Goal: Task Accomplishment & Management: Manage account settings

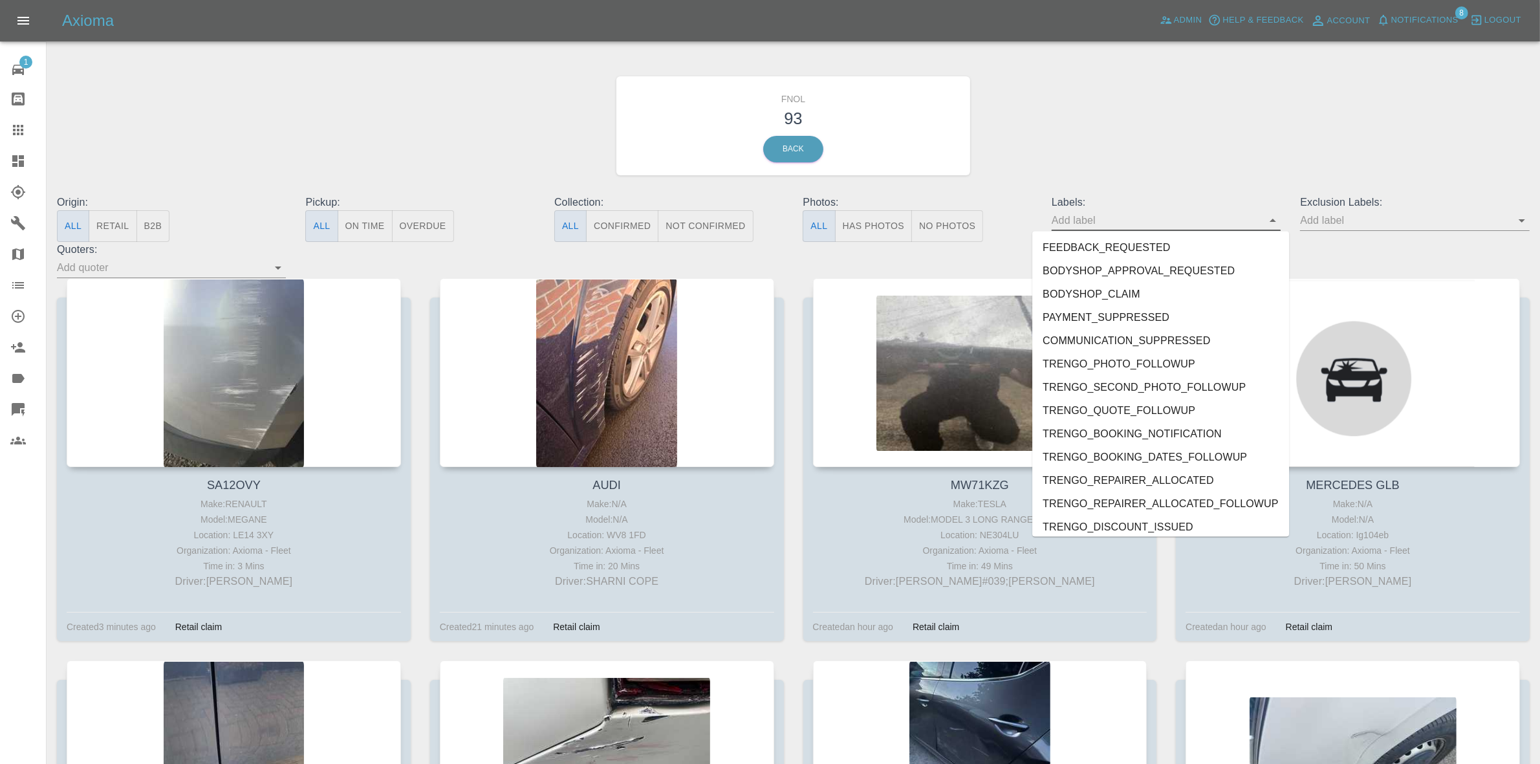
click at [1166, 217] on input "text" at bounding box center [1157, 220] width 210 height 20
type input "ge"
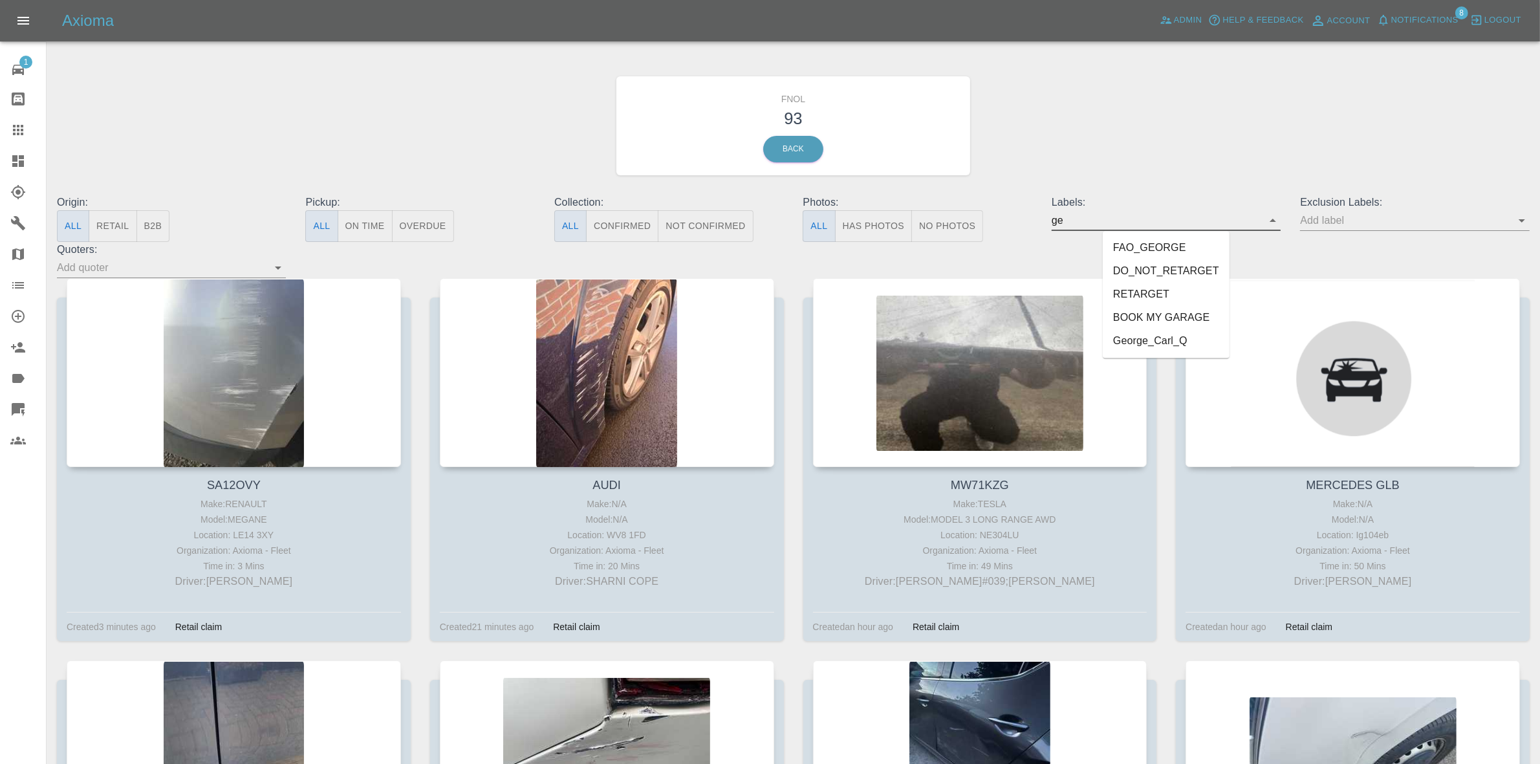
click at [1137, 343] on li "George_Carl_Q" at bounding box center [1166, 341] width 127 height 23
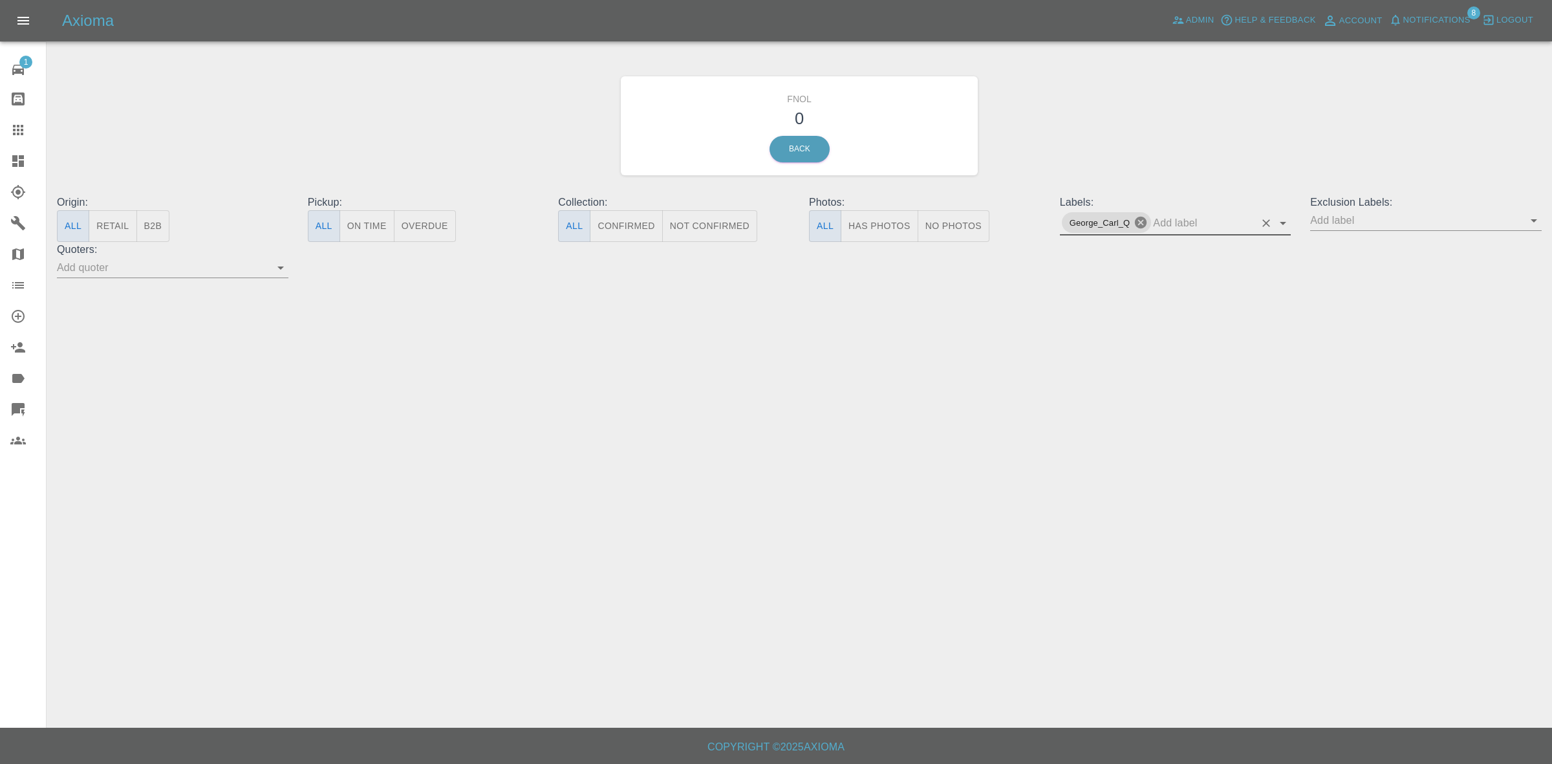
click at [1138, 224] on icon at bounding box center [1141, 222] width 14 height 14
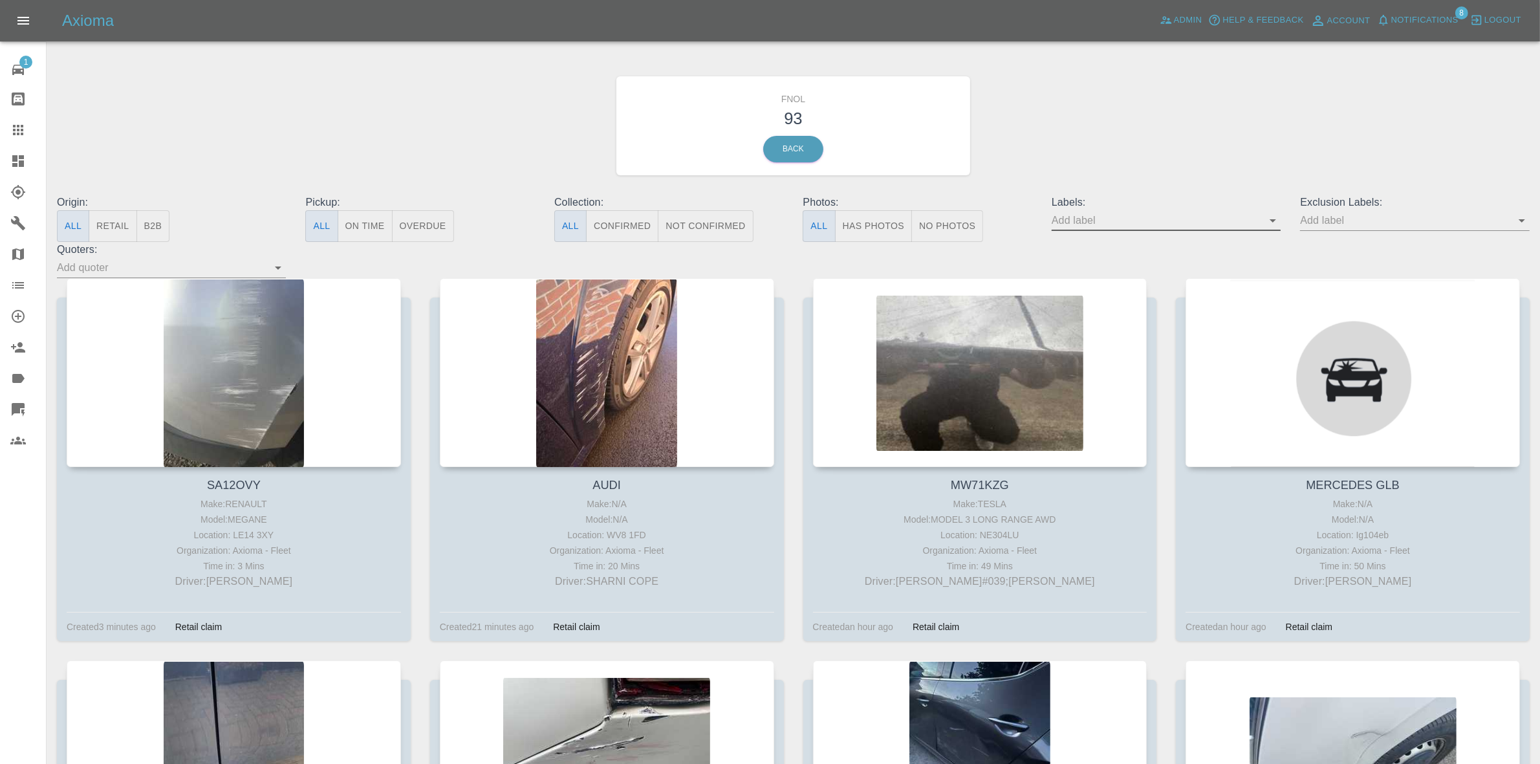
click at [950, 228] on button "No Photos" at bounding box center [947, 226] width 72 height 32
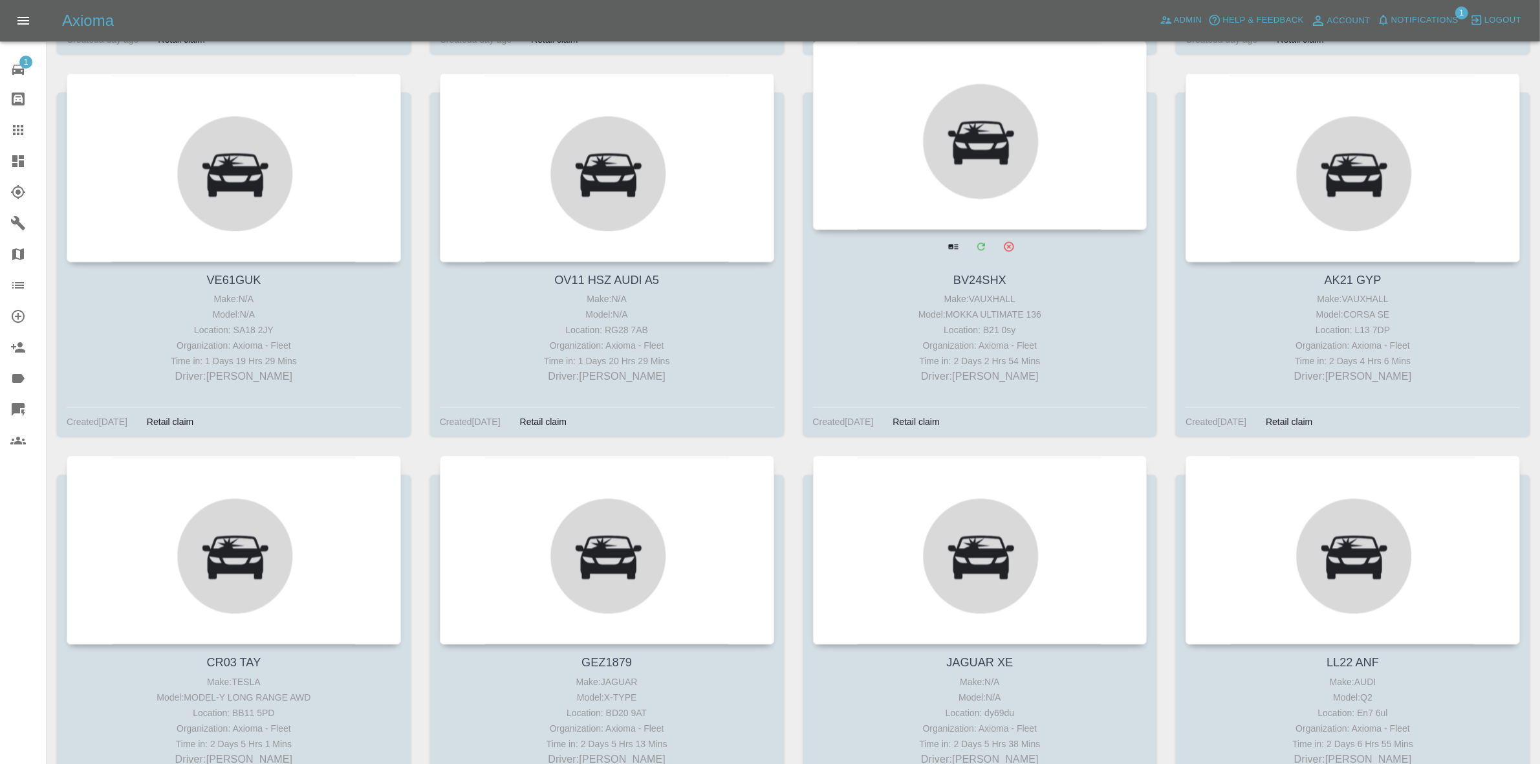
scroll to position [3953, 0]
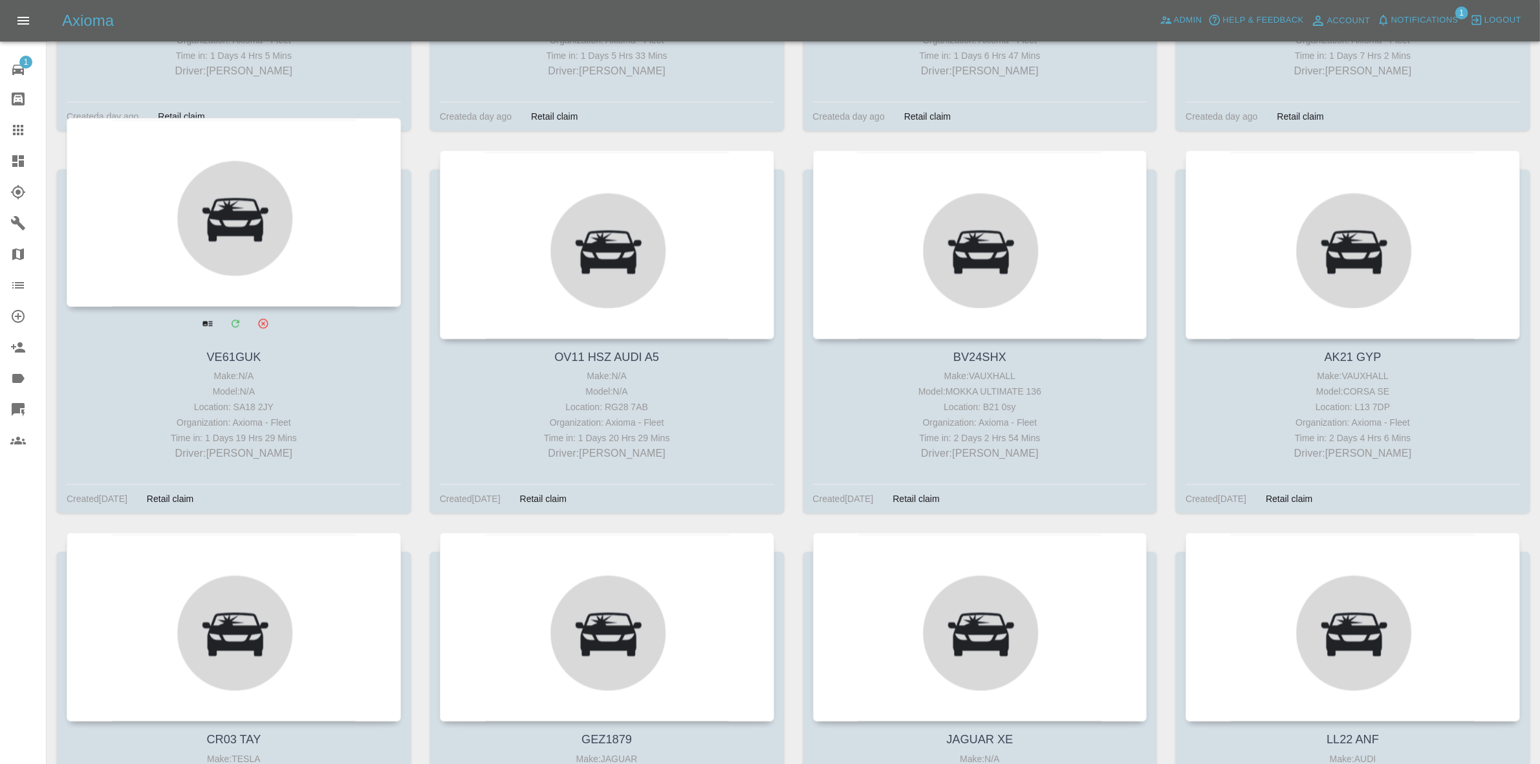
drag, startPoint x: 628, startPoint y: 245, endPoint x: 323, endPoint y: 265, distance: 305.4
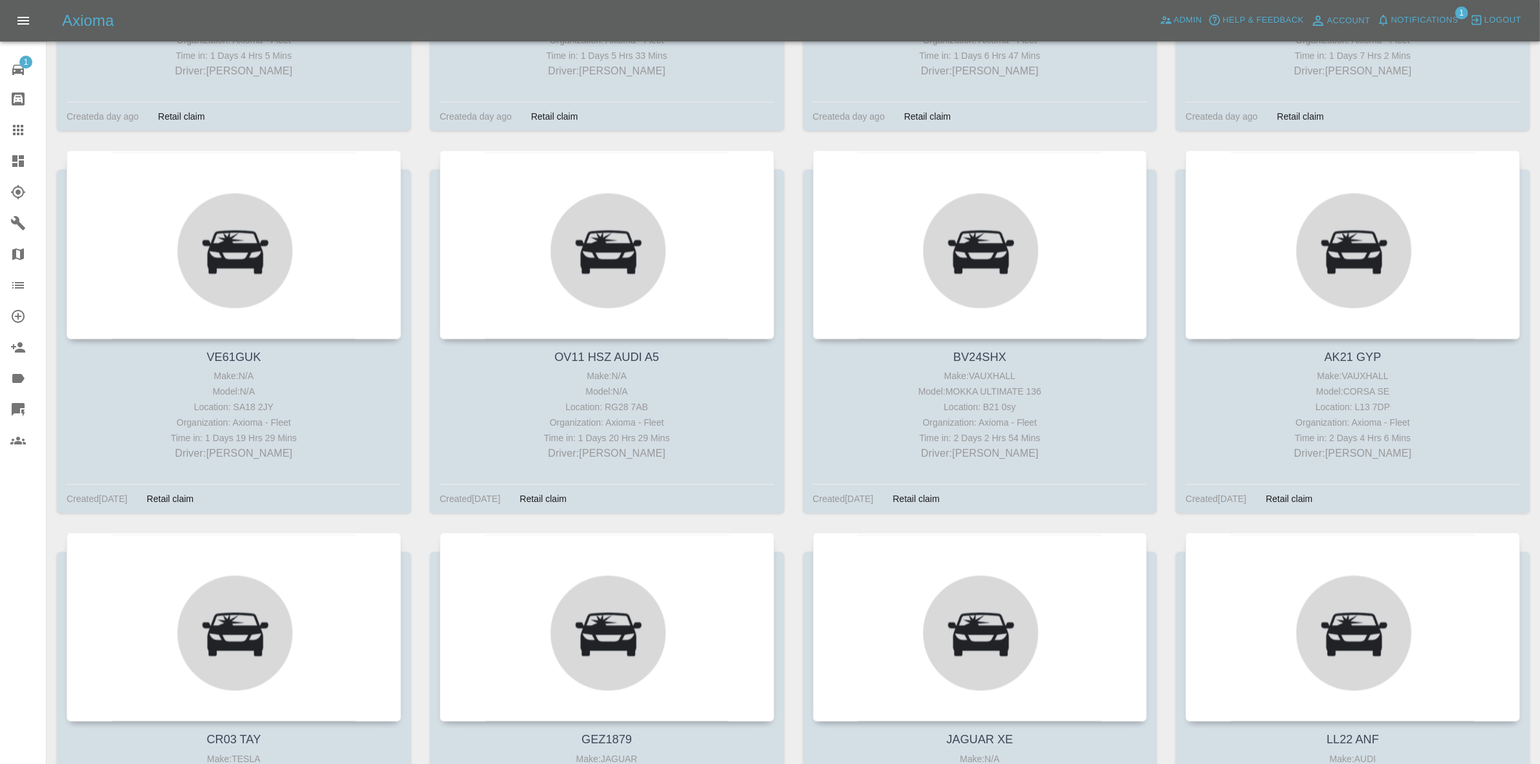
drag, startPoint x: 323, startPoint y: 265, endPoint x: 629, endPoint y: 0, distance: 404.4
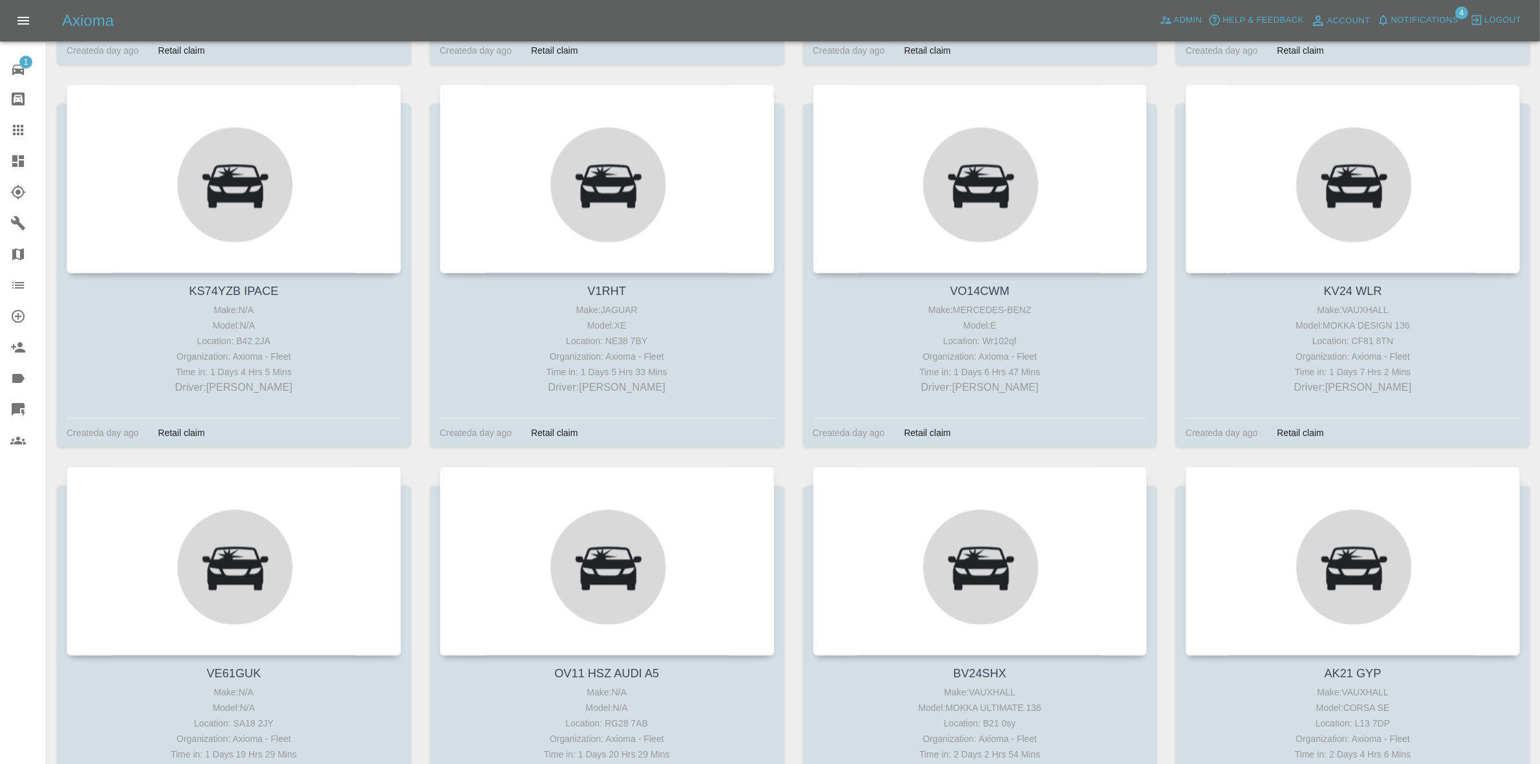
scroll to position [3630, 0]
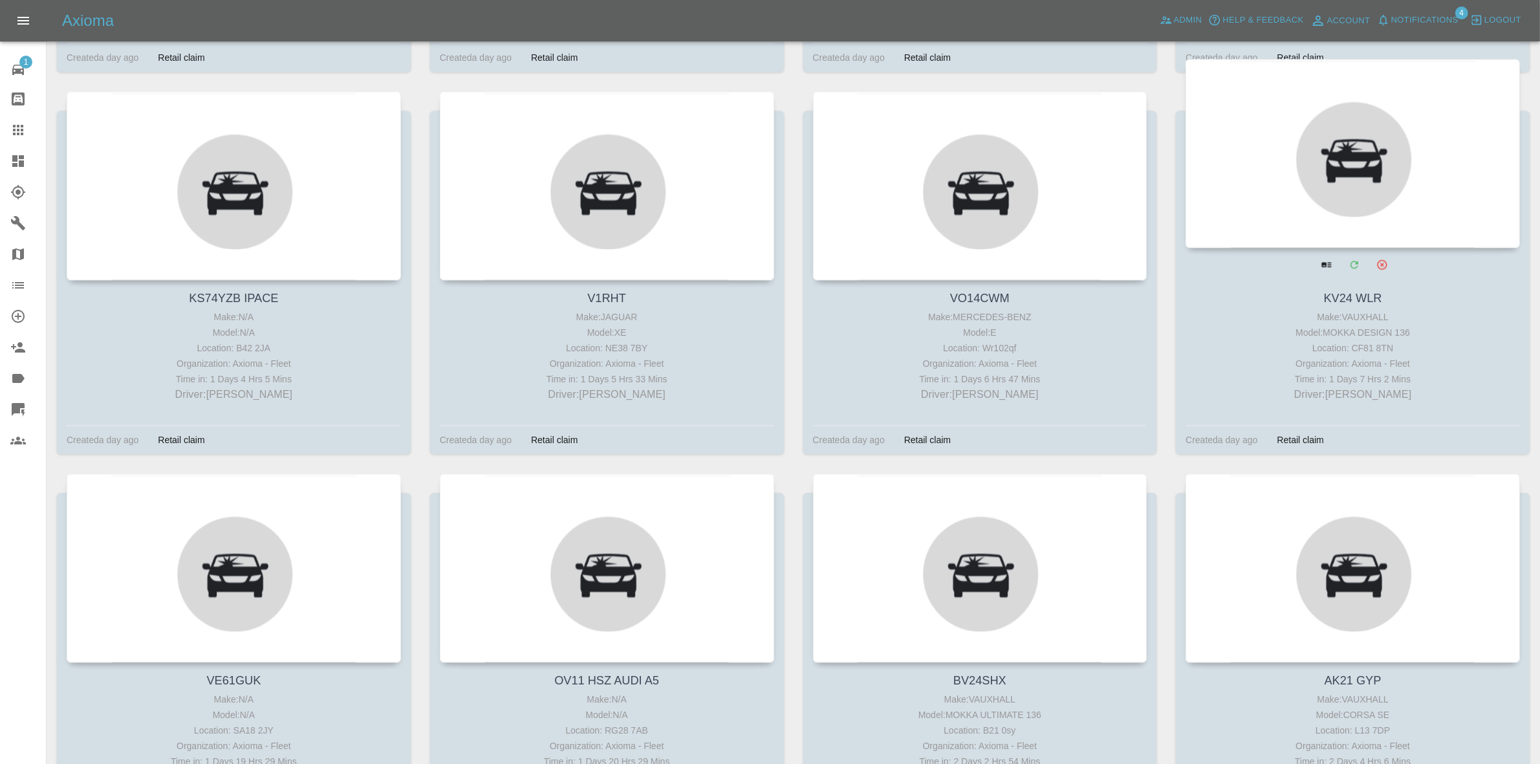
drag, startPoint x: 1259, startPoint y: 152, endPoint x: 1245, endPoint y: 153, distance: 14.2
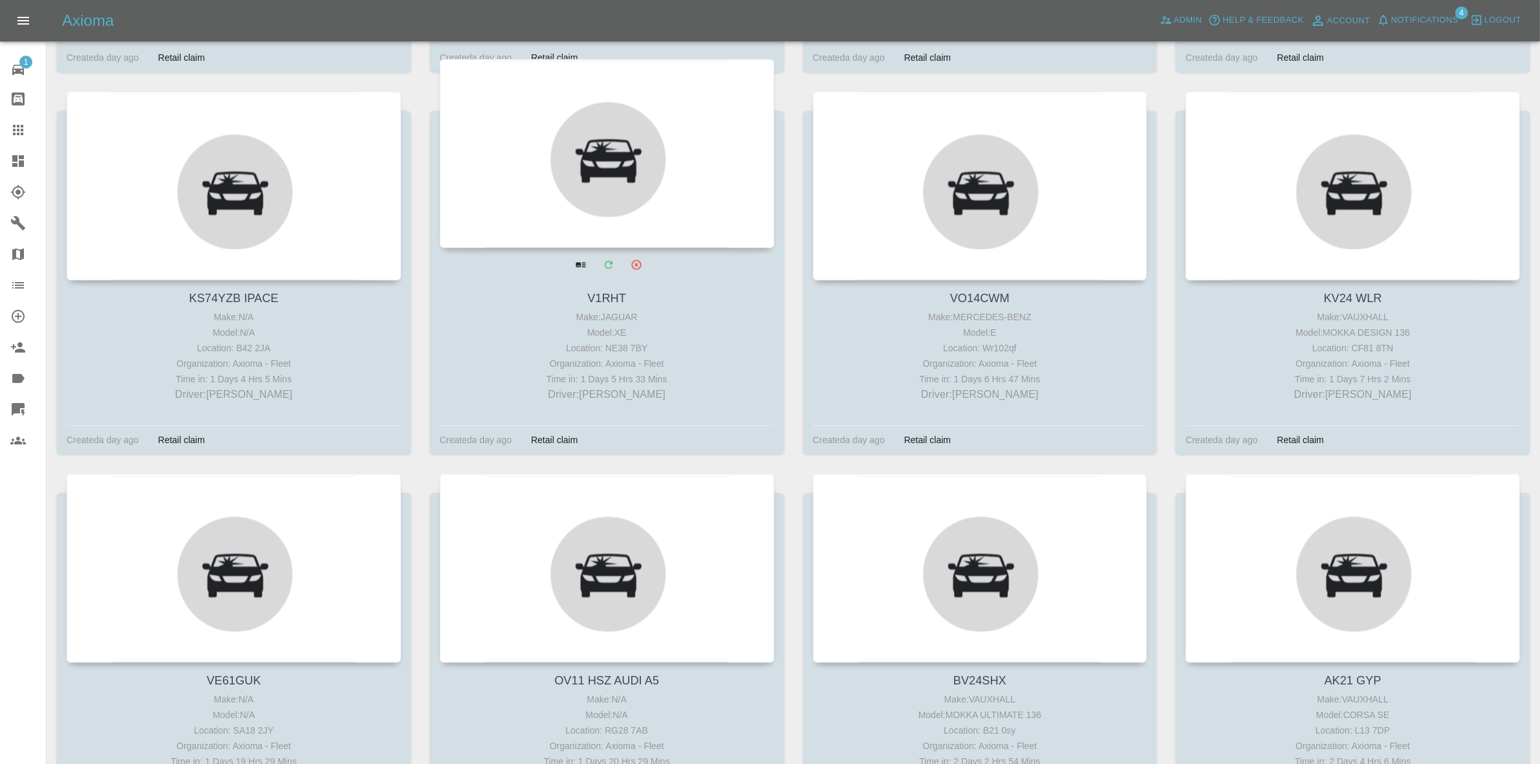
drag, startPoint x: 618, startPoint y: 182, endPoint x: 611, endPoint y: 182, distance: 7.1
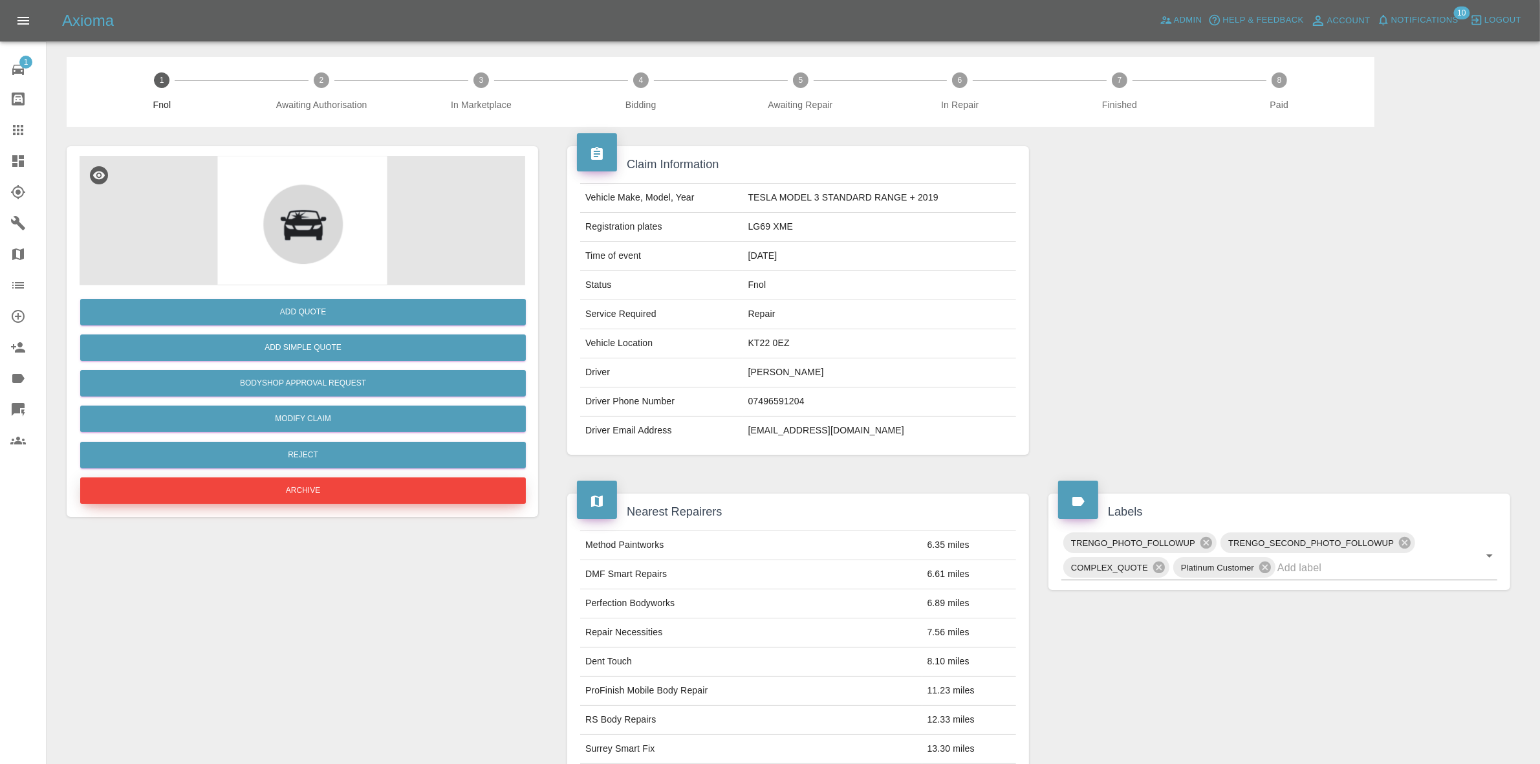
click at [318, 484] on button "Archive" at bounding box center [303, 490] width 446 height 27
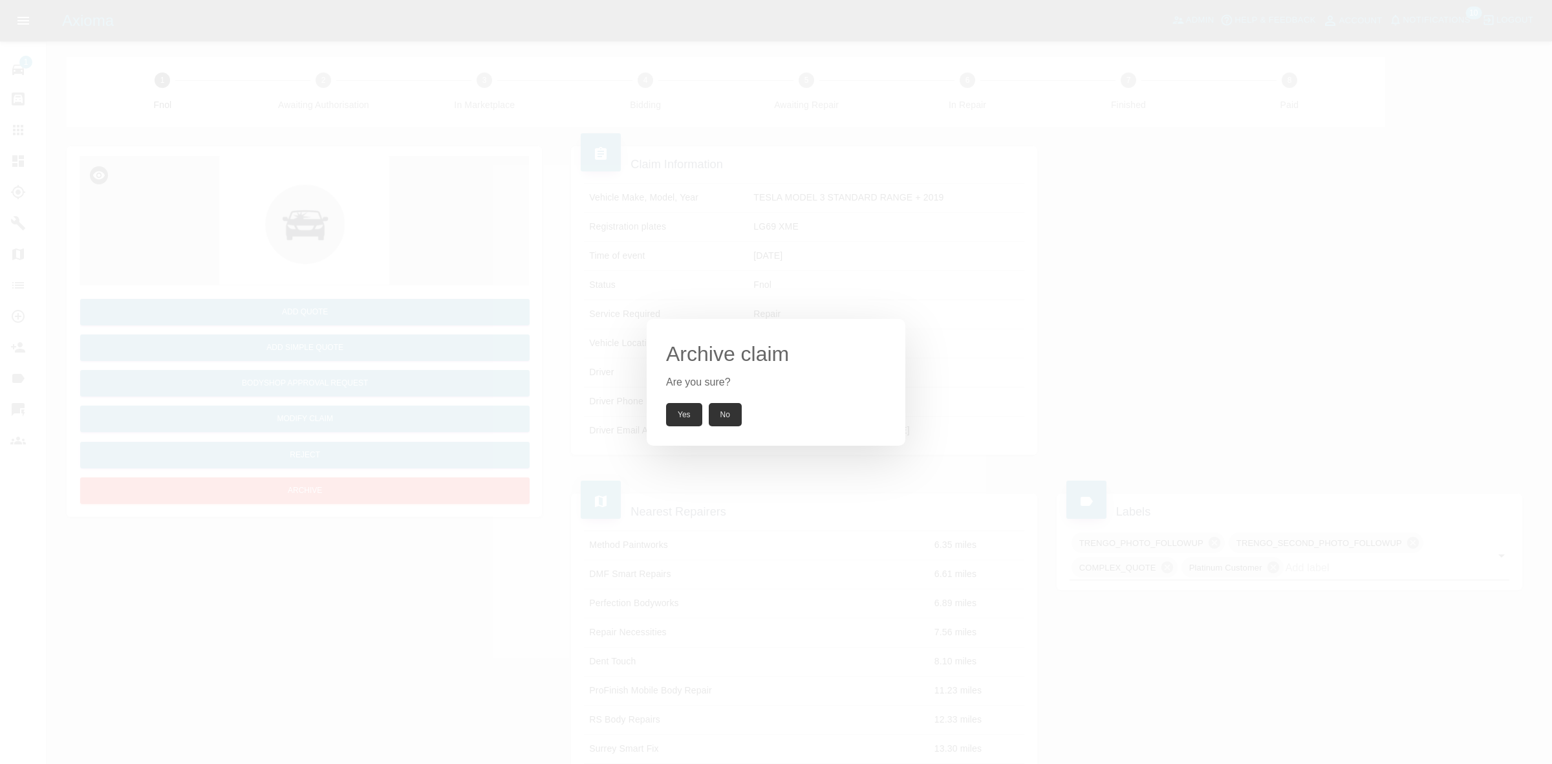
click at [691, 415] on button "Yes" at bounding box center [684, 414] width 36 height 23
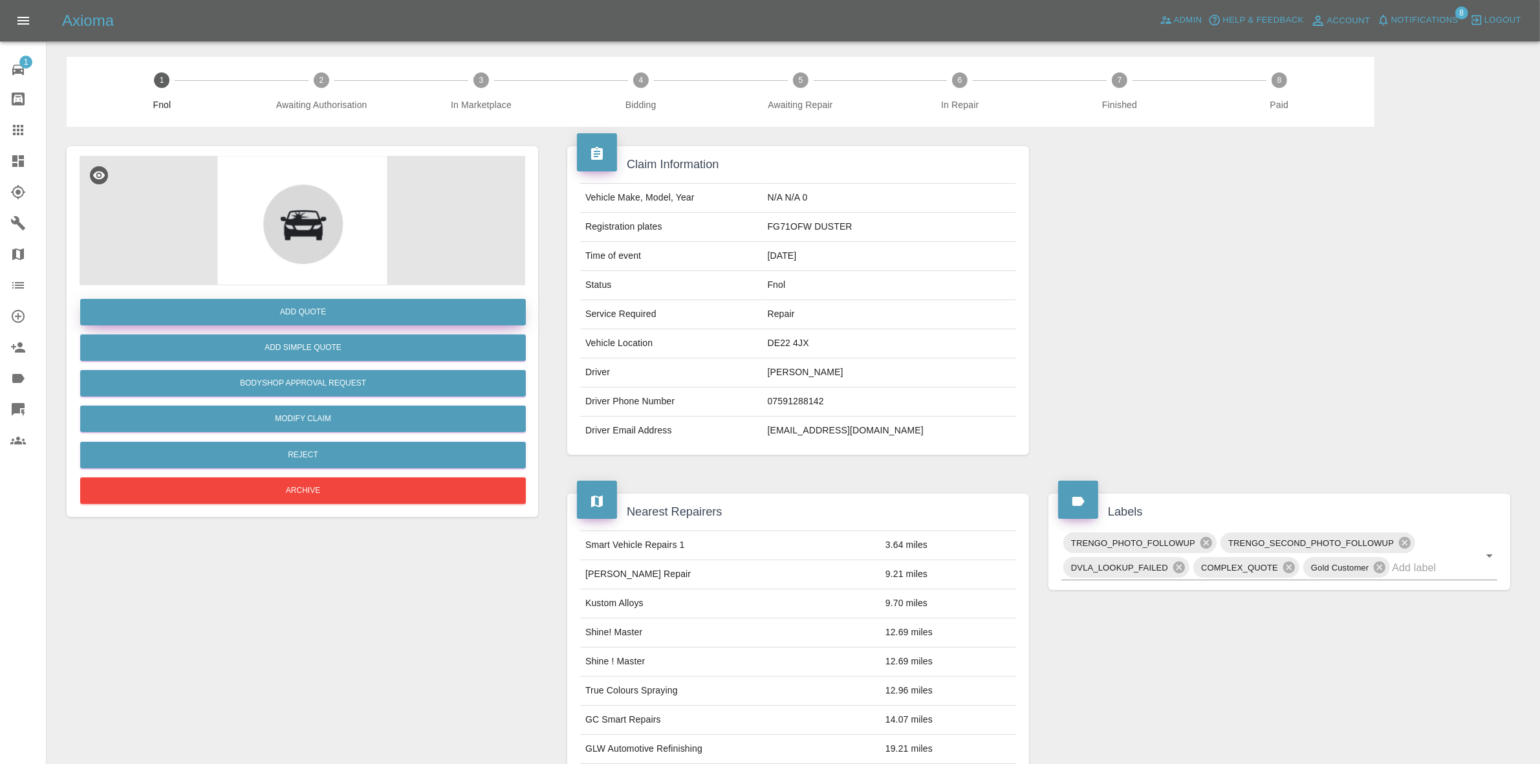
click at [299, 318] on button "Add Quote" at bounding box center [303, 312] width 446 height 27
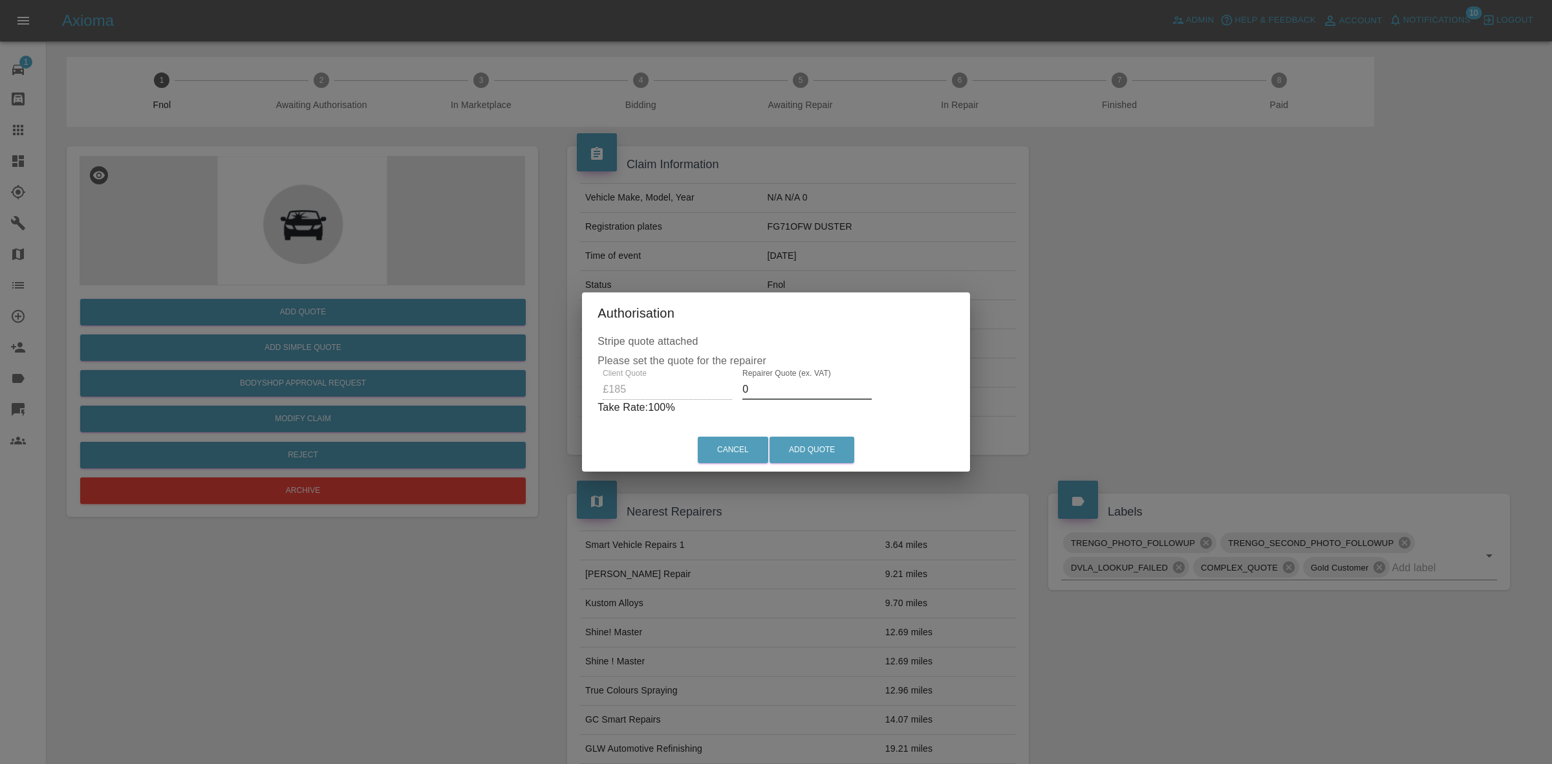
click at [787, 393] on input "0" at bounding box center [807, 389] width 129 height 21
type input "120"
click at [830, 451] on button "Add Quote" at bounding box center [812, 450] width 85 height 27
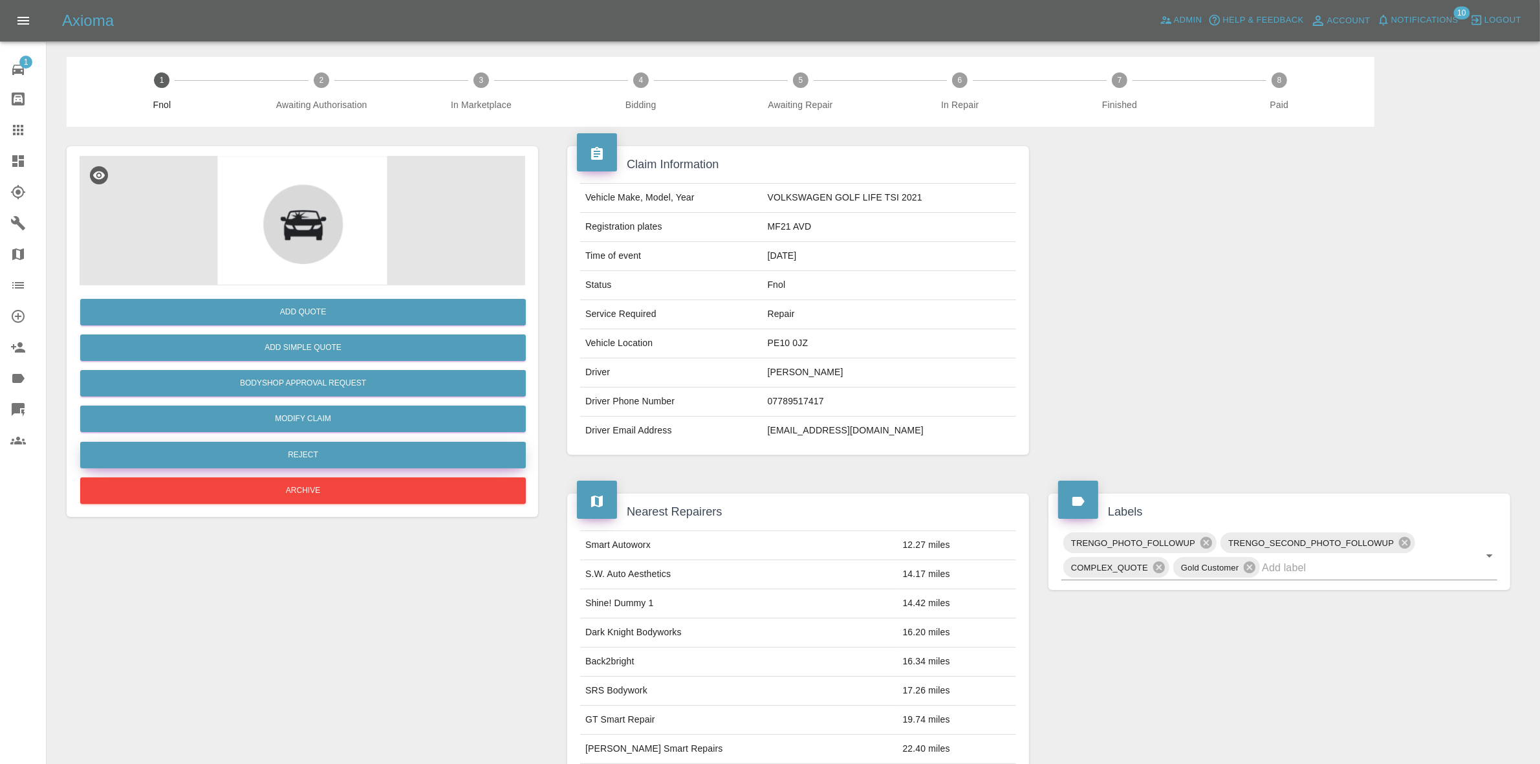
click at [293, 452] on button "Reject" at bounding box center [303, 455] width 446 height 27
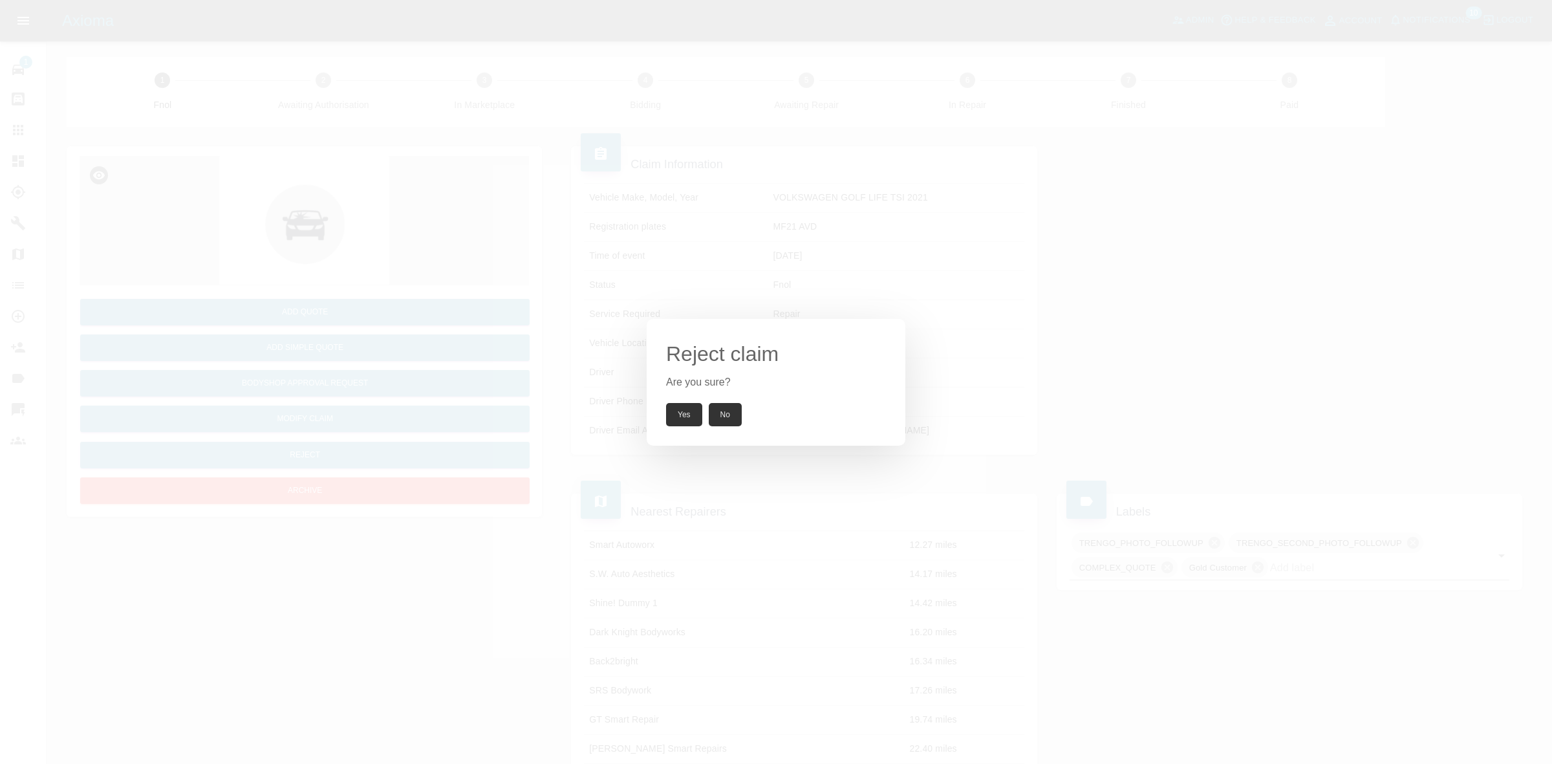
click at [678, 415] on button "Yes" at bounding box center [684, 414] width 36 height 23
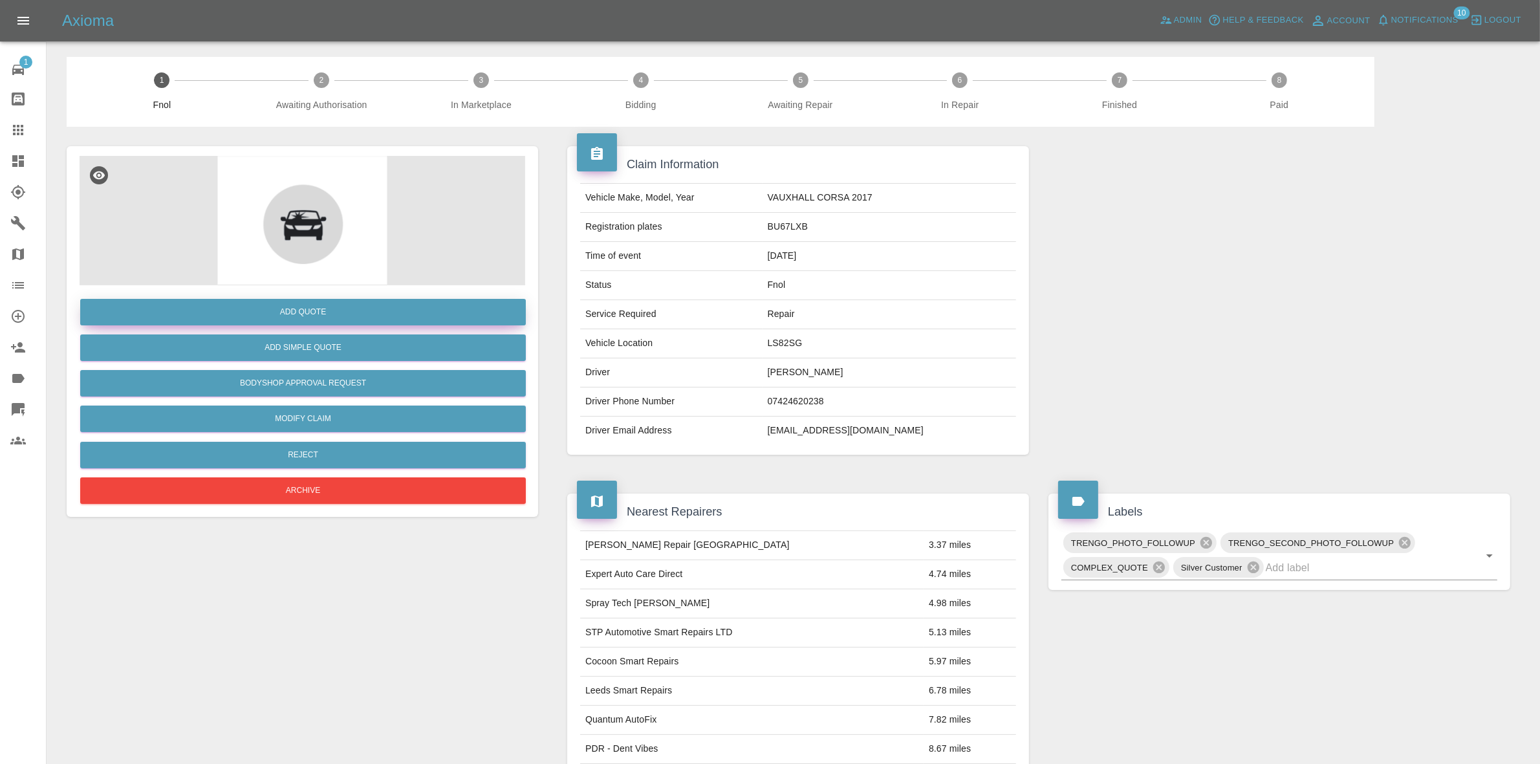
click at [285, 312] on button "Add Quote" at bounding box center [303, 312] width 446 height 27
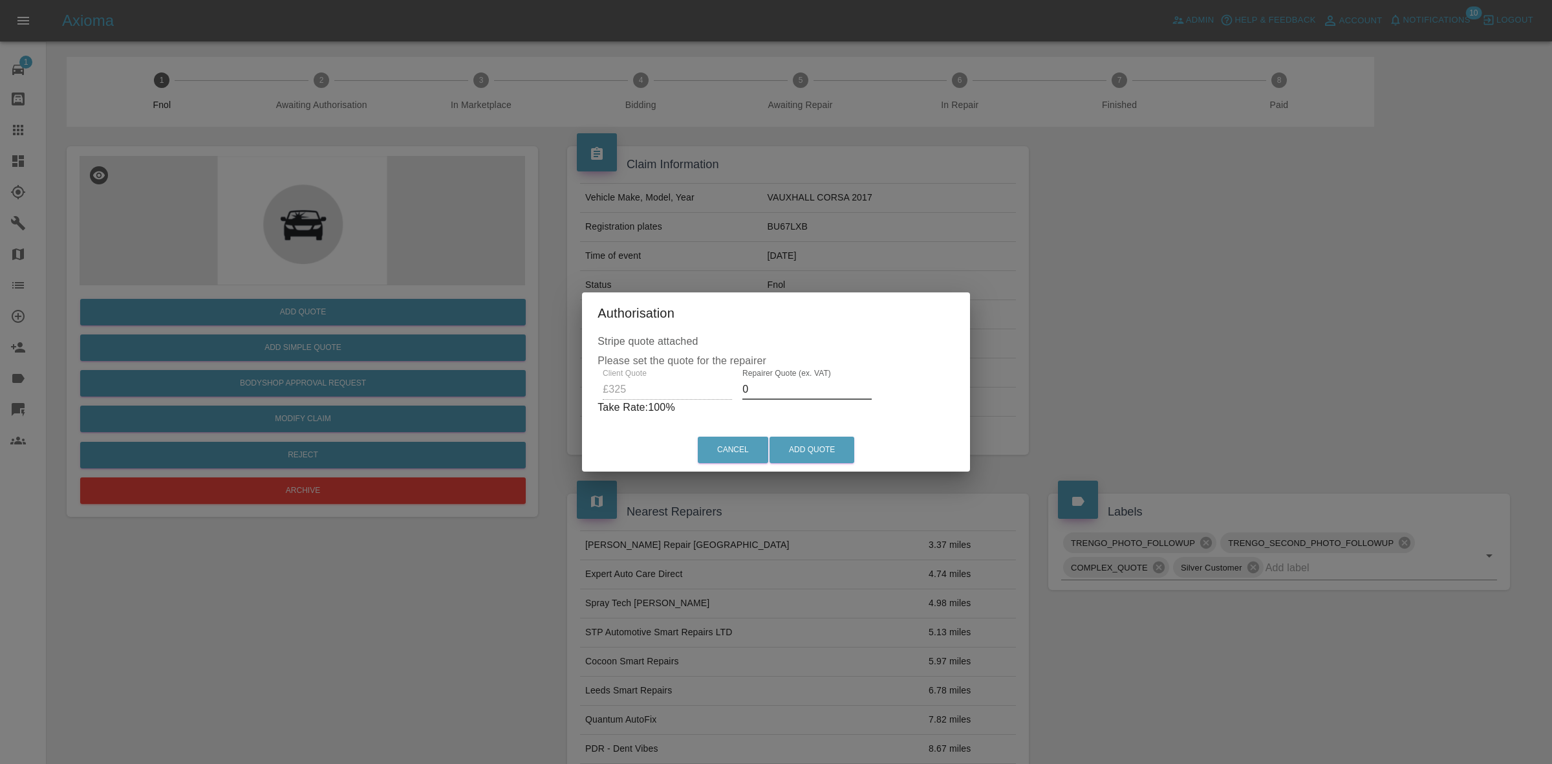
click at [800, 389] on input "0" at bounding box center [807, 389] width 129 height 21
type input "220"
click at [800, 451] on button "Add Quote" at bounding box center [812, 450] width 85 height 27
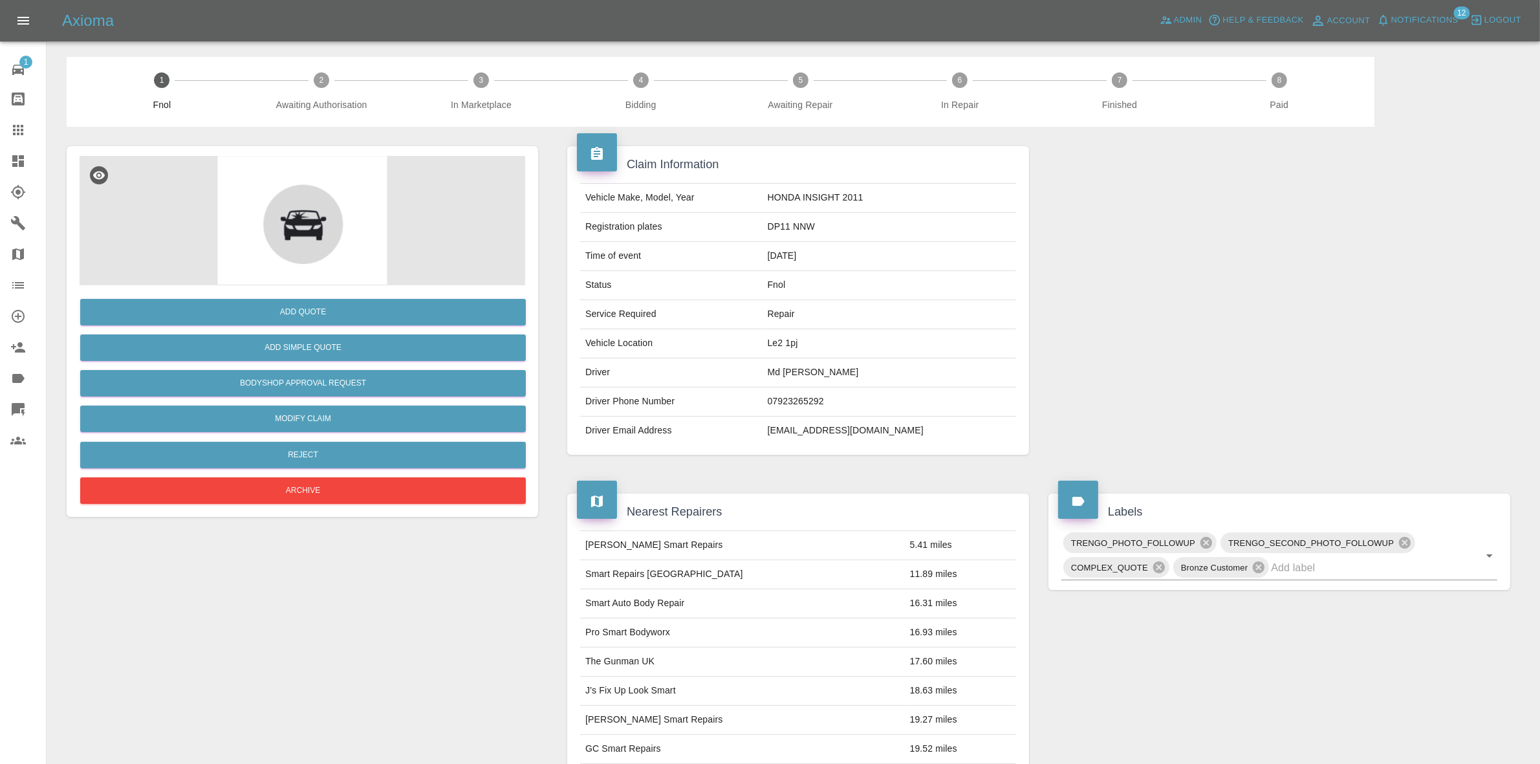
click at [1405, 15] on span "Notifications" at bounding box center [1424, 20] width 67 height 15
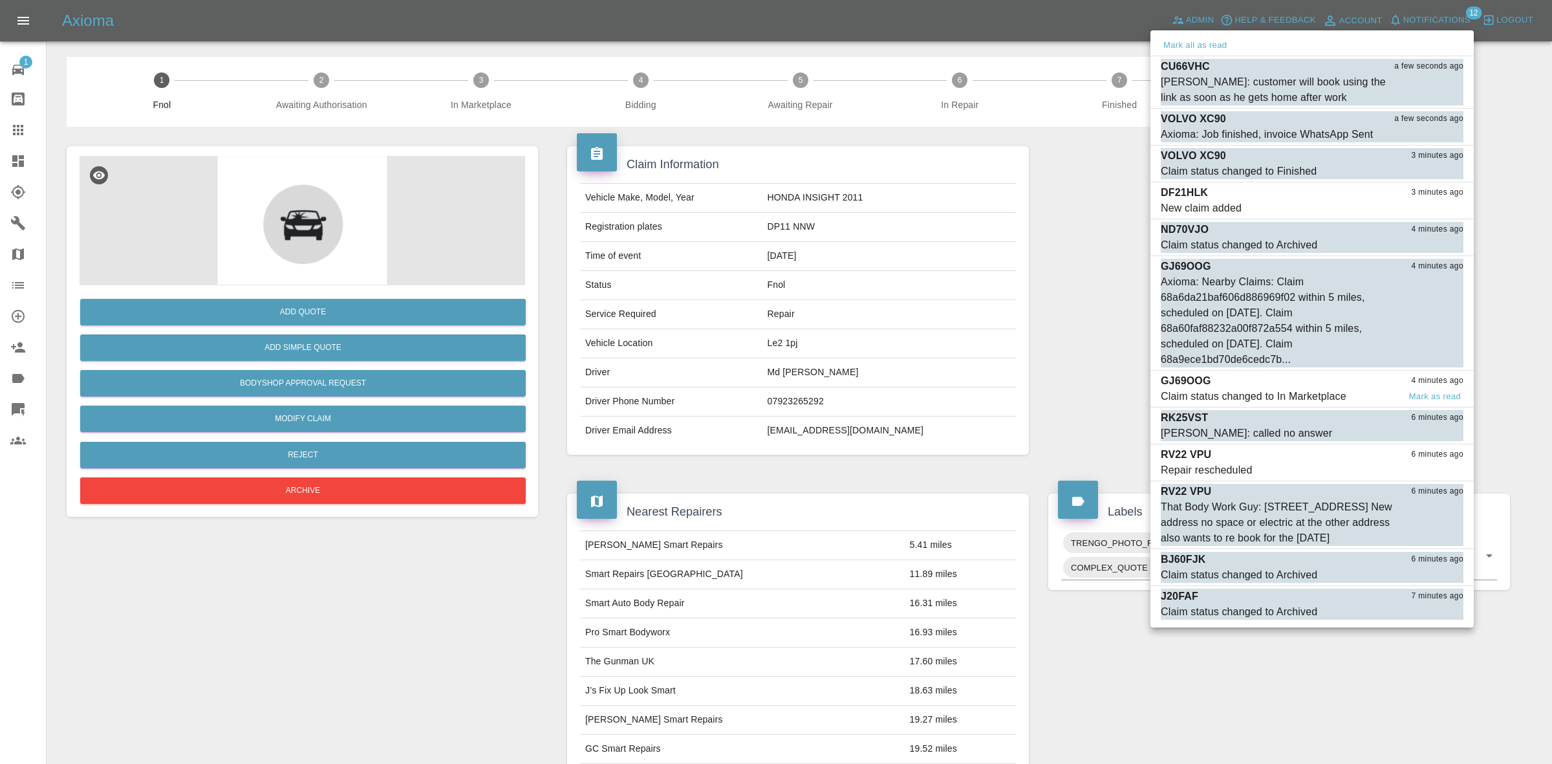
click at [1258, 393] on div "Claim status changed to In Marketplace" at bounding box center [1254, 397] width 186 height 16
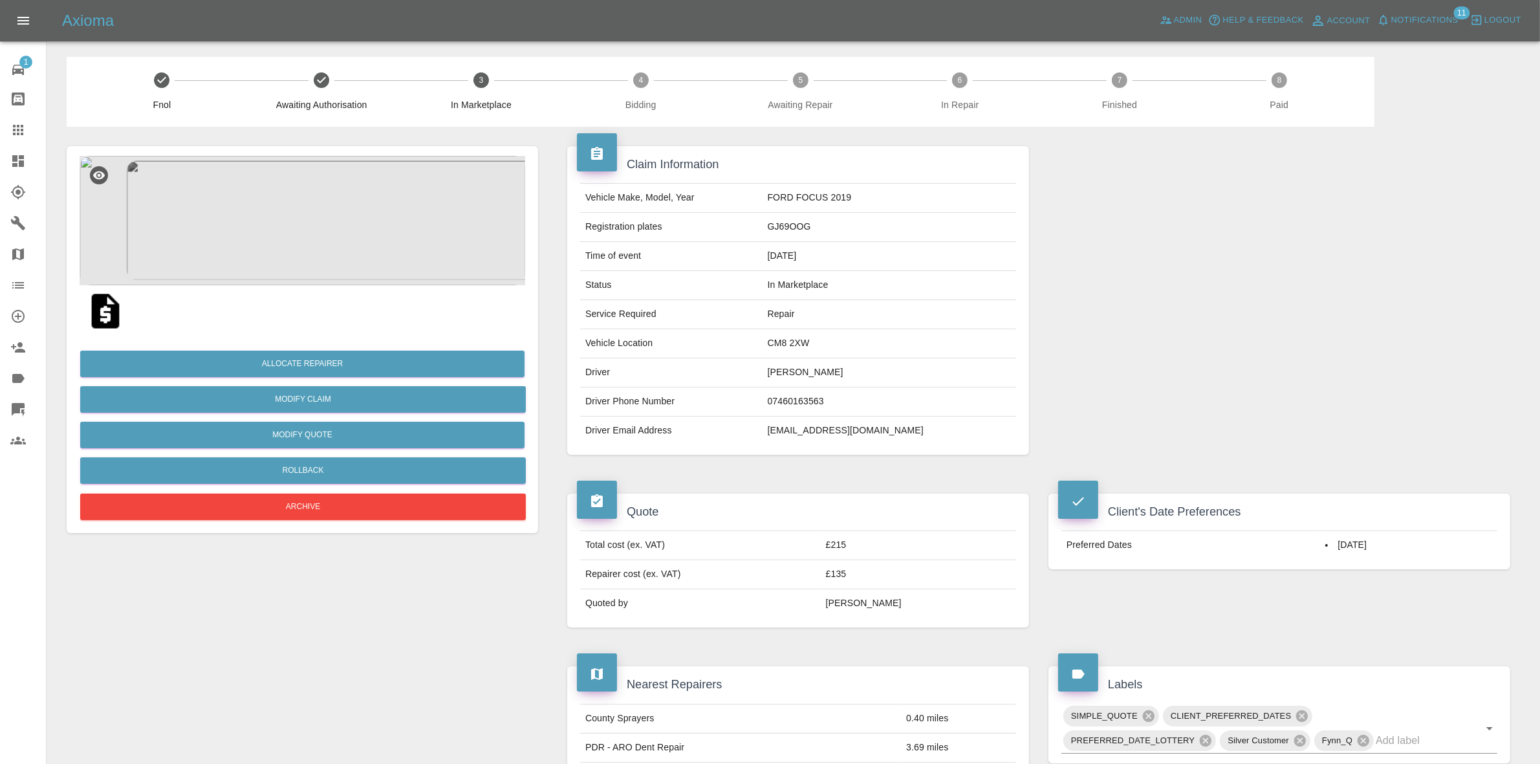
click at [1423, 23] on span "Notifications" at bounding box center [1424, 20] width 67 height 15
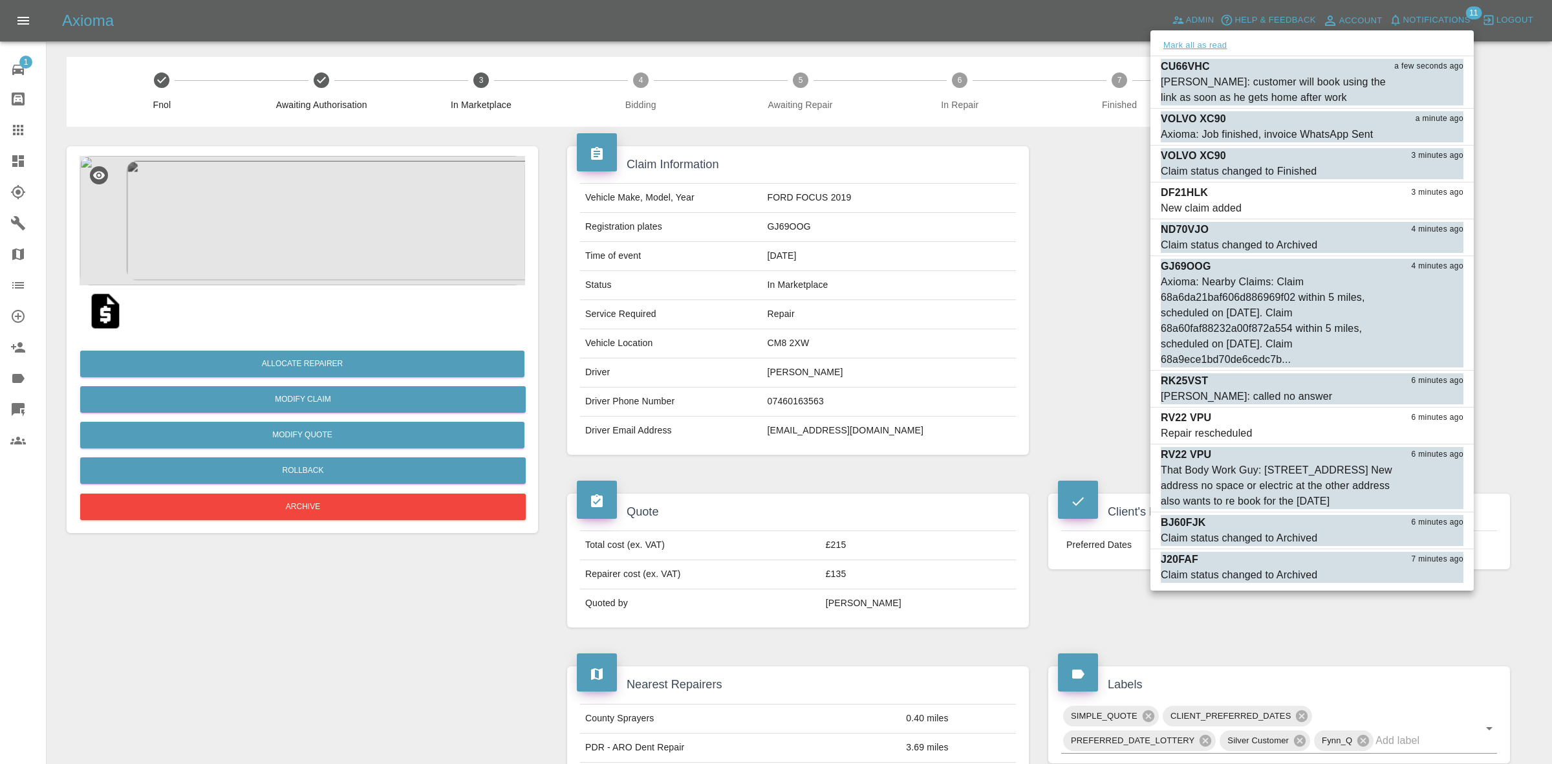
click at [1210, 49] on button "Mark all as read" at bounding box center [1195, 45] width 69 height 15
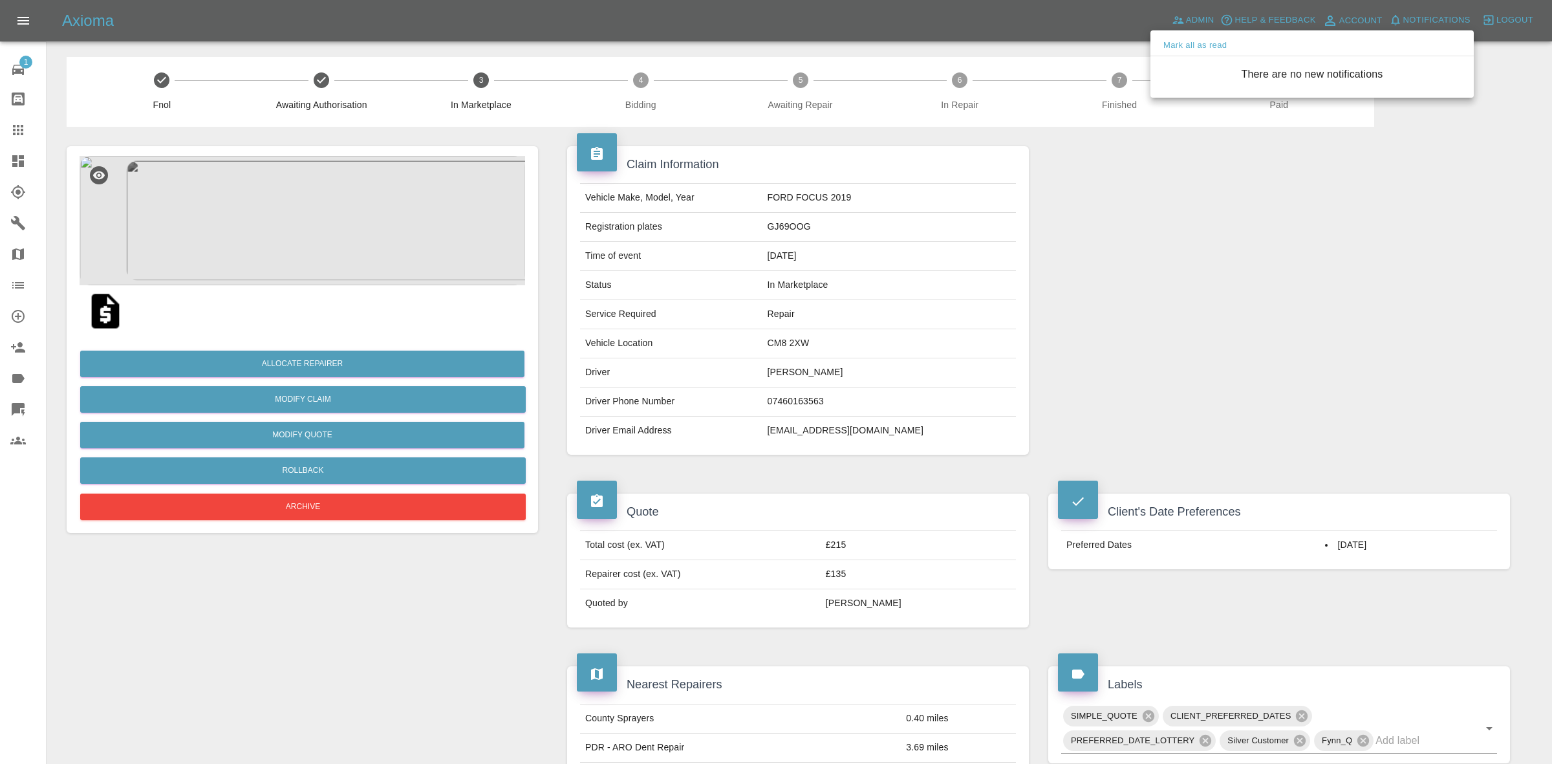
click at [1045, 312] on div at bounding box center [776, 382] width 1552 height 764
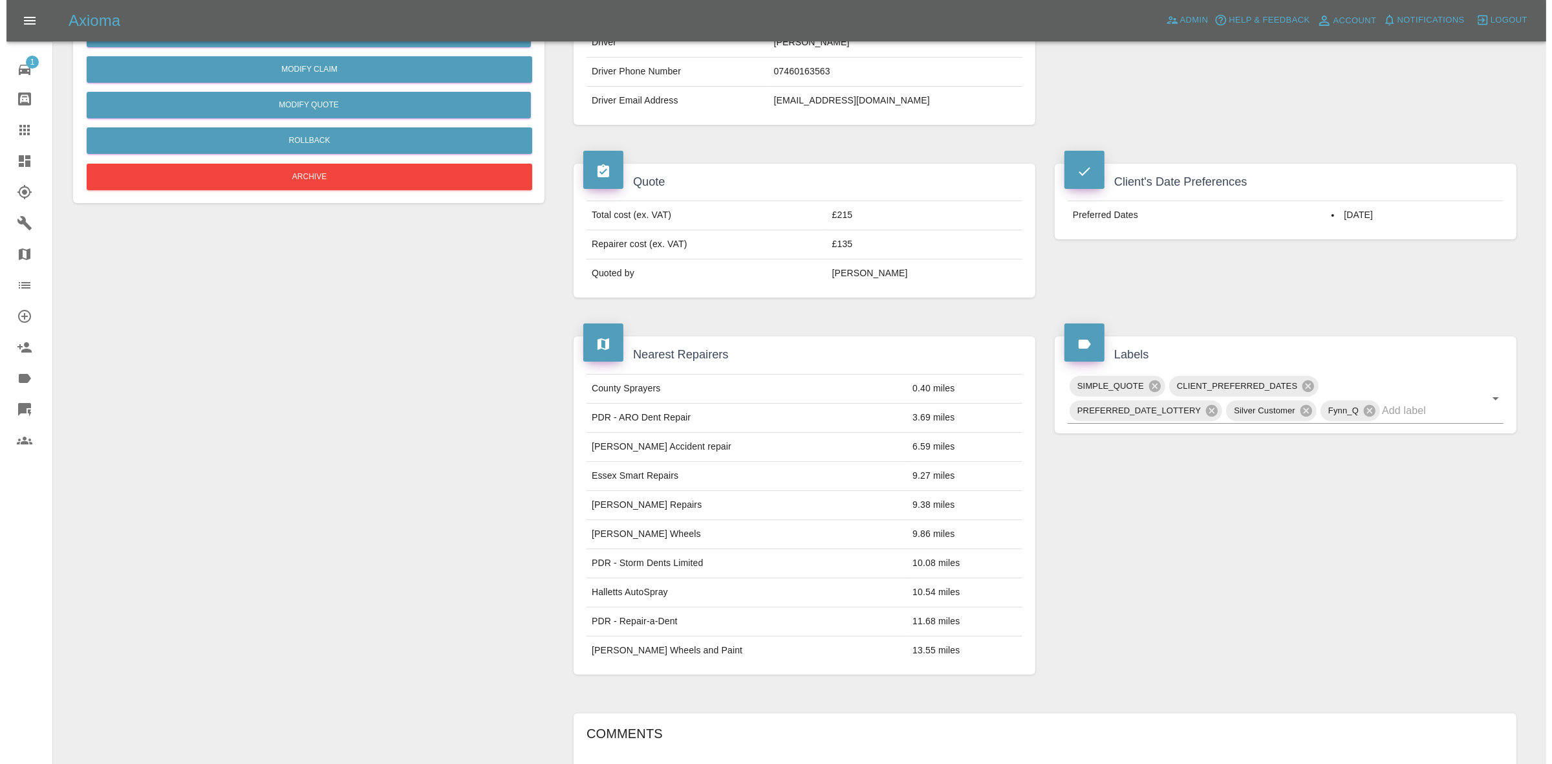
scroll to position [42, 0]
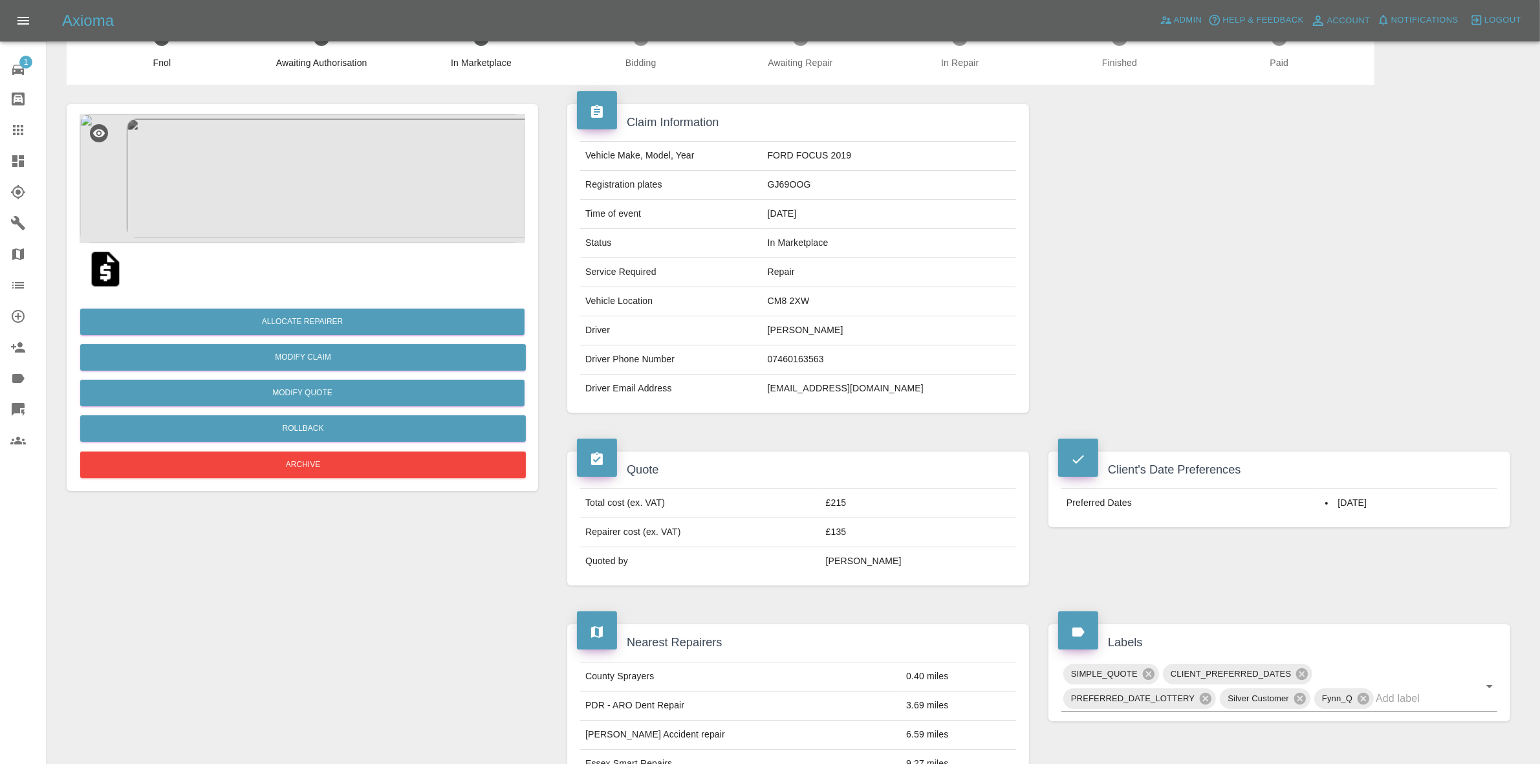
click at [318, 249] on div at bounding box center [303, 269] width 446 height 52
click at [400, 197] on img at bounding box center [303, 178] width 446 height 129
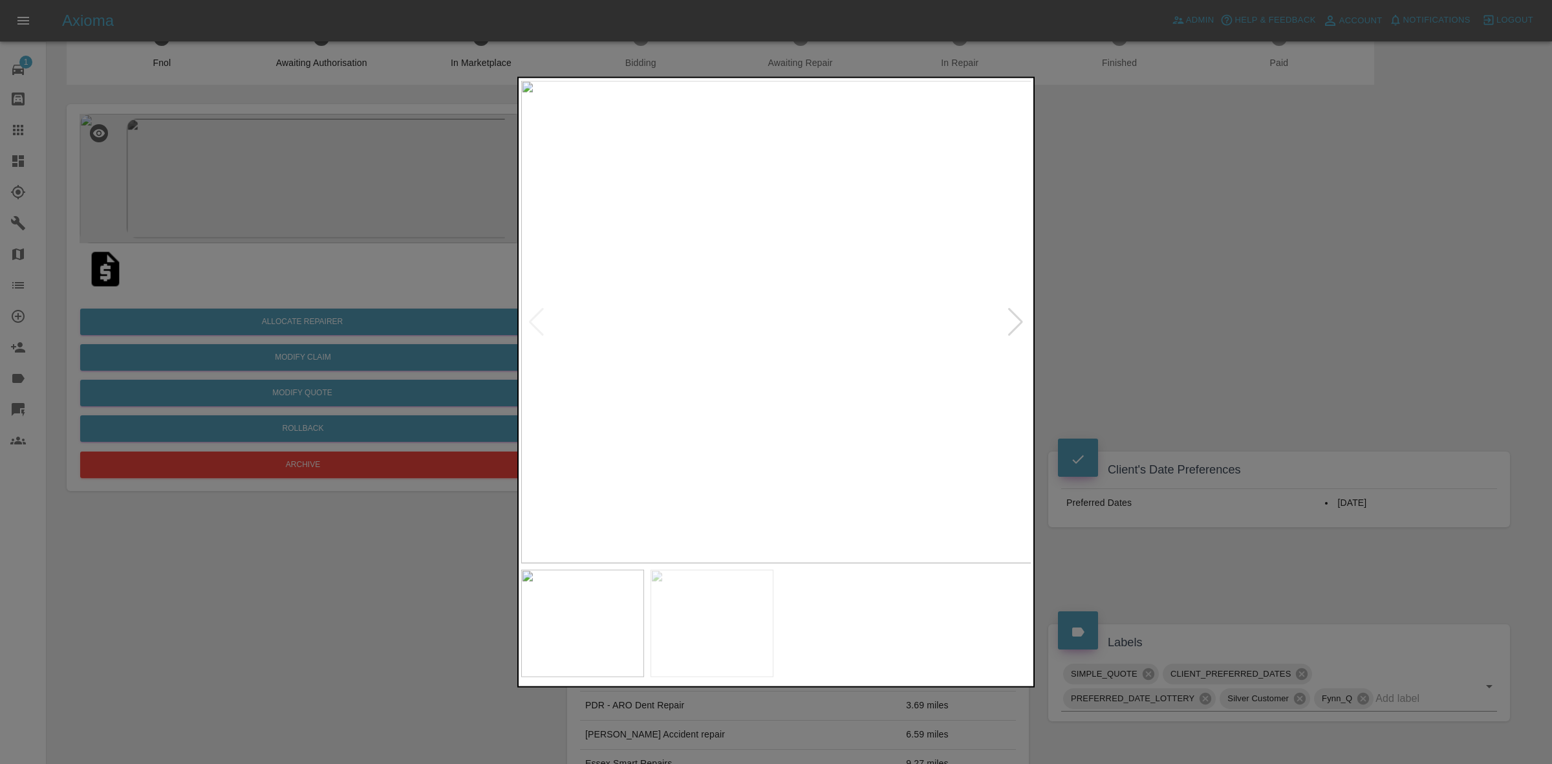
click at [1013, 317] on div at bounding box center [1015, 321] width 17 height 28
drag, startPoint x: 531, startPoint y: 318, endPoint x: 544, endPoint y: 318, distance: 12.9
click at [532, 318] on div at bounding box center [536, 321] width 17 height 28
click at [1149, 342] on div at bounding box center [776, 382] width 1552 height 764
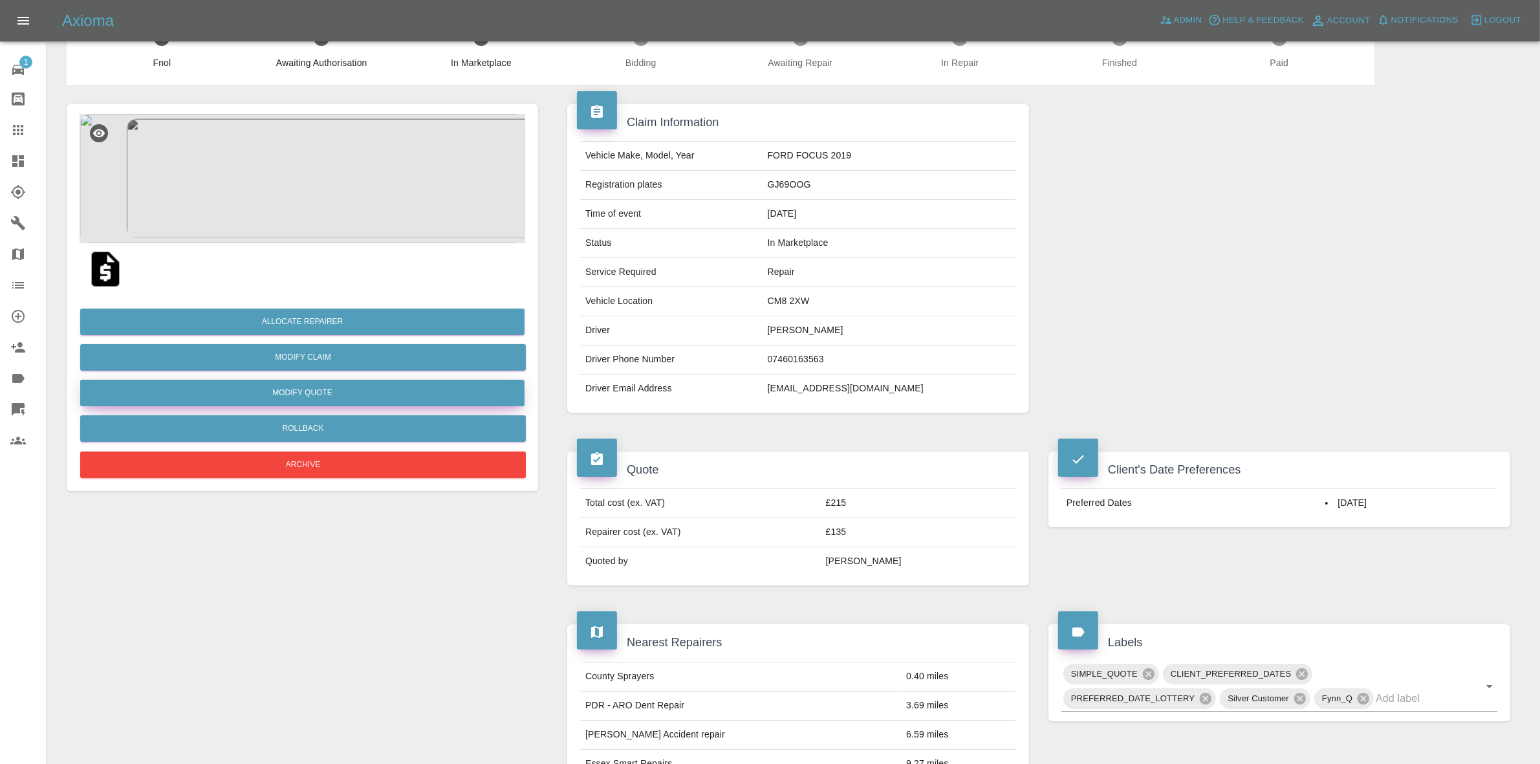
click at [277, 395] on button "Modify Quote" at bounding box center [302, 393] width 444 height 27
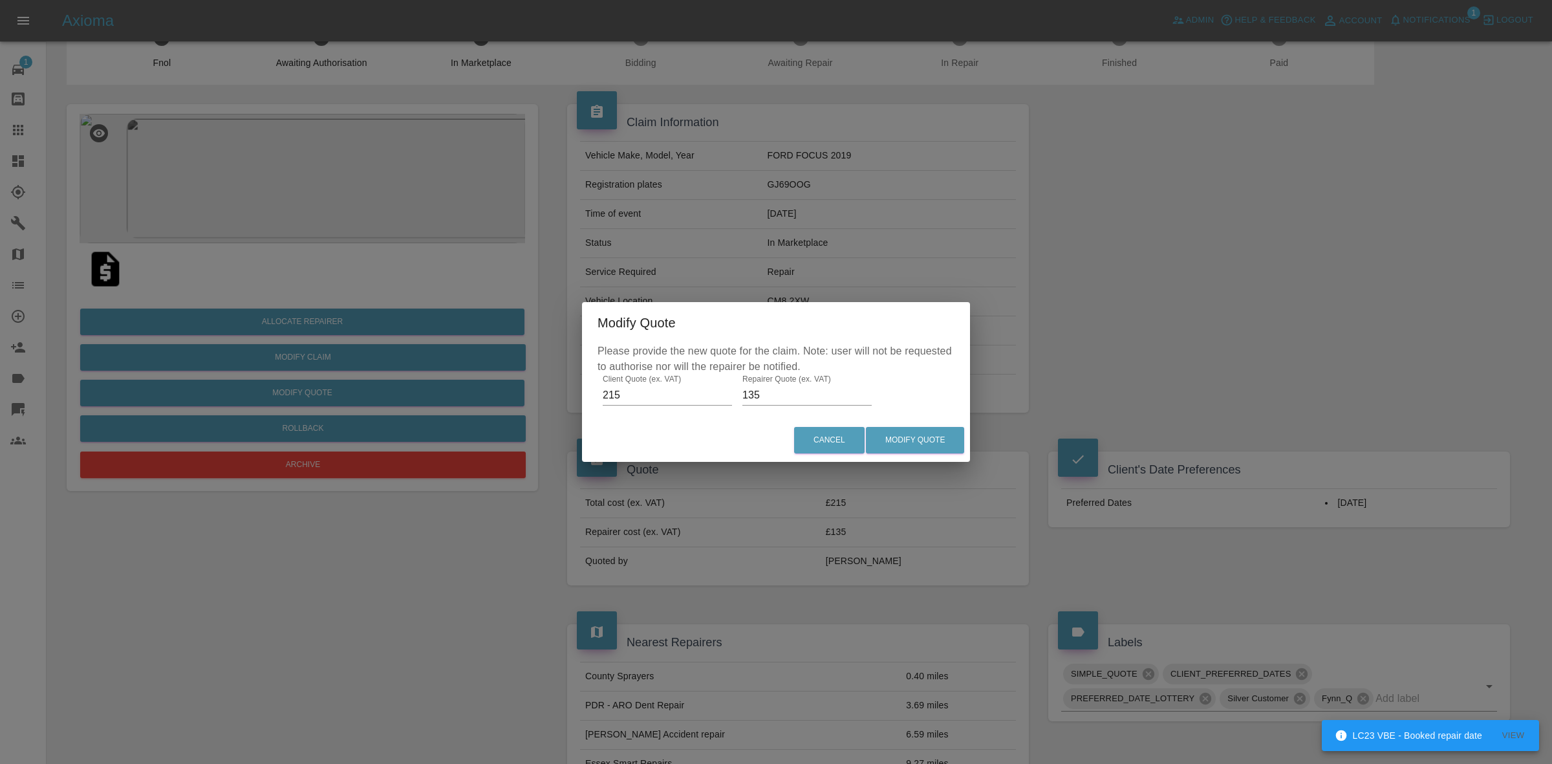
click at [765, 398] on input "135" at bounding box center [807, 395] width 129 height 21
type input "120"
click at [889, 426] on div "Cancel Modify Quote" at bounding box center [776, 440] width 388 height 43
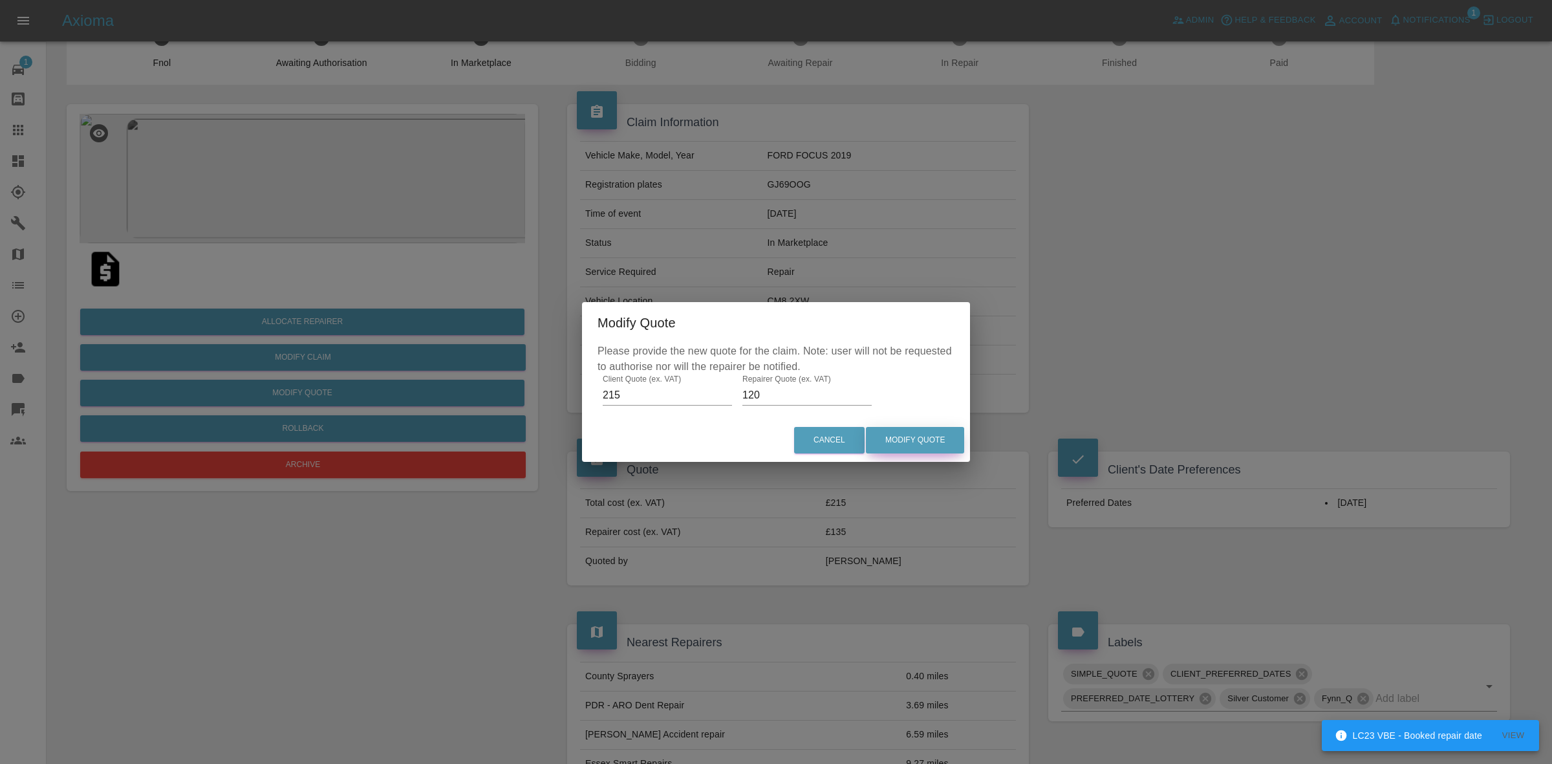
click at [942, 433] on button "Modify Quote" at bounding box center [915, 440] width 98 height 27
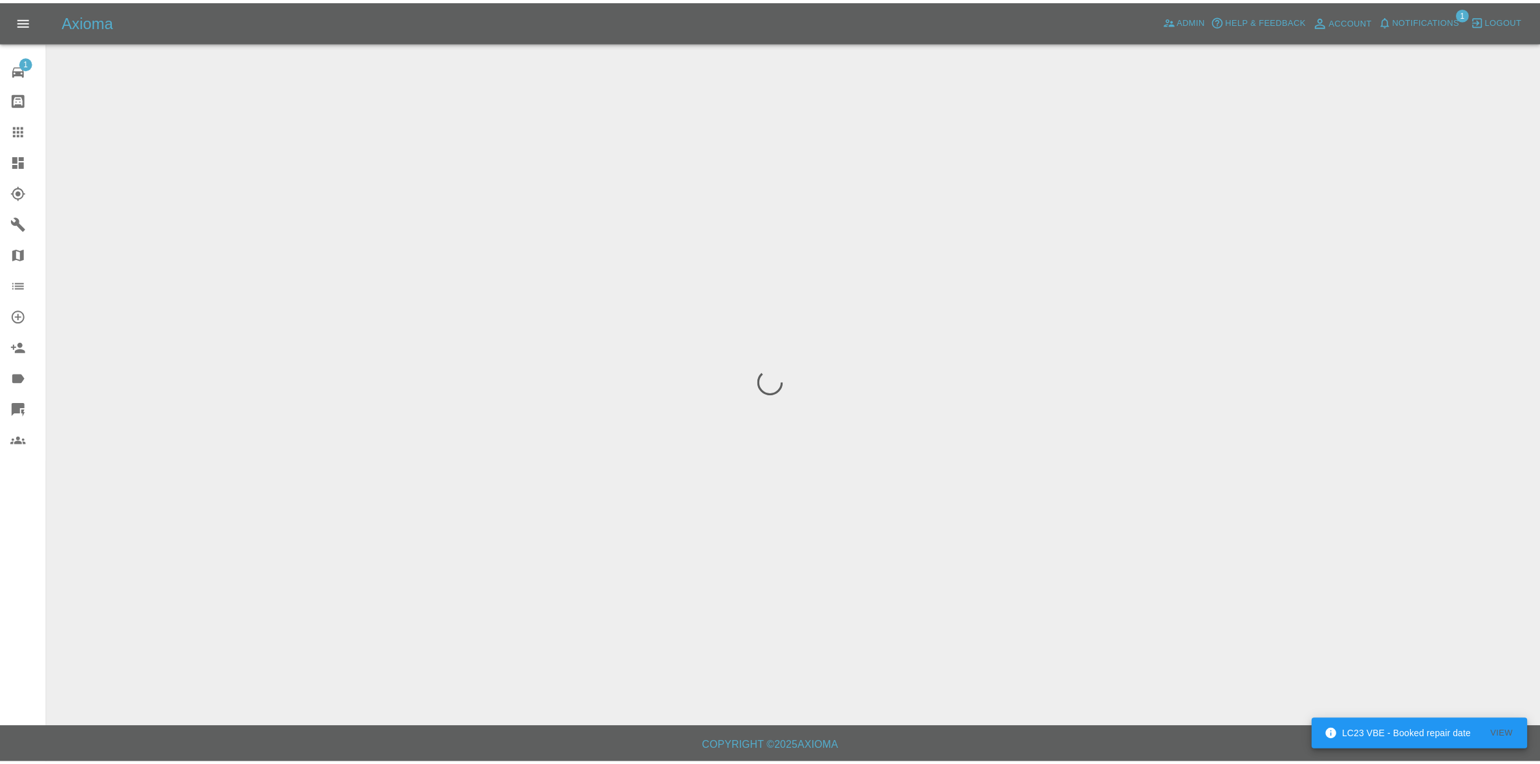
scroll to position [0, 0]
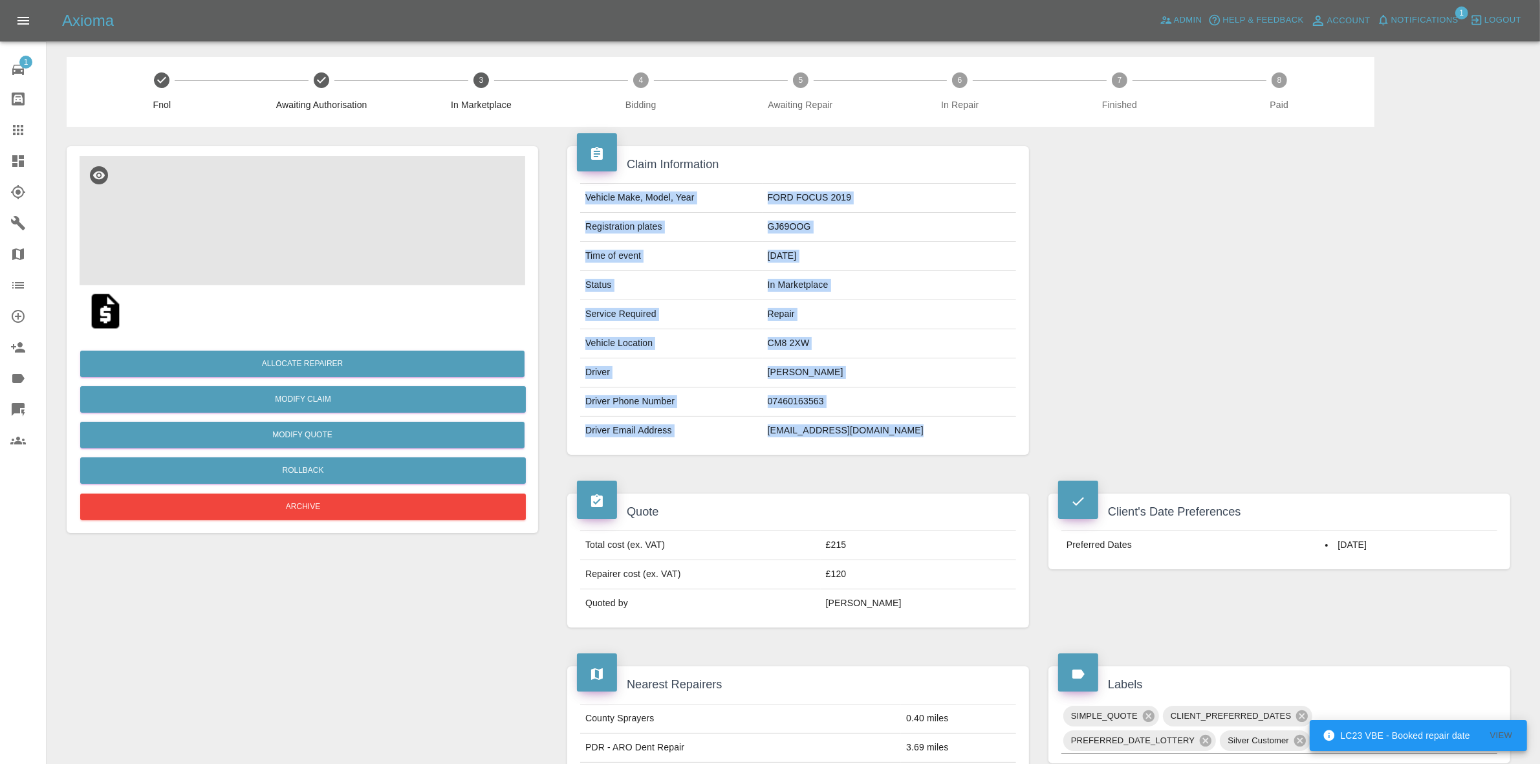
click at [846, 234] on td "GJ69OOG" at bounding box center [890, 227] width 254 height 29
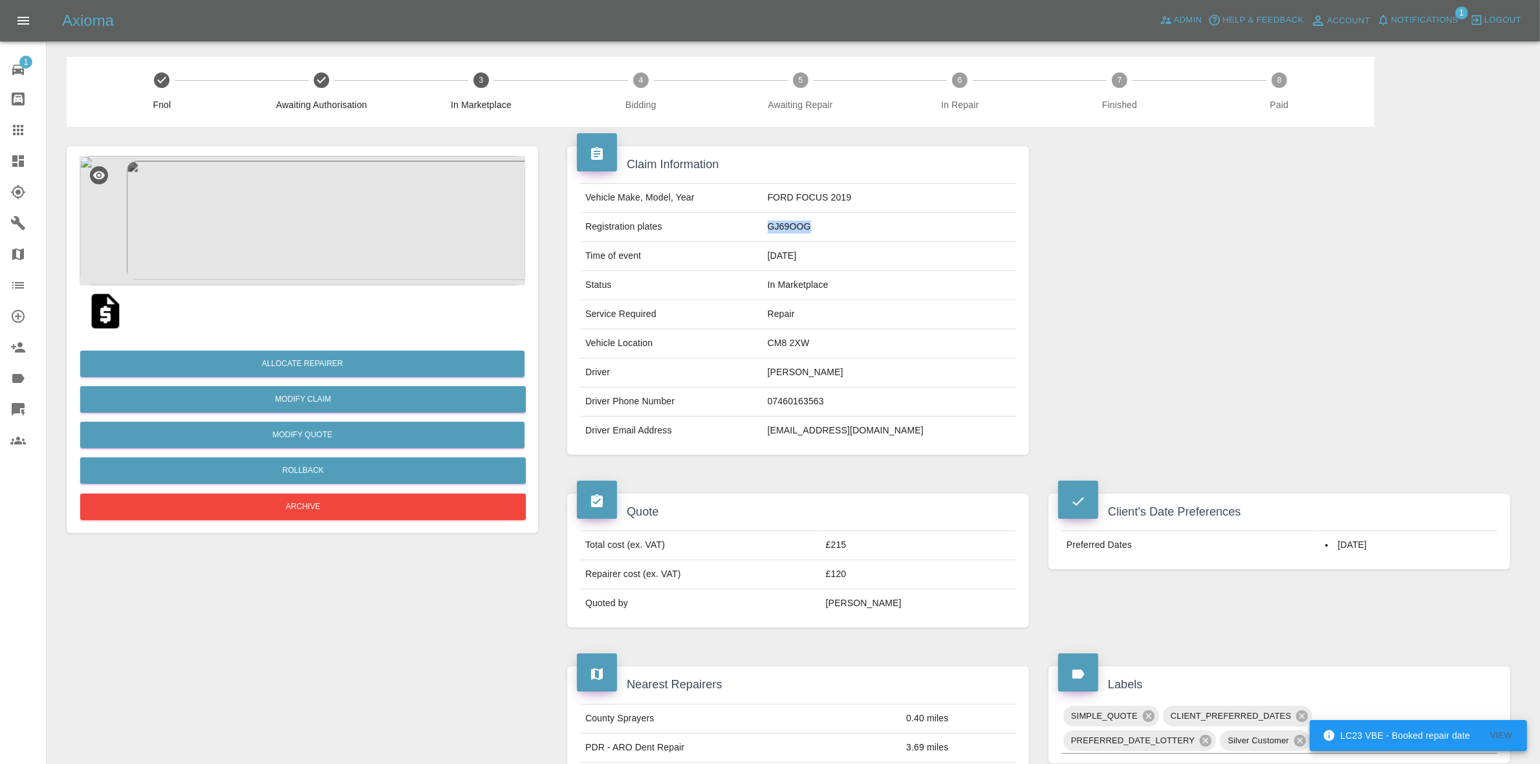
click at [846, 234] on td "GJ69OOG" at bounding box center [890, 227] width 254 height 29
click at [1452, 382] on div at bounding box center [1279, 300] width 481 height 347
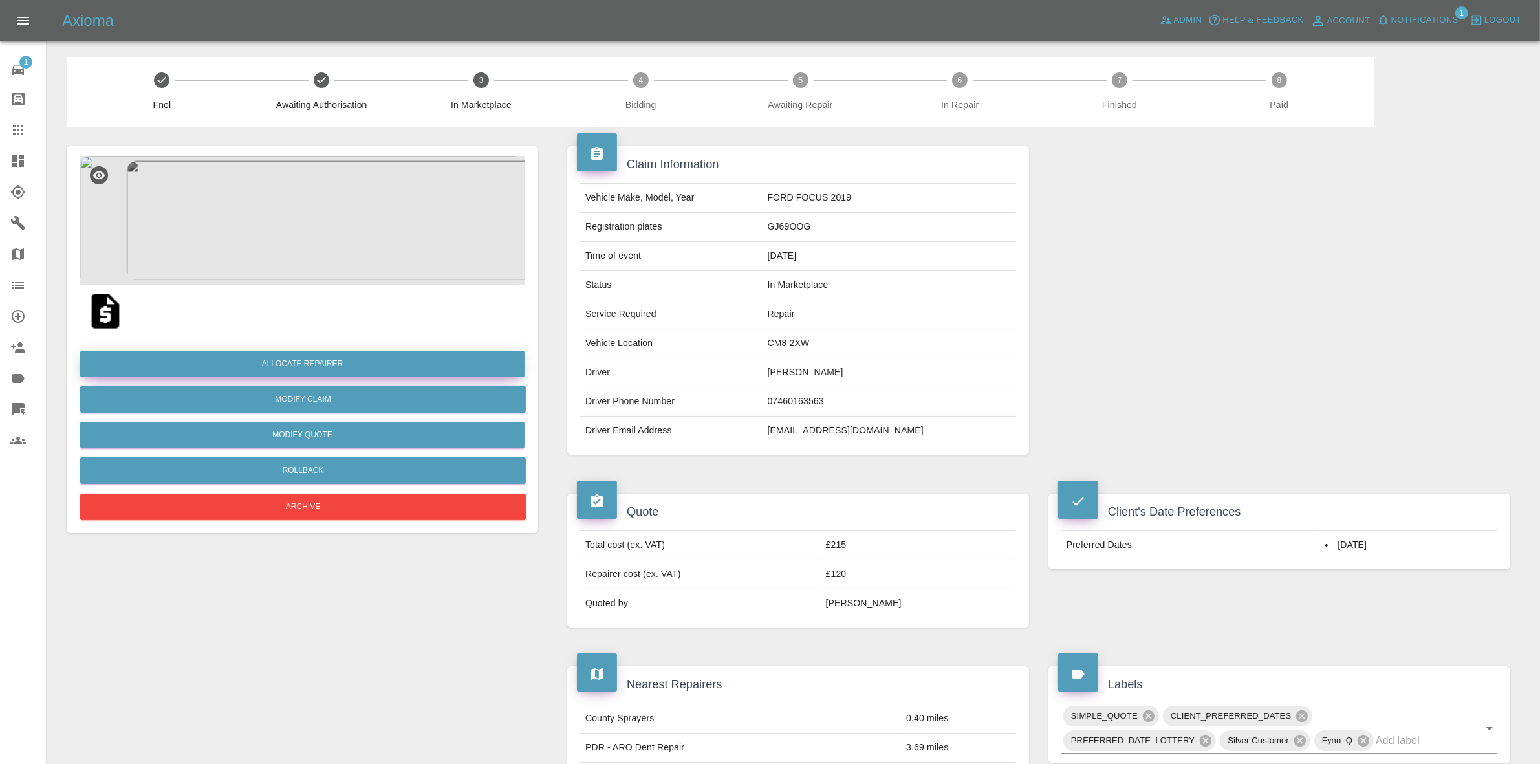
click at [275, 360] on button "Allocate Repairer" at bounding box center [302, 364] width 444 height 27
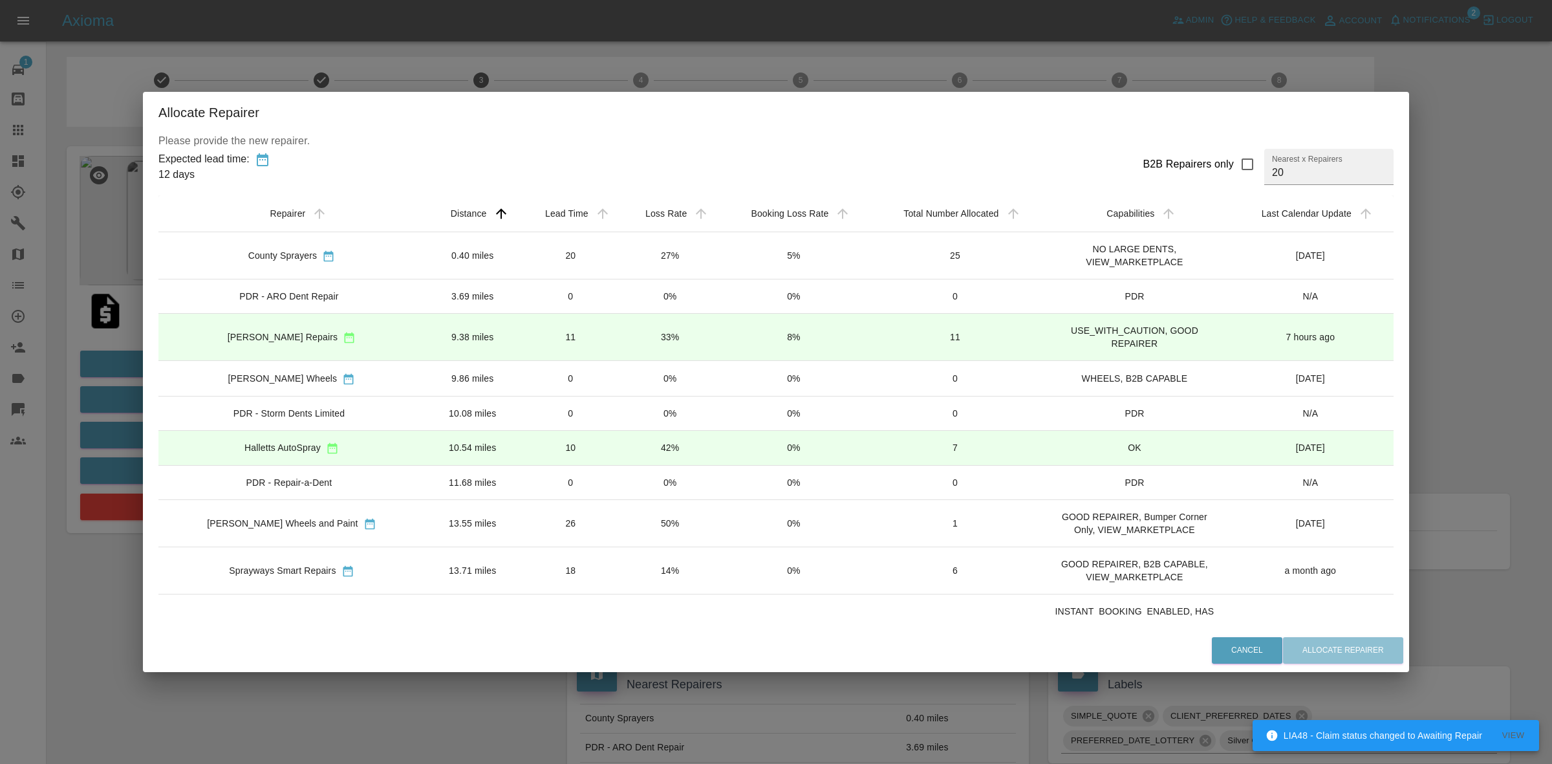
click at [686, 337] on td "33%" at bounding box center [670, 337] width 98 height 47
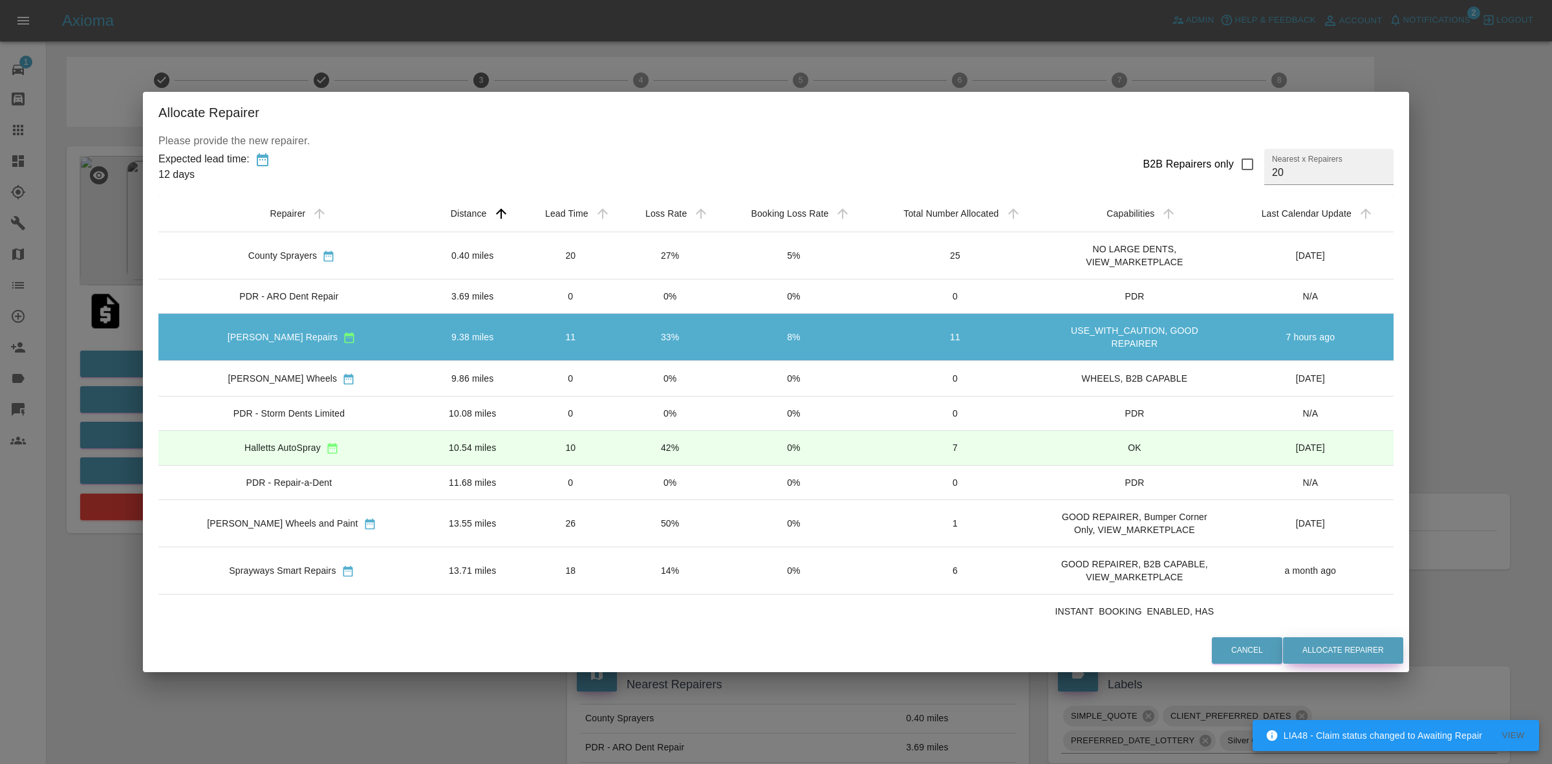
click at [1352, 648] on button "Allocate Repairer" at bounding box center [1343, 650] width 120 height 27
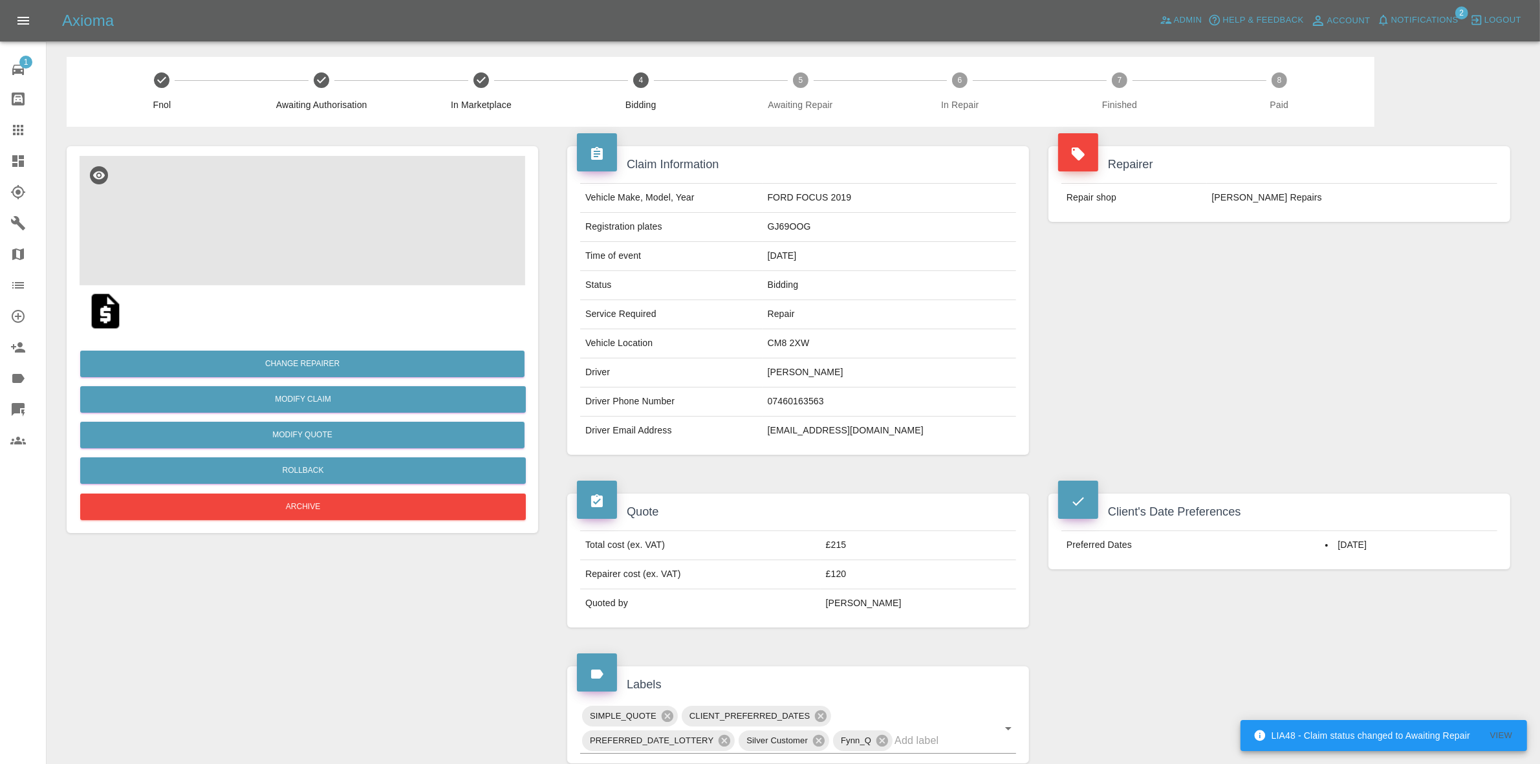
drag, startPoint x: 1407, startPoint y: 166, endPoint x: 1417, endPoint y: 57, distance: 109.7
click at [1407, 166] on h4 "Repairer" at bounding box center [1279, 164] width 442 height 17
click at [1427, 10] on button "Notifications" at bounding box center [1418, 20] width 88 height 20
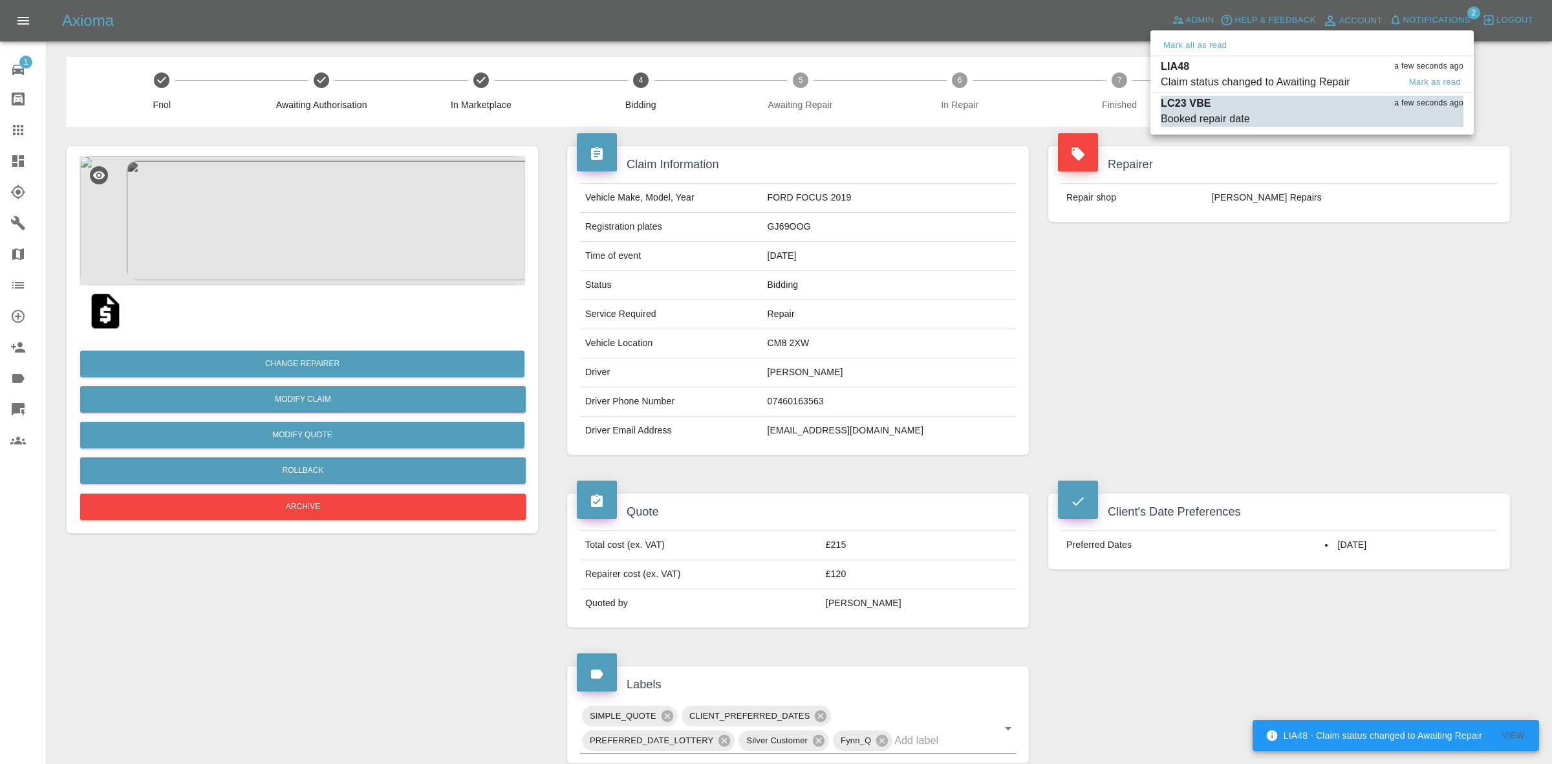
click at [1165, 47] on button "Mark all as read" at bounding box center [1195, 45] width 69 height 15
click at [1321, 261] on div at bounding box center [776, 382] width 1552 height 764
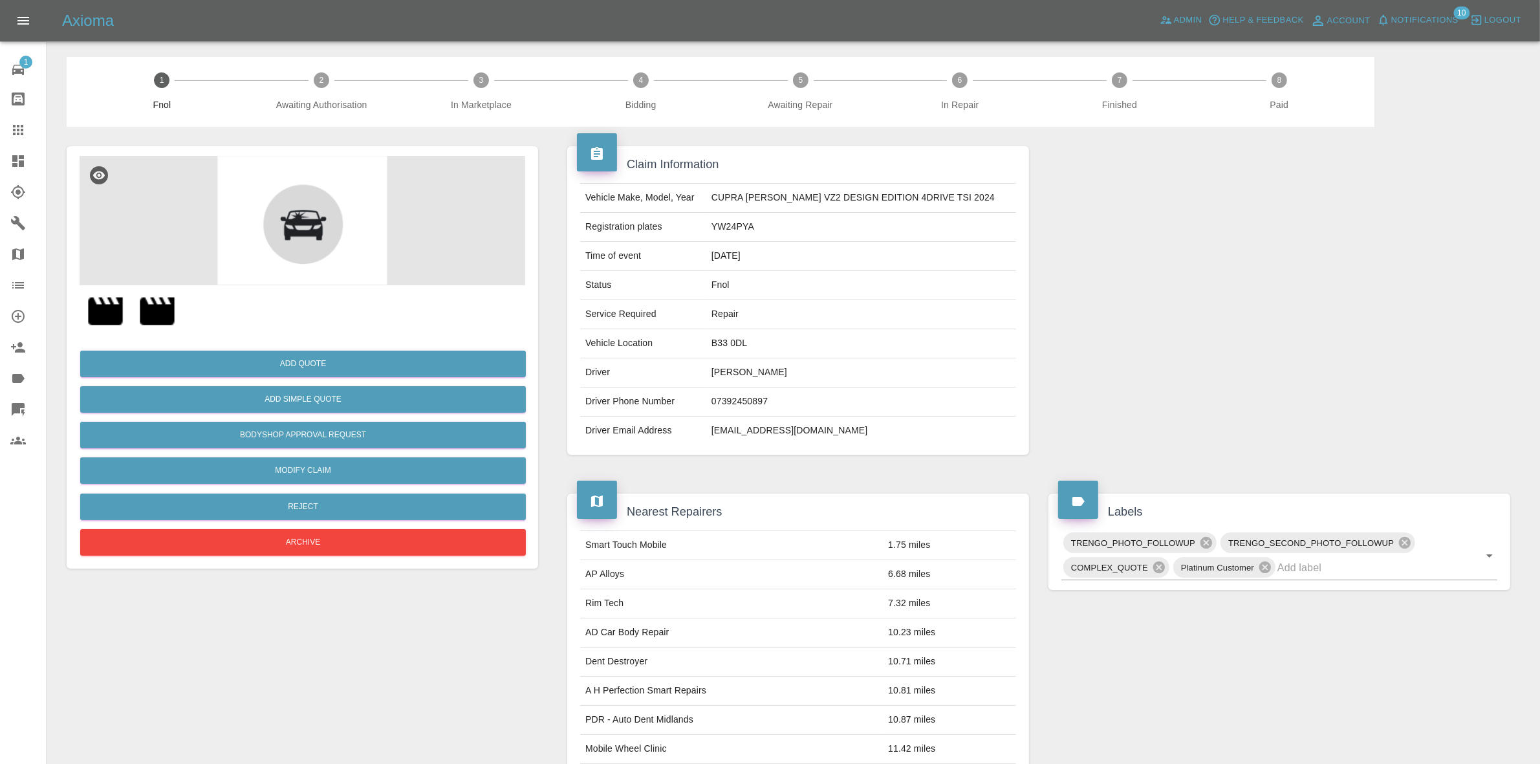
click at [113, 315] on img at bounding box center [105, 310] width 41 height 41
click at [146, 312] on img at bounding box center [156, 310] width 41 height 41
click at [250, 359] on button "Add Quote" at bounding box center [303, 364] width 446 height 27
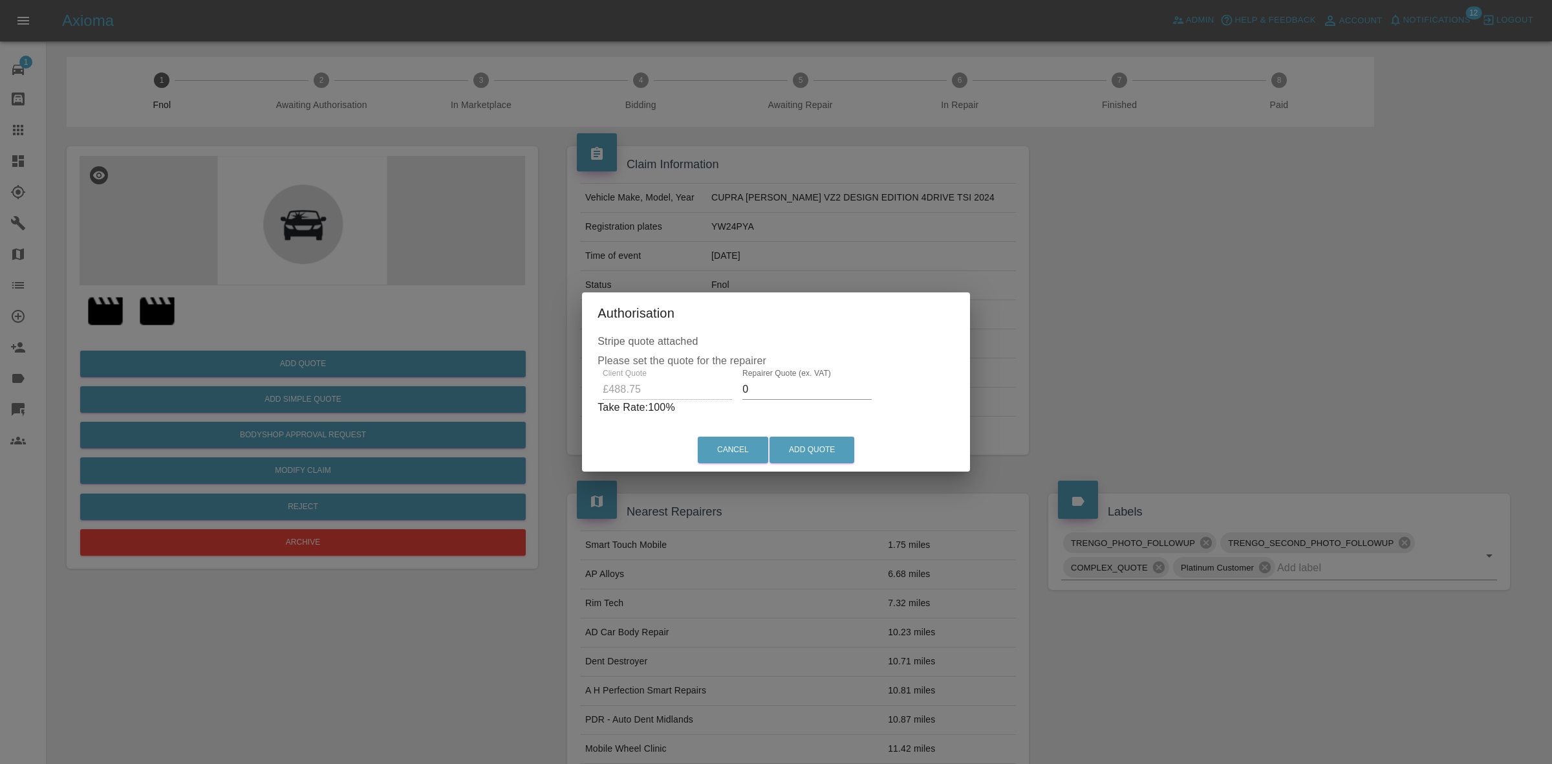
click at [770, 385] on input "0" at bounding box center [807, 389] width 129 height 21
type input "320"
click at [825, 445] on button "Add Quote" at bounding box center [812, 450] width 85 height 27
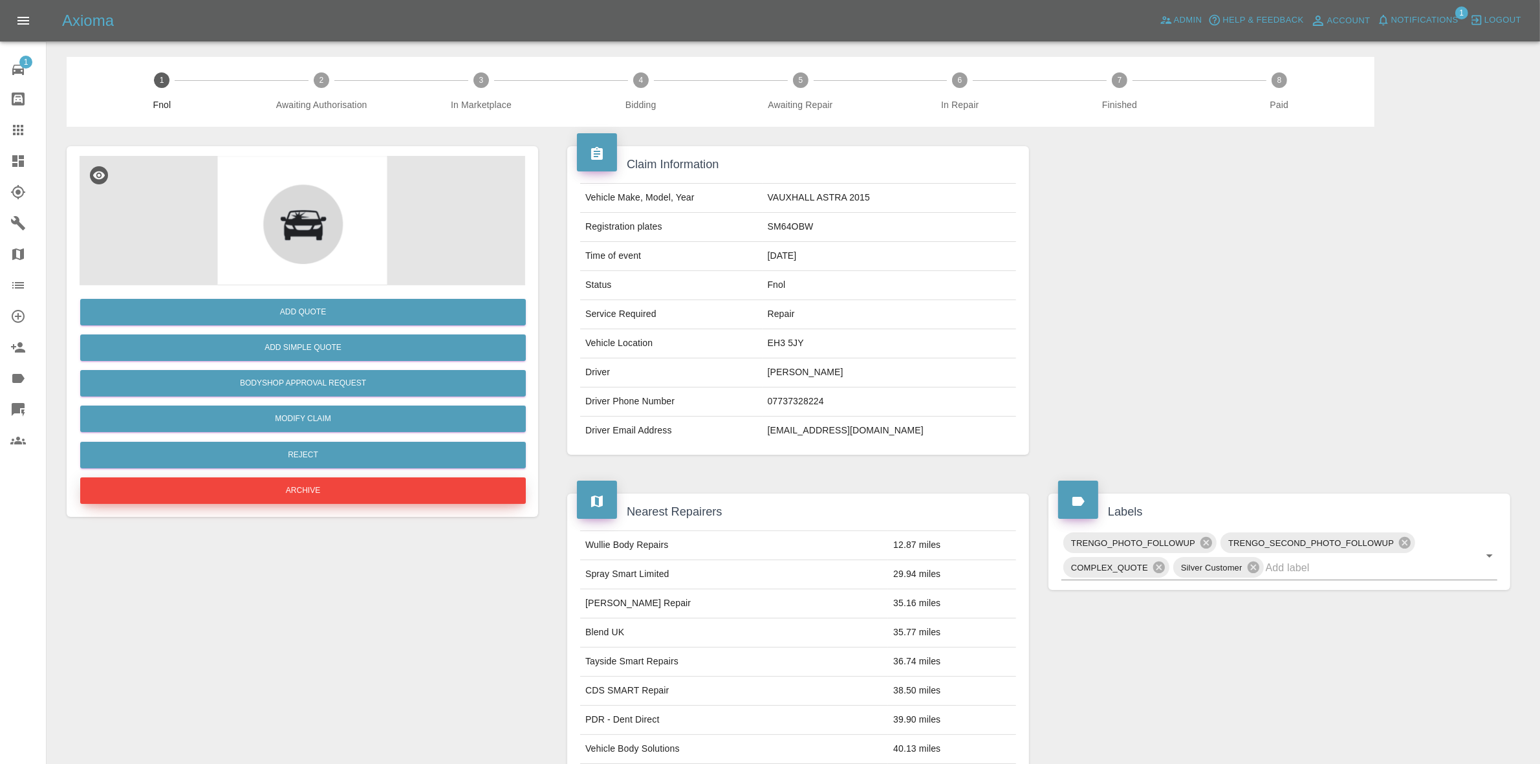
click at [340, 502] on button "Archive" at bounding box center [303, 490] width 446 height 27
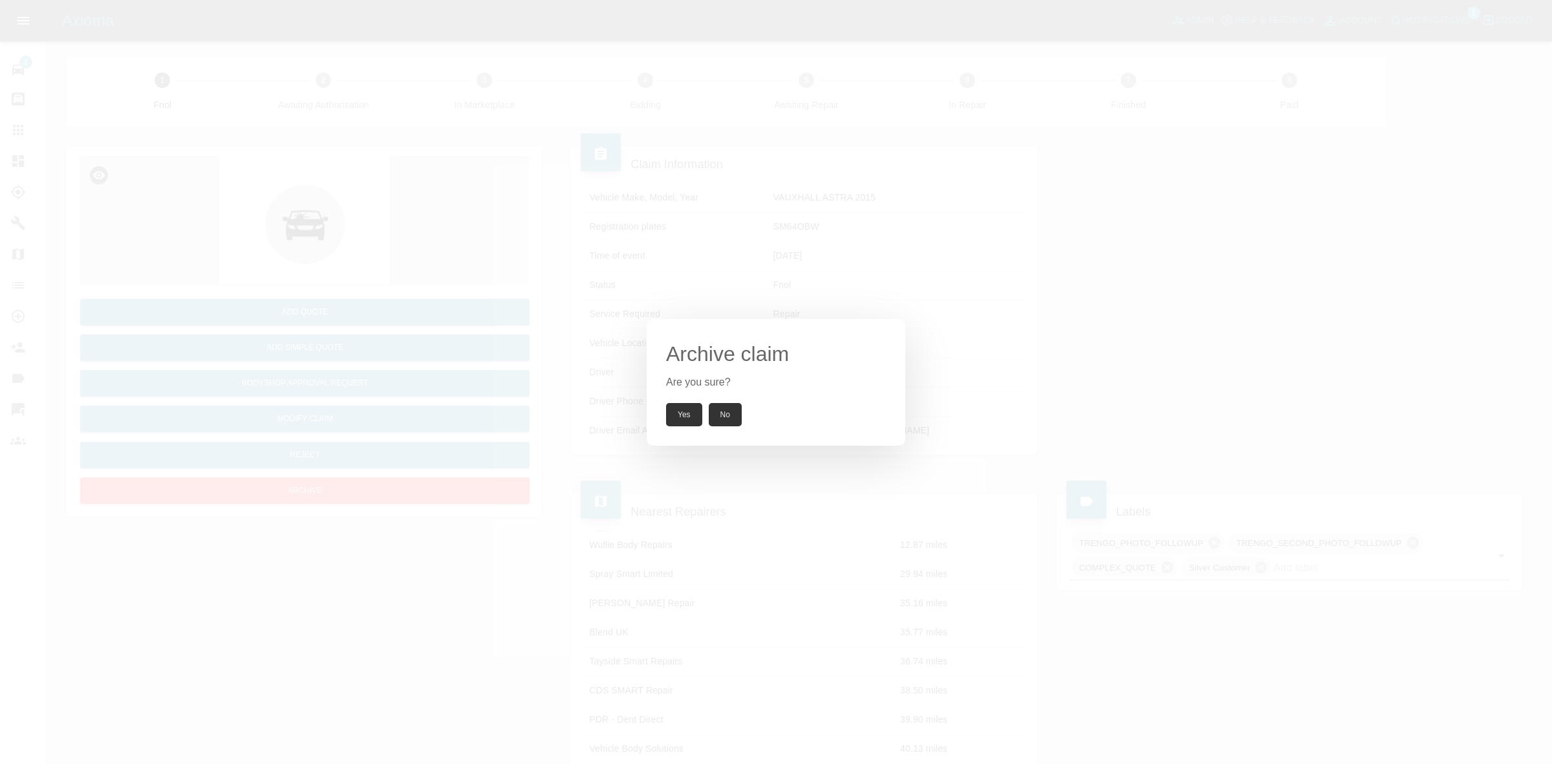
click at [679, 415] on button "Yes" at bounding box center [684, 414] width 36 height 23
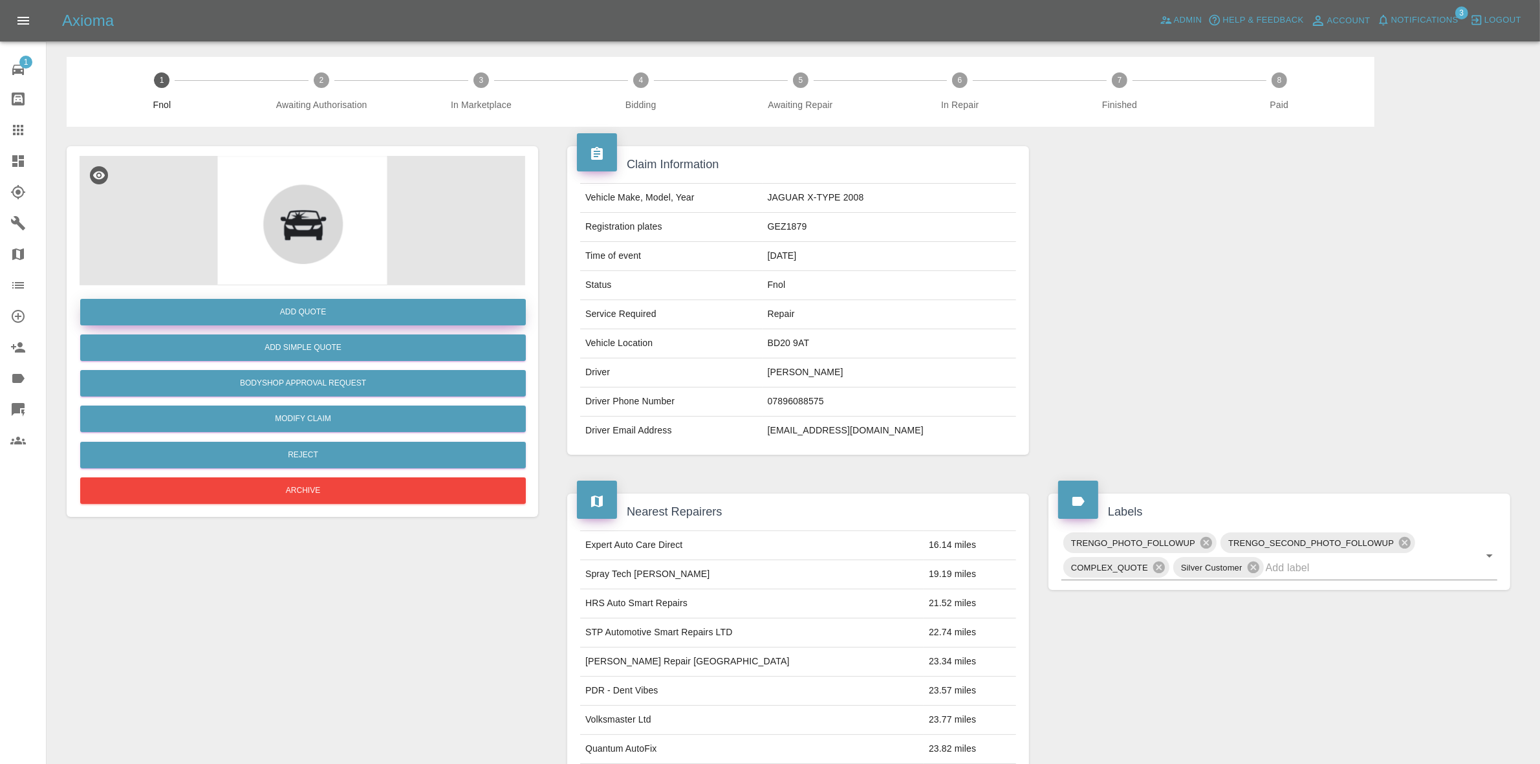
click at [306, 309] on button "Add Quote" at bounding box center [303, 312] width 446 height 27
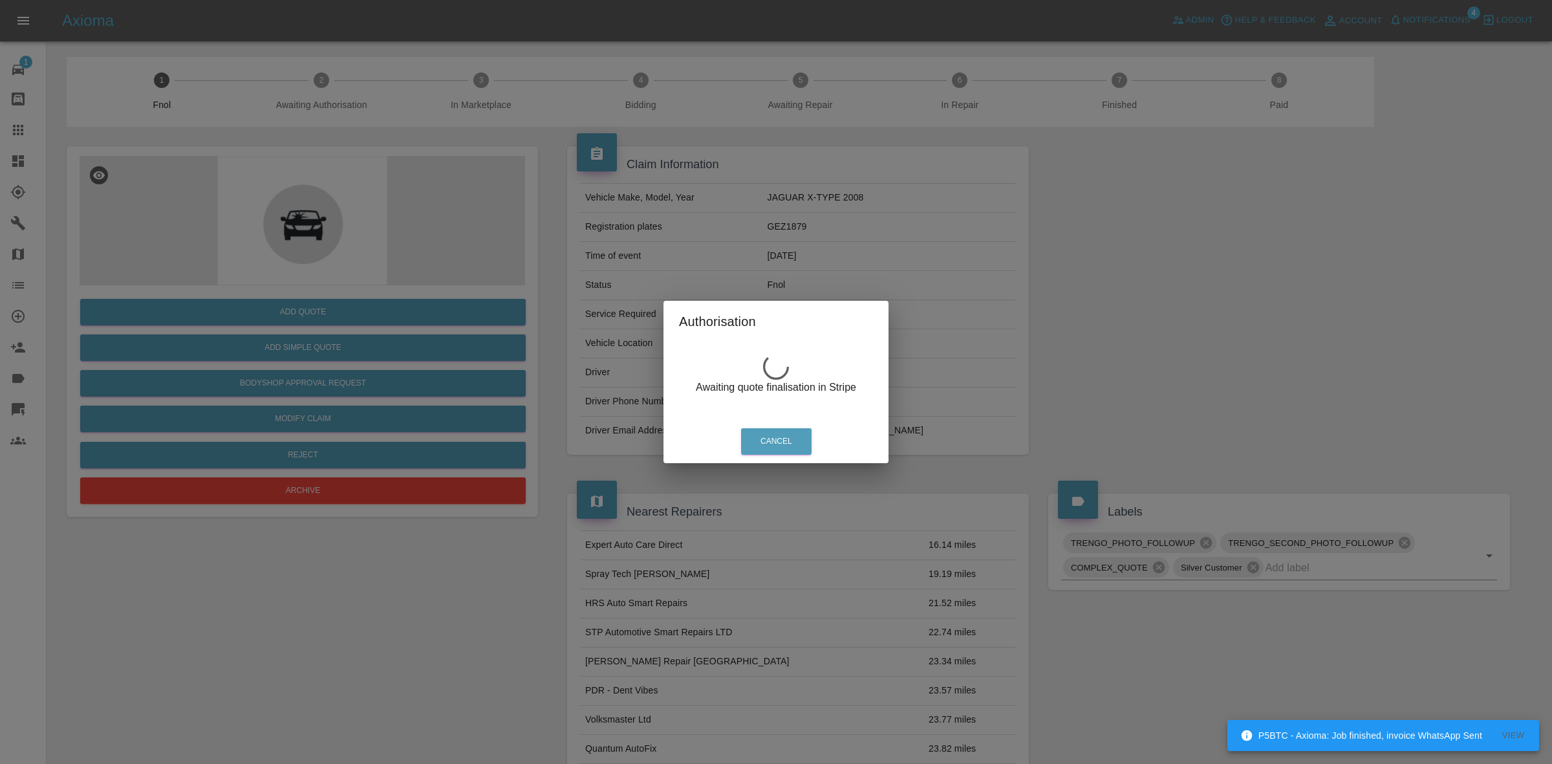
drag, startPoint x: 629, startPoint y: 185, endPoint x: 631, endPoint y: 211, distance: 26.0
click at [629, 186] on div "Authorisation Awaiting quote finalisation in Stripe Cancel" at bounding box center [776, 382] width 1552 height 764
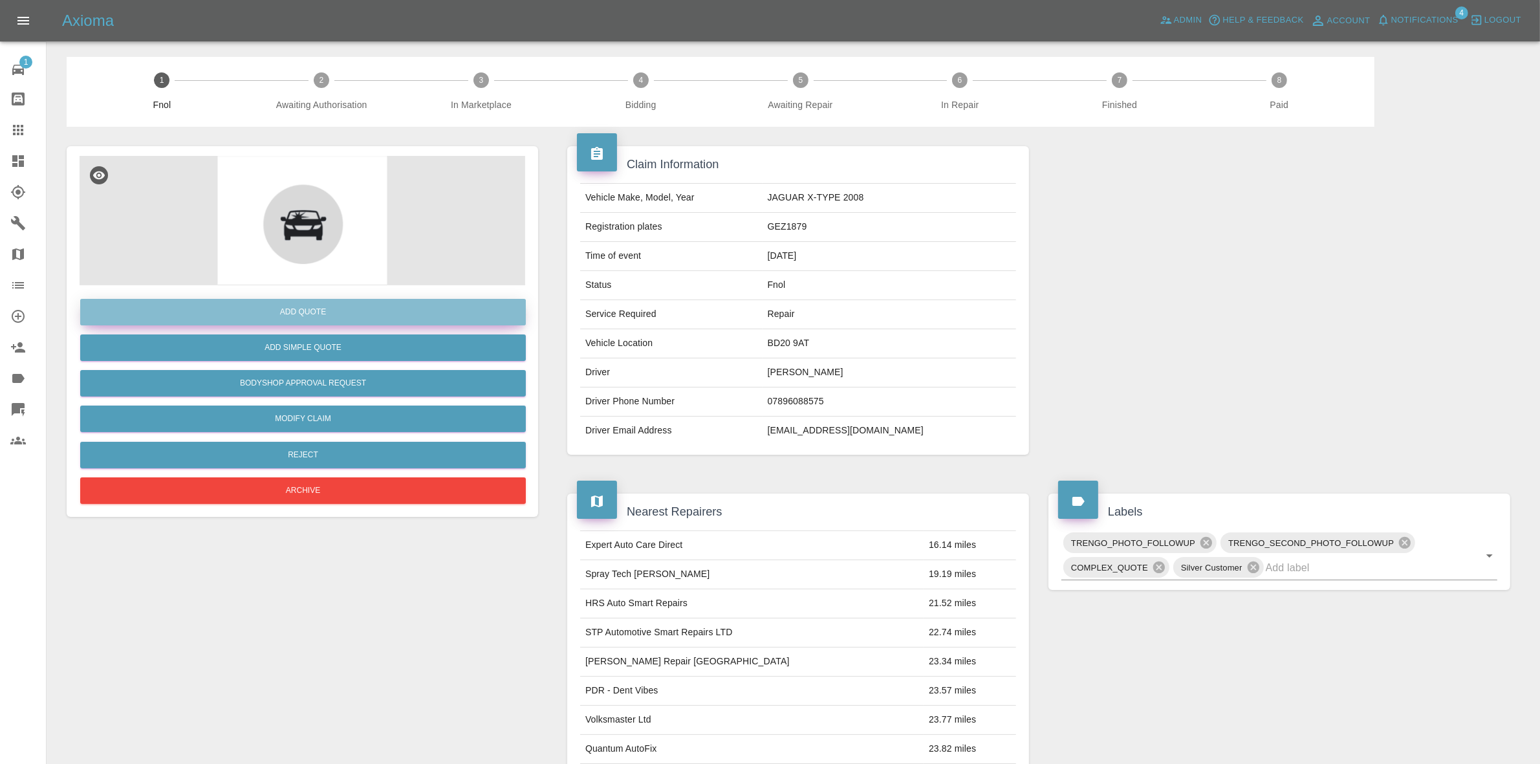
click at [334, 311] on button "Add Quote" at bounding box center [303, 312] width 446 height 27
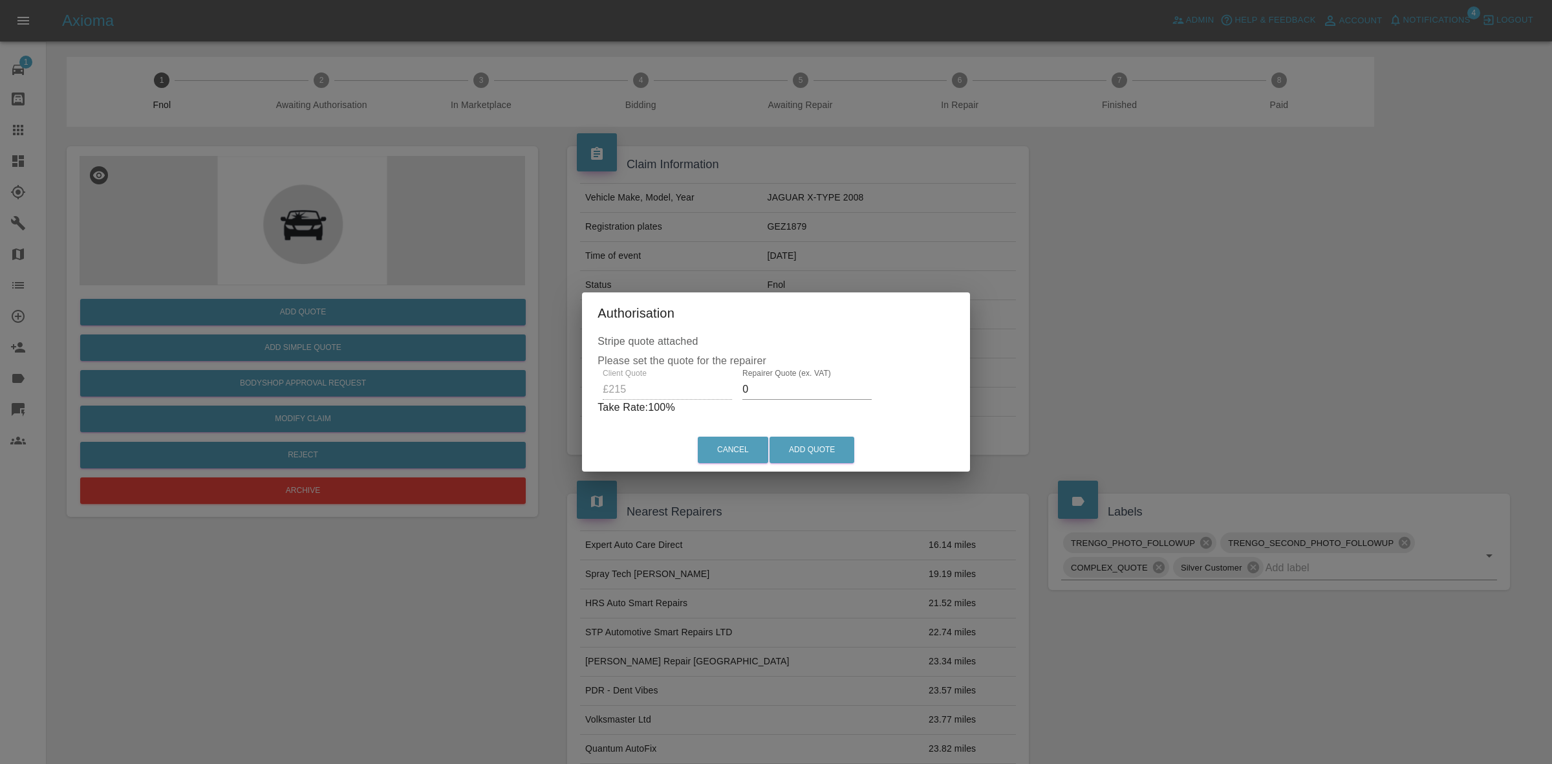
click at [764, 398] on input "0" at bounding box center [807, 389] width 129 height 21
type input "140"
click at [800, 450] on button "Add Quote" at bounding box center [812, 450] width 85 height 27
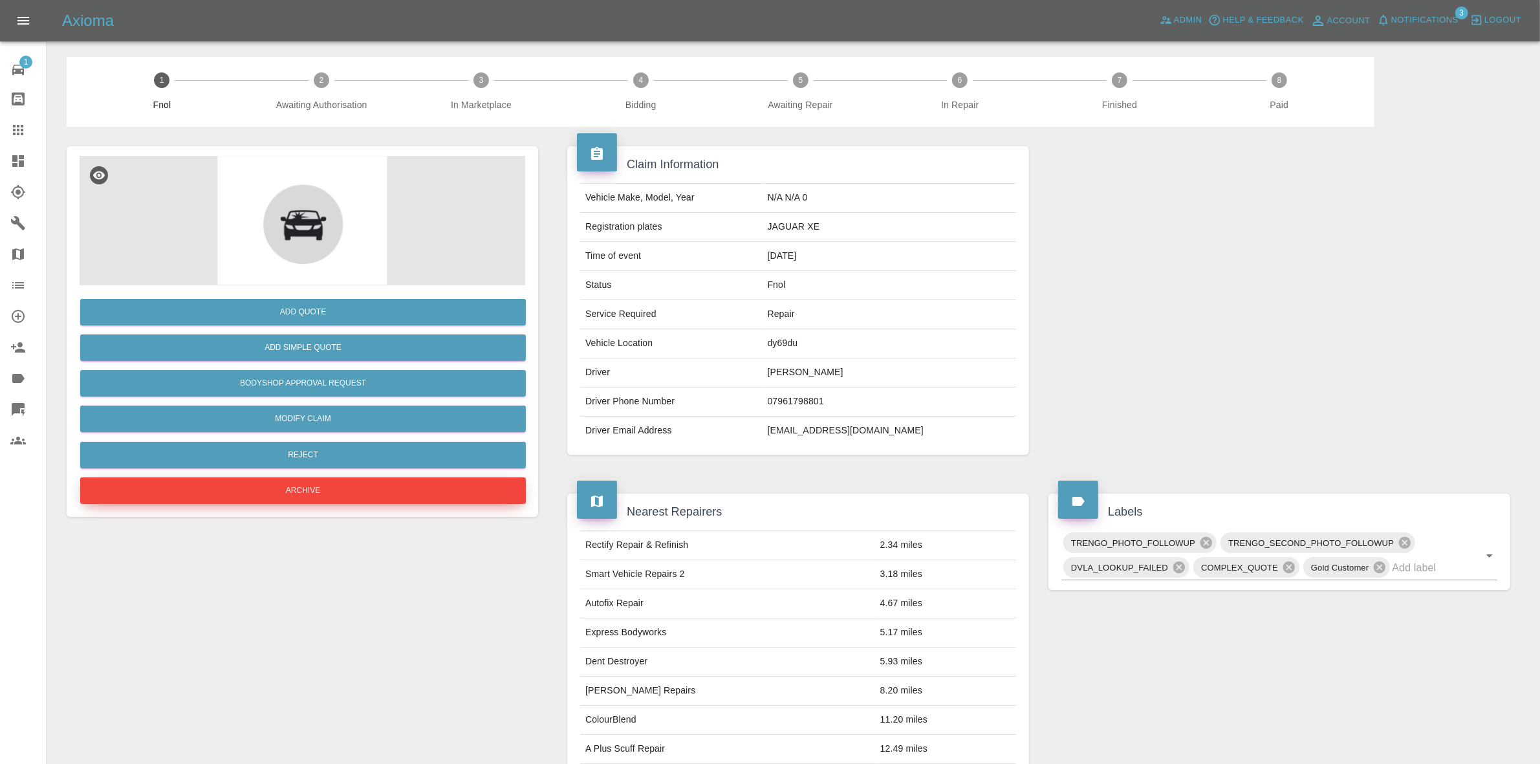
click at [359, 489] on button "Archive" at bounding box center [303, 490] width 446 height 27
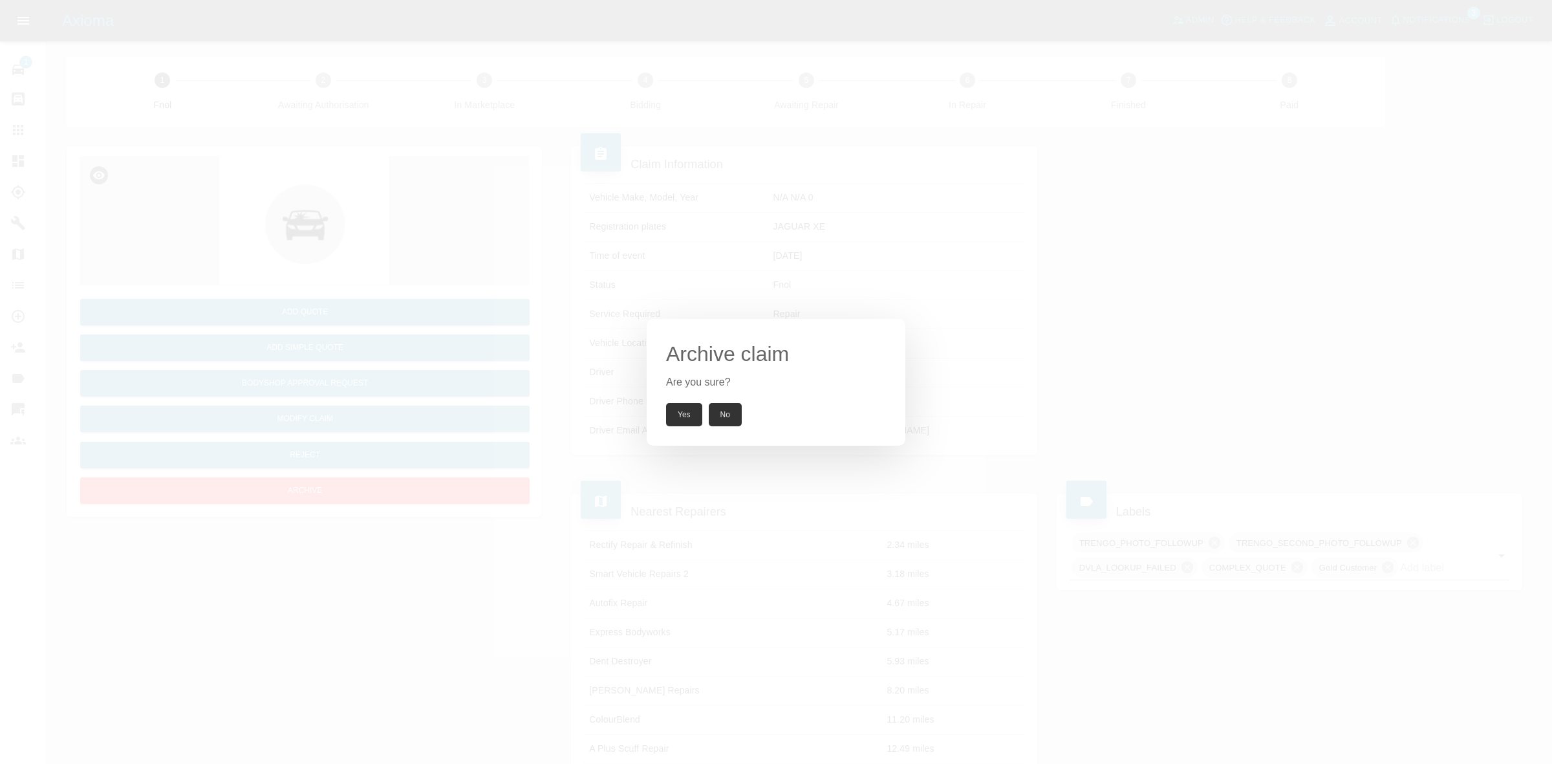
click at [693, 409] on button "Yes" at bounding box center [684, 414] width 36 height 23
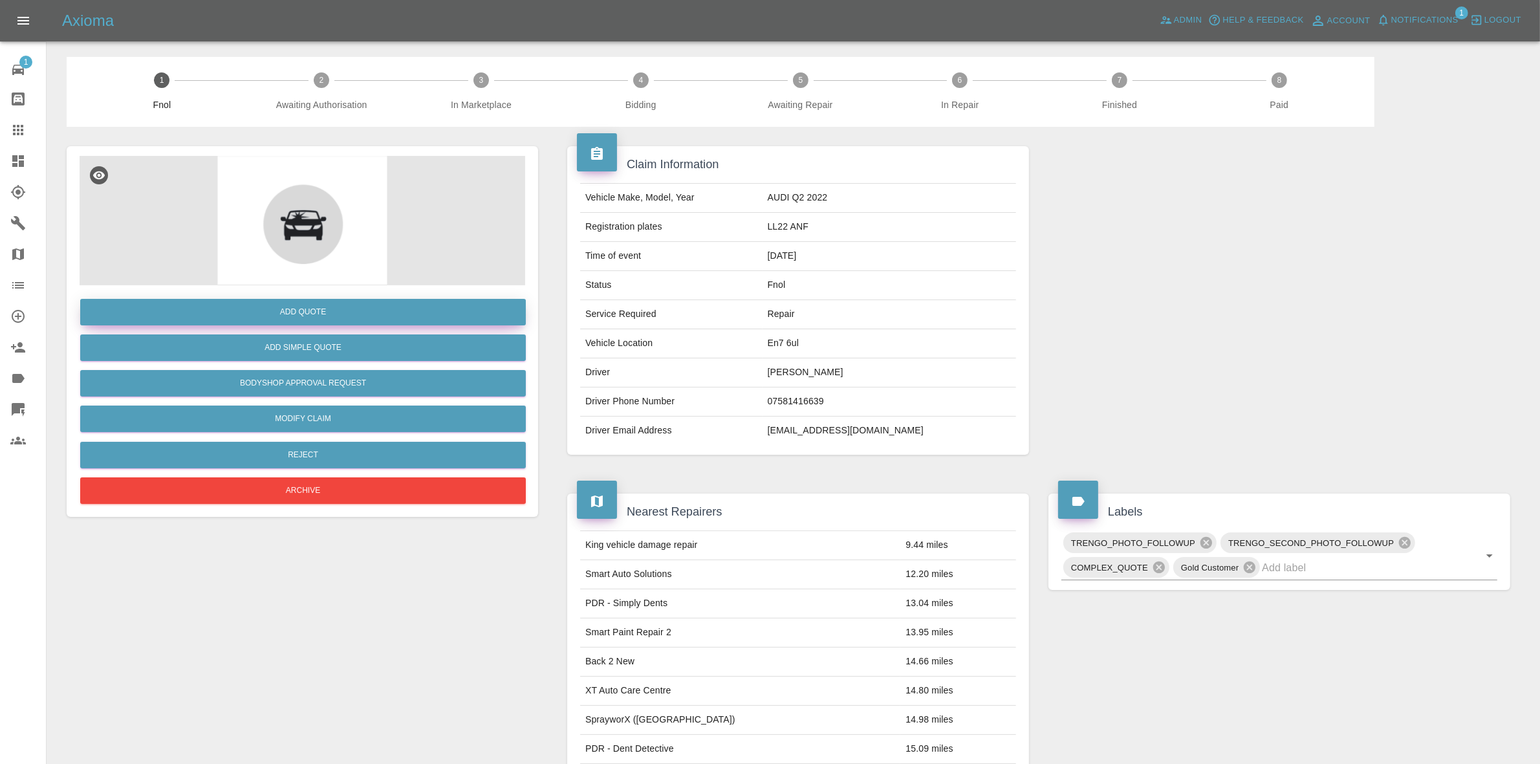
click at [345, 305] on button "Add Quote" at bounding box center [303, 312] width 446 height 27
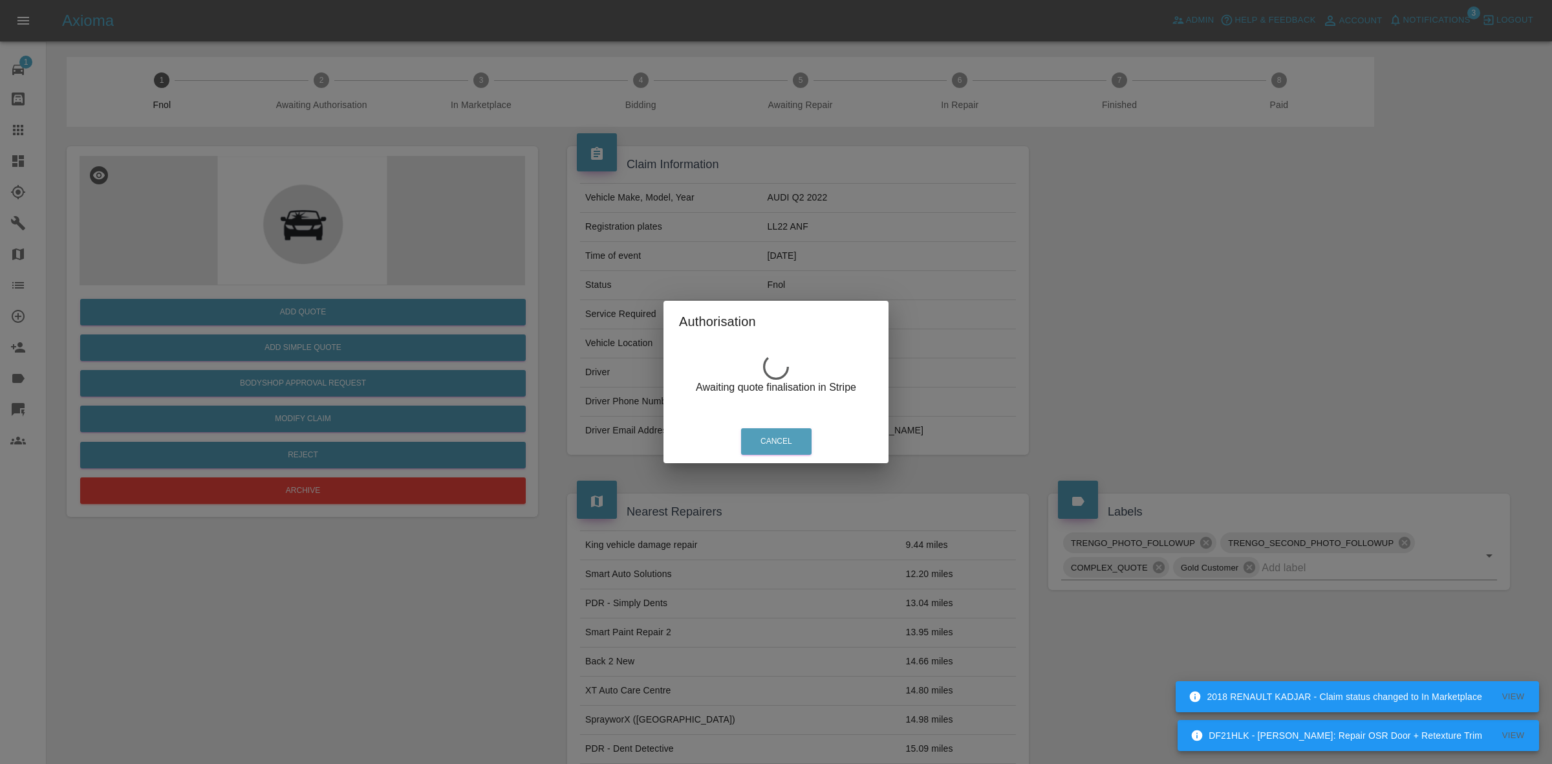
click at [648, 325] on div "Authorisation Awaiting quote finalisation in Stripe Cancel" at bounding box center [776, 382] width 1552 height 764
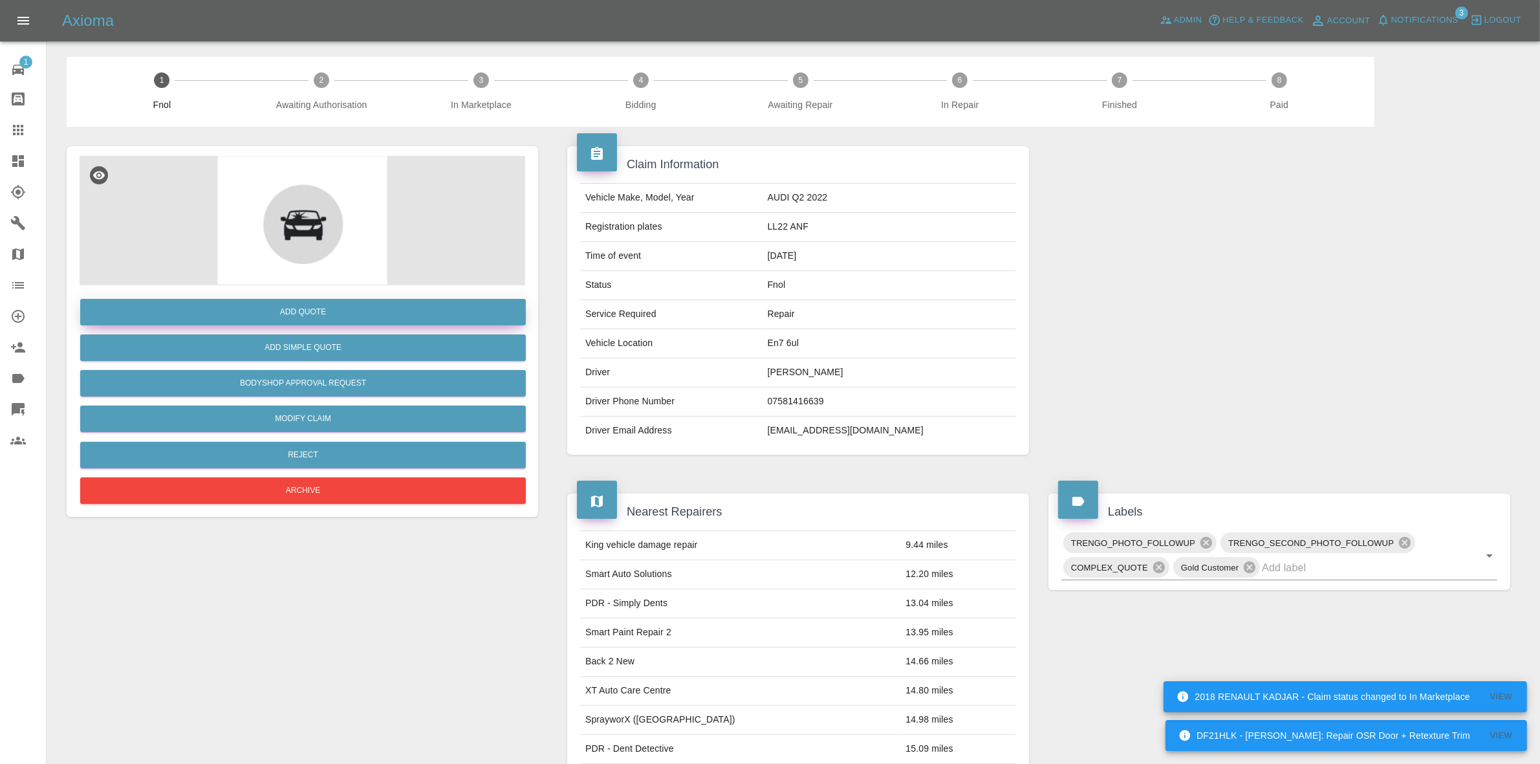
click at [346, 305] on button "Add Quote" at bounding box center [303, 312] width 446 height 27
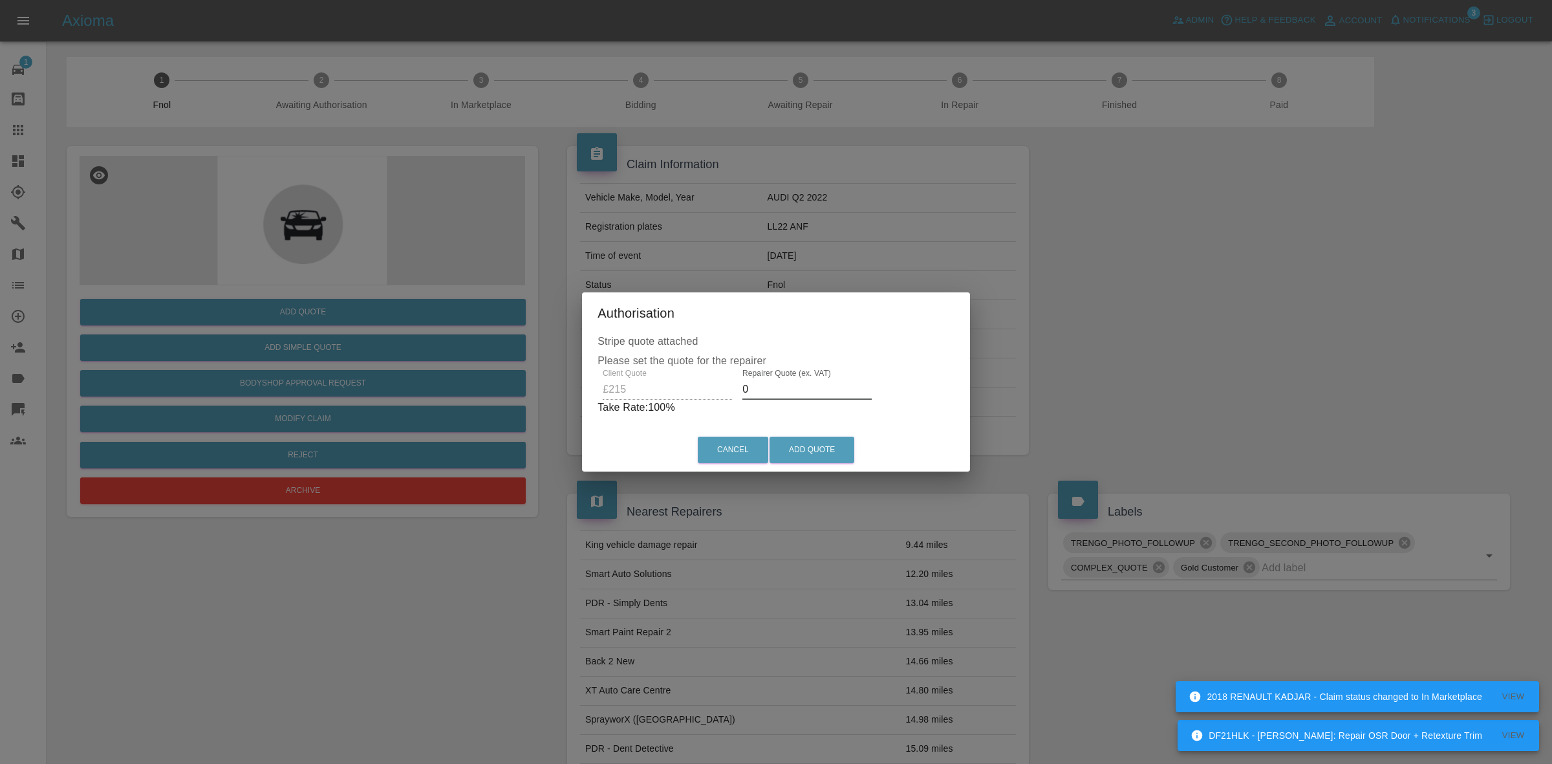
click at [775, 385] on input "0" at bounding box center [807, 389] width 129 height 21
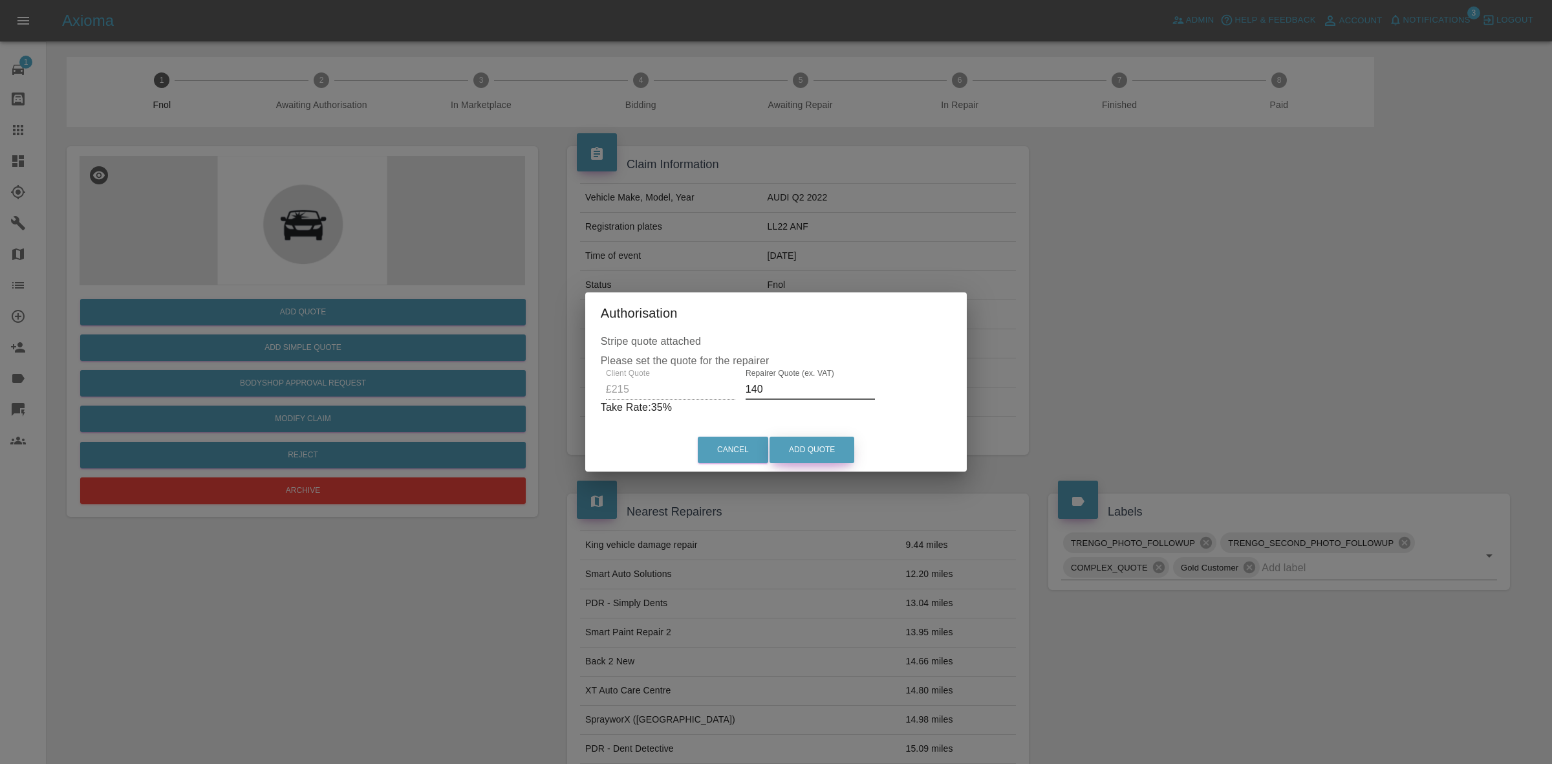
type input "140"
click at [798, 457] on button "Add Quote" at bounding box center [812, 450] width 85 height 27
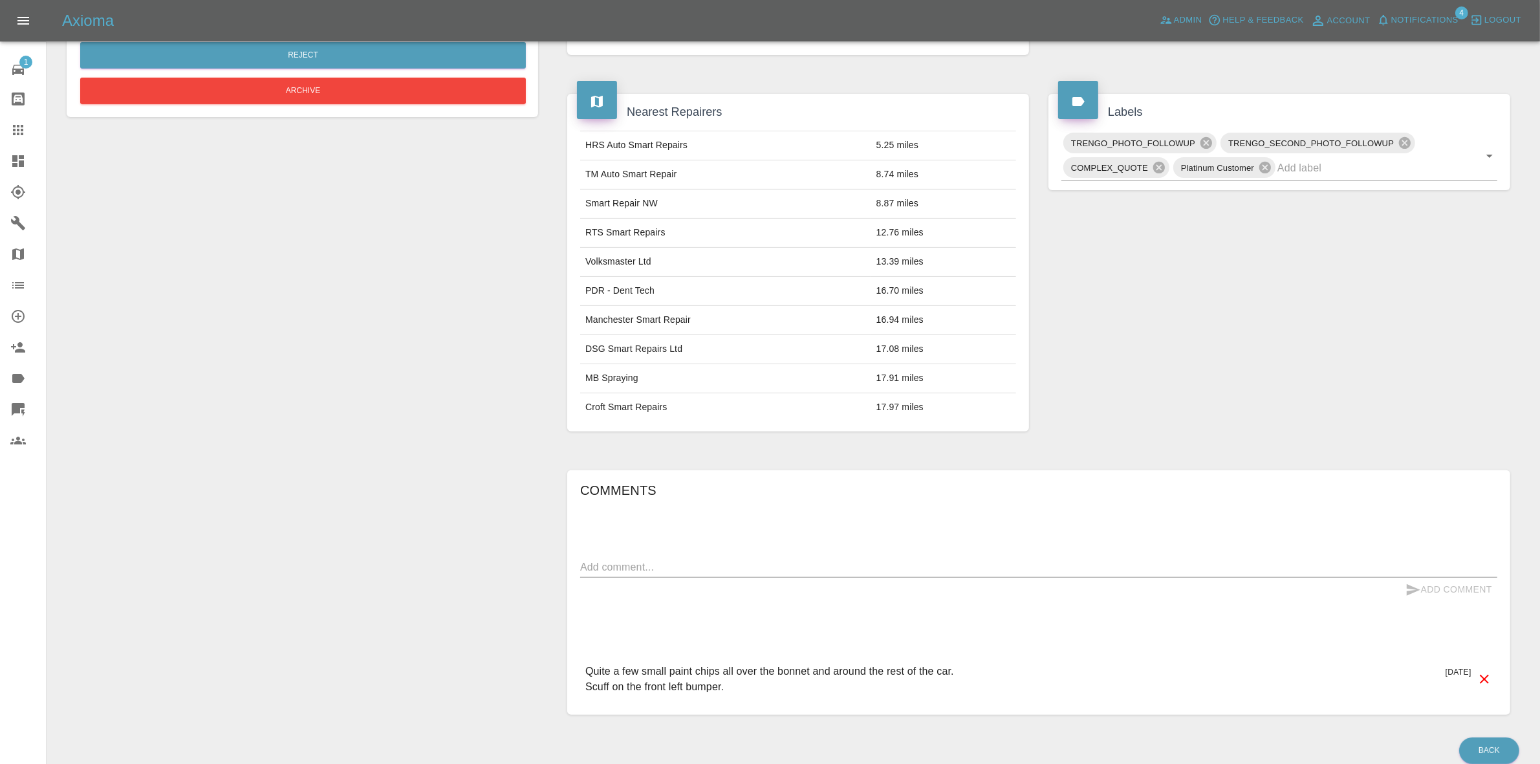
scroll to position [457, 0]
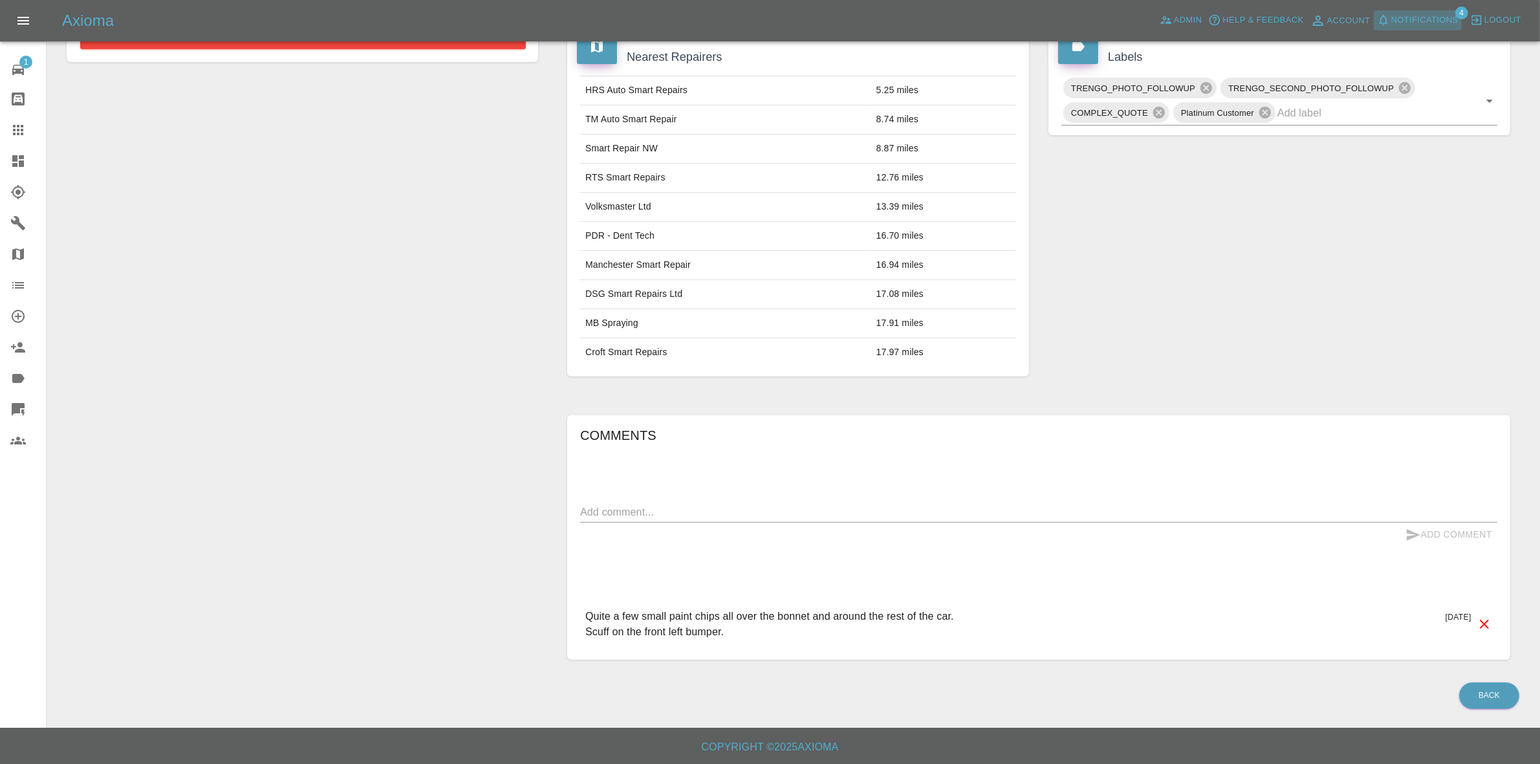
click at [1402, 17] on span "Notifications" at bounding box center [1424, 20] width 67 height 15
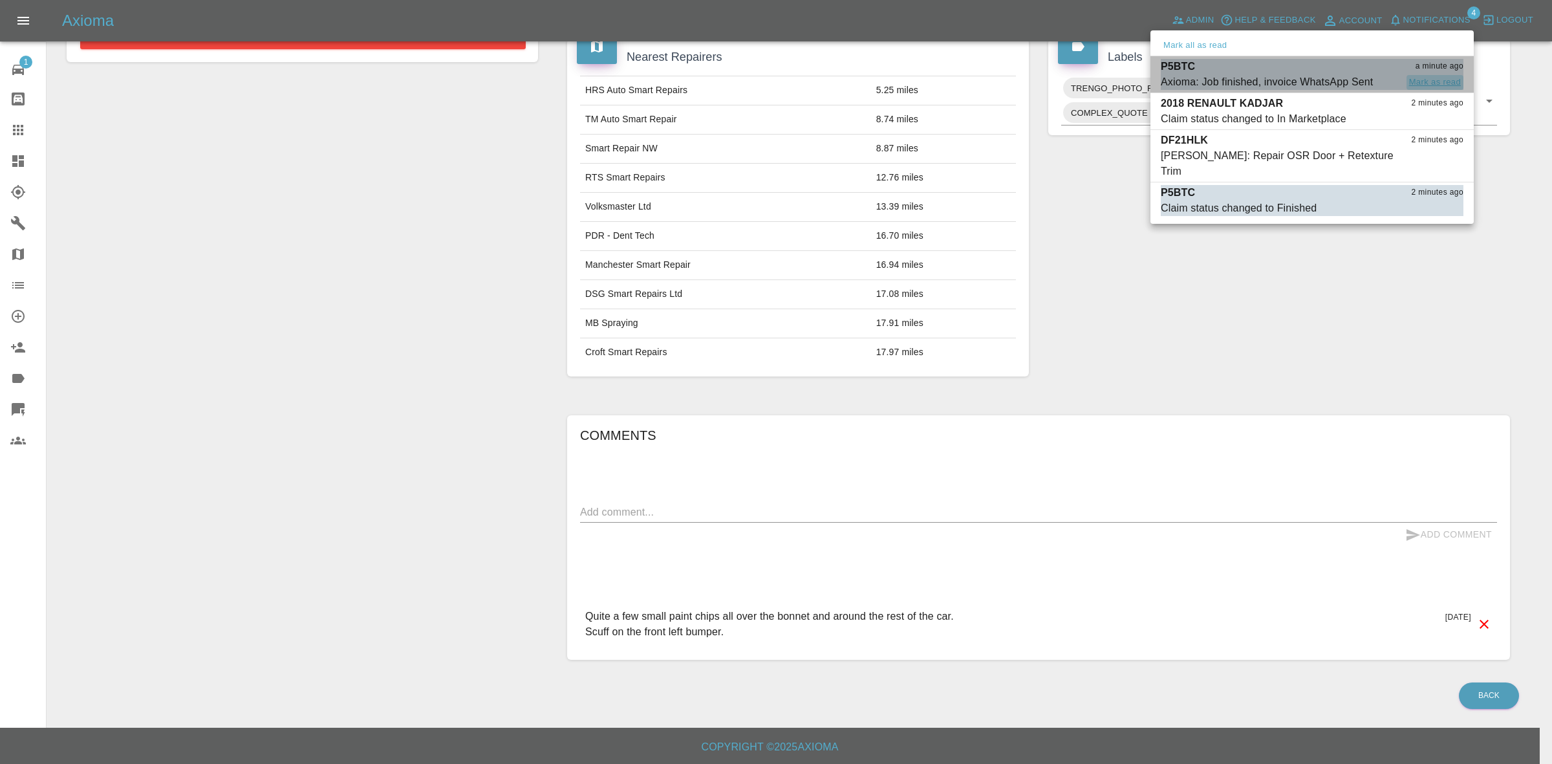
click at [1441, 82] on button "Mark as read" at bounding box center [1435, 82] width 57 height 15
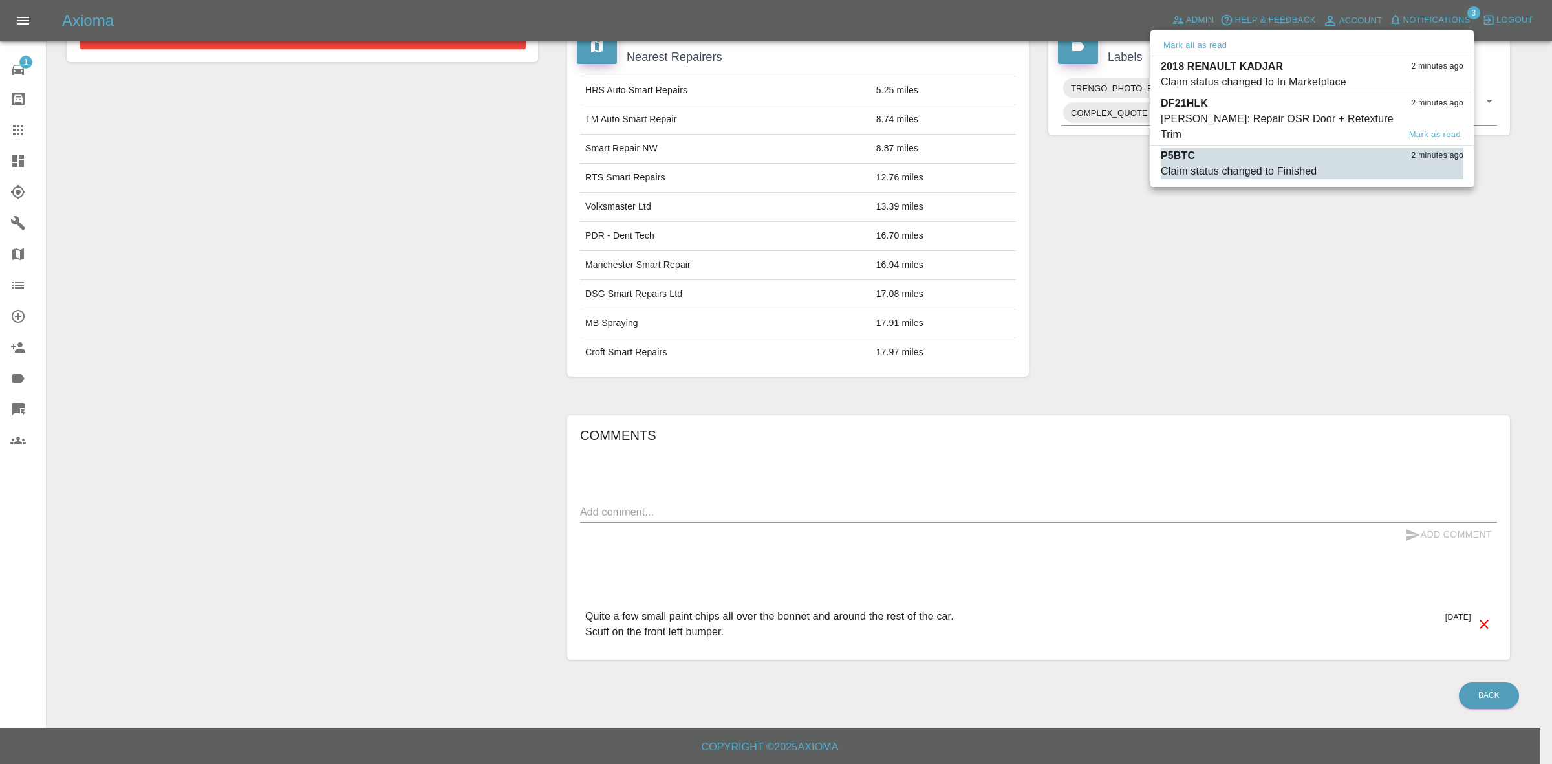
click at [1441, 127] on button "Mark as read" at bounding box center [1435, 134] width 57 height 15
click at [1441, 164] on button "Mark as read" at bounding box center [1435, 171] width 57 height 15
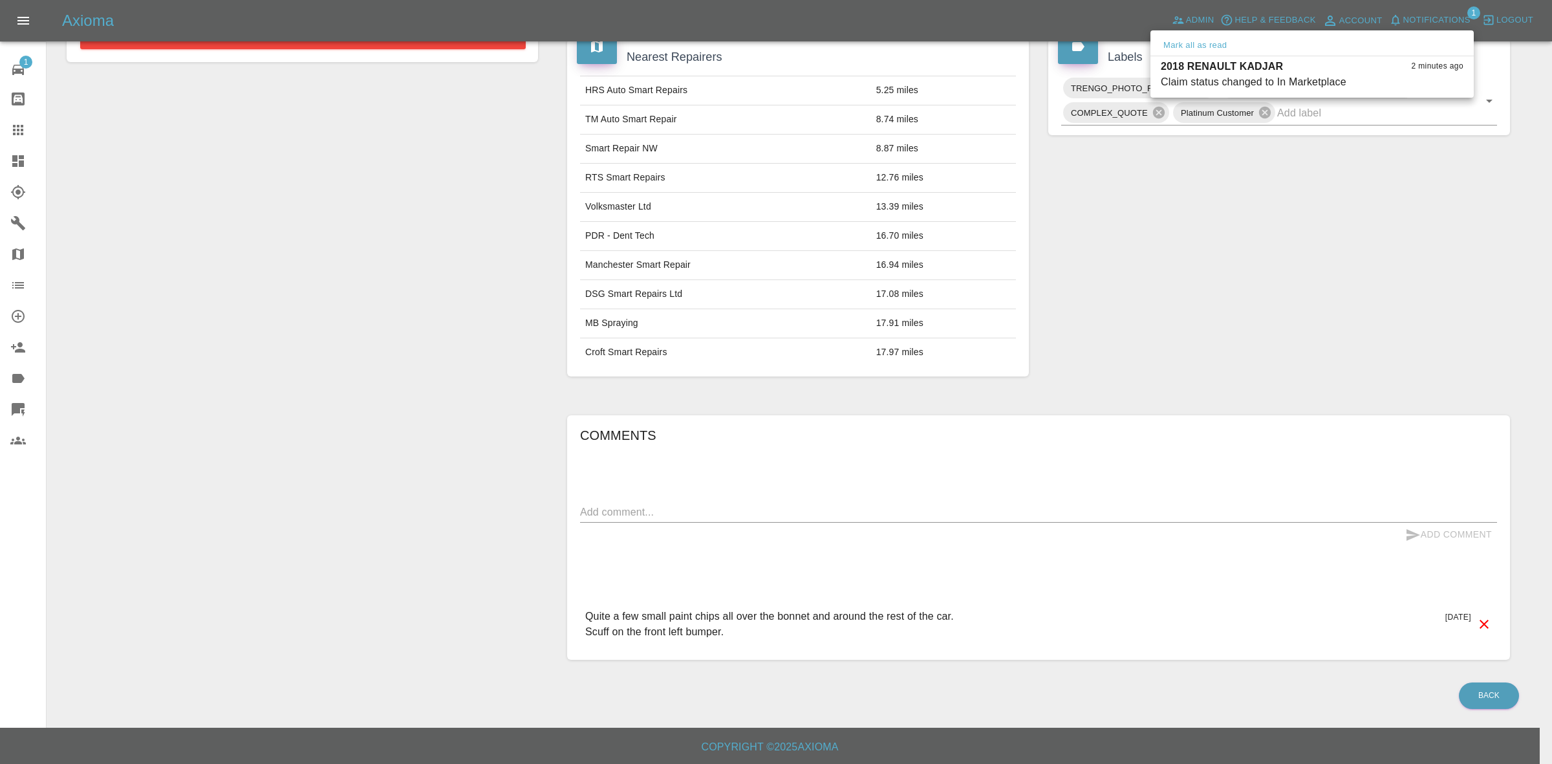
drag, startPoint x: 1414, startPoint y: 253, endPoint x: 1408, endPoint y: 287, distance: 34.3
click at [1411, 282] on div at bounding box center [776, 382] width 1552 height 764
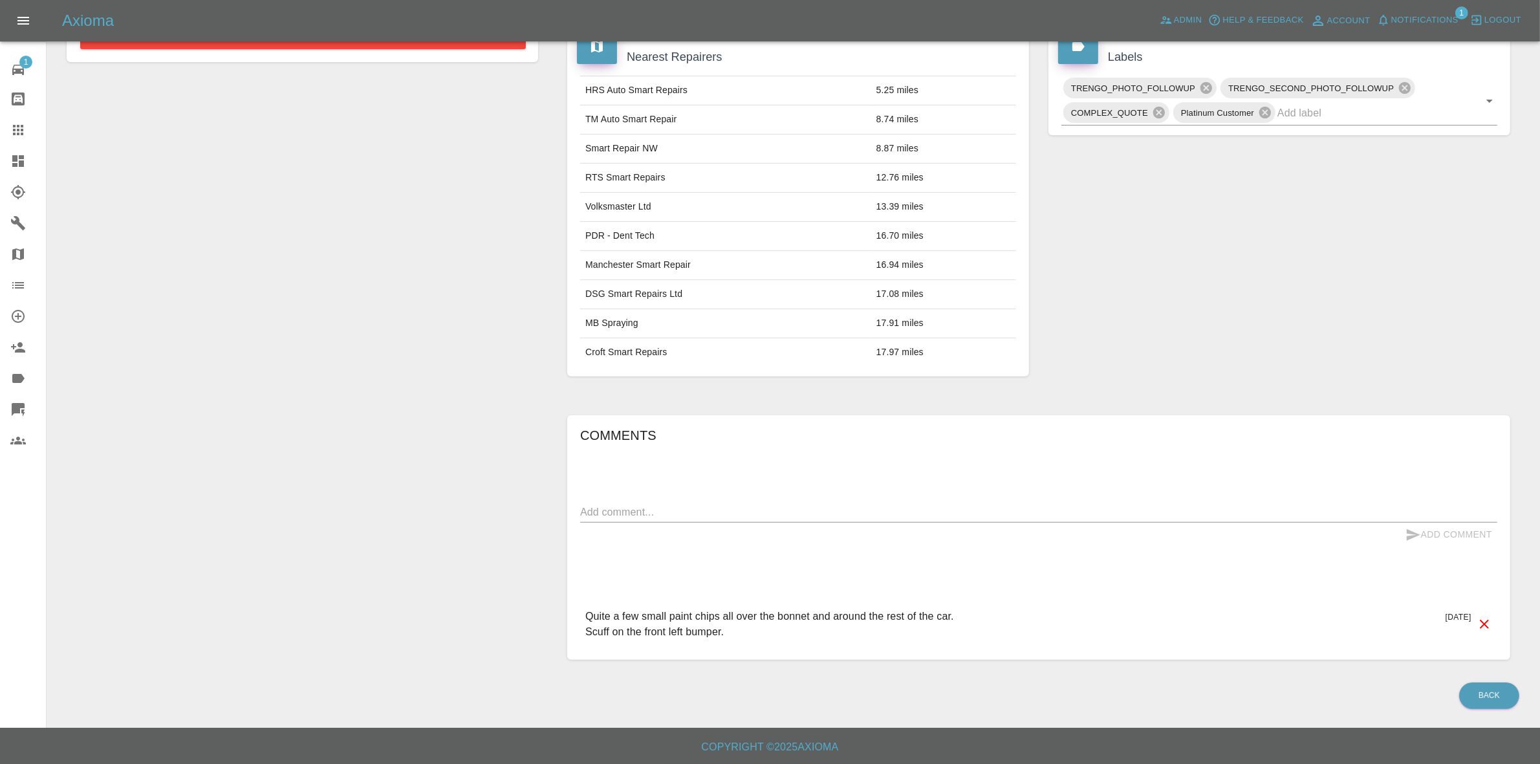
scroll to position [0, 0]
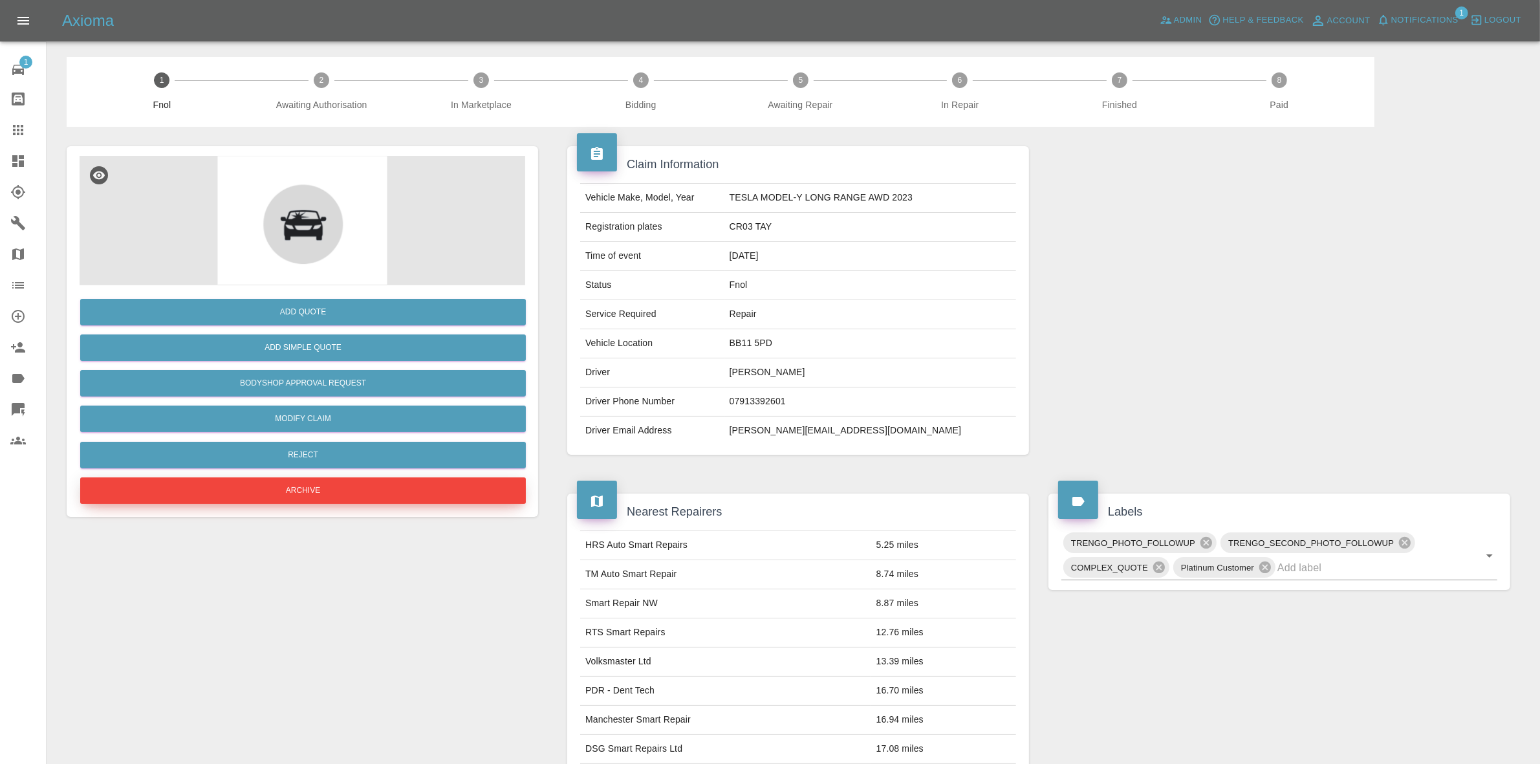
click at [285, 487] on button "Archive" at bounding box center [303, 490] width 446 height 27
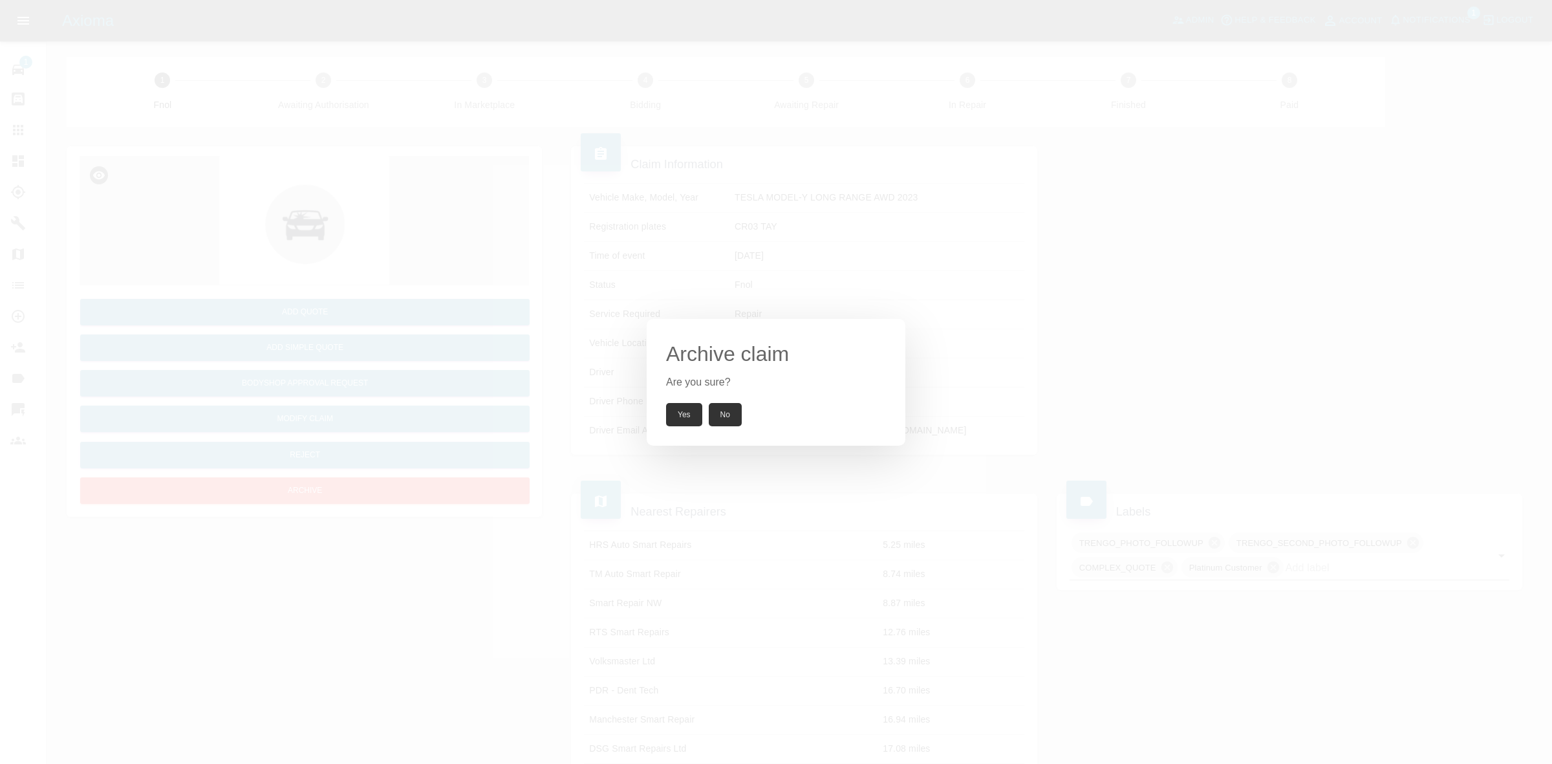
click at [682, 418] on button "Yes" at bounding box center [684, 414] width 36 height 23
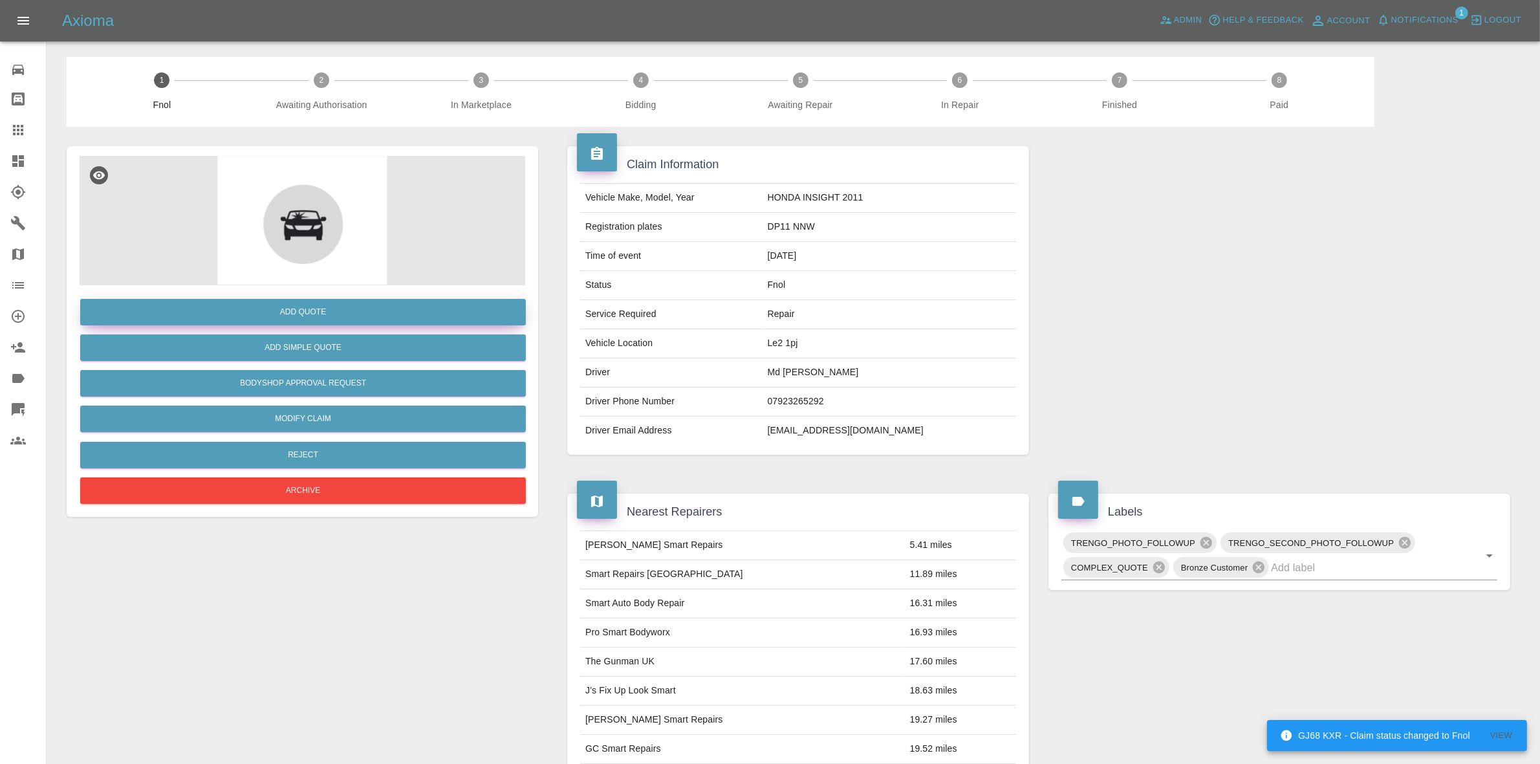
click at [324, 318] on button "Add Quote" at bounding box center [303, 312] width 446 height 27
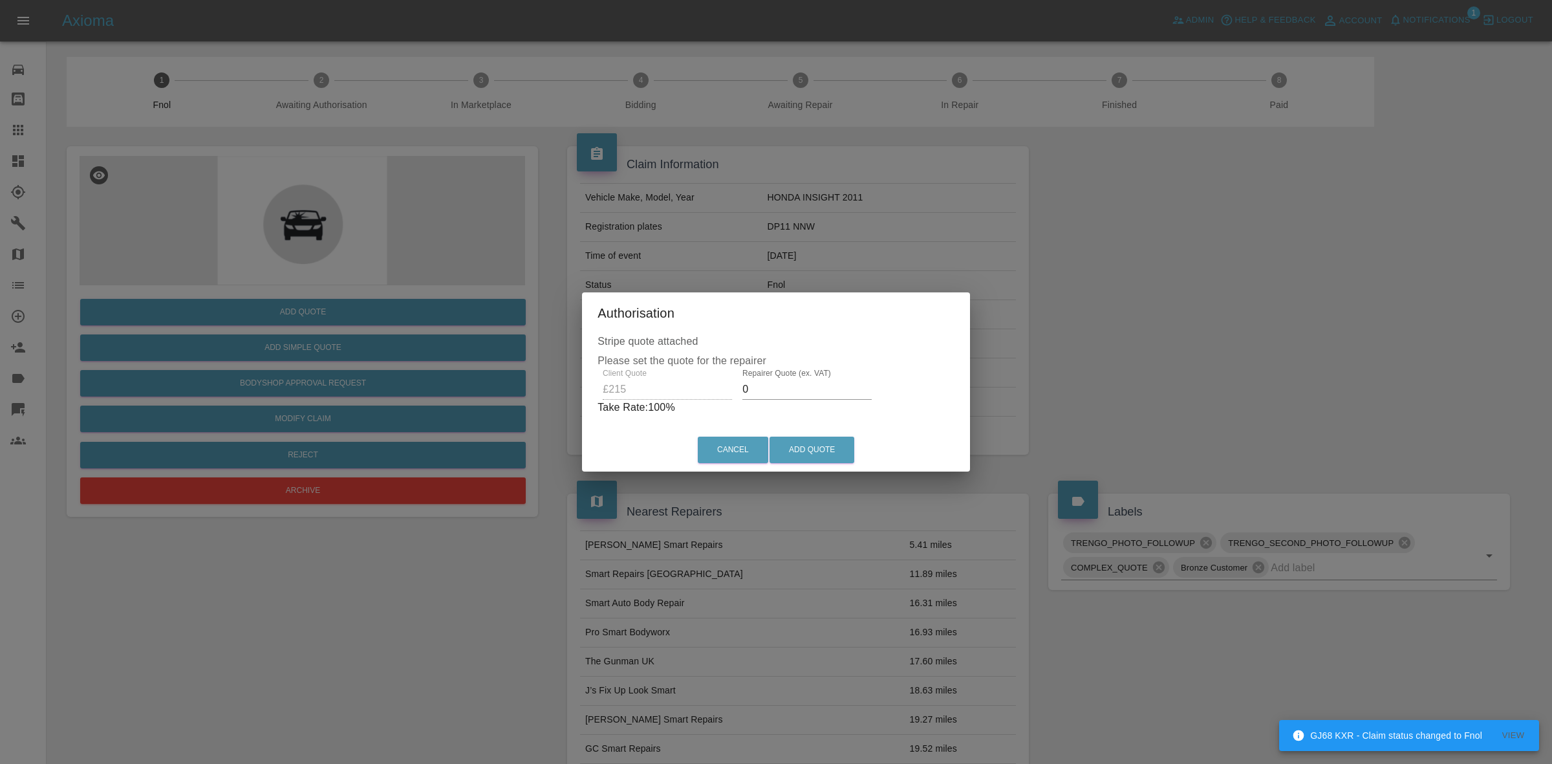
click at [797, 386] on input "0" at bounding box center [807, 389] width 129 height 21
type input "0"
click at [845, 457] on button "Add Quote" at bounding box center [812, 450] width 85 height 27
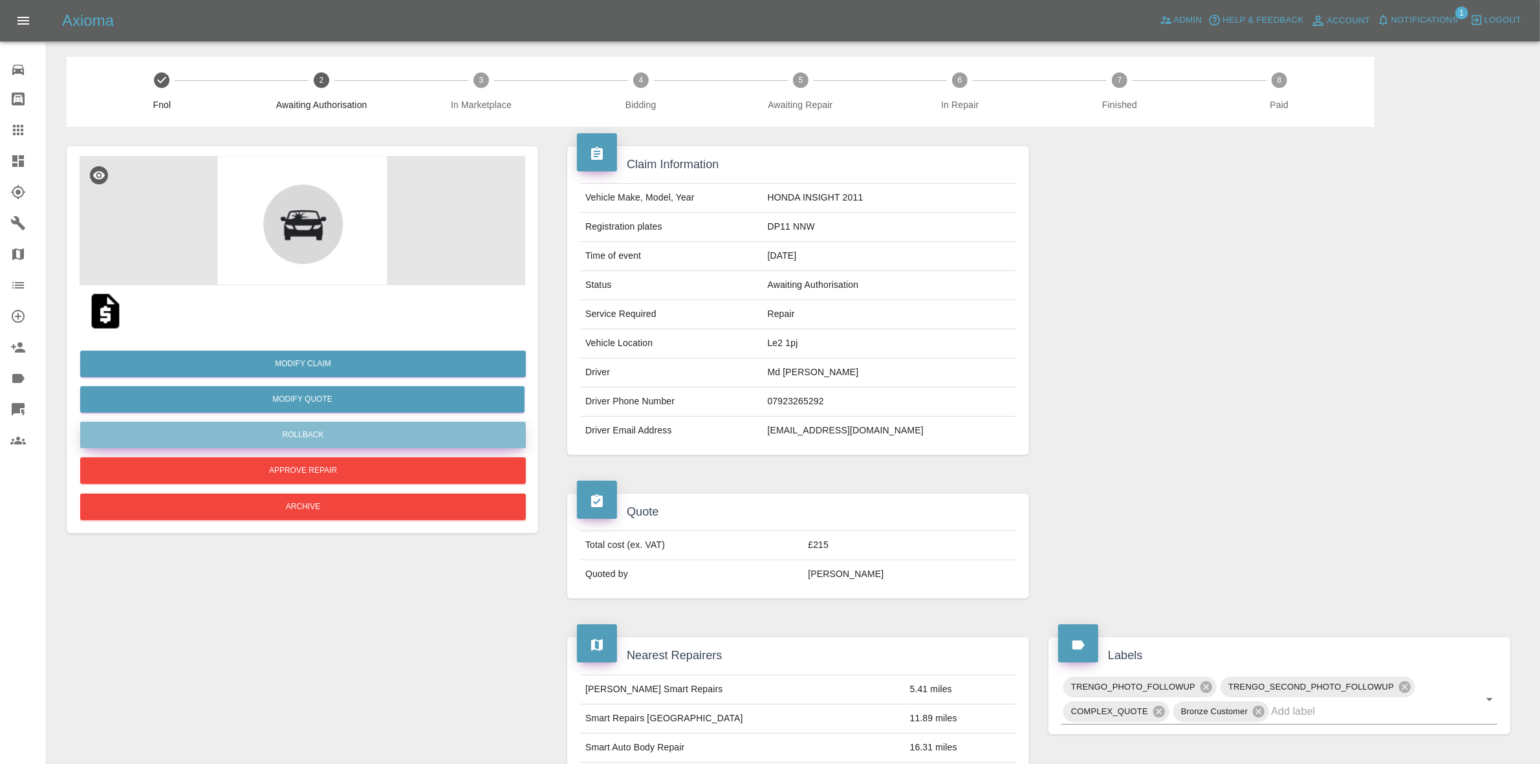
click at [343, 422] on button "Rollback" at bounding box center [303, 435] width 446 height 27
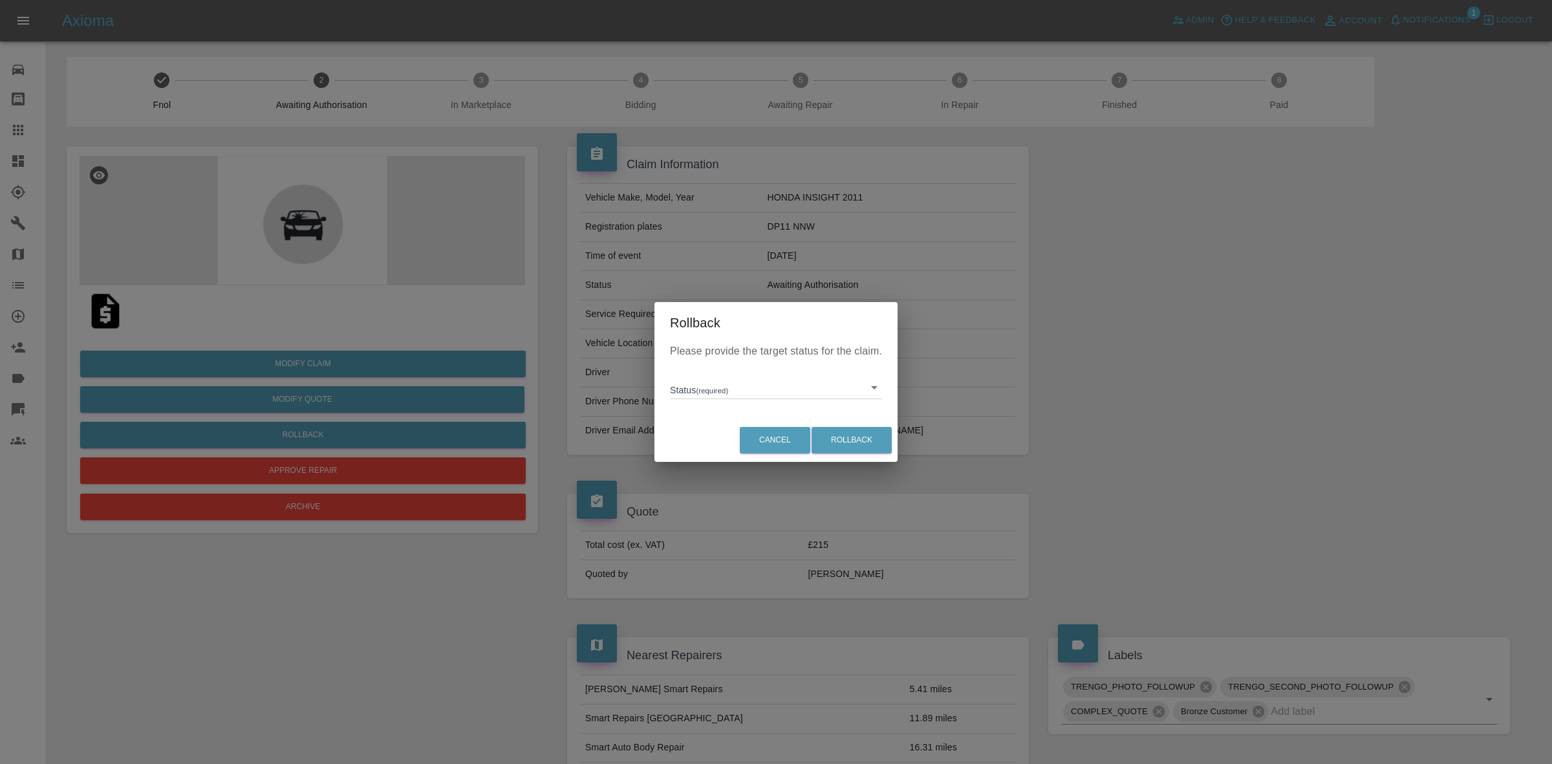
click at [721, 380] on body "Axioma Admin Help & Feedback Account Notifications 1 Logout Repair home Bodysho…" at bounding box center [776, 693] width 1552 height 1386
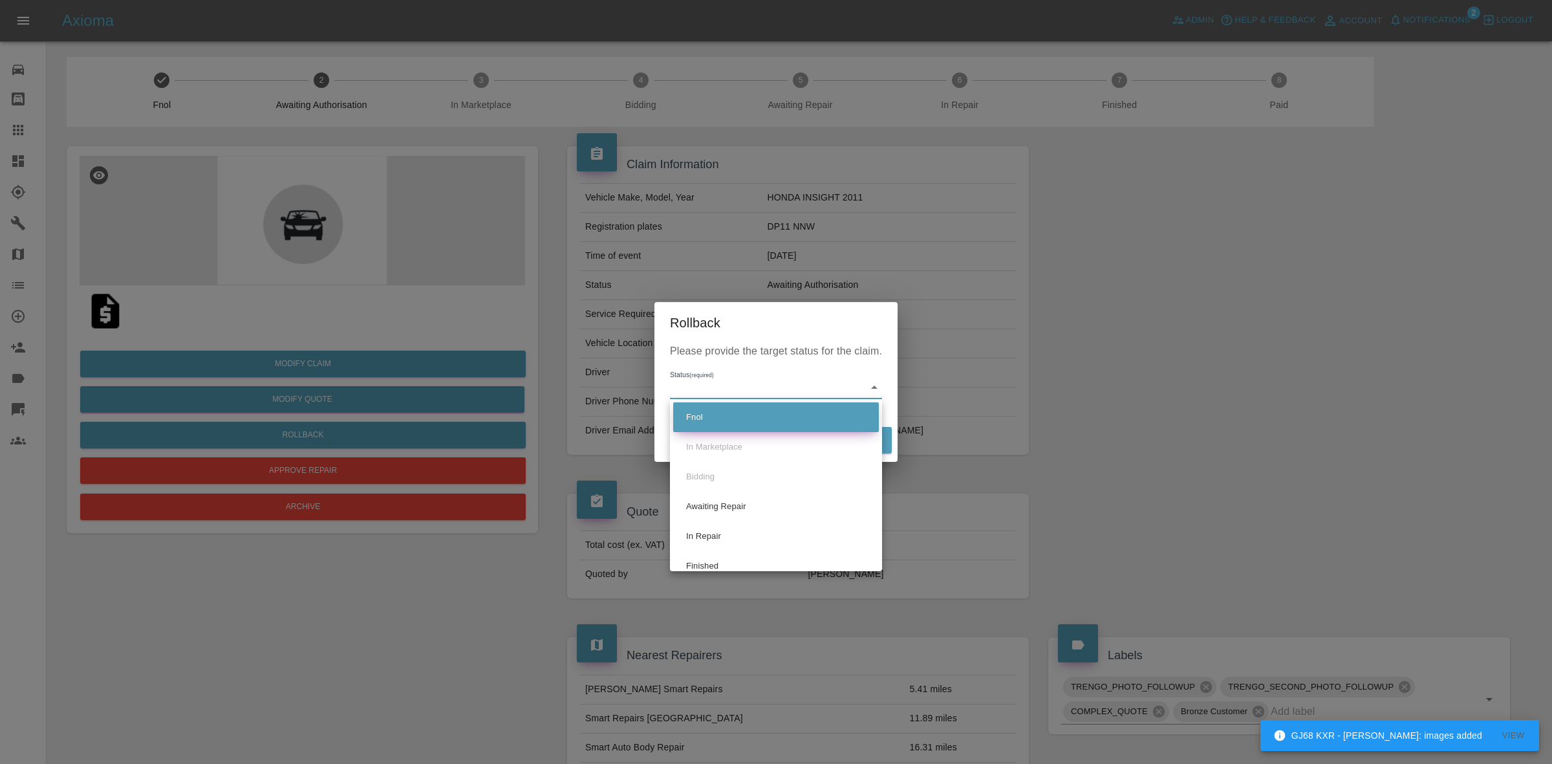
click at [742, 420] on li "Fnol" at bounding box center [776, 417] width 206 height 30
type input "fnol"
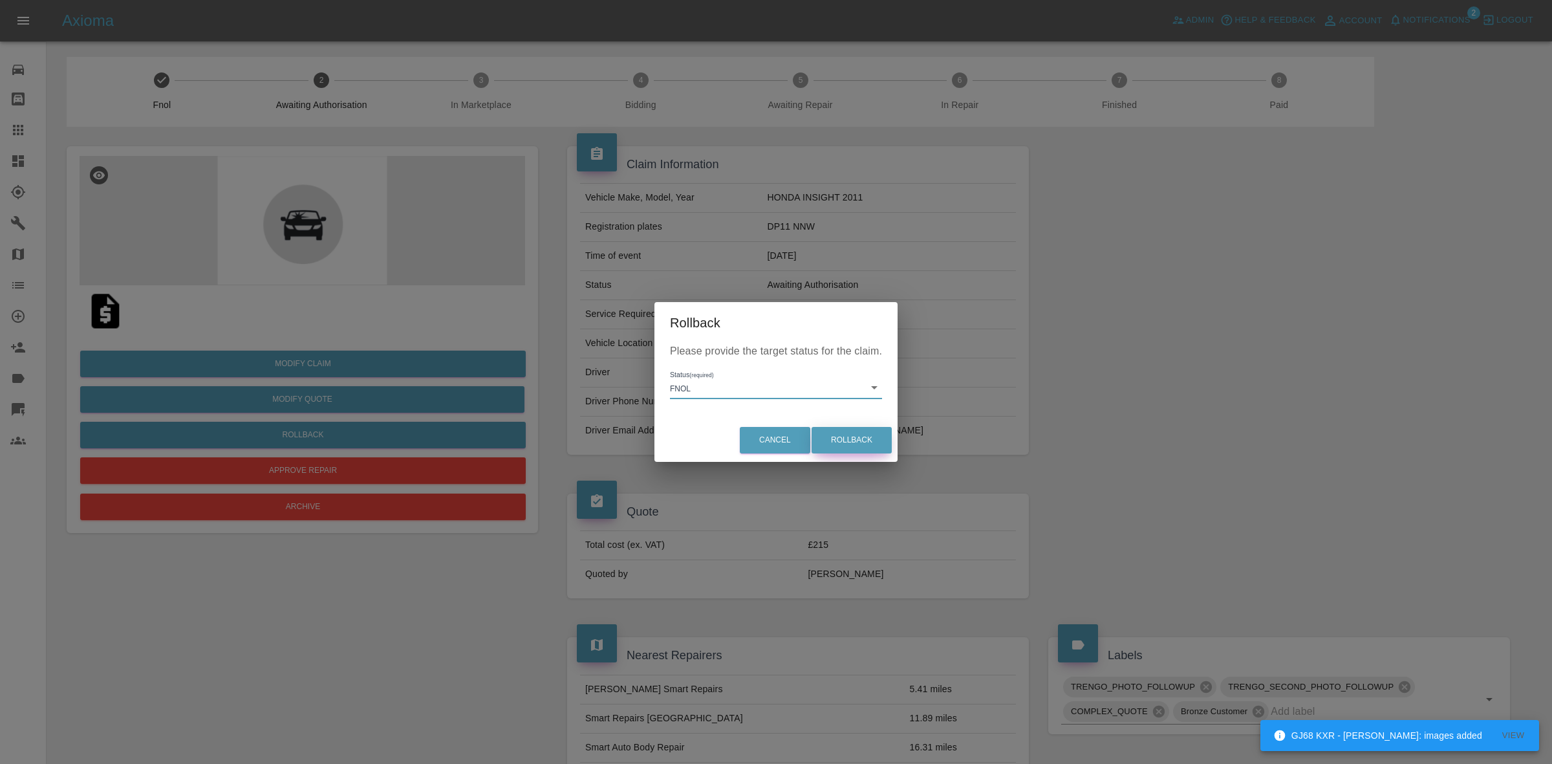
click at [866, 427] on button "Rollback" at bounding box center [852, 440] width 80 height 27
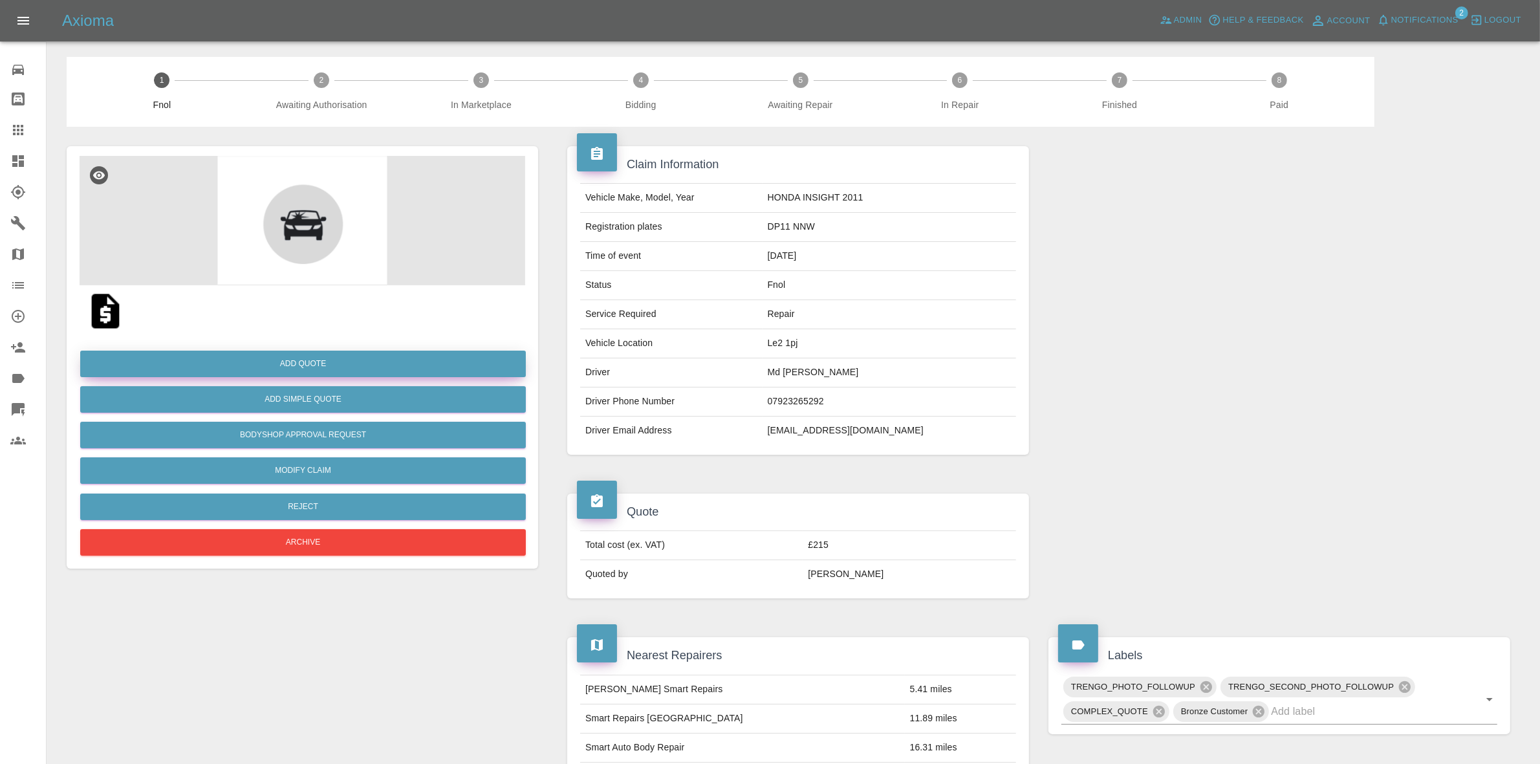
click at [308, 369] on button "Add Quote" at bounding box center [303, 364] width 446 height 27
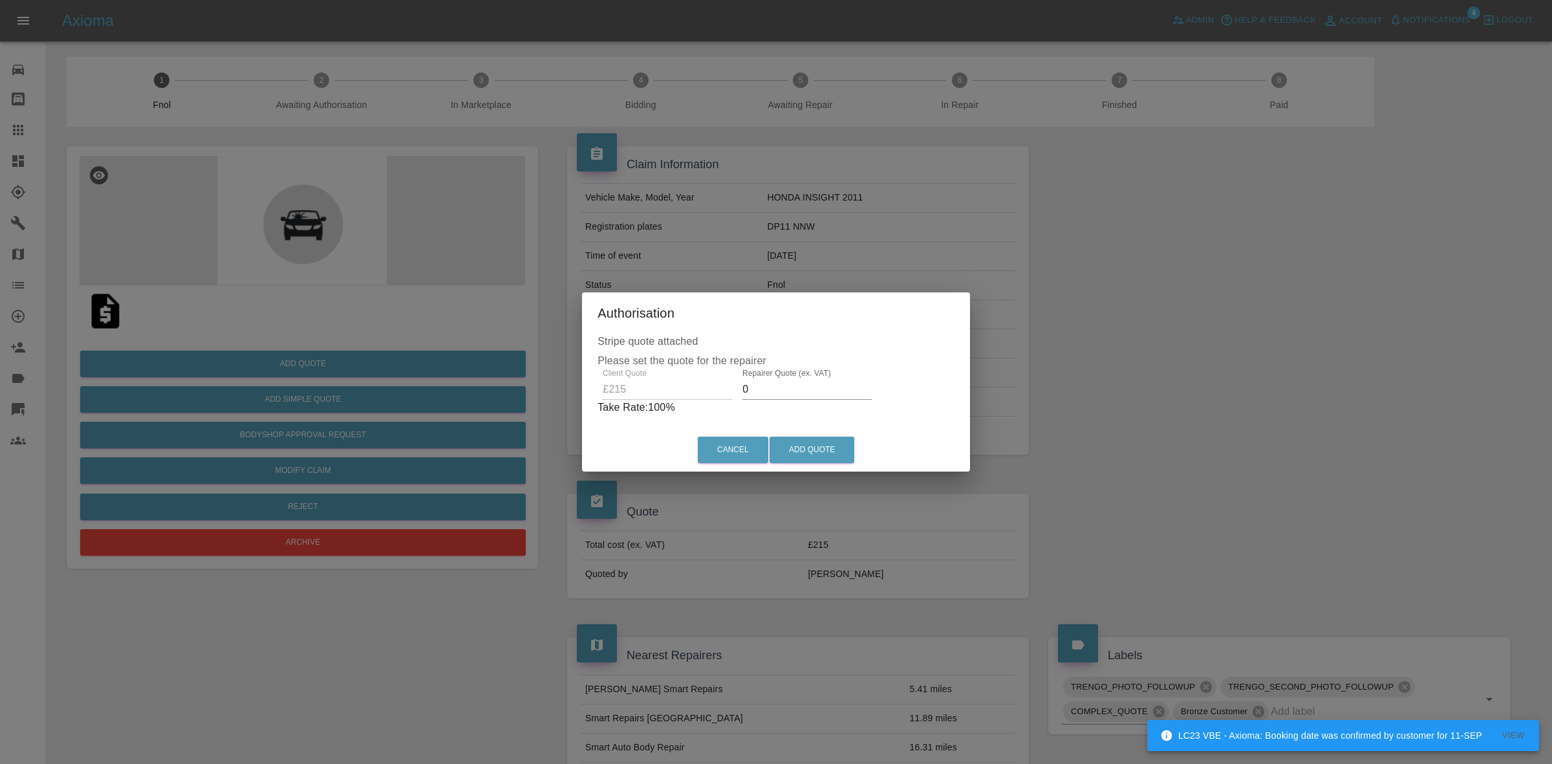
click at [788, 395] on input "0" at bounding box center [807, 389] width 129 height 21
type input "140"
click at [787, 457] on button "Add Quote" at bounding box center [812, 450] width 85 height 27
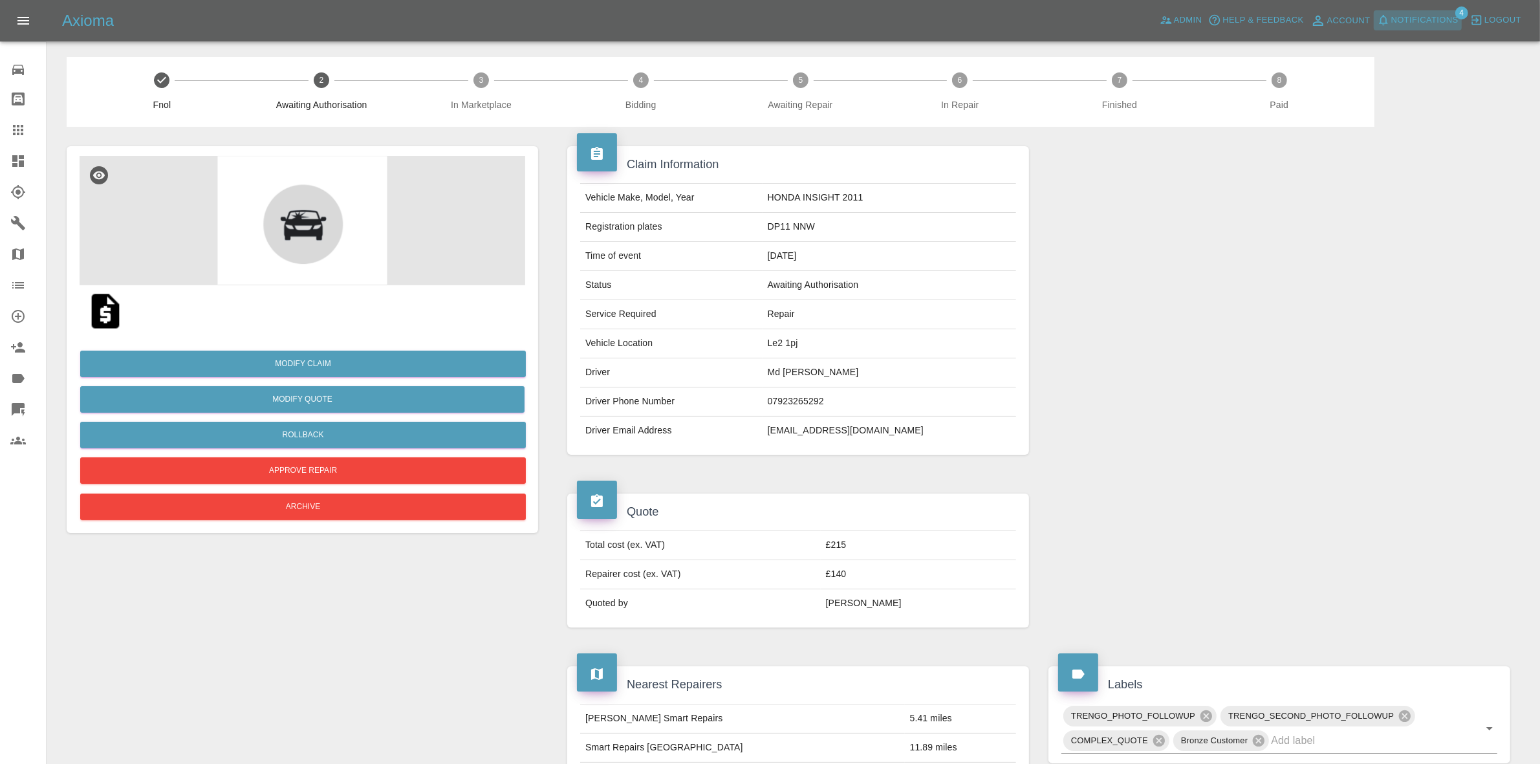
click at [1436, 26] on span "Notifications" at bounding box center [1424, 20] width 67 height 15
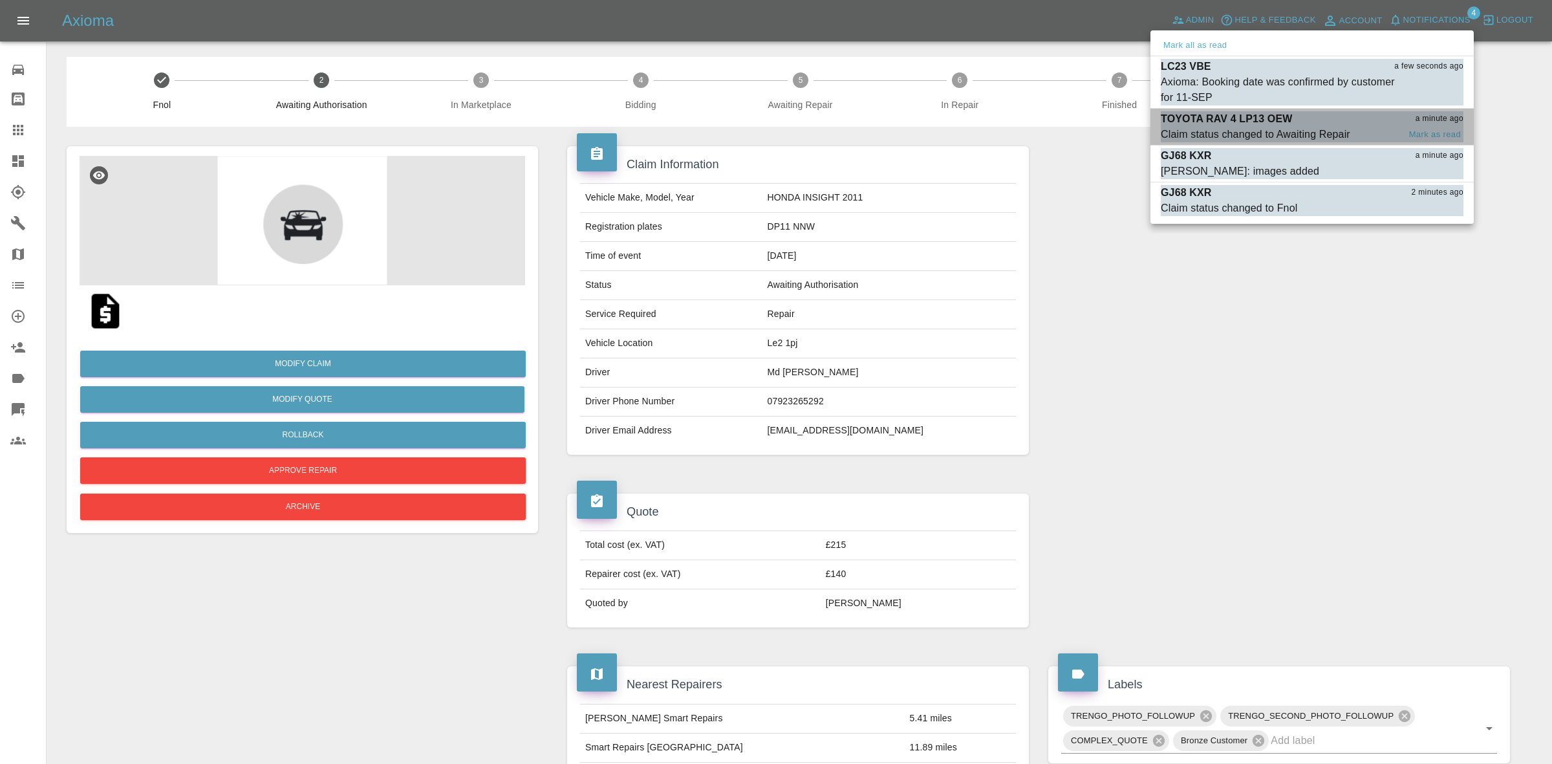
click at [1294, 127] on div "Claim status changed to Awaiting Repair" at bounding box center [1256, 135] width 190 height 16
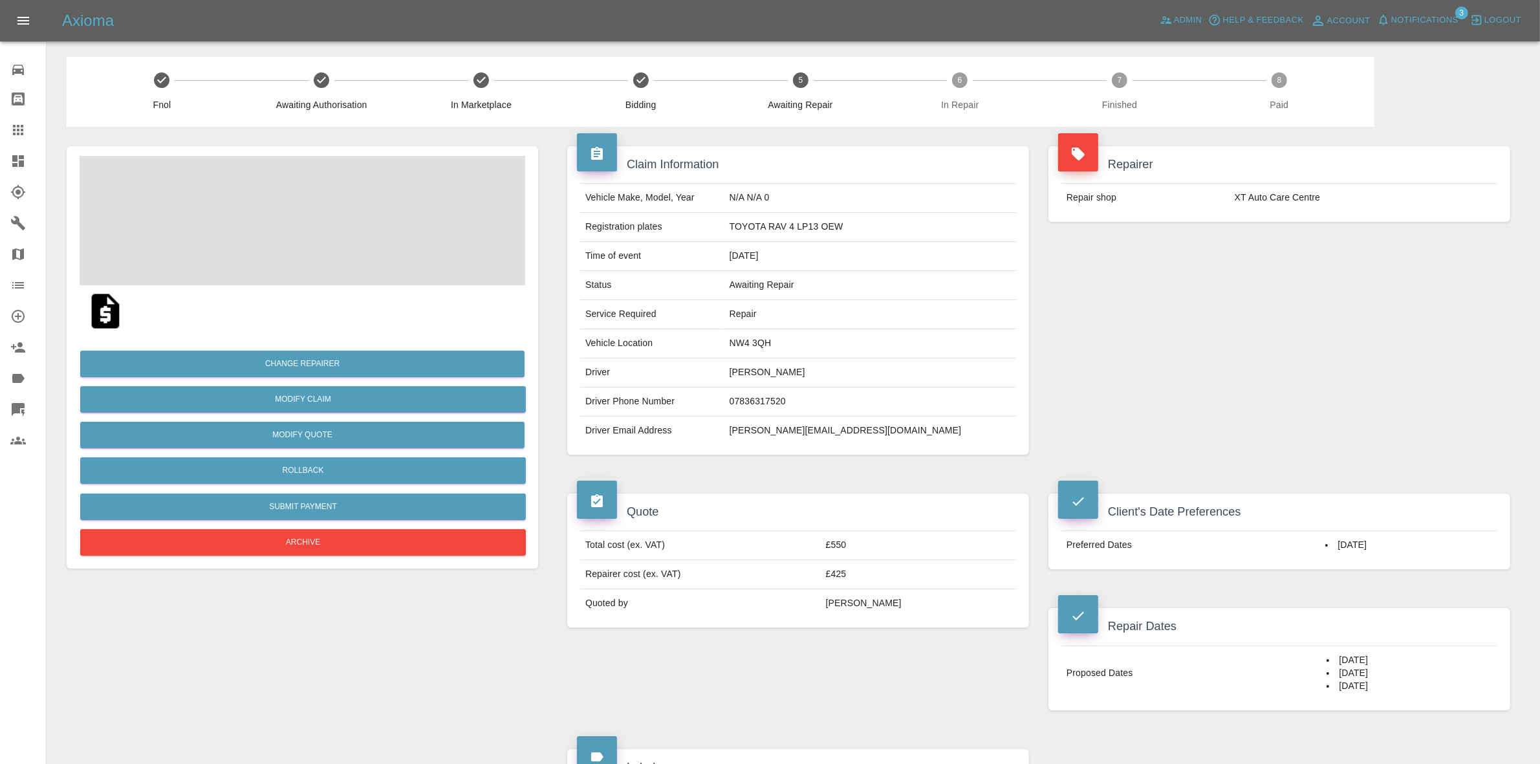
click at [1433, 16] on span "Notifications" at bounding box center [1424, 20] width 67 height 15
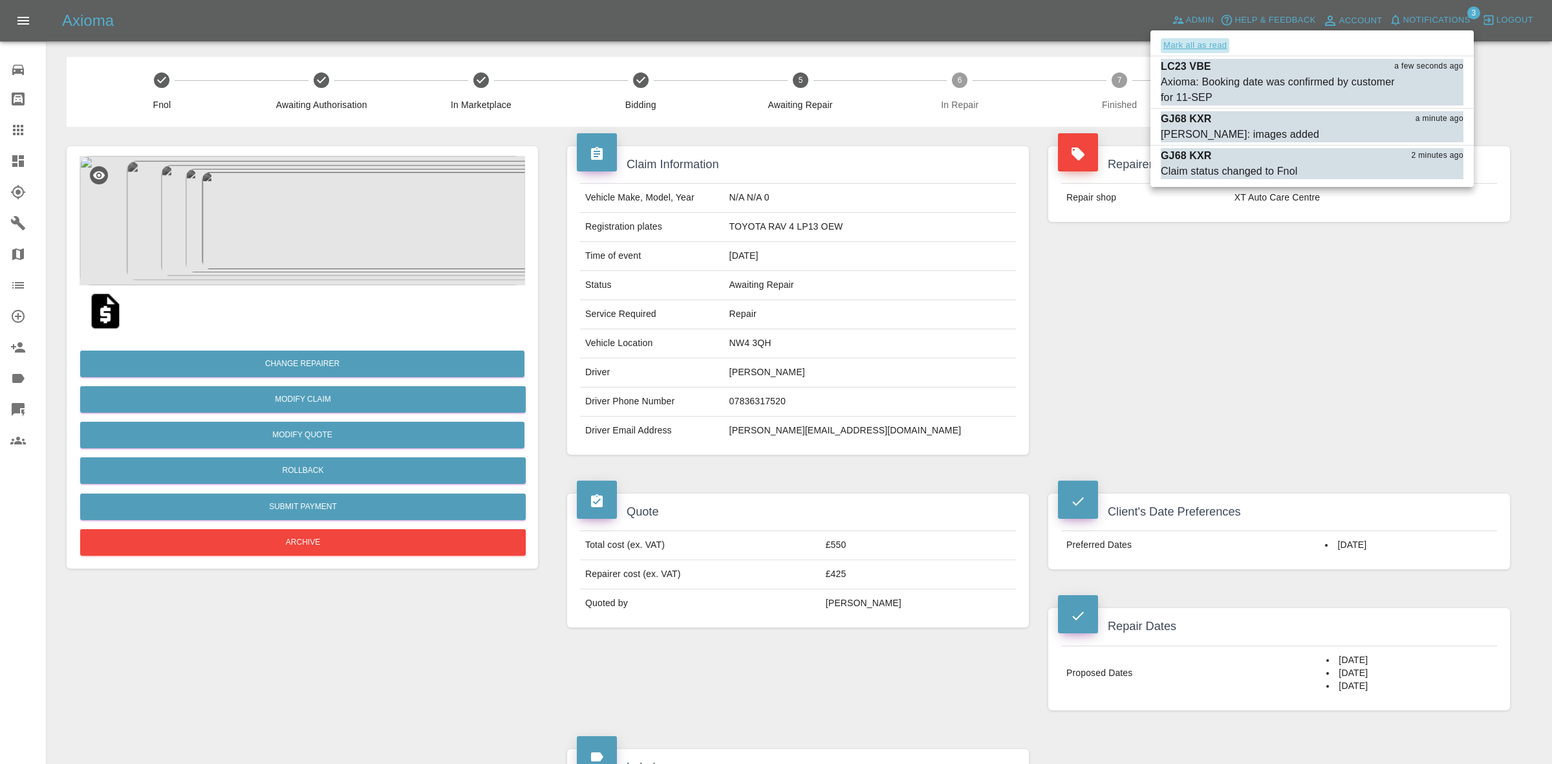
click at [1201, 40] on button "Mark all as read" at bounding box center [1195, 45] width 69 height 15
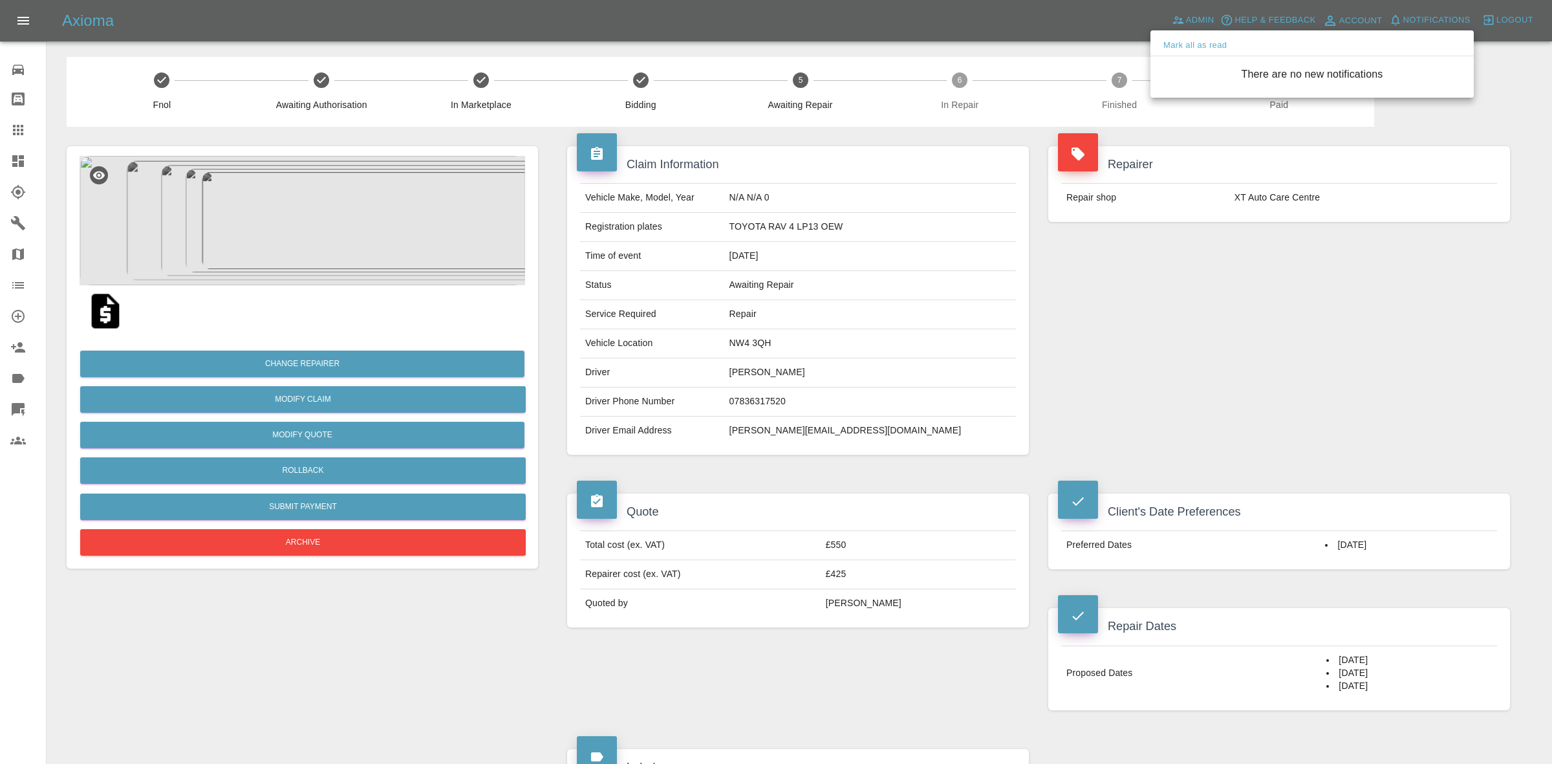
click at [1285, 427] on div at bounding box center [776, 382] width 1552 height 764
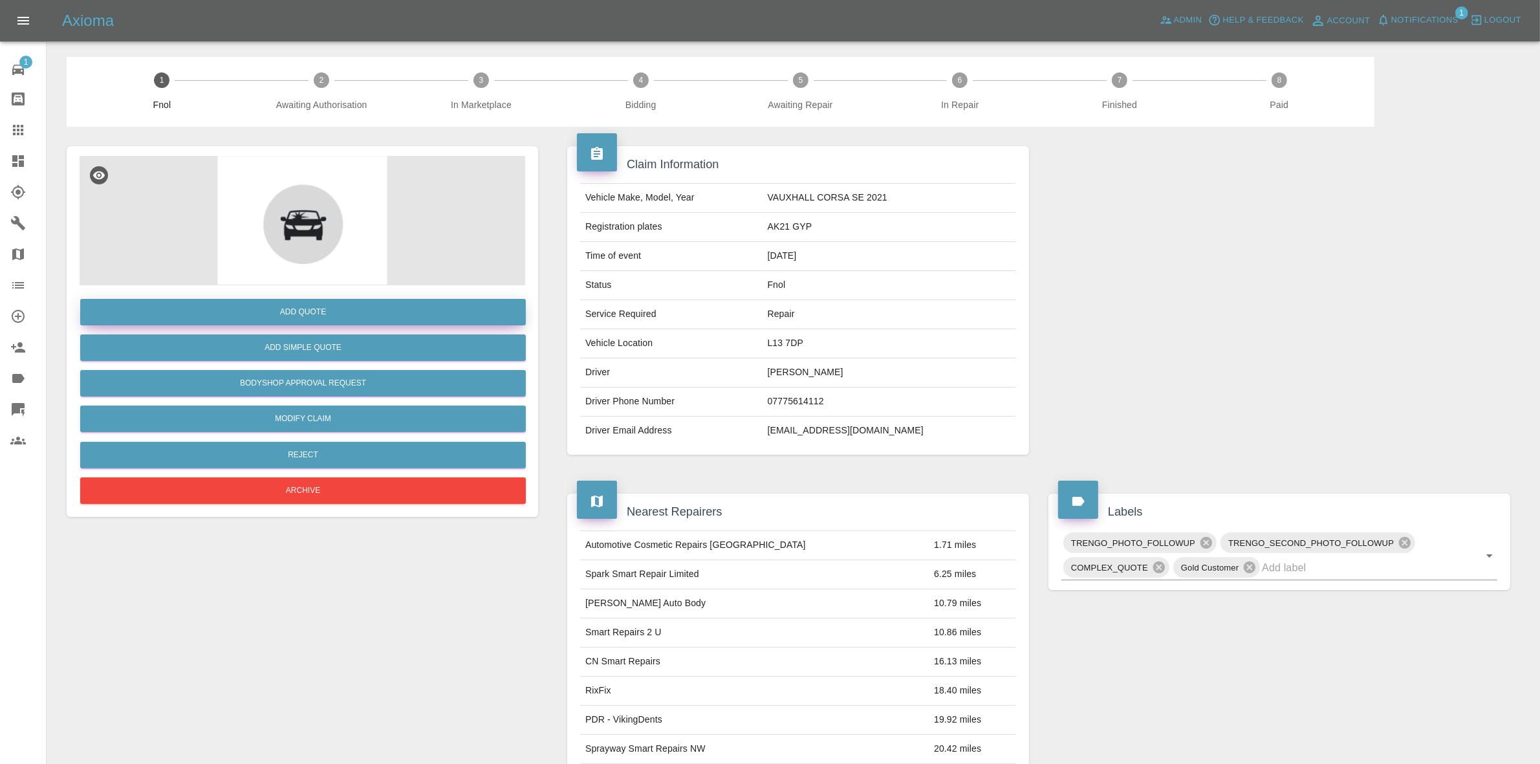
click at [306, 312] on button "Add Quote" at bounding box center [303, 312] width 446 height 27
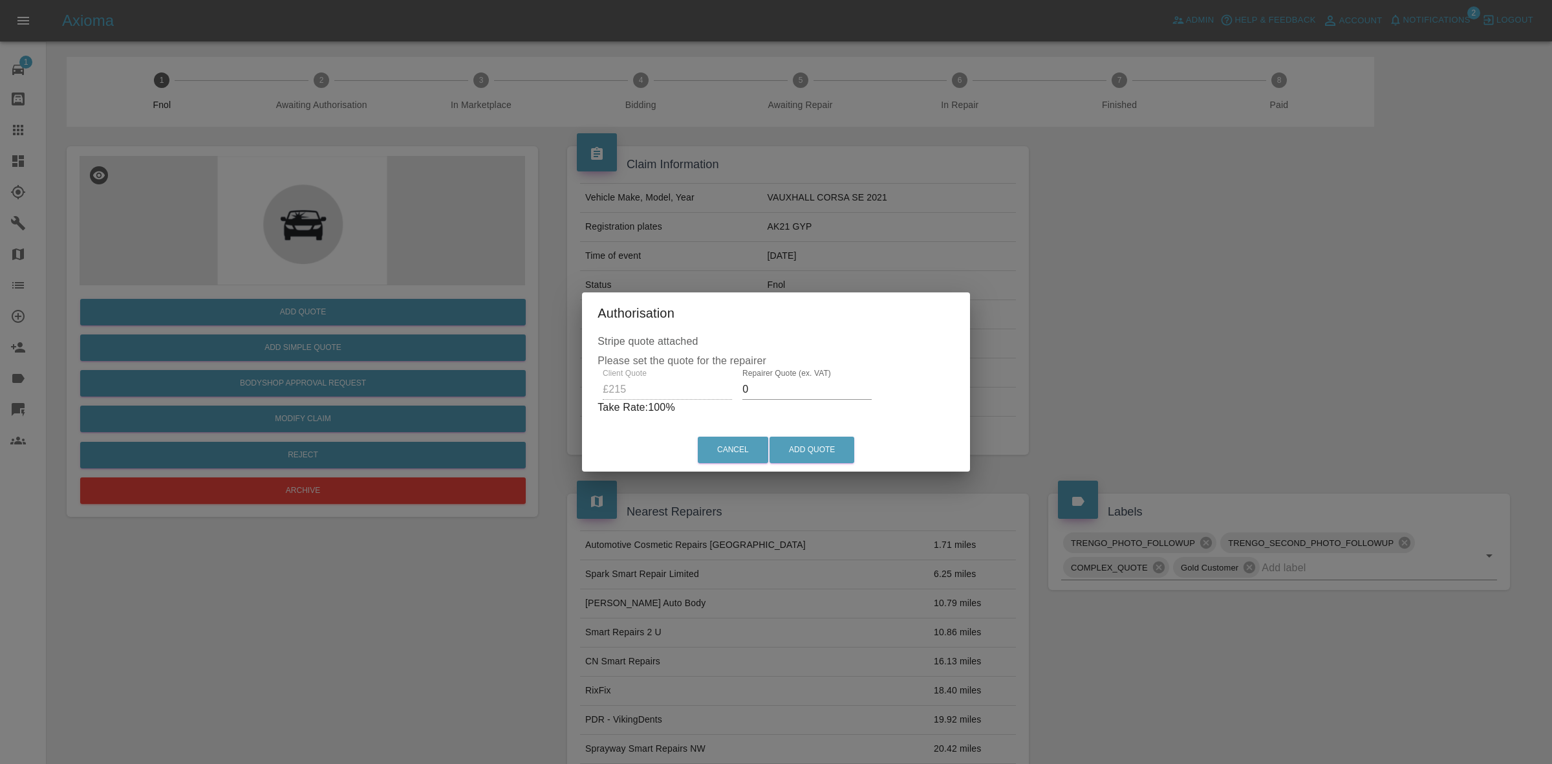
click at [790, 400] on p "Take Rate: 100 %" at bounding box center [776, 408] width 357 height 16
click at [793, 396] on input "0" at bounding box center [807, 389] width 129 height 21
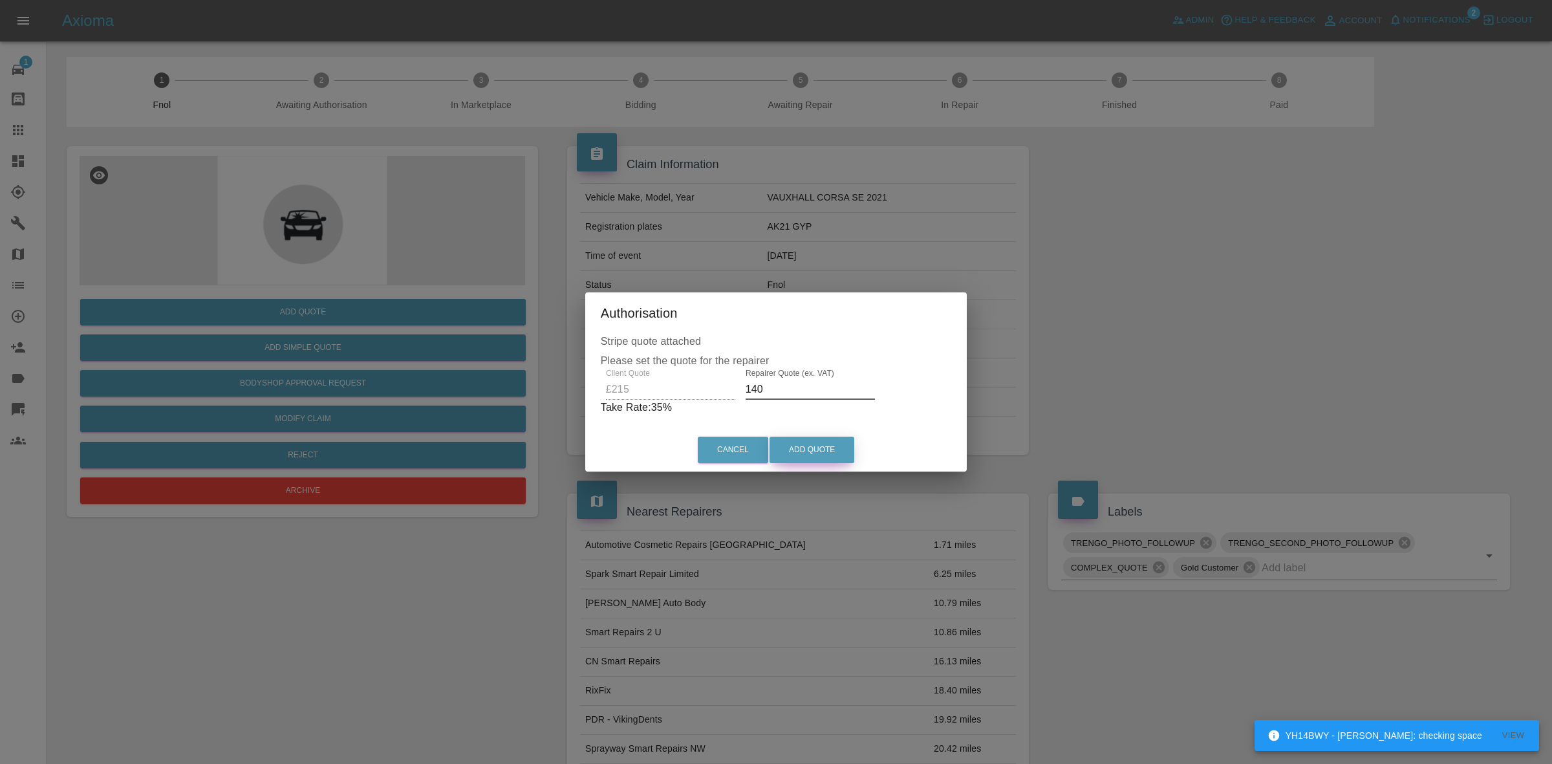
type input "140"
click at [826, 446] on button "Add Quote" at bounding box center [812, 450] width 85 height 27
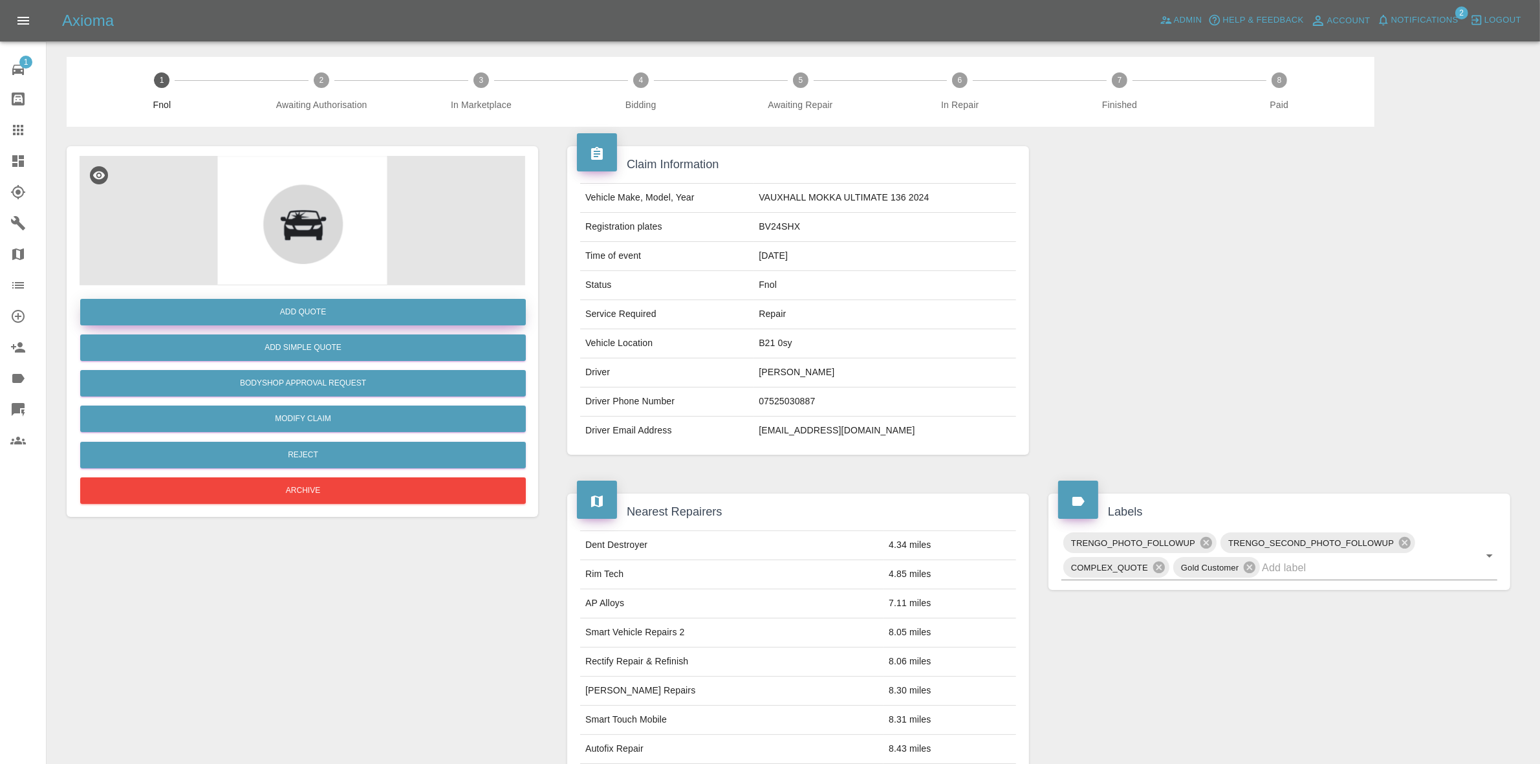
click at [305, 307] on button "Add Quote" at bounding box center [303, 312] width 446 height 27
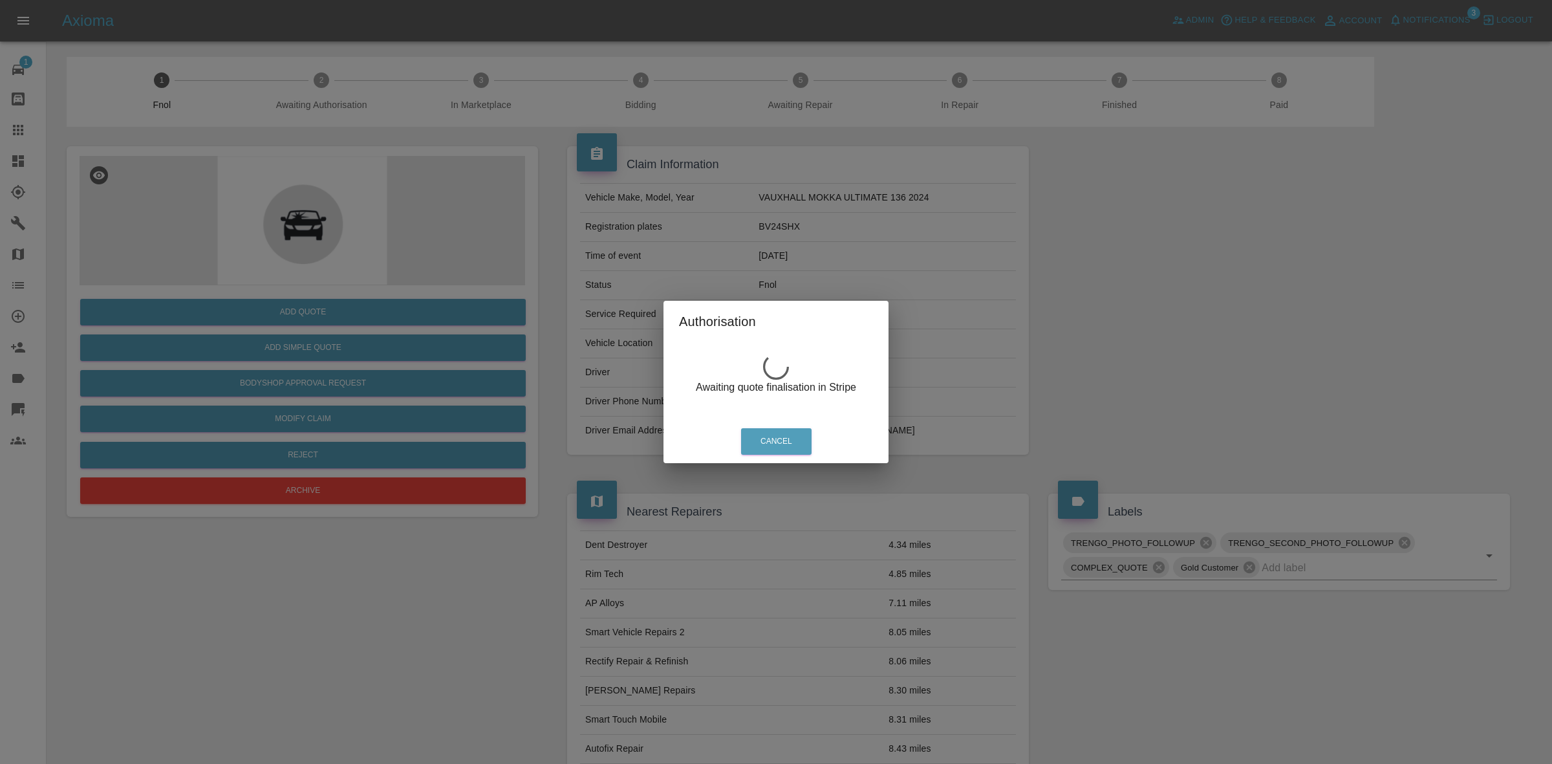
click at [858, 112] on div "Authorisation Awaiting quote finalisation in Stripe Cancel" at bounding box center [776, 382] width 1552 height 764
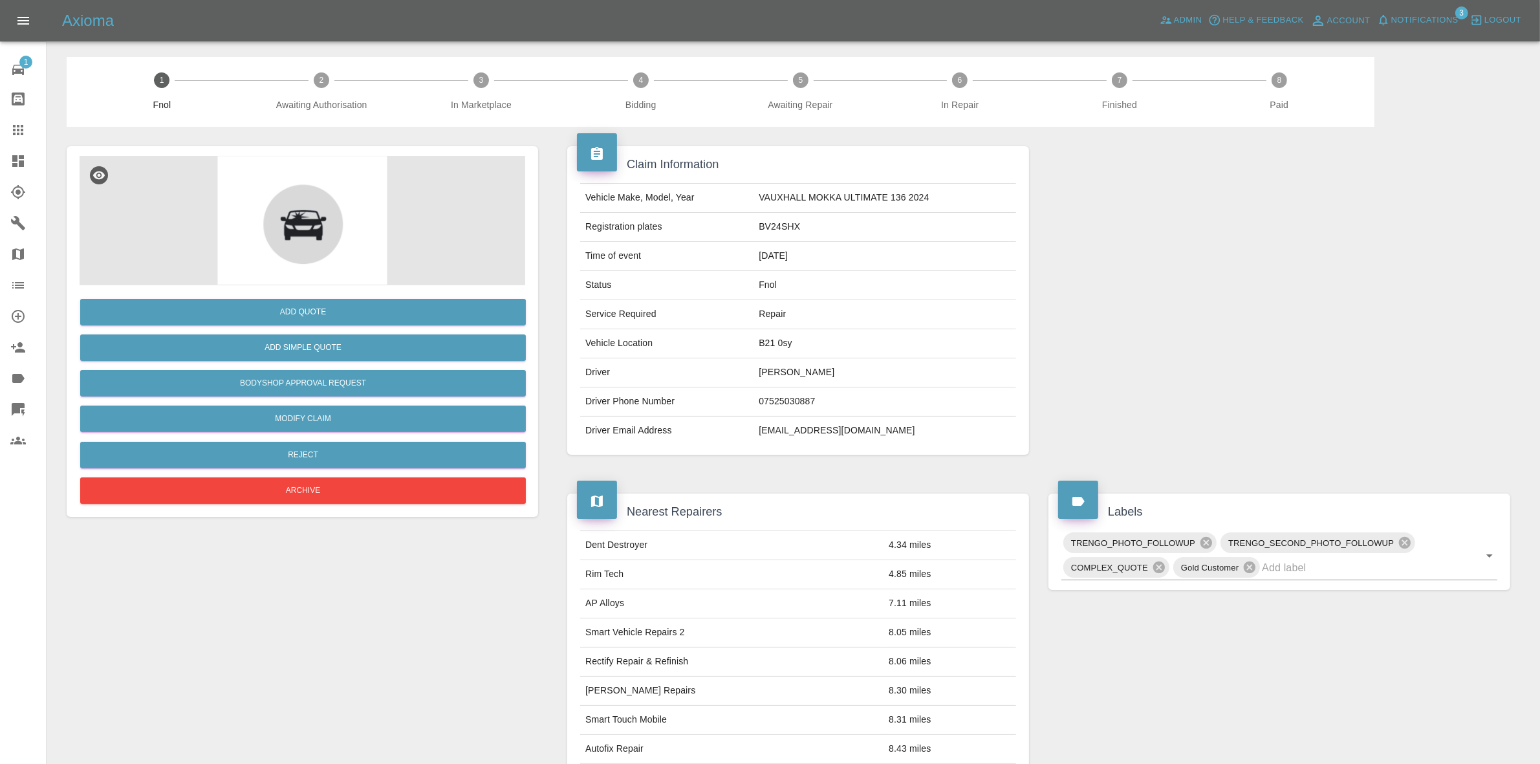
click at [1421, 14] on span "Notifications" at bounding box center [1424, 20] width 67 height 15
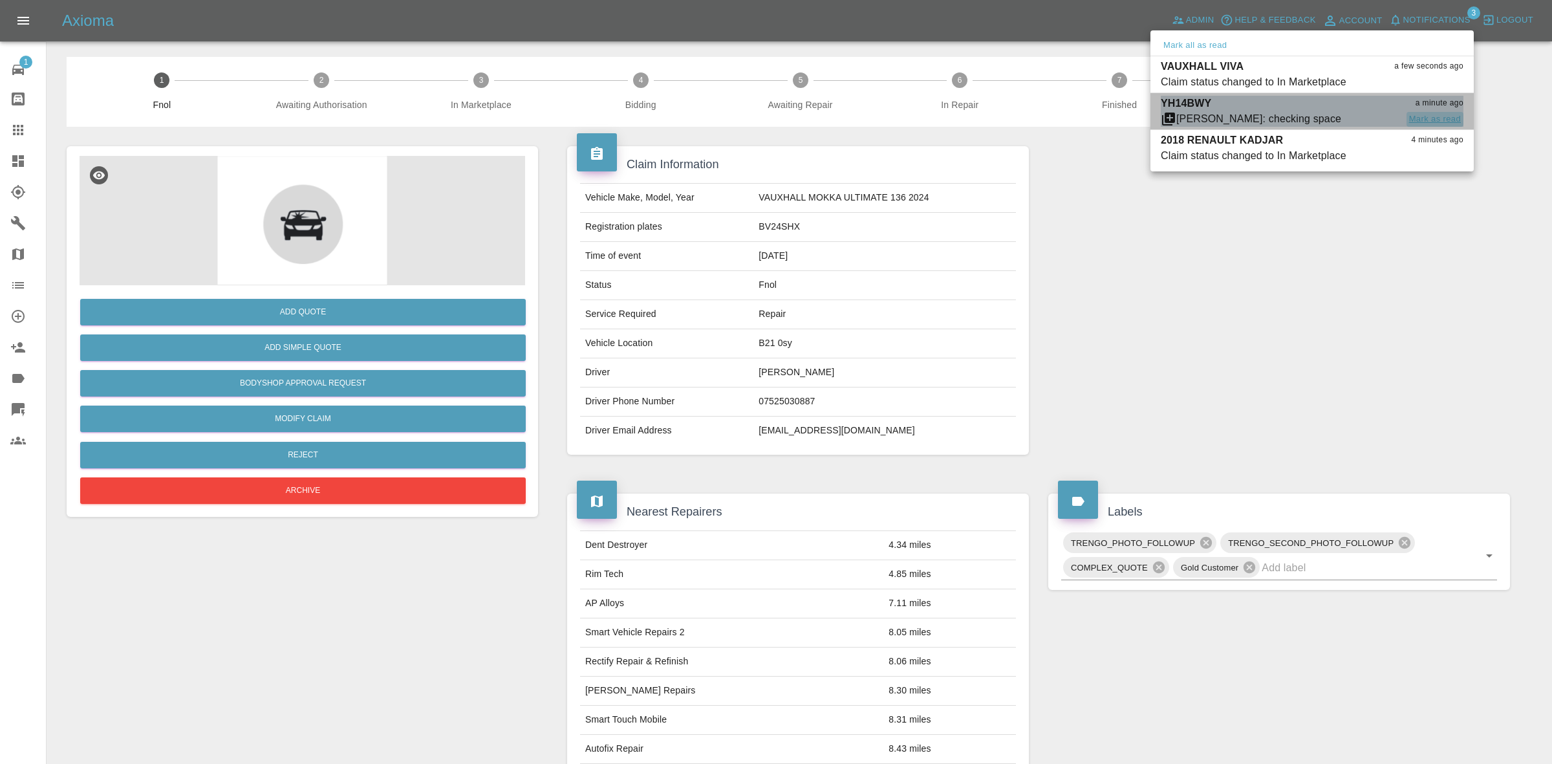
click at [1433, 116] on button "Mark as read" at bounding box center [1435, 119] width 57 height 15
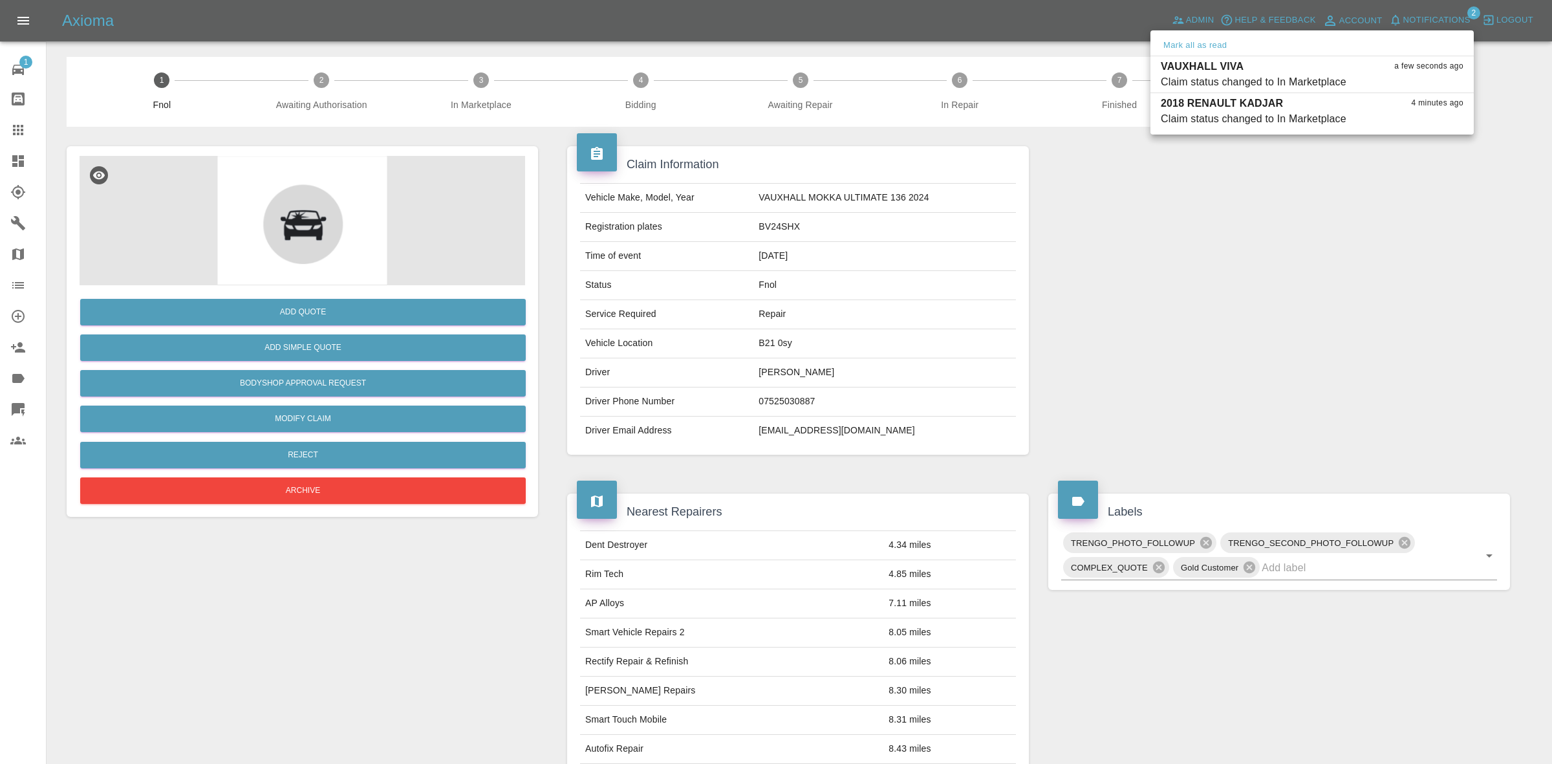
click at [1256, 332] on div at bounding box center [776, 382] width 1552 height 764
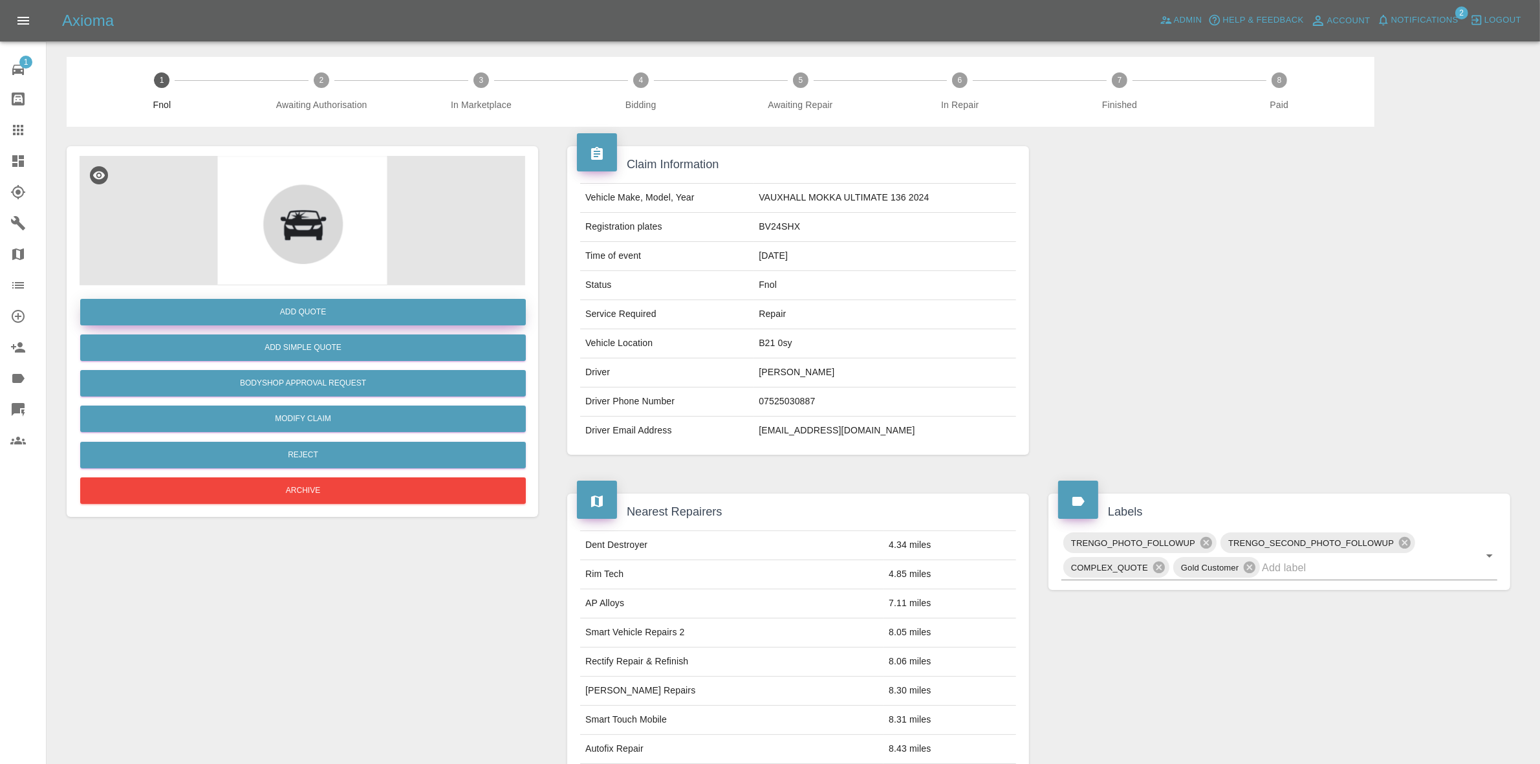
click at [305, 303] on button "Add Quote" at bounding box center [303, 312] width 446 height 27
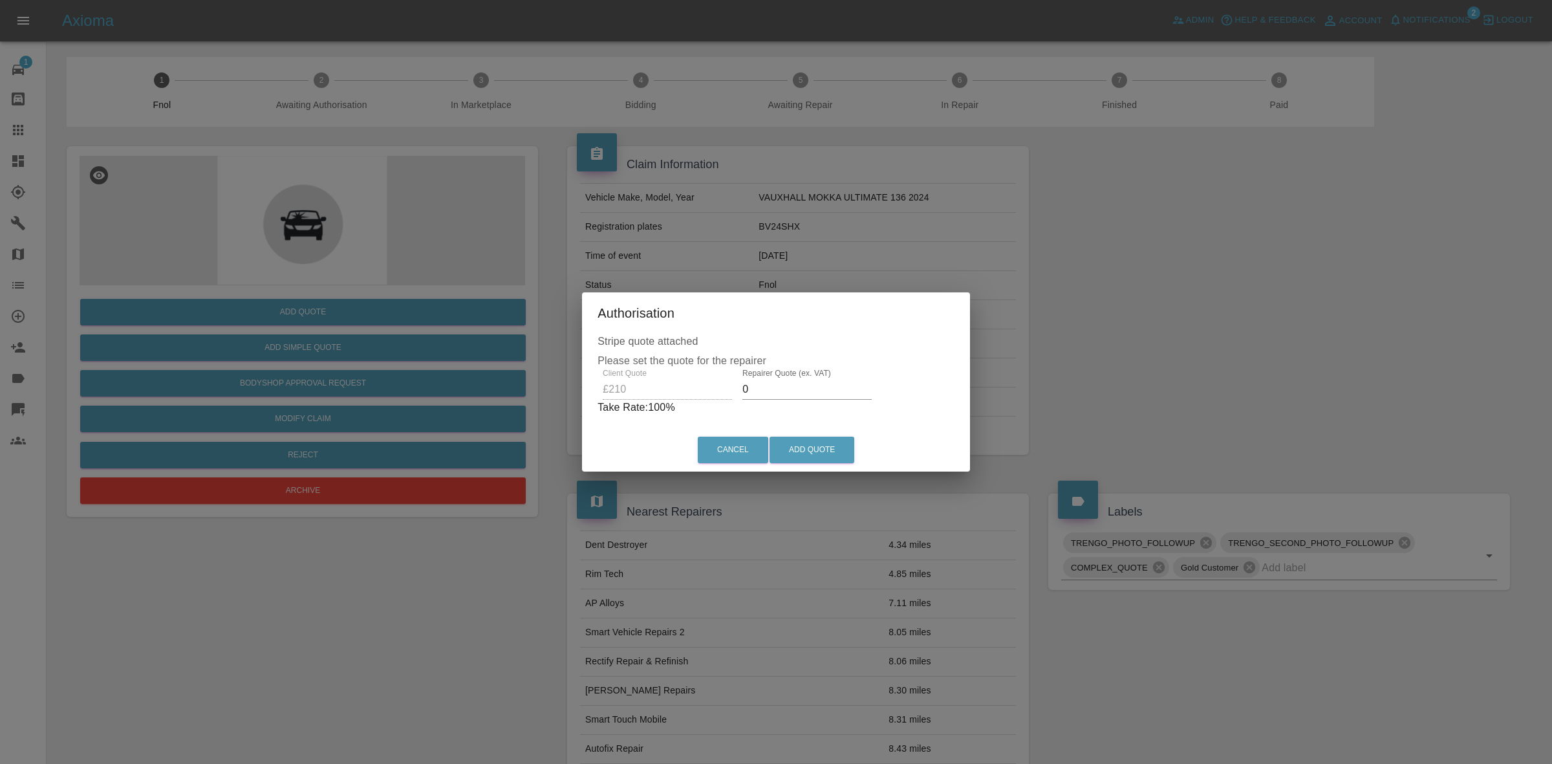
click at [790, 385] on input "0" at bounding box center [807, 389] width 129 height 21
type input "140"
click at [815, 437] on button "Add Quote" at bounding box center [812, 450] width 85 height 27
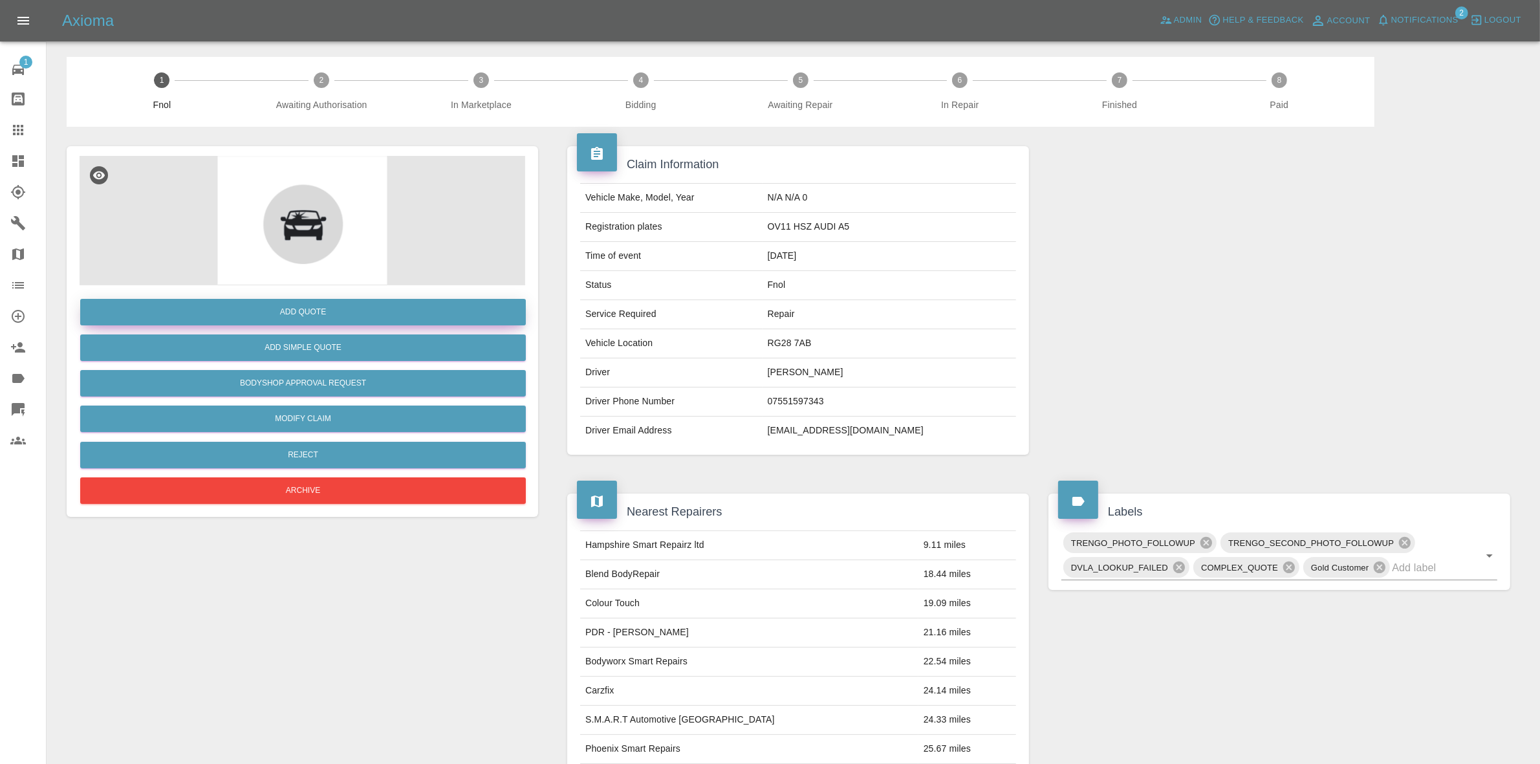
click at [296, 305] on button "Add Quote" at bounding box center [303, 312] width 446 height 27
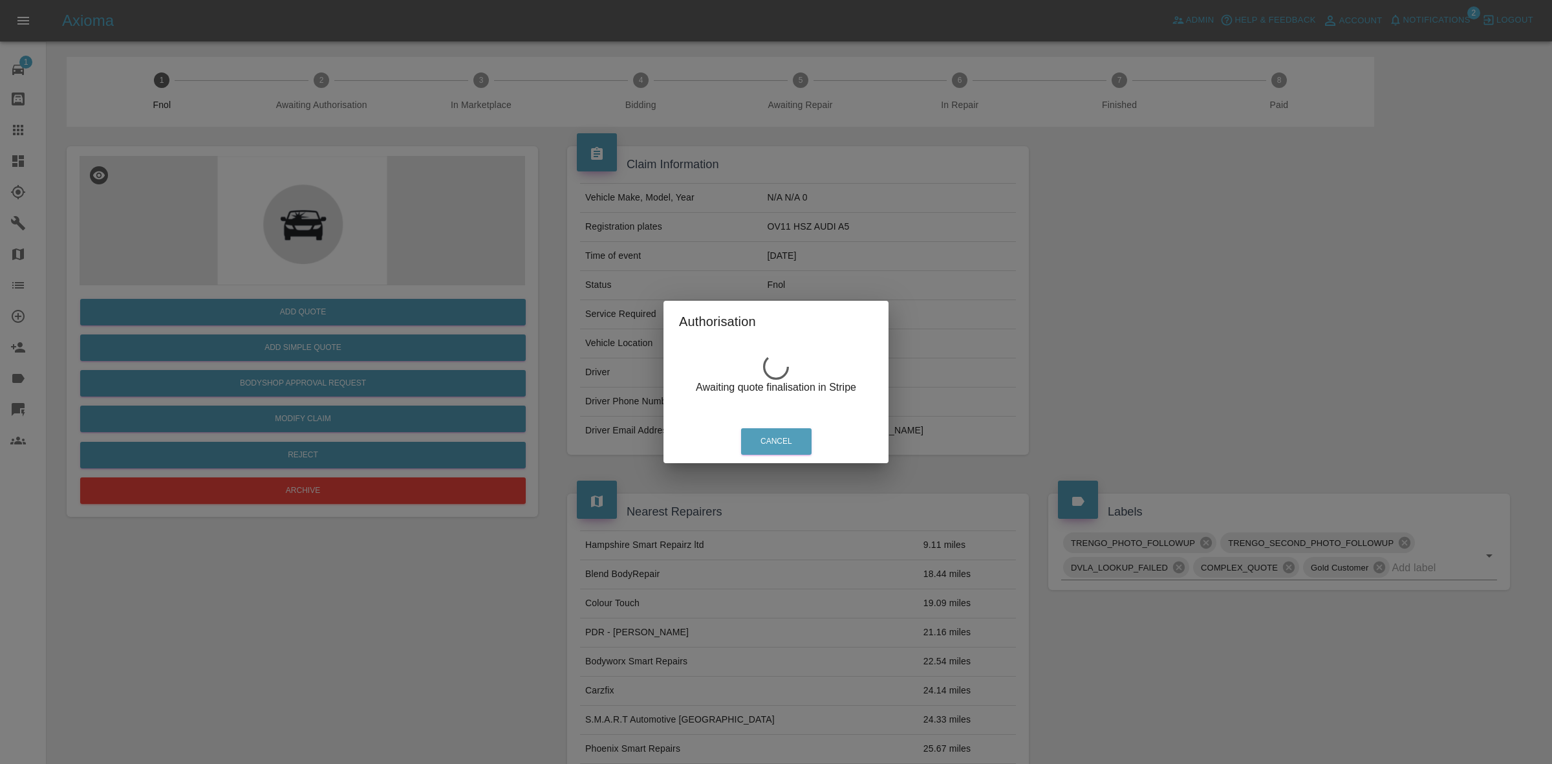
click at [573, 243] on div "Authorisation Awaiting quote finalisation in Stripe Cancel" at bounding box center [776, 382] width 1552 height 764
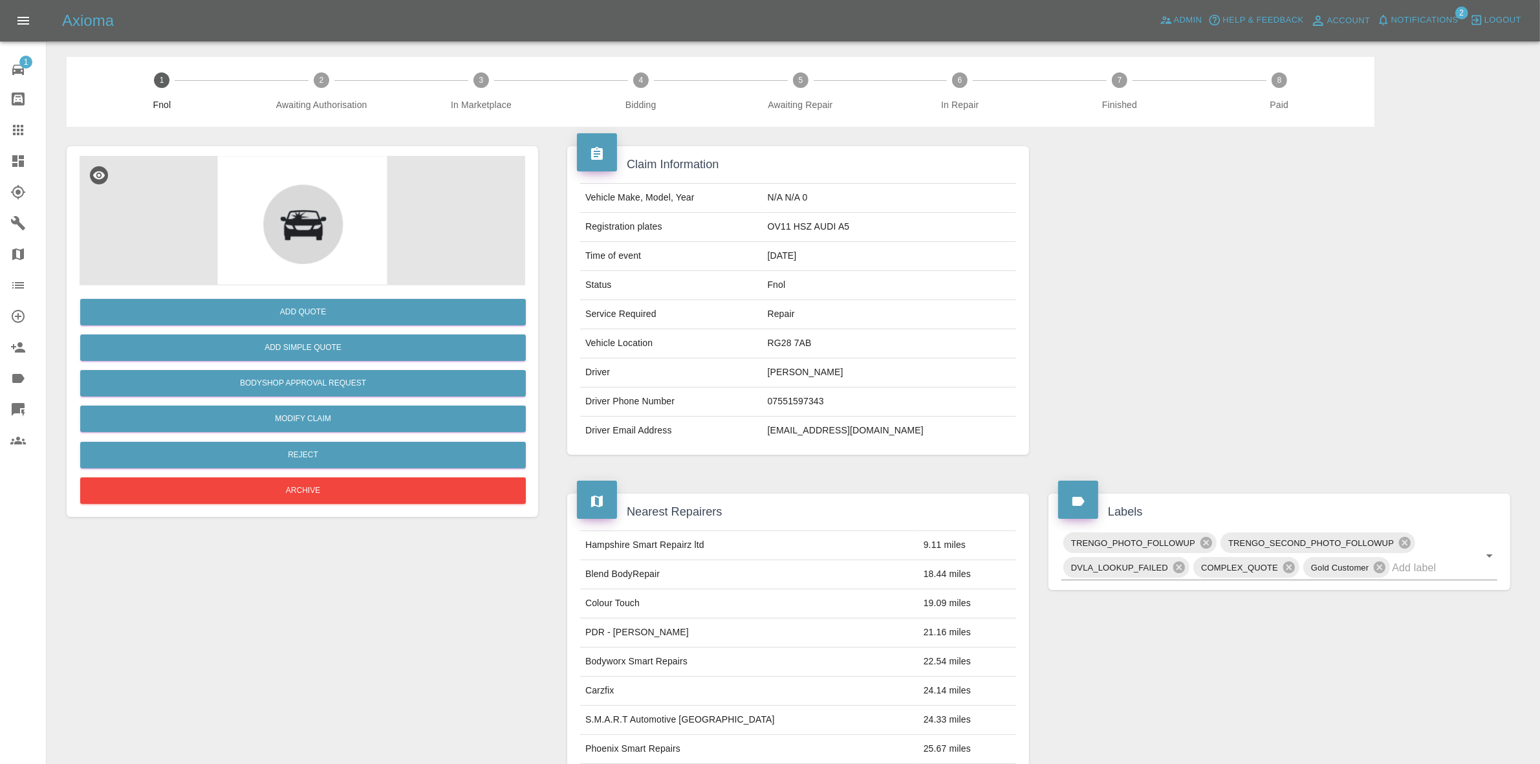
click at [1409, 24] on span "Notifications" at bounding box center [1424, 20] width 67 height 15
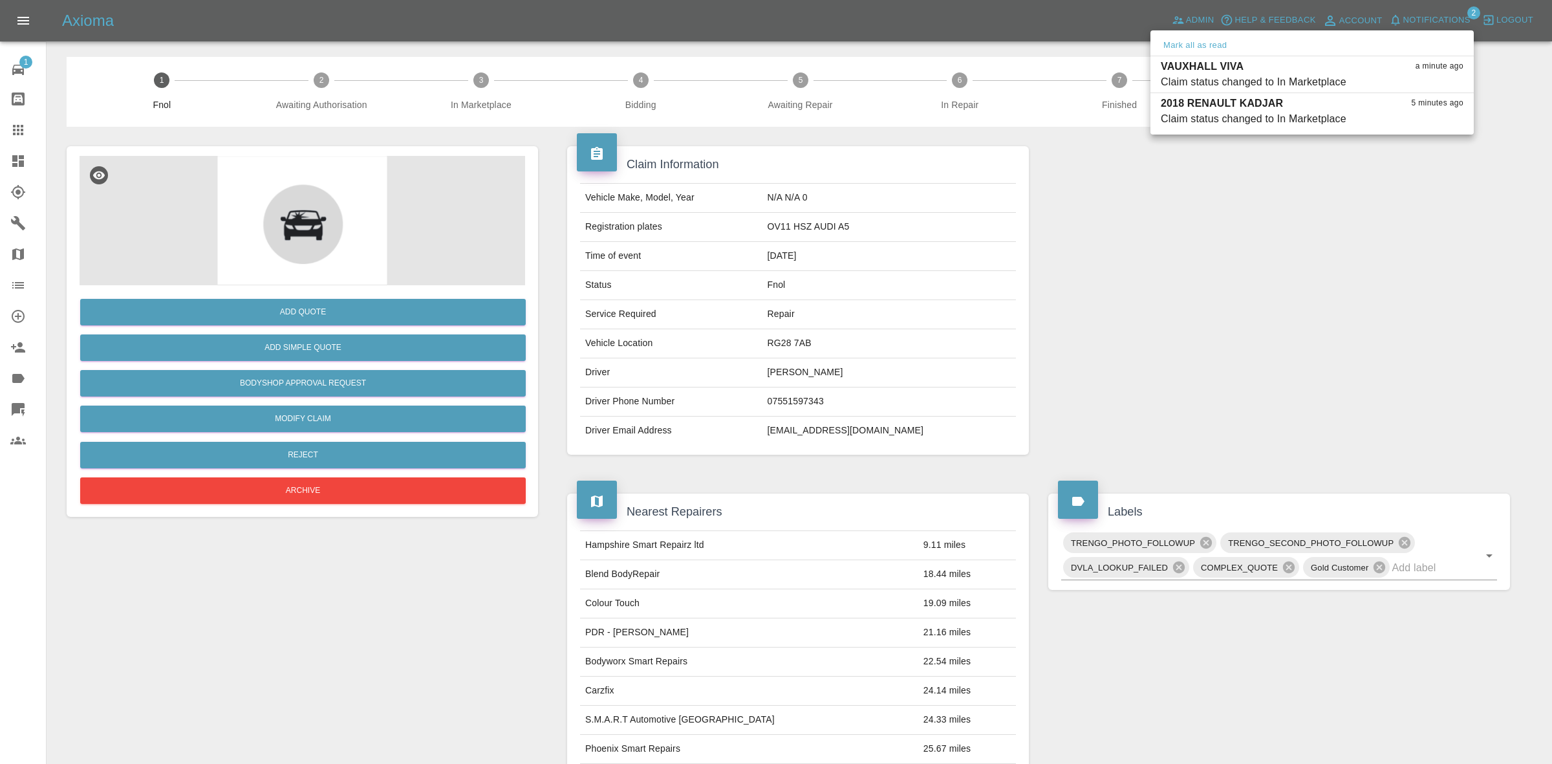
drag, startPoint x: 1275, startPoint y: 267, endPoint x: 1013, endPoint y: 82, distance: 321.1
click at [1275, 268] on div at bounding box center [776, 382] width 1552 height 764
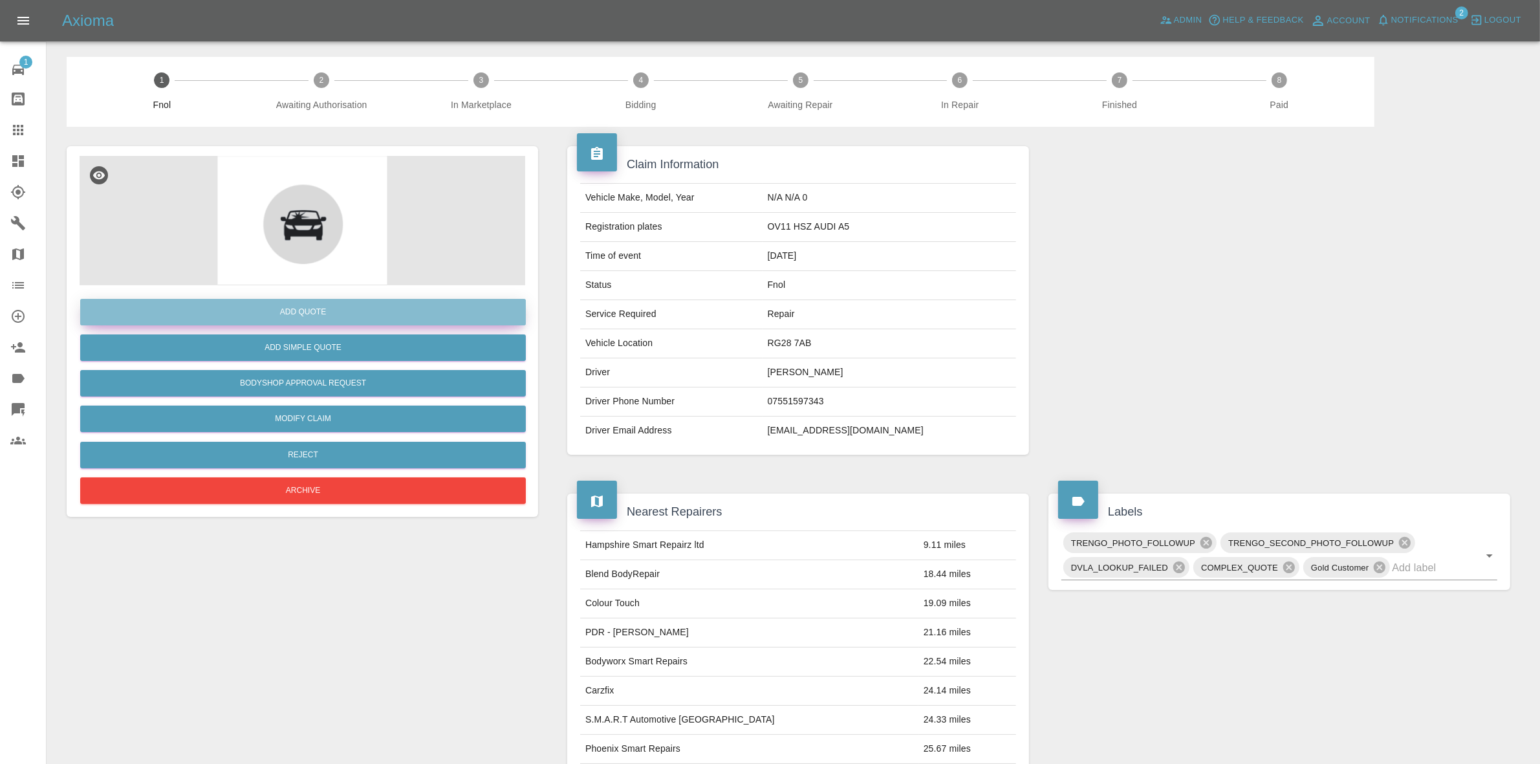
click at [296, 309] on button "Add Quote" at bounding box center [303, 312] width 446 height 27
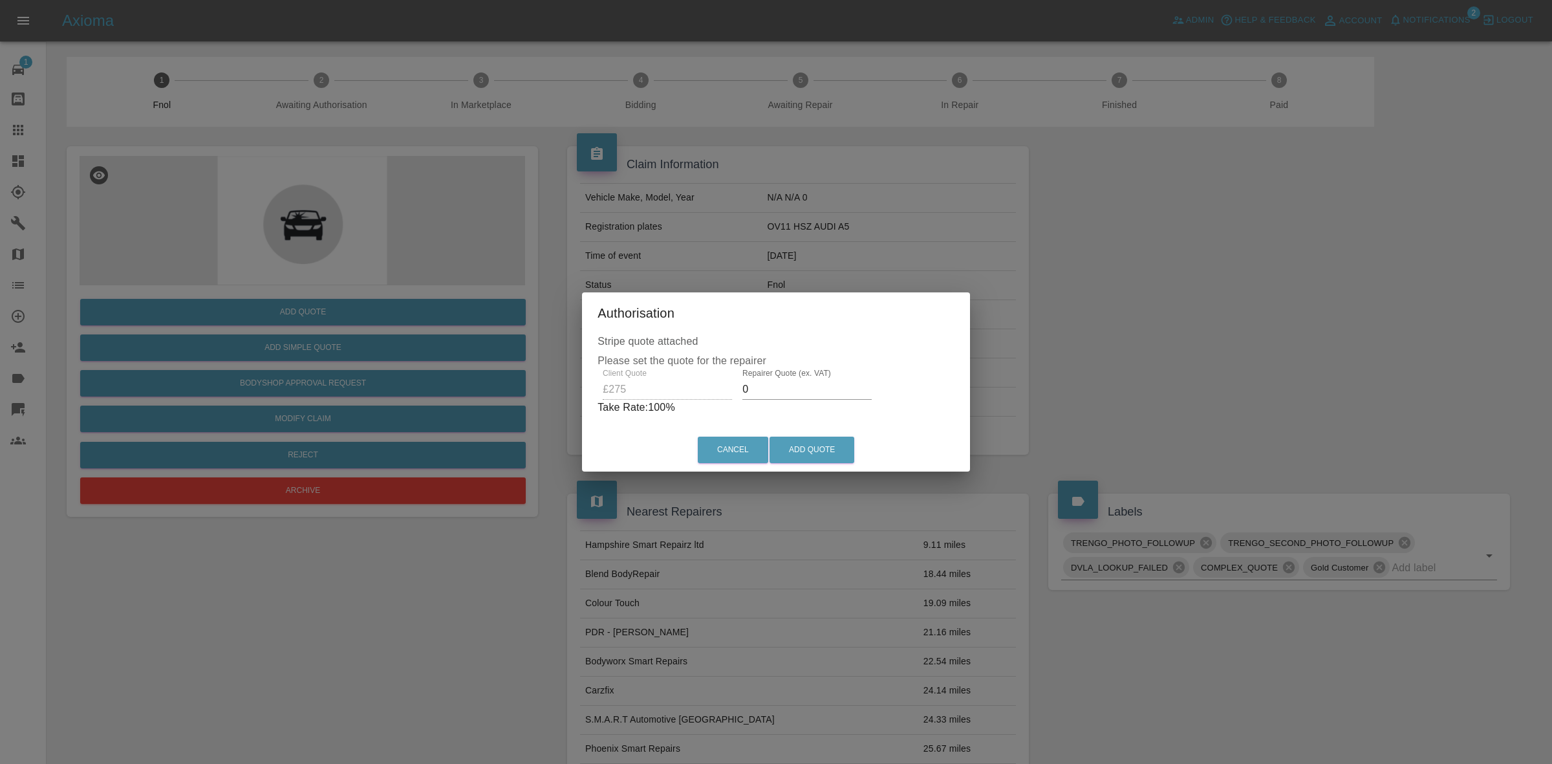
click at [794, 393] on input "0" at bounding box center [807, 389] width 129 height 21
type input "170"
click at [802, 444] on button "Add Quote" at bounding box center [812, 450] width 85 height 27
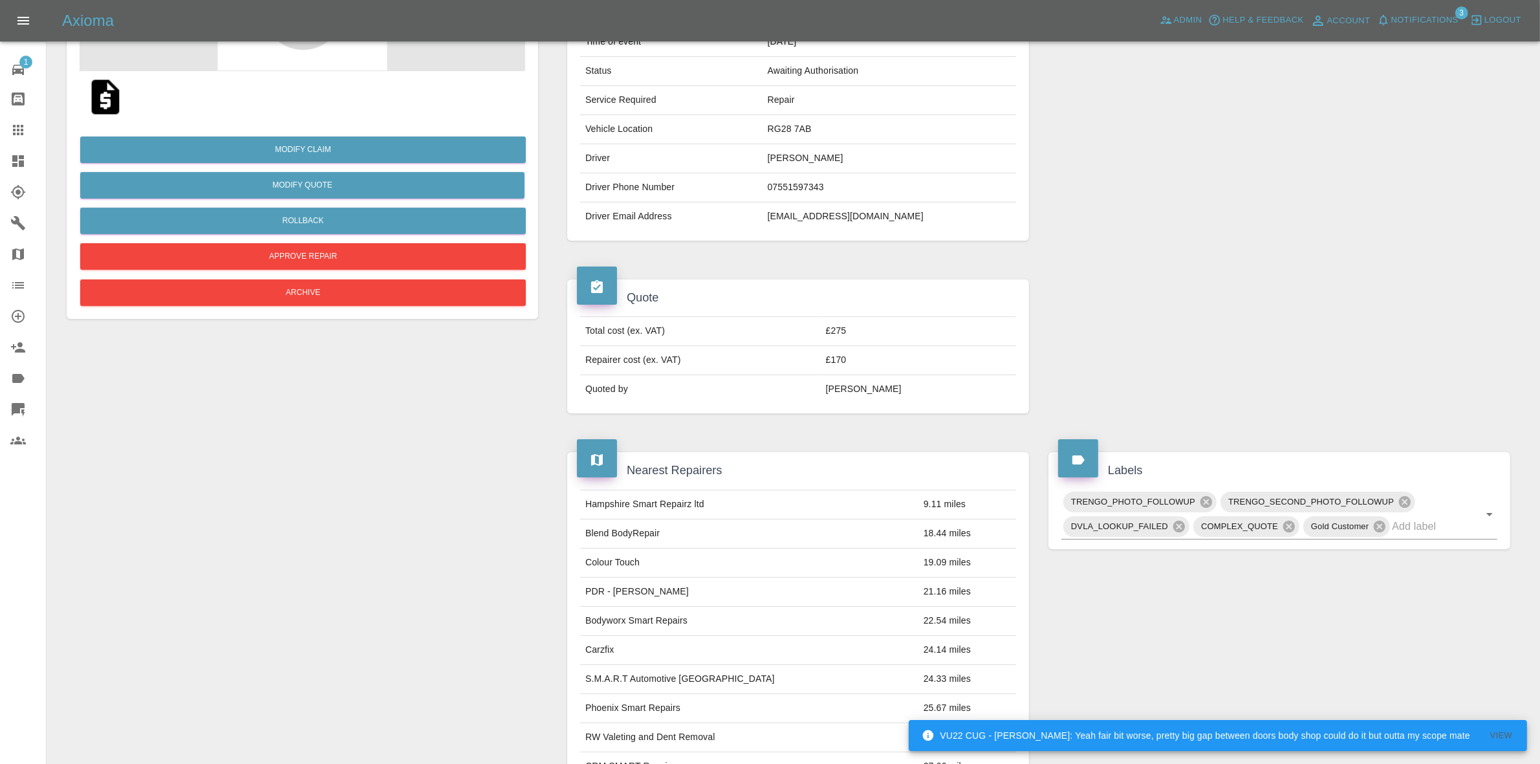
scroll to position [23, 0]
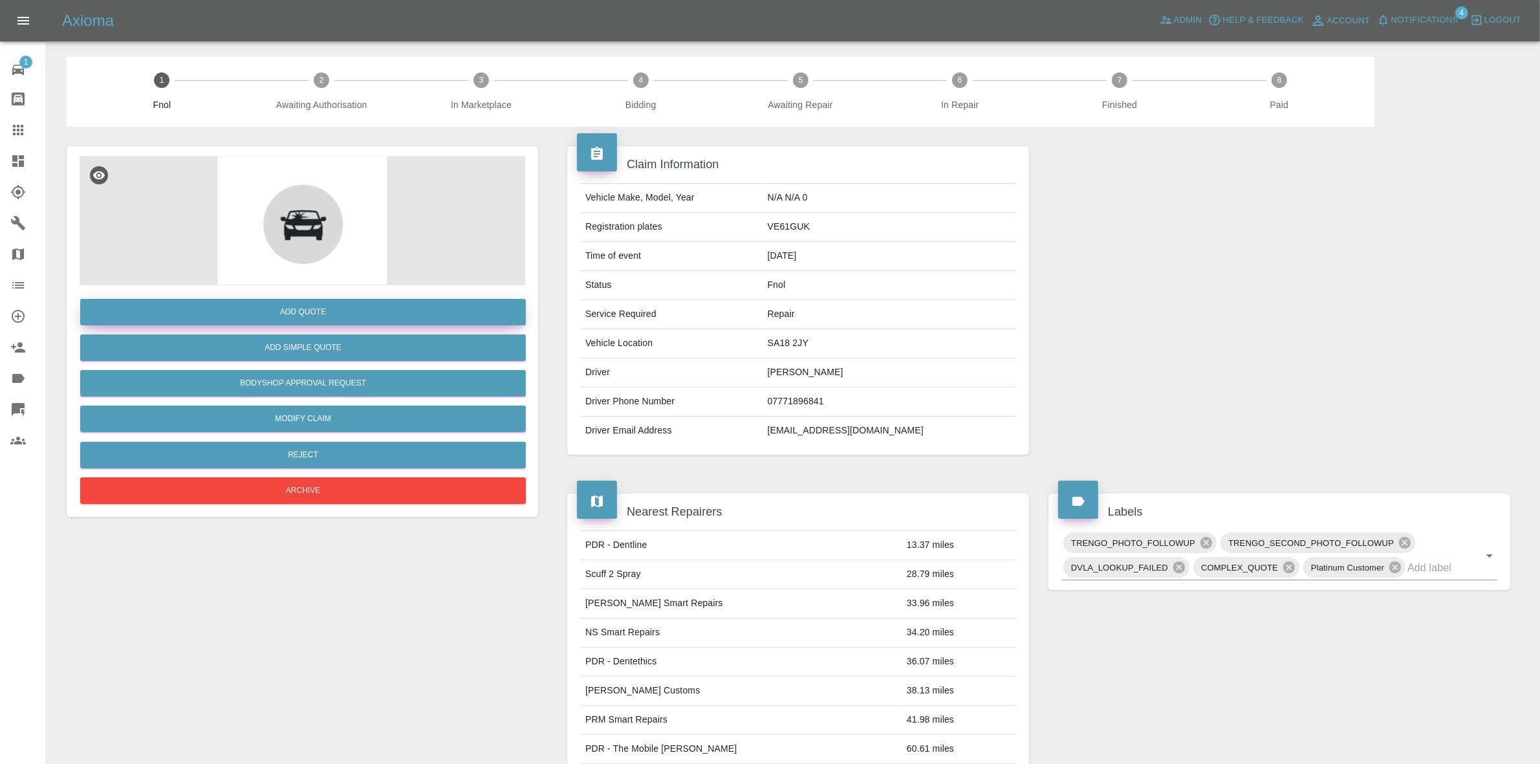
click at [292, 310] on button "Add Quote" at bounding box center [303, 312] width 446 height 27
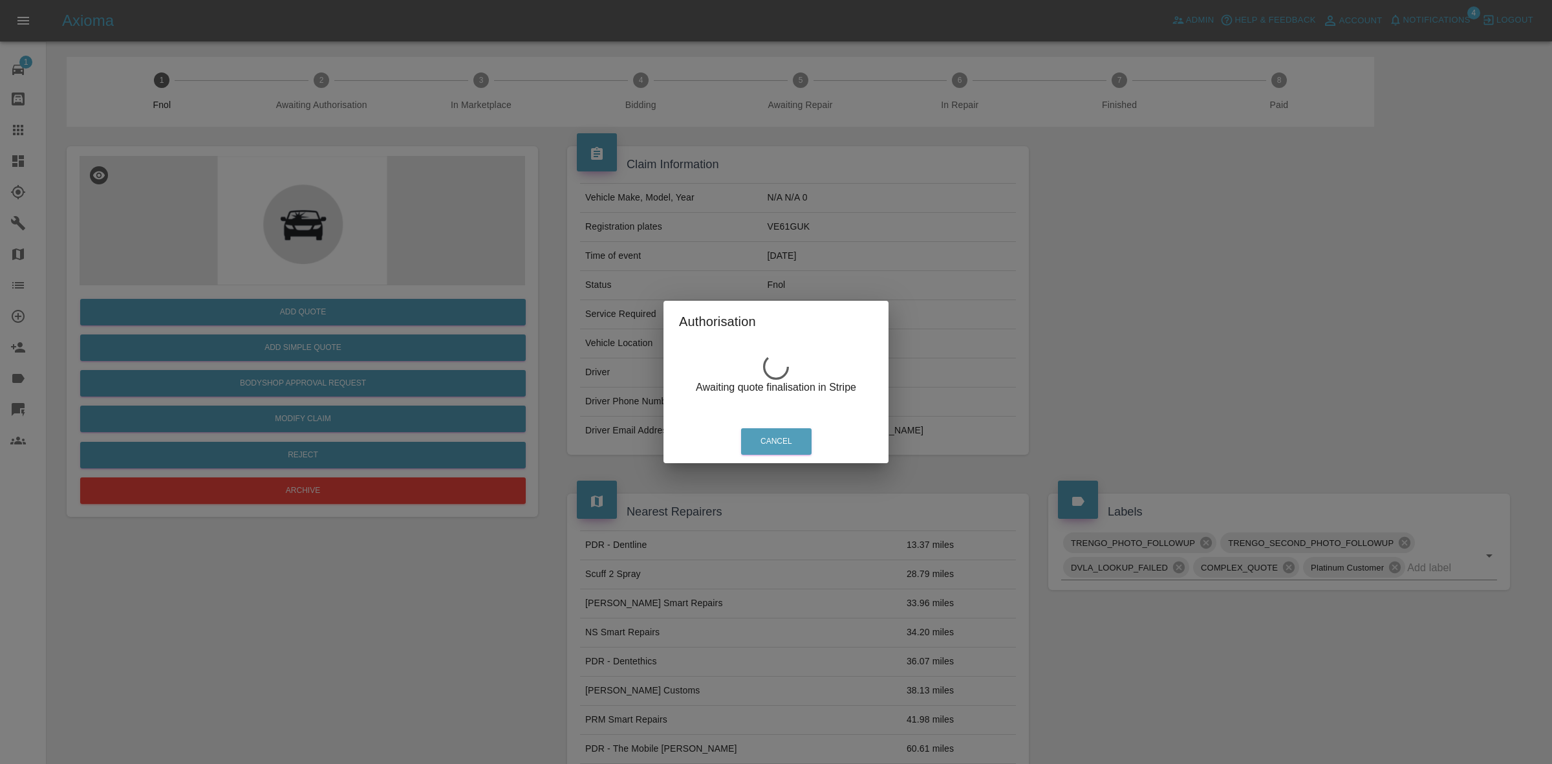
click at [618, 227] on div "Authorisation Awaiting quote finalisation in Stripe Cancel" at bounding box center [776, 382] width 1552 height 764
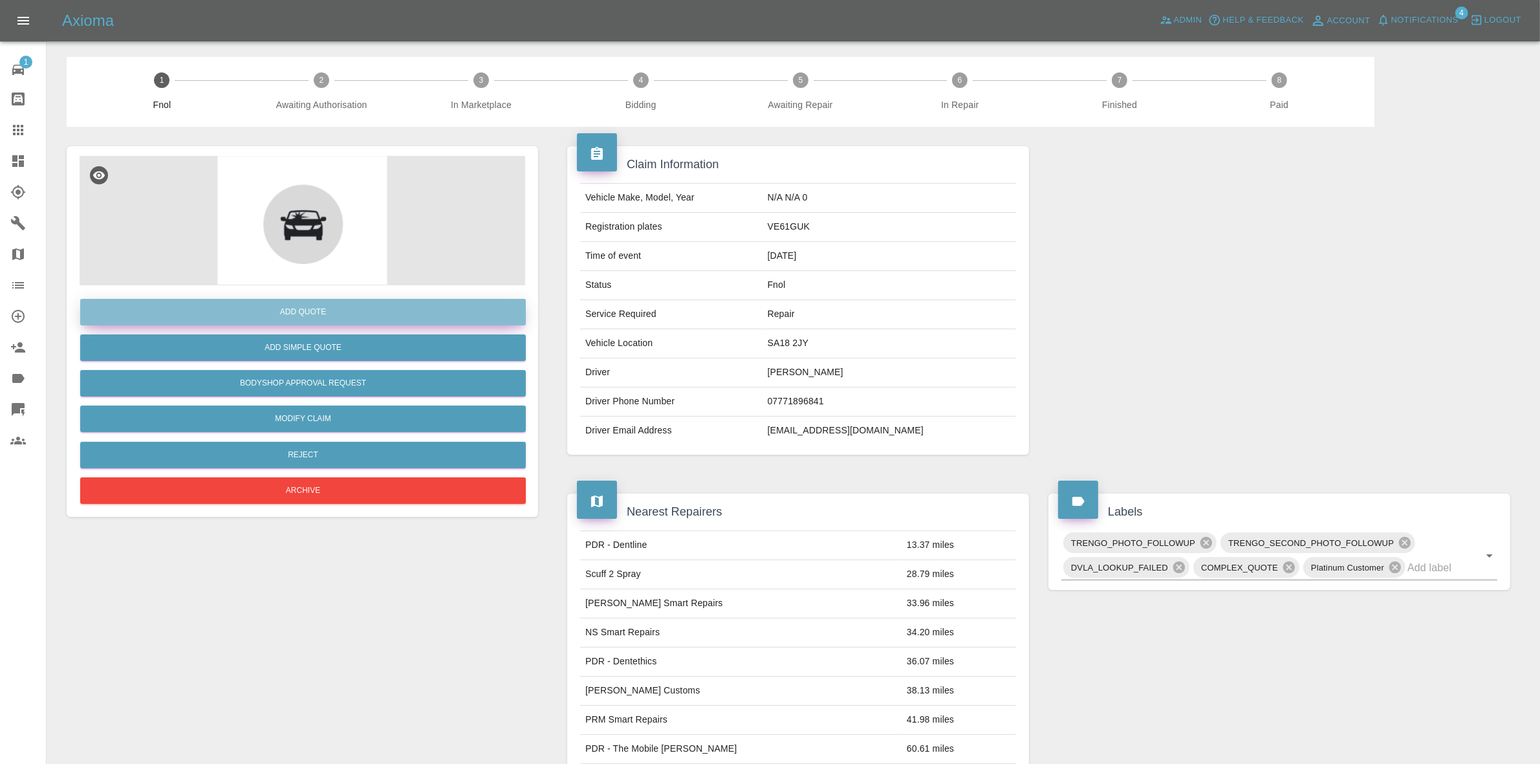
click at [292, 310] on button "Add Quote" at bounding box center [303, 312] width 446 height 27
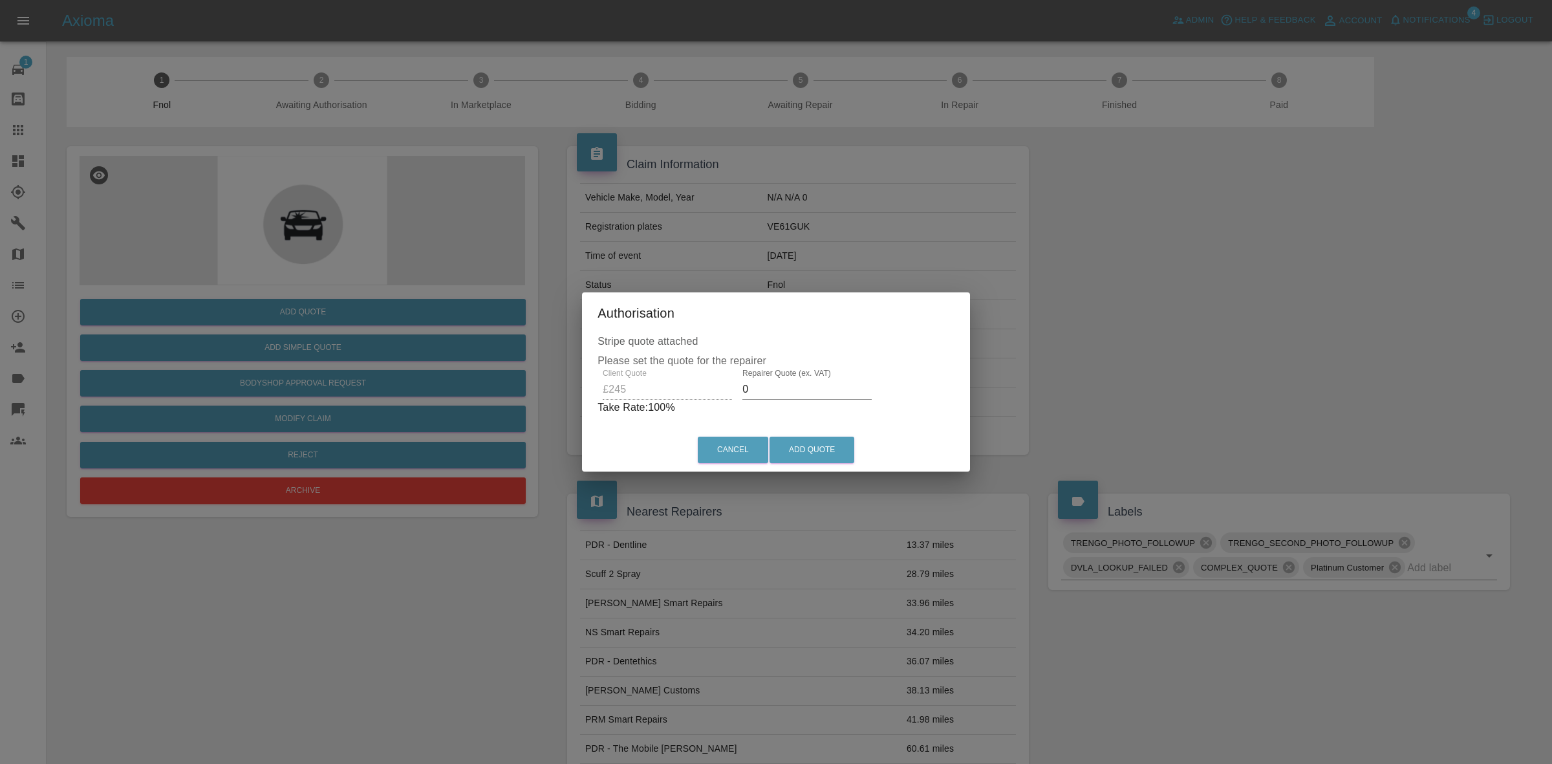
click at [797, 389] on input "0" at bounding box center [807, 389] width 129 height 21
type input "150"
click at [809, 450] on button "Add Quote" at bounding box center [812, 450] width 85 height 27
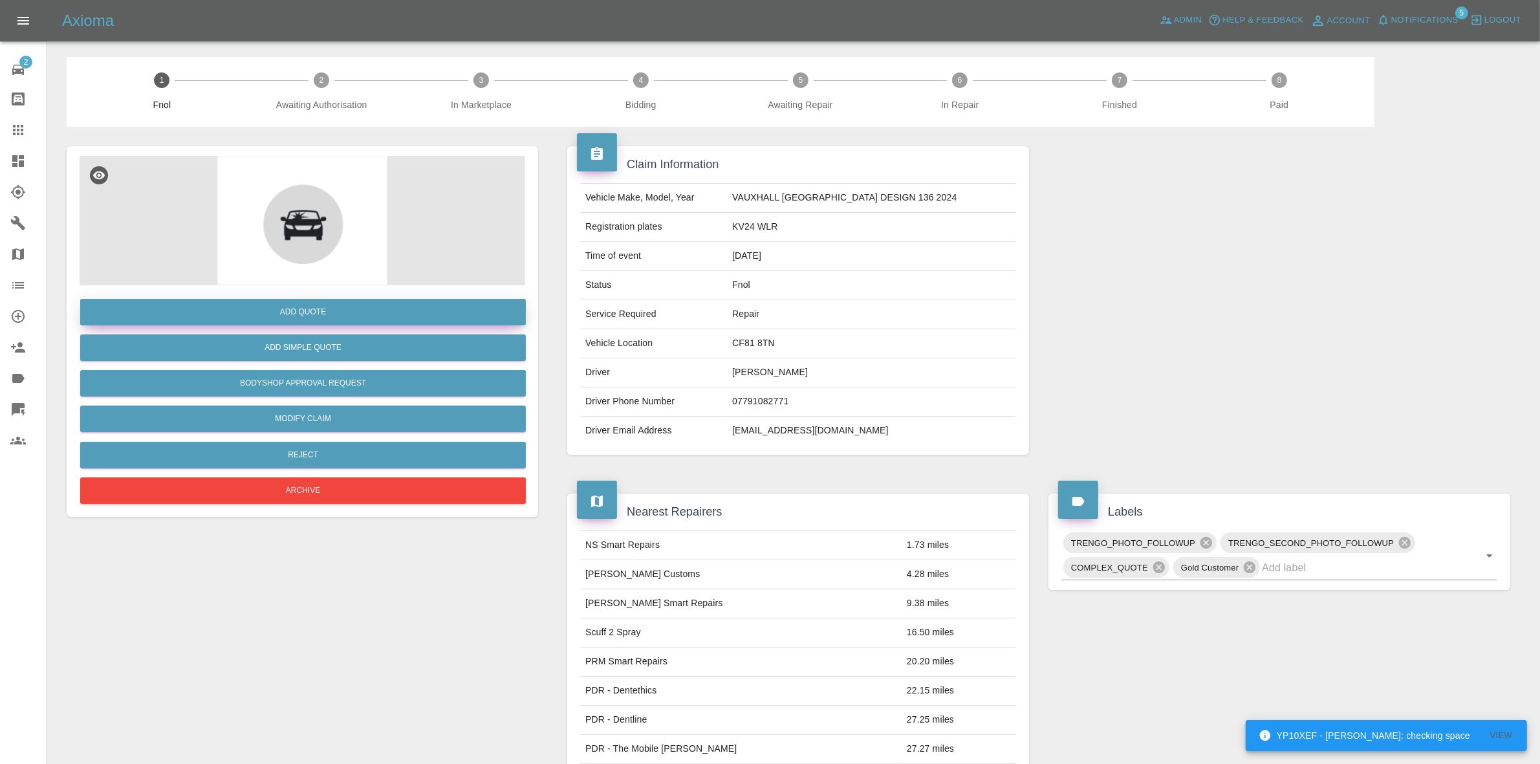
click at [306, 306] on button "Add Quote" at bounding box center [303, 312] width 446 height 27
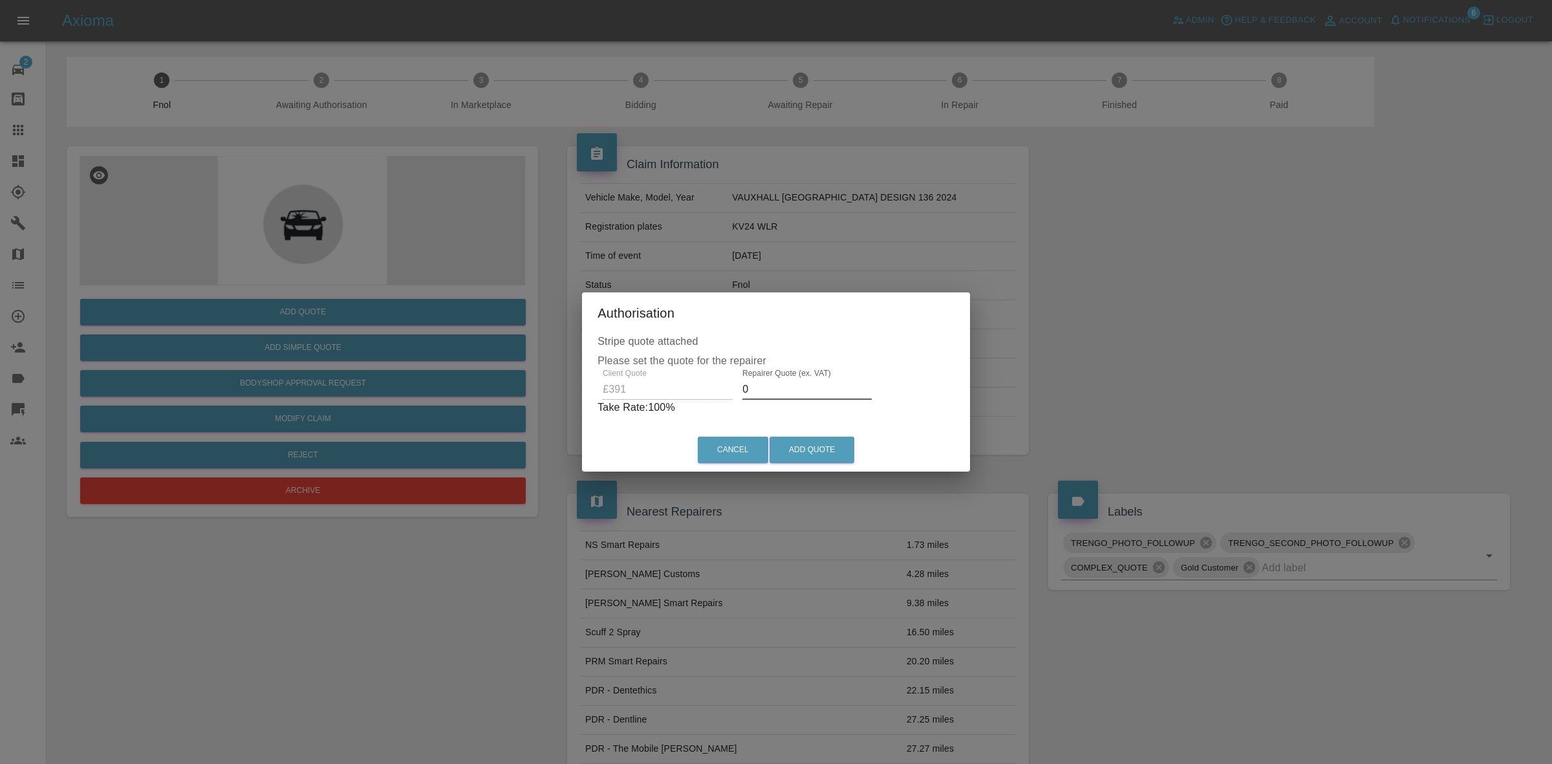
click at [781, 386] on input "0" at bounding box center [807, 389] width 129 height 21
type input "265"
click at [816, 444] on button "Add Quote" at bounding box center [812, 450] width 85 height 27
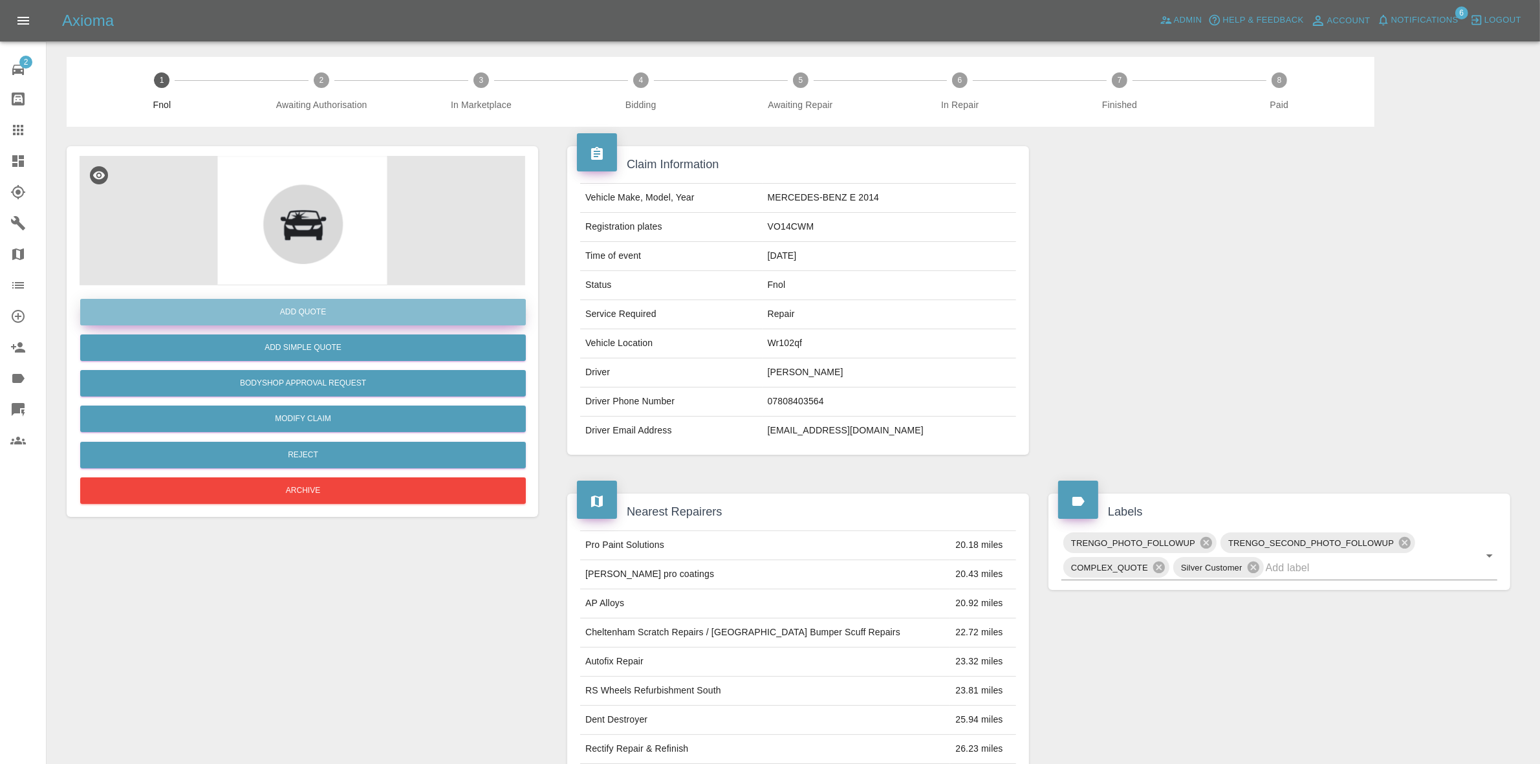
click at [305, 303] on button "Add Quote" at bounding box center [303, 312] width 446 height 27
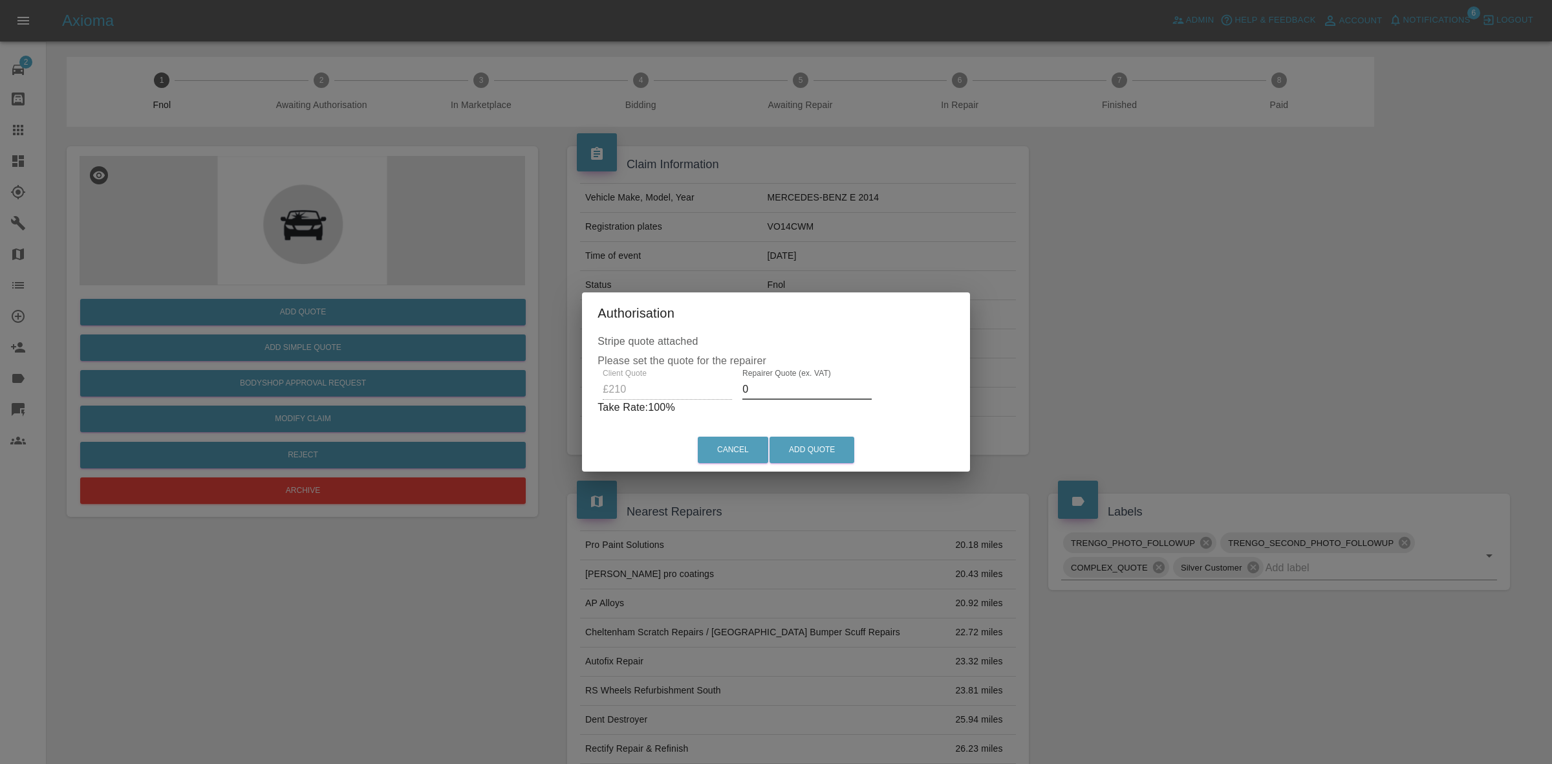
click at [796, 383] on input "0" at bounding box center [807, 389] width 129 height 21
type input "140"
click at [825, 456] on button "Add Quote" at bounding box center [812, 450] width 85 height 27
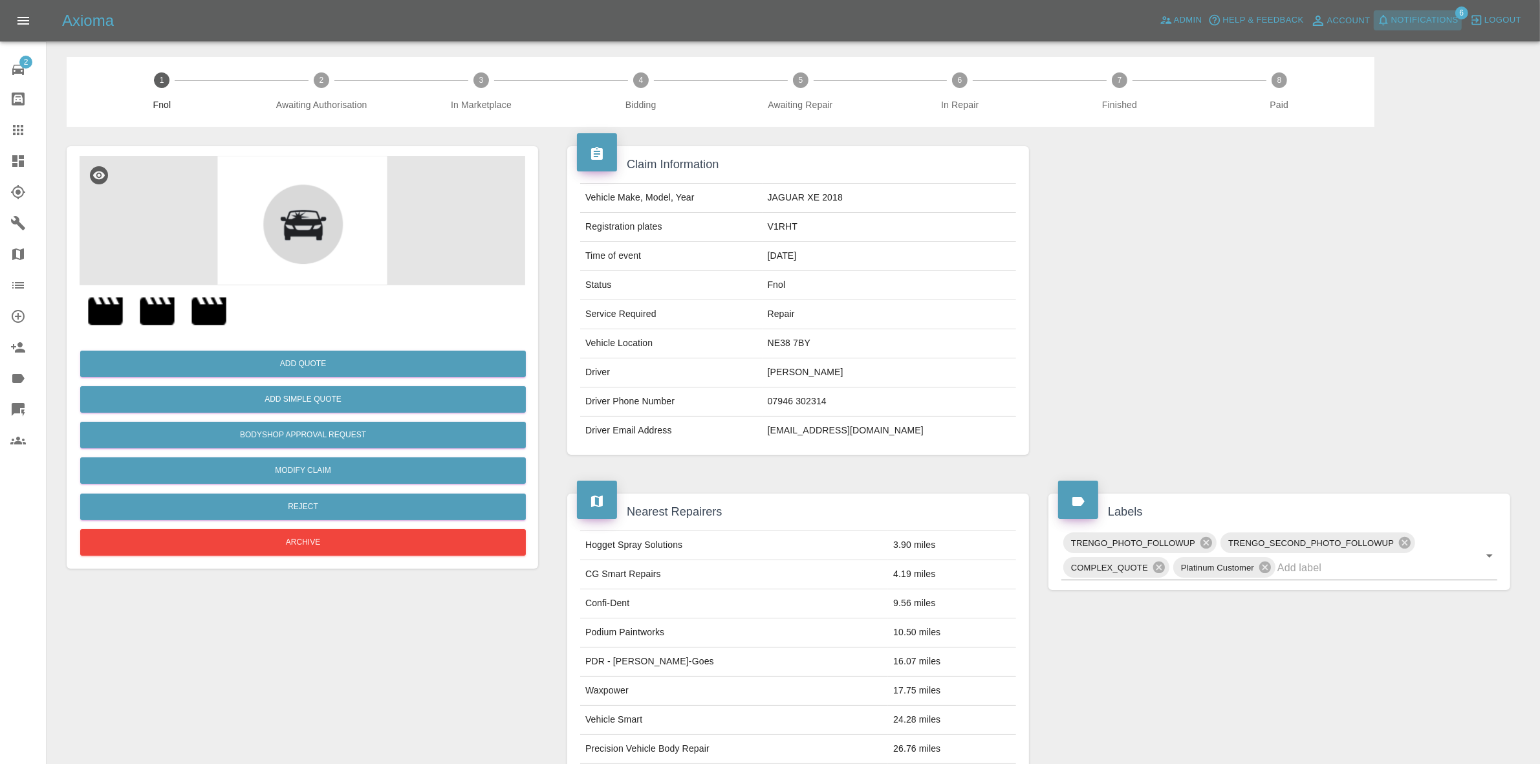
click at [1417, 16] on span "Notifications" at bounding box center [1424, 20] width 67 height 15
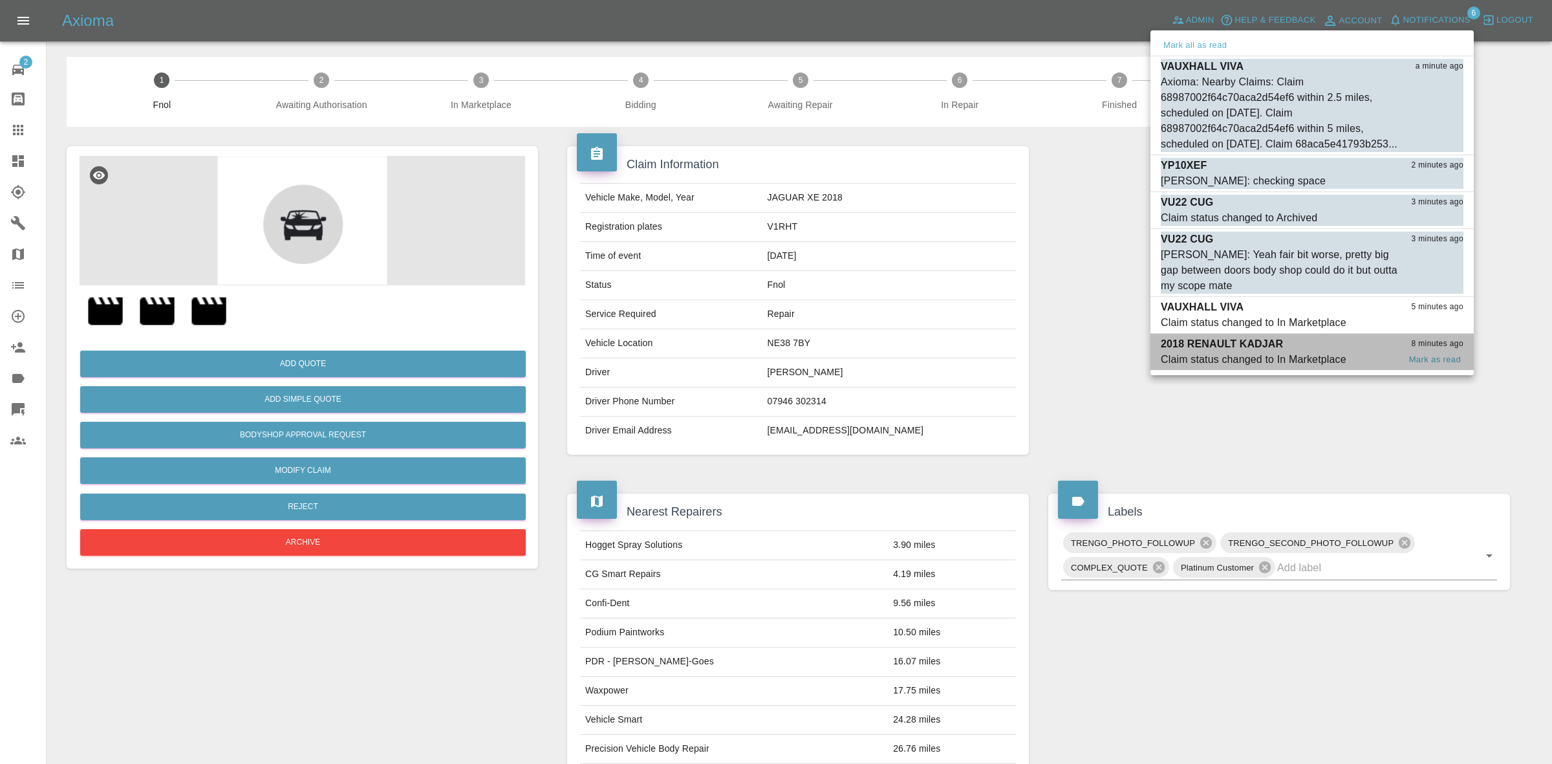
click at [1283, 352] on p "2018 RENAULT KADJAR" at bounding box center [1222, 344] width 122 height 16
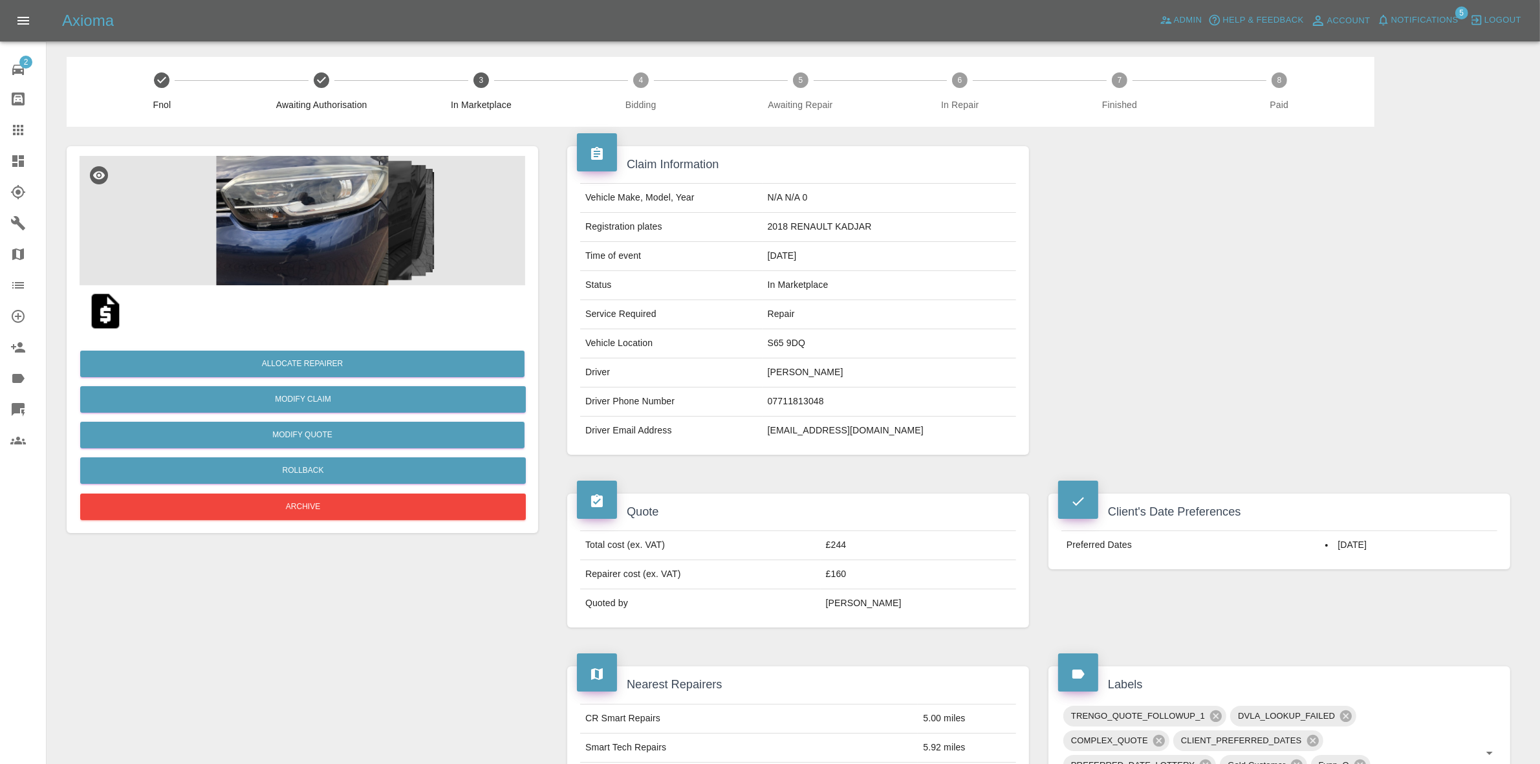
click at [334, 273] on img at bounding box center [303, 220] width 446 height 129
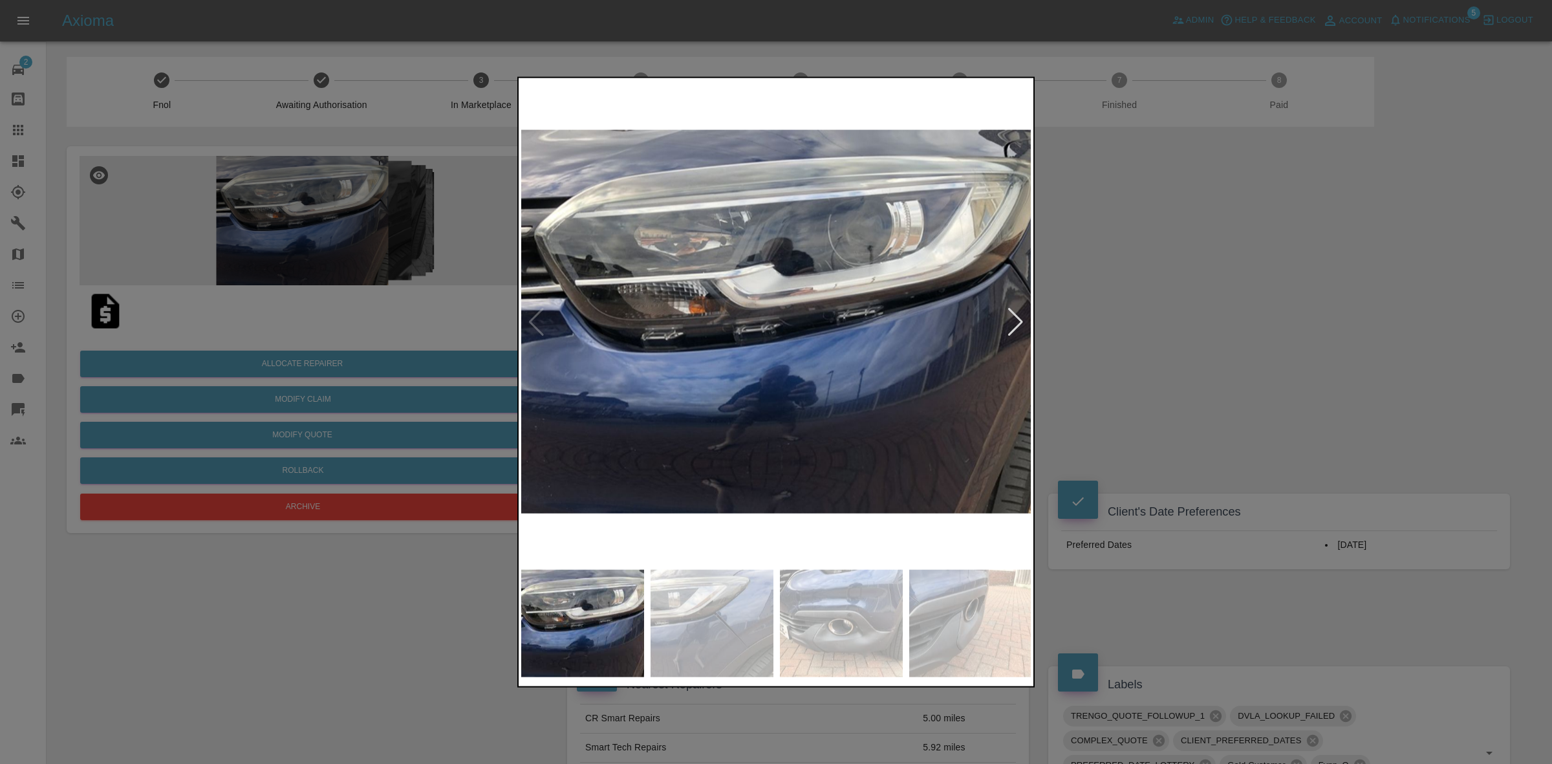
click at [1011, 320] on div at bounding box center [1015, 321] width 17 height 28
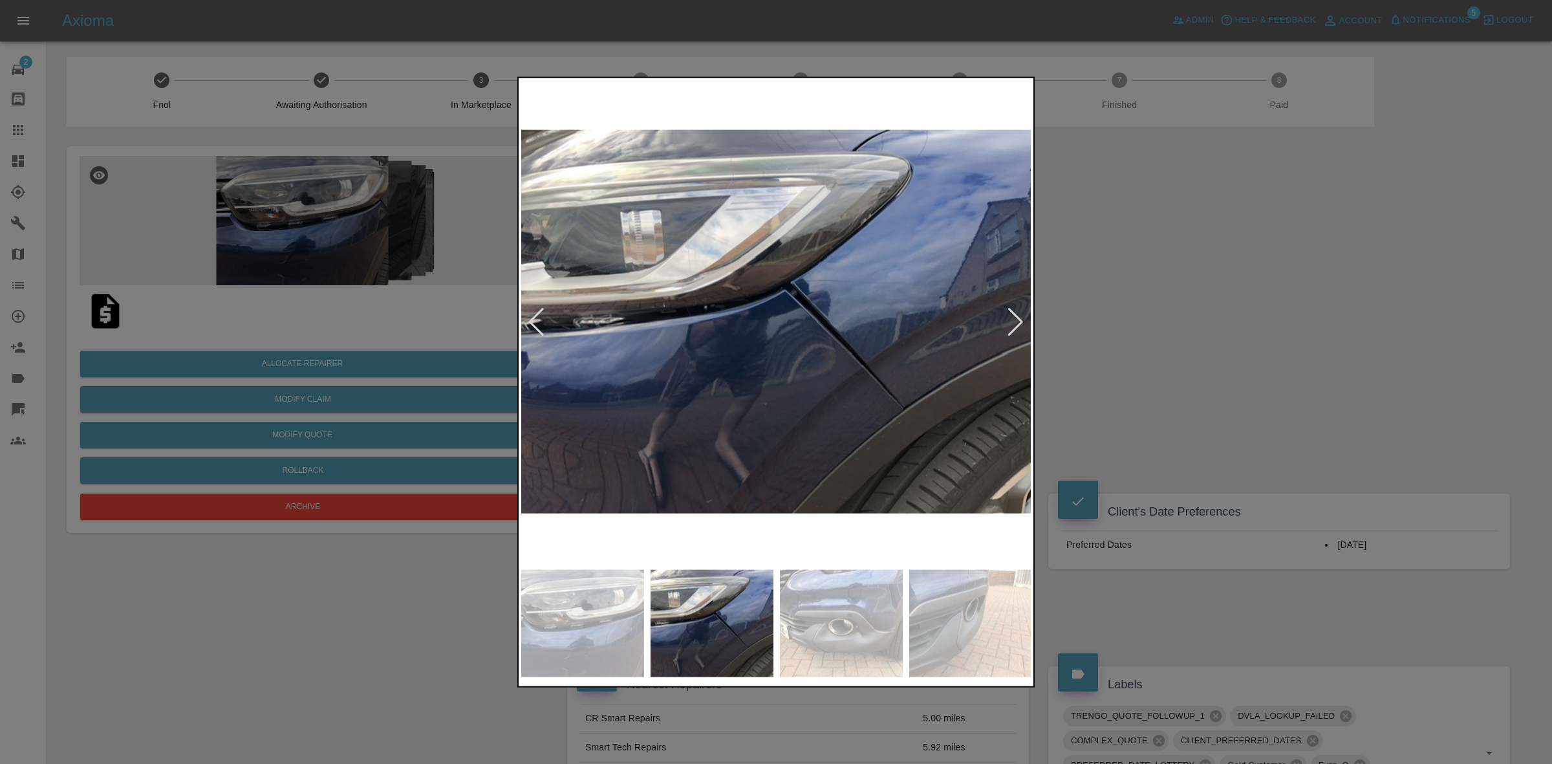
click at [1011, 320] on div at bounding box center [1015, 321] width 17 height 28
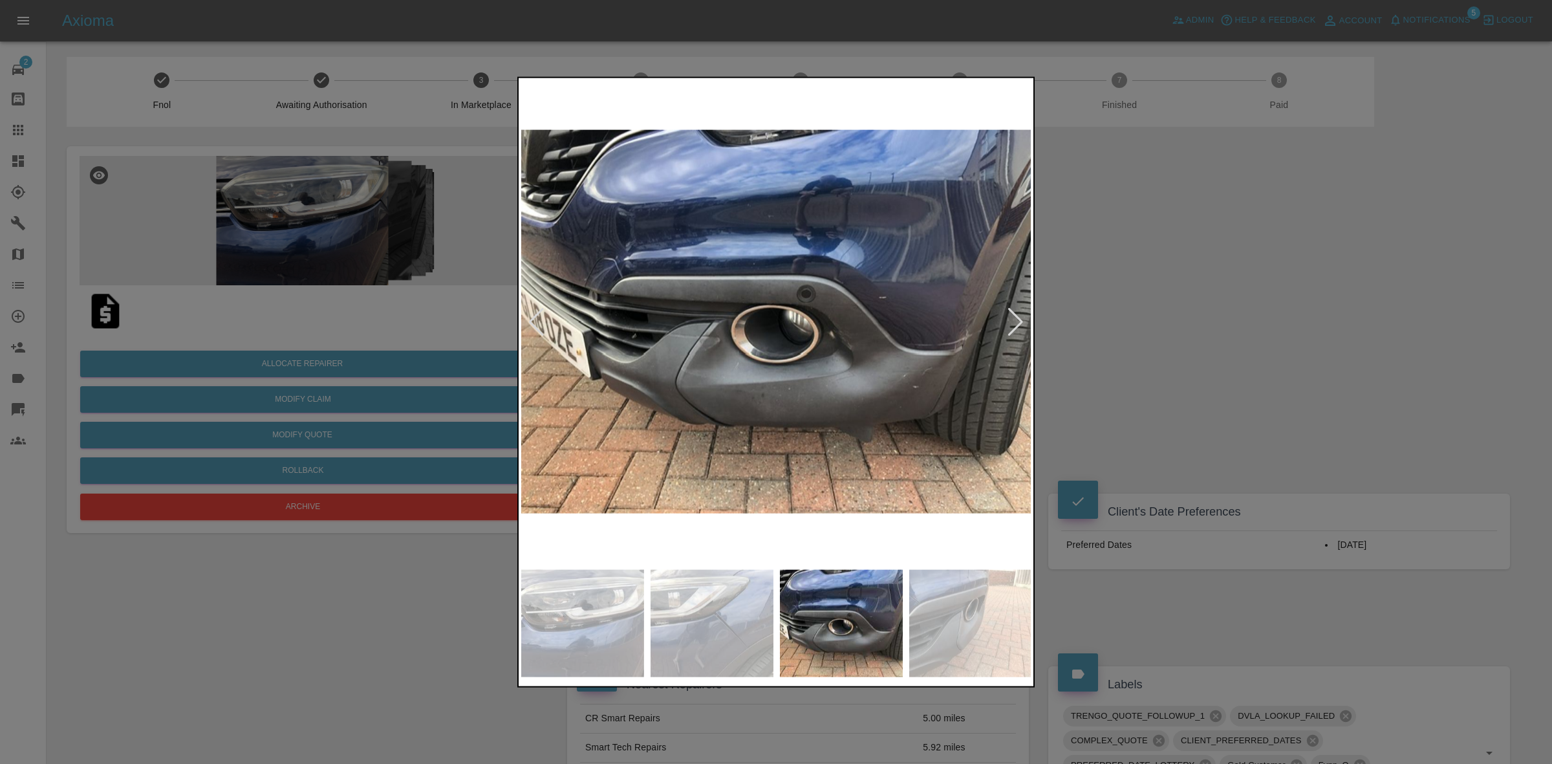
click at [1011, 320] on div at bounding box center [1015, 321] width 17 height 28
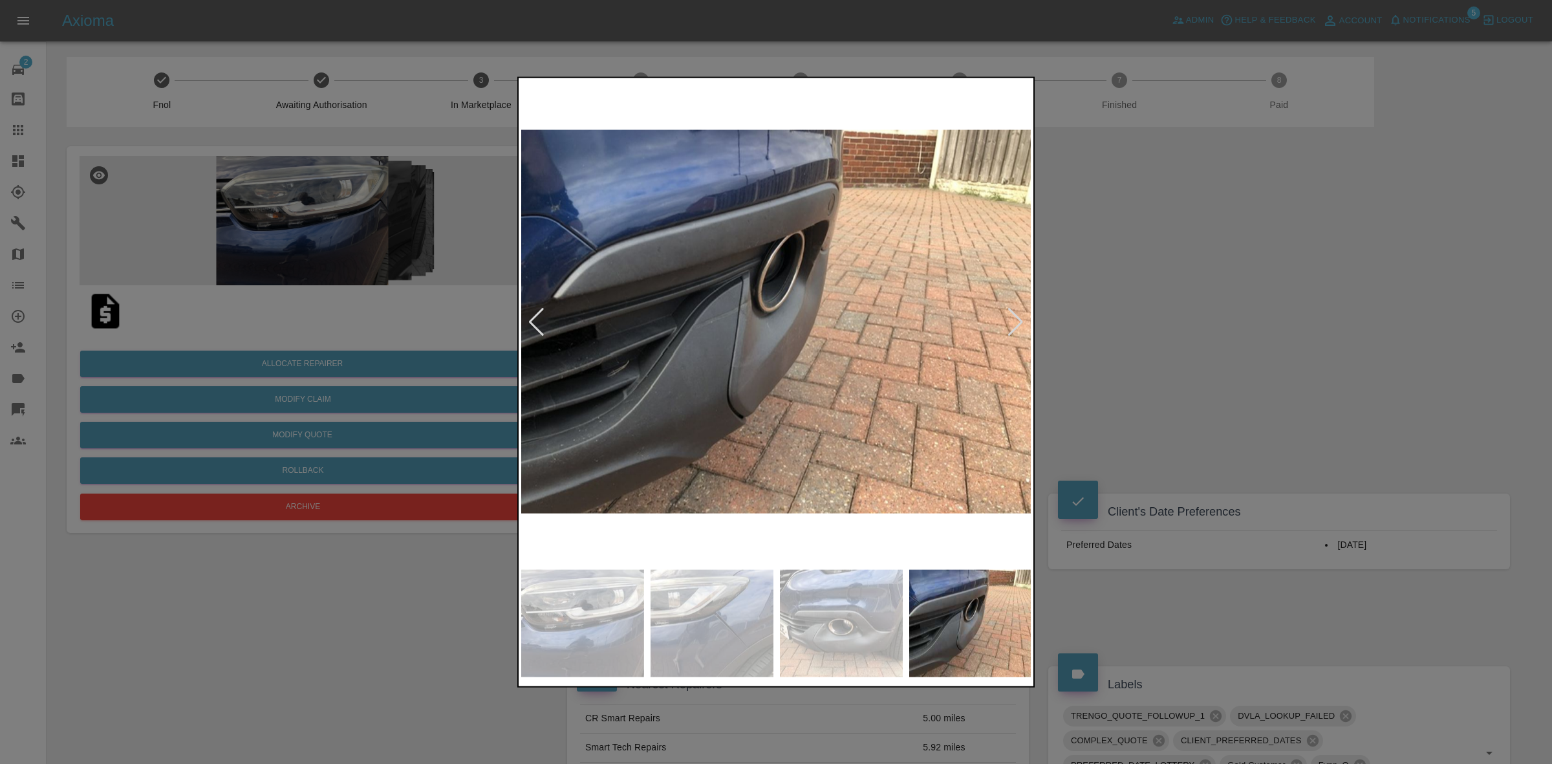
click at [1011, 320] on div at bounding box center [1015, 321] width 17 height 28
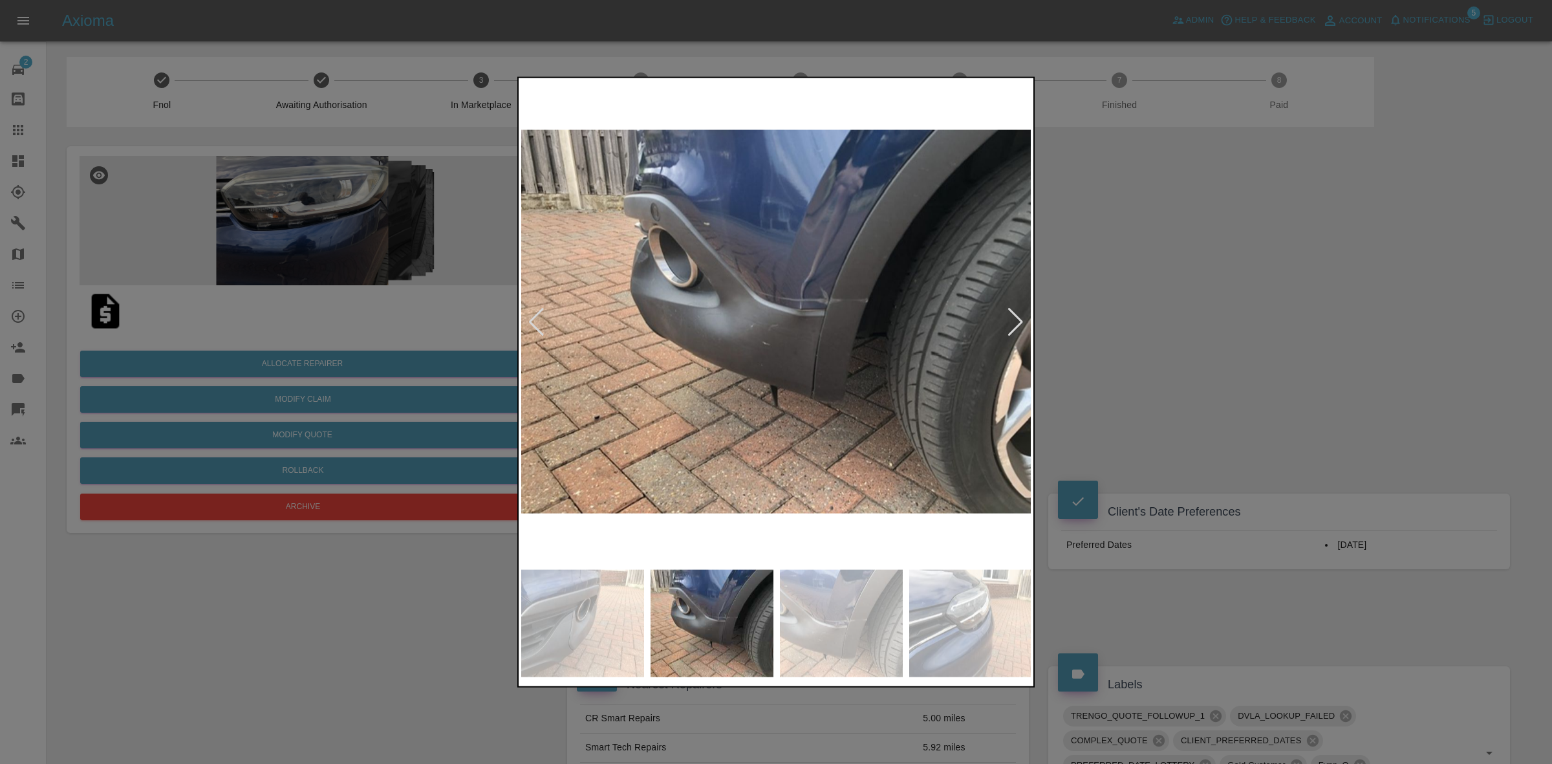
click at [1011, 320] on div at bounding box center [1015, 321] width 17 height 28
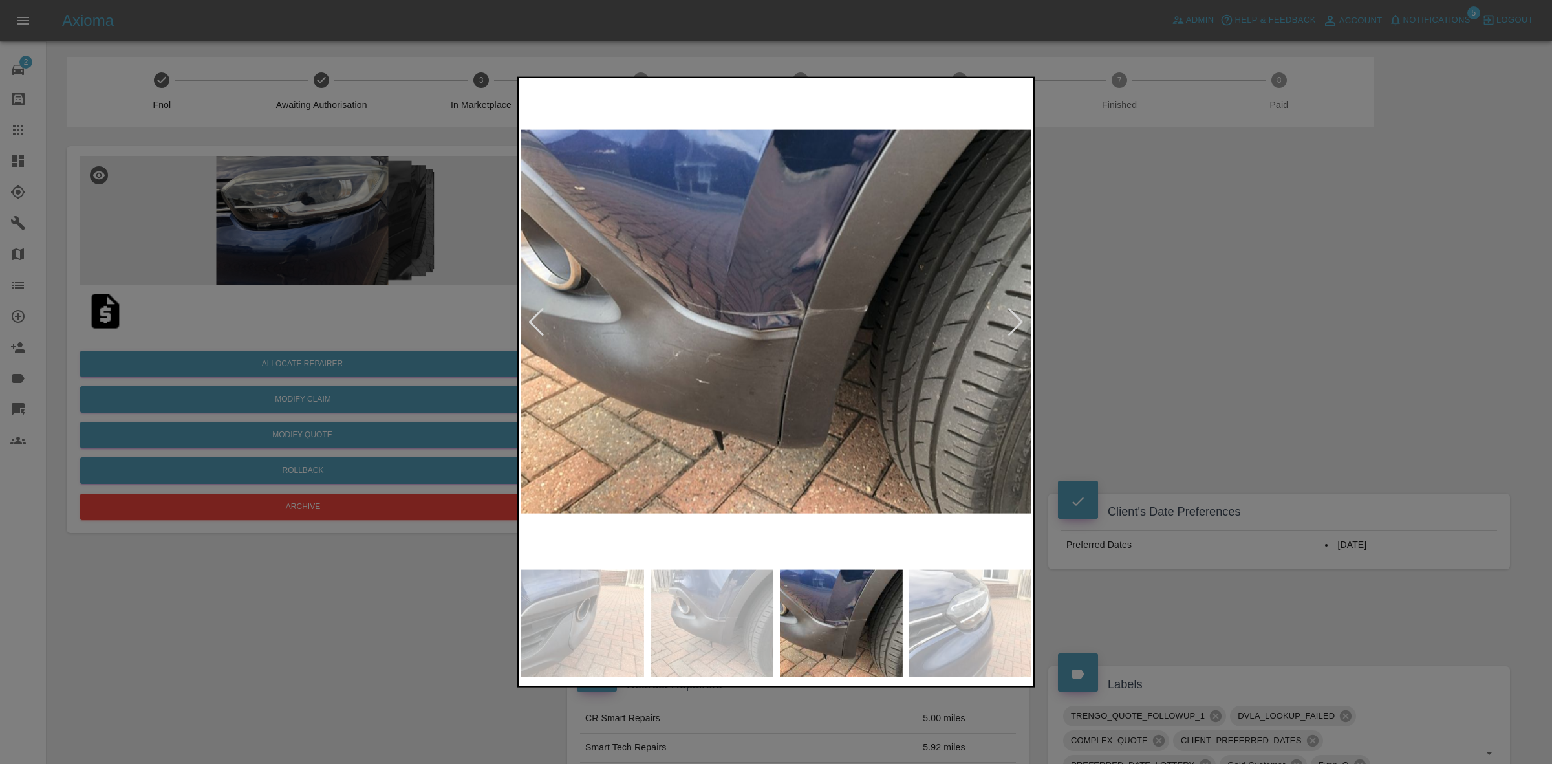
click at [1011, 320] on div at bounding box center [1015, 321] width 17 height 28
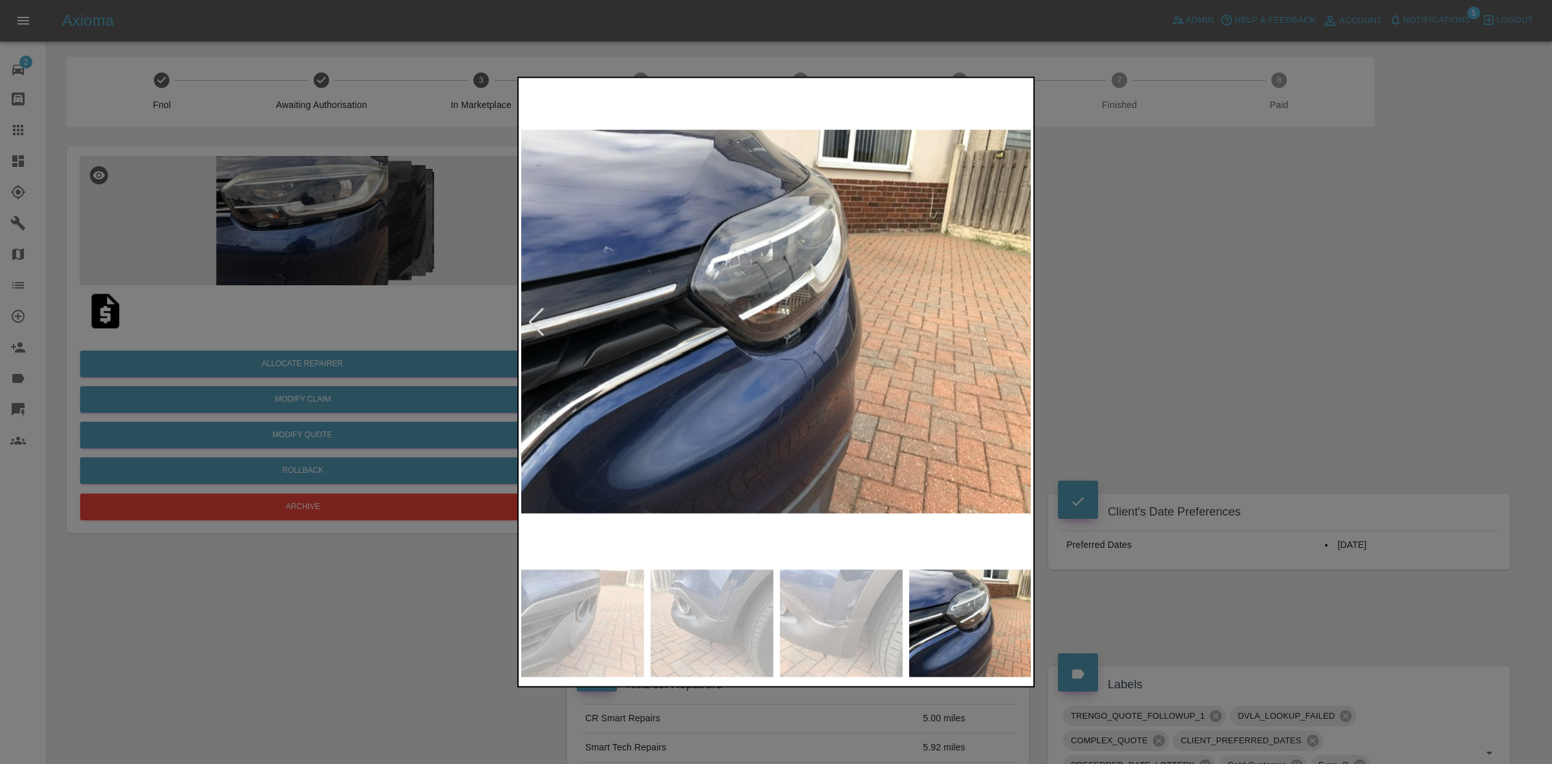
click at [1011, 320] on img at bounding box center [776, 321] width 511 height 483
click at [1220, 347] on div at bounding box center [776, 382] width 1552 height 764
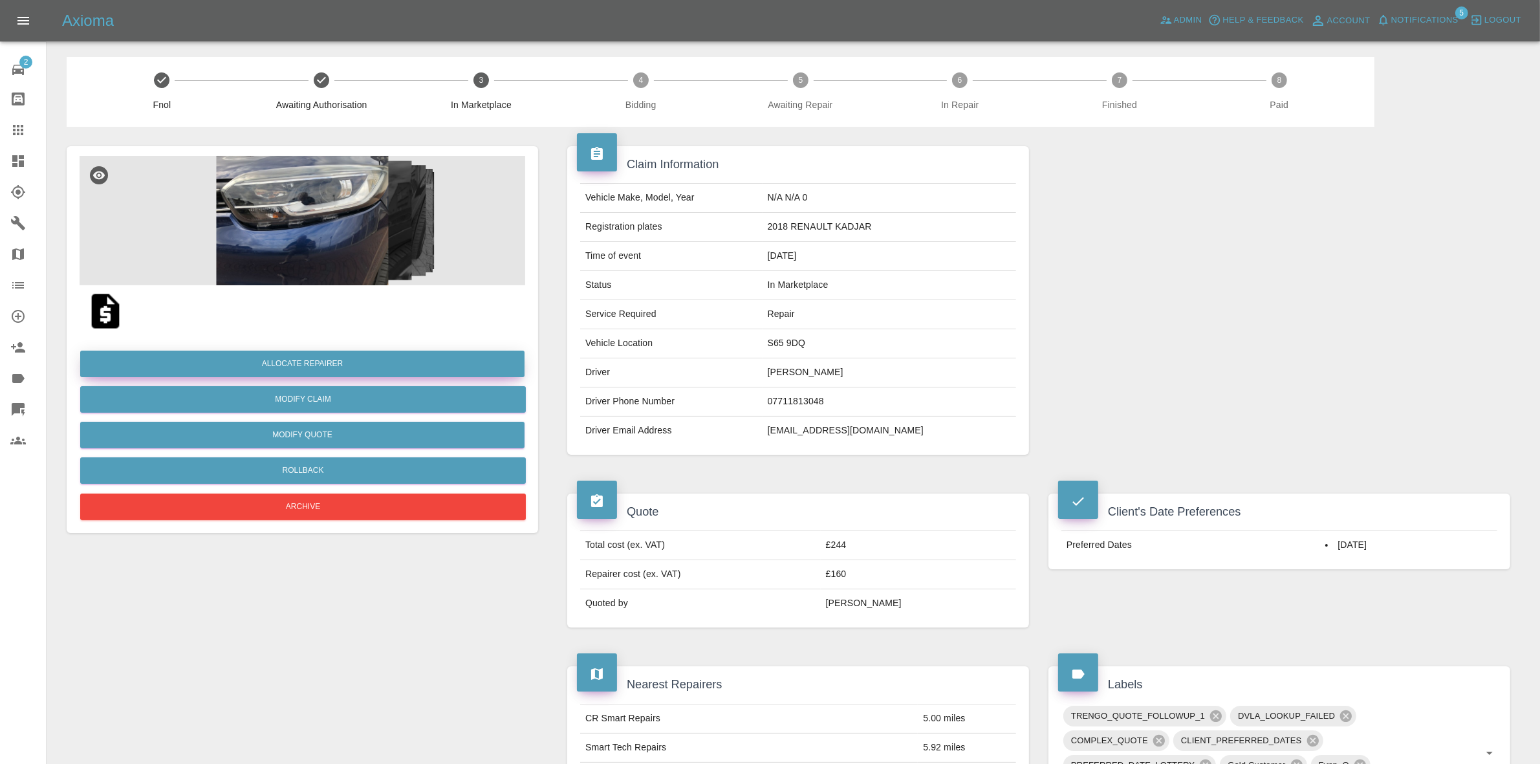
click at [298, 356] on button "Allocate Repairer" at bounding box center [302, 364] width 444 height 27
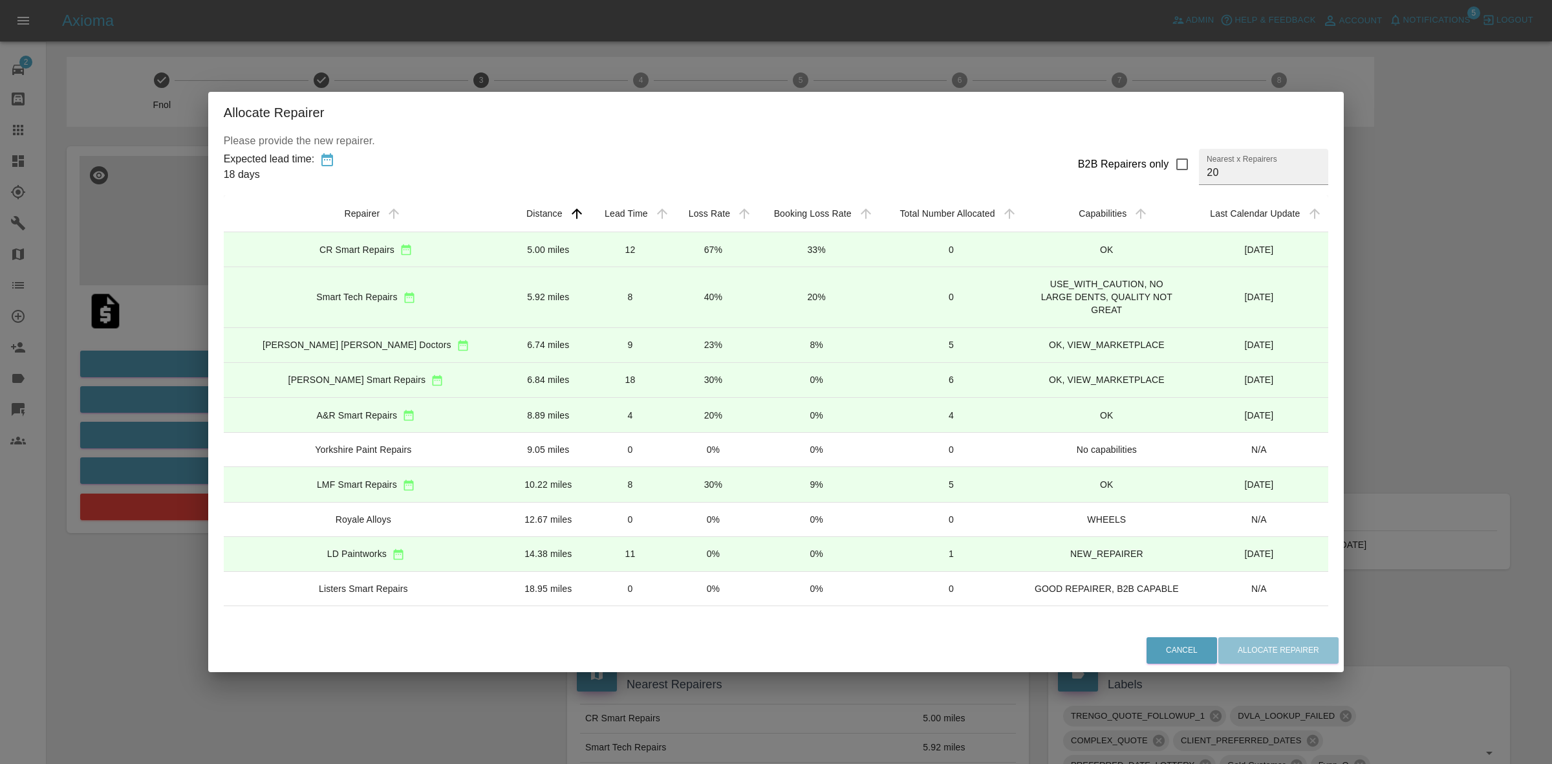
click at [672, 343] on td "23%" at bounding box center [713, 344] width 82 height 35
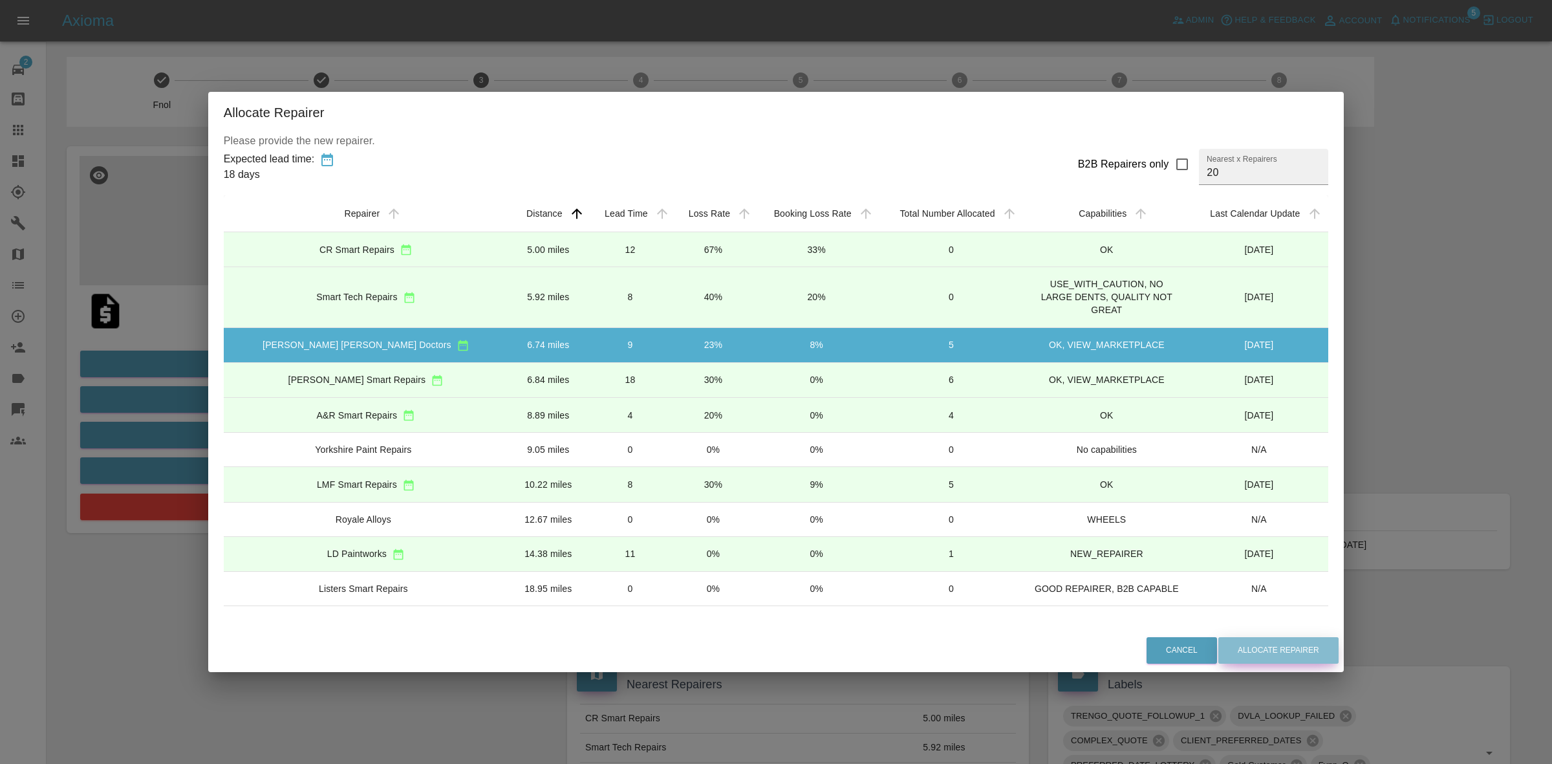
click at [1266, 651] on button "Allocate Repairer" at bounding box center [1279, 650] width 120 height 27
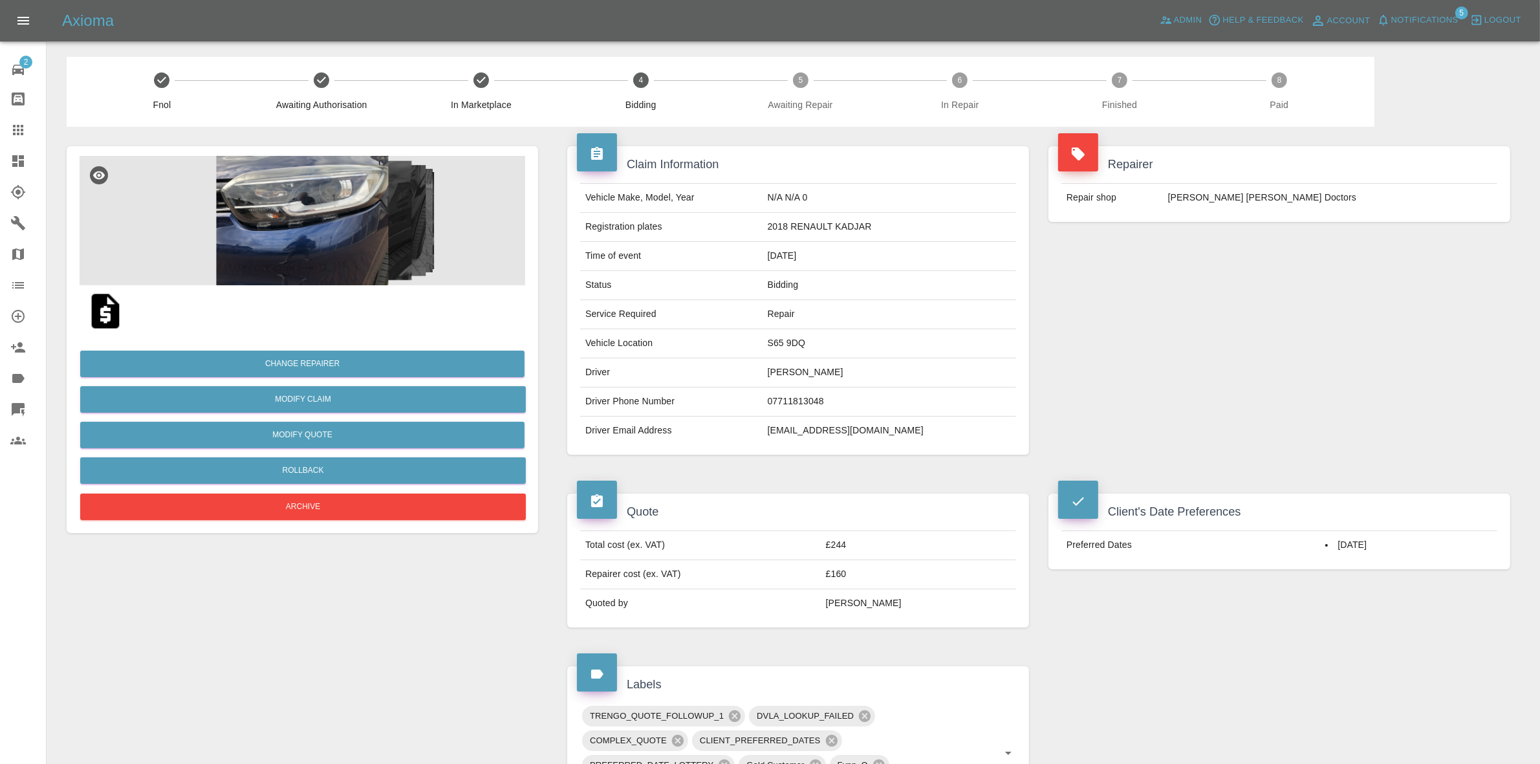
click at [1275, 248] on div "Repairer Repair shop Davies Dent Doctors" at bounding box center [1279, 300] width 481 height 347
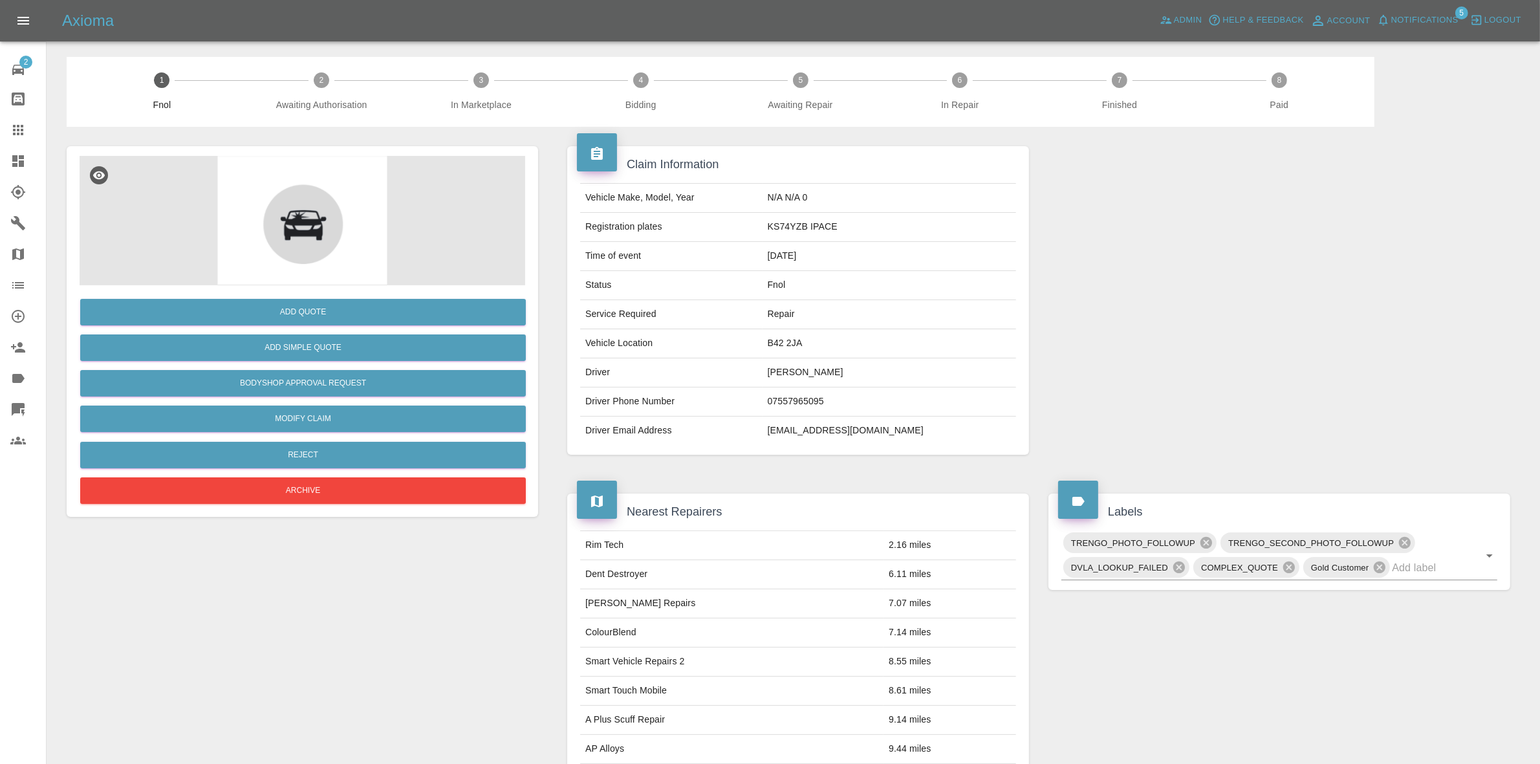
click at [1433, 23] on span "Notifications" at bounding box center [1424, 20] width 67 height 15
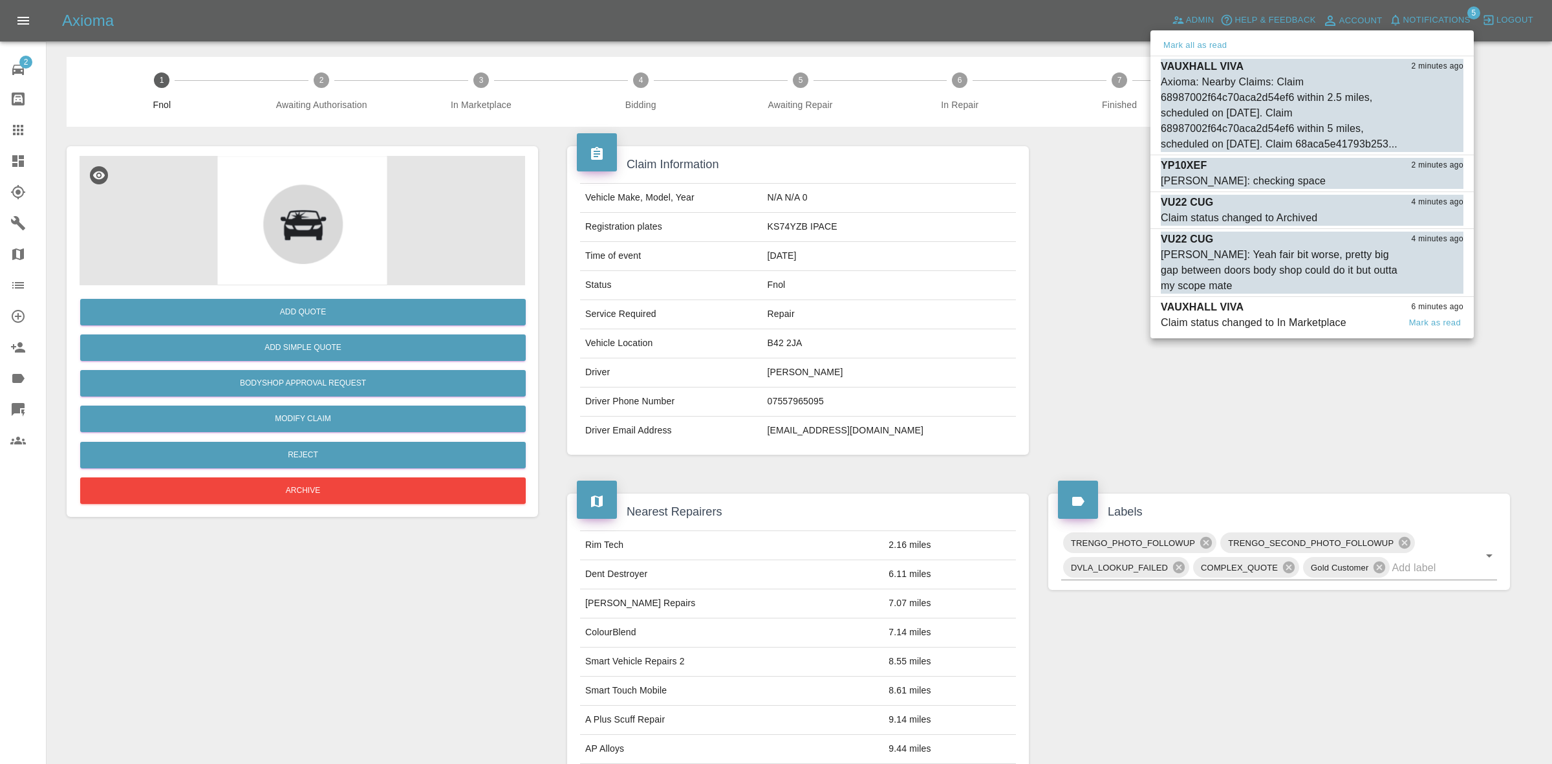
click at [1276, 333] on li "VAUXHALL VIVA 6 minutes ago Claim status changed to In Marketplace Mark as read" at bounding box center [1312, 315] width 323 height 36
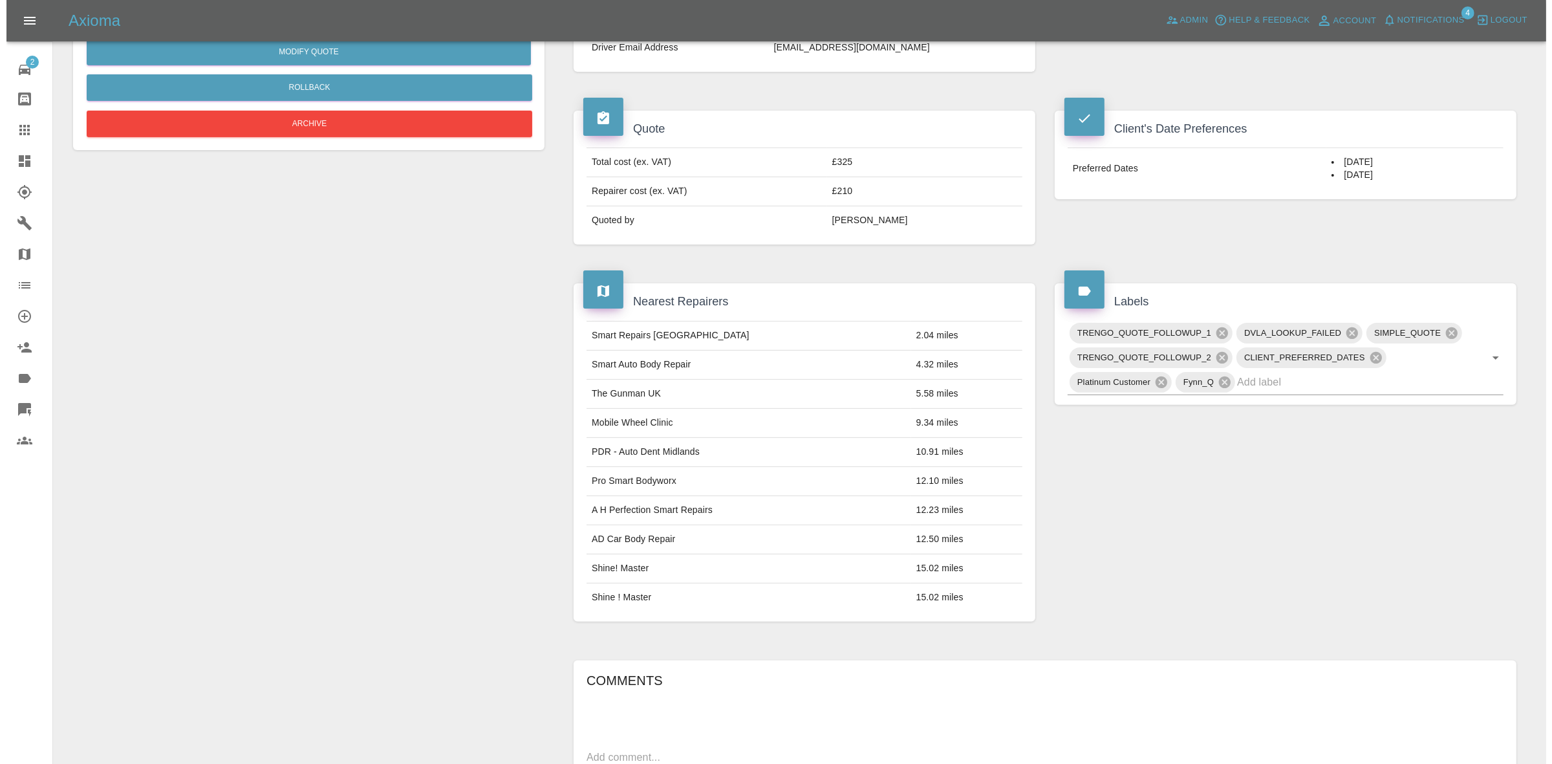
scroll to position [162, 0]
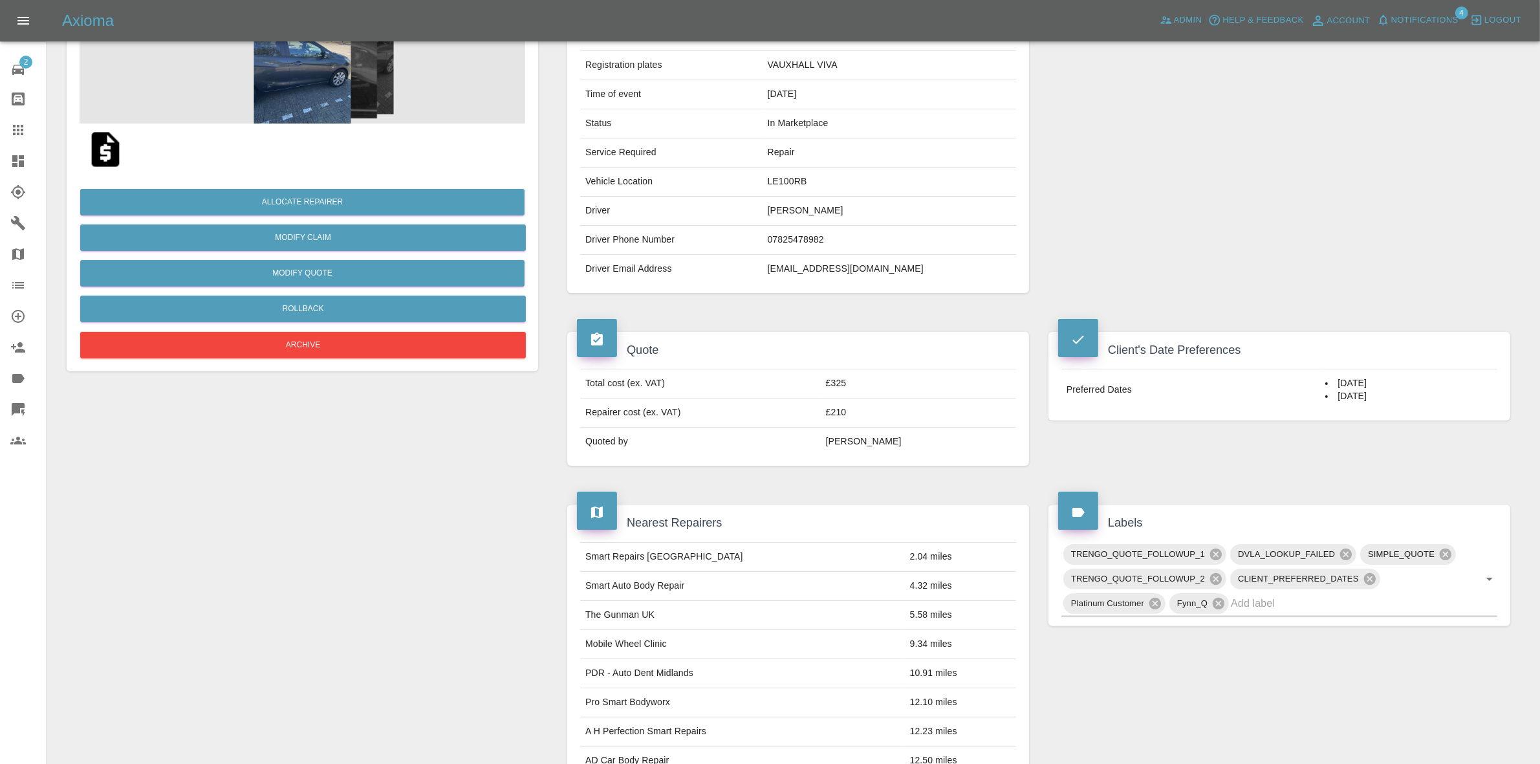
click at [358, 164] on div at bounding box center [303, 150] width 446 height 52
click at [316, 69] on img at bounding box center [303, 58] width 446 height 129
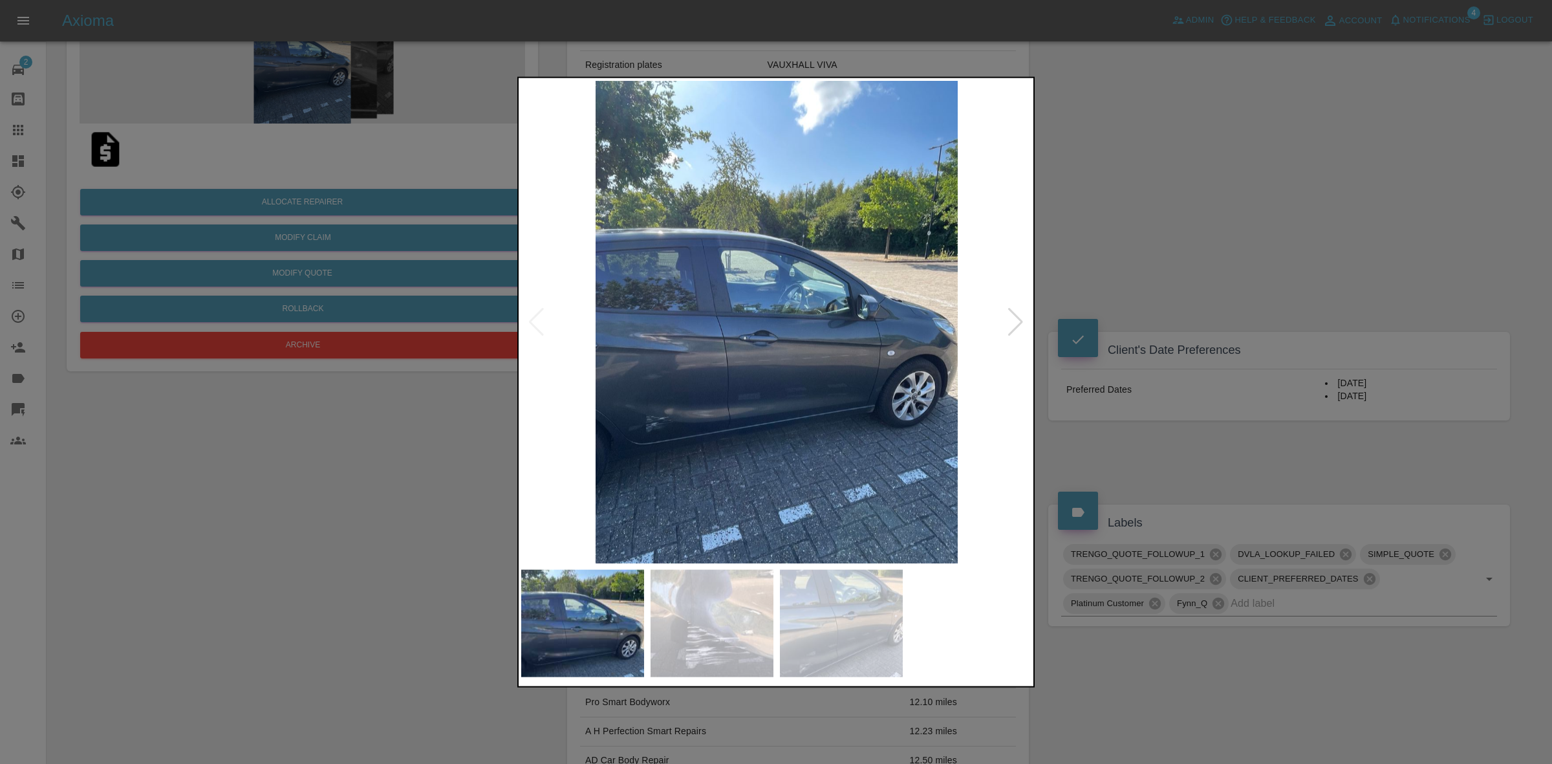
click at [1008, 323] on div at bounding box center [1015, 321] width 17 height 28
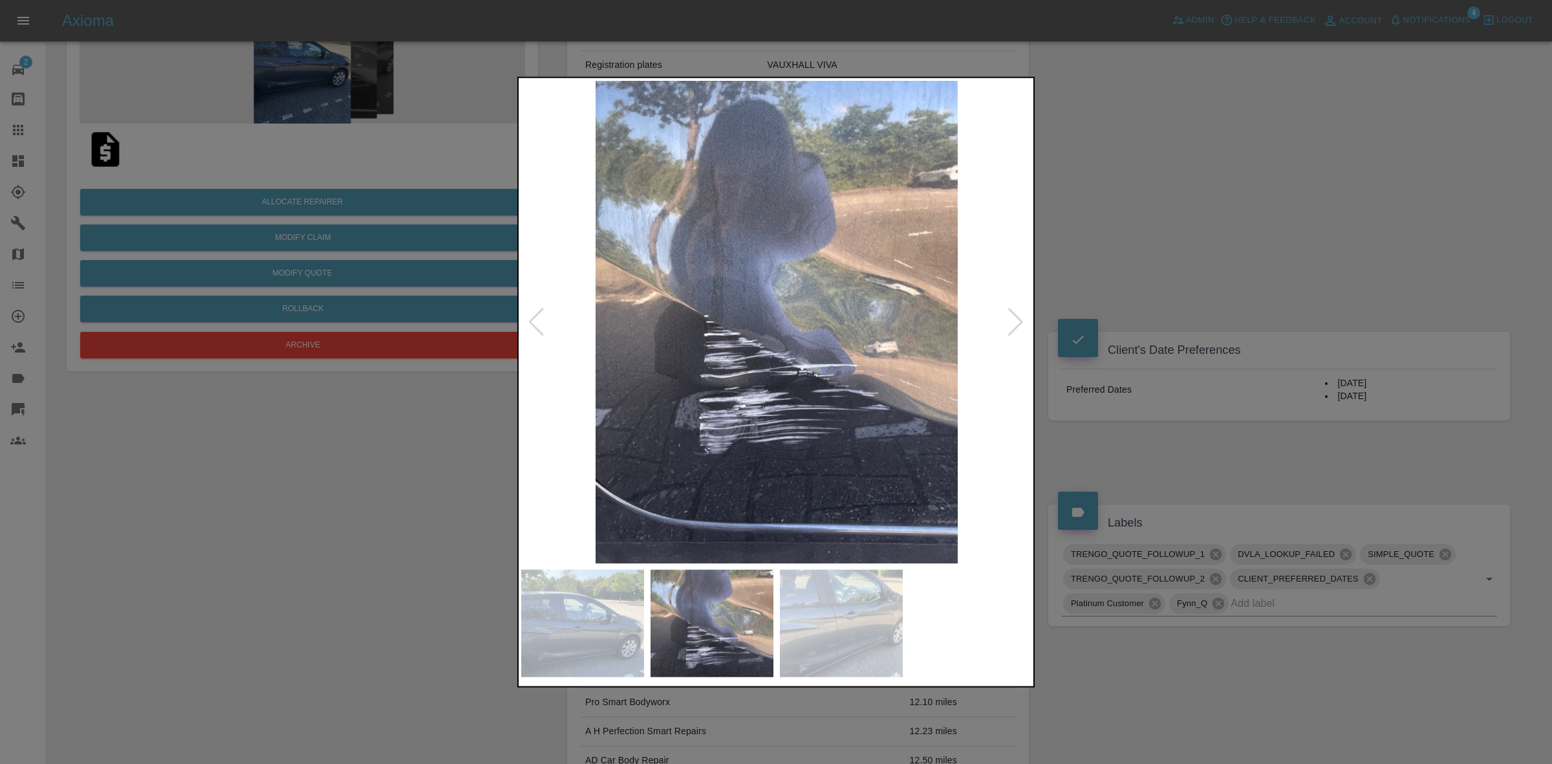
click at [1008, 323] on div at bounding box center [1015, 321] width 17 height 28
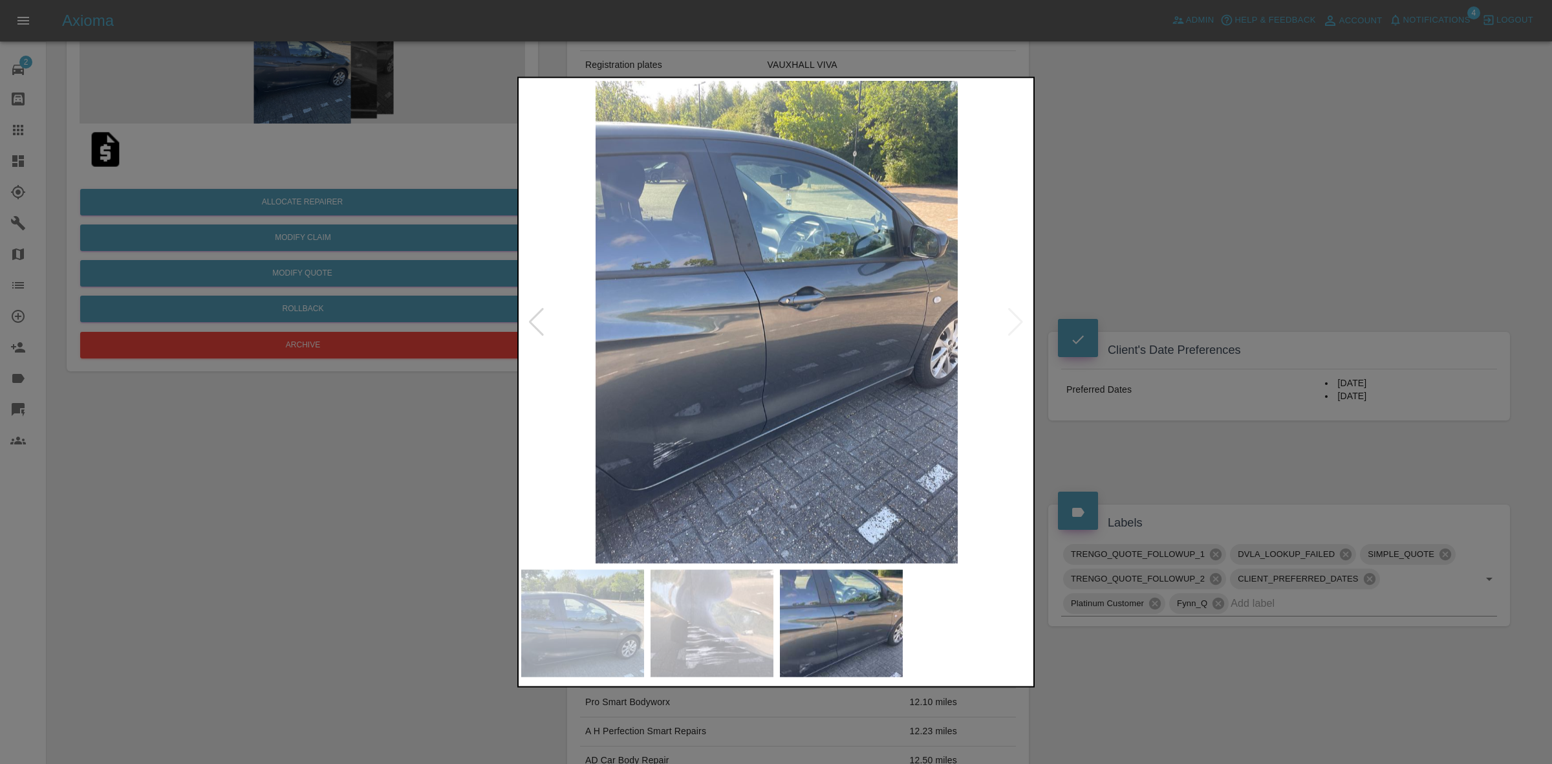
click at [1008, 323] on img at bounding box center [776, 321] width 511 height 483
drag, startPoint x: 1220, startPoint y: 376, endPoint x: 525, endPoint y: 335, distance: 696.0
click at [1220, 377] on div at bounding box center [776, 382] width 1552 height 764
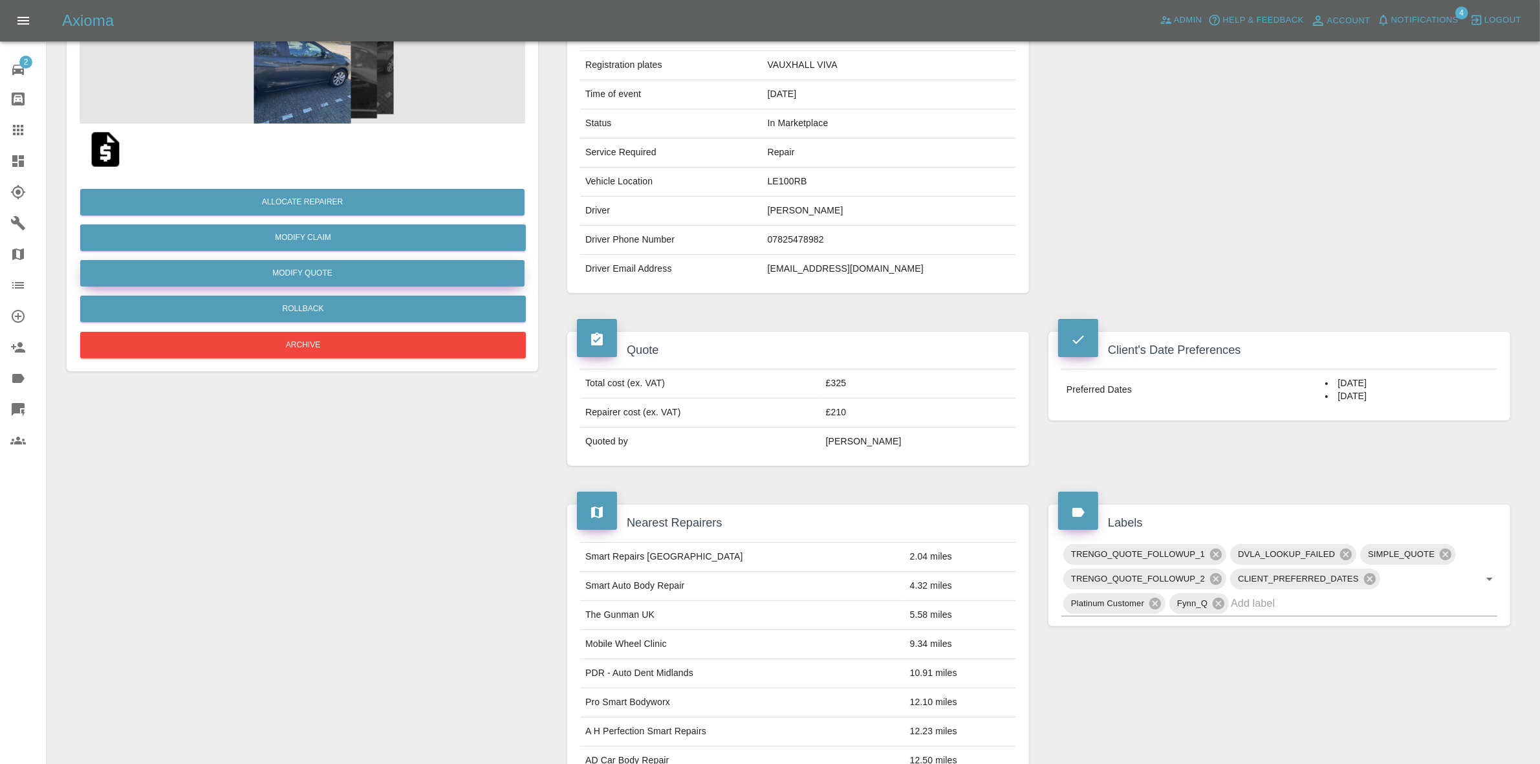
click at [302, 269] on button "Modify Quote" at bounding box center [302, 273] width 444 height 27
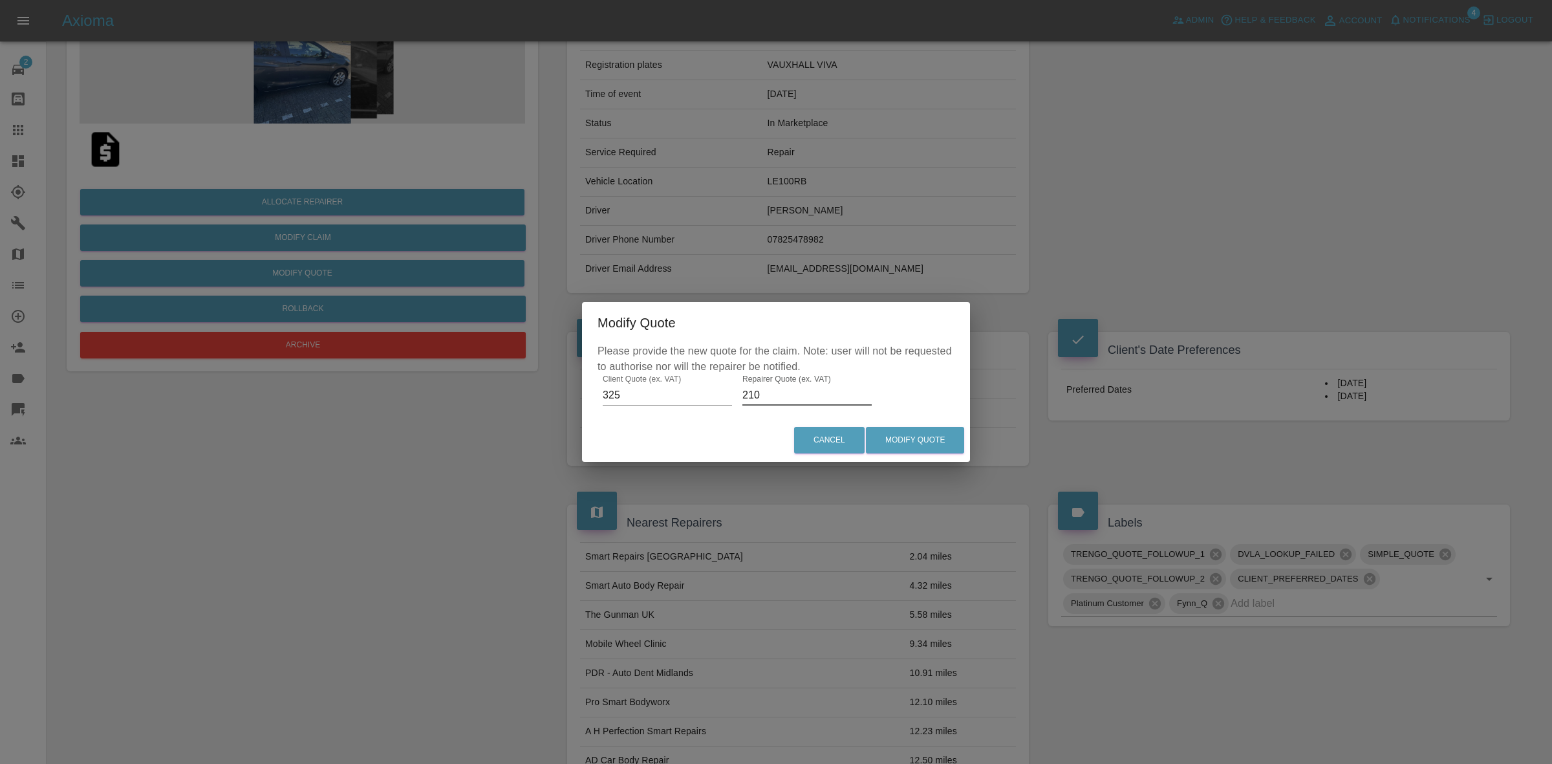
click at [779, 395] on input "210" at bounding box center [807, 395] width 129 height 21
type input "200"
click at [984, 454] on div "Modify Quote Please provide the new quote for the claim. Note: user will not be…" at bounding box center [776, 382] width 1552 height 764
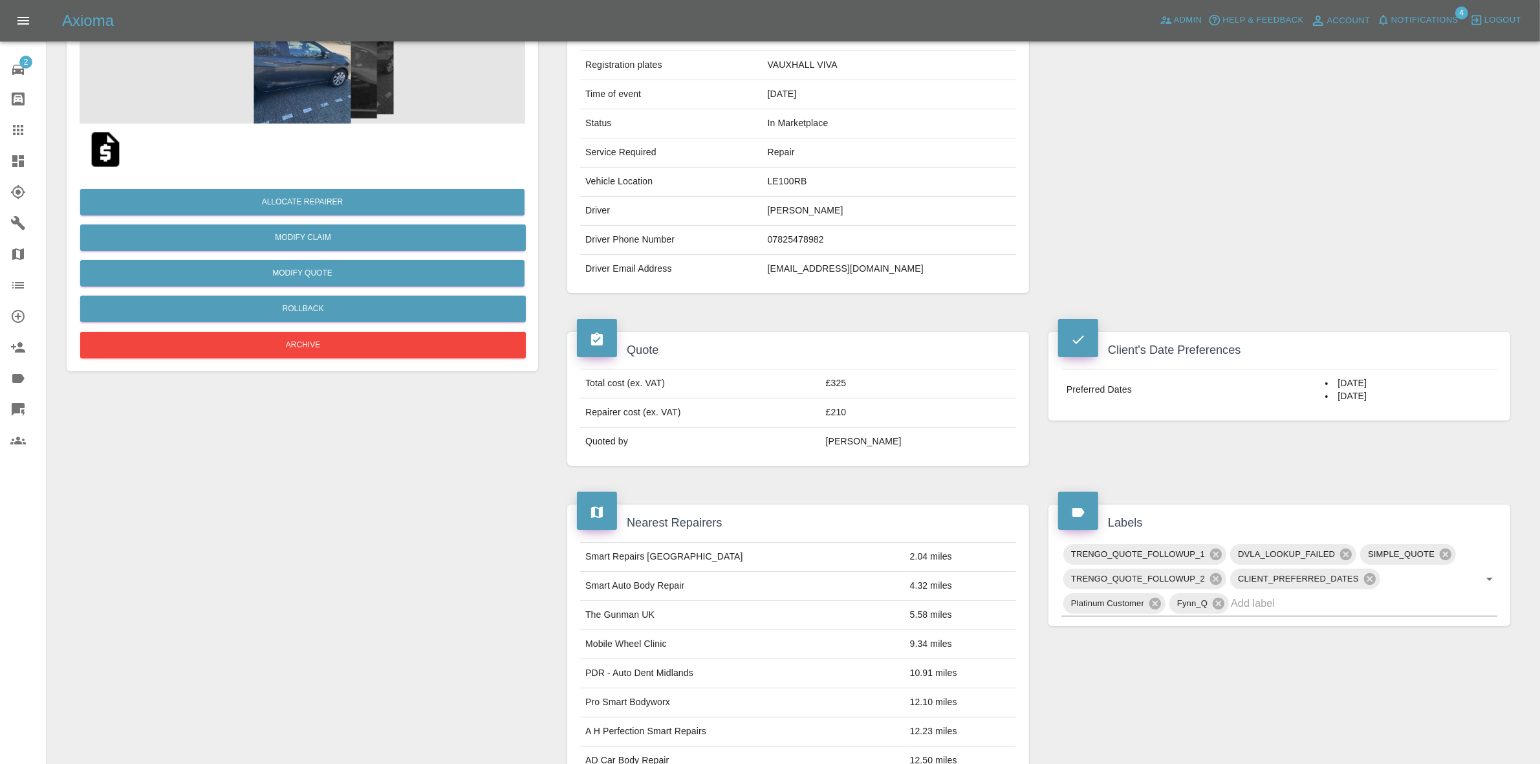
click at [926, 439] on td "Ankur Mehta" at bounding box center [918, 442] width 195 height 28
click at [272, 277] on button "Modify Quote" at bounding box center [302, 273] width 444 height 27
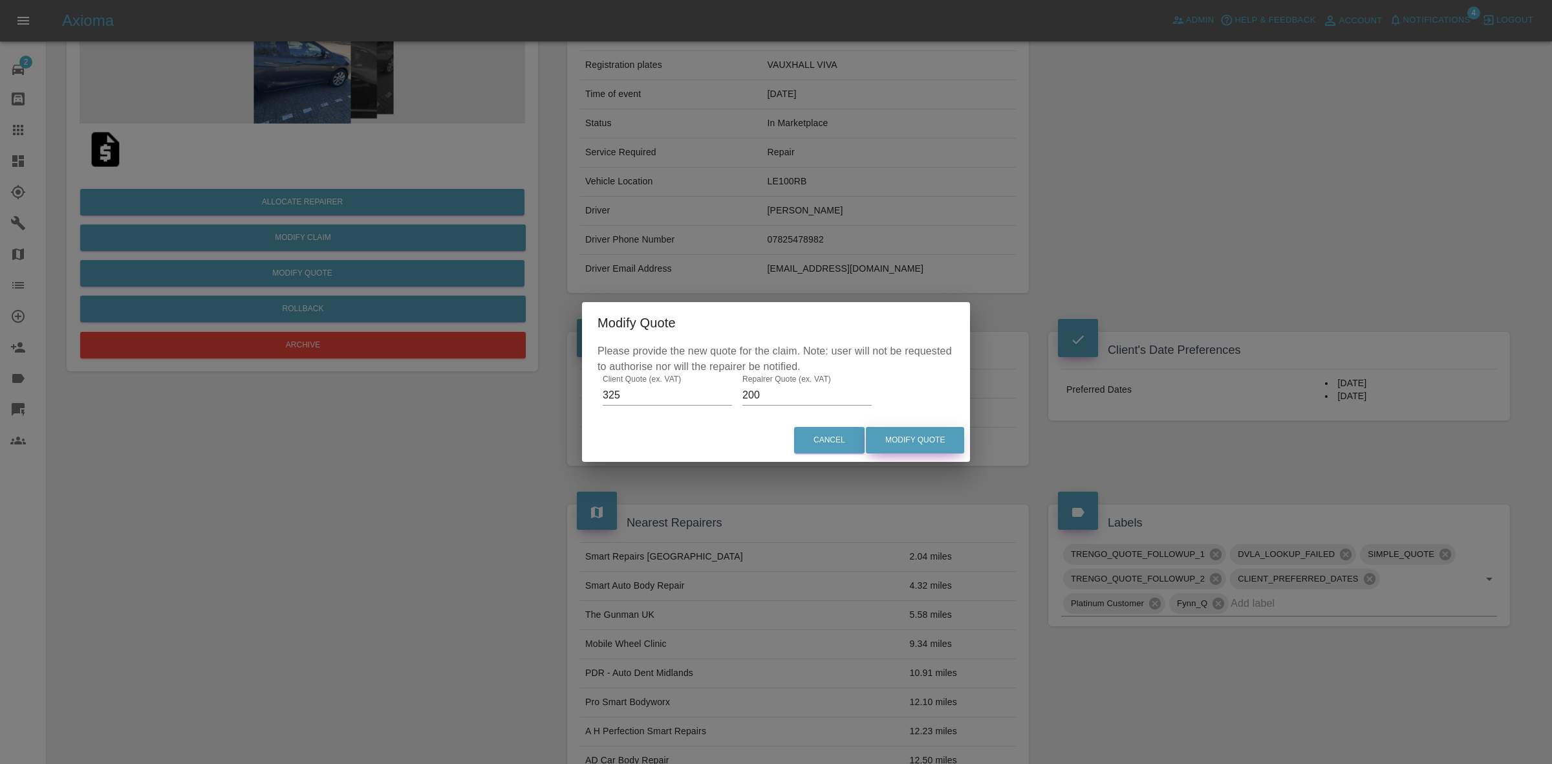
click at [904, 445] on button "Modify Quote" at bounding box center [915, 440] width 98 height 27
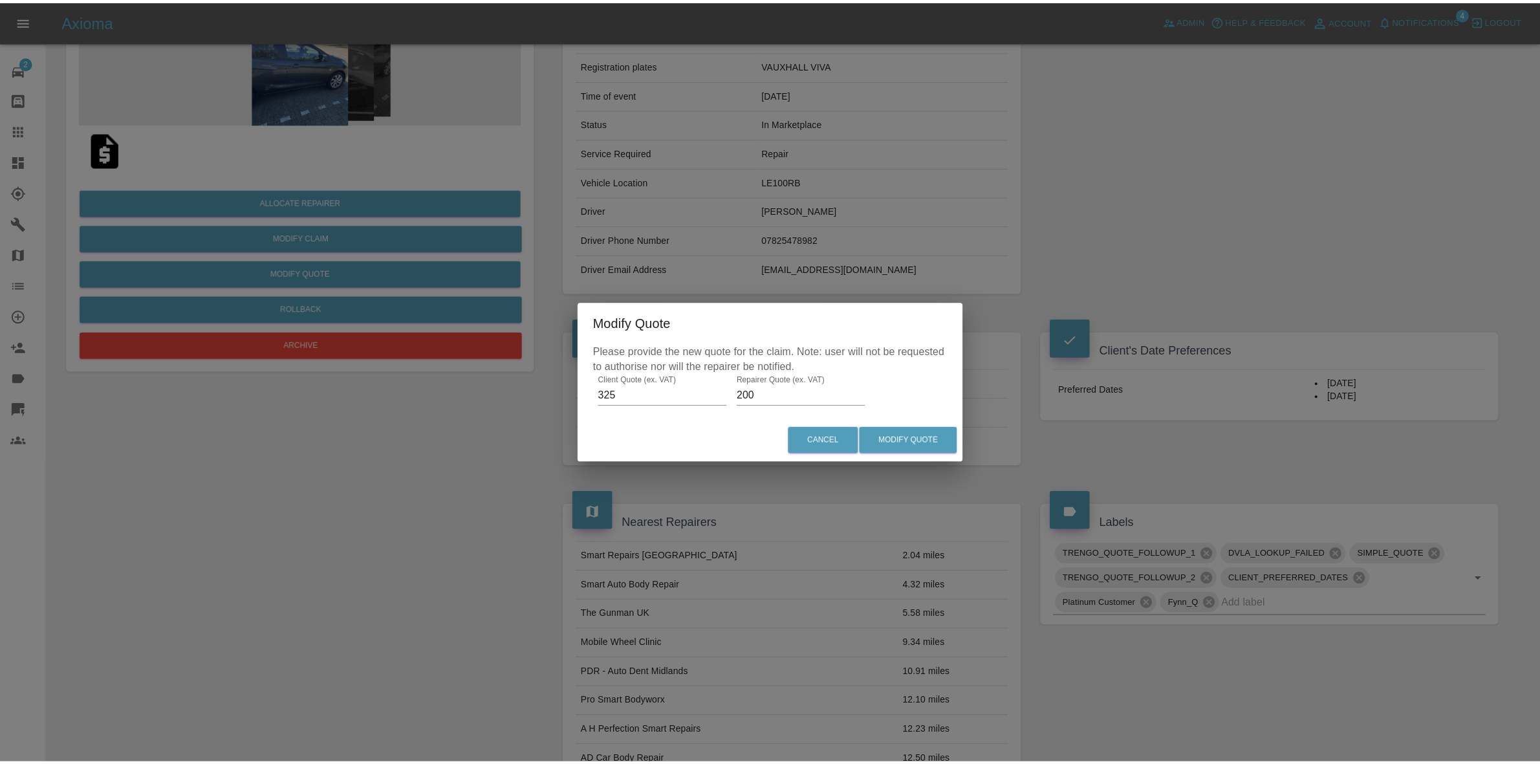
scroll to position [0, 0]
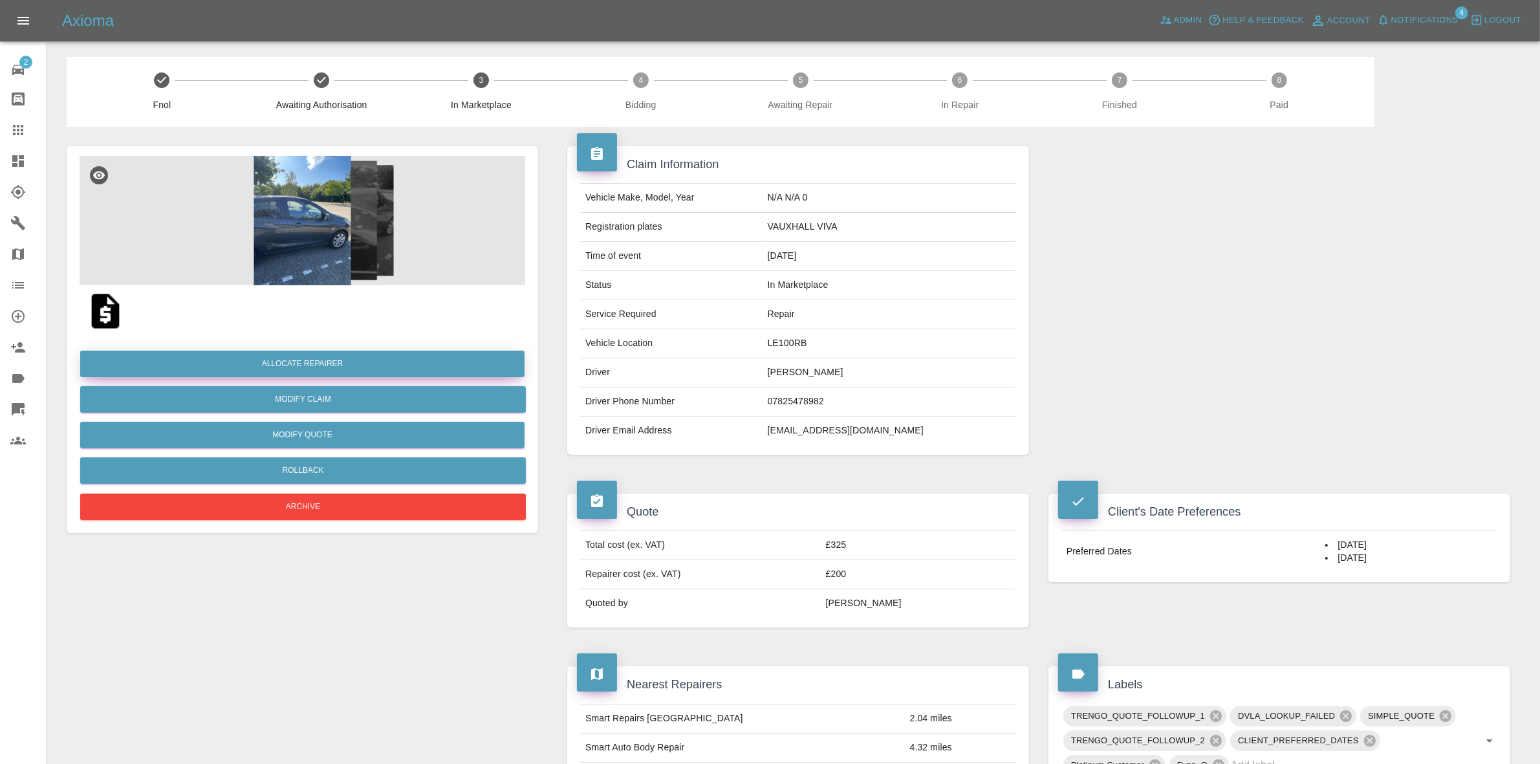
click at [299, 356] on button "Allocate Repairer" at bounding box center [302, 364] width 444 height 27
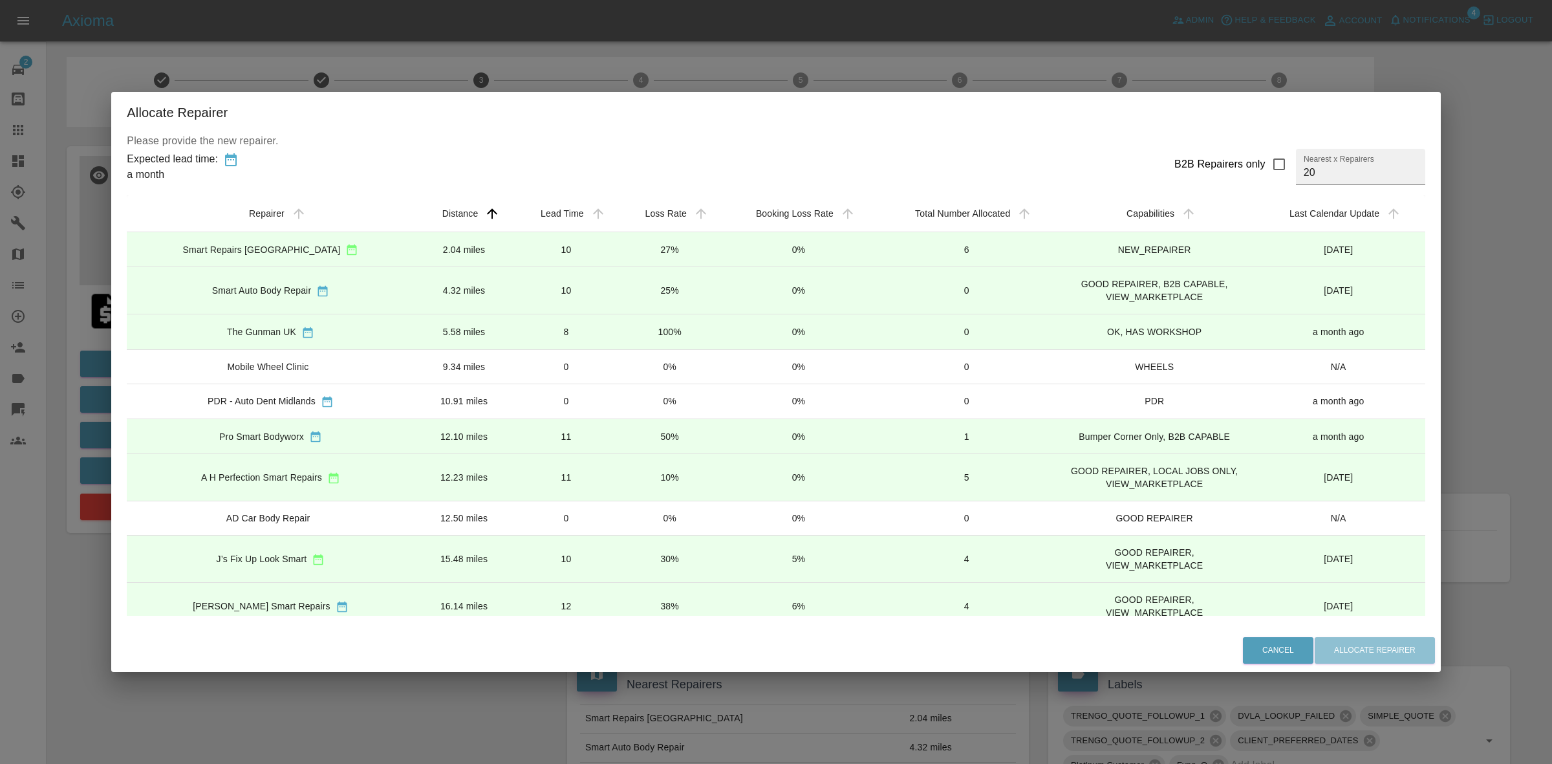
click at [635, 257] on td "27%" at bounding box center [669, 249] width 103 height 35
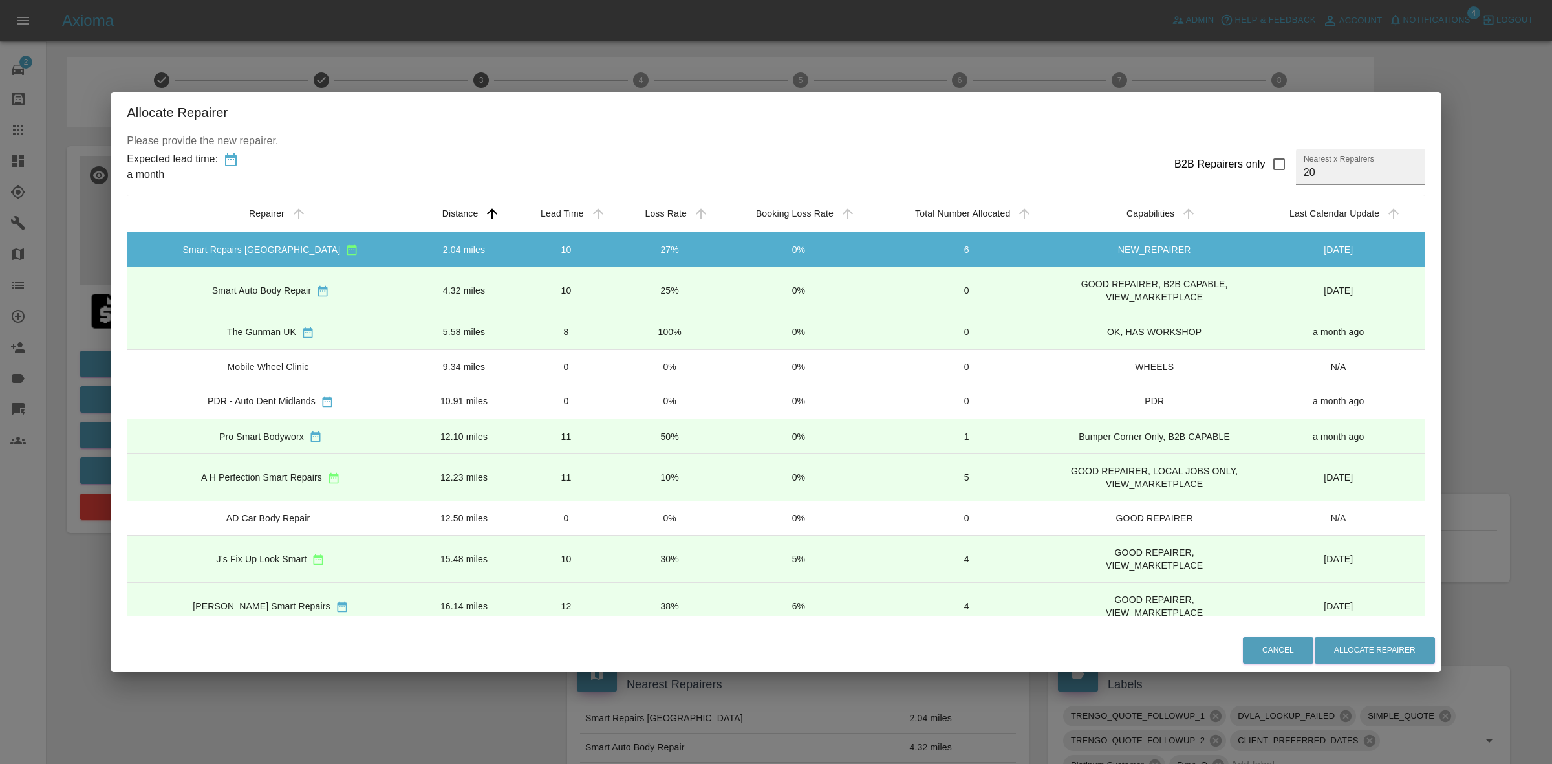
click at [640, 479] on td "10%" at bounding box center [669, 477] width 103 height 47
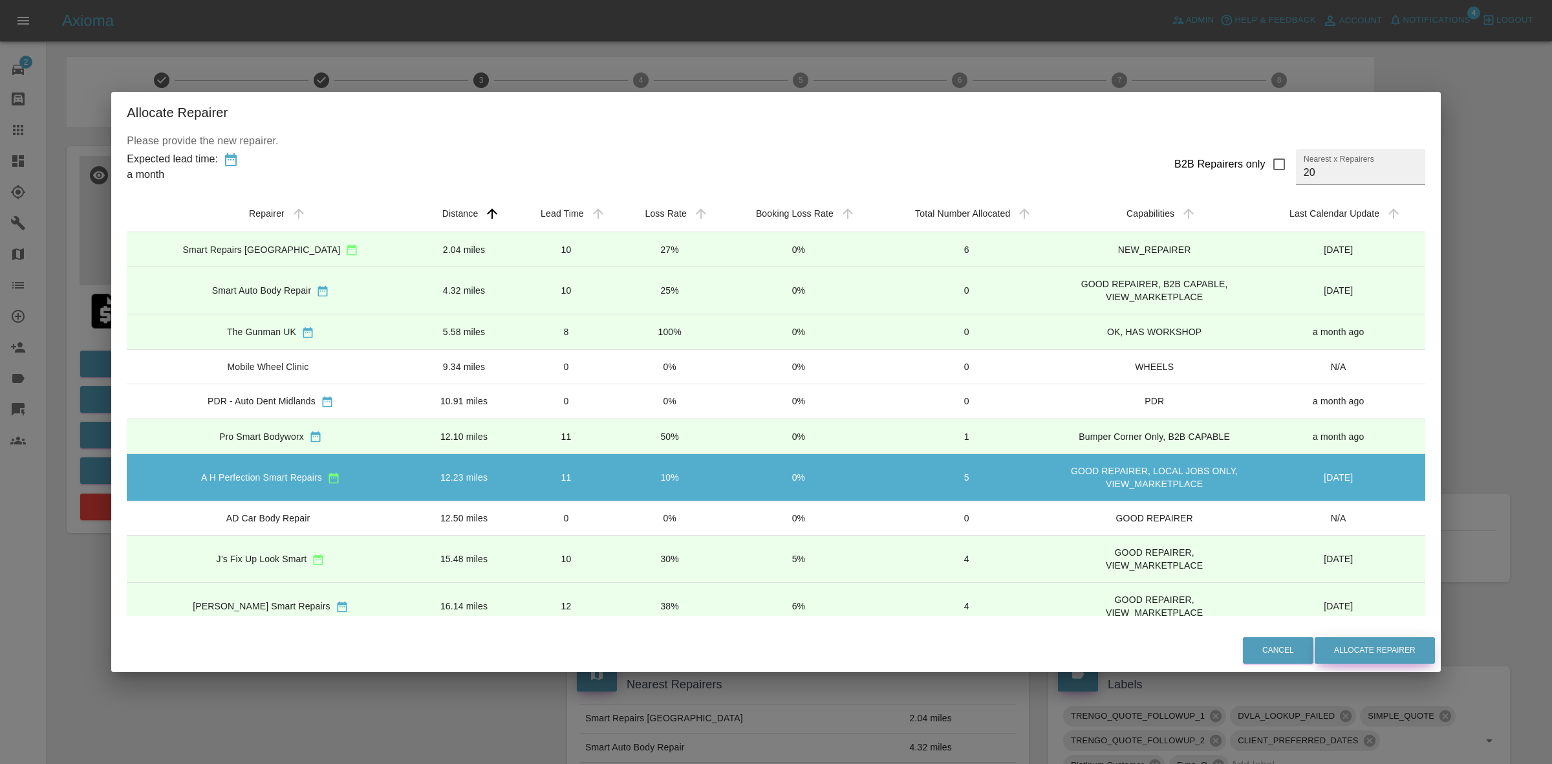
click at [1358, 657] on button "Allocate Repairer" at bounding box center [1375, 650] width 120 height 27
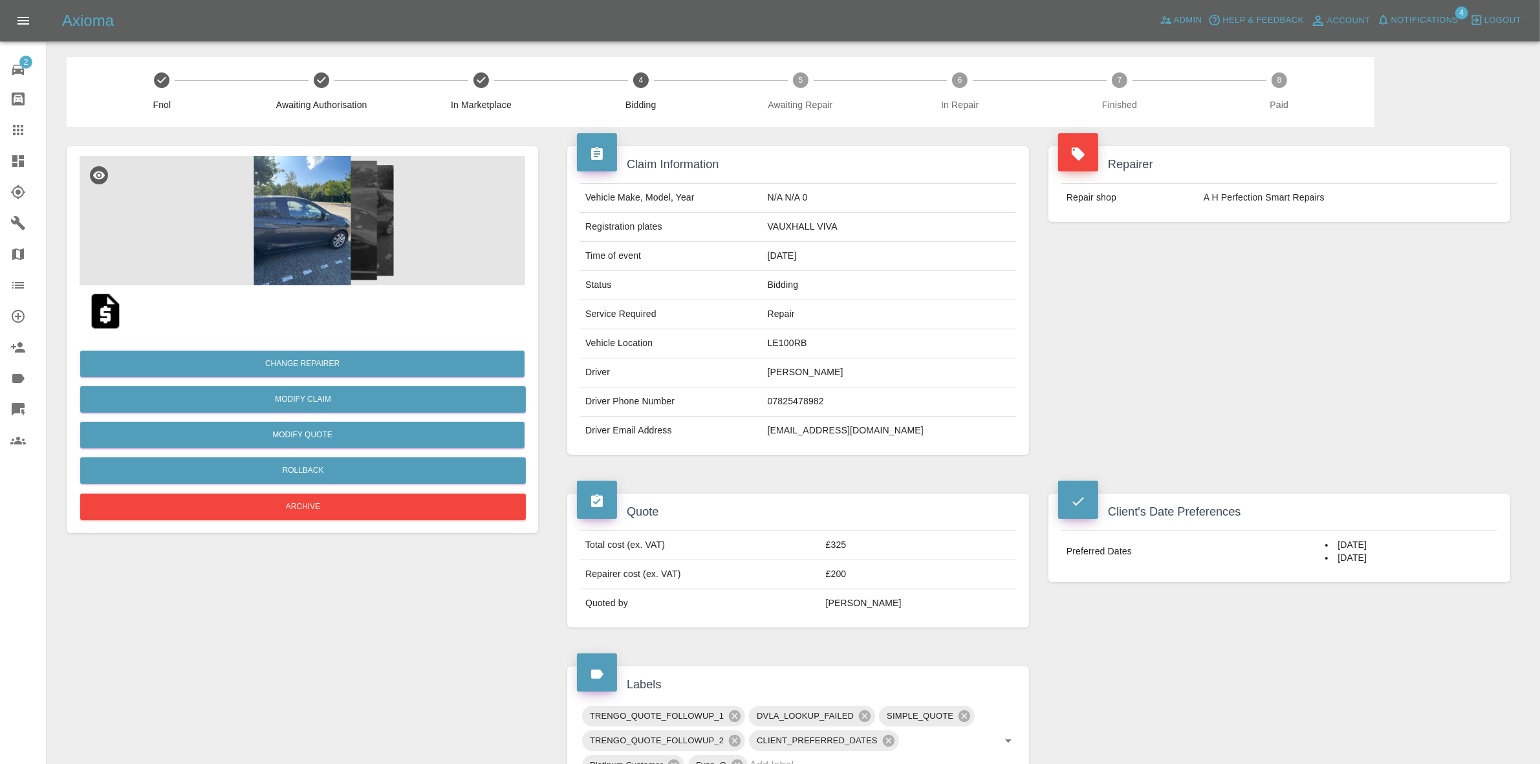
click at [1328, 257] on div "Repairer Repair shop A H Perfection Smart Repairs" at bounding box center [1279, 300] width 481 height 347
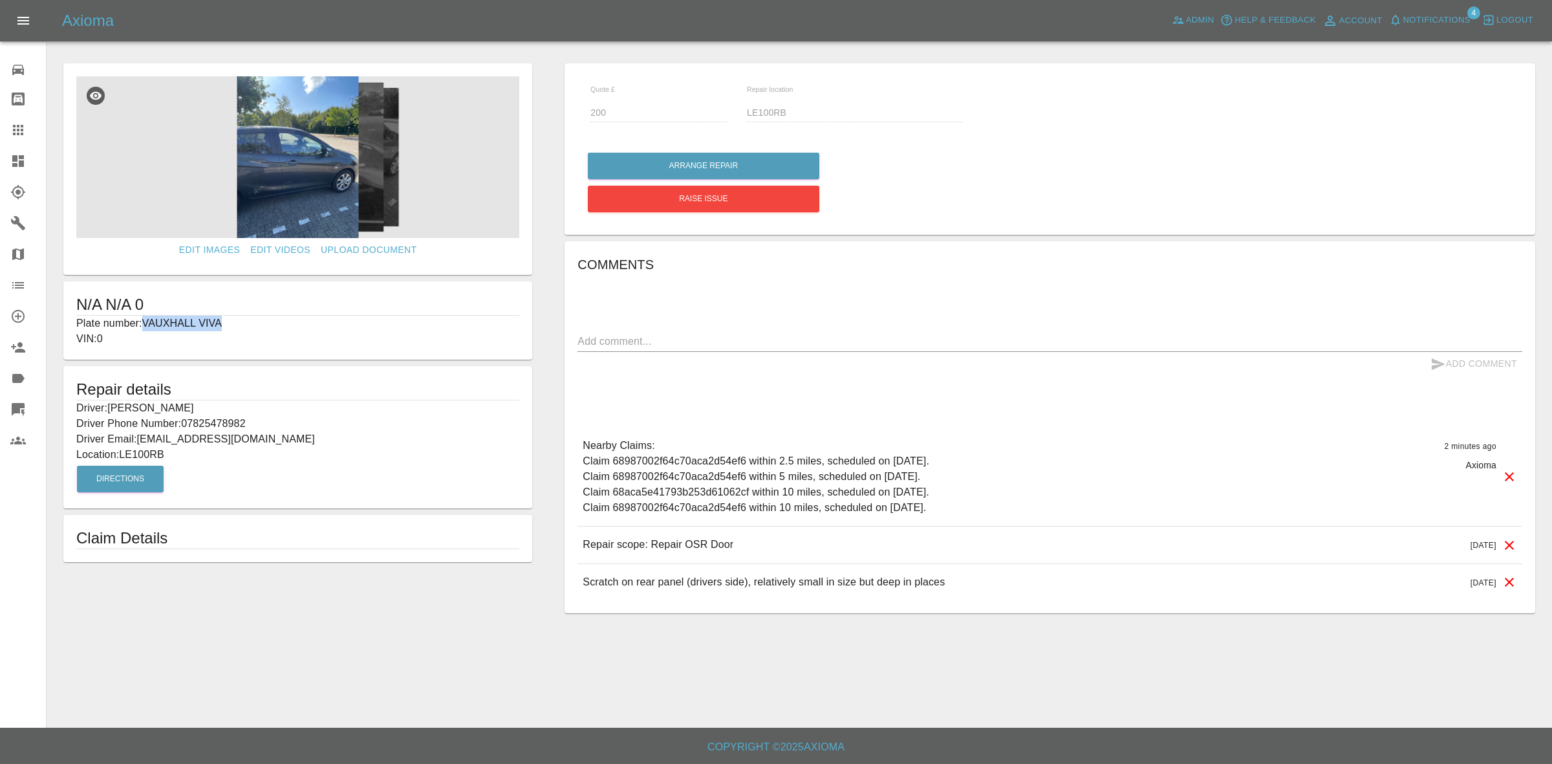
drag, startPoint x: 146, startPoint y: 325, endPoint x: 263, endPoint y: 331, distance: 116.6
click at [257, 327] on p "Plate number: VAUXHALL VIVA" at bounding box center [297, 324] width 443 height 16
copy p "VAUXHALL VIVA"
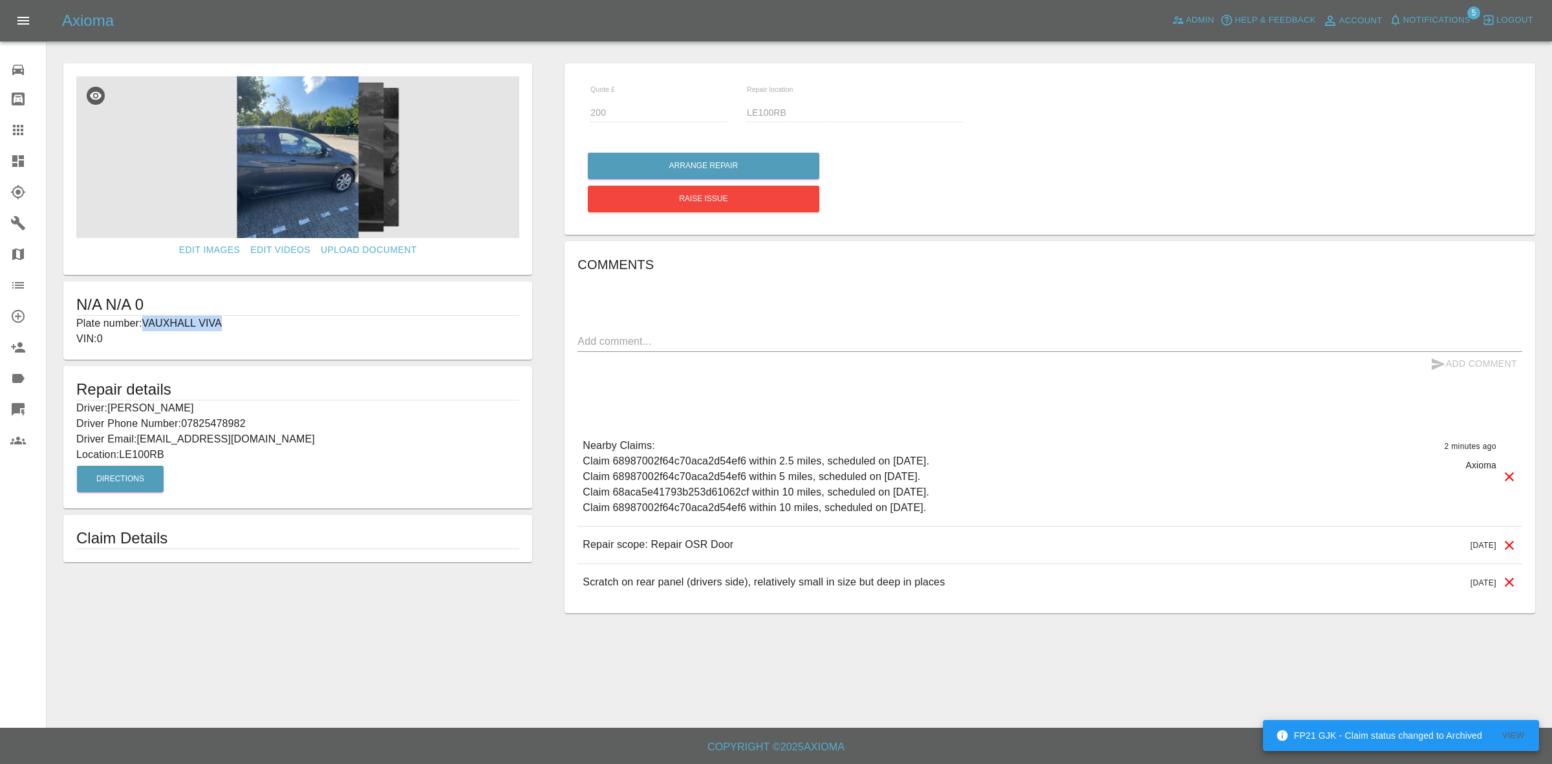
click at [1312, 134] on div "Quote £ 200 Repair location LE100RB" at bounding box center [1050, 109] width 945 height 67
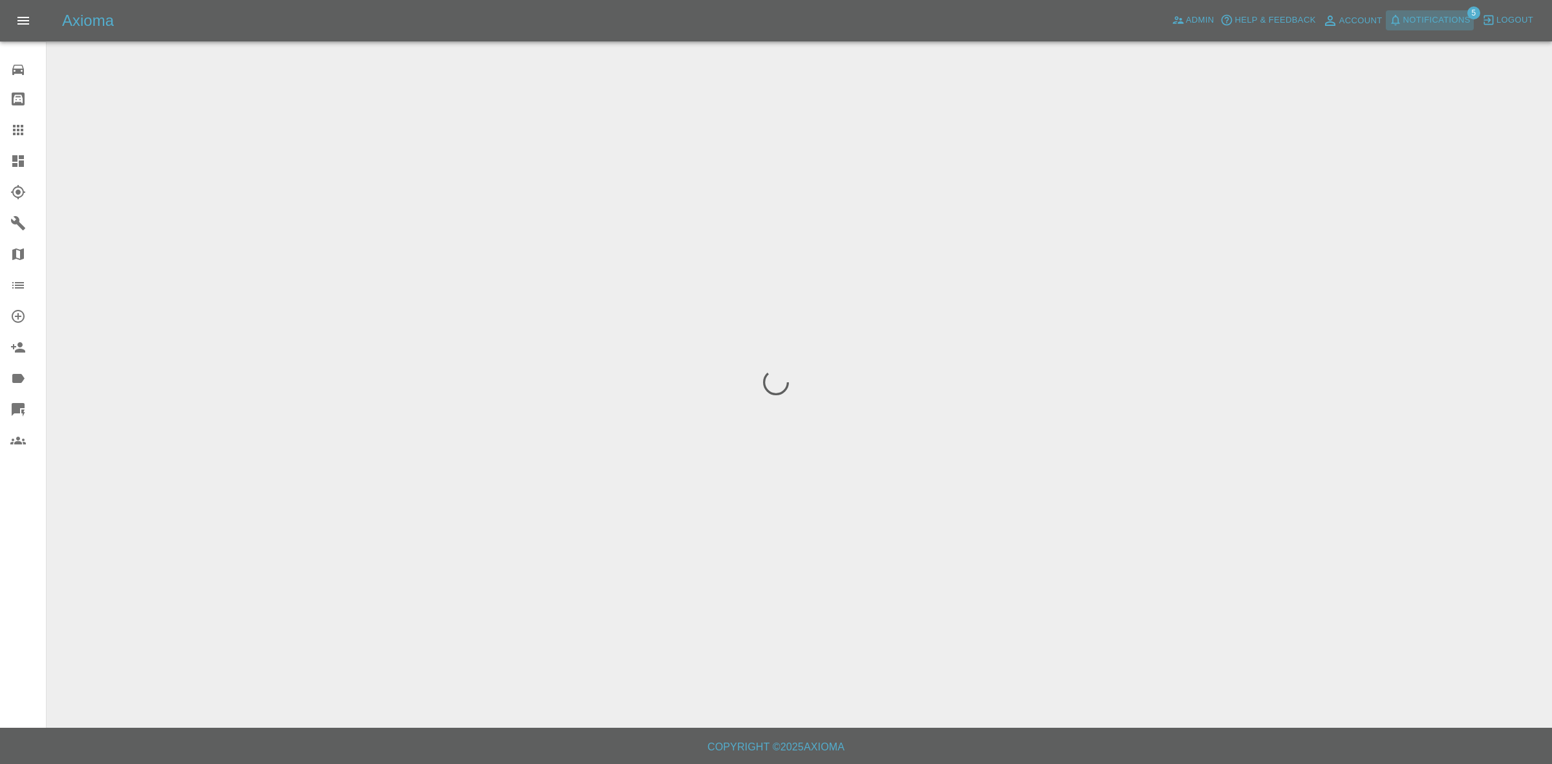
click at [1414, 23] on span "Notifications" at bounding box center [1437, 20] width 67 height 15
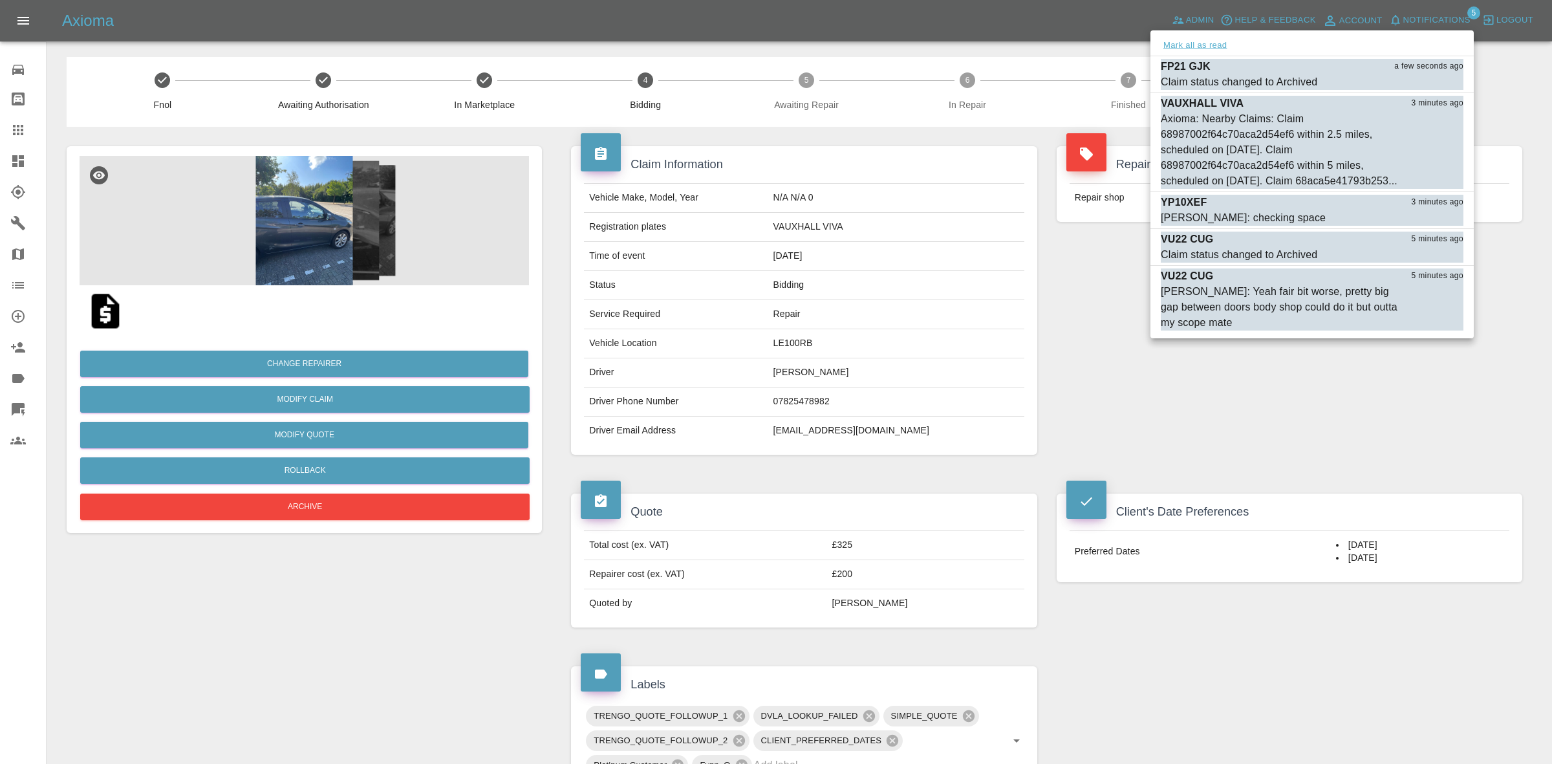
click at [1185, 47] on button "Mark all as read" at bounding box center [1195, 45] width 69 height 15
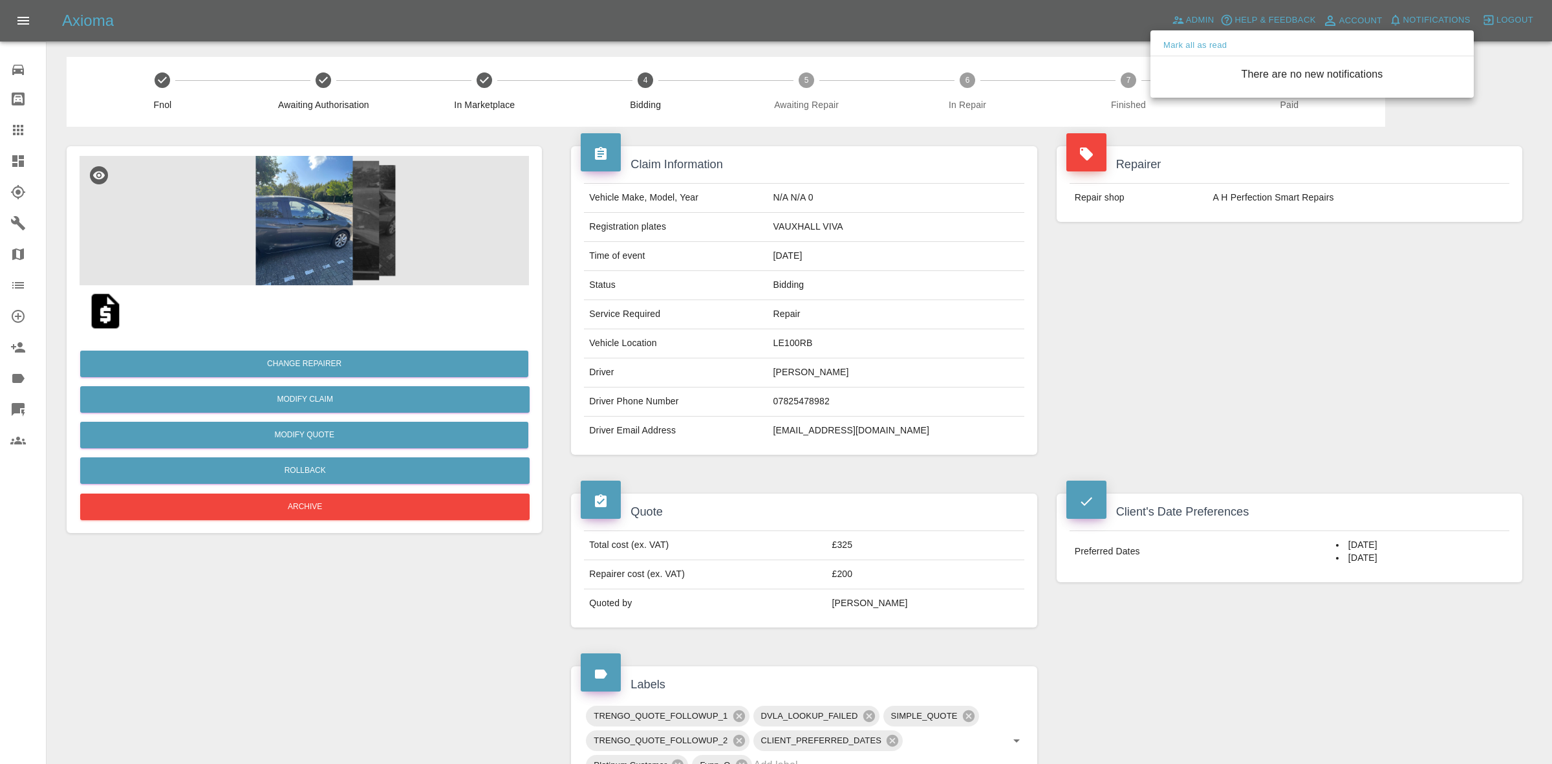
click at [1109, 461] on div at bounding box center [776, 382] width 1552 height 764
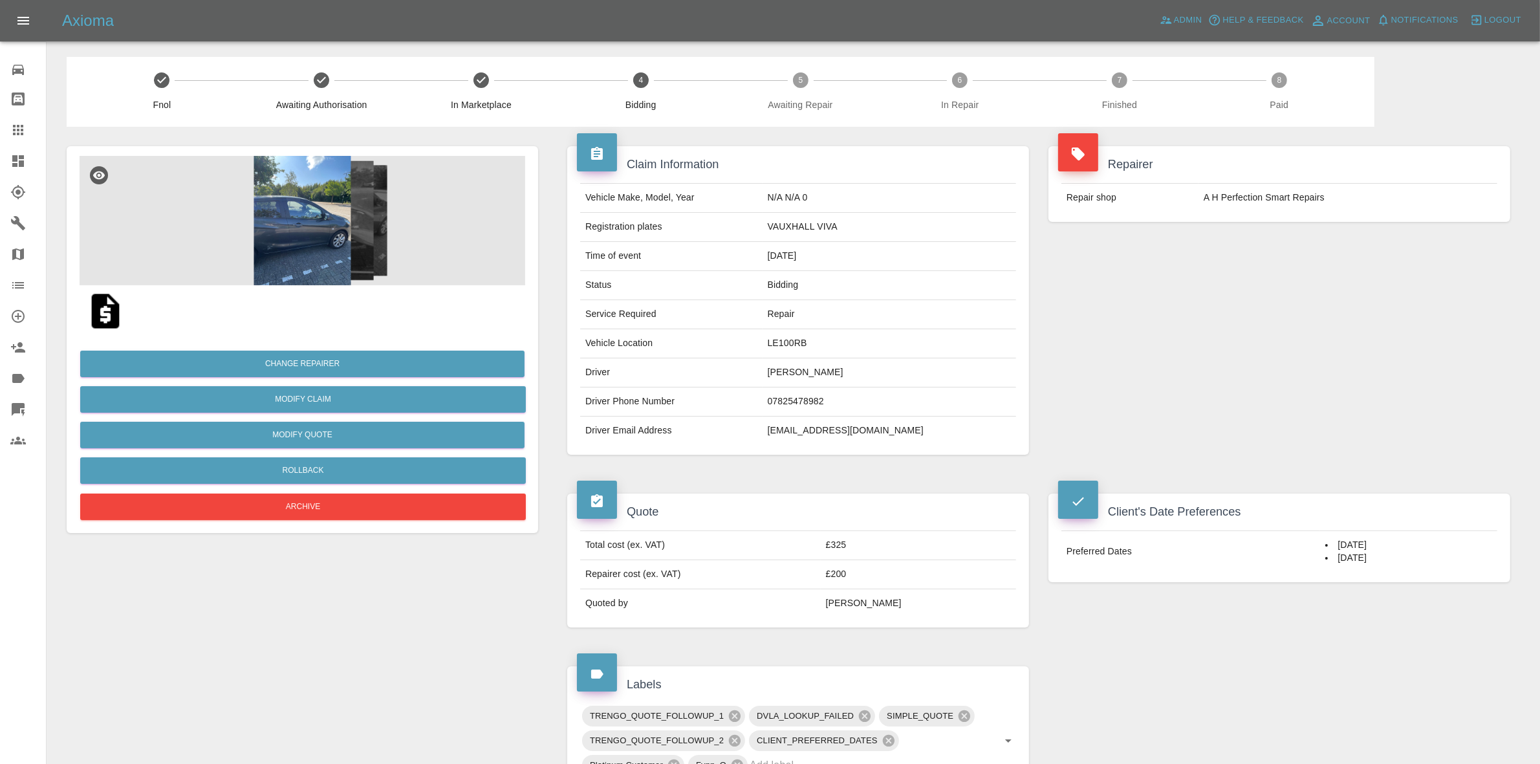
click at [1130, 328] on div "Repairer Repair shop A H Perfection Smart Repairs" at bounding box center [1279, 300] width 481 height 347
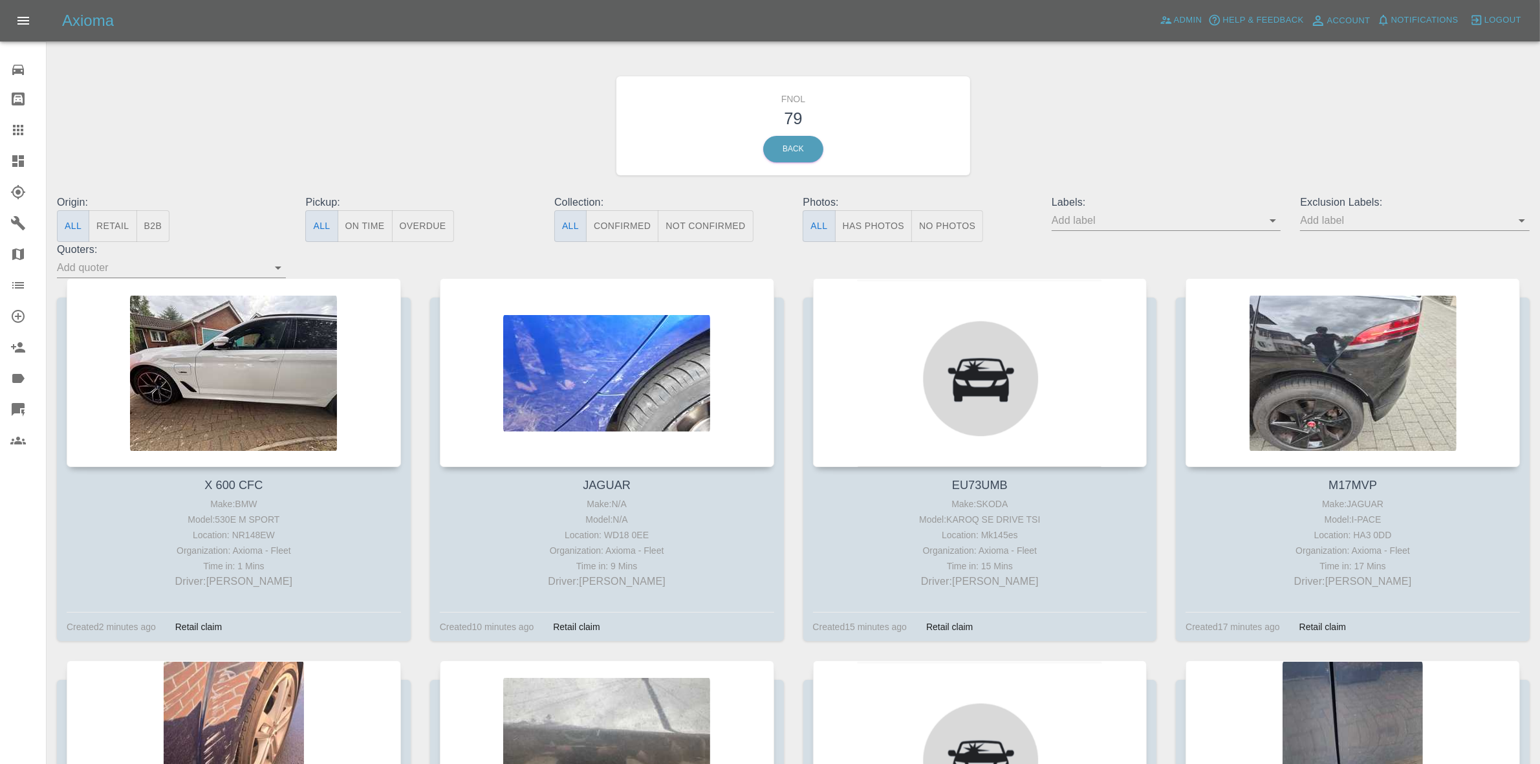
click at [957, 236] on button "No Photos" at bounding box center [947, 226] width 72 height 32
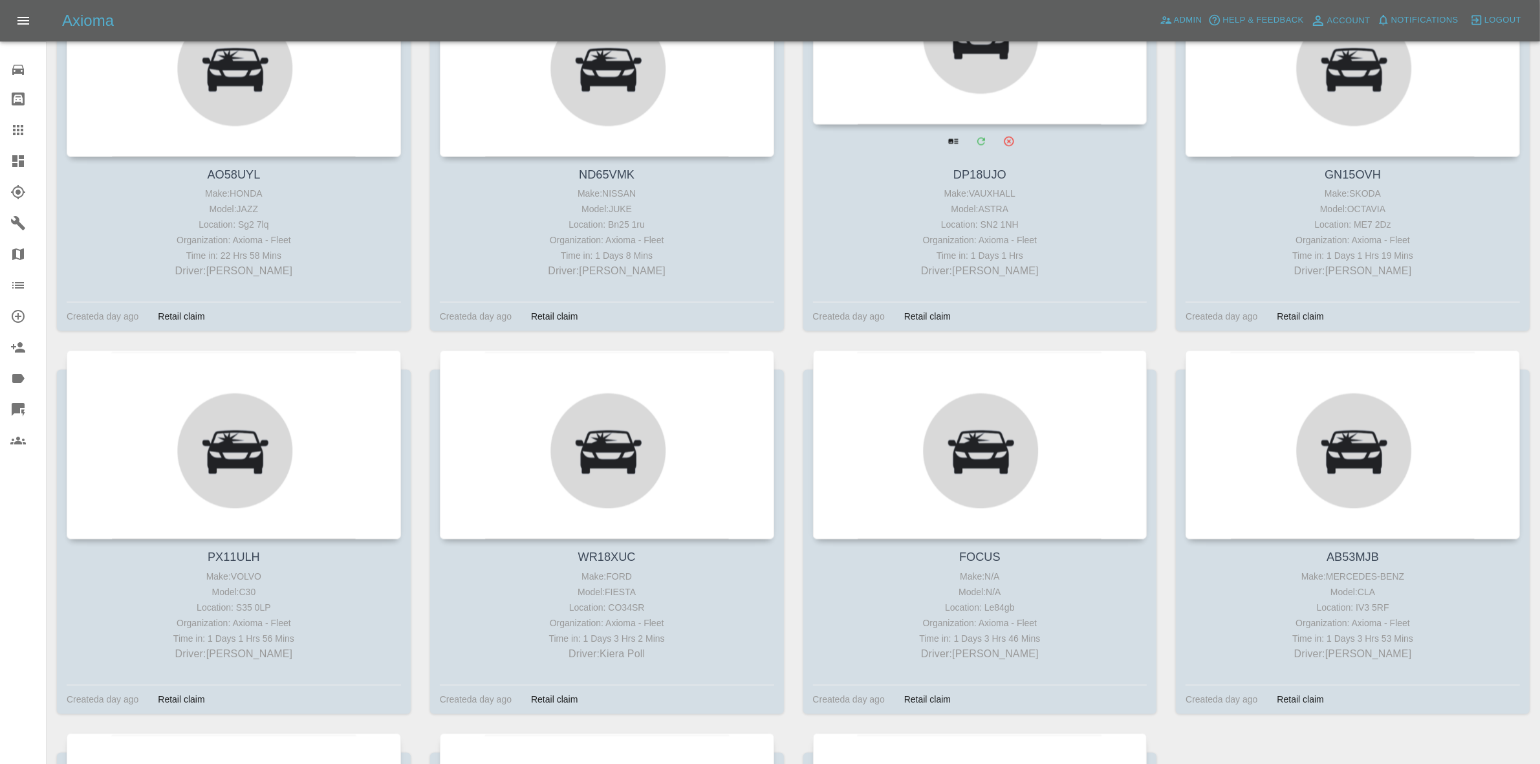
scroll to position [2827, 0]
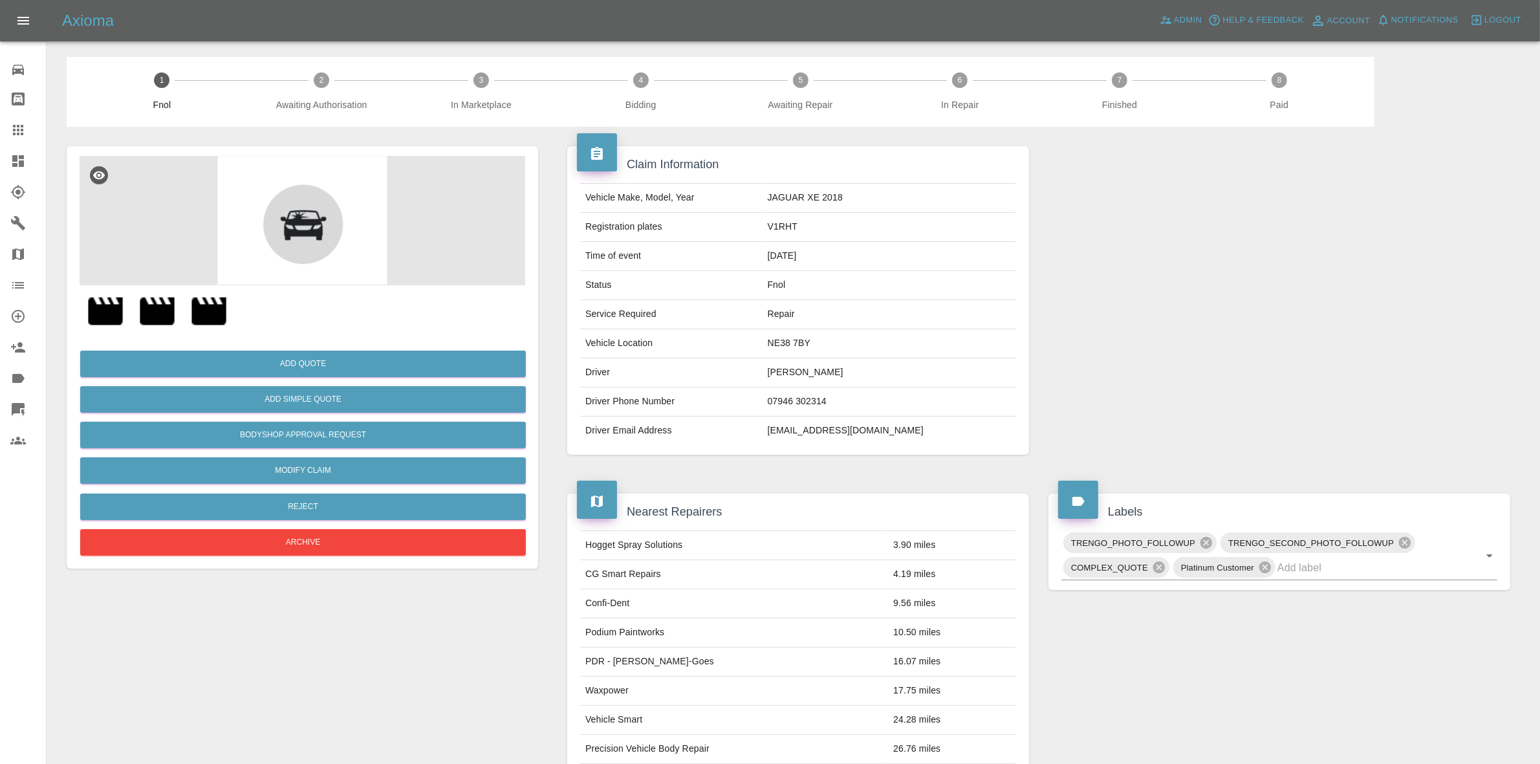
click at [113, 303] on img at bounding box center [105, 310] width 41 height 41
click at [149, 305] on img at bounding box center [156, 310] width 41 height 41
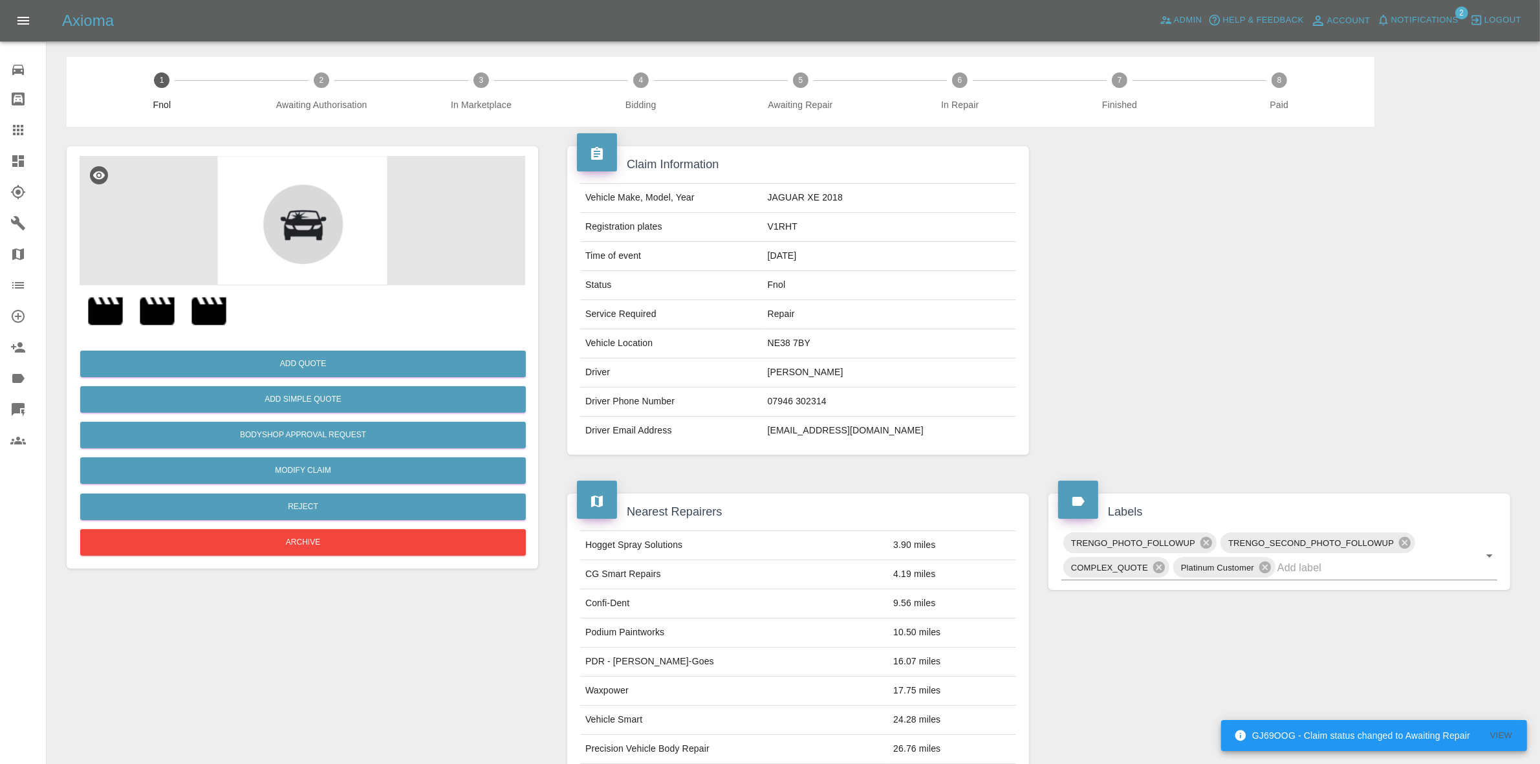
click at [215, 306] on img at bounding box center [208, 310] width 41 height 41
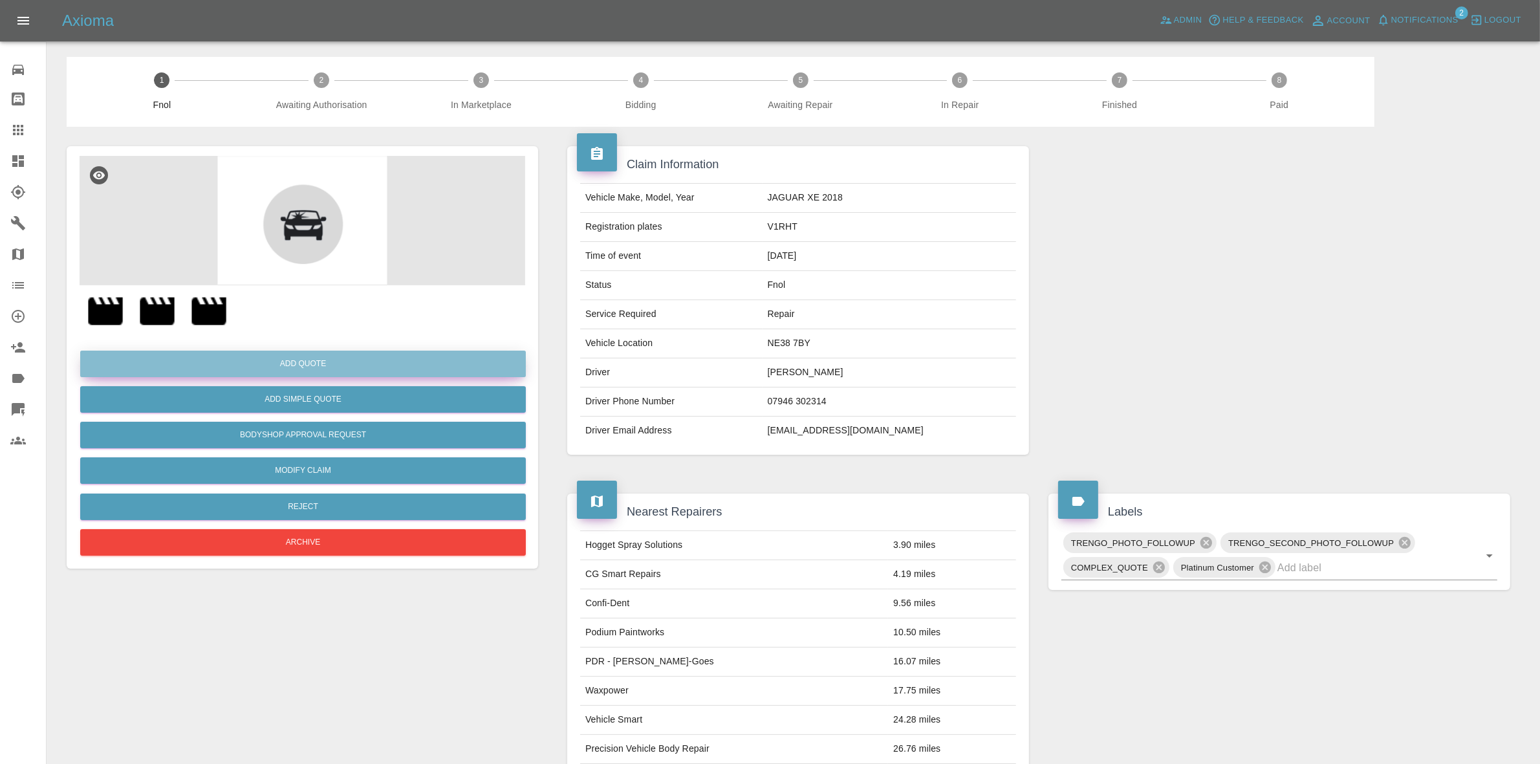
click at [281, 365] on button "Add Quote" at bounding box center [303, 364] width 446 height 27
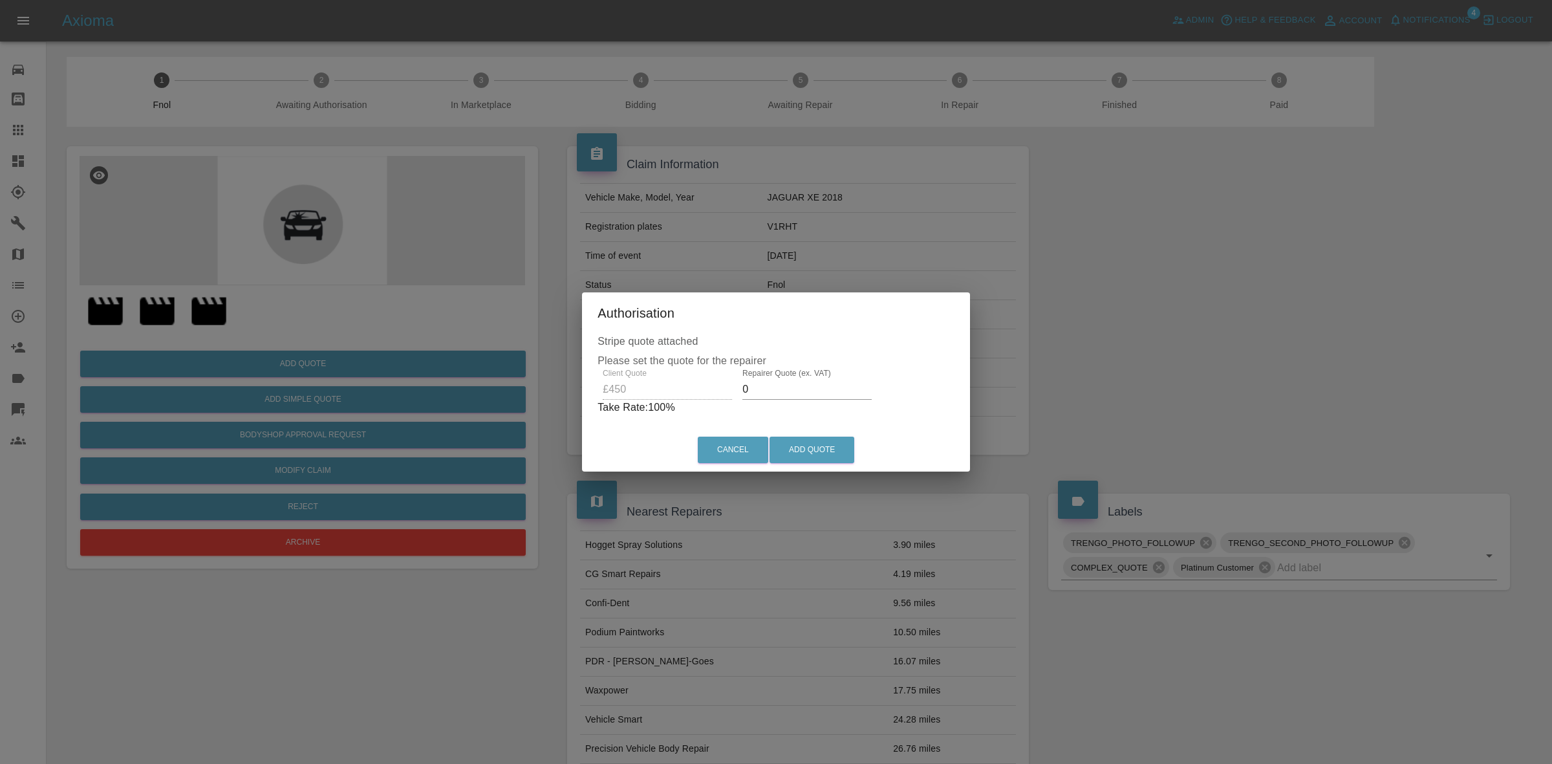
click at [759, 379] on input "0" at bounding box center [807, 389] width 129 height 21
type input "300"
click at [803, 448] on button "Add Quote" at bounding box center [812, 450] width 85 height 27
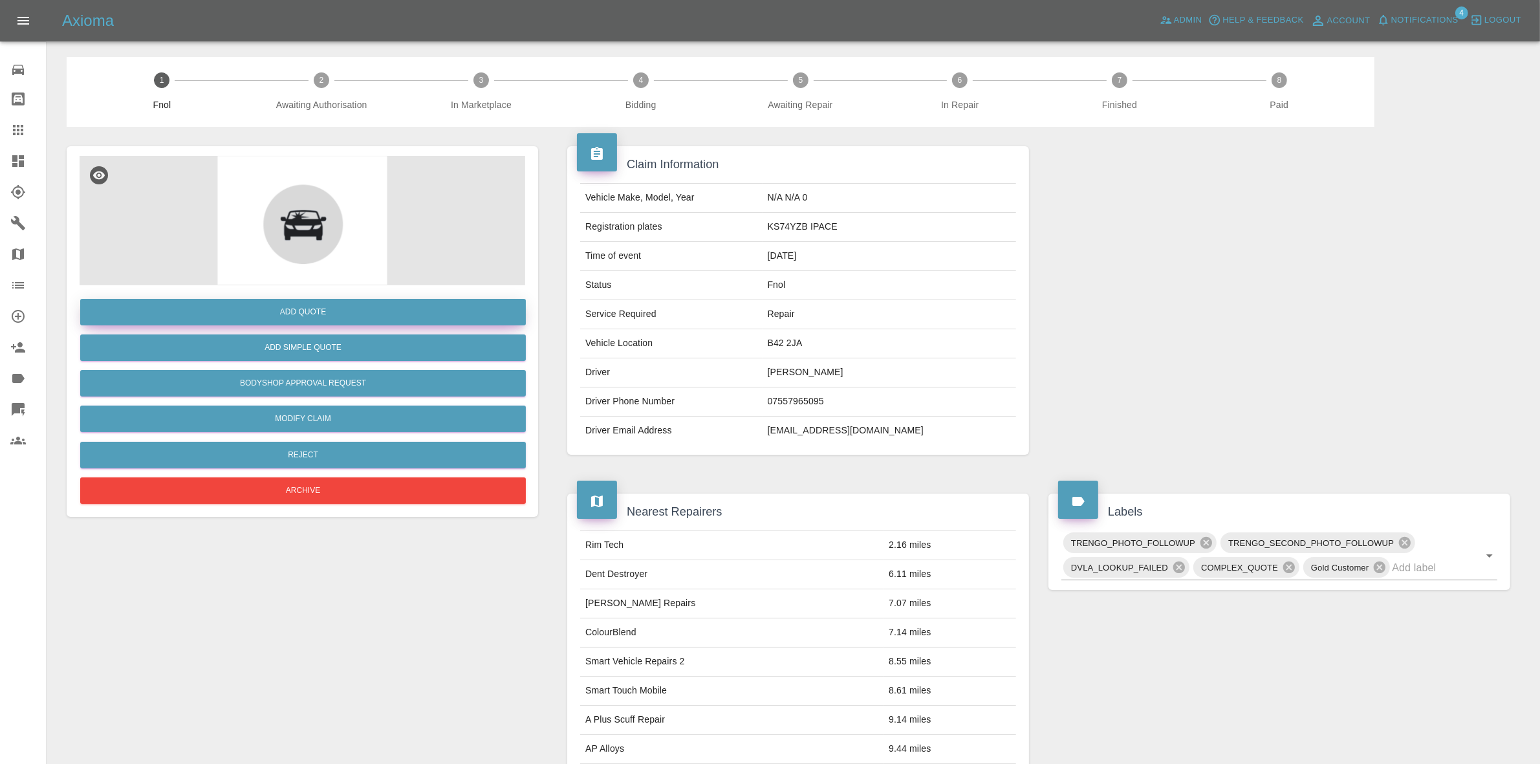
click at [283, 307] on button "Add Quote" at bounding box center [303, 312] width 446 height 27
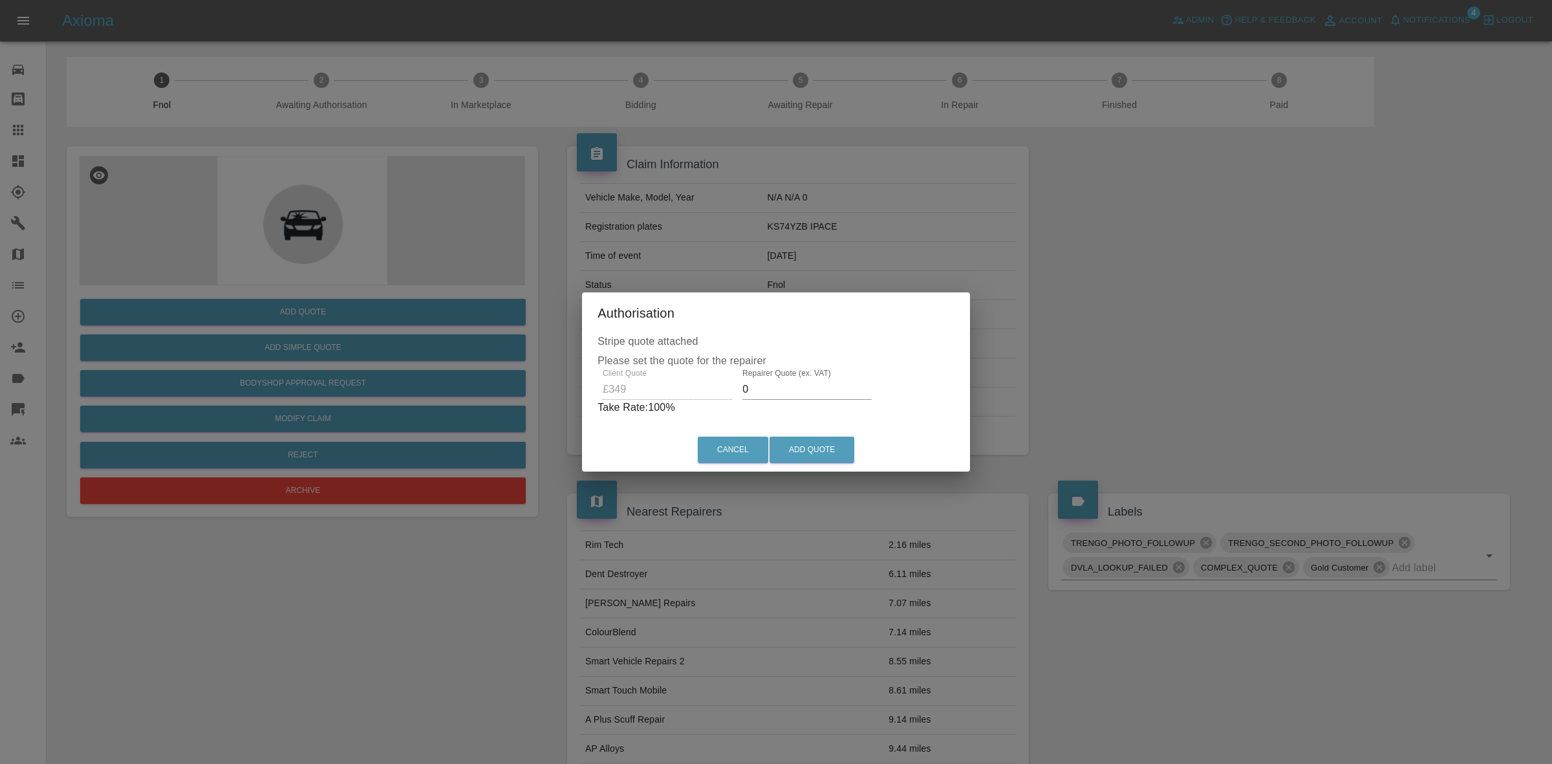
click at [788, 395] on input "0" at bounding box center [807, 389] width 129 height 21
type input "220"
click at [835, 441] on button "Add Quote" at bounding box center [812, 450] width 85 height 27
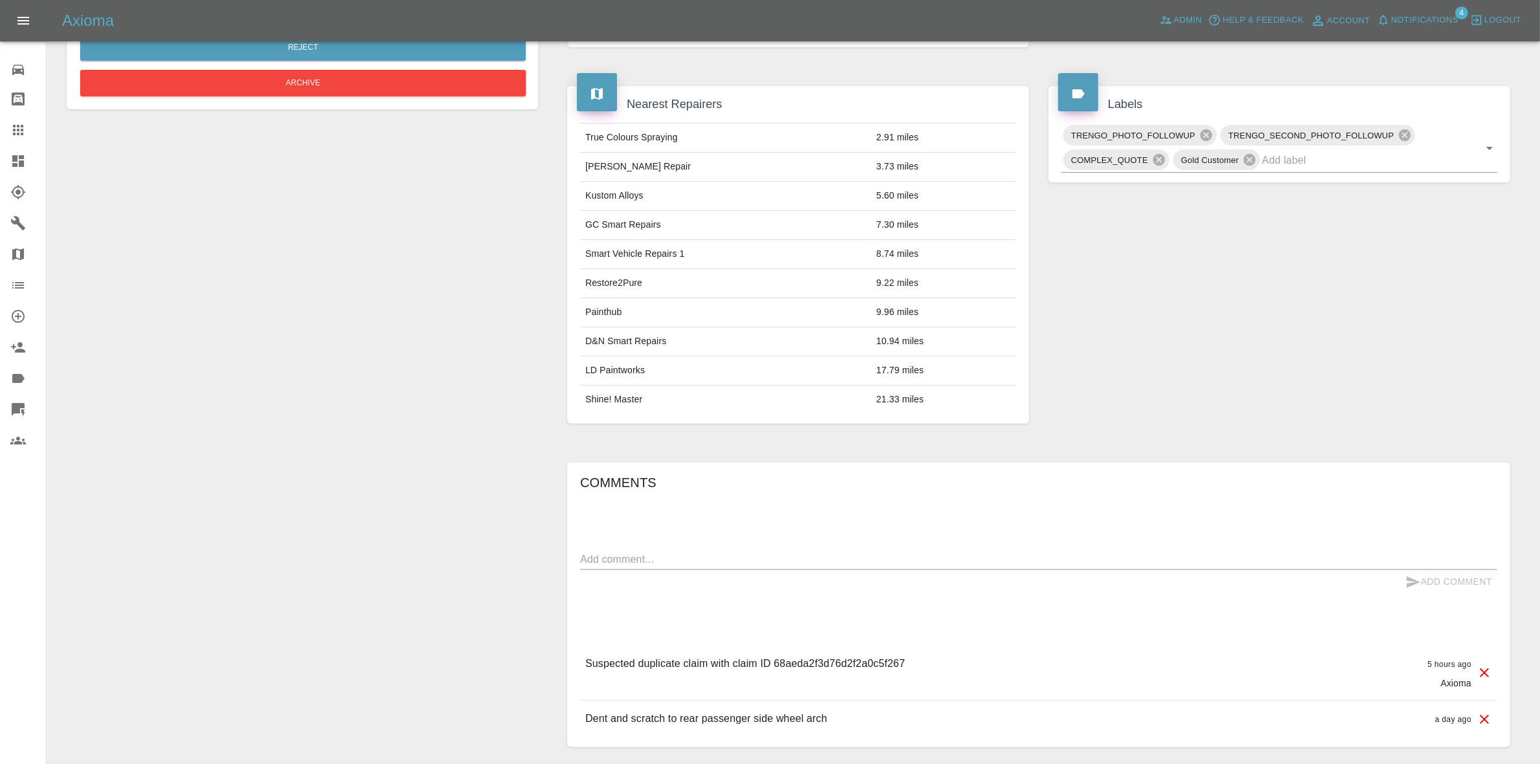
scroll to position [498, 0]
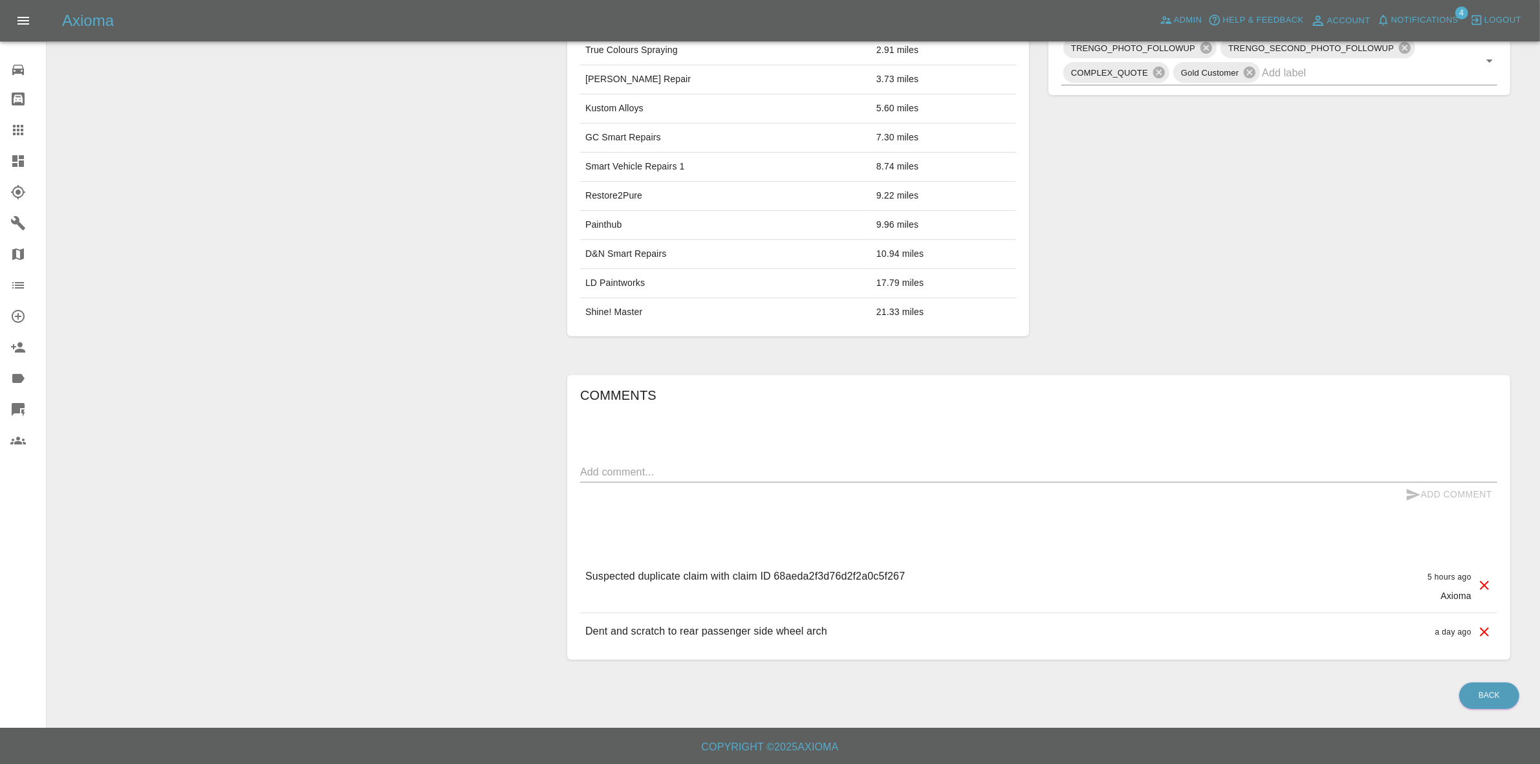
click at [845, 577] on p "Suspected duplicate claim with claim ID 68aeda2f3d76d2f2a0c5f267" at bounding box center [745, 577] width 320 height 16
copy p "68aeda2f3d76d2f2a0c5f267"
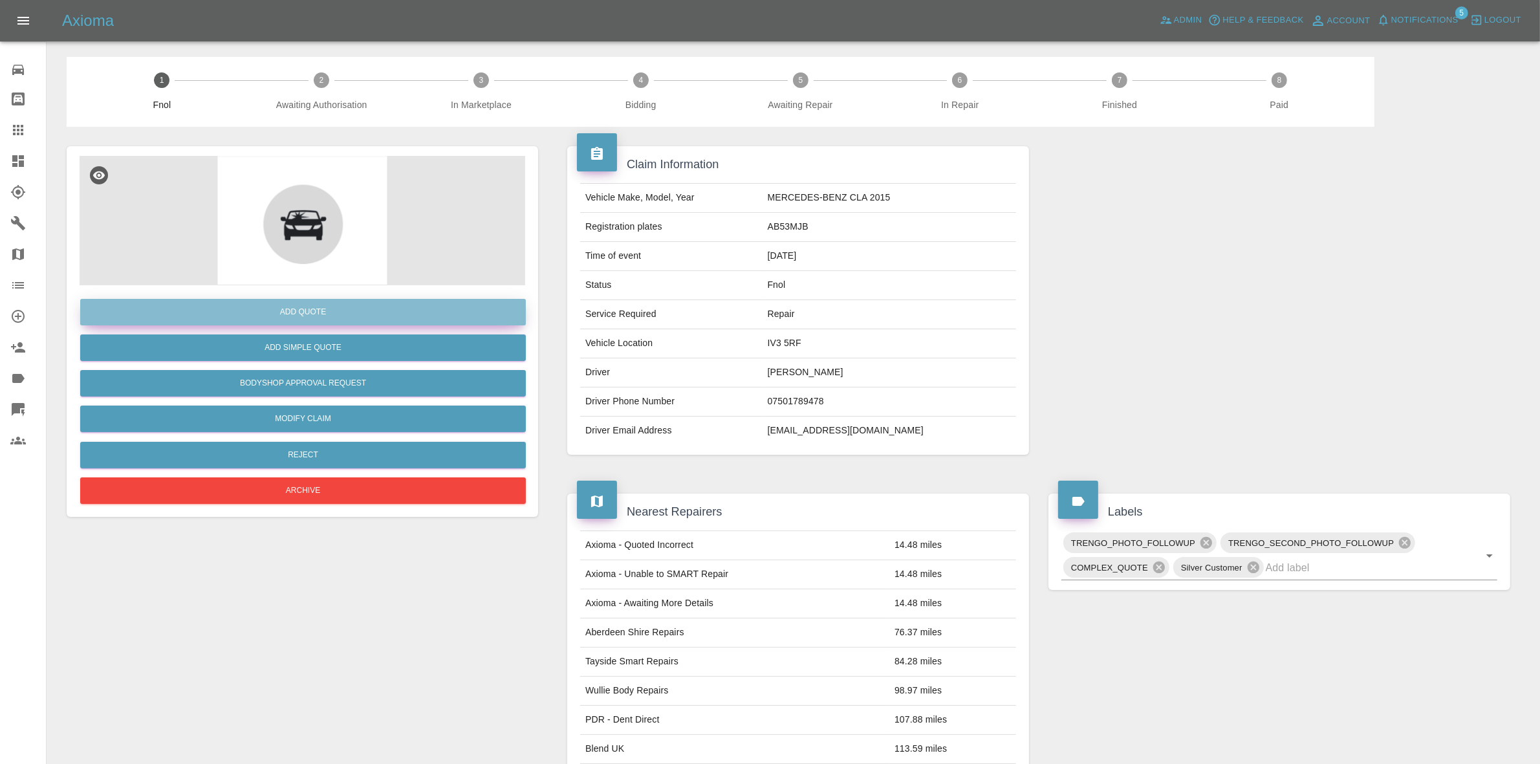
click at [298, 312] on button "Add Quote" at bounding box center [303, 312] width 446 height 27
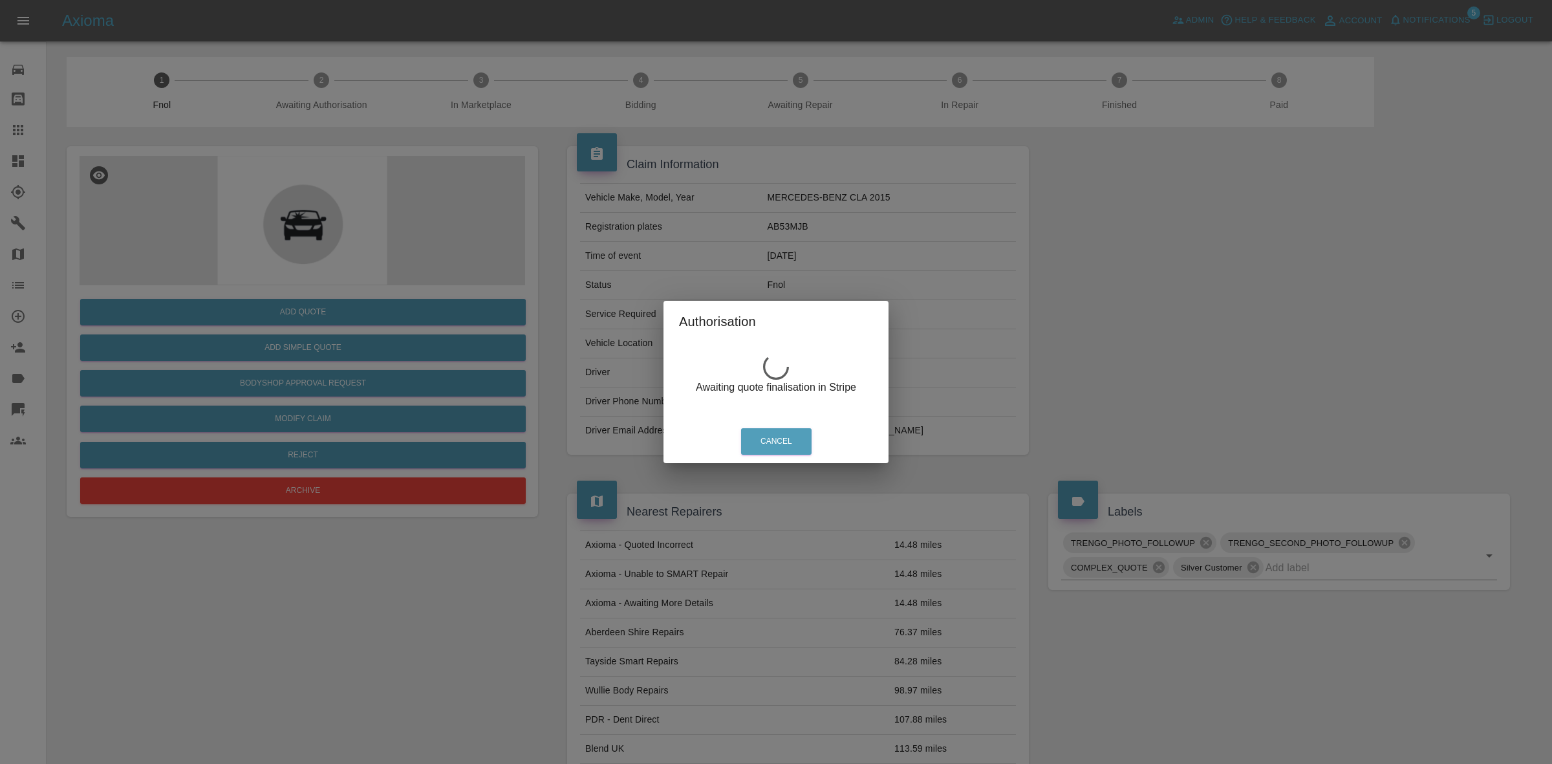
click at [483, 236] on div "Authorisation Awaiting quote finalisation in Stripe Cancel" at bounding box center [776, 382] width 1552 height 764
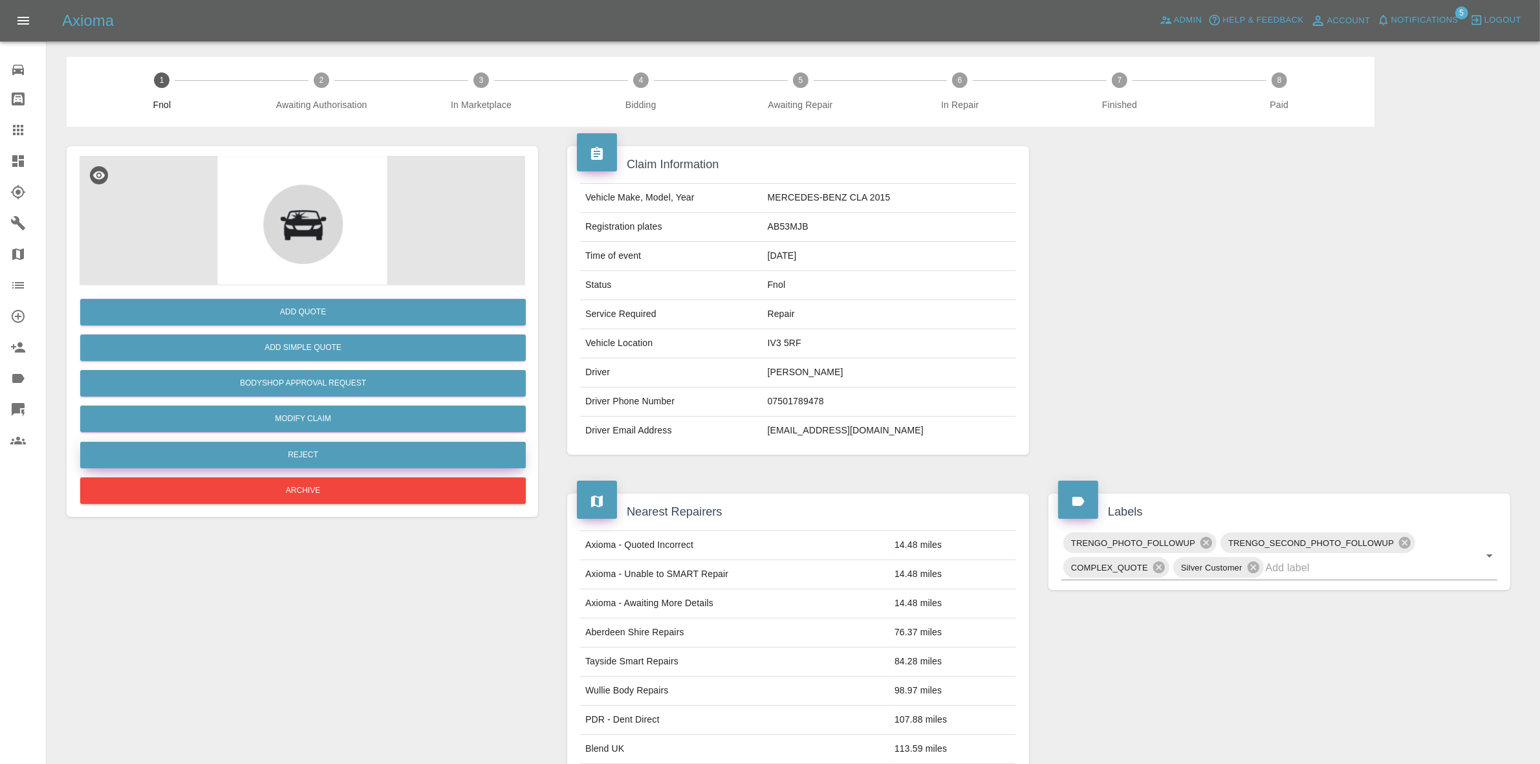
click at [347, 453] on button "Reject" at bounding box center [303, 455] width 446 height 27
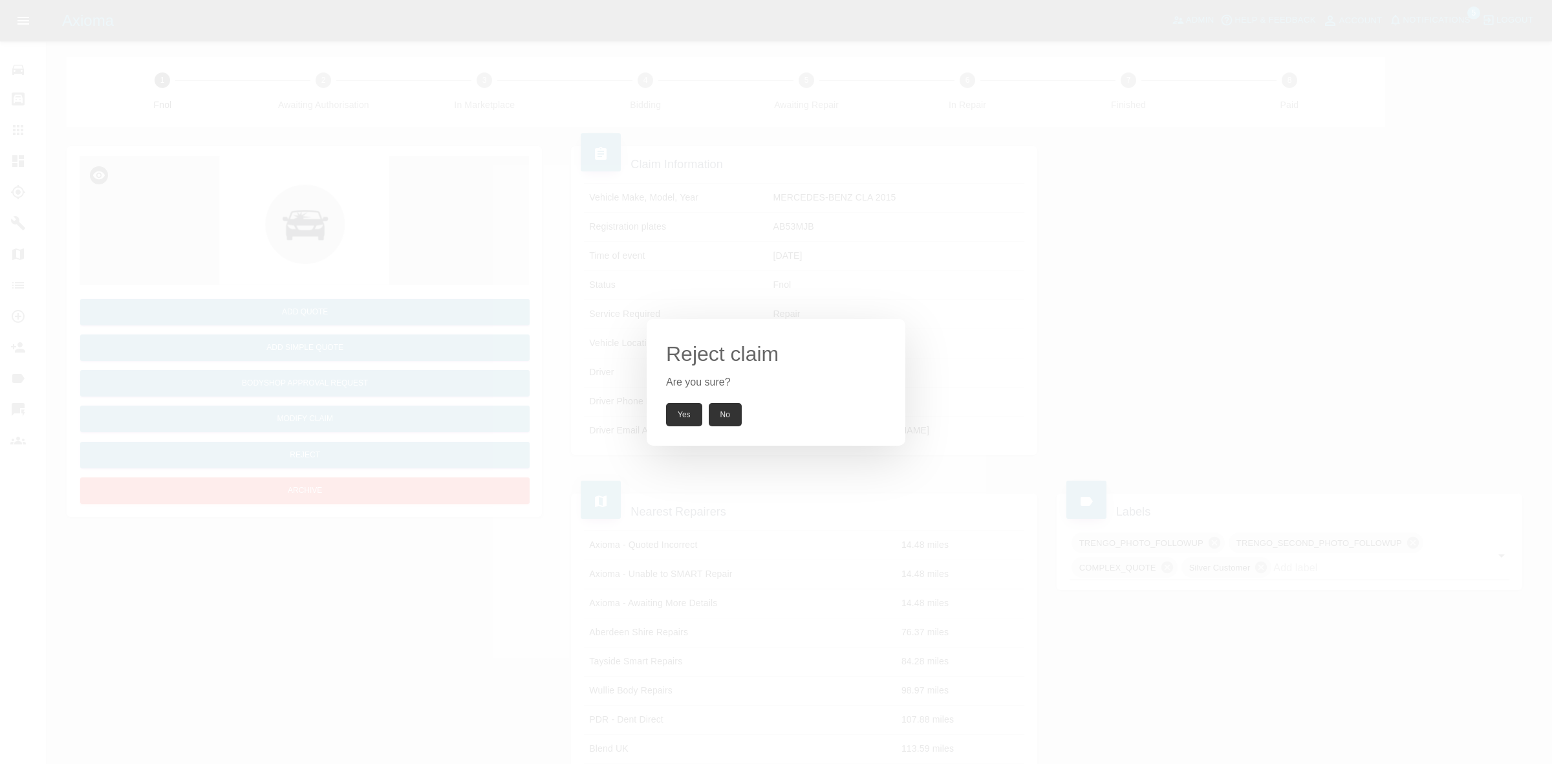
click at [683, 417] on button "Yes" at bounding box center [684, 414] width 36 height 23
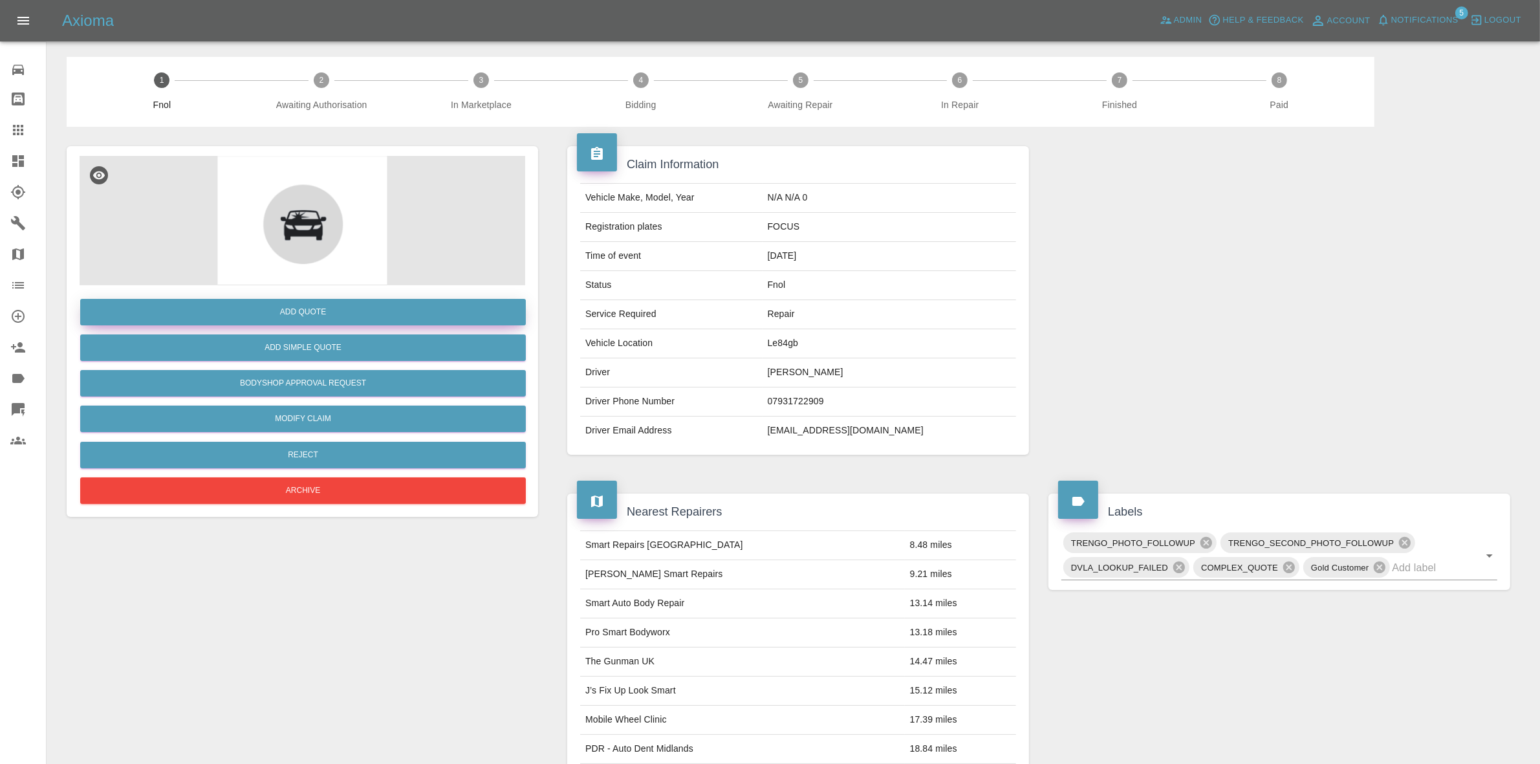
click at [283, 312] on button "Add Quote" at bounding box center [303, 312] width 446 height 27
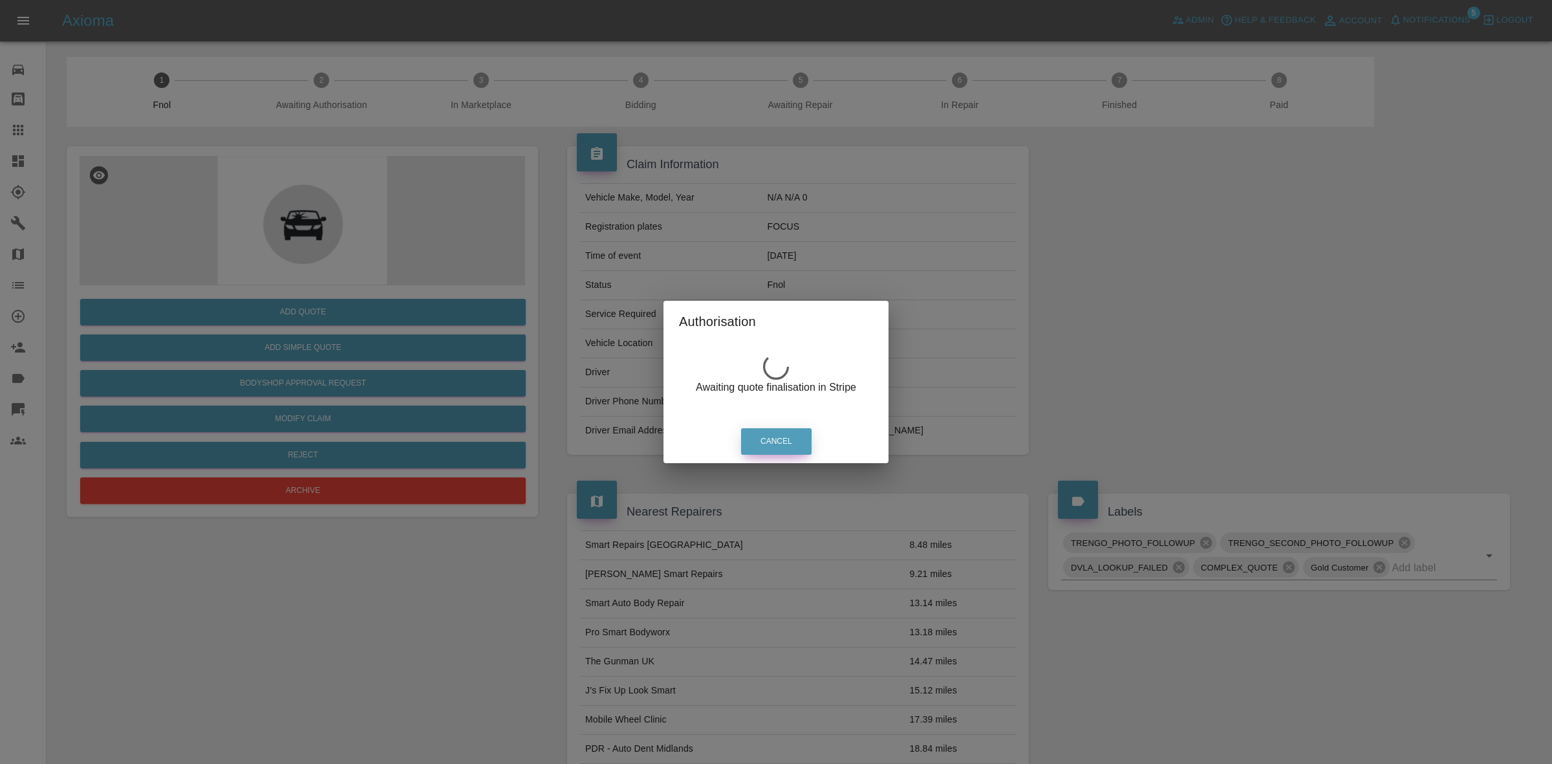
drag, startPoint x: 791, startPoint y: 373, endPoint x: 767, endPoint y: 454, distance: 84.3
click at [791, 373] on div "Awaiting quote finalisation in Stripe" at bounding box center [776, 374] width 194 height 65
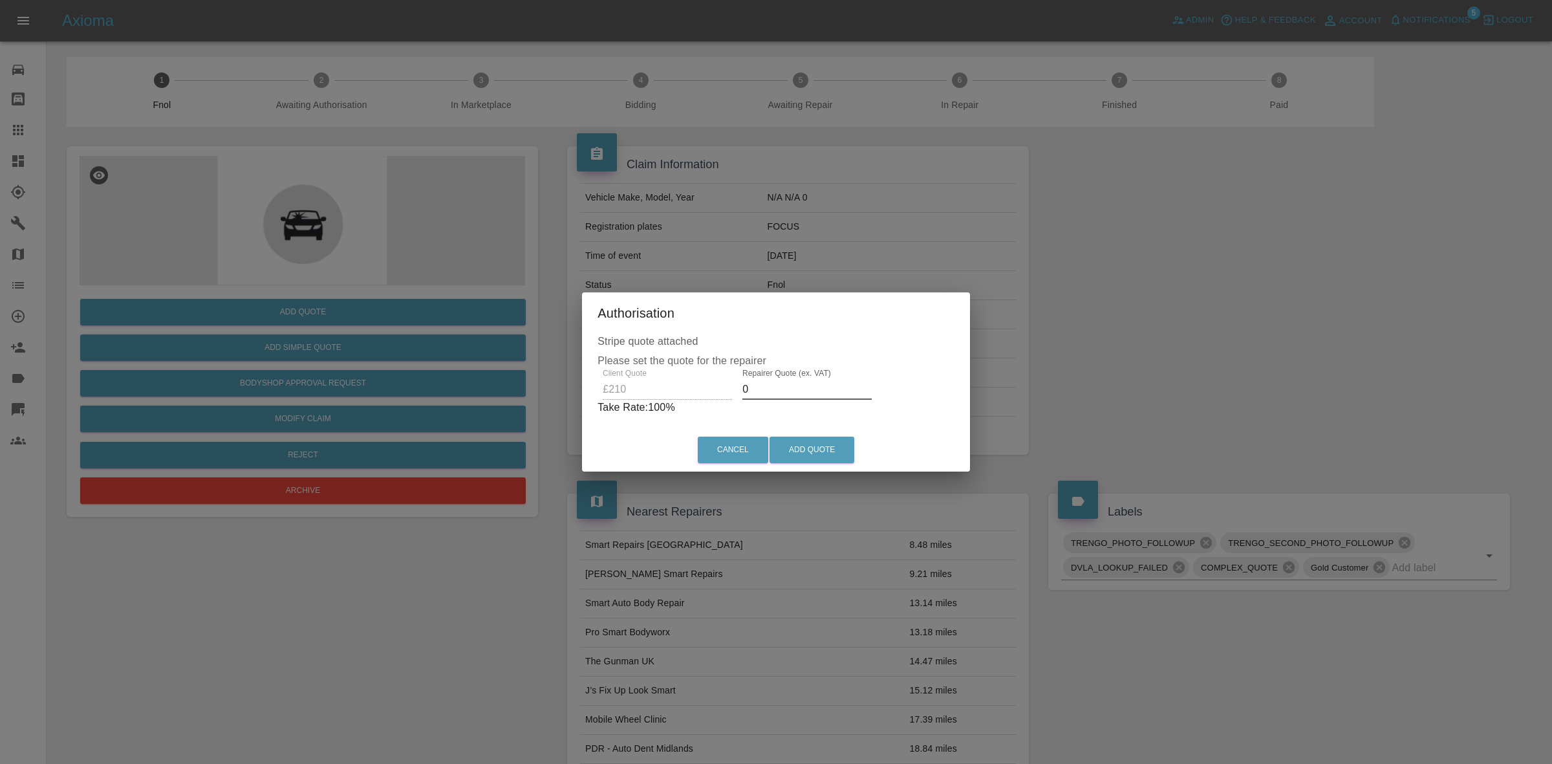
click at [759, 384] on input "0" at bounding box center [807, 389] width 129 height 21
type input "140"
click at [799, 444] on button "Add Quote" at bounding box center [812, 450] width 85 height 27
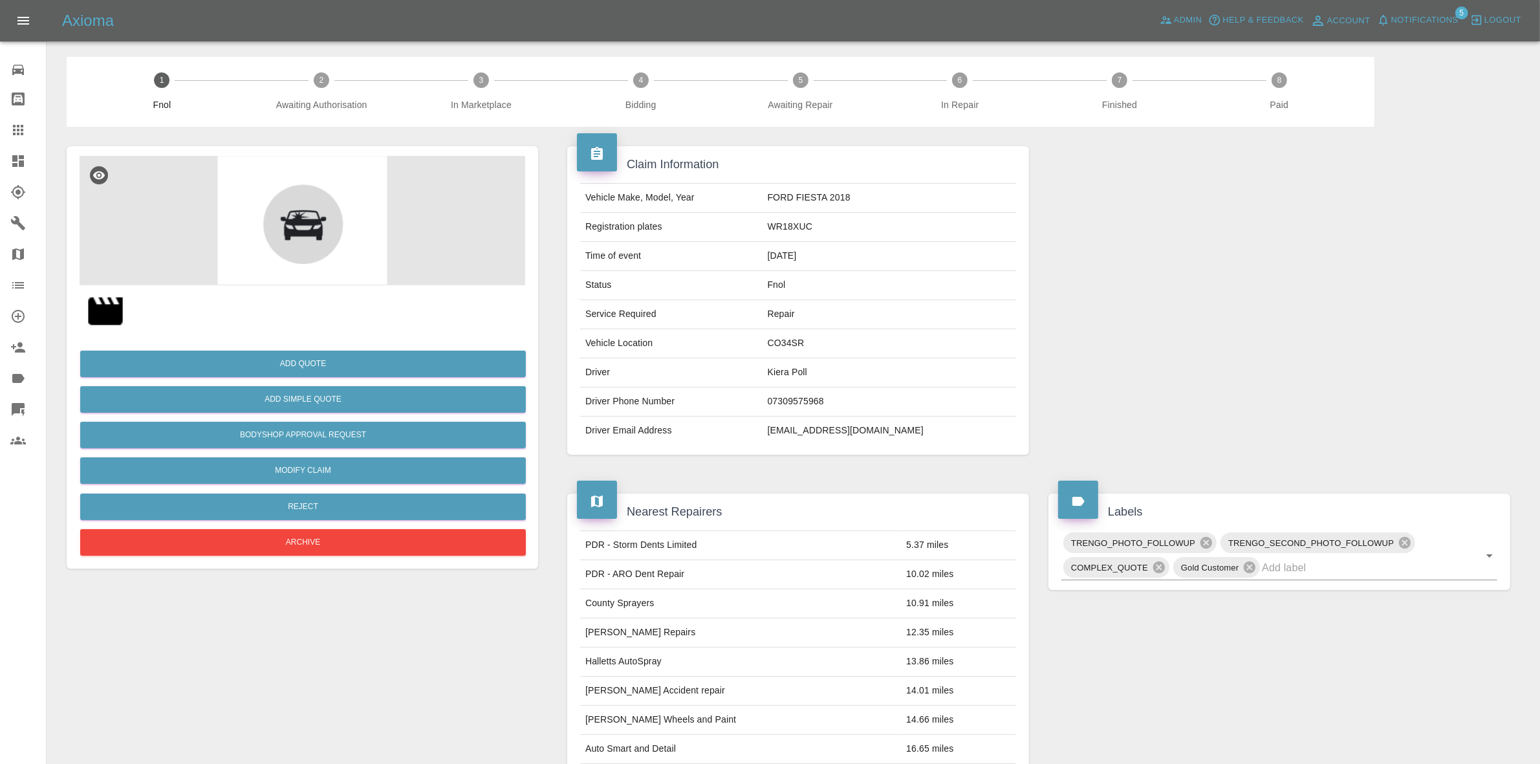
click at [98, 318] on img at bounding box center [105, 310] width 41 height 41
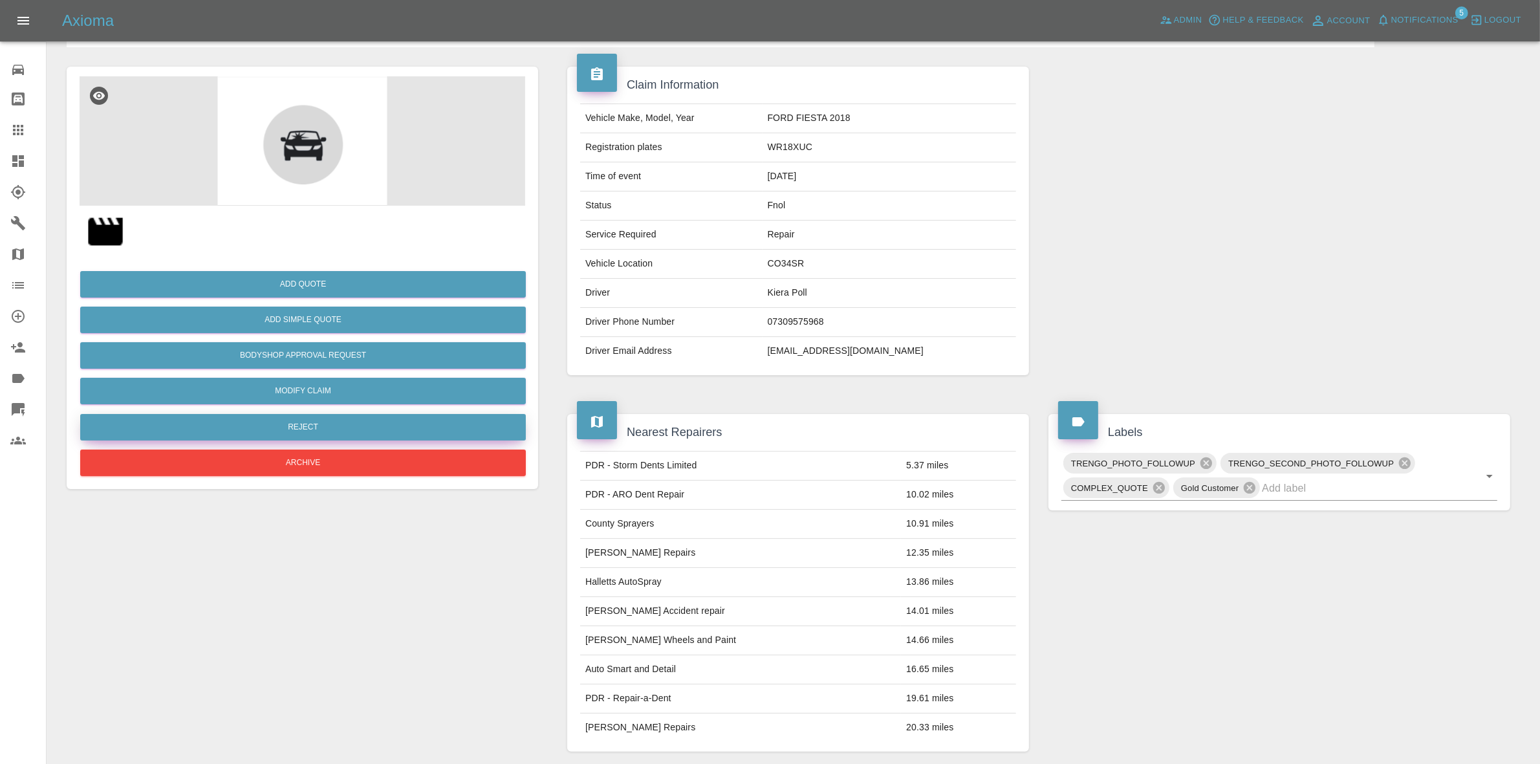
scroll to position [81, 0]
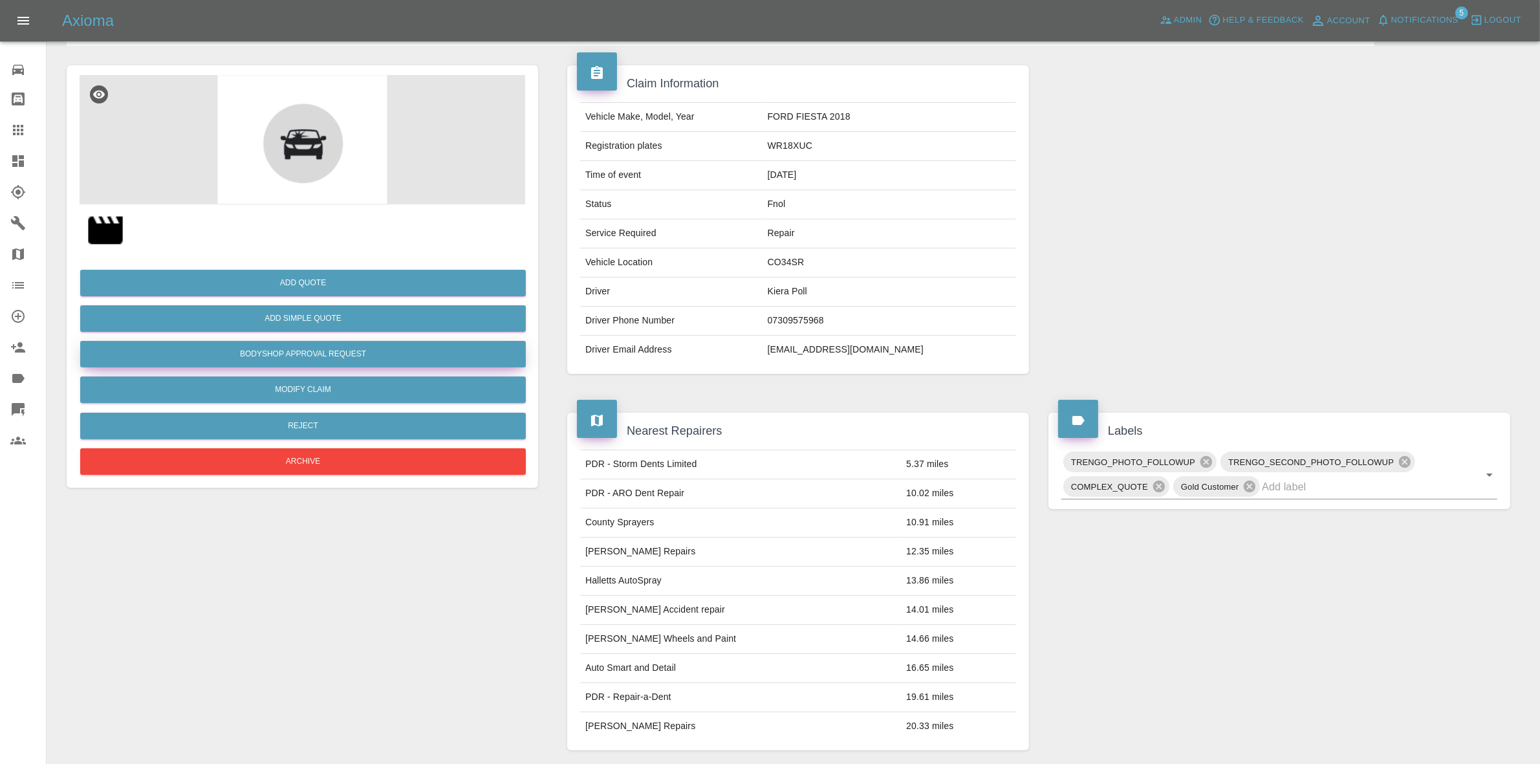
click at [296, 353] on button "Bodyshop Approval Request" at bounding box center [303, 354] width 446 height 27
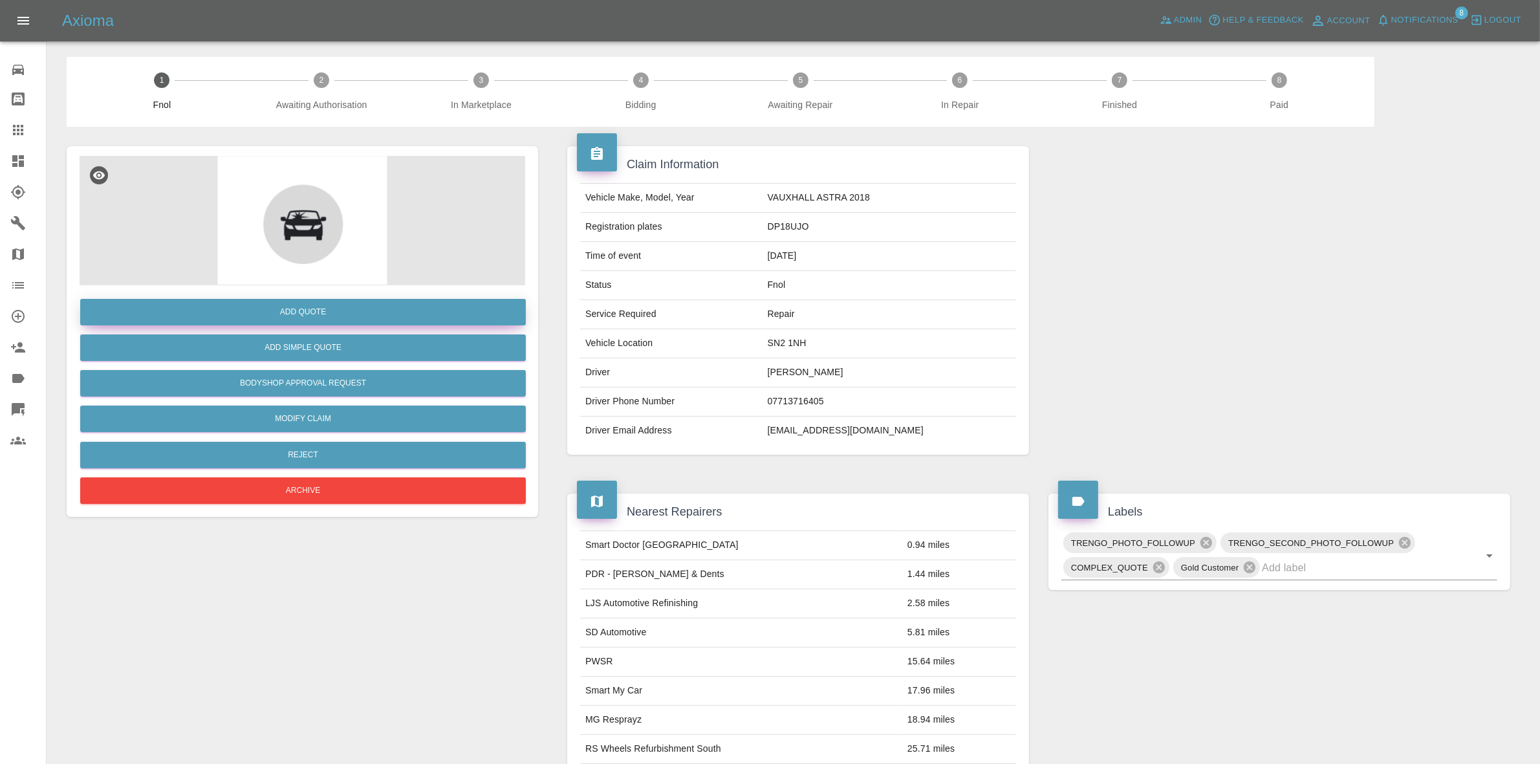
click at [361, 309] on button "Add Quote" at bounding box center [303, 312] width 446 height 27
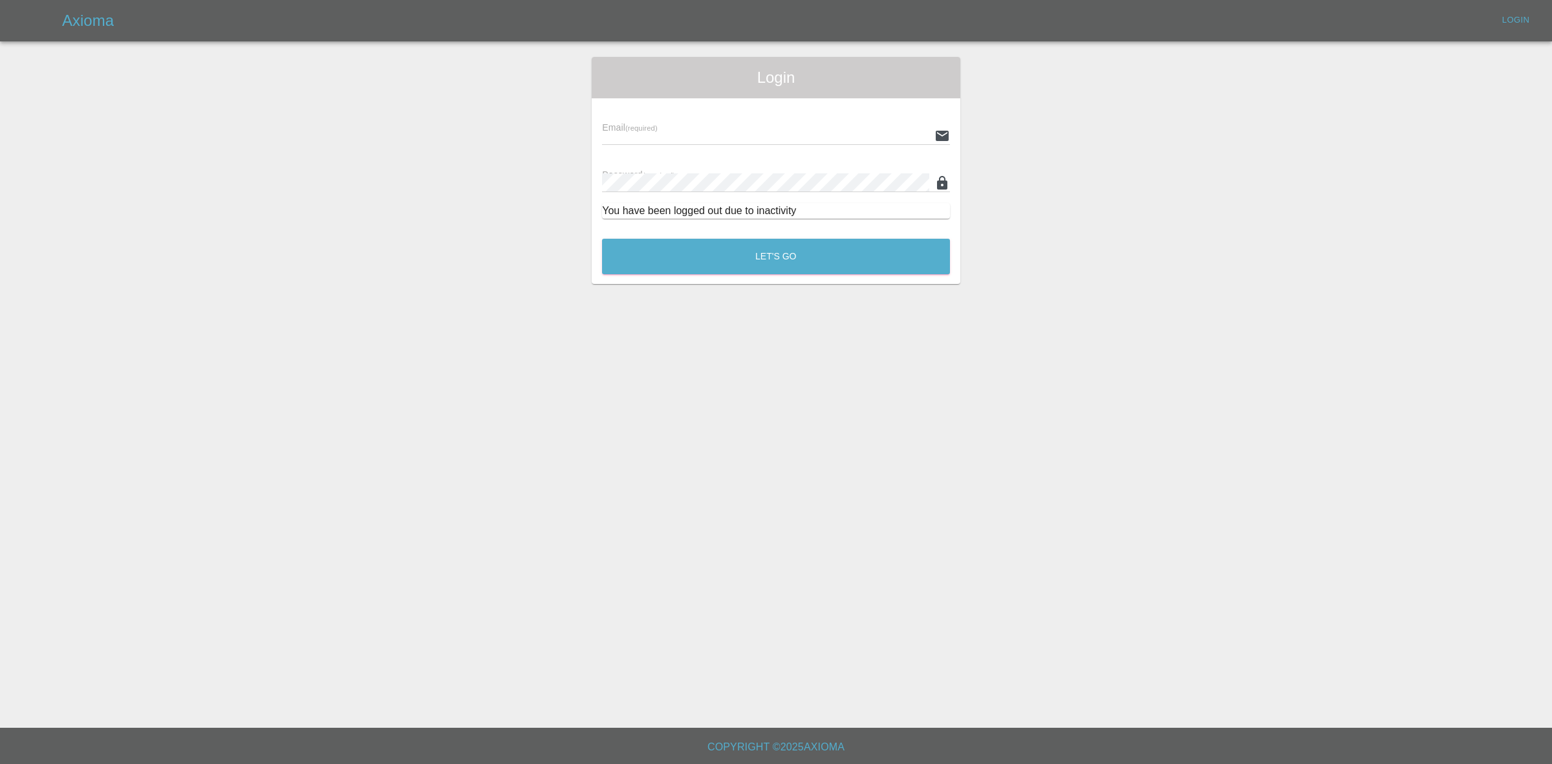
type input "[EMAIL_ADDRESS][DOMAIN_NAME]"
click at [813, 266] on button "Let's Go" at bounding box center [776, 257] width 348 height 36
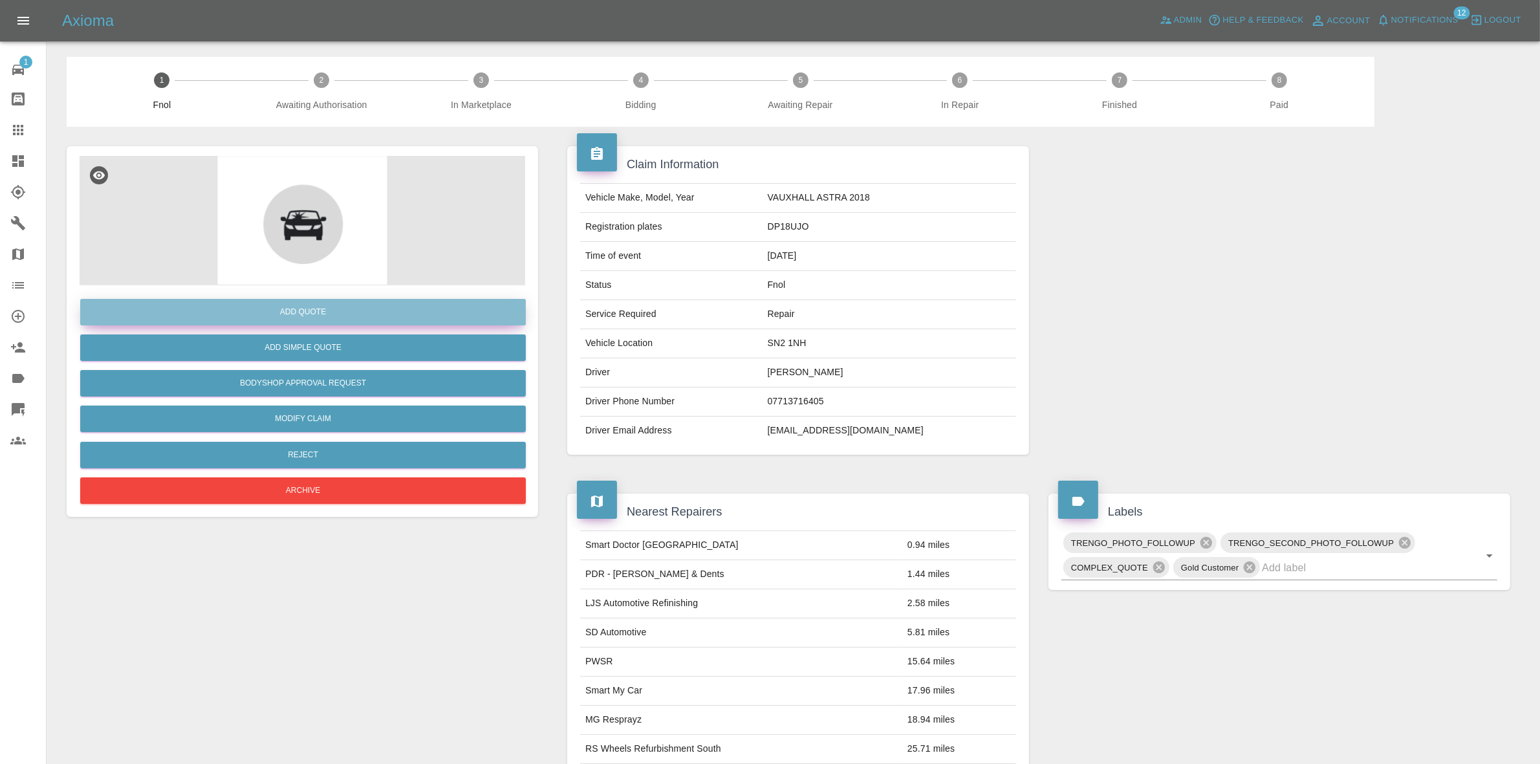
click at [296, 318] on button "Add Quote" at bounding box center [303, 312] width 446 height 27
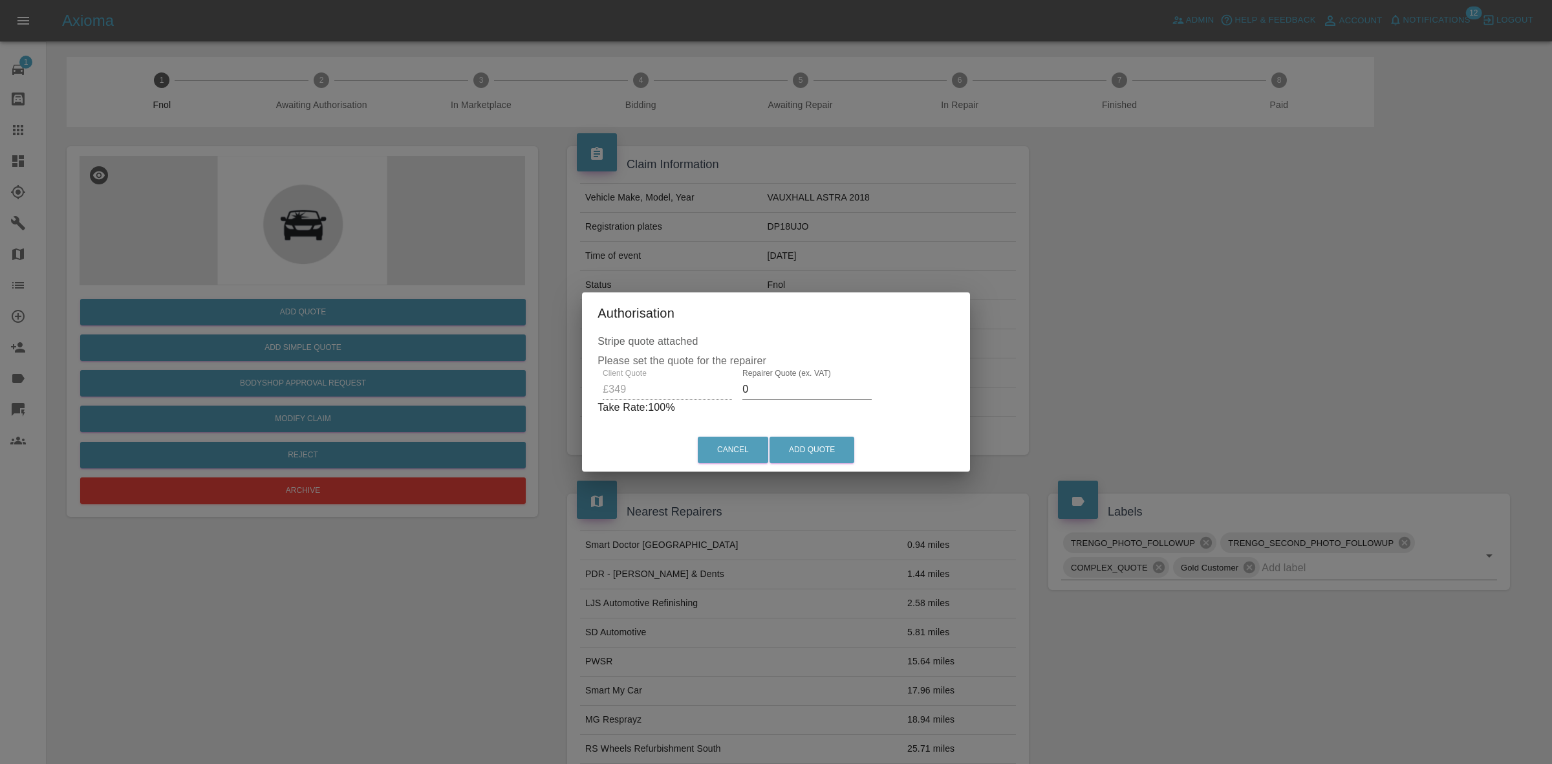
click at [818, 382] on input "0" at bounding box center [807, 389] width 129 height 21
type input "210"
click at [812, 443] on button "Add Quote" at bounding box center [812, 450] width 85 height 27
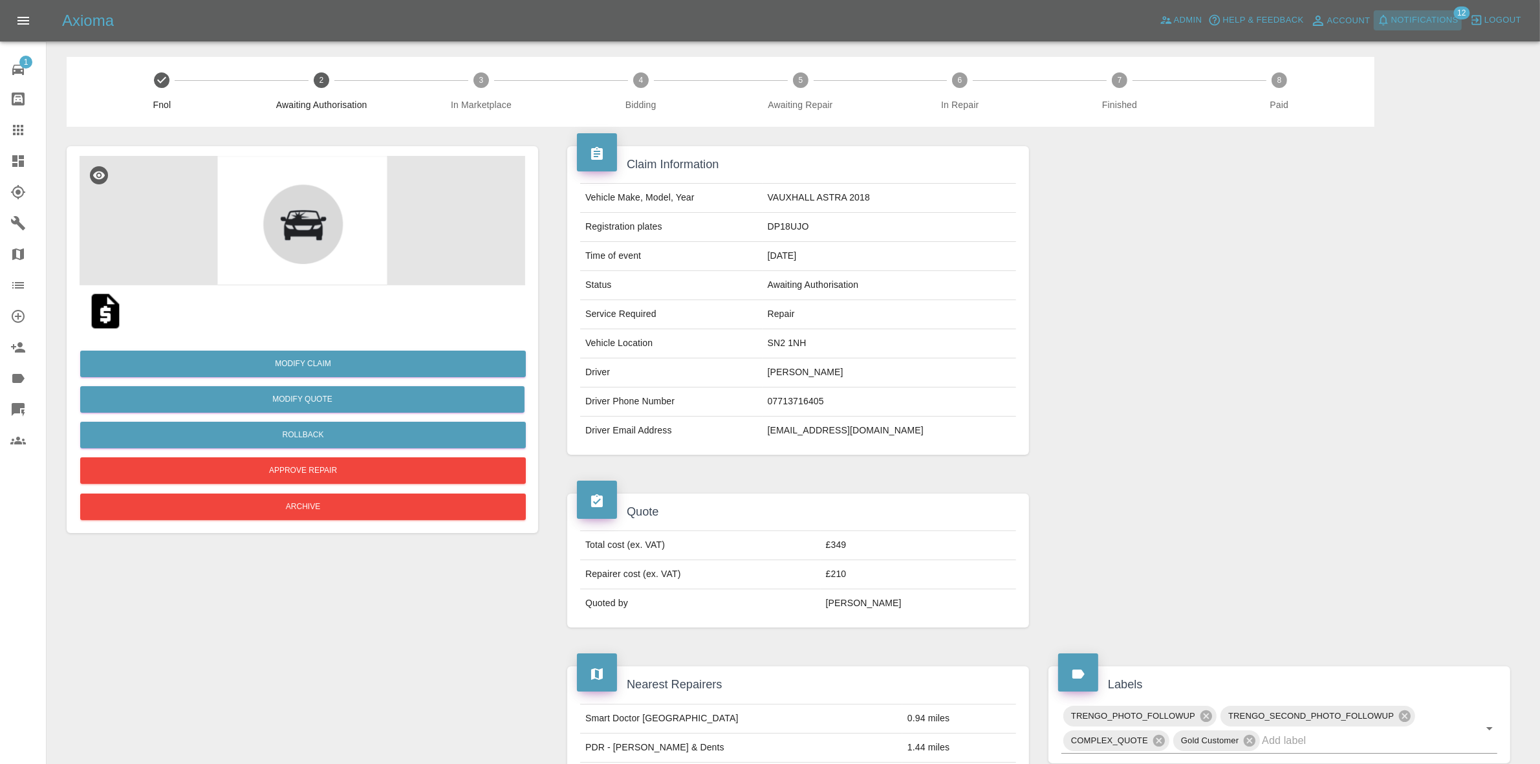
click at [1430, 14] on span "Notifications" at bounding box center [1424, 20] width 67 height 15
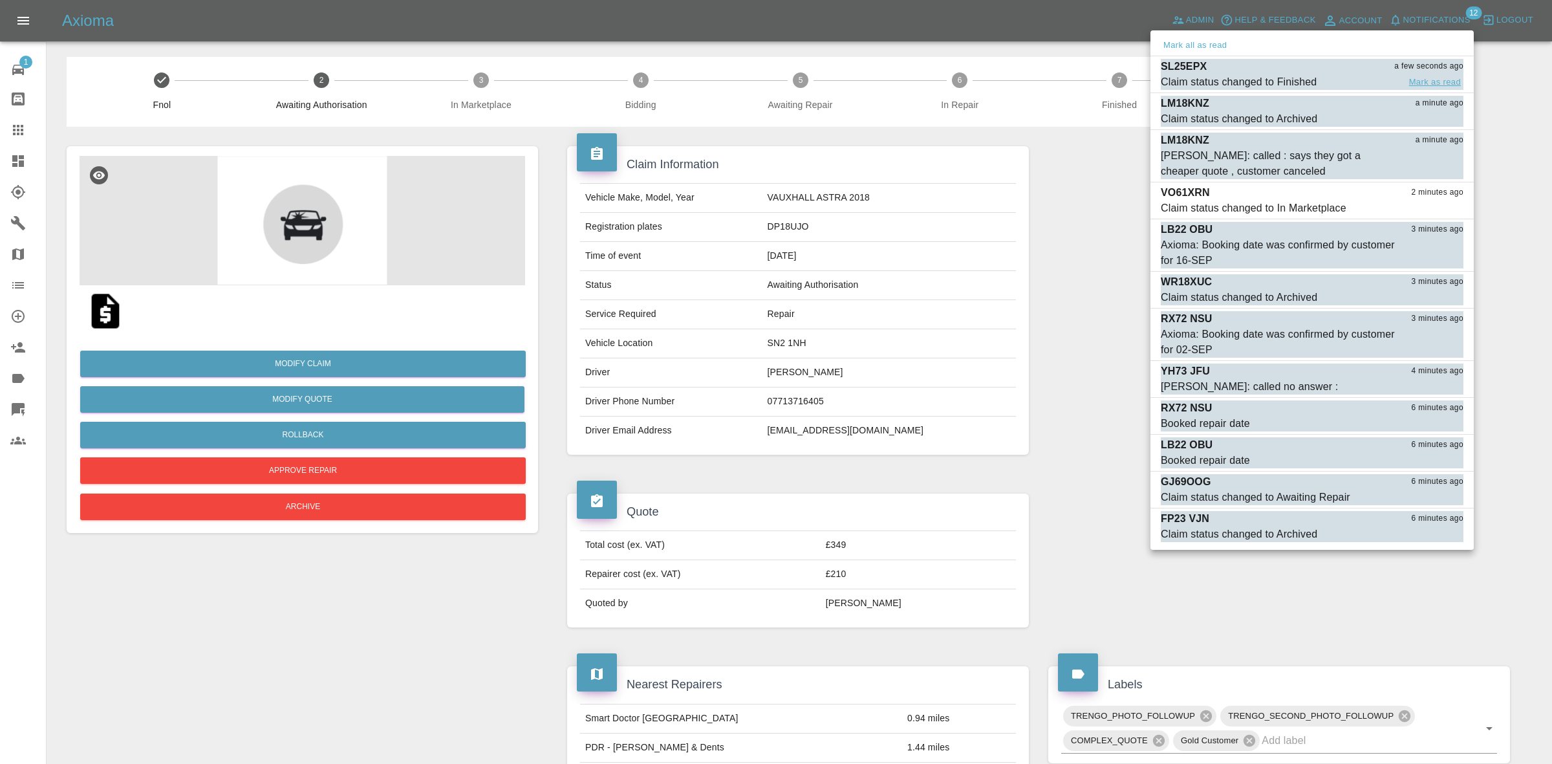
click at [1431, 81] on button "Mark as read" at bounding box center [1435, 82] width 57 height 15
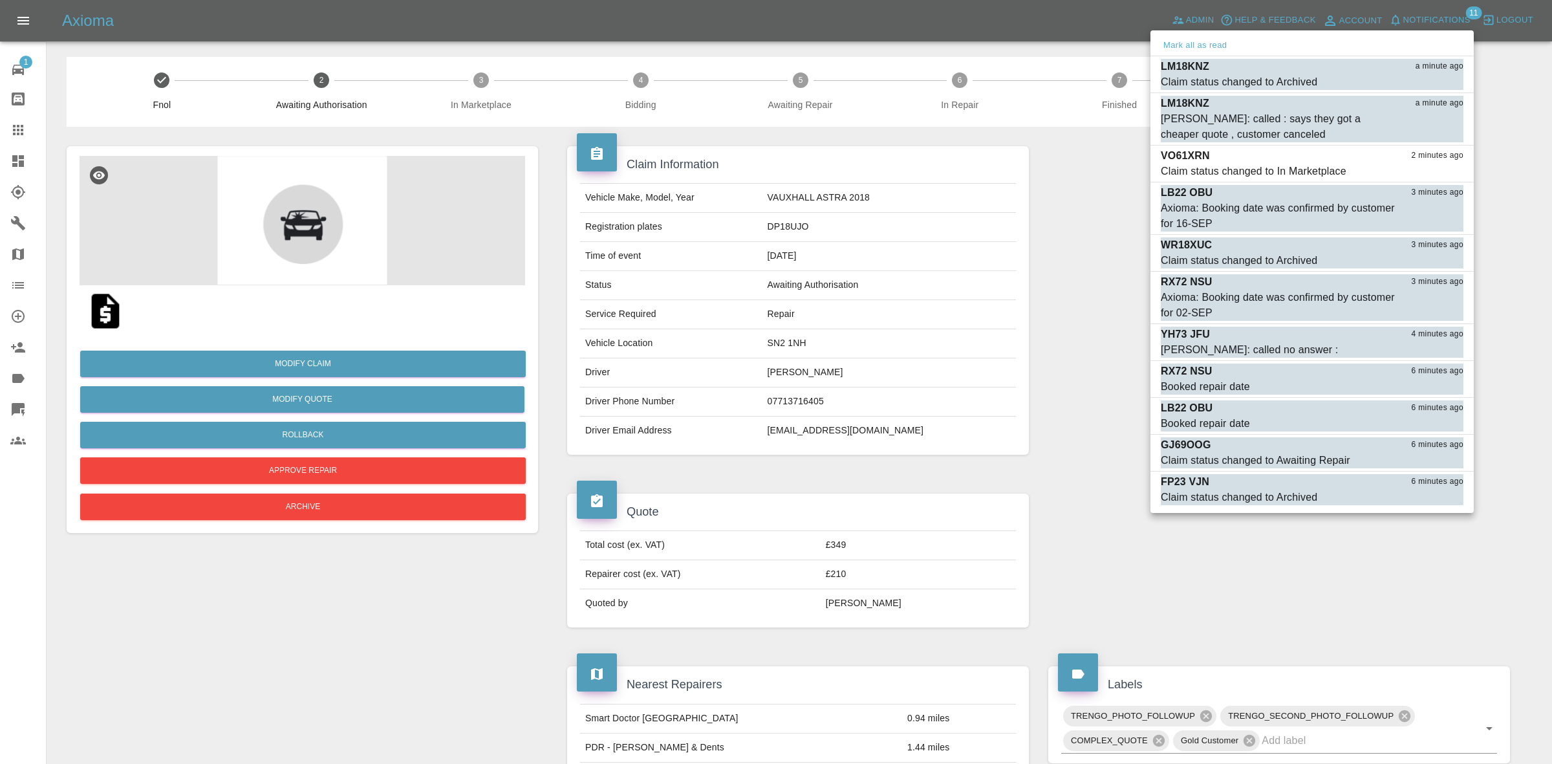
click at [1431, 81] on button "Mark as read" at bounding box center [1435, 82] width 57 height 15
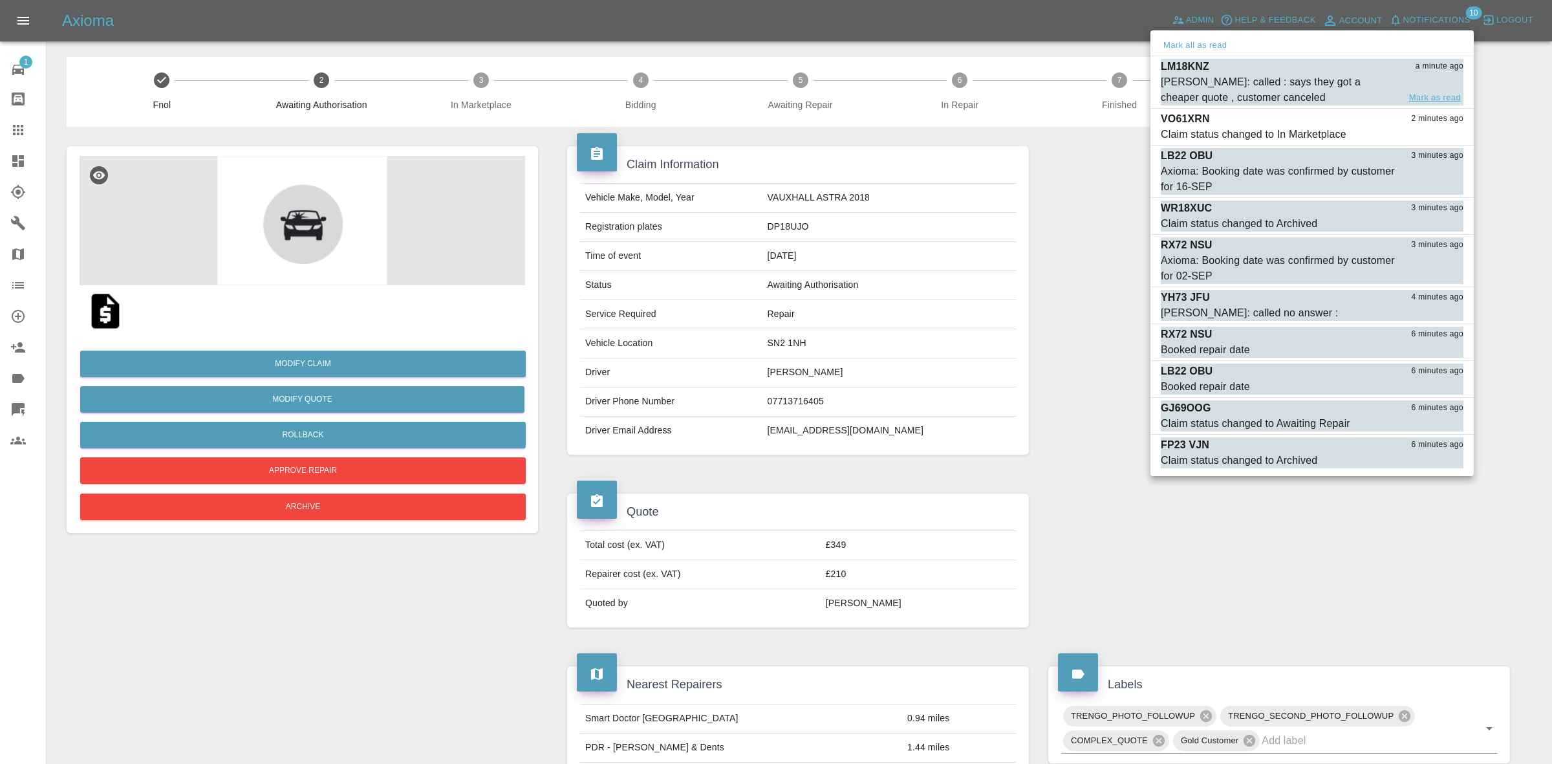
click at [1434, 94] on button "Mark as read" at bounding box center [1435, 98] width 57 height 15
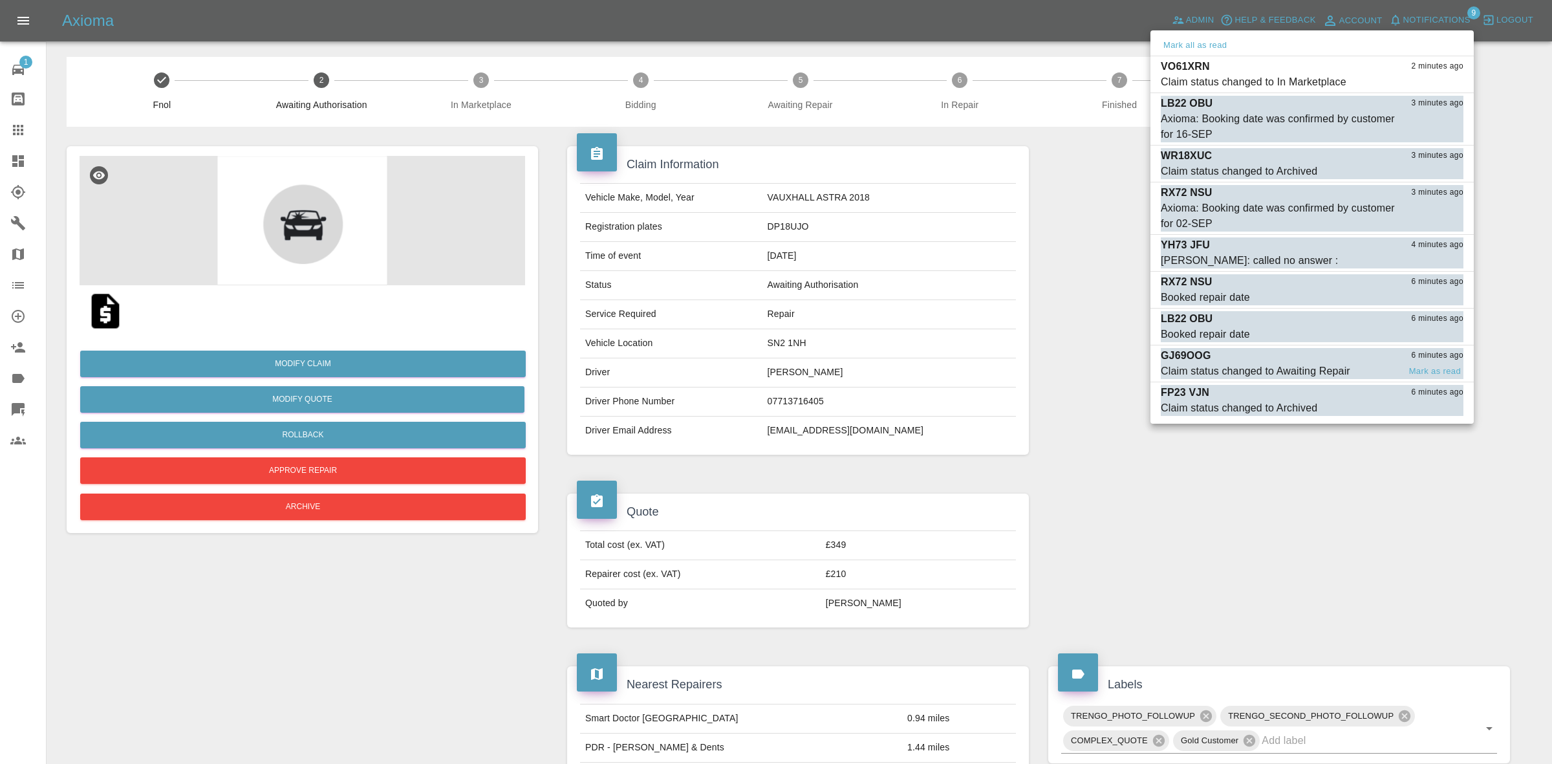
click at [1252, 354] on div "GJ69OOG 6 minutes ago" at bounding box center [1312, 356] width 303 height 16
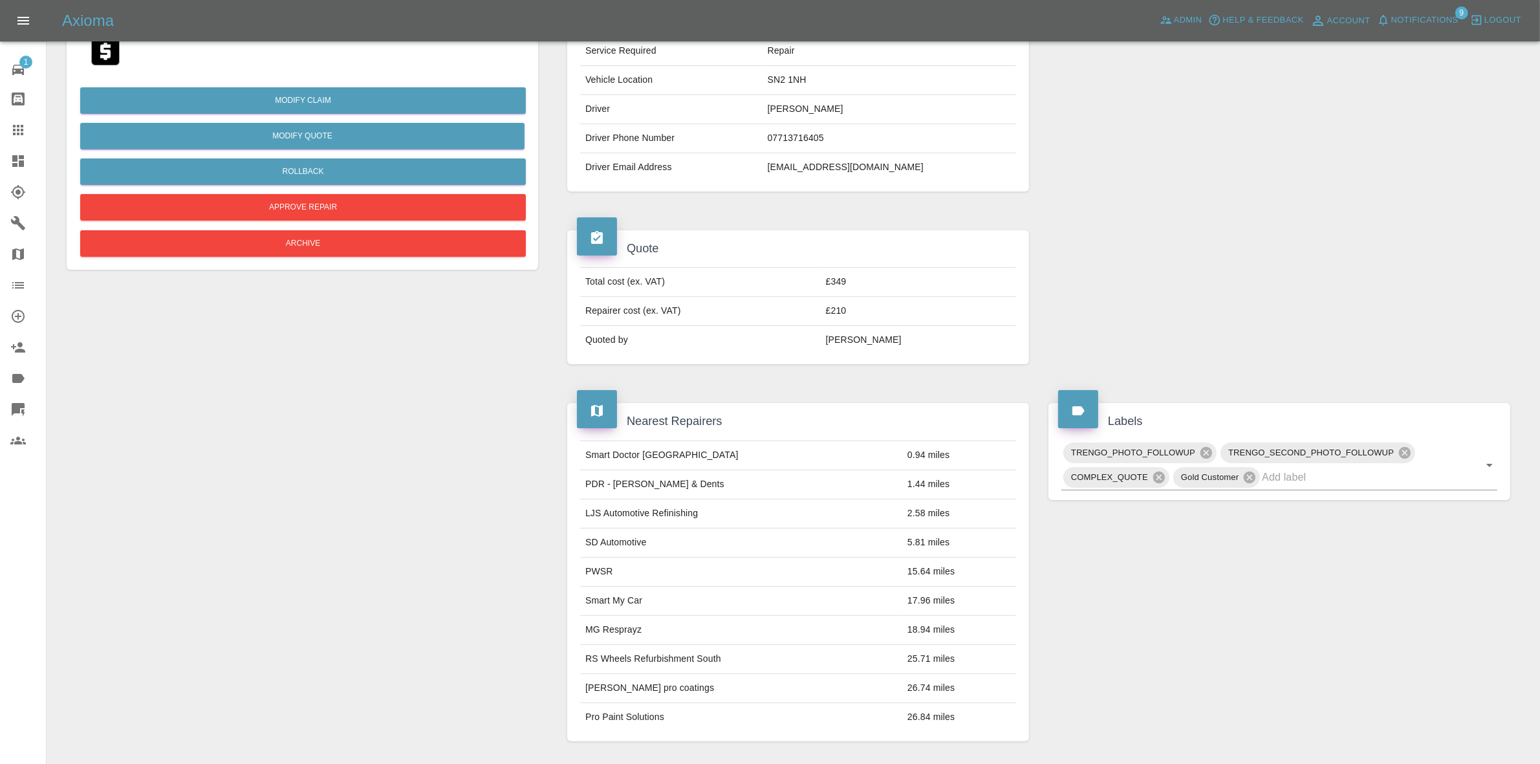
scroll to position [103, 0]
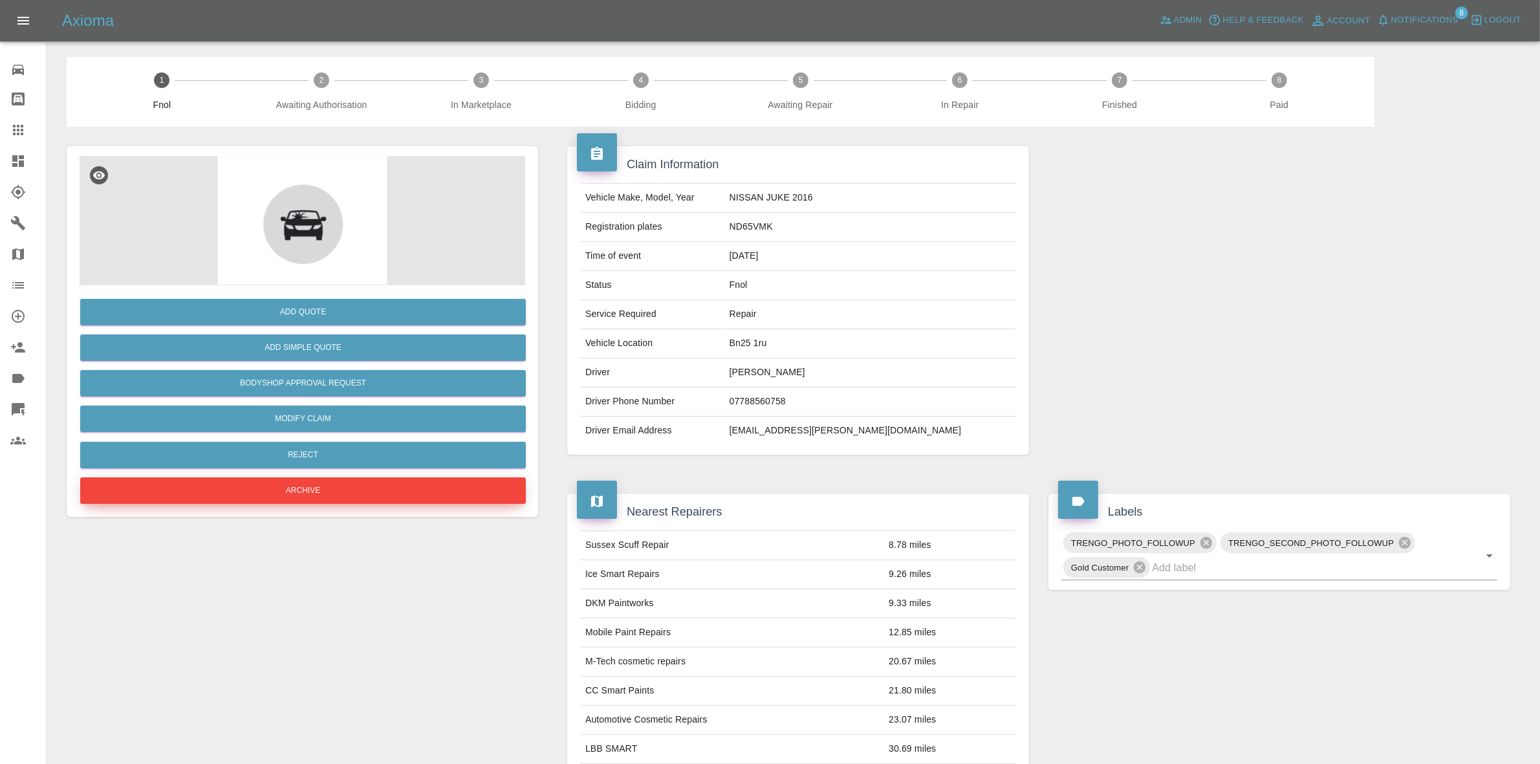
click at [306, 486] on button "Archive" at bounding box center [303, 490] width 446 height 27
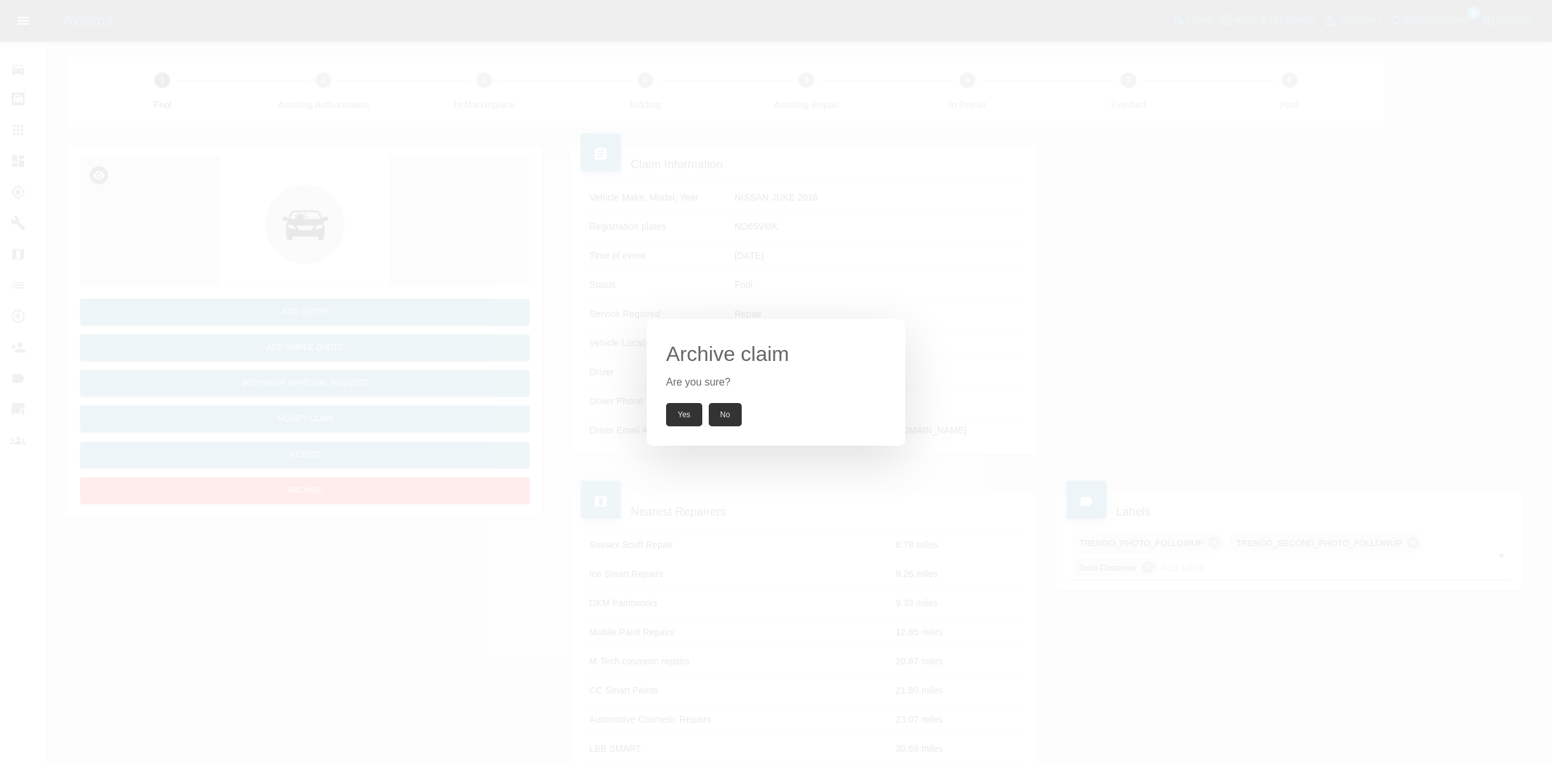
click at [684, 417] on button "Yes" at bounding box center [684, 414] width 36 height 23
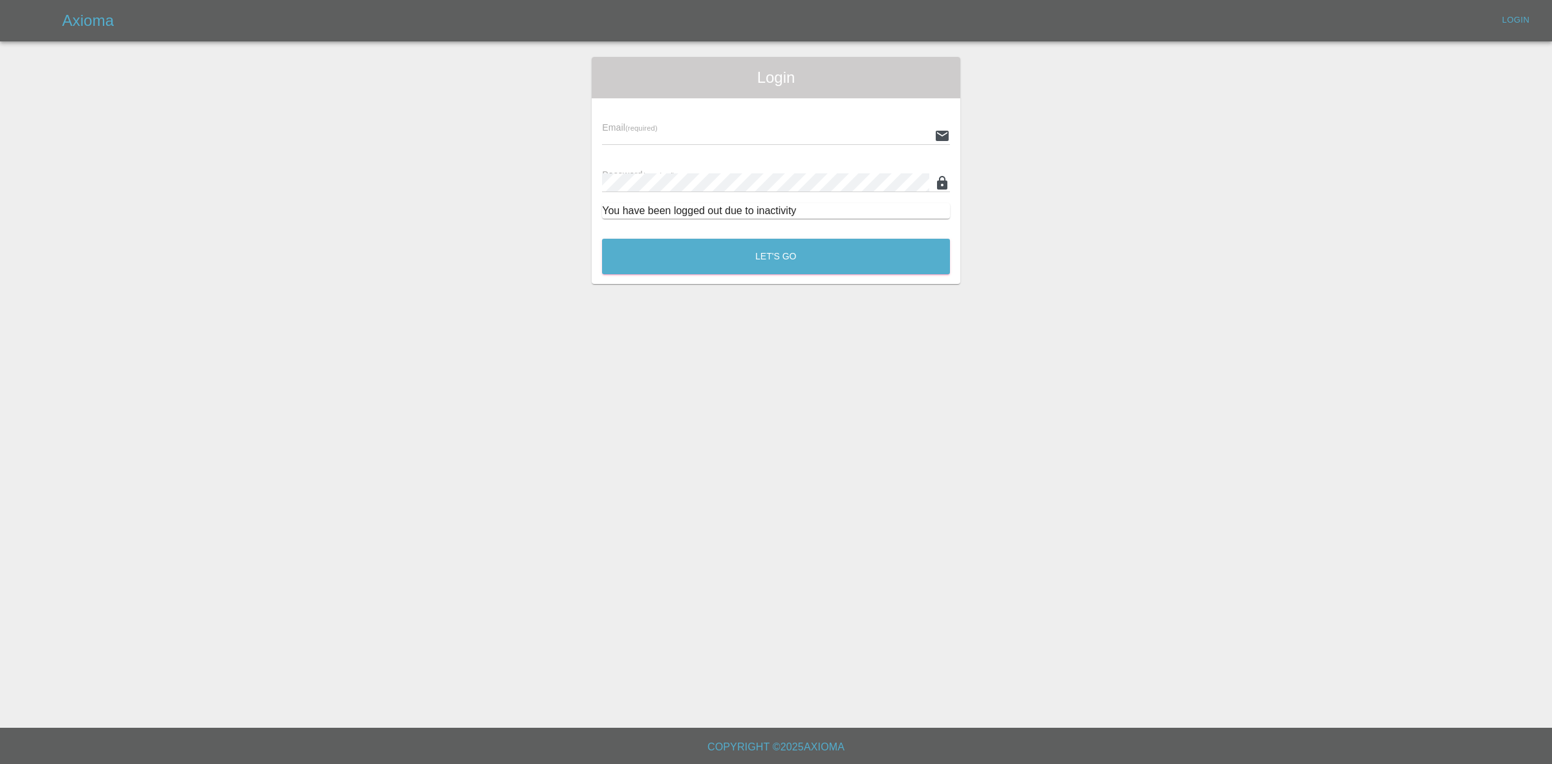
type input "[EMAIL_ADDRESS][DOMAIN_NAME]"
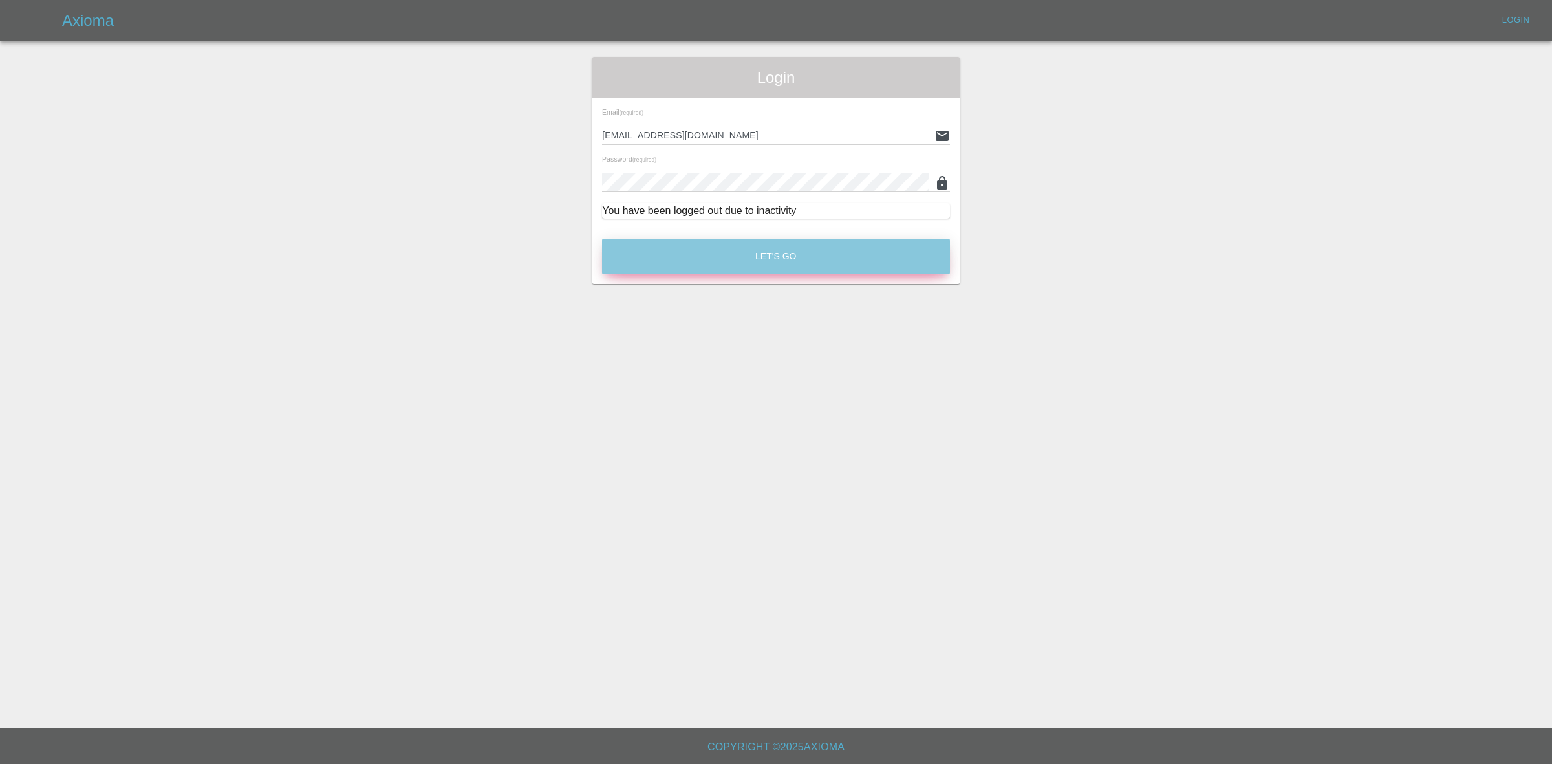
click at [749, 243] on button "Let's Go" at bounding box center [776, 257] width 348 height 36
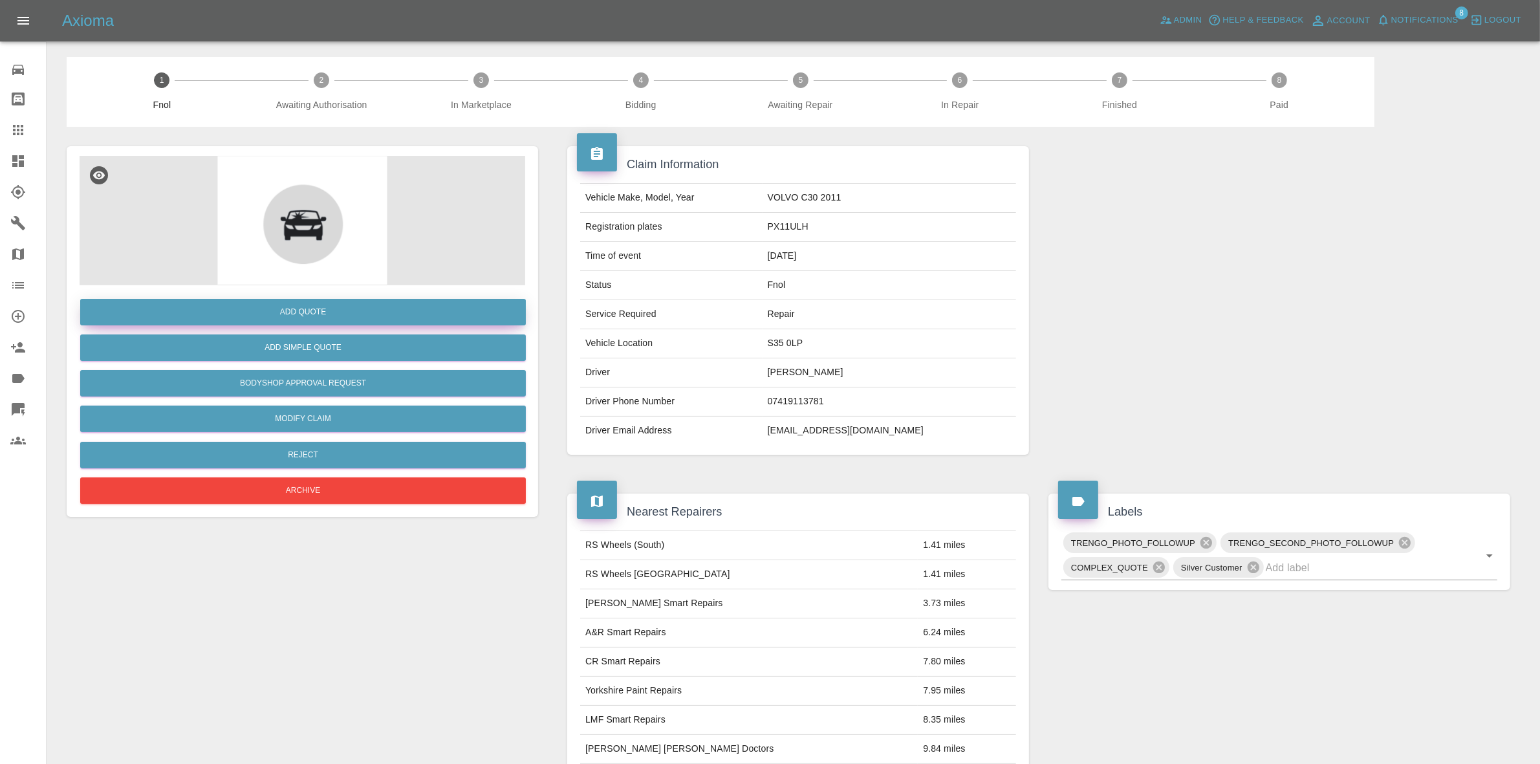
click at [325, 314] on button "Add Quote" at bounding box center [303, 312] width 446 height 27
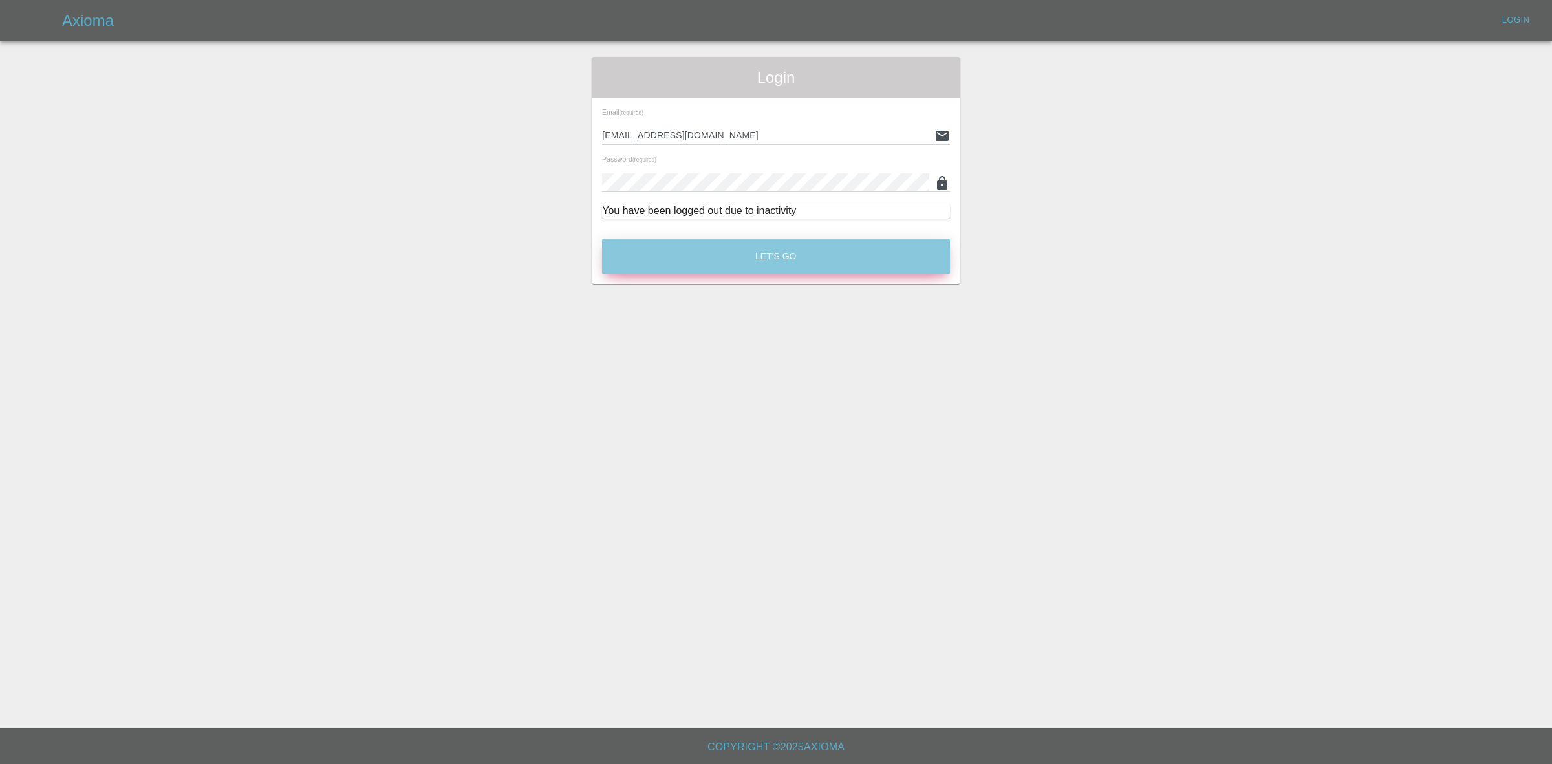
click at [765, 251] on button "Let's Go" at bounding box center [776, 257] width 348 height 36
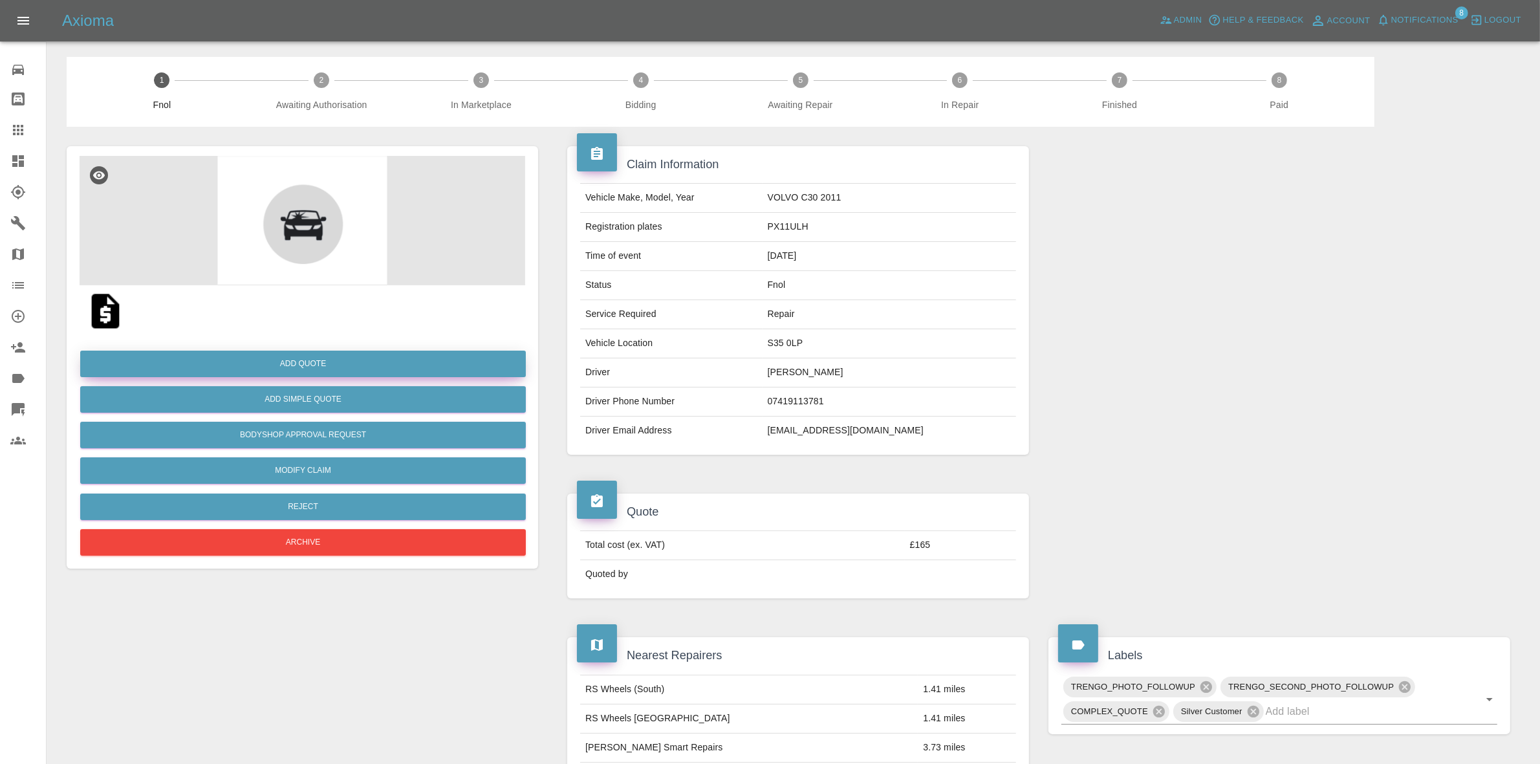
click at [292, 367] on button "Add Quote" at bounding box center [303, 364] width 446 height 27
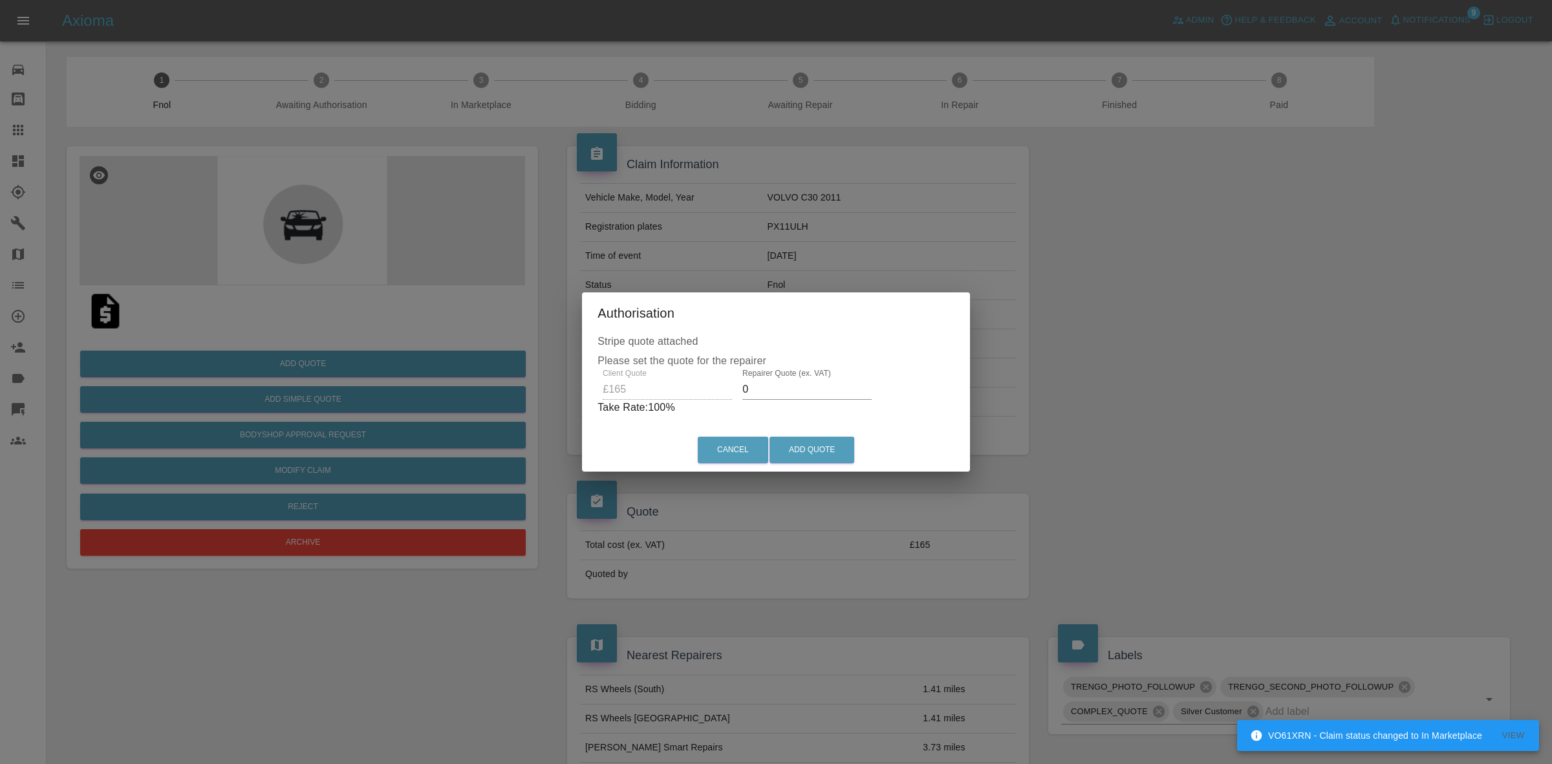
click at [745, 383] on input "0" at bounding box center [807, 389] width 129 height 21
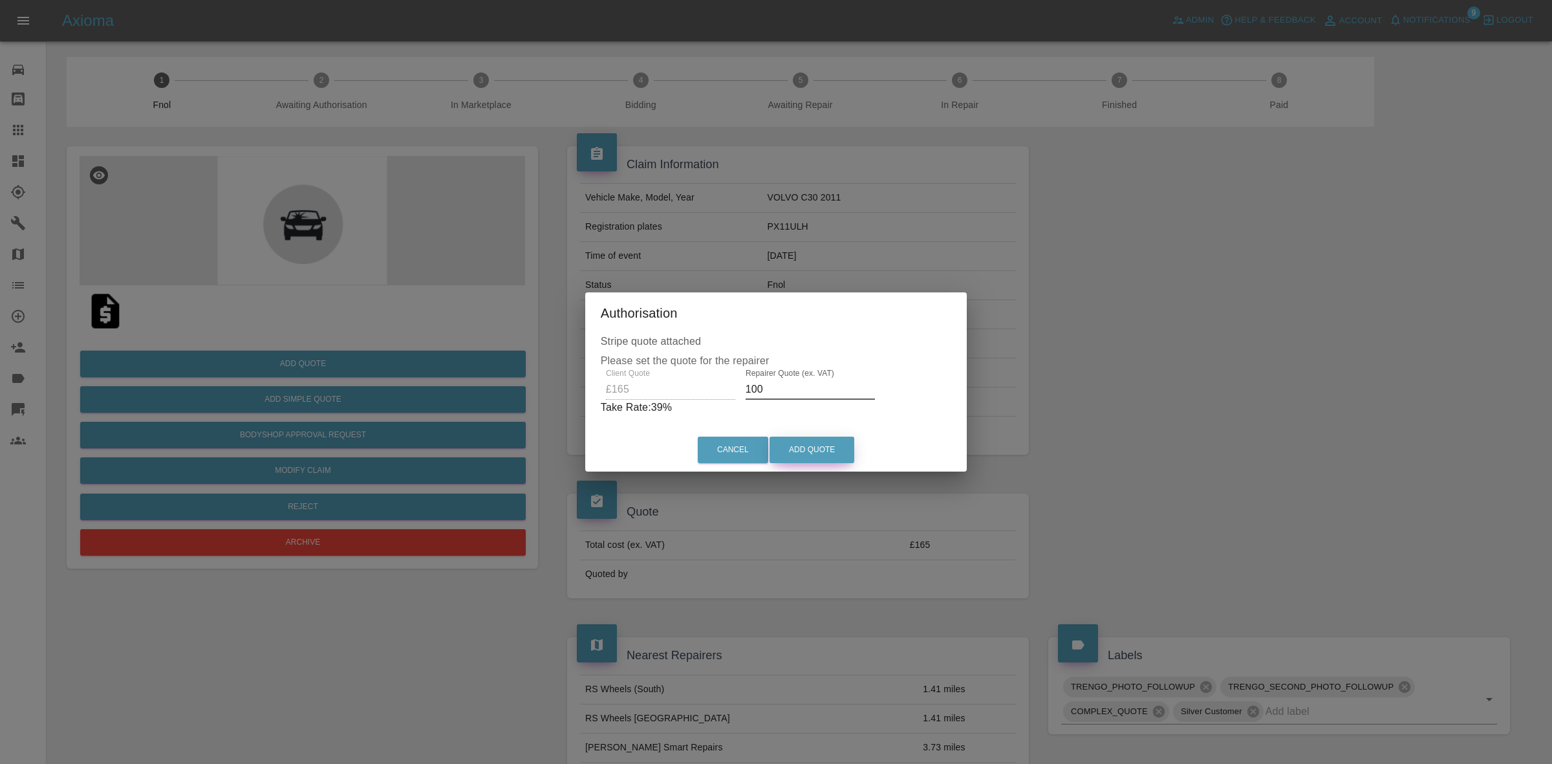
type input "100"
click at [830, 450] on button "Add Quote" at bounding box center [812, 450] width 85 height 27
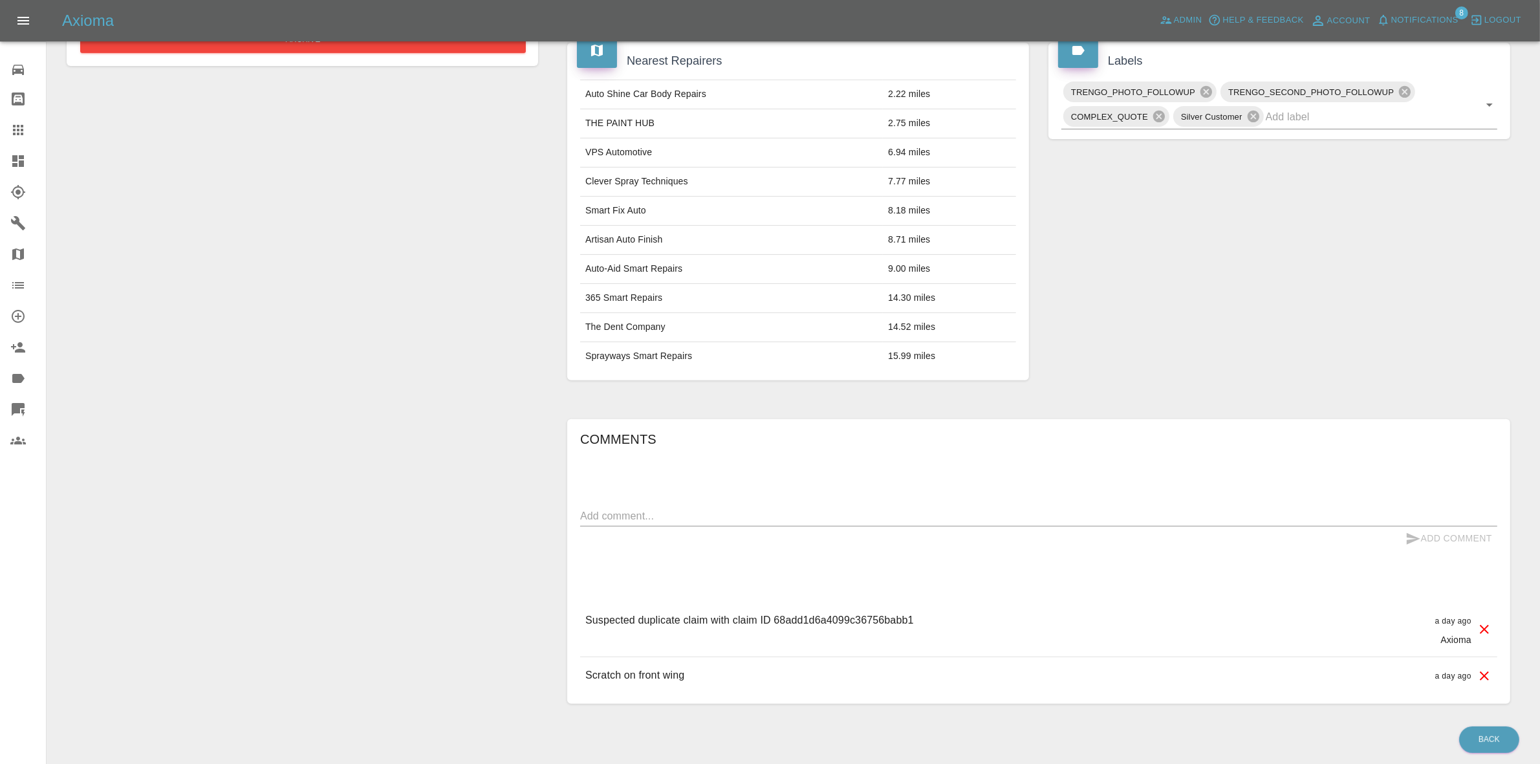
scroll to position [498, 0]
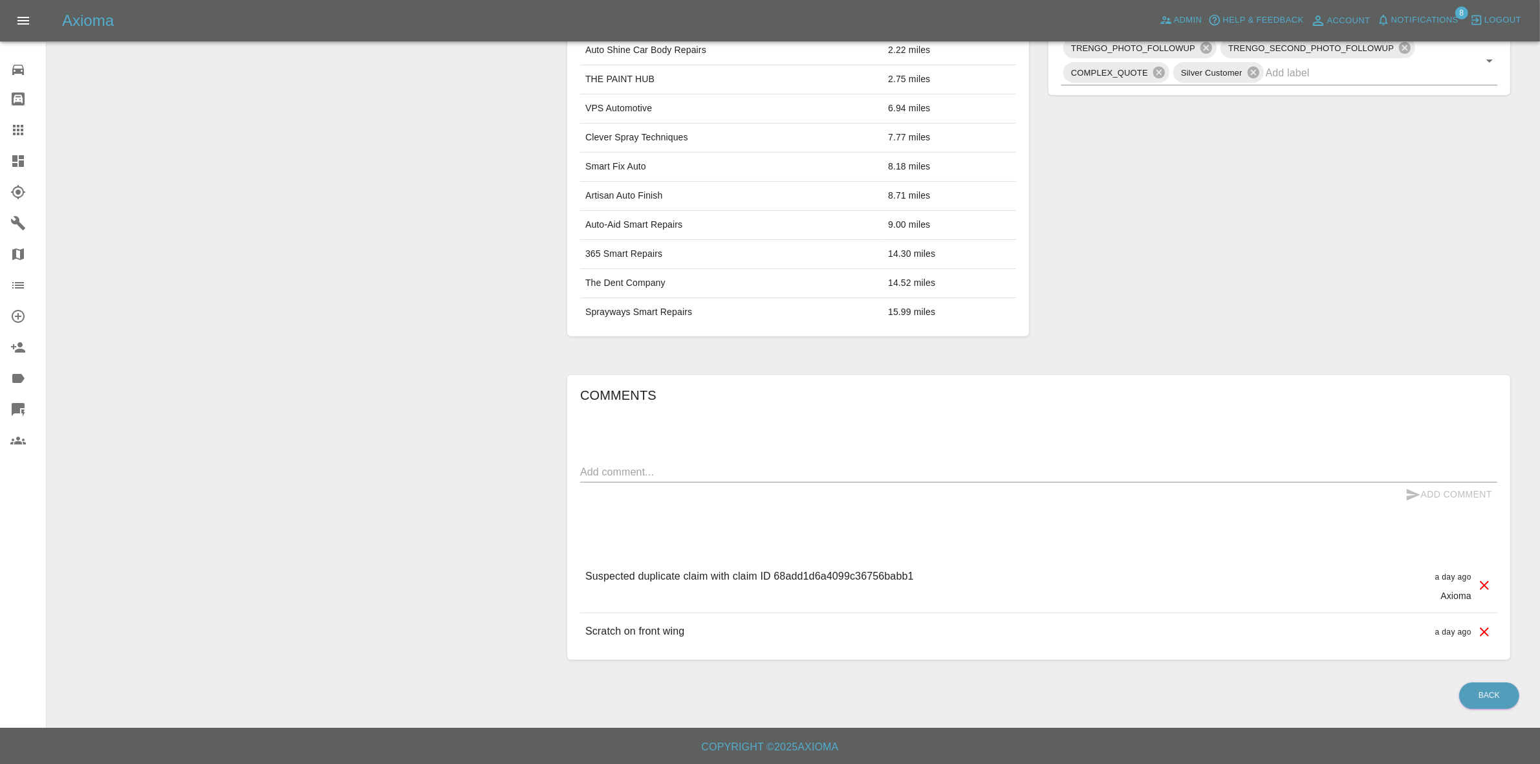
click at [848, 574] on p "Suspected duplicate claim with claim ID 68add1d6a4099c36756babb1" at bounding box center [749, 577] width 329 height 16
copy p "68add1d6a4099c36756babb1"
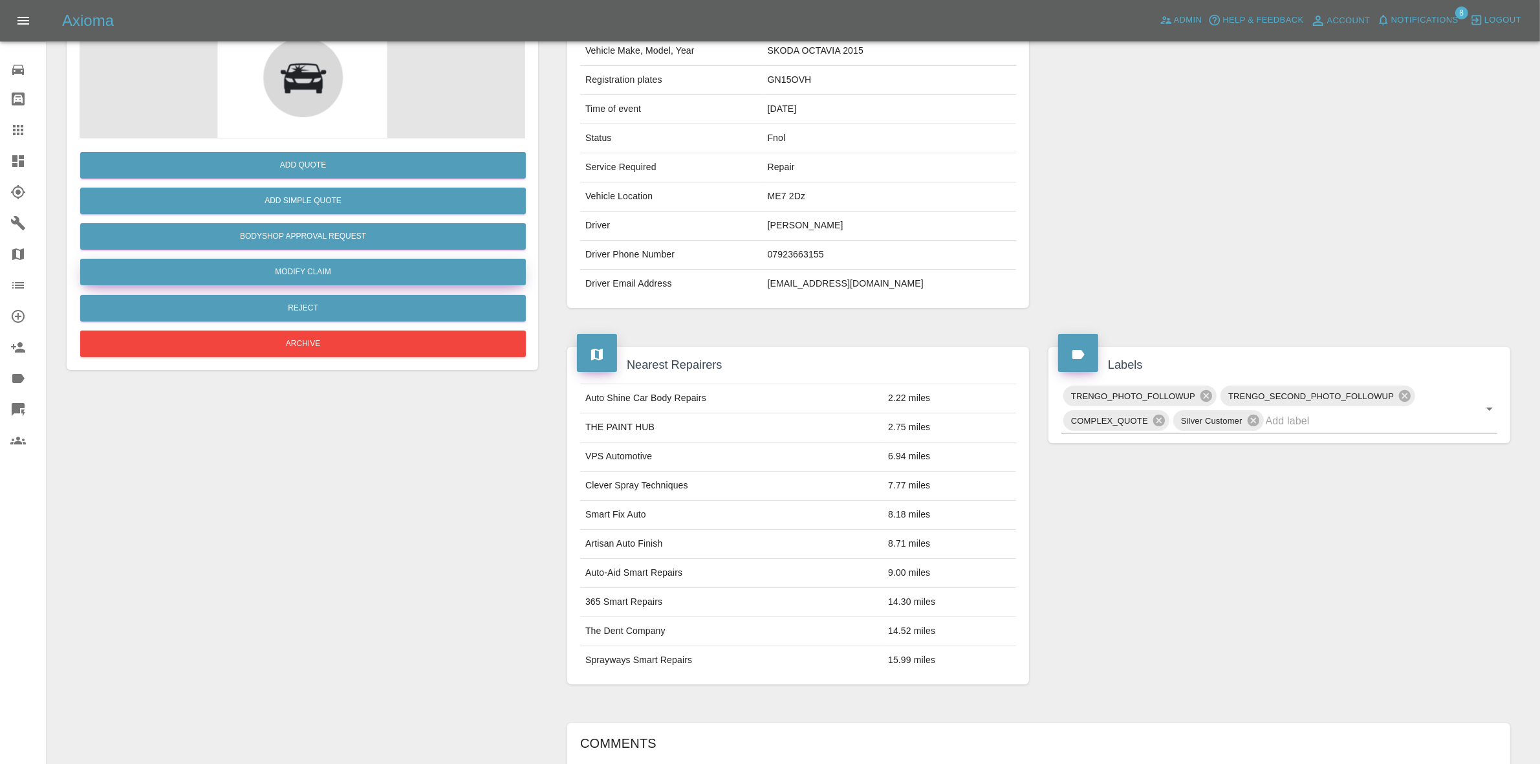
scroll to position [0, 0]
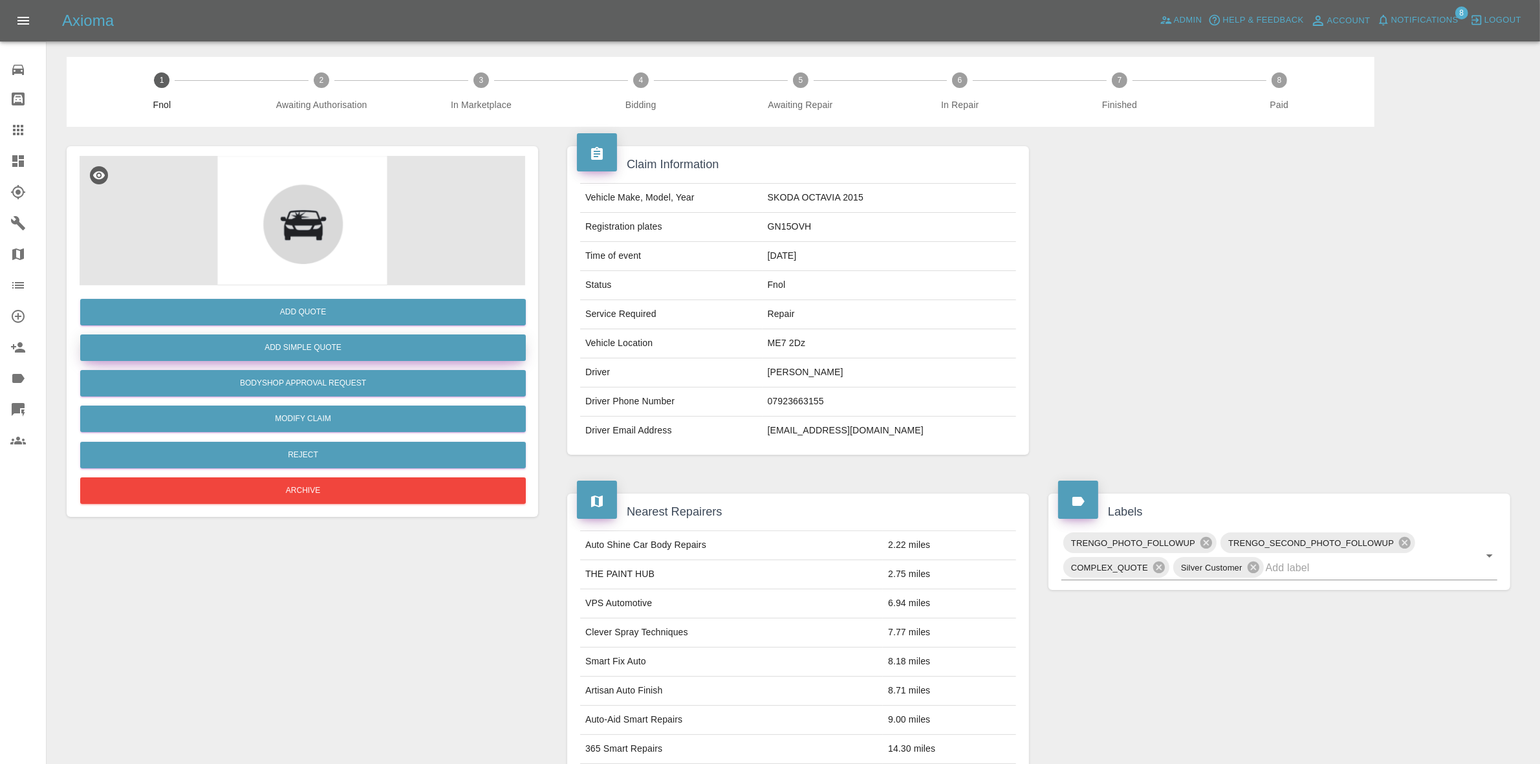
click at [353, 338] on button "Add Simple Quote" at bounding box center [303, 347] width 446 height 27
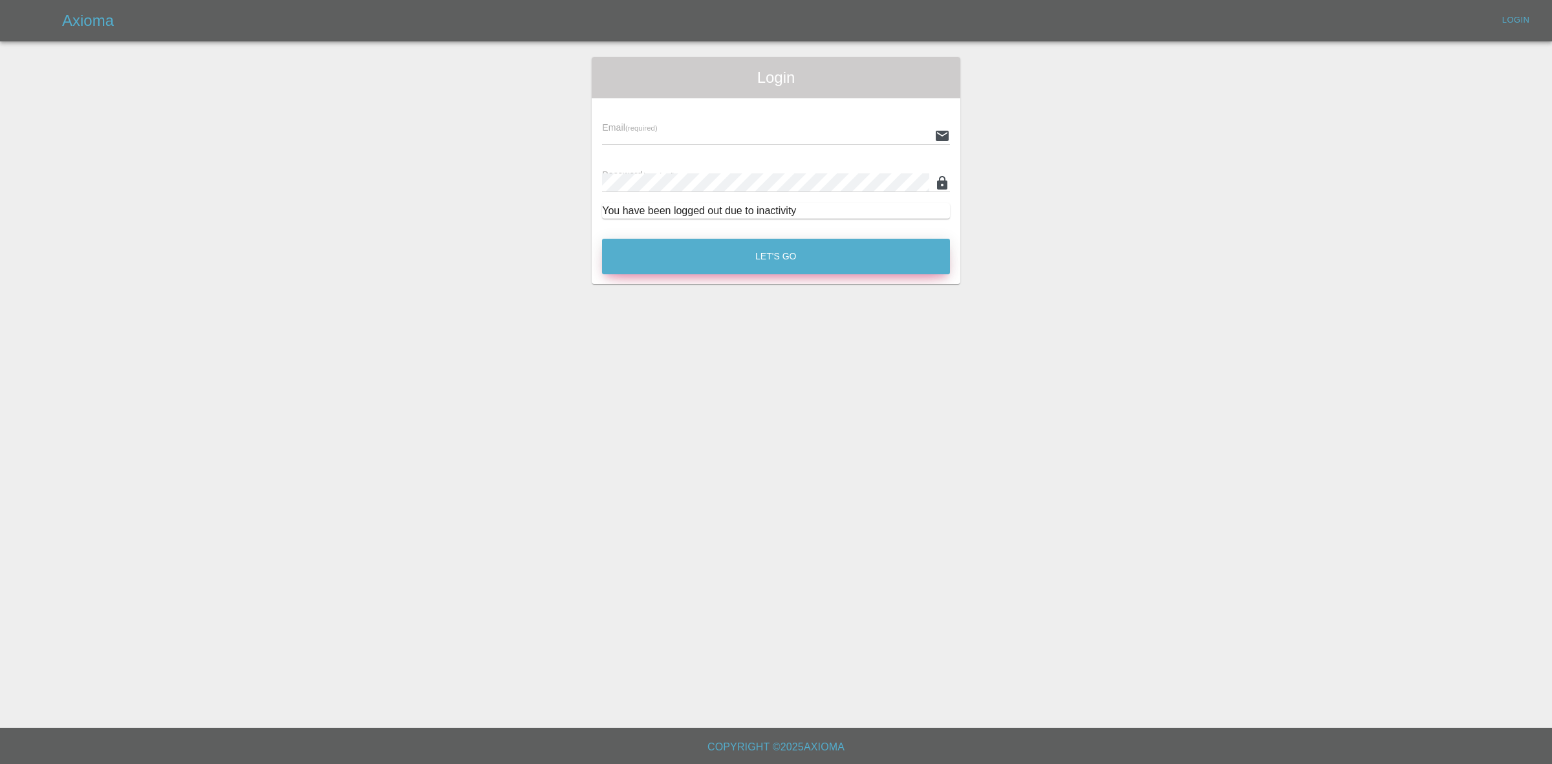
type input "[EMAIL_ADDRESS][DOMAIN_NAME]"
click at [726, 268] on button "Let's Go" at bounding box center [776, 257] width 348 height 36
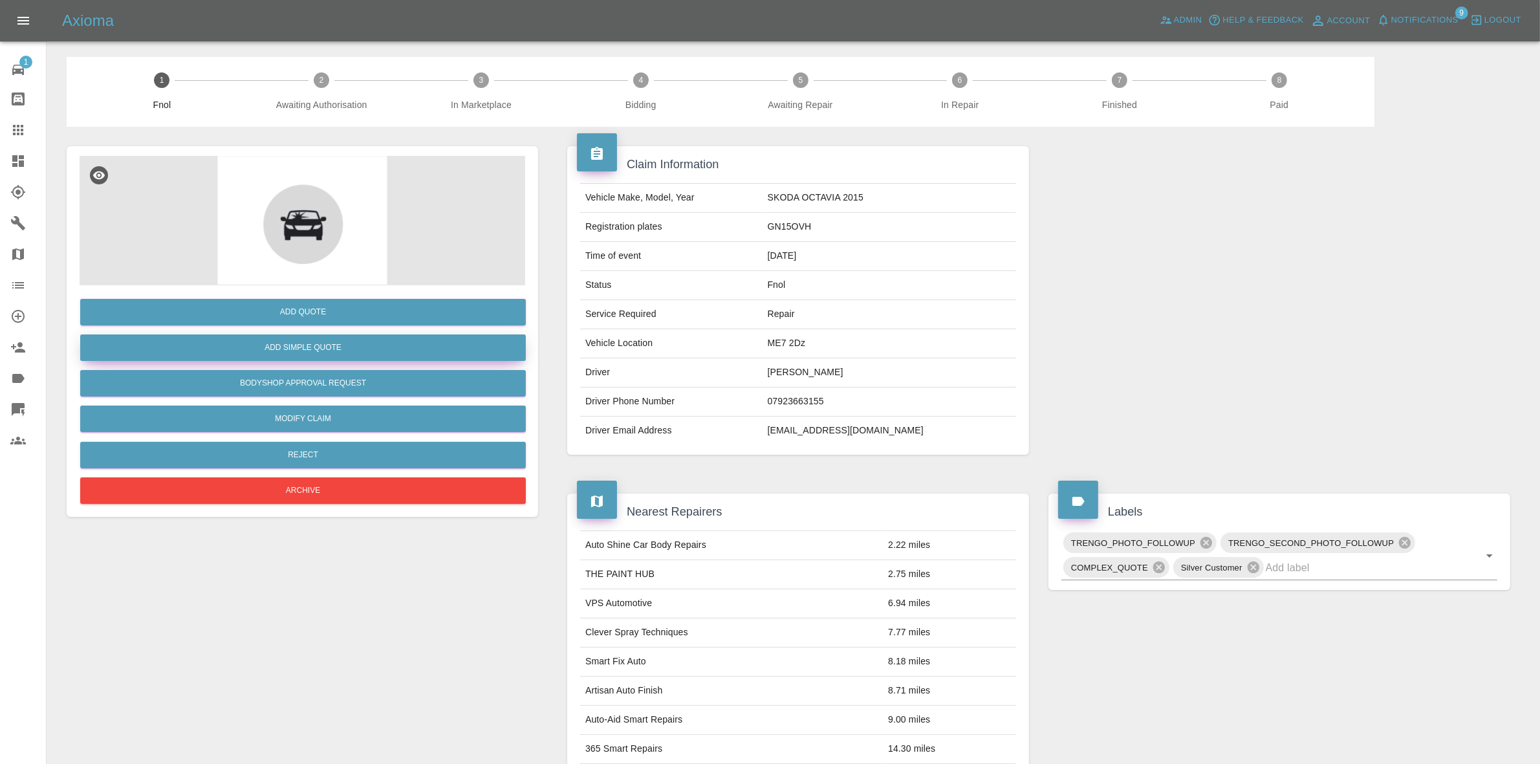
click at [302, 341] on button "Add Simple Quote" at bounding box center [303, 347] width 446 height 27
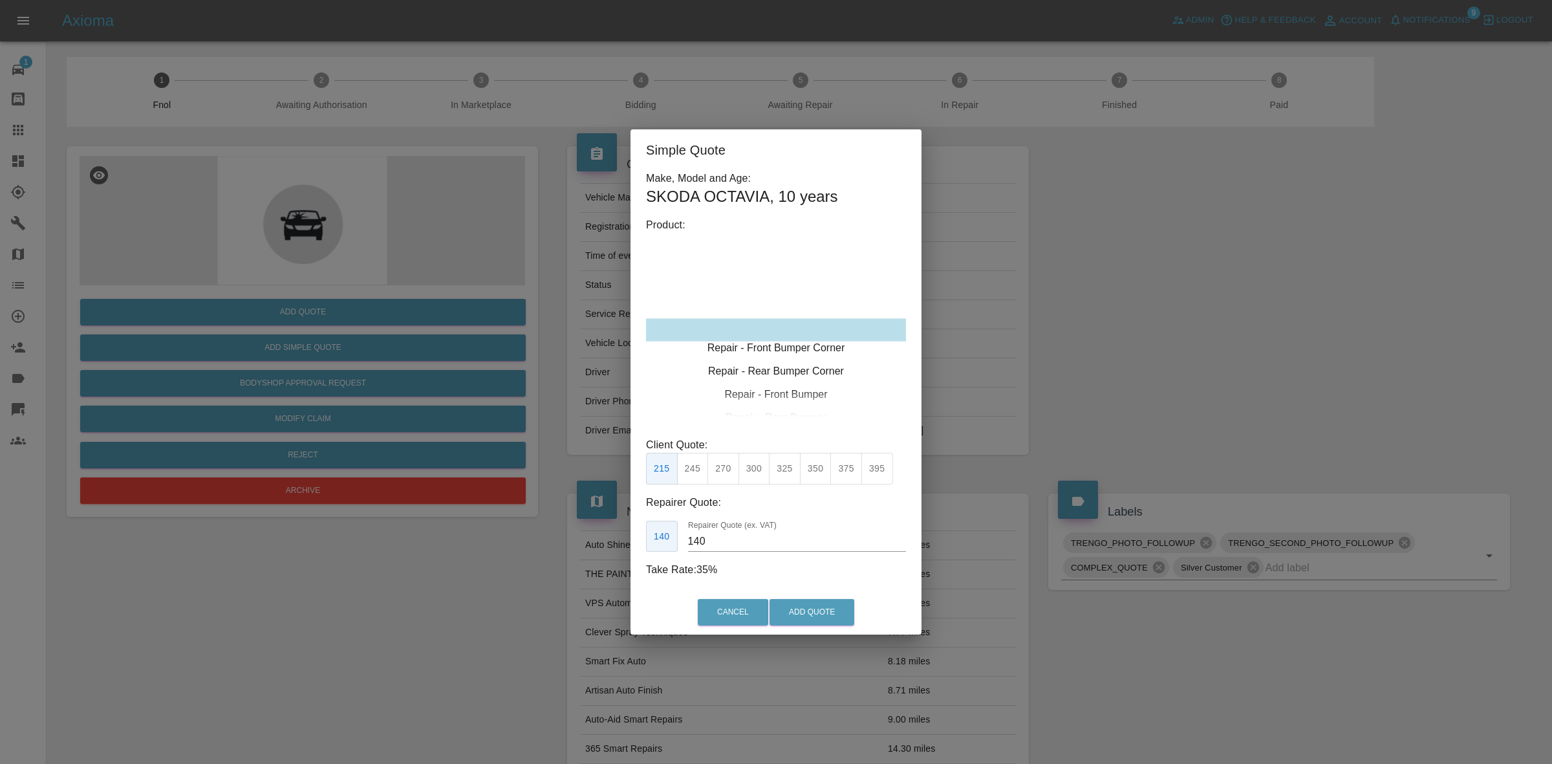
type input "120"
click at [799, 603] on button "Add Quote" at bounding box center [812, 612] width 85 height 27
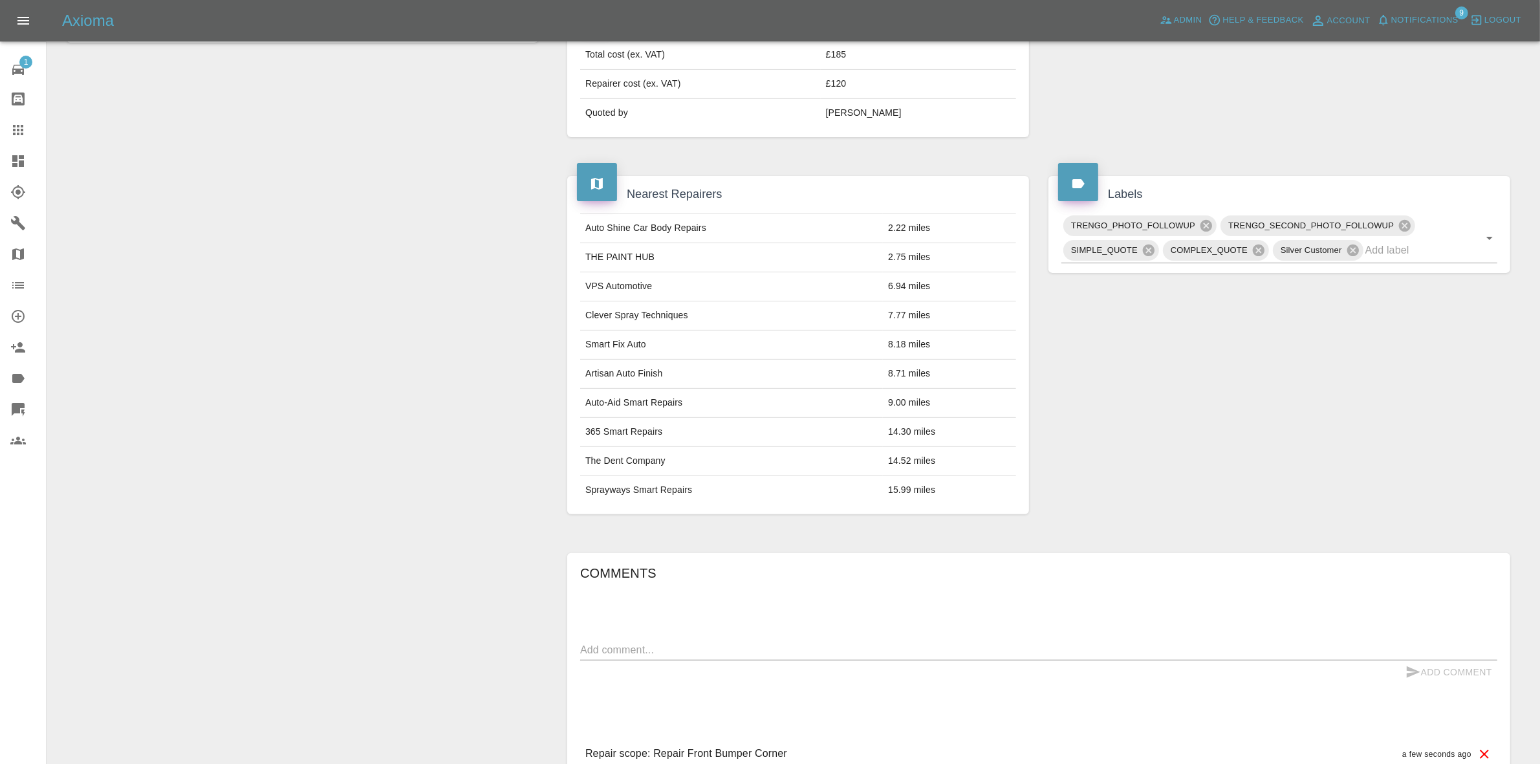
scroll to position [710, 0]
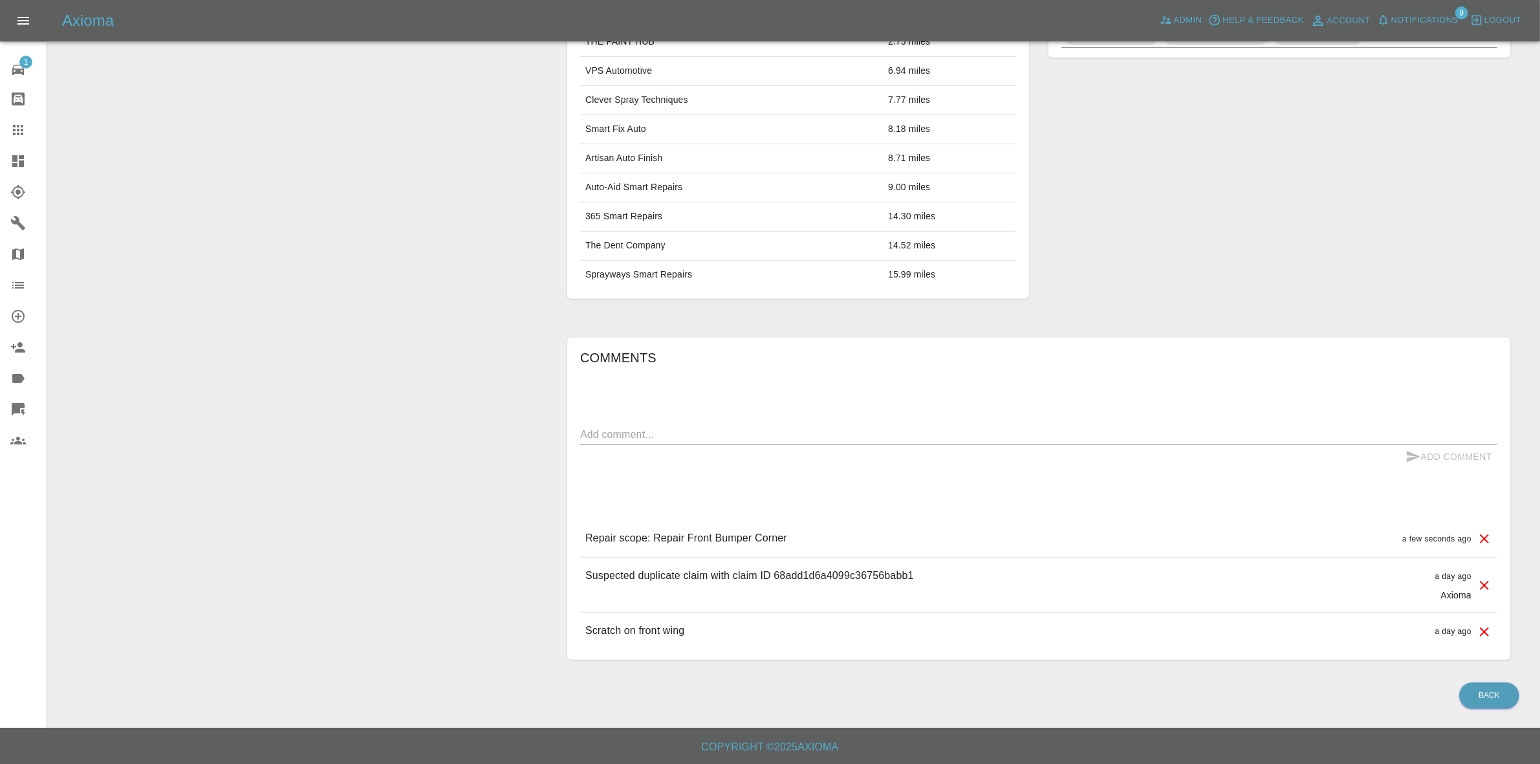
click at [862, 571] on p "Suspected duplicate claim with claim ID 68add1d6a4099c36756babb1" at bounding box center [749, 576] width 329 height 16
copy p "68add1d6a4099c36756babb1"
click at [964, 578] on div "Suspected duplicate claim with claim ID 68add1d6a4099c36756babb1 a day ago Axio…" at bounding box center [1038, 585] width 917 height 54
click at [950, 570] on div "Suspected duplicate claim with claim ID 68add1d6a4099c36756babb1 a day ago Axio…" at bounding box center [1038, 585] width 917 height 54
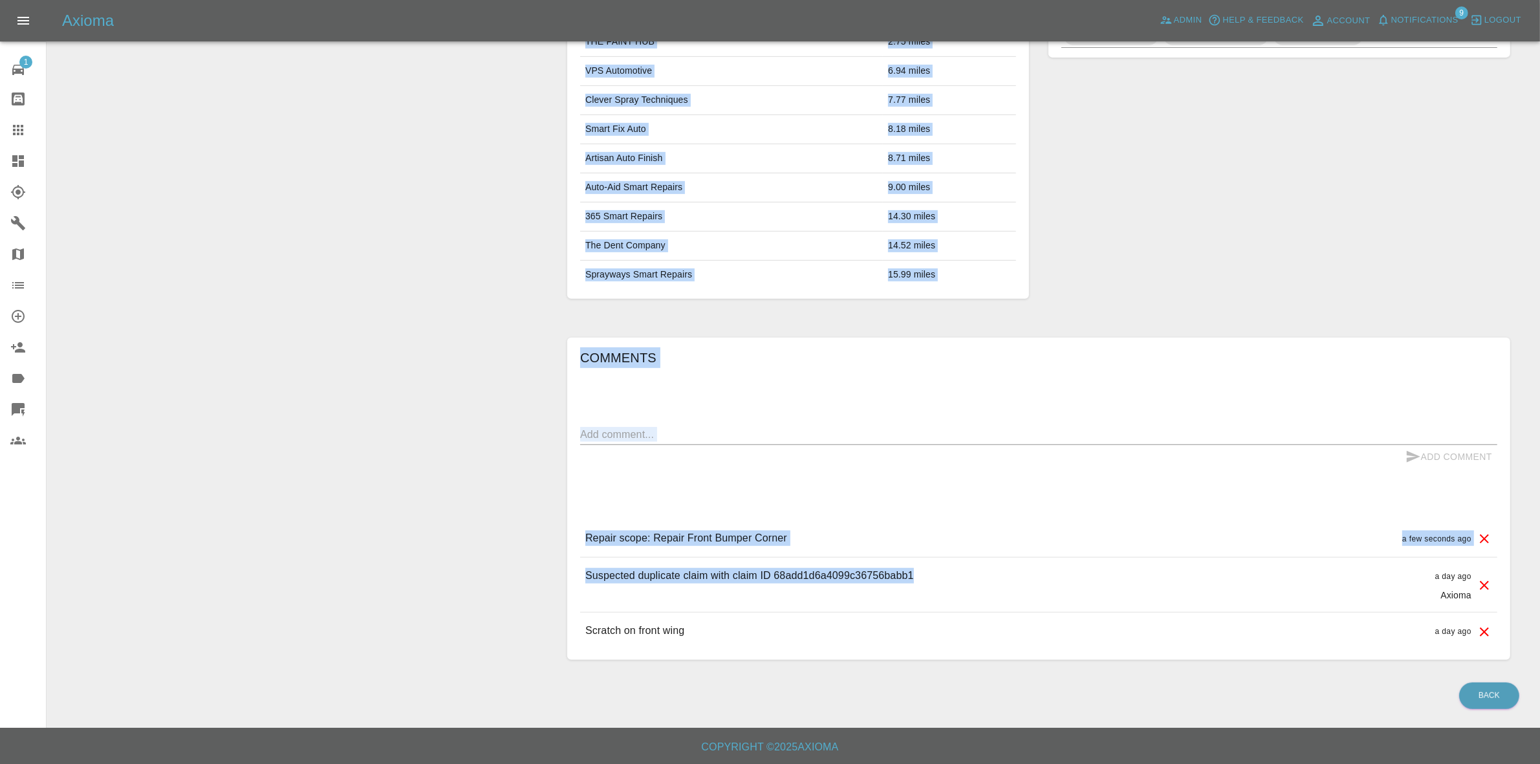
drag, startPoint x: 914, startPoint y: 572, endPoint x: 485, endPoint y: 589, distance: 429.2
click at [485, 589] on div "Modify Claim Modify Quote Rollback Approve Repair Archive Claim Information Veh…" at bounding box center [793, 50] width 1473 height 1258
click at [754, 580] on p "Suspected duplicate claim with claim ID 68add1d6a4099c36756babb1" at bounding box center [749, 576] width 329 height 16
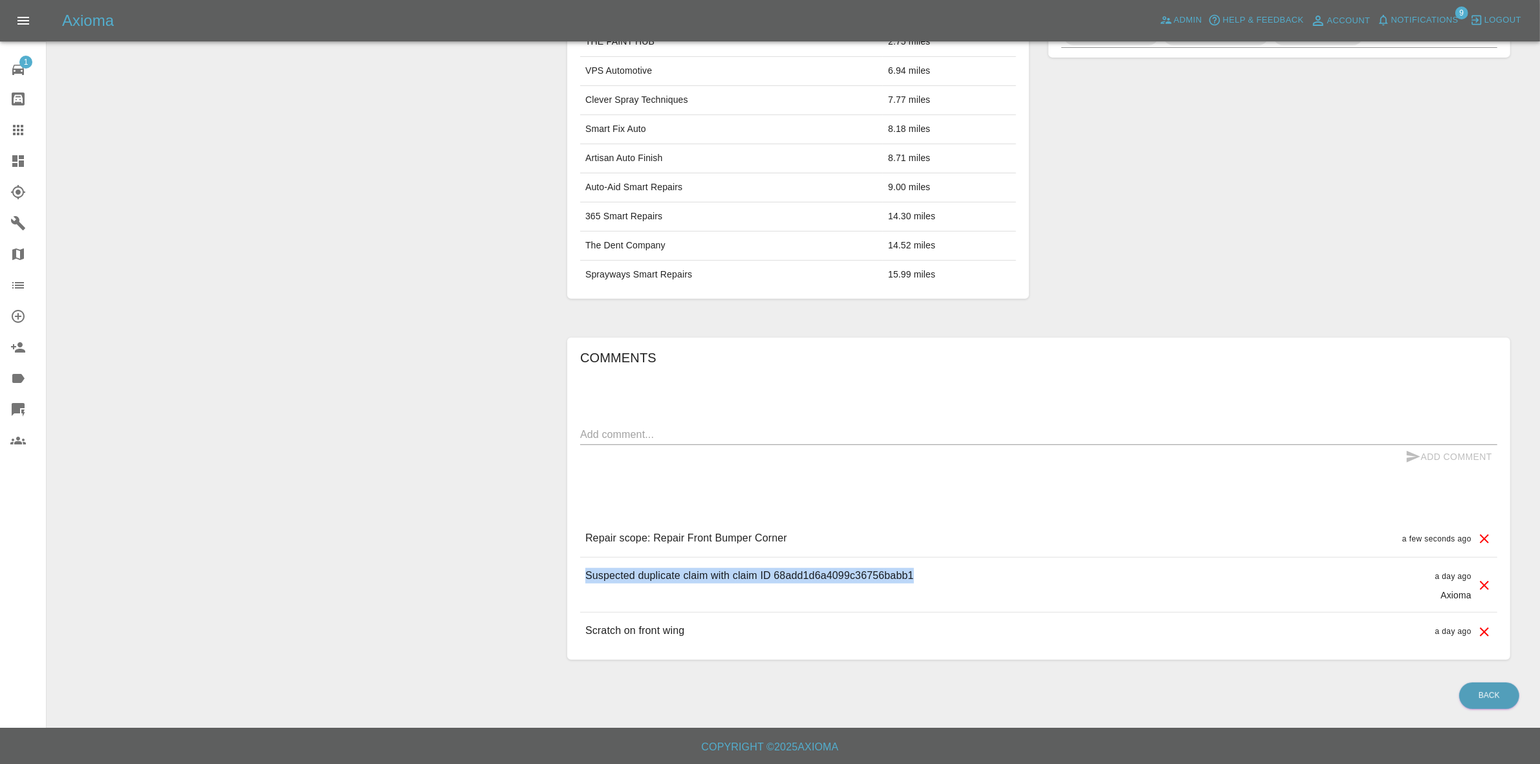
drag, startPoint x: 862, startPoint y: 576, endPoint x: 554, endPoint y: 576, distance: 307.9
click at [554, 576] on div "Claim Information Vehicle Make, Model, Year SKODA OCTAVIA 2015 Registration pla…" at bounding box center [1039, 50] width 982 height 1258
copy p "Suspected duplicate claim with claim ID 68add1d6a4099c36756babb1"
click at [694, 435] on textarea at bounding box center [1038, 434] width 917 height 15
paste textarea "Suspected duplicate claim with claim ID 68add1d6a4099c36756babb1"
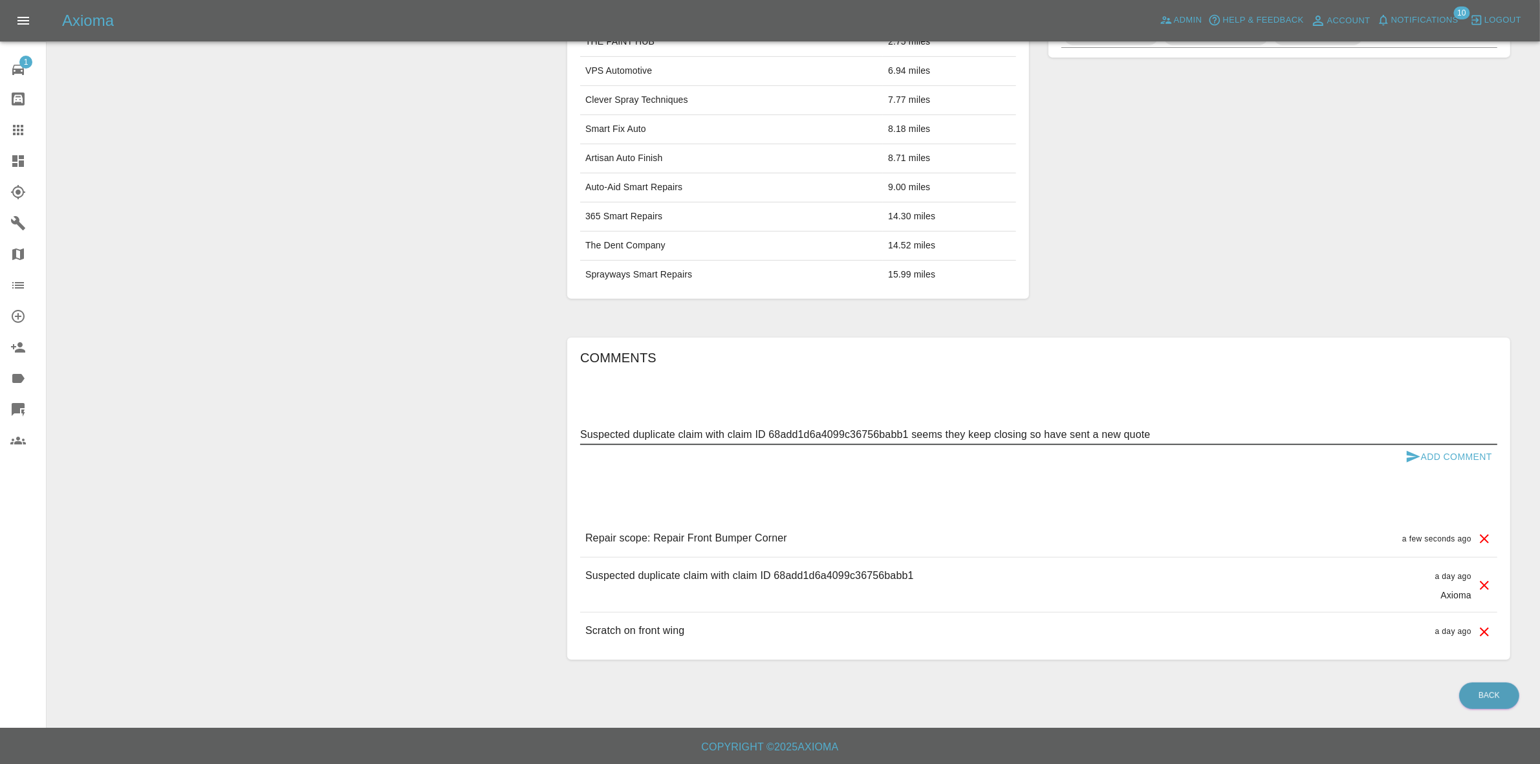
type textarea "Suspected duplicate claim with claim ID 68add1d6a4099c36756babb1 seems they kee…"
click at [1479, 454] on button "Add Comment" at bounding box center [1448, 457] width 97 height 24
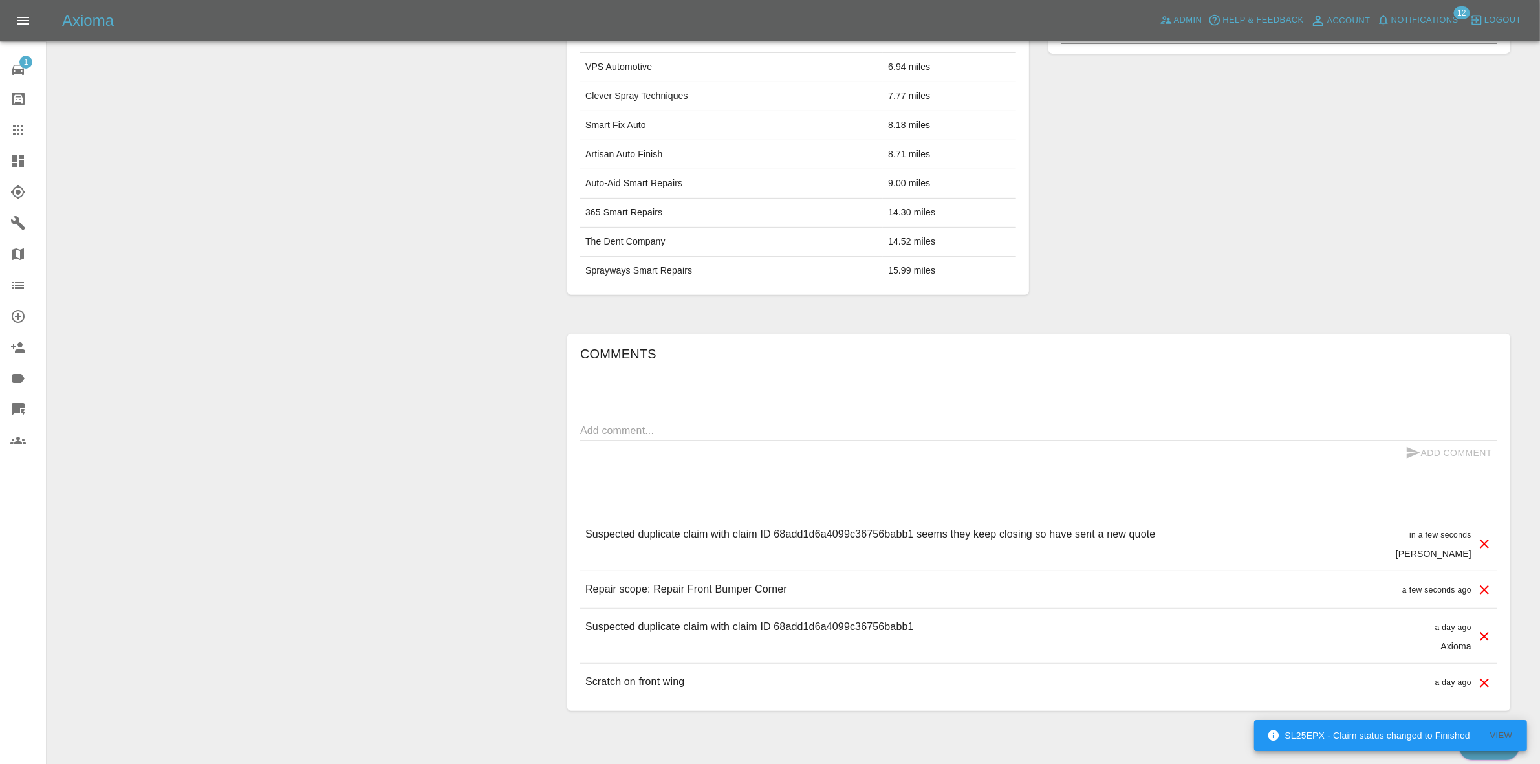
scroll to position [0, 0]
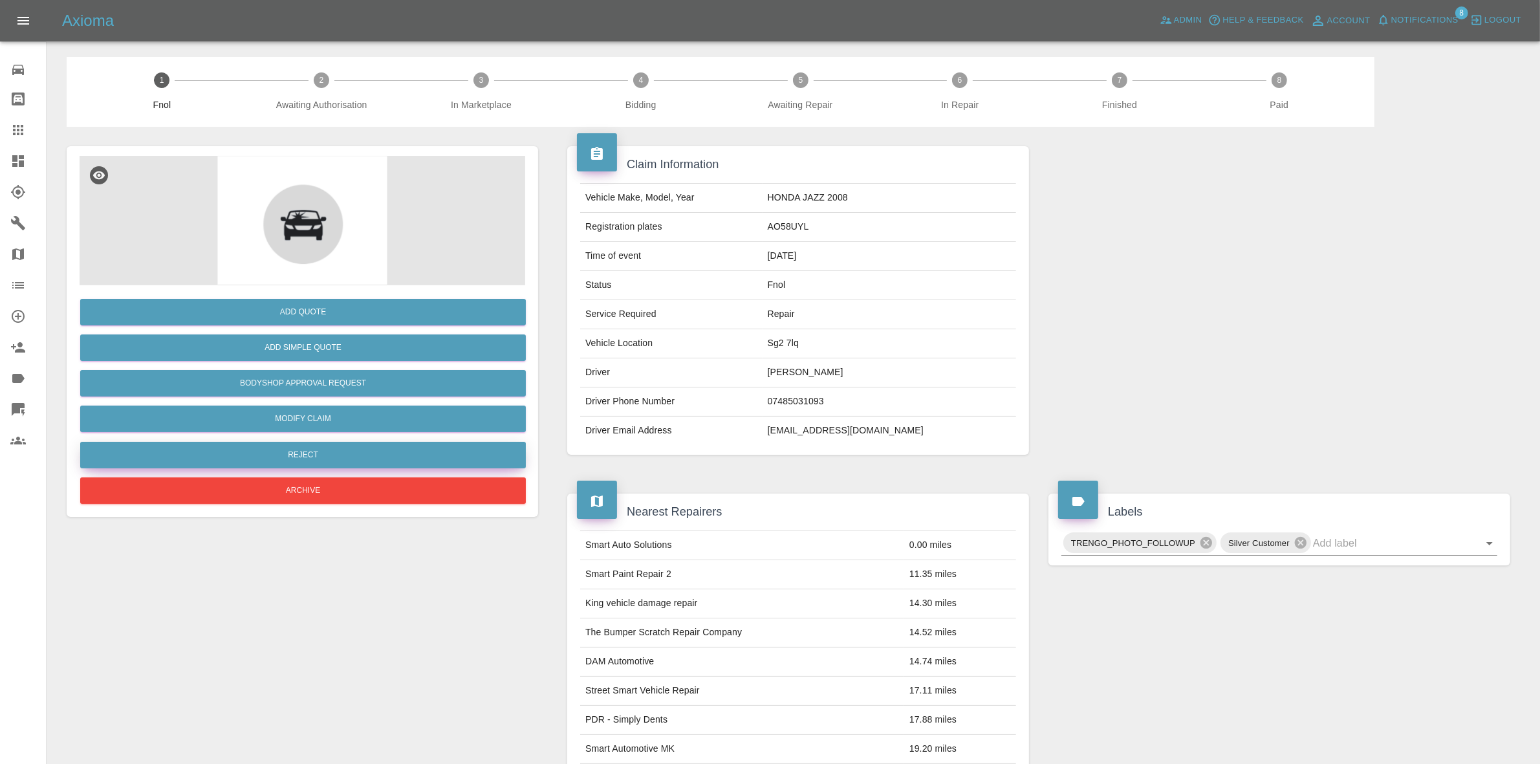
click at [270, 450] on button "Reject" at bounding box center [303, 455] width 446 height 27
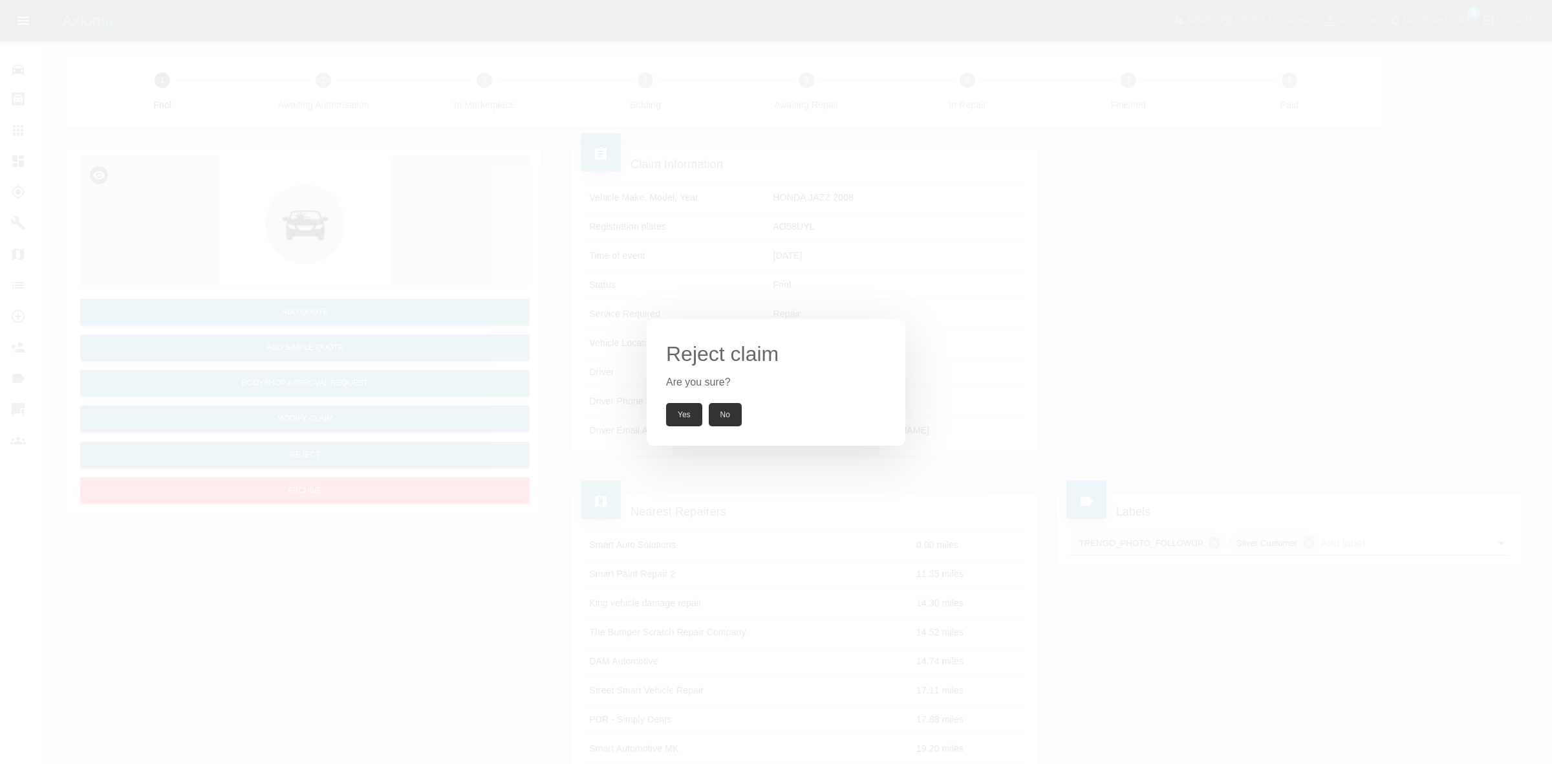
click at [670, 406] on button "Yes" at bounding box center [684, 414] width 36 height 23
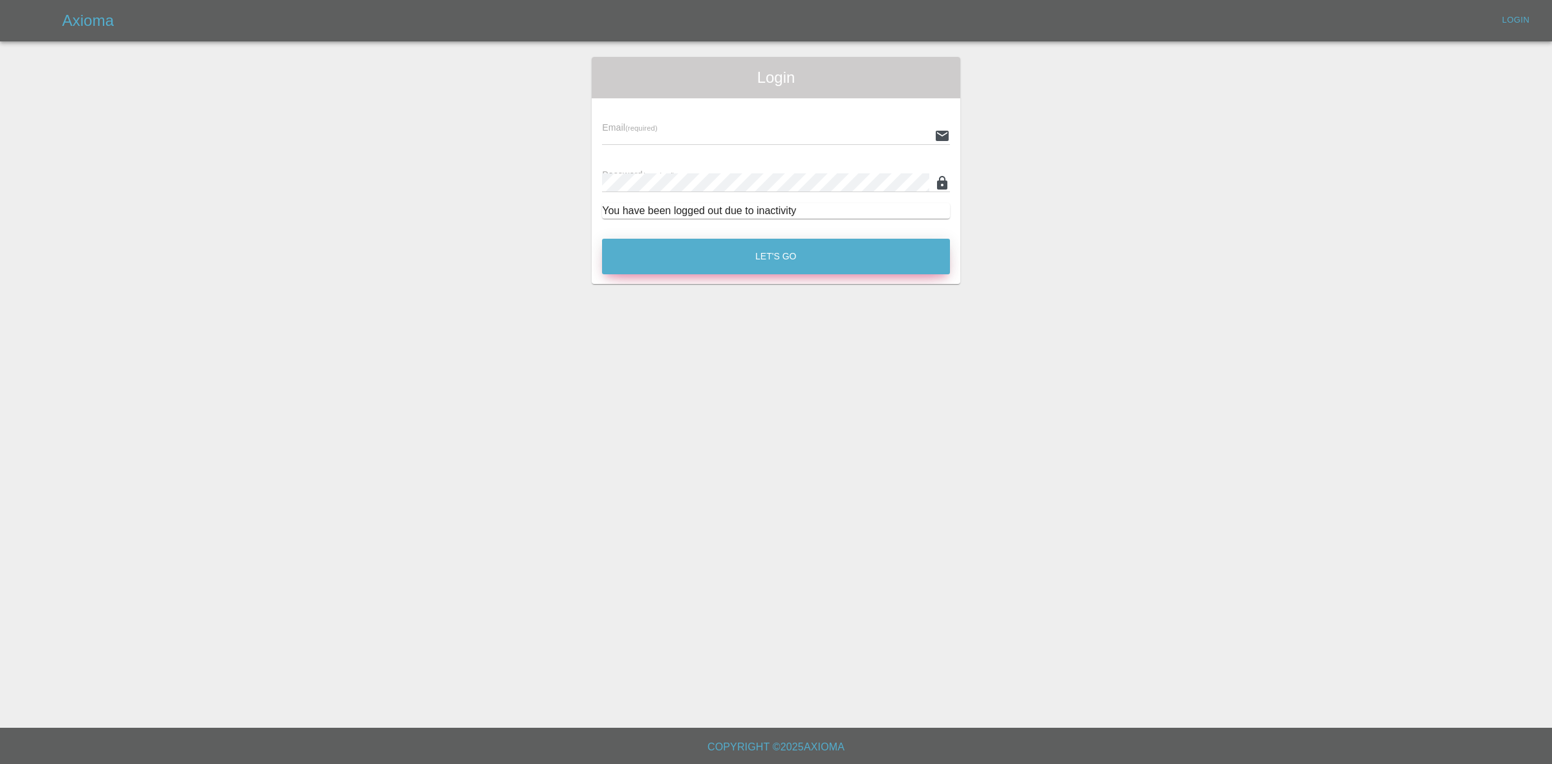
type input "georgecreedon1@icloud.com"
click at [694, 270] on button "Let's Go" at bounding box center [776, 257] width 348 height 36
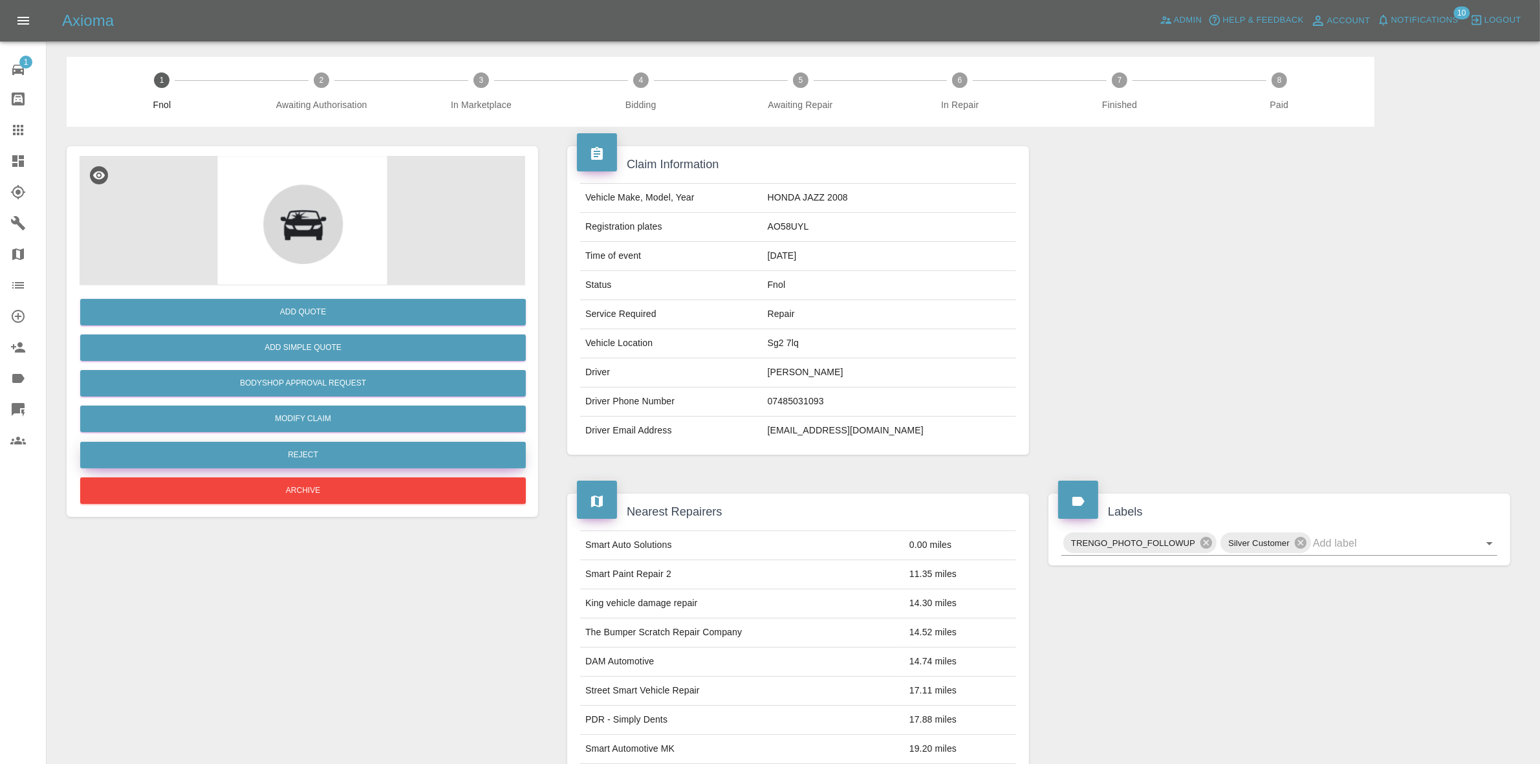
click at [340, 452] on button "Reject" at bounding box center [303, 455] width 446 height 27
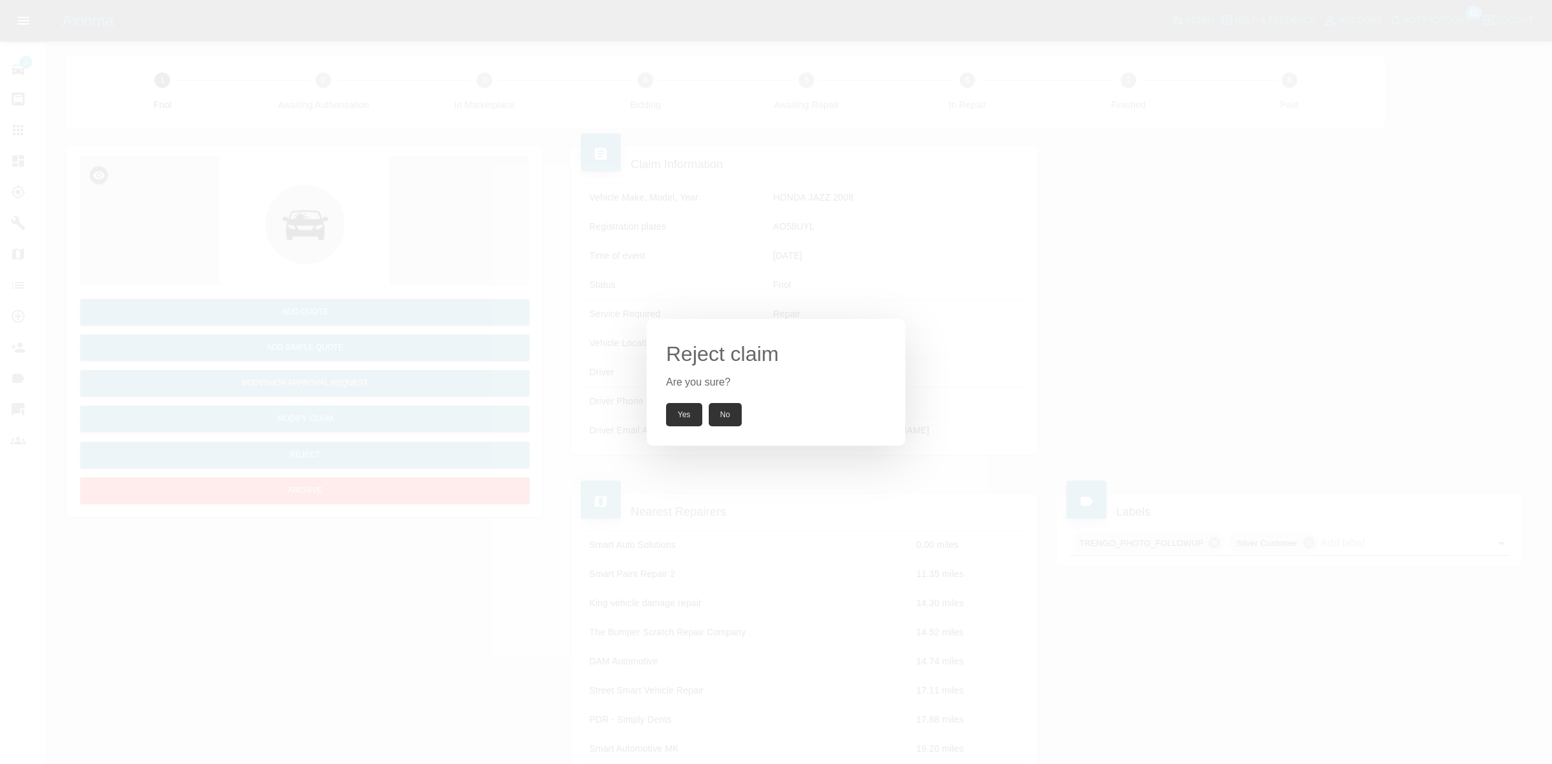
click at [690, 417] on button "Yes" at bounding box center [684, 414] width 36 height 23
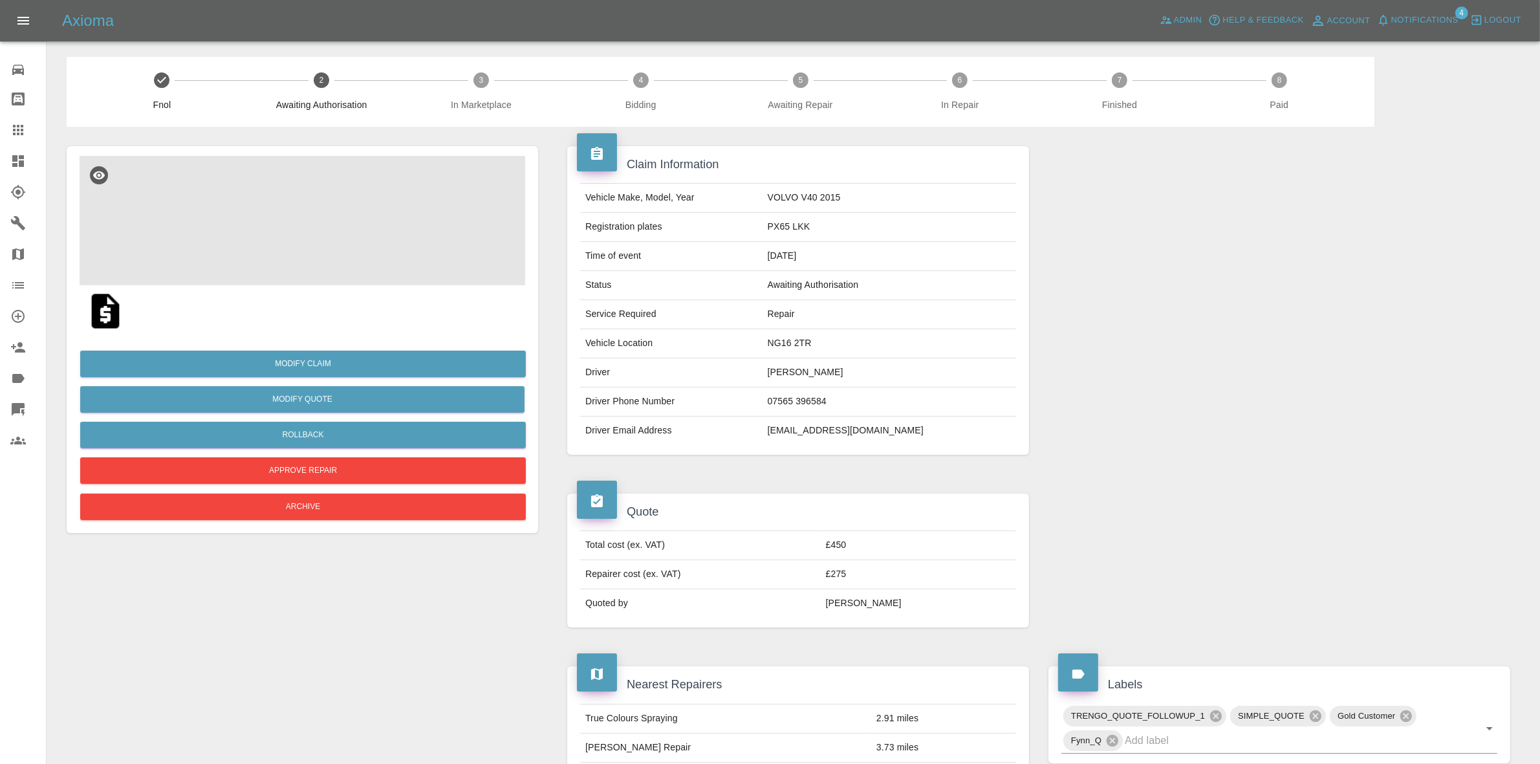
click at [343, 221] on img at bounding box center [303, 220] width 446 height 129
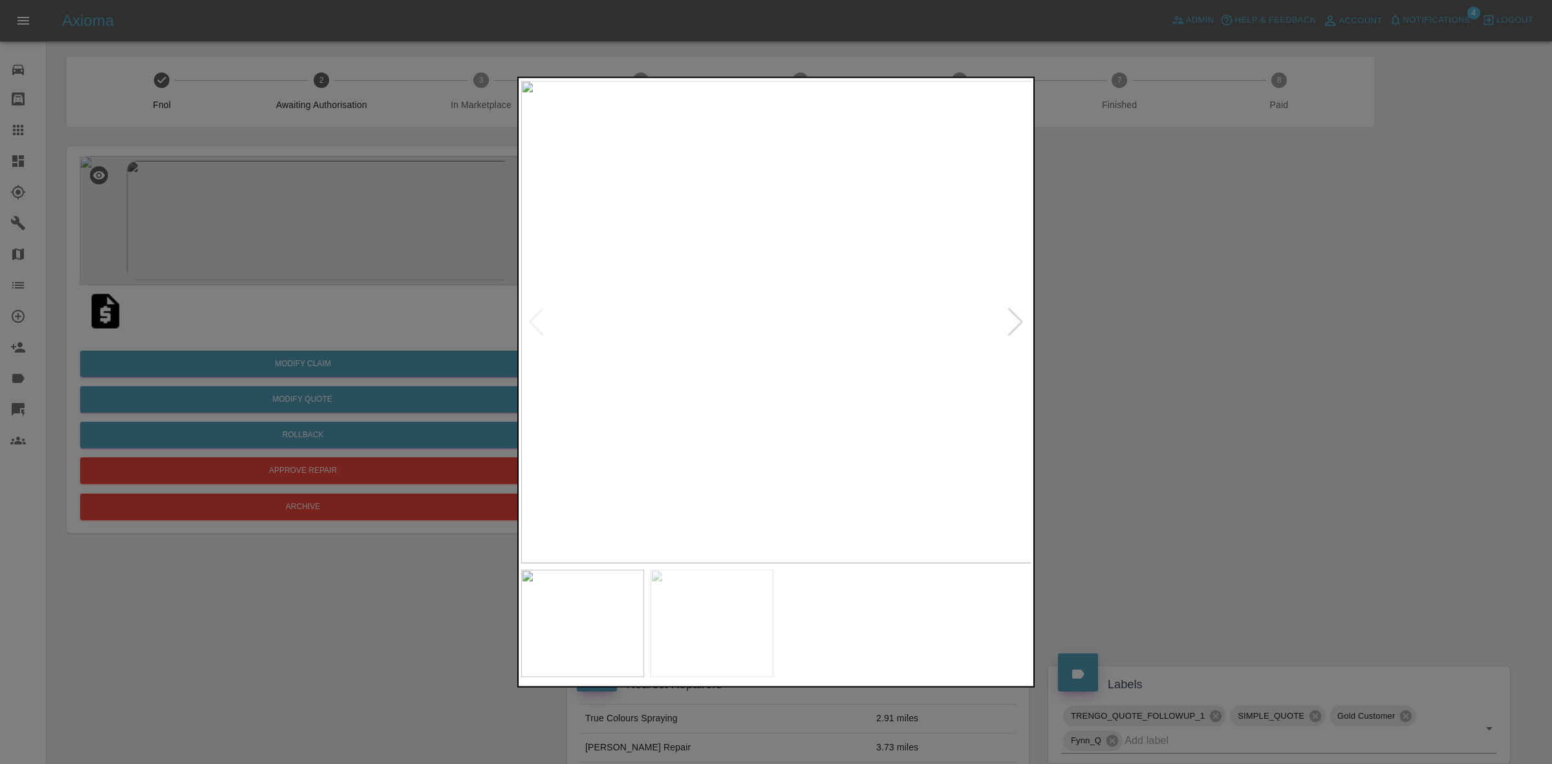
click at [1013, 318] on div at bounding box center [1015, 321] width 17 height 28
click at [1013, 318] on img at bounding box center [776, 321] width 511 height 483
click at [1192, 338] on div at bounding box center [776, 382] width 1552 height 764
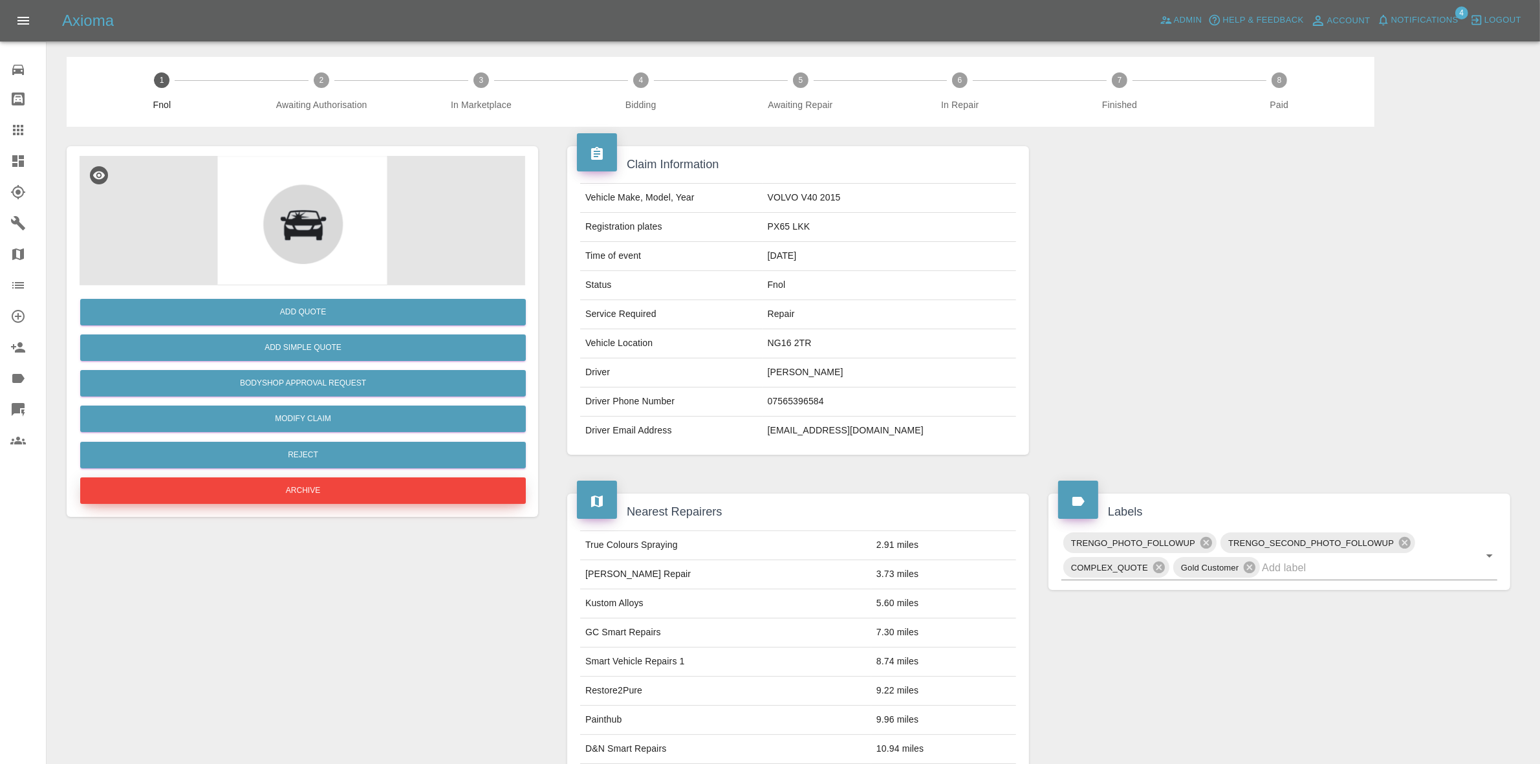
click at [325, 489] on button "Archive" at bounding box center [303, 490] width 446 height 27
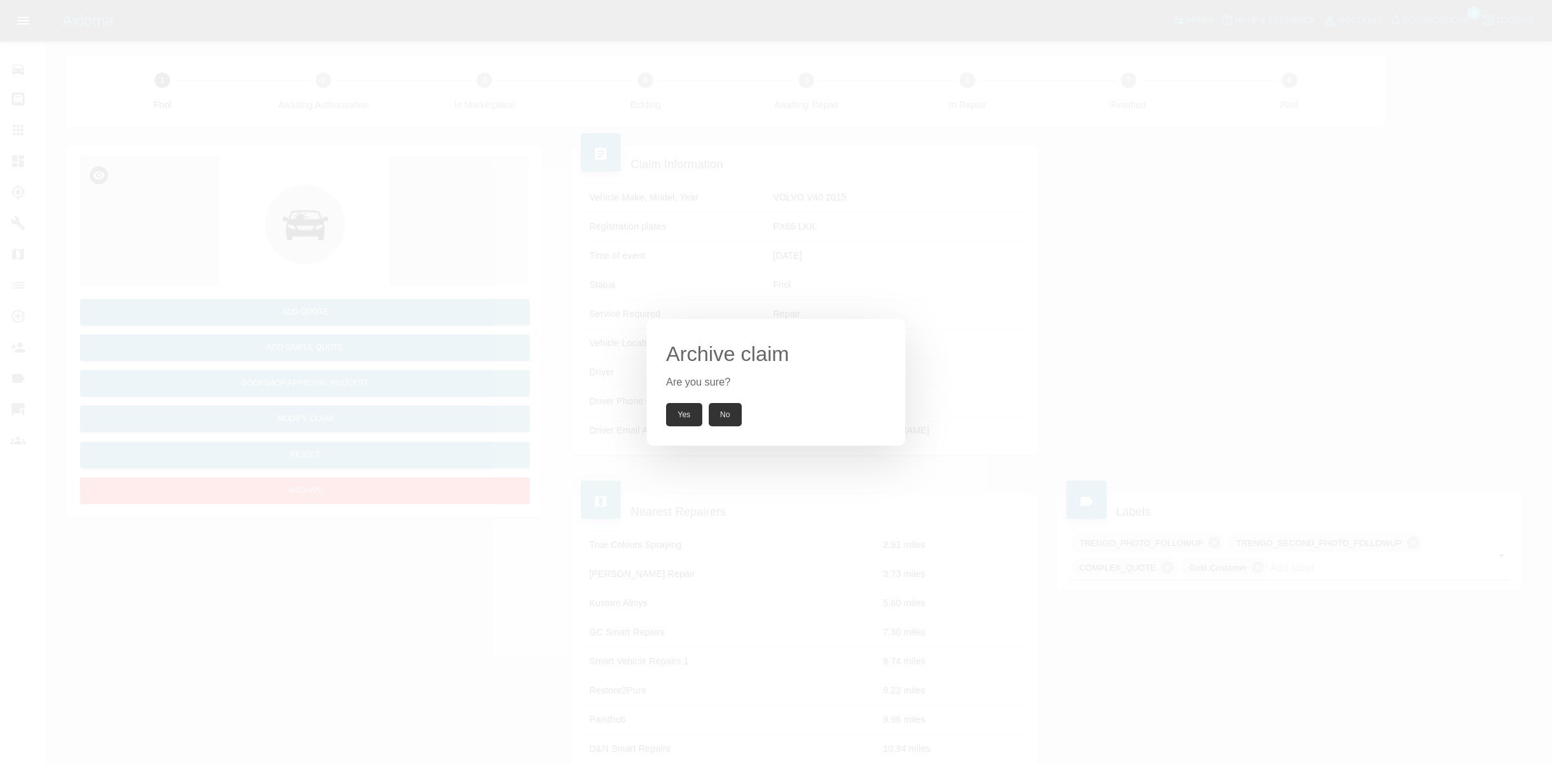
click at [682, 413] on button "Yes" at bounding box center [684, 414] width 36 height 23
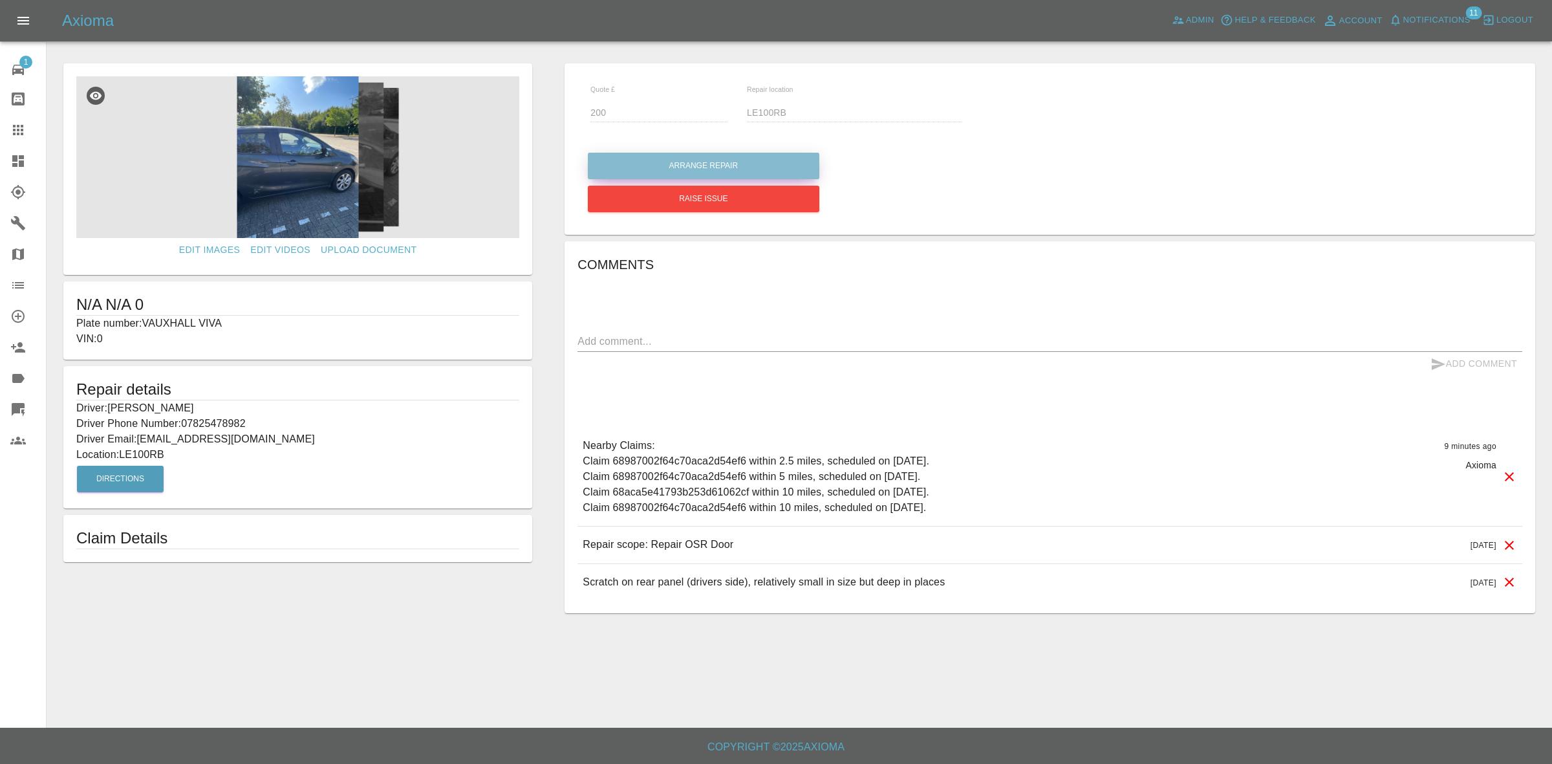
click at [640, 163] on button "Arrange Repair" at bounding box center [704, 166] width 232 height 27
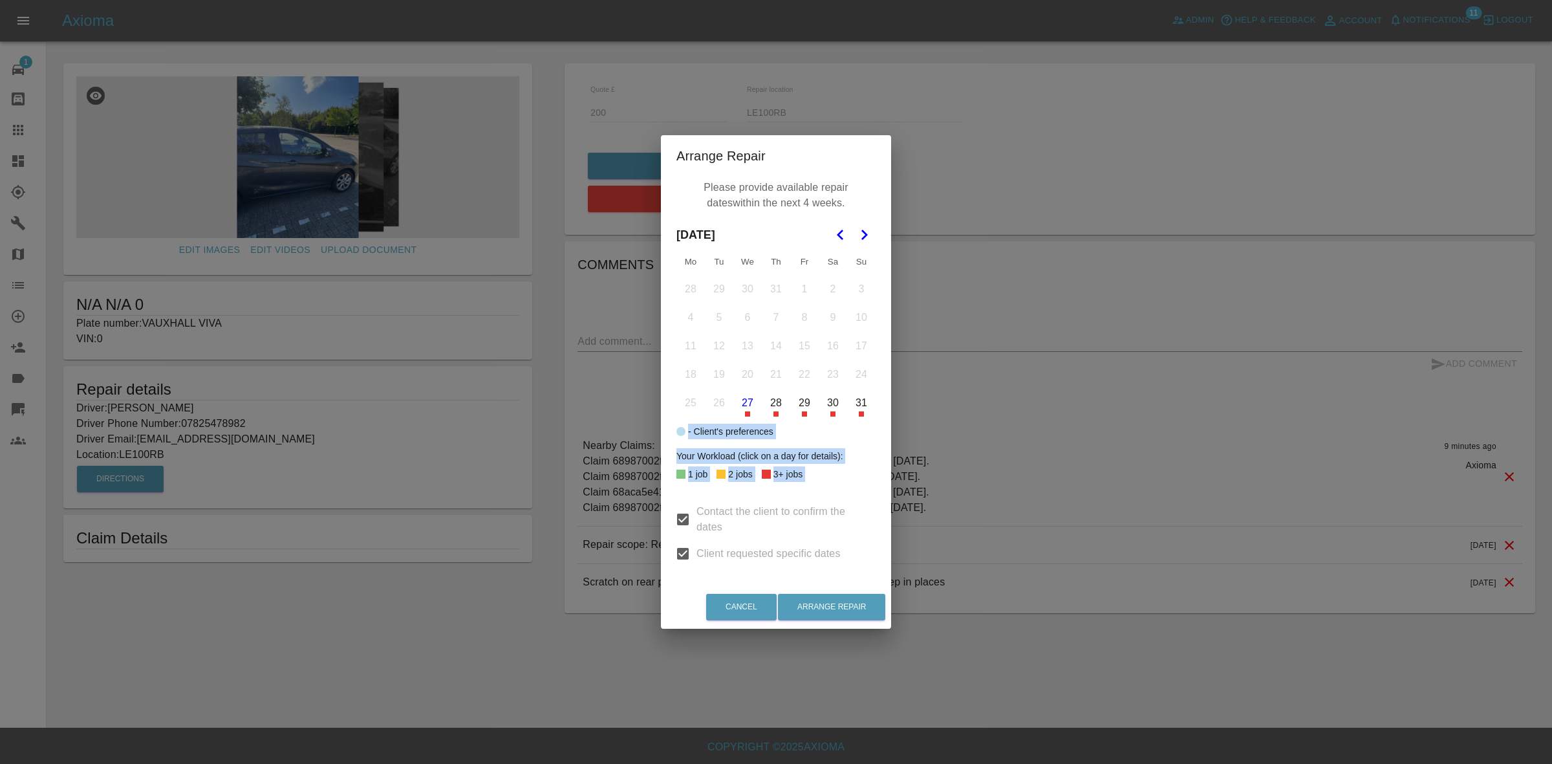
click at [866, 224] on button "Go to the Next Month" at bounding box center [864, 234] width 23 height 23
click at [690, 403] on button "29" at bounding box center [690, 402] width 27 height 27
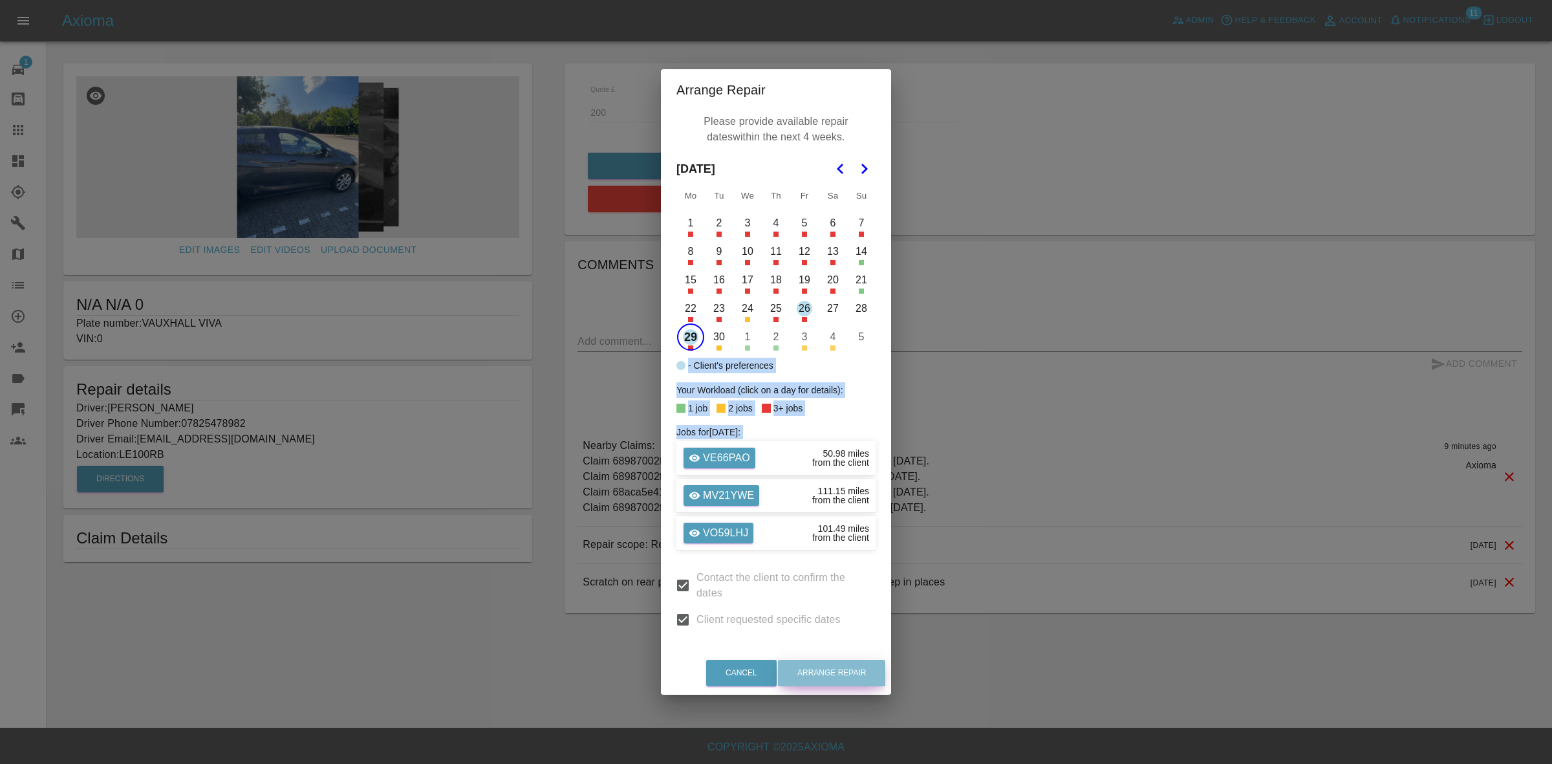
click at [855, 675] on button "Arrange Repair" at bounding box center [831, 673] width 107 height 27
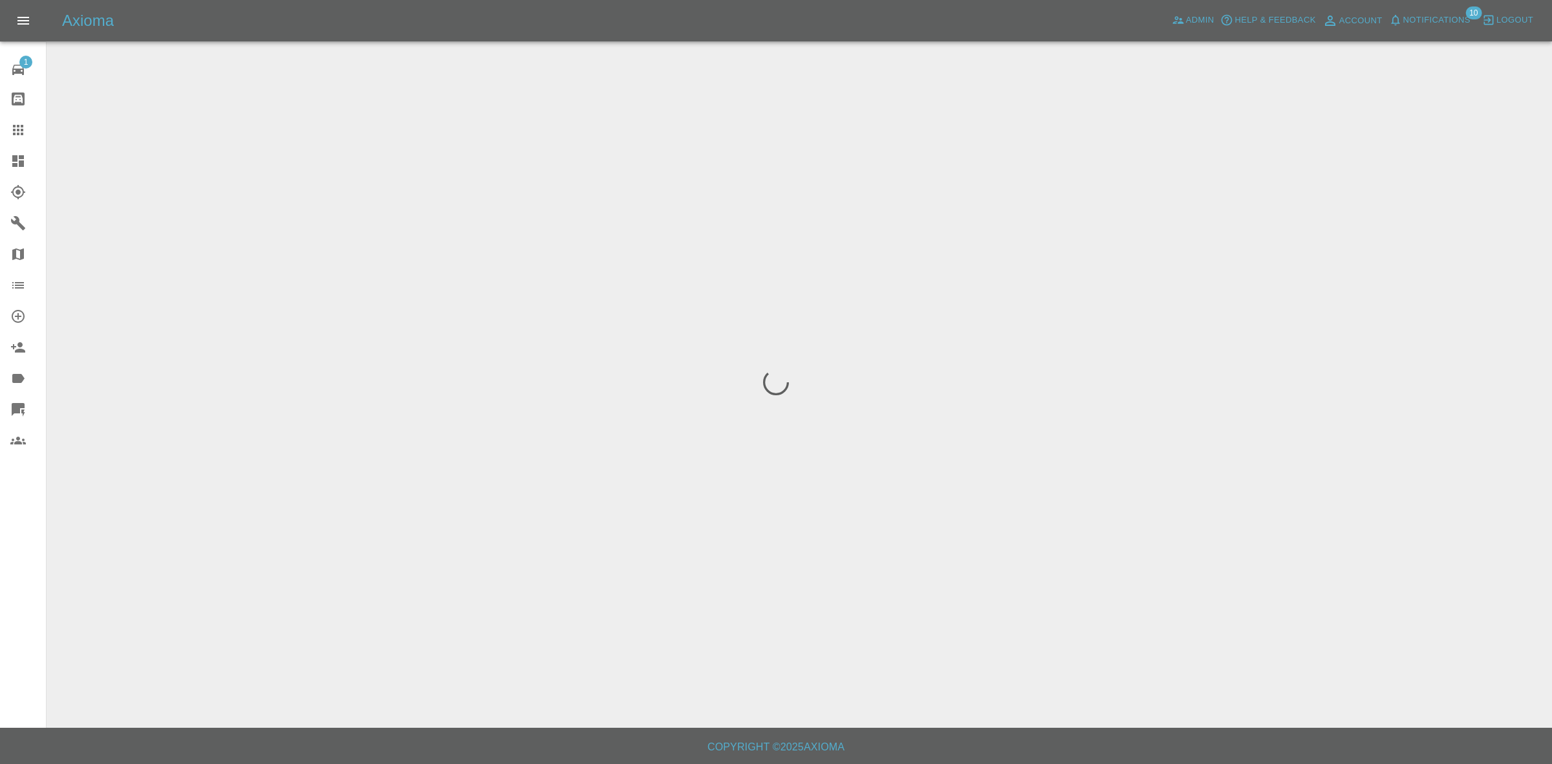
click at [1413, 20] on span "Notifications" at bounding box center [1437, 20] width 67 height 15
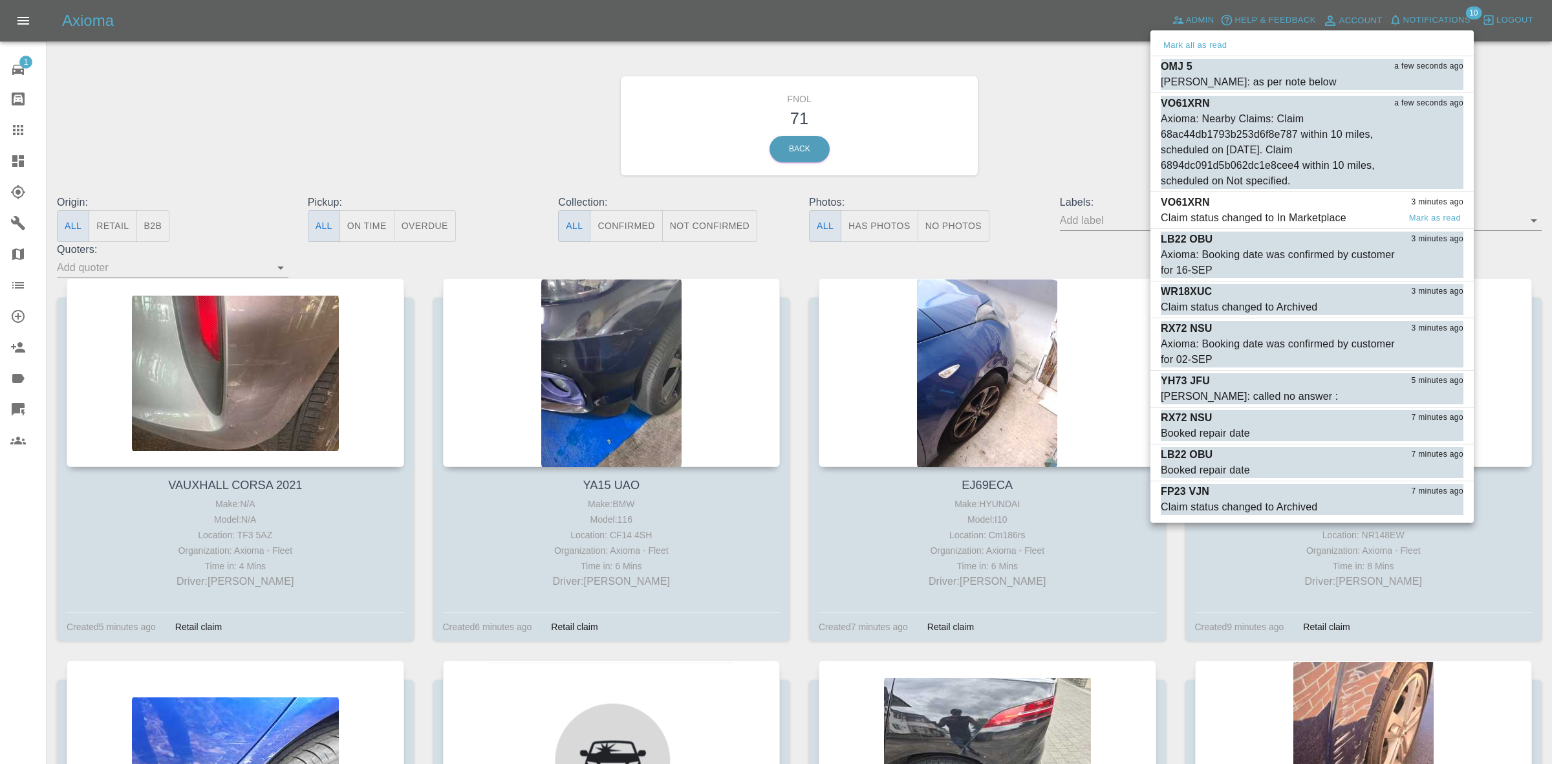
click at [1283, 214] on div "Claim status changed to In Marketplace" at bounding box center [1254, 218] width 186 height 16
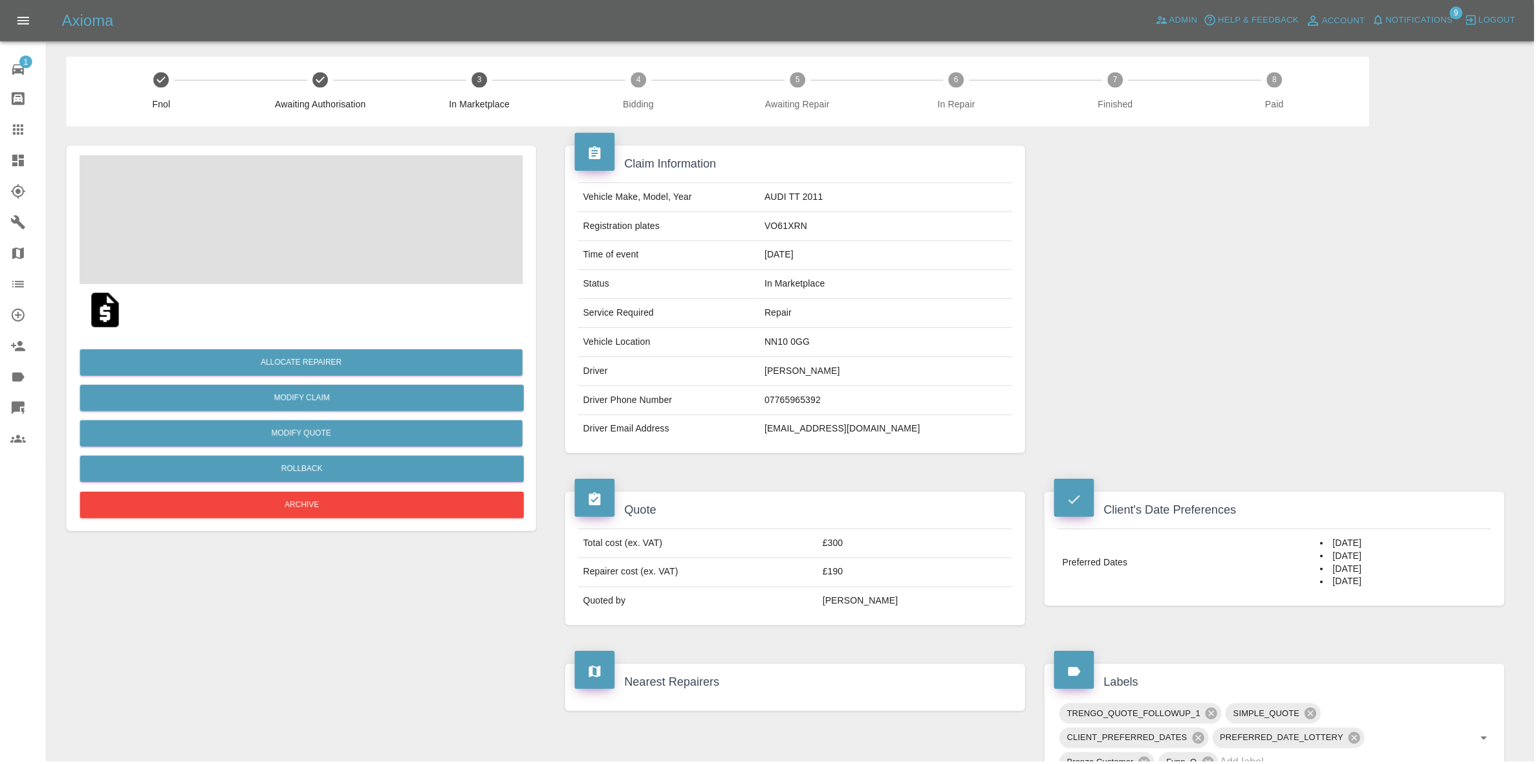
click at [1421, 21] on span "Notifications" at bounding box center [1424, 20] width 67 height 15
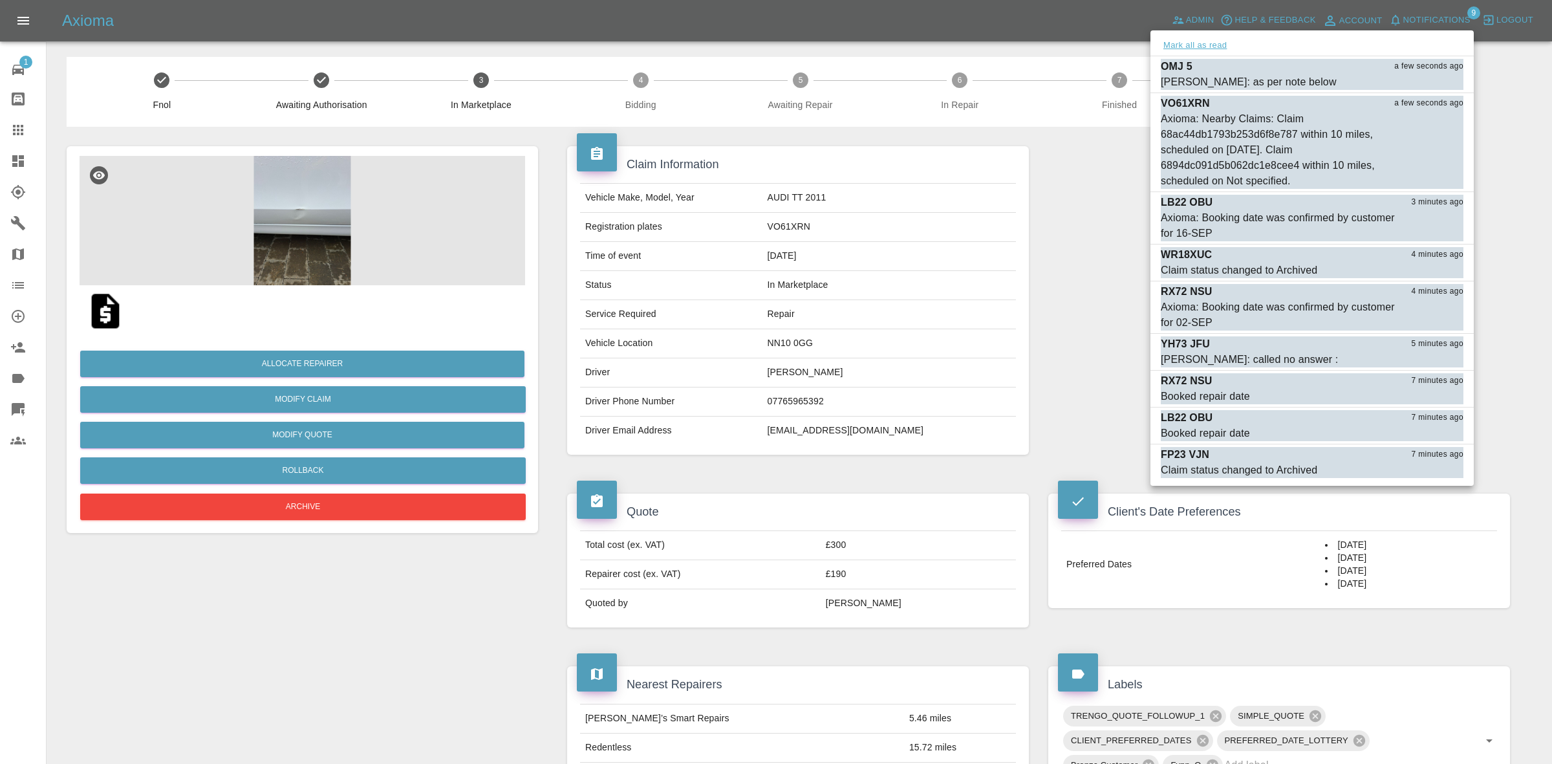
click at [1197, 46] on button "Mark all as read" at bounding box center [1195, 45] width 69 height 15
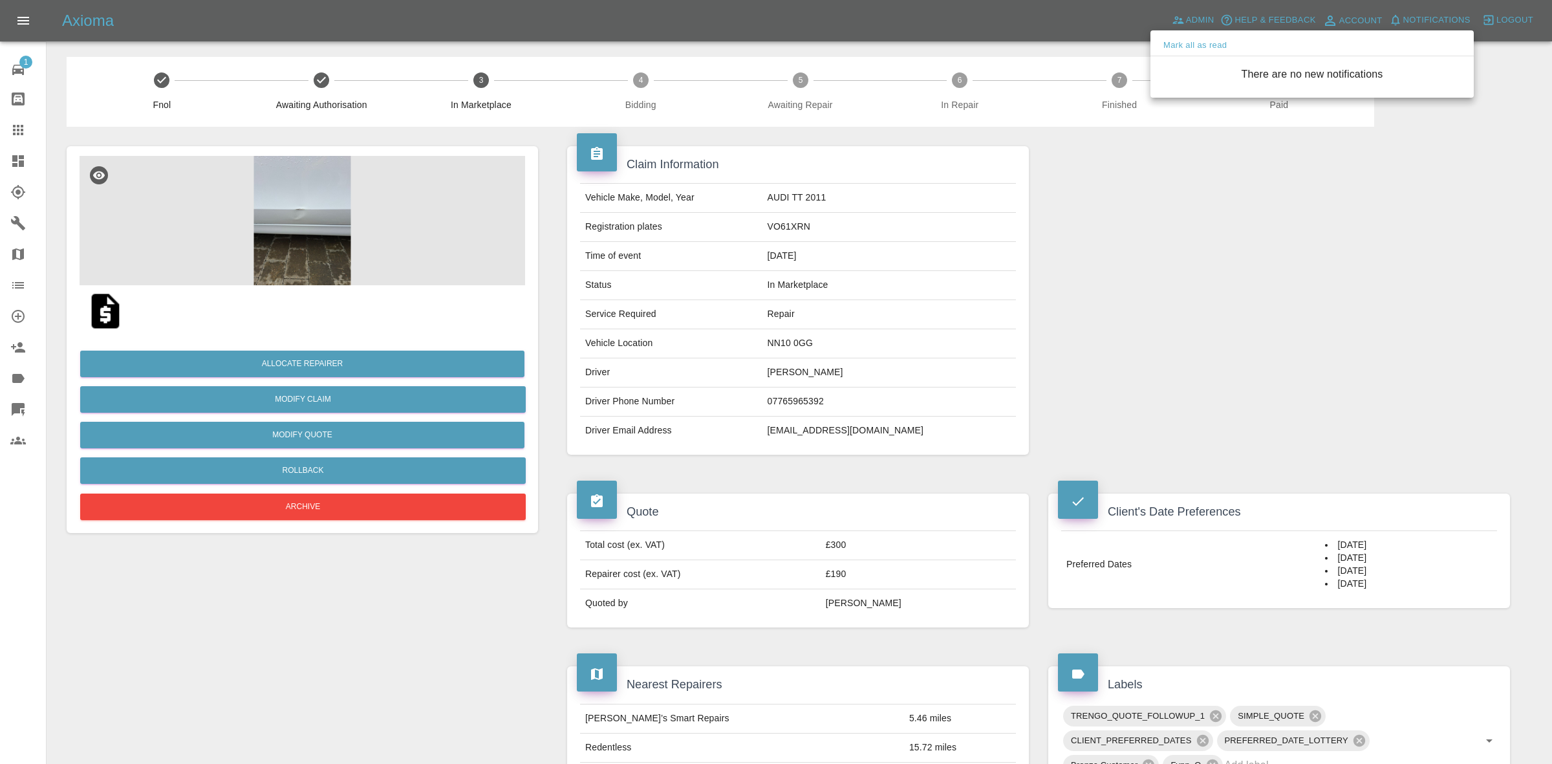
drag, startPoint x: 1043, startPoint y: 264, endPoint x: 1030, endPoint y: 277, distance: 18.3
click at [1039, 267] on div at bounding box center [776, 382] width 1552 height 764
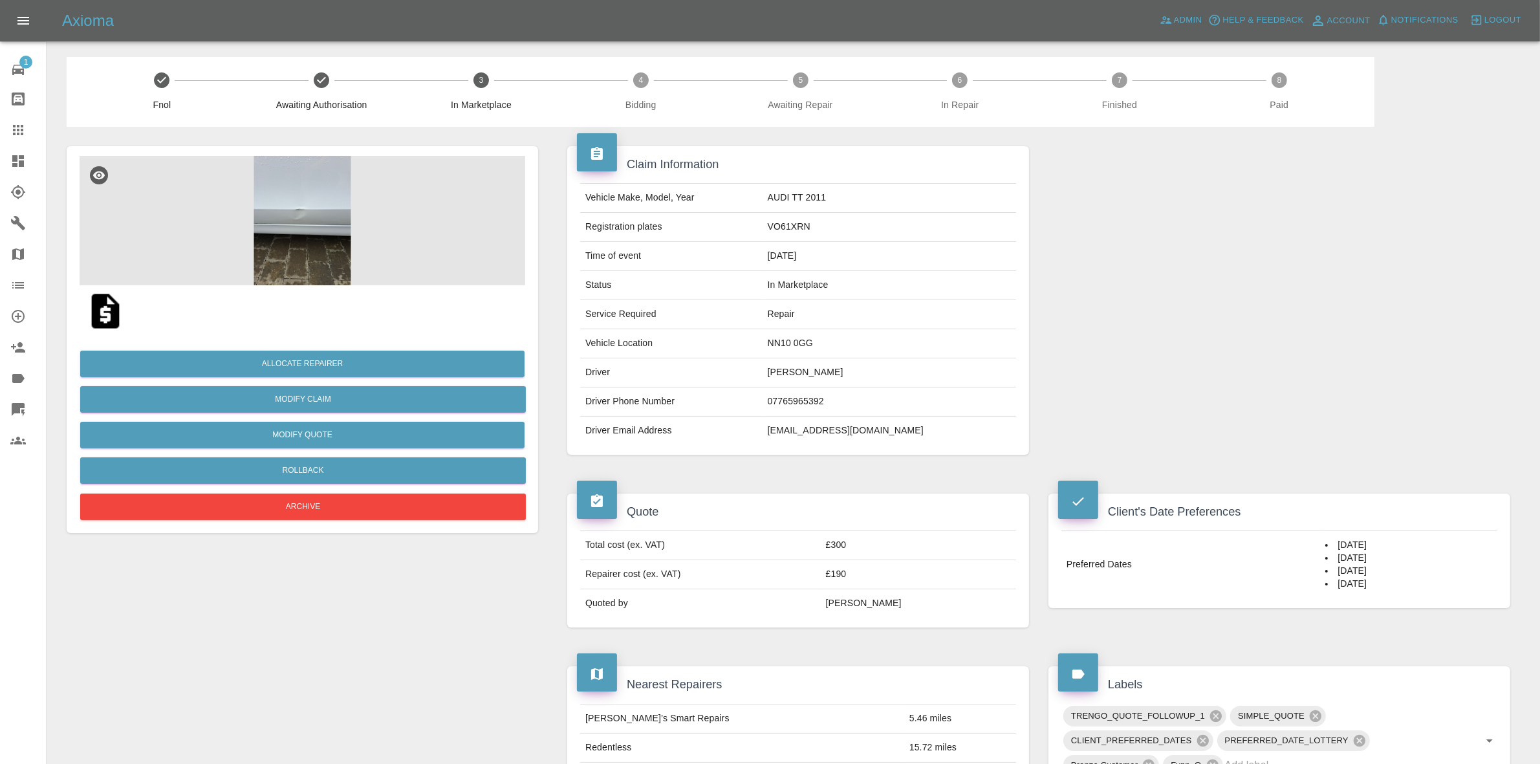
click at [340, 244] on img at bounding box center [303, 220] width 446 height 129
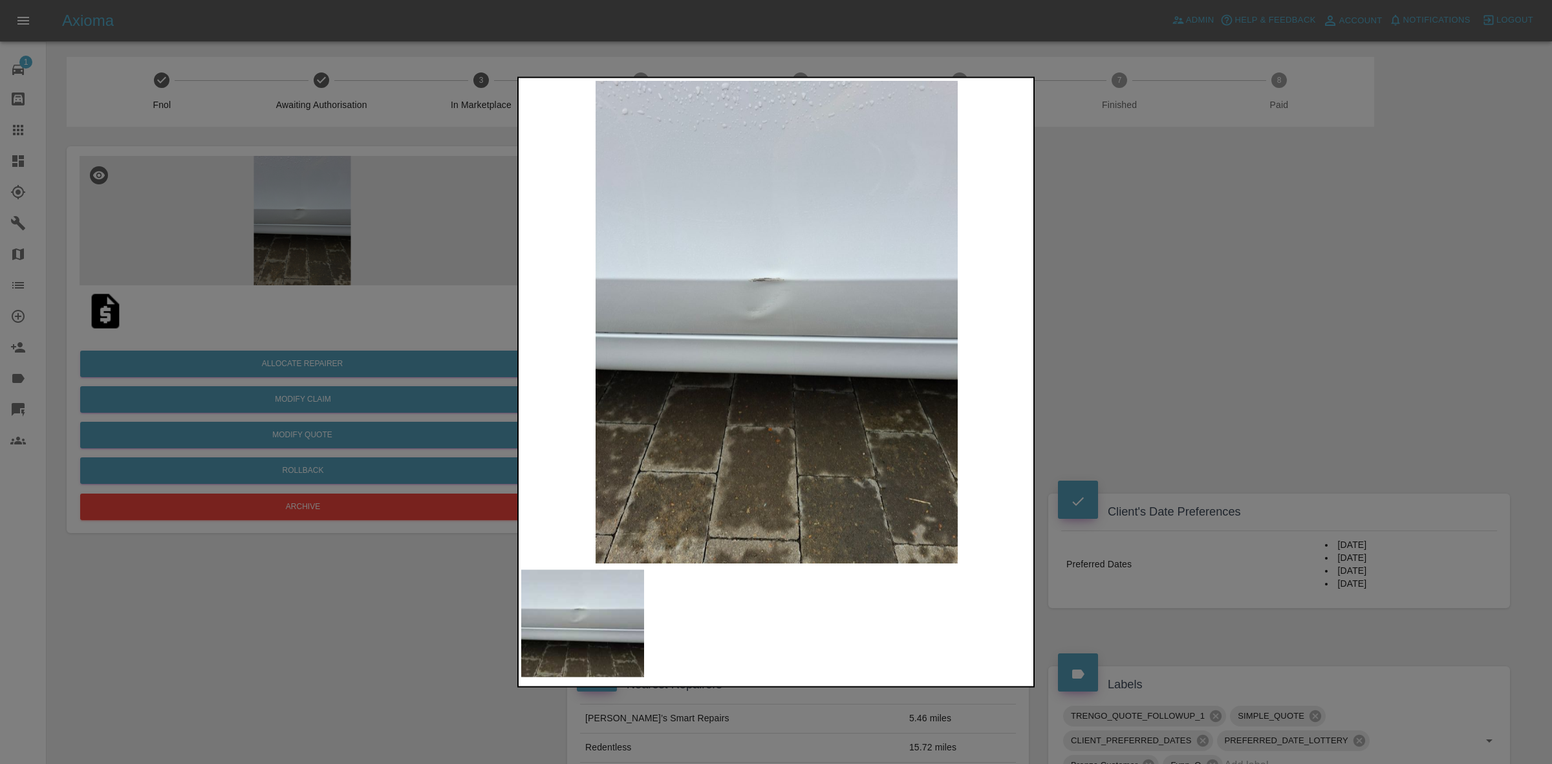
click at [1233, 354] on div at bounding box center [776, 382] width 1552 height 764
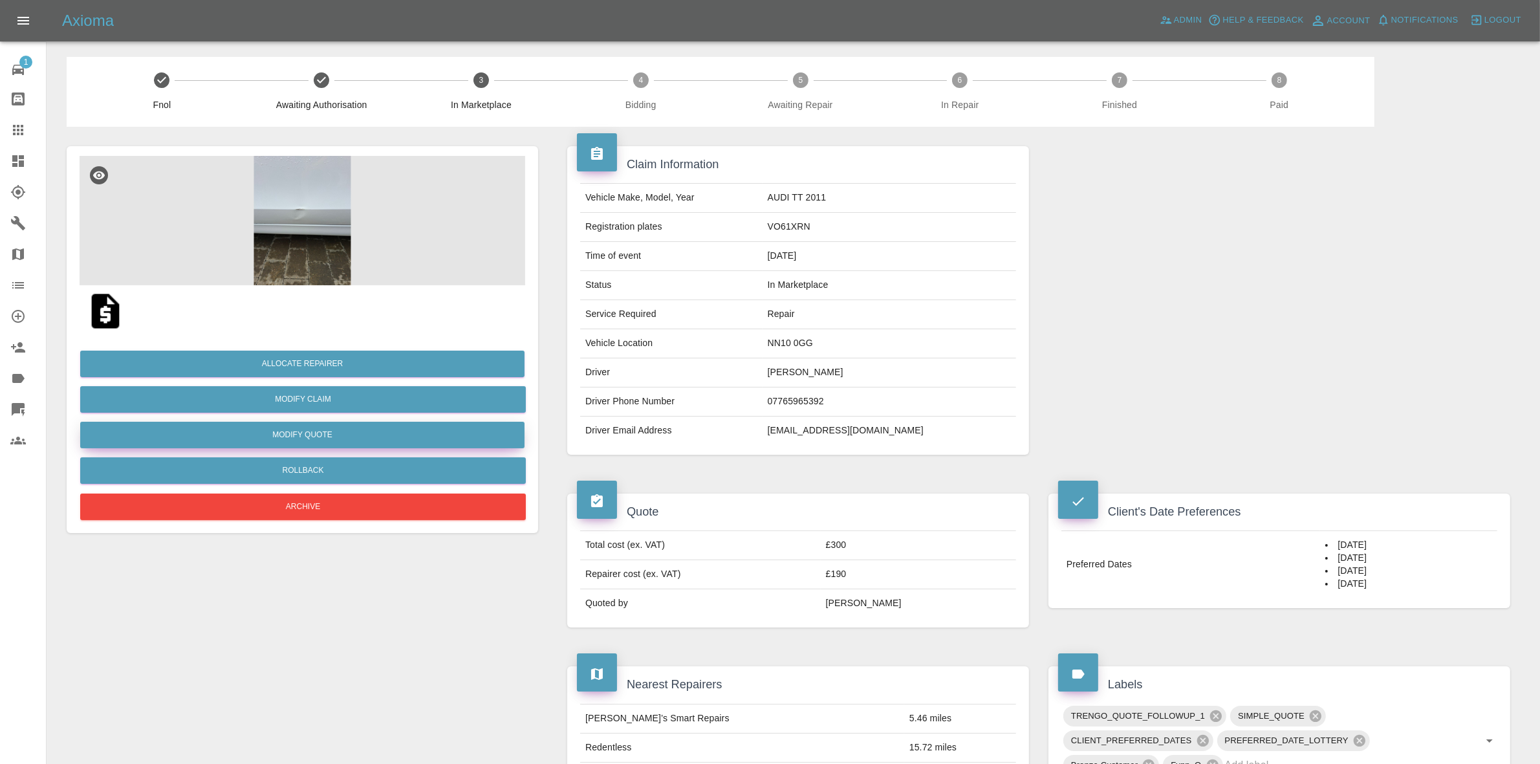
drag, startPoint x: 275, startPoint y: 427, endPoint x: 283, endPoint y: 428, distance: 7.9
click at [283, 428] on button "Modify Quote" at bounding box center [302, 435] width 444 height 27
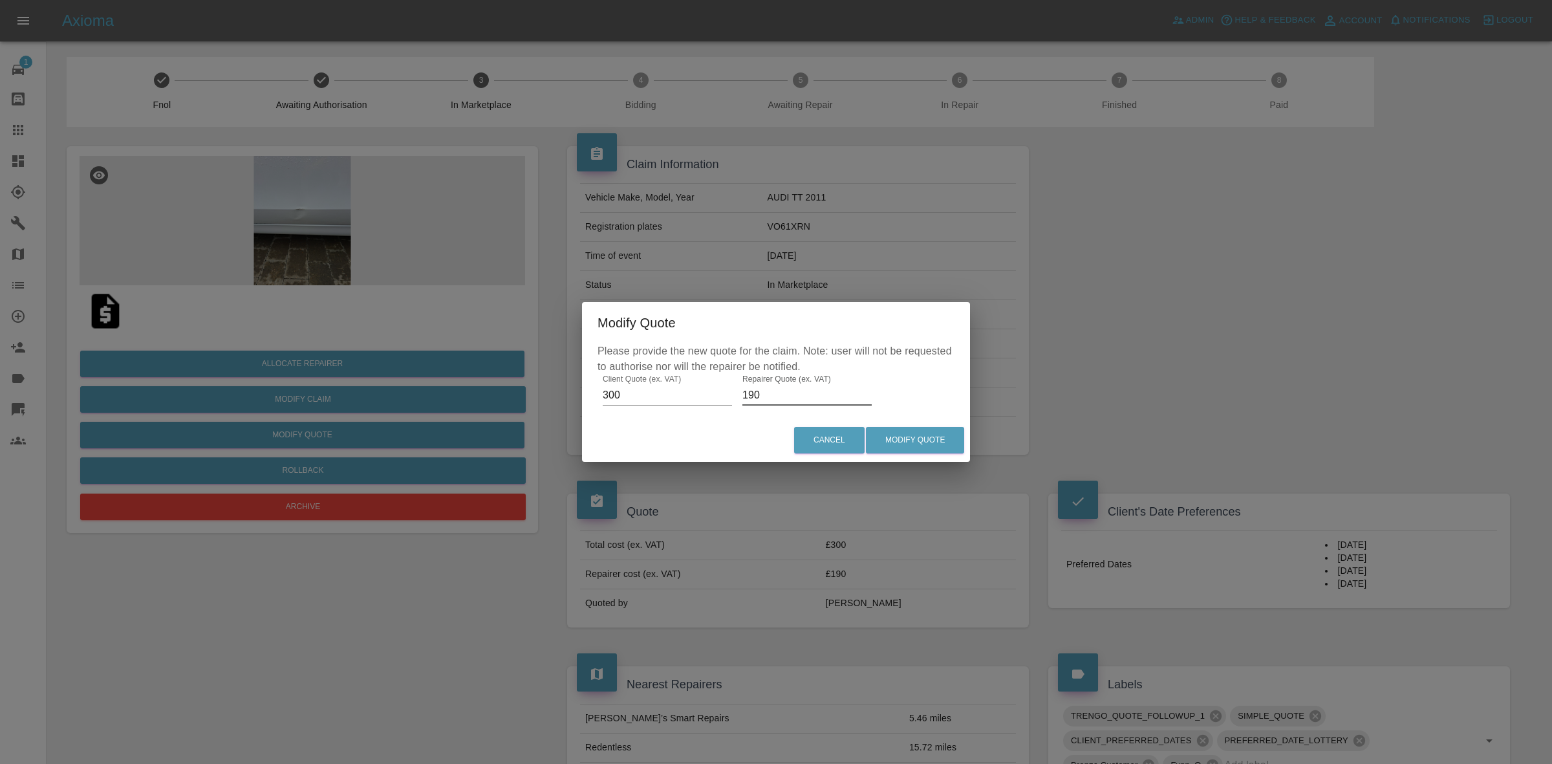
click at [778, 389] on input "190" at bounding box center [807, 395] width 129 height 21
type input "180"
click at [920, 431] on button "Modify Quote" at bounding box center [915, 440] width 98 height 27
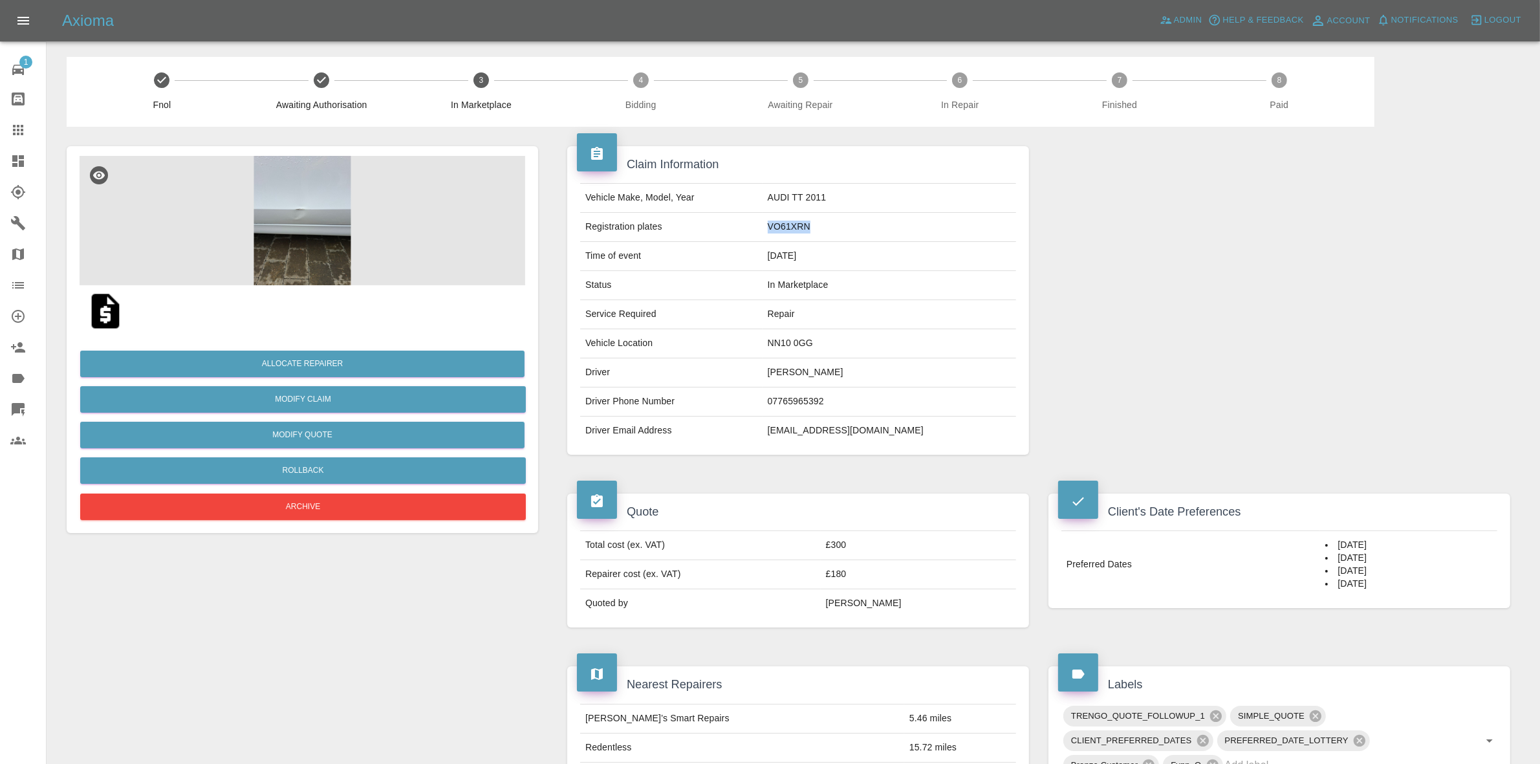
click at [847, 230] on td "VO61XRN" at bounding box center [890, 227] width 254 height 29
drag, startPoint x: 1267, startPoint y: 273, endPoint x: 1115, endPoint y: 310, distance: 156.6
click at [1267, 273] on div at bounding box center [1279, 300] width 481 height 347
click at [277, 361] on button "Allocate Repairer" at bounding box center [302, 364] width 444 height 27
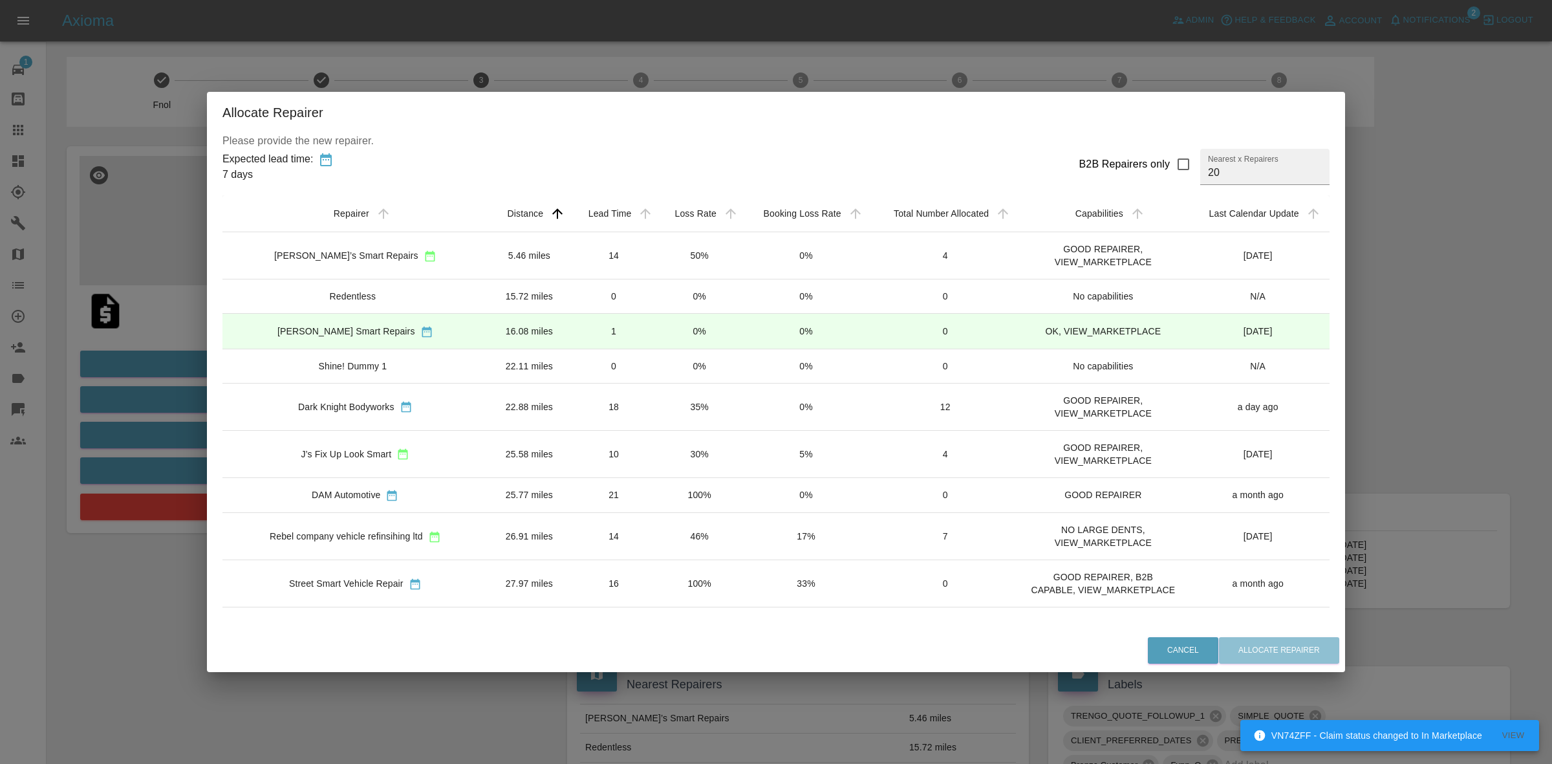
click at [619, 444] on td "10" at bounding box center [614, 453] width 87 height 47
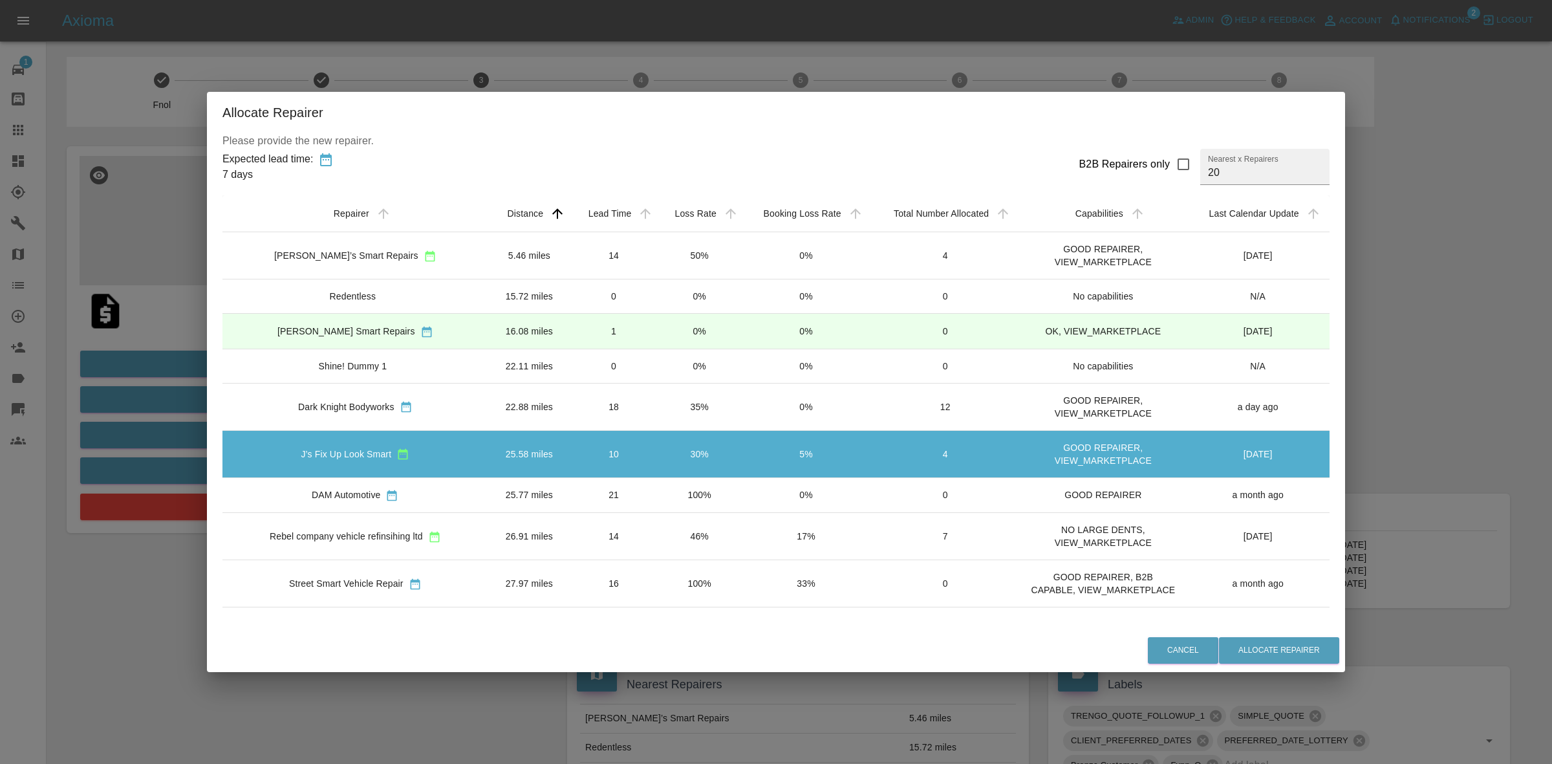
click at [623, 334] on td "1" at bounding box center [614, 331] width 87 height 35
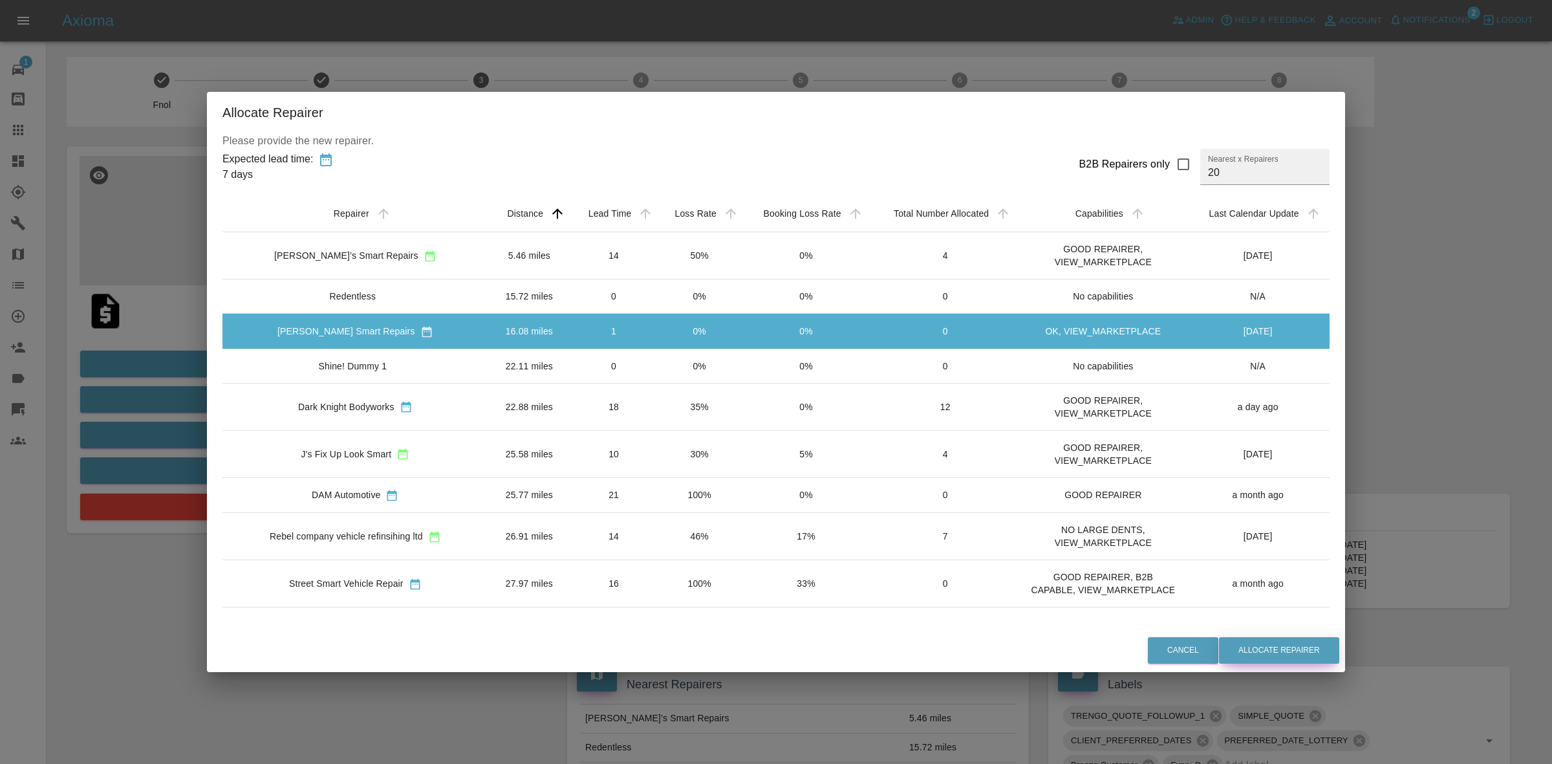
click at [1271, 647] on button "Allocate Repairer" at bounding box center [1279, 650] width 120 height 27
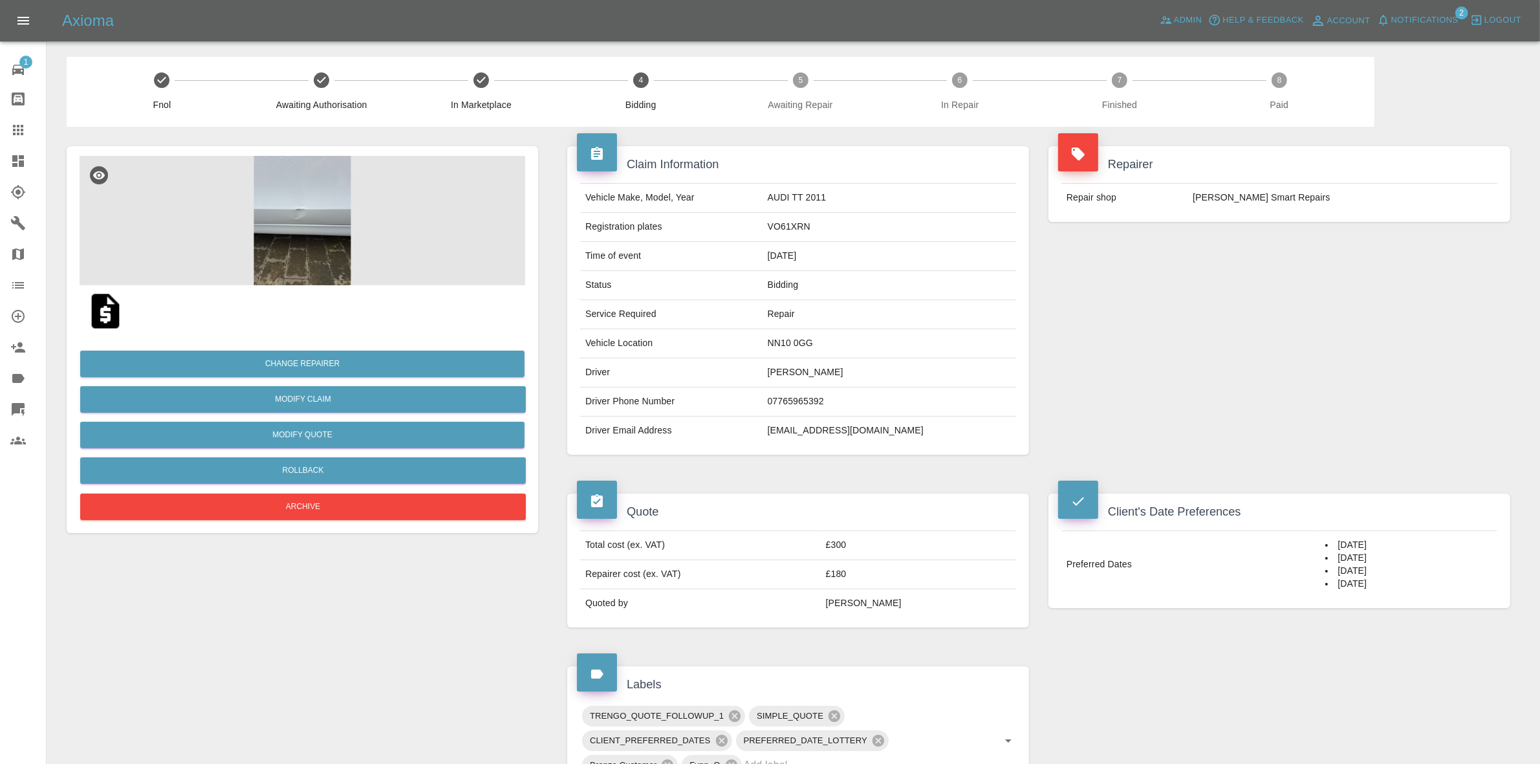
click at [366, 253] on img at bounding box center [303, 220] width 446 height 129
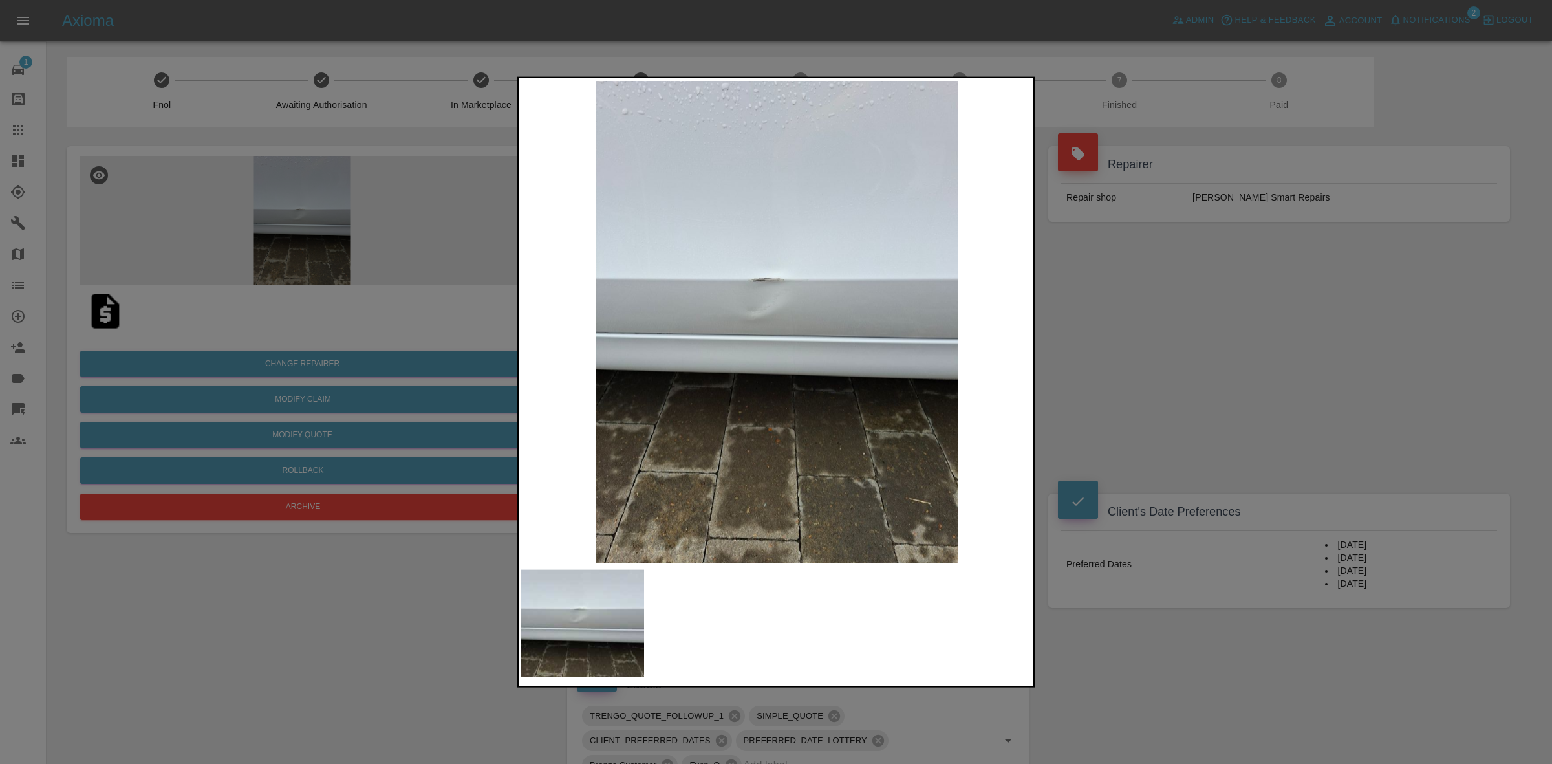
click at [1116, 403] on div at bounding box center [776, 382] width 1552 height 764
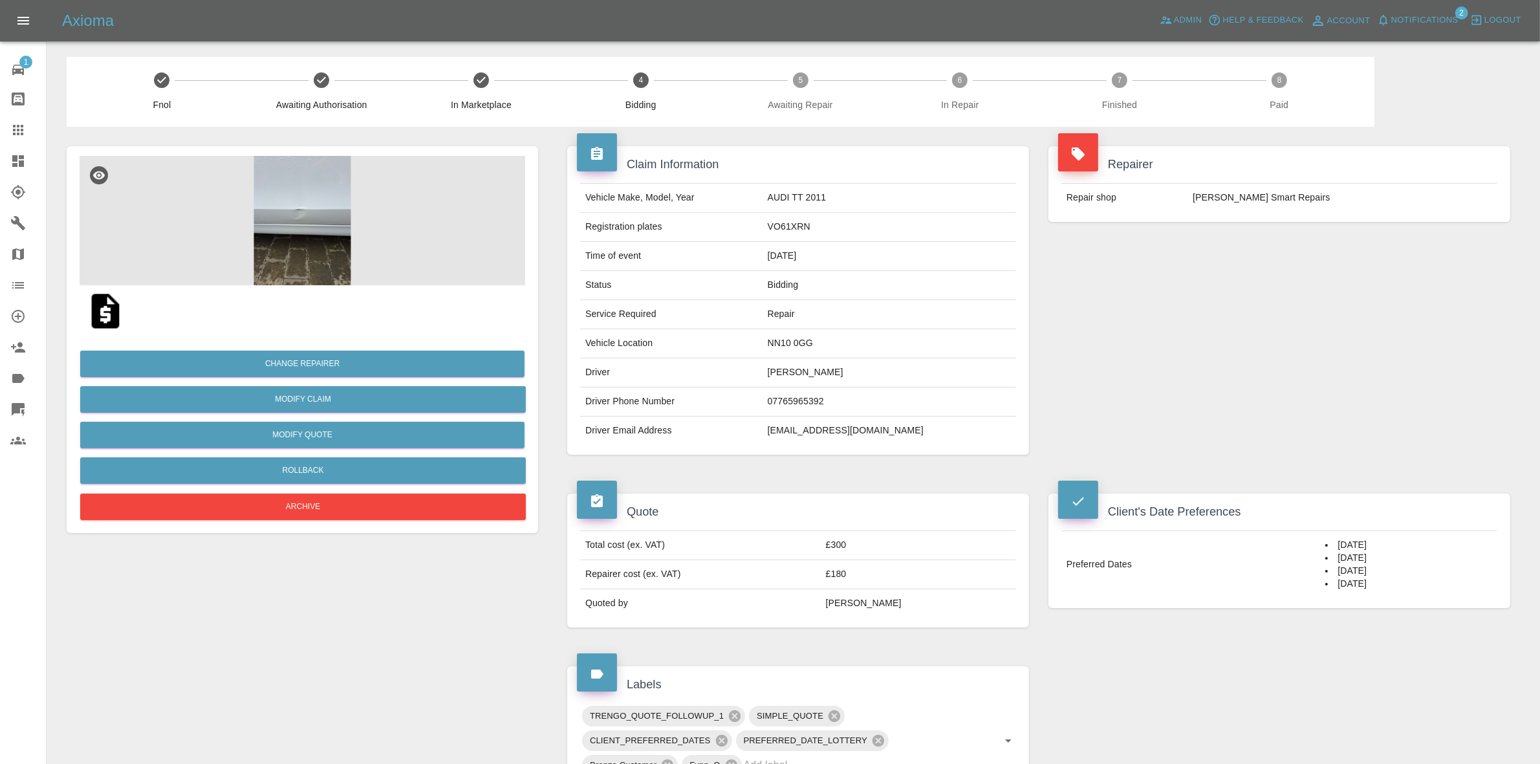
click at [1402, 157] on h4 "Repairer" at bounding box center [1279, 164] width 442 height 17
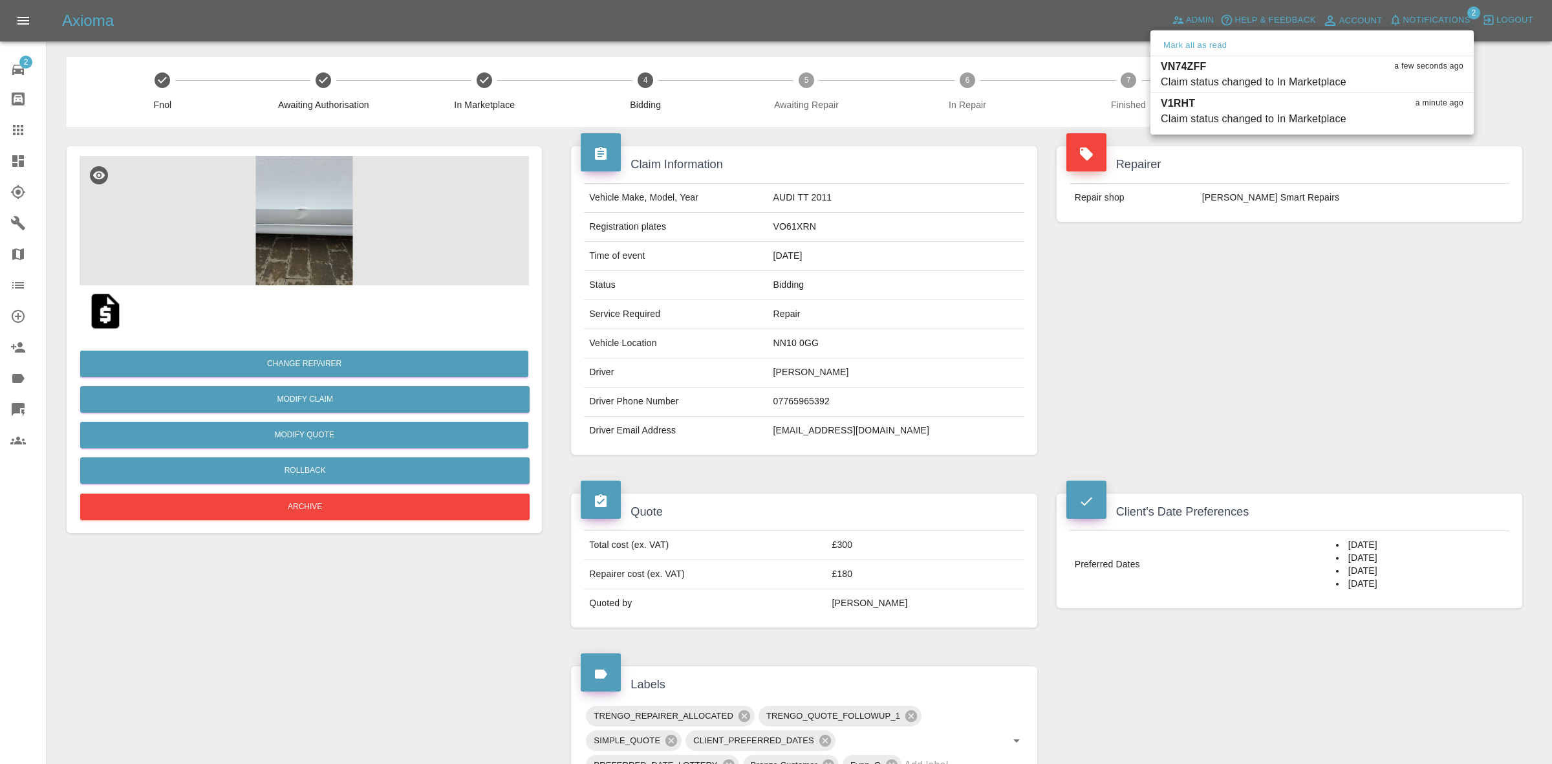
click at [1367, 283] on div at bounding box center [776, 382] width 1552 height 764
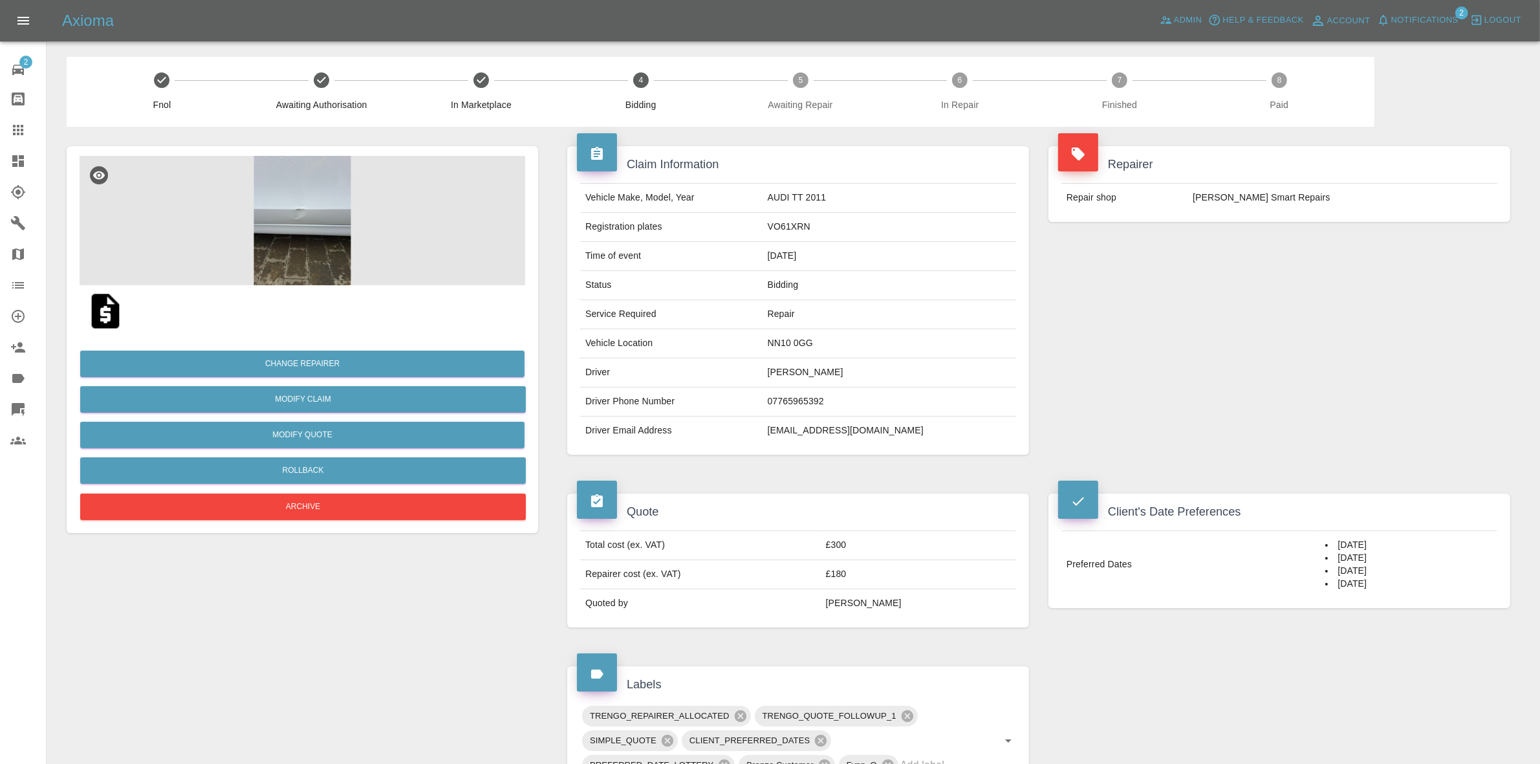
click at [0, 163] on link "Dashboard" at bounding box center [23, 161] width 46 height 31
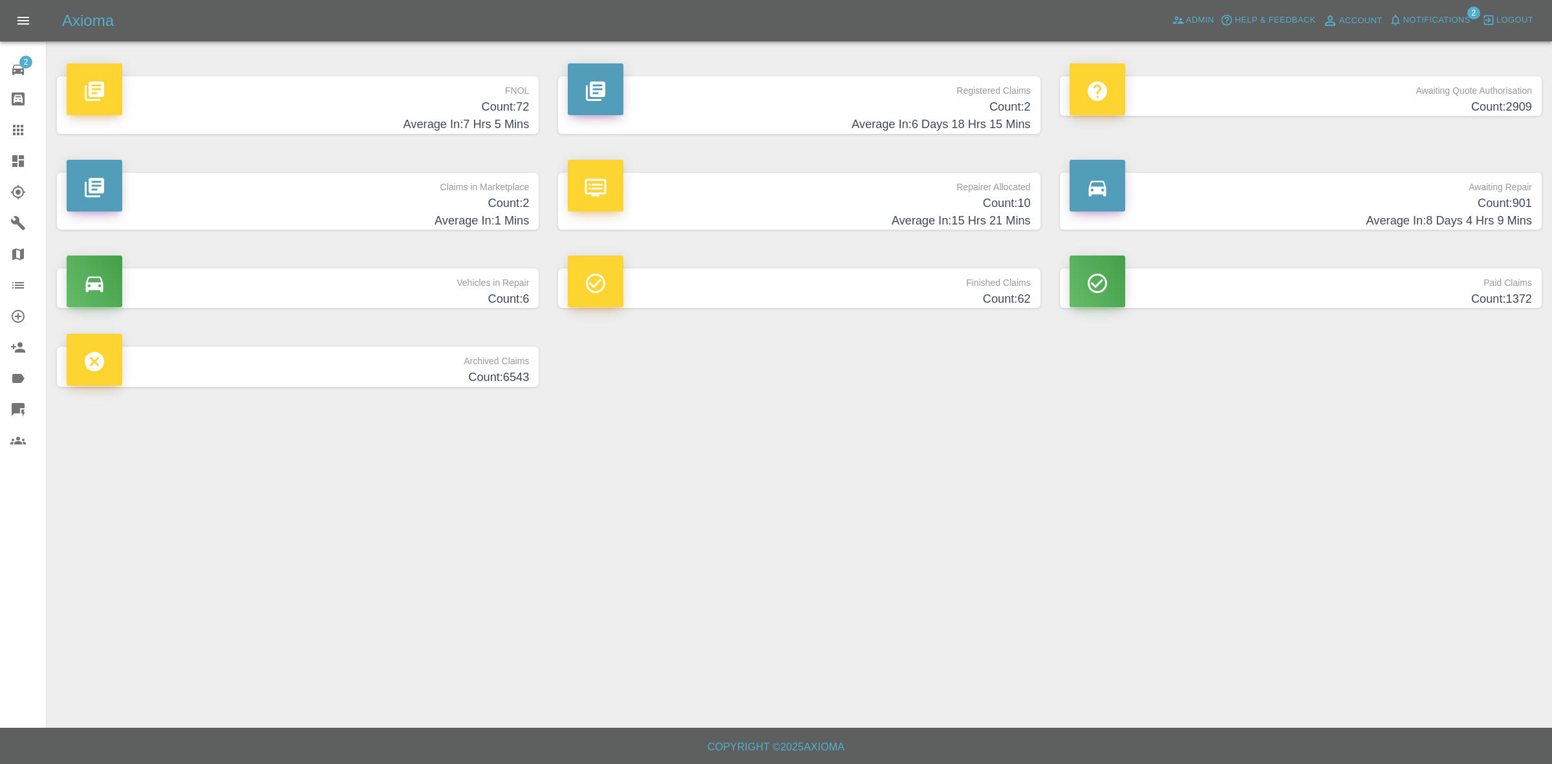
click at [666, 197] on h4 "Count: 10" at bounding box center [799, 203] width 463 height 17
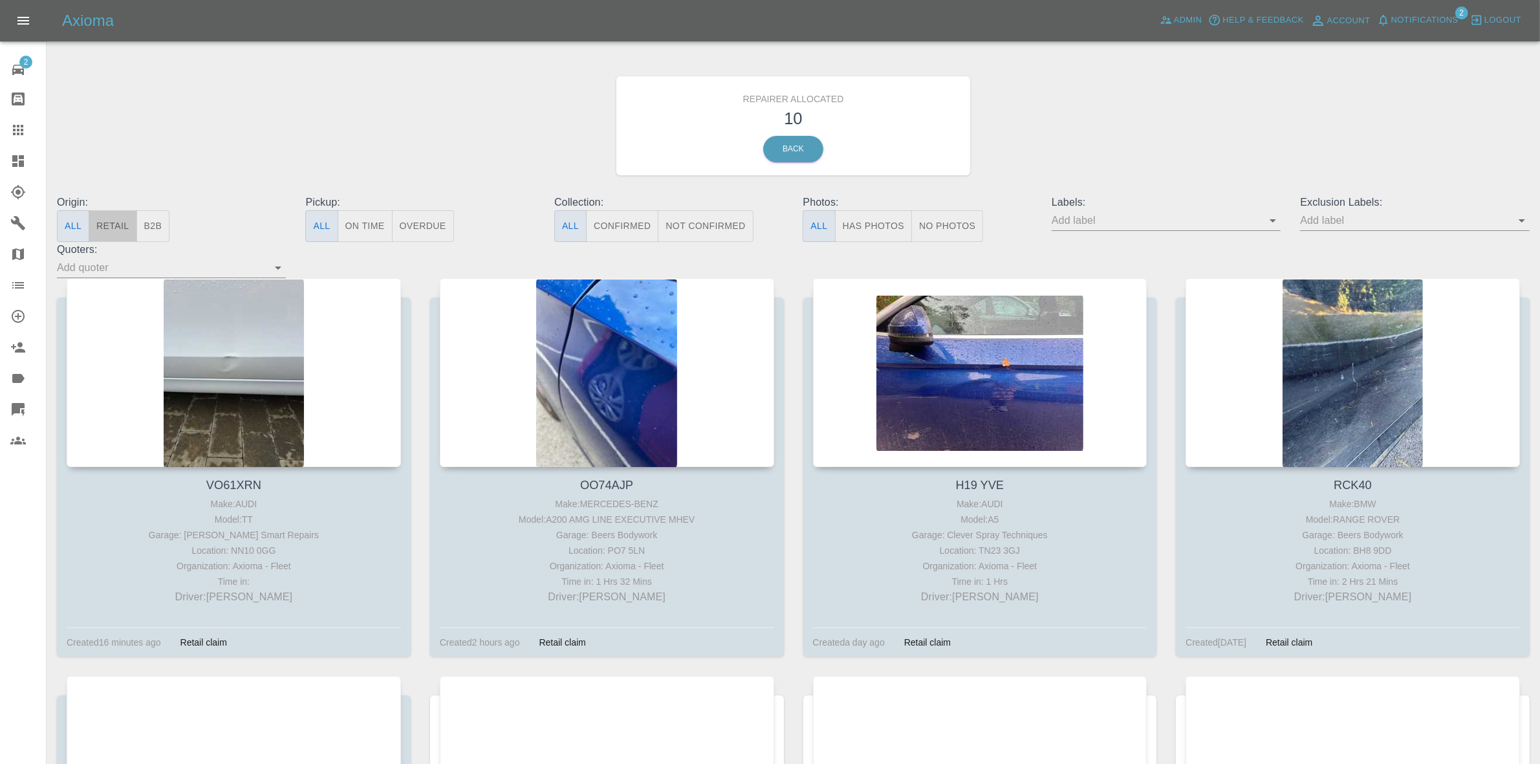
click at [117, 224] on button "Retail" at bounding box center [113, 226] width 48 height 32
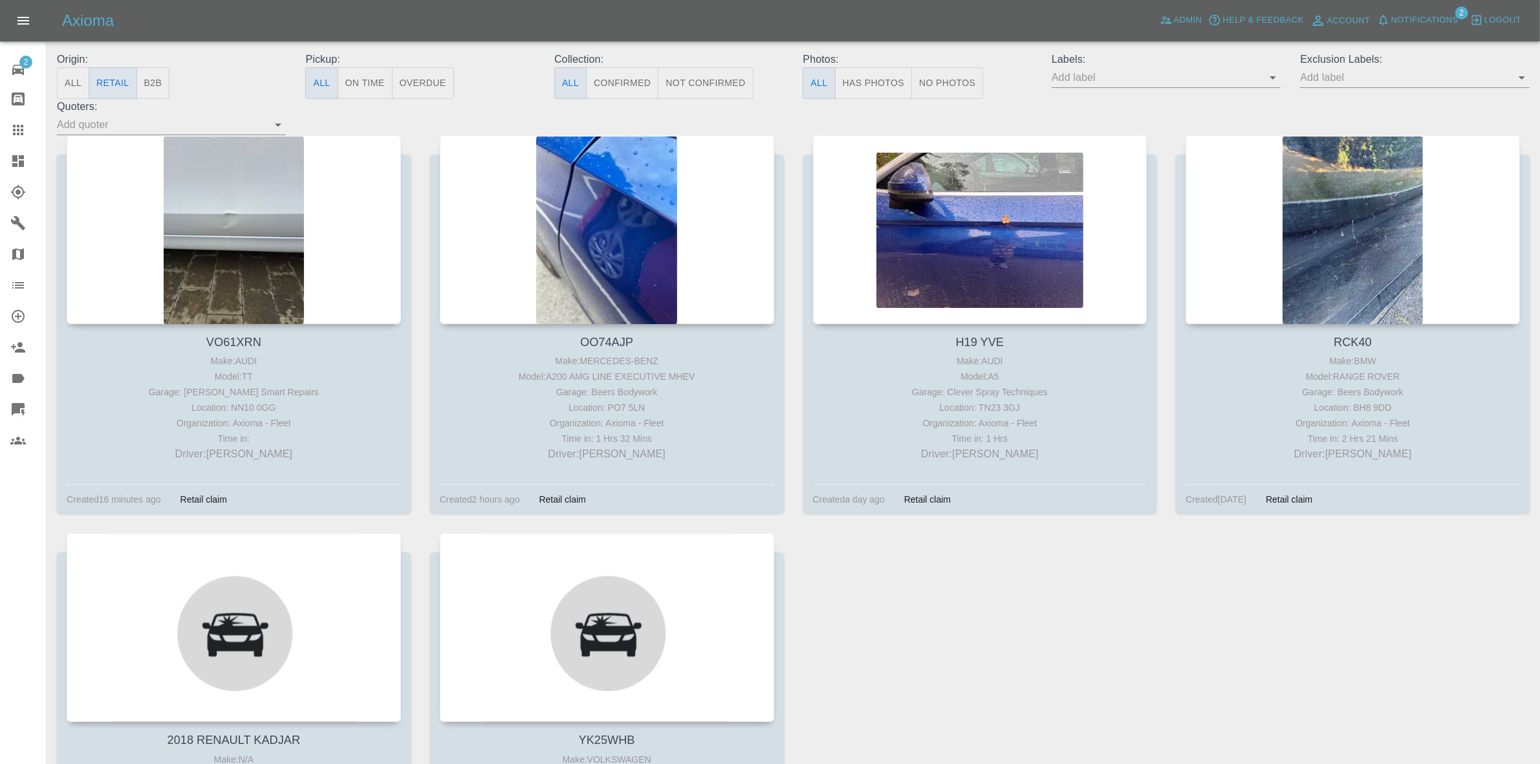
scroll to position [377, 0]
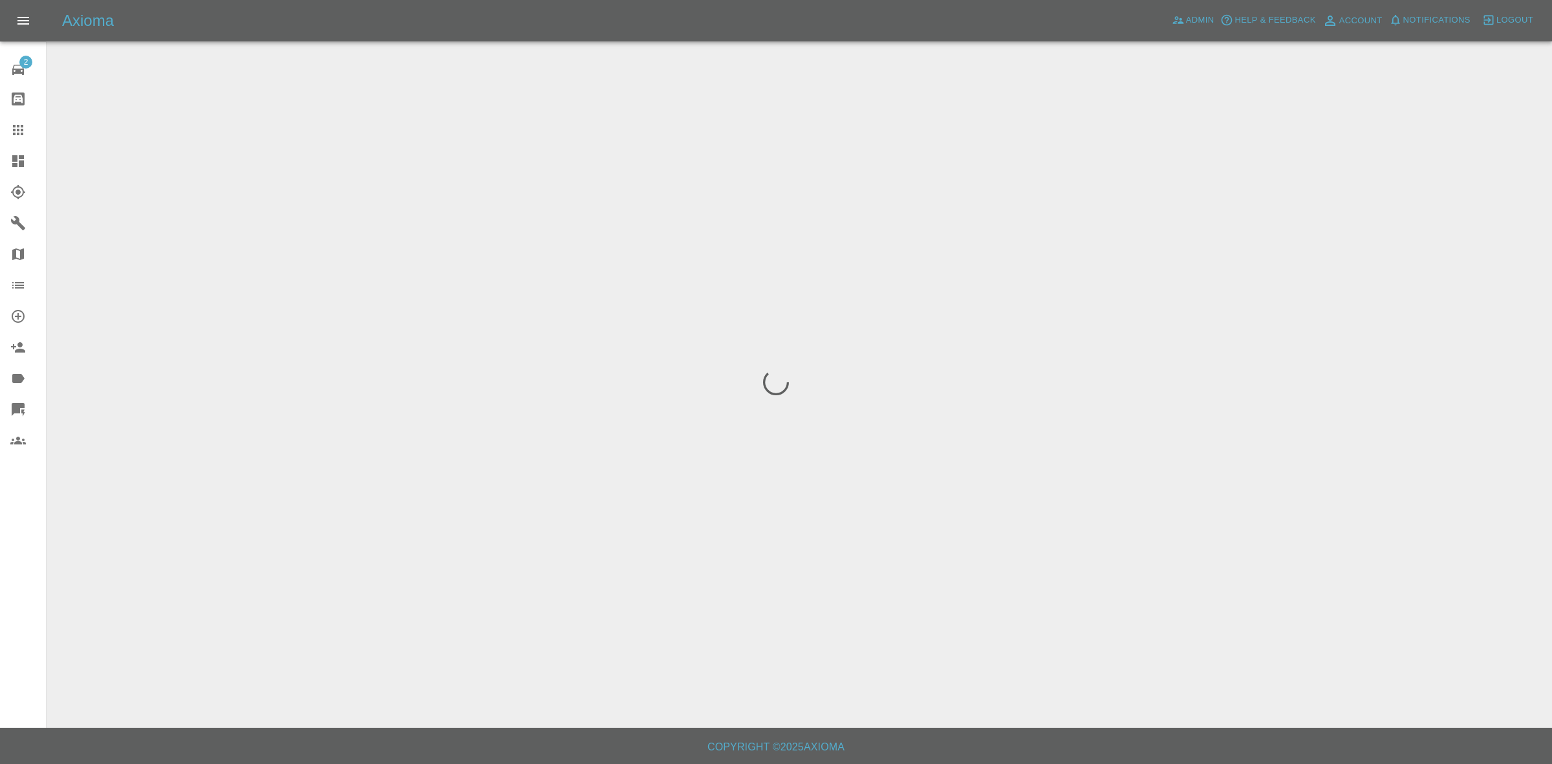
drag, startPoint x: 0, startPoint y: 0, endPoint x: 1424, endPoint y: 25, distance: 1424.0
click at [1424, 25] on span "Notifications" at bounding box center [1437, 20] width 67 height 15
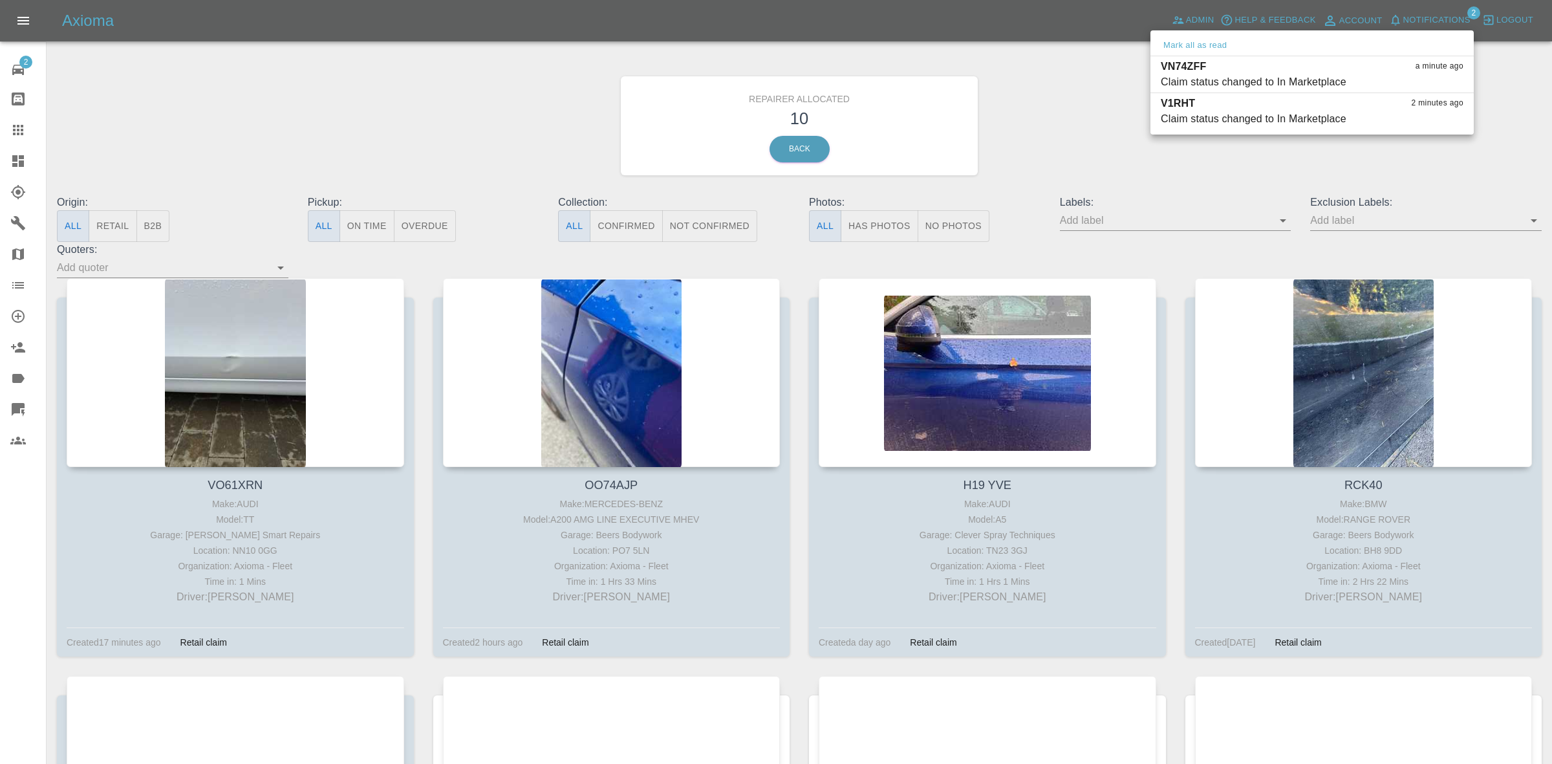
click at [1096, 142] on div at bounding box center [776, 382] width 1552 height 764
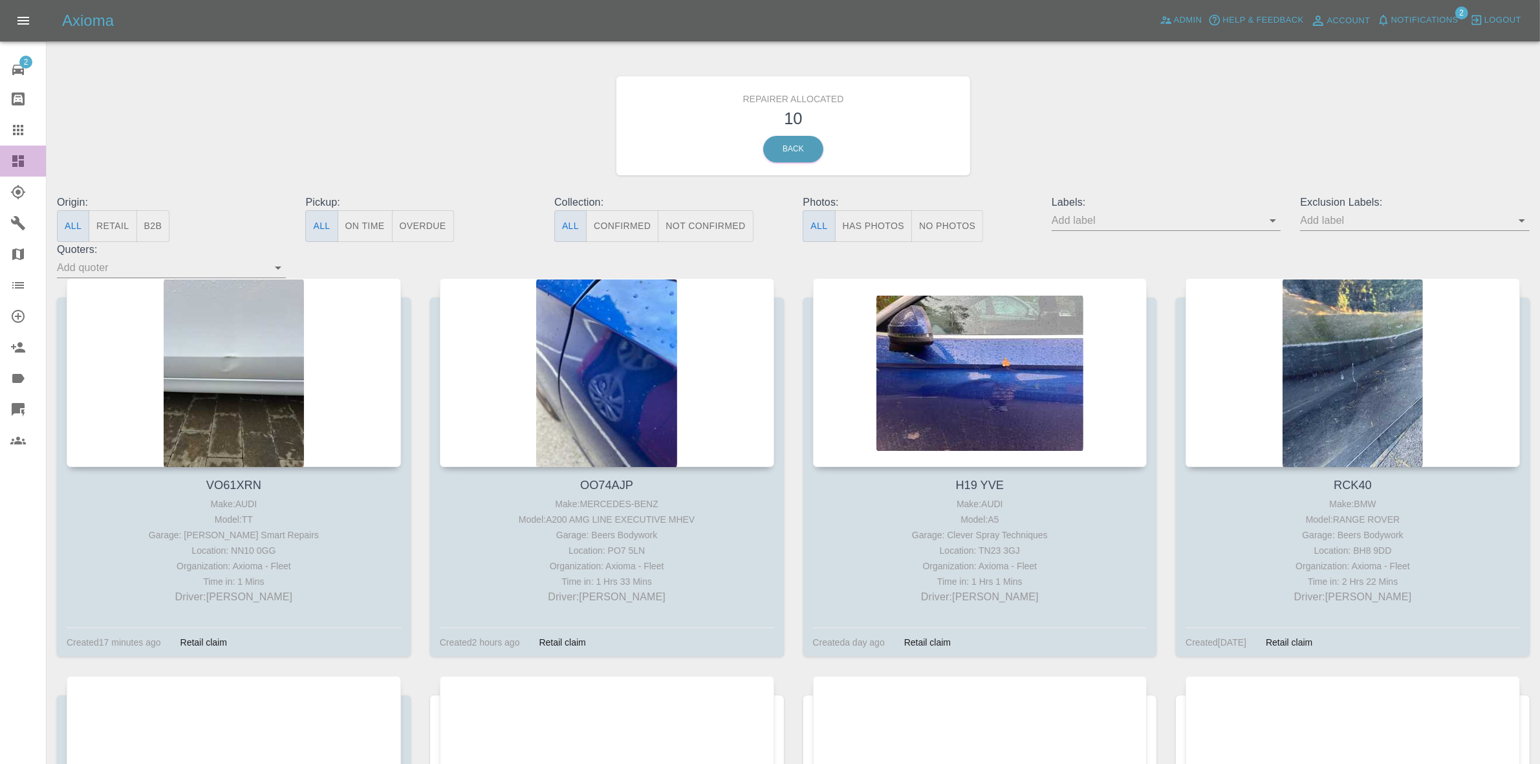
click at [0, 170] on link "Dashboard" at bounding box center [23, 161] width 46 height 31
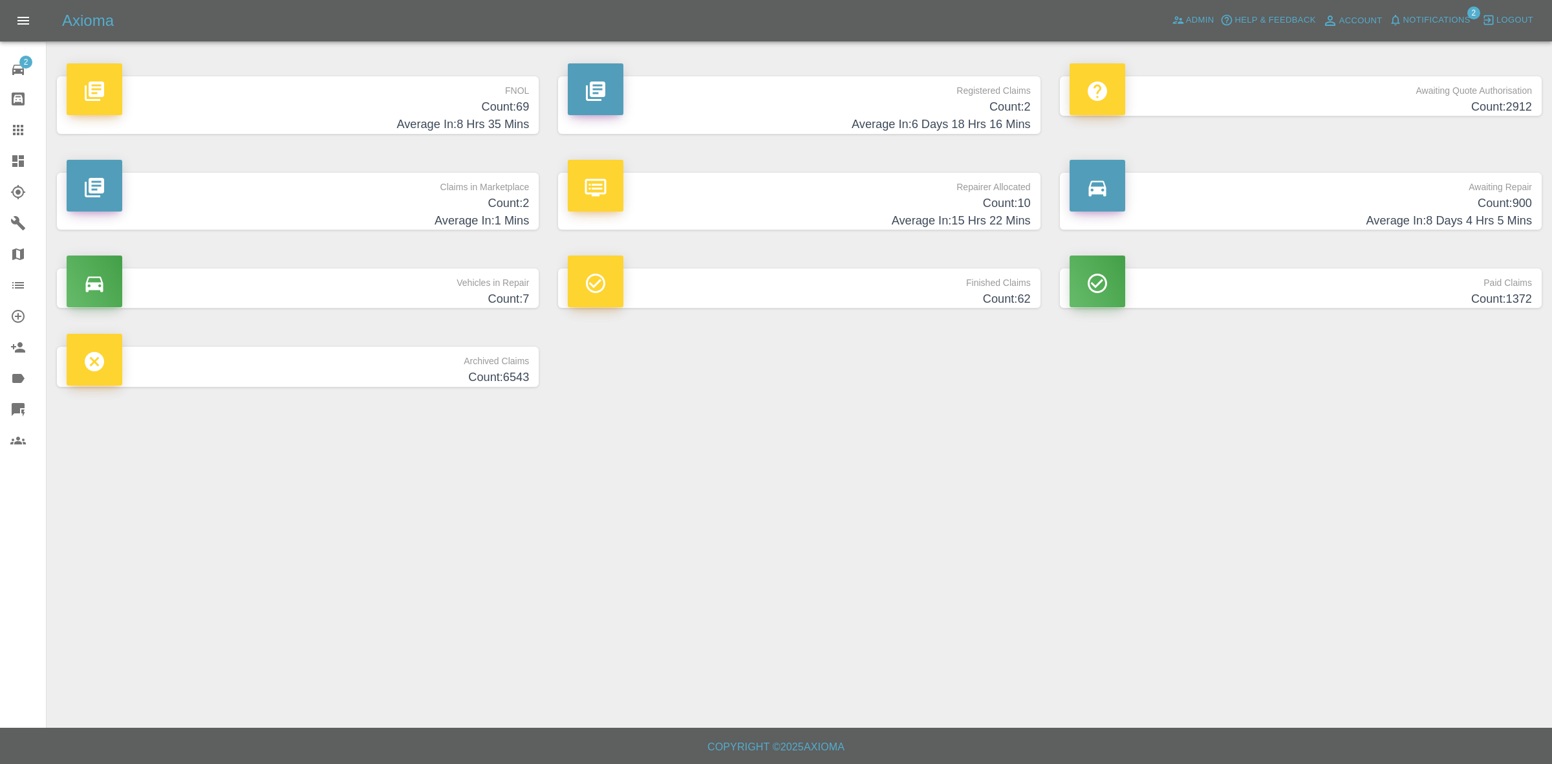
click at [404, 102] on h4 "Count: 69" at bounding box center [298, 106] width 463 height 17
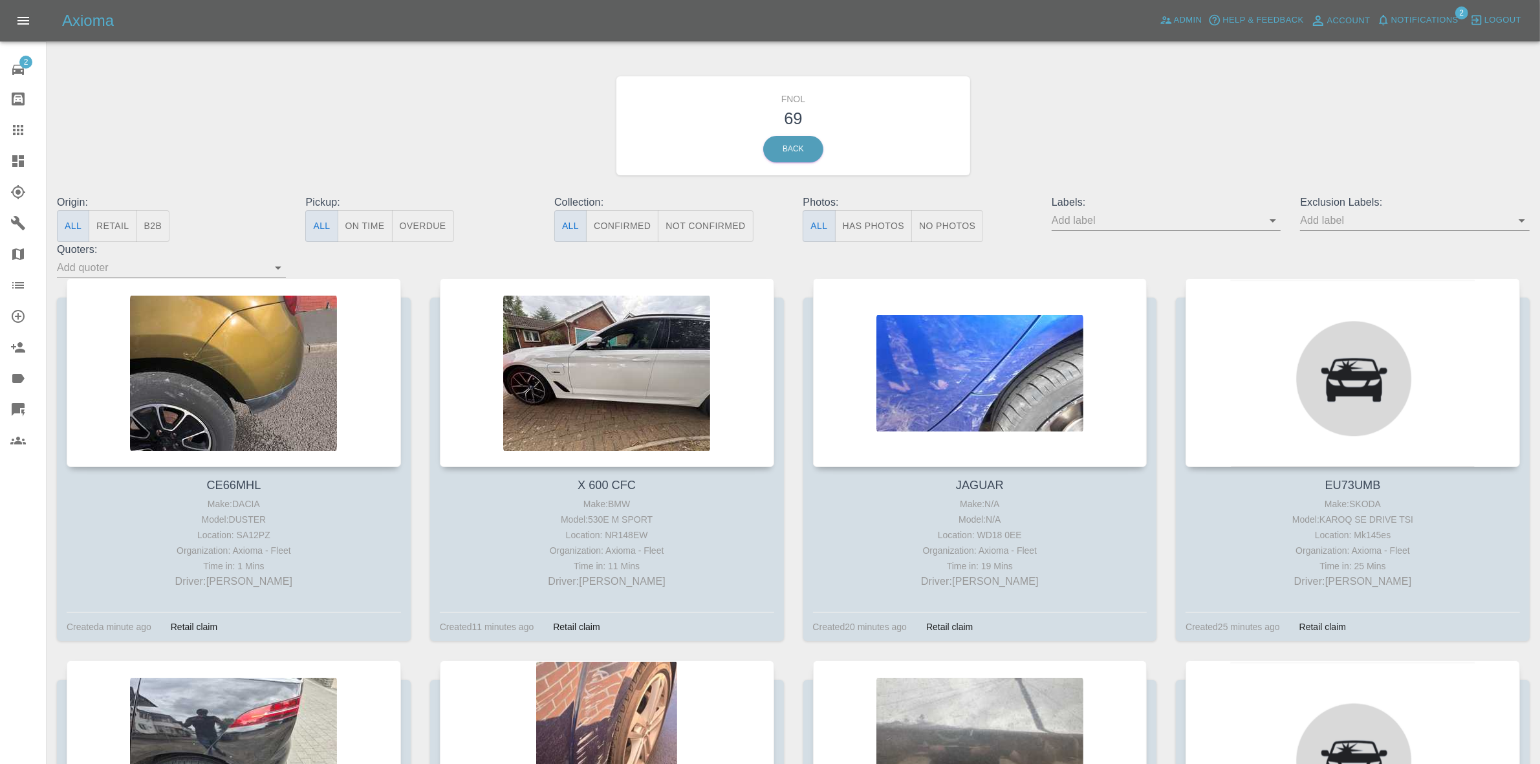
click at [942, 236] on button "No Photos" at bounding box center [947, 226] width 72 height 32
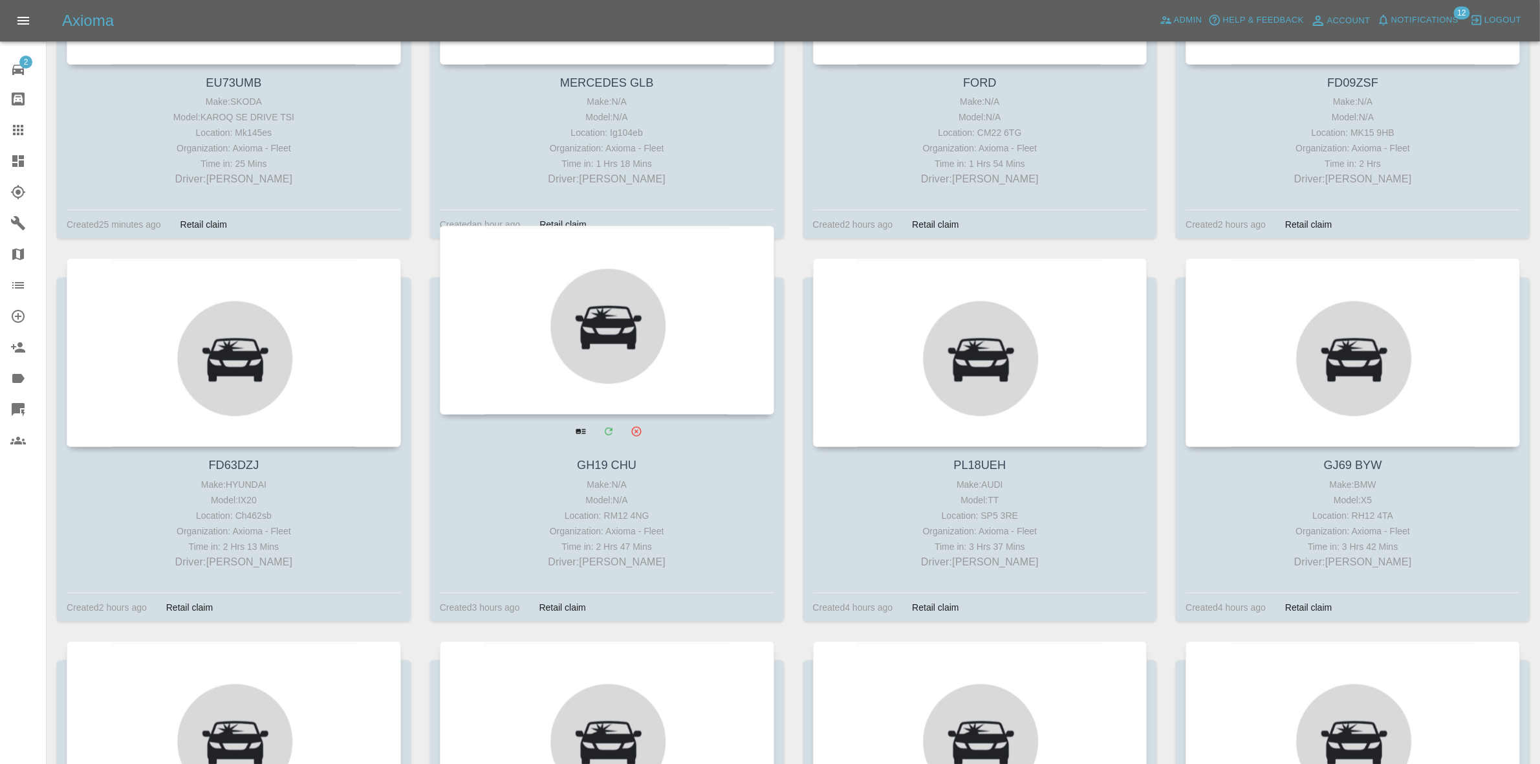
scroll to position [363, 0]
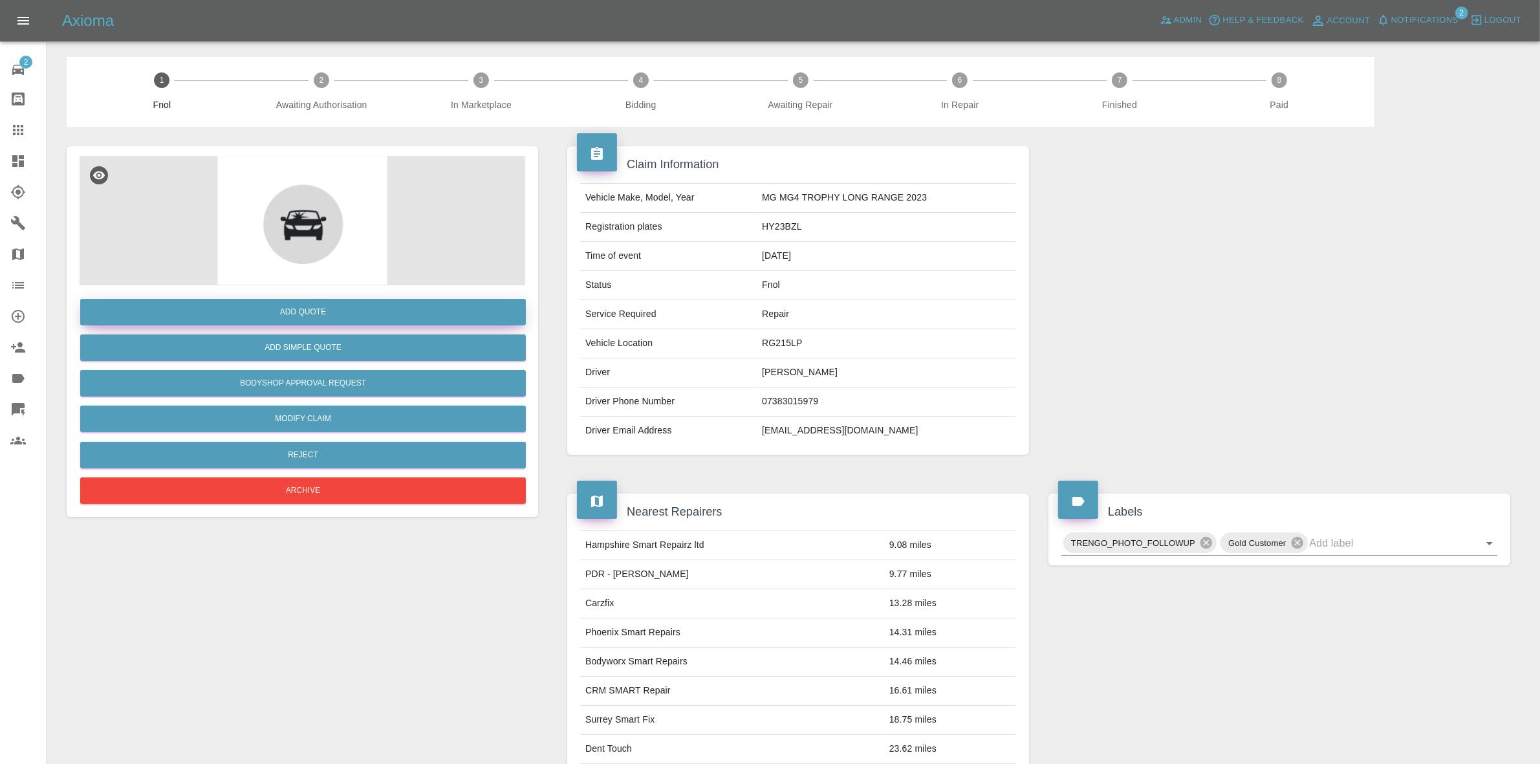
click at [296, 308] on button "Add Quote" at bounding box center [303, 312] width 446 height 27
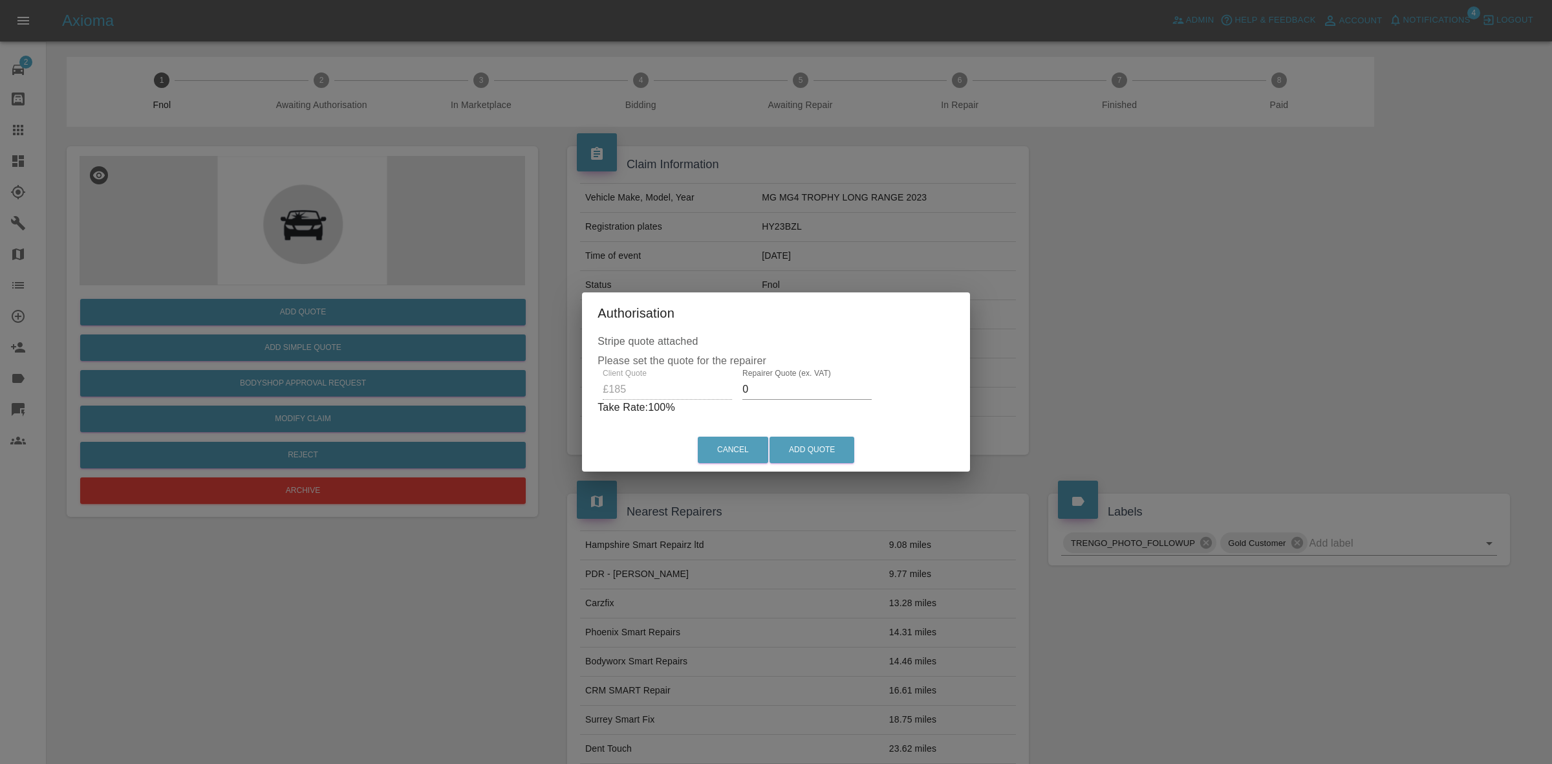
click at [800, 398] on input "0" at bounding box center [807, 389] width 129 height 21
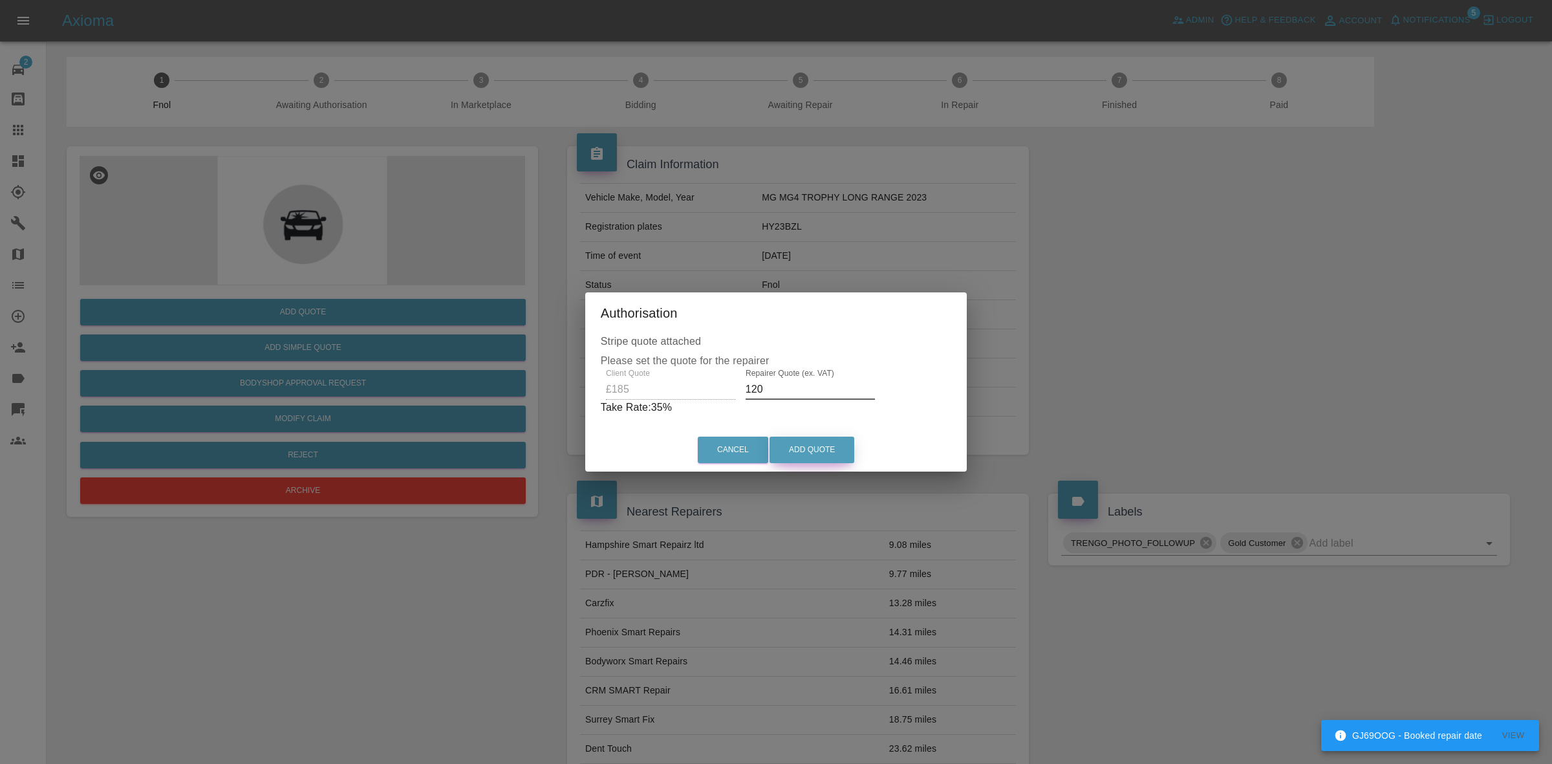
type input "120"
click at [823, 445] on button "Add Quote" at bounding box center [812, 450] width 85 height 27
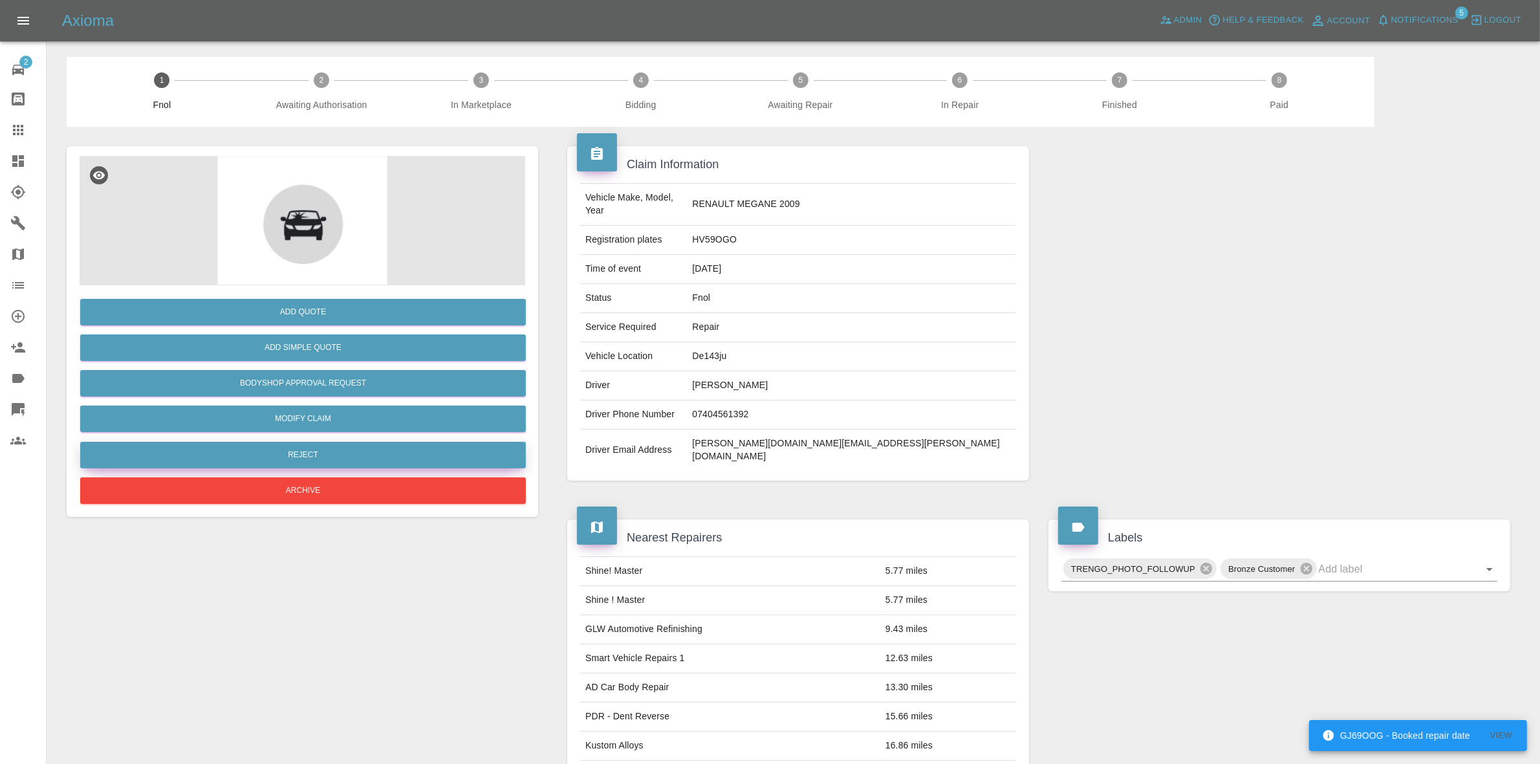
click at [263, 453] on button "Reject" at bounding box center [303, 455] width 446 height 27
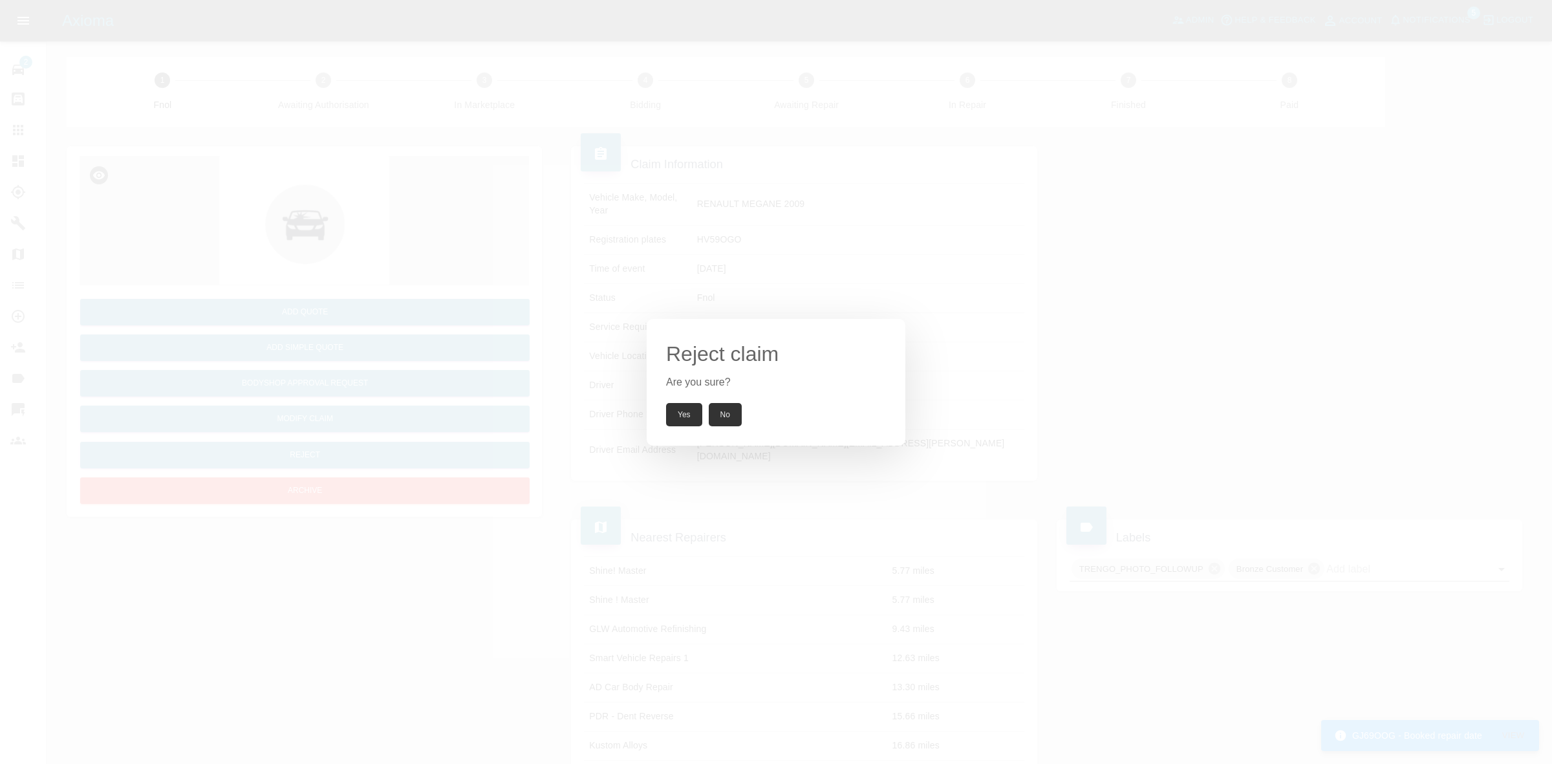
click at [674, 411] on button "Yes" at bounding box center [684, 414] width 36 height 23
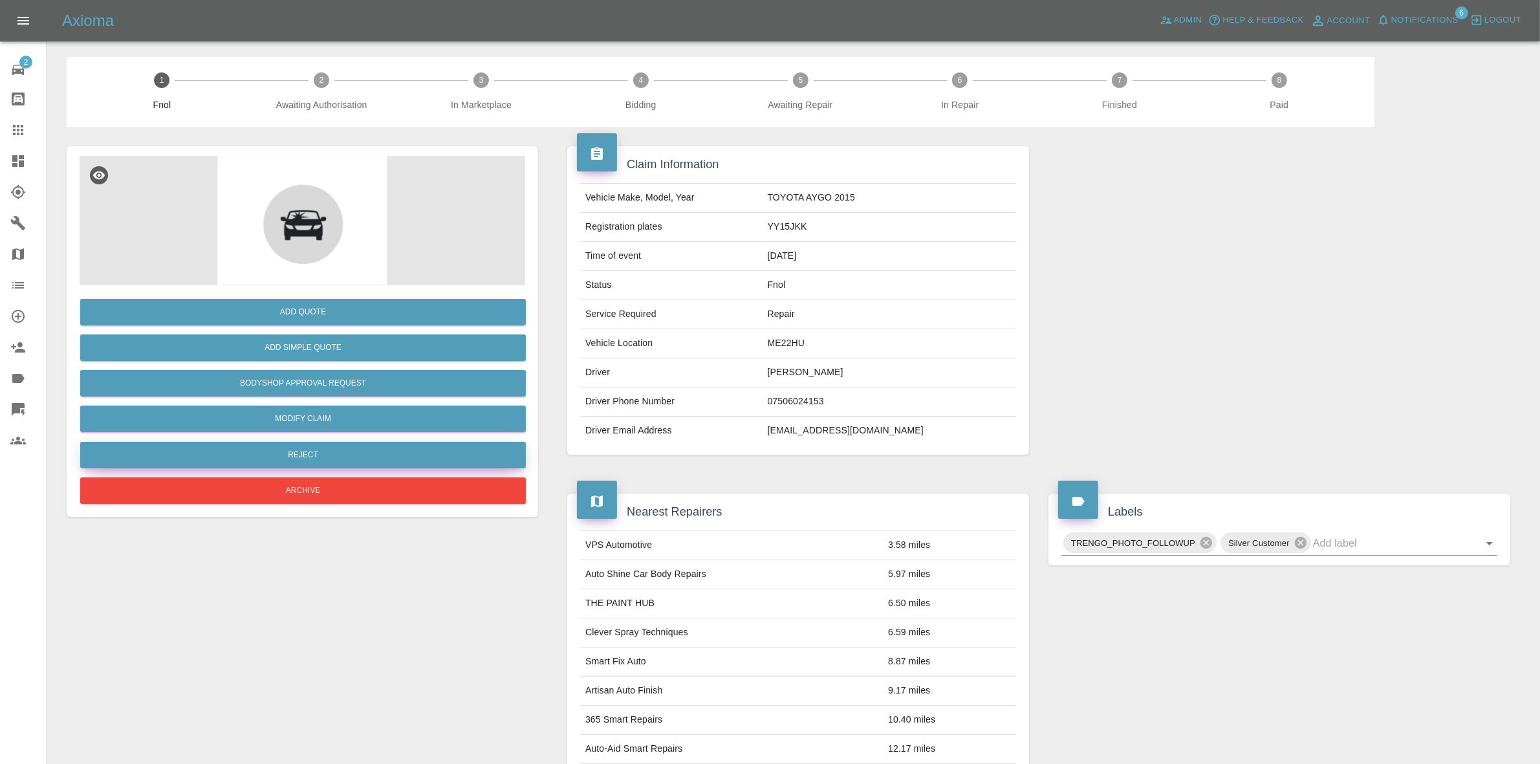
click at [331, 457] on button "Reject" at bounding box center [303, 455] width 446 height 27
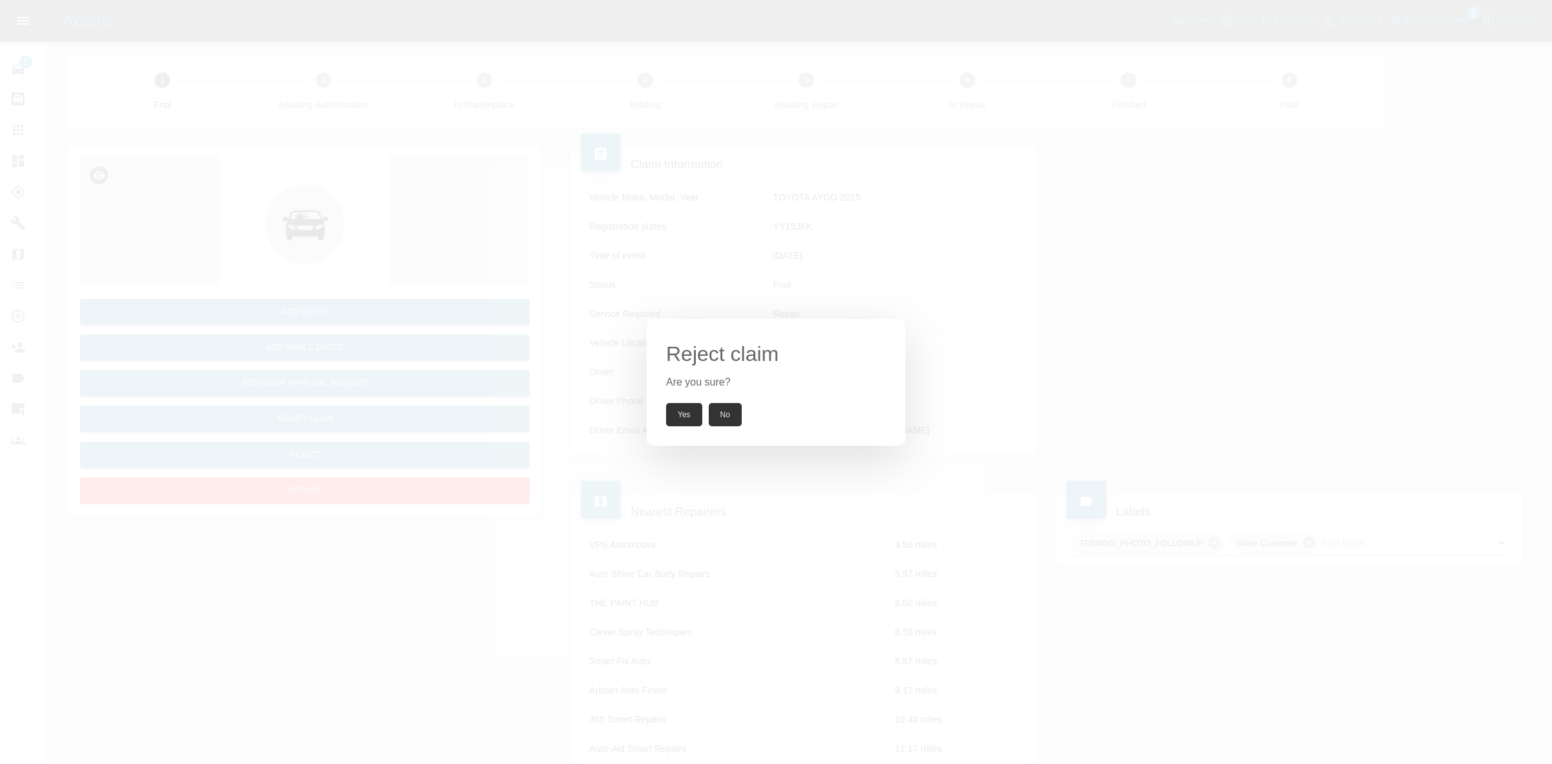
click at [681, 412] on button "Yes" at bounding box center [684, 414] width 36 height 23
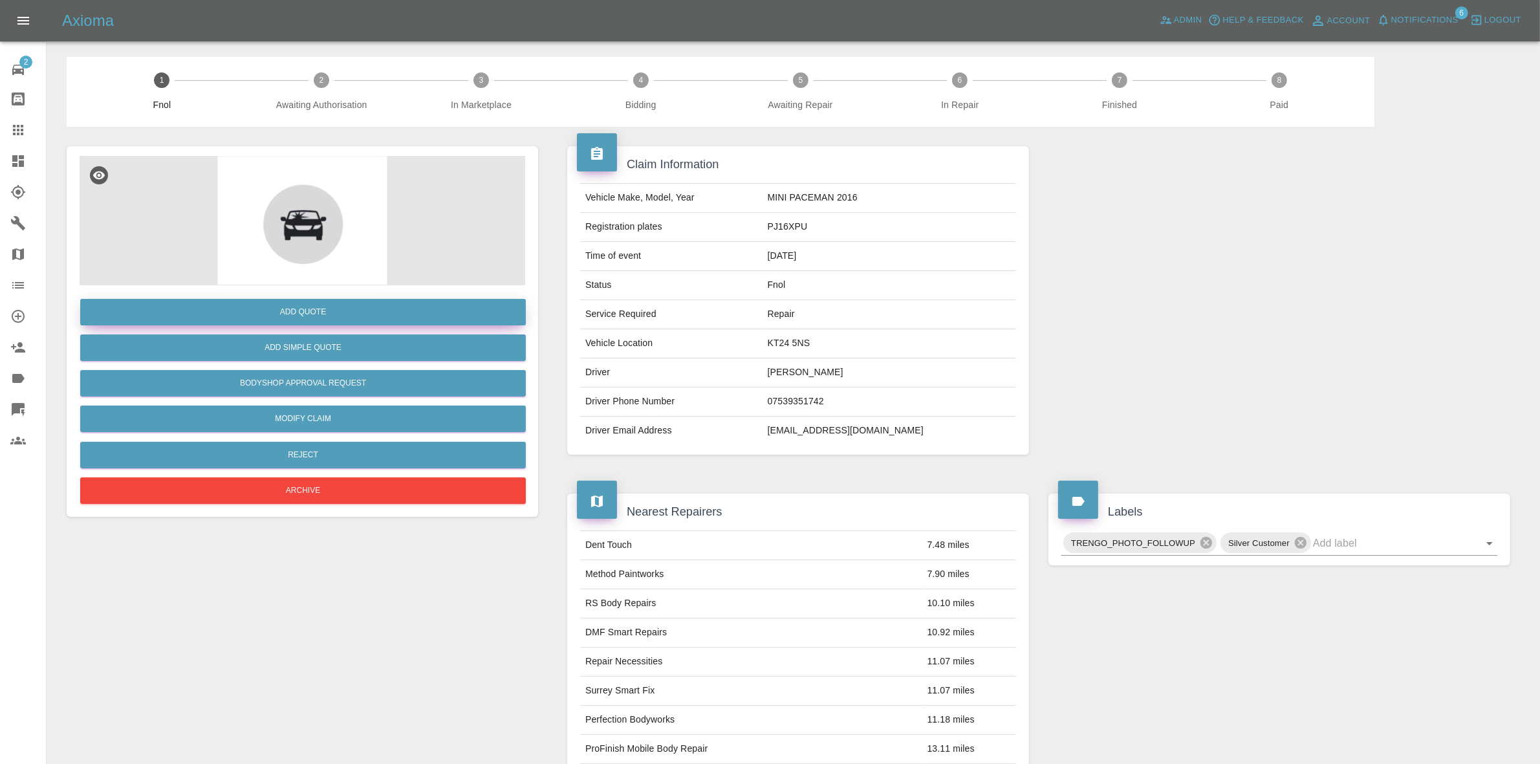
click at [305, 310] on button "Add Quote" at bounding box center [303, 312] width 446 height 27
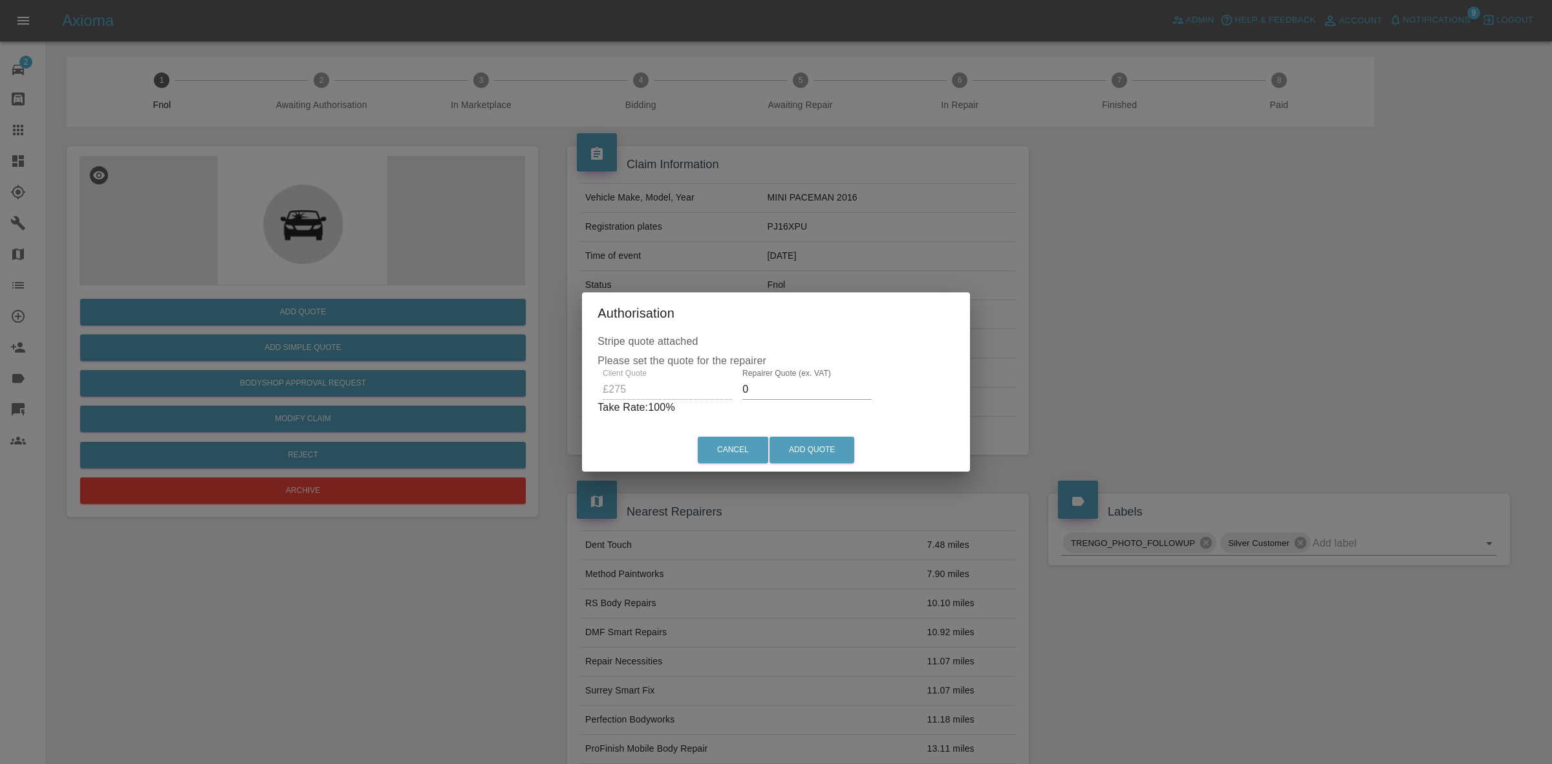
click at [790, 398] on input "0" at bounding box center [807, 389] width 129 height 21
type input "170"
click at [813, 447] on button "Add Quote" at bounding box center [812, 450] width 85 height 27
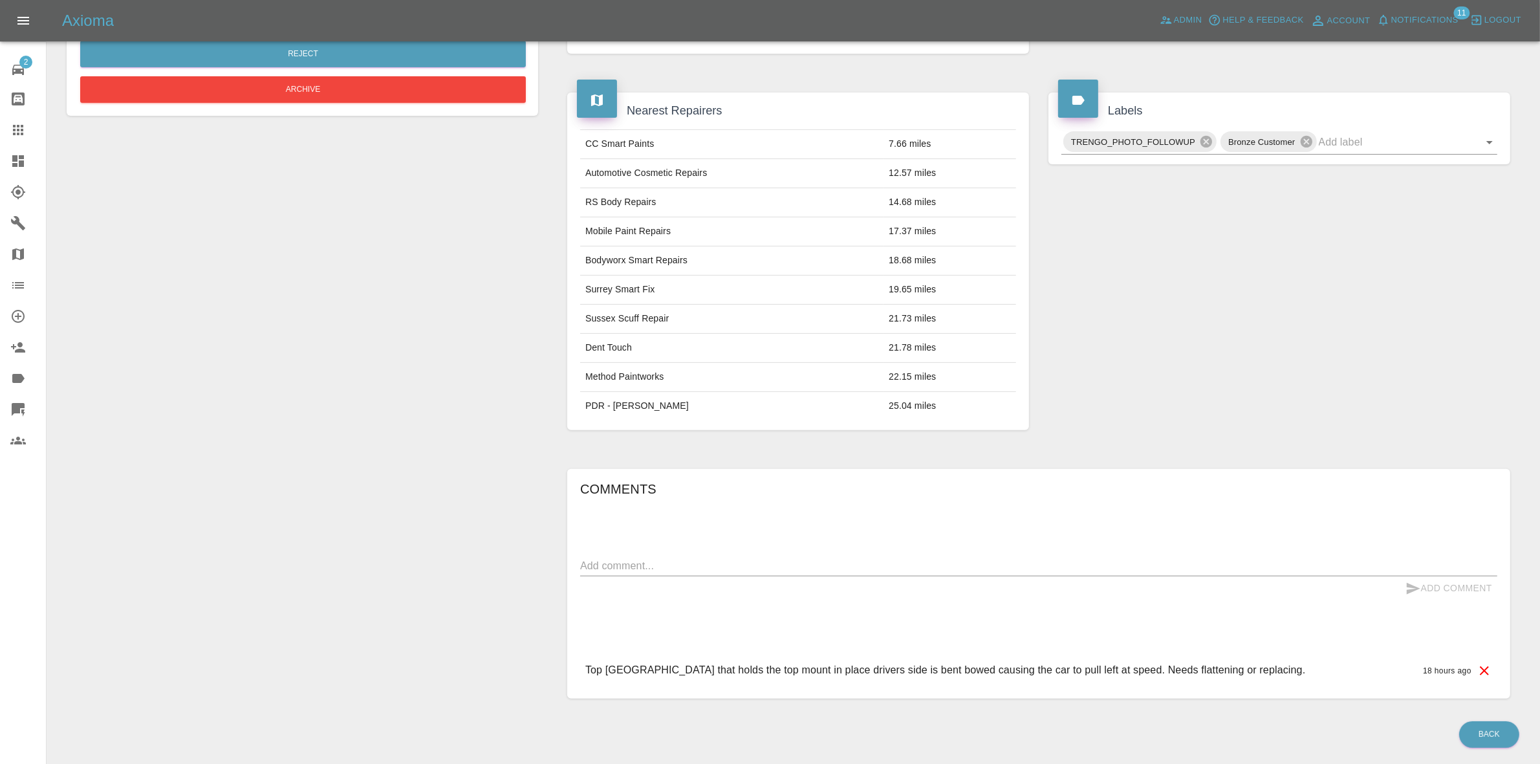
scroll to position [443, 0]
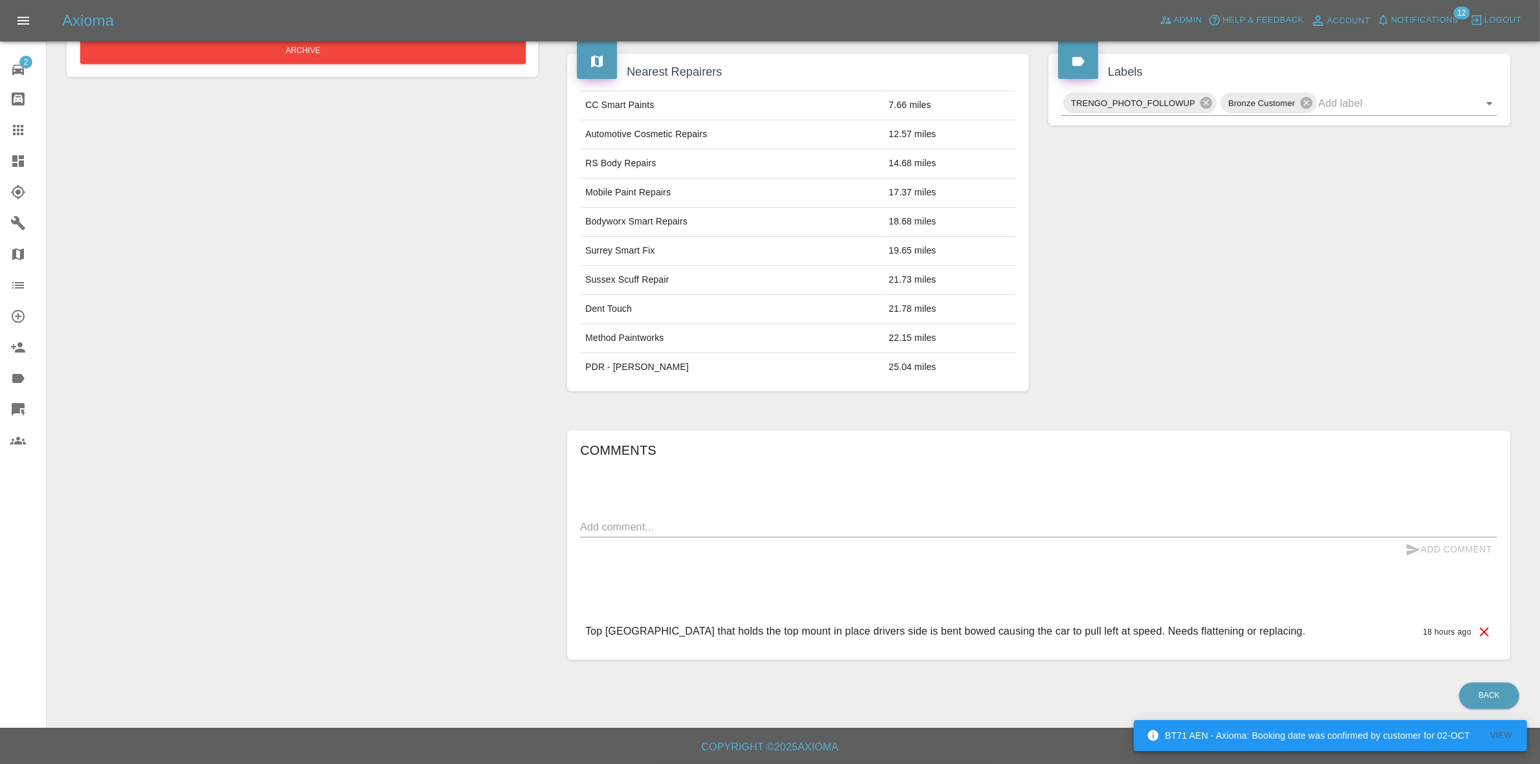
click at [1411, 19] on span "Notifications" at bounding box center [1424, 20] width 67 height 15
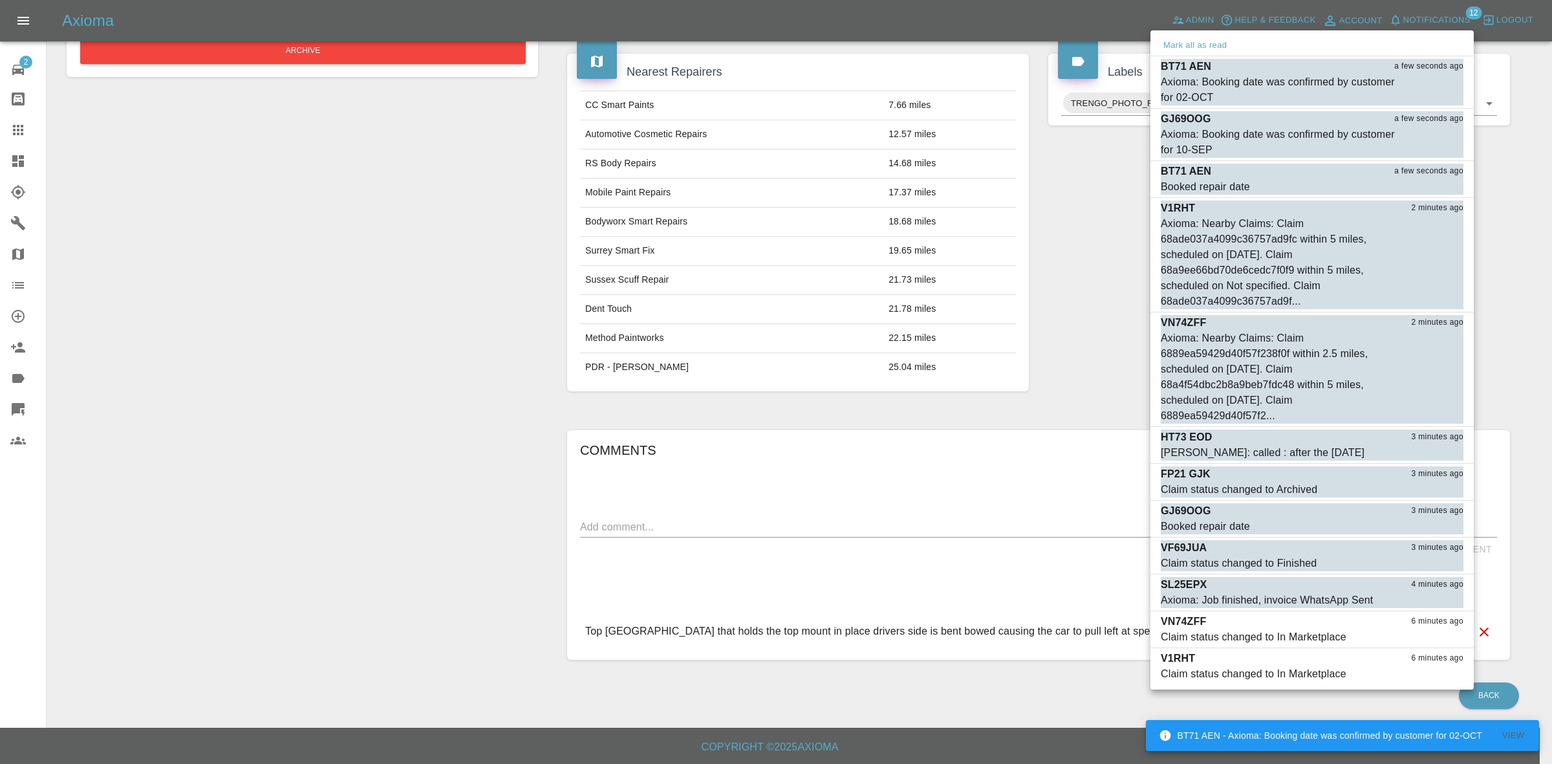
click at [942, 266] on div at bounding box center [776, 382] width 1552 height 764
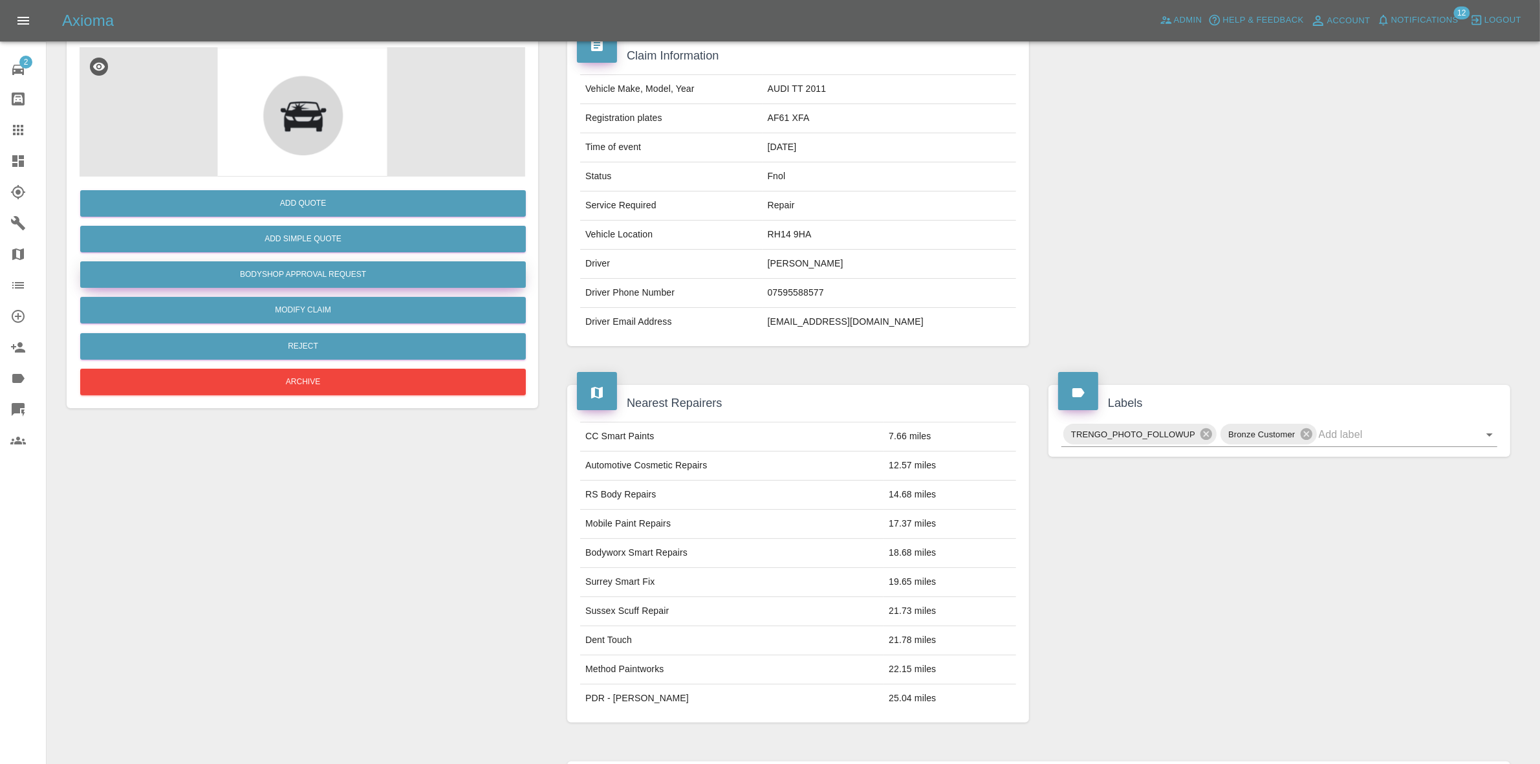
scroll to position [0, 0]
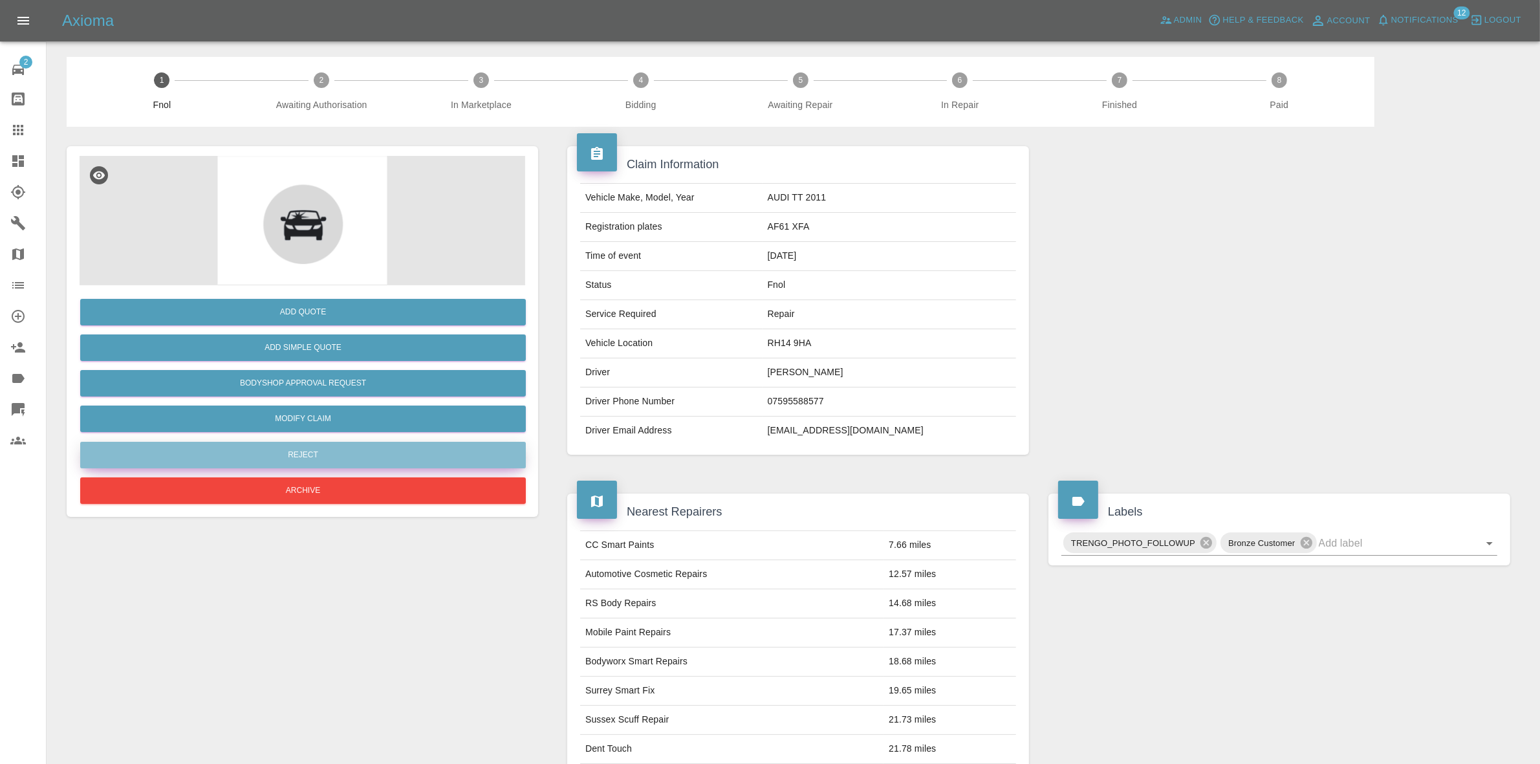
click at [329, 448] on button "Reject" at bounding box center [303, 455] width 446 height 27
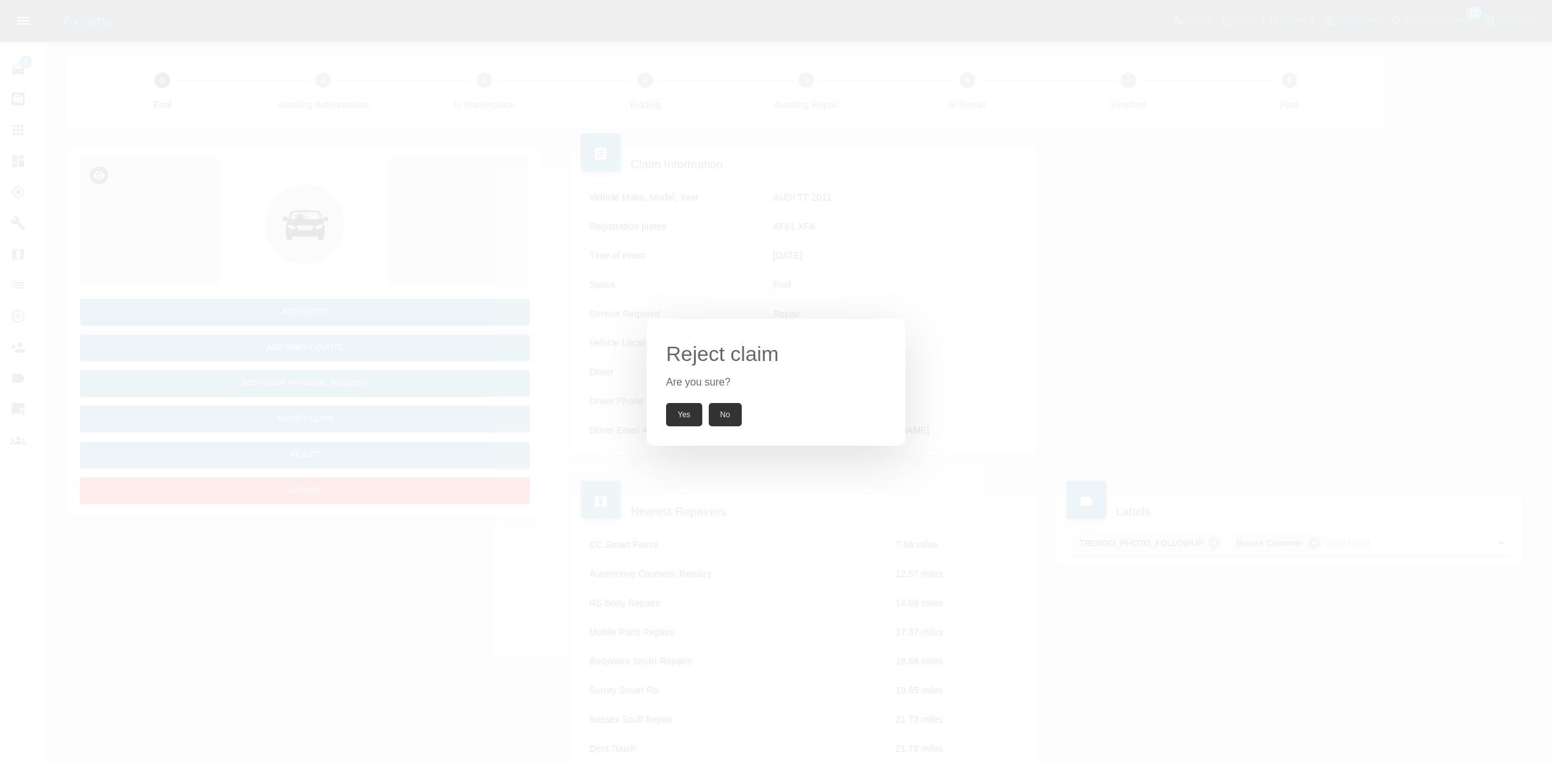
drag, startPoint x: 692, startPoint y: 402, endPoint x: 739, endPoint y: 166, distance: 240.7
click at [691, 403] on button "Yes" at bounding box center [684, 414] width 36 height 23
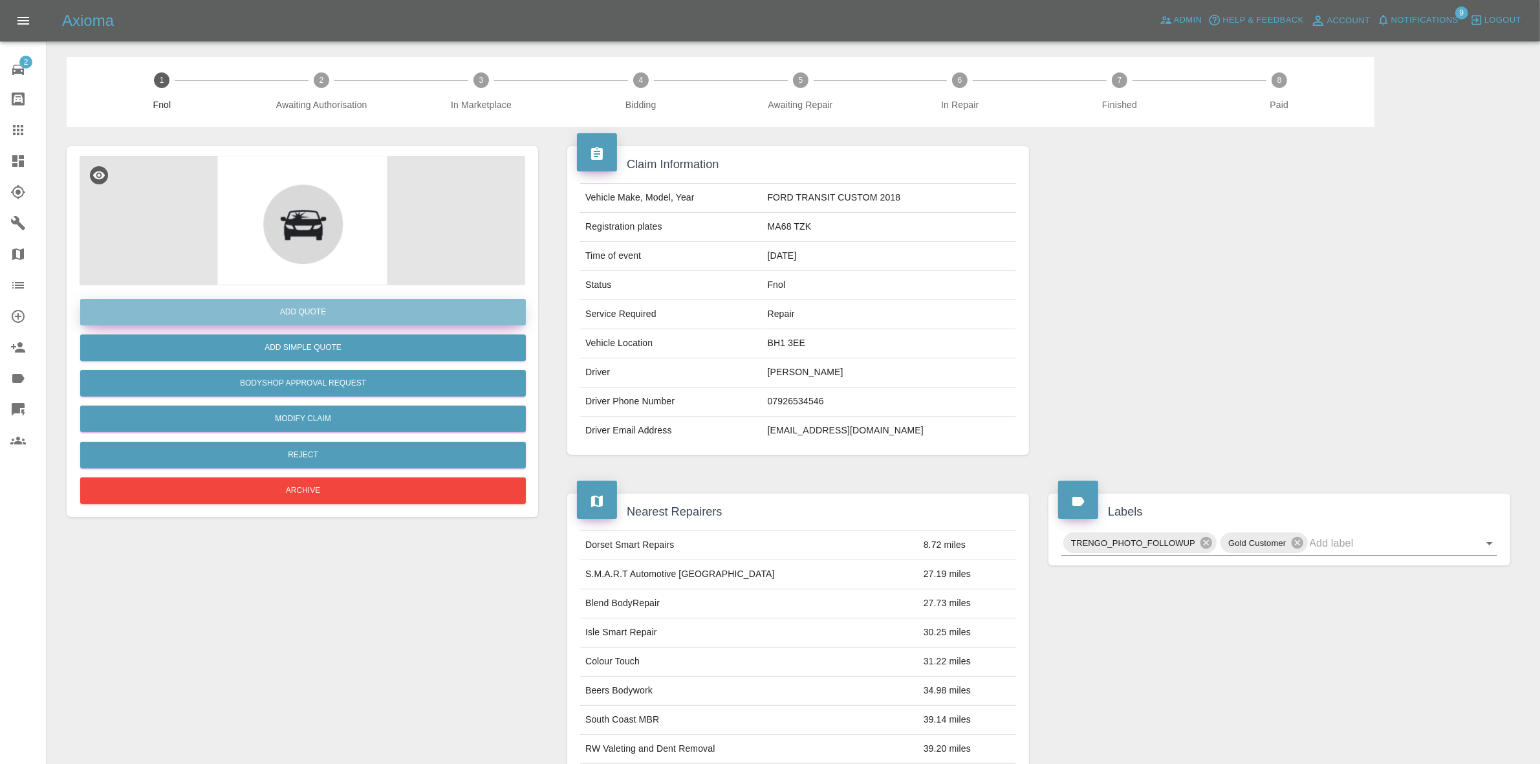
click at [292, 316] on button "Add Quote" at bounding box center [303, 312] width 446 height 27
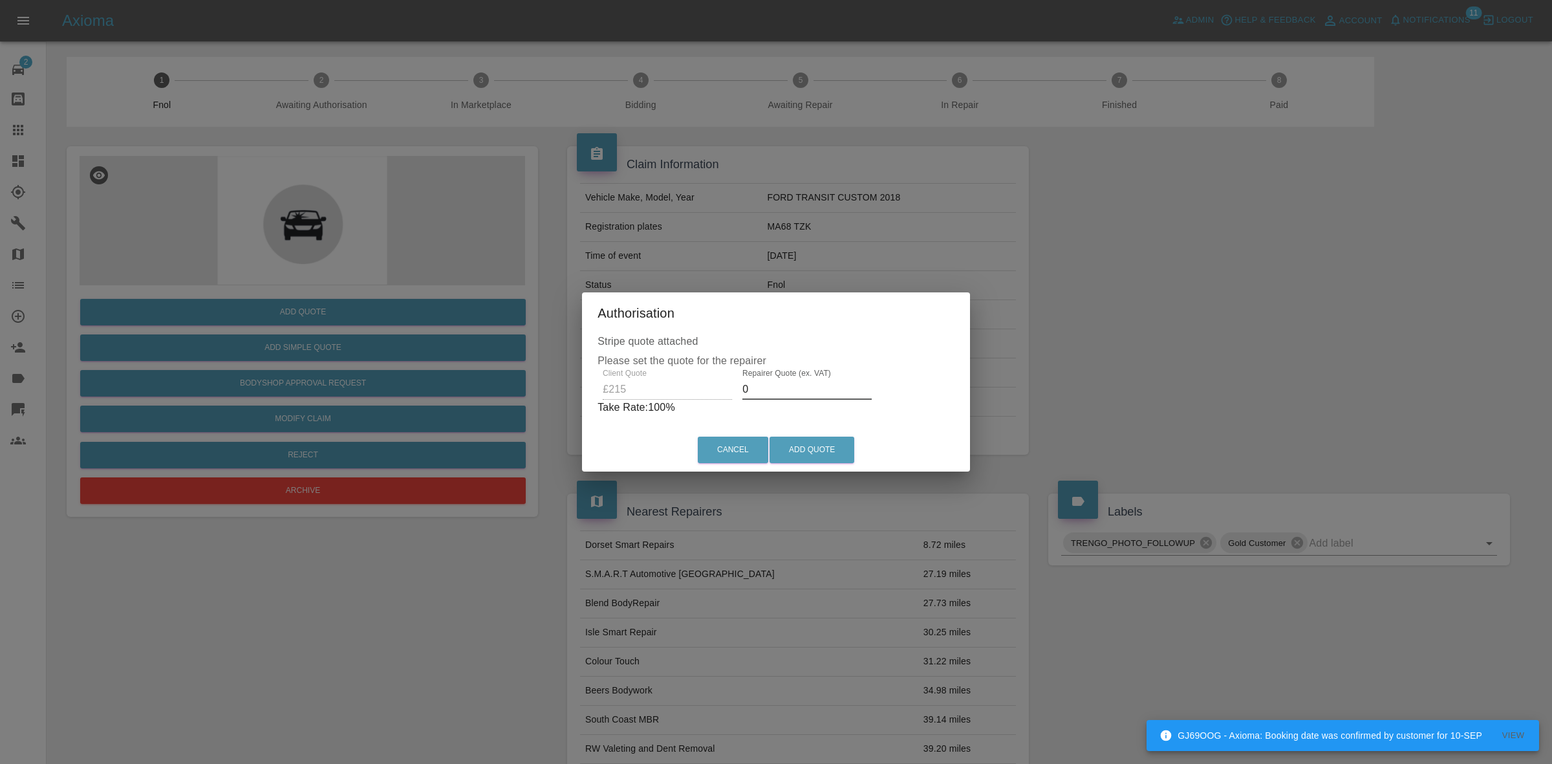
click at [768, 389] on input "0" at bounding box center [807, 389] width 129 height 21
type input "140"
click at [828, 447] on button "Add Quote" at bounding box center [812, 450] width 85 height 27
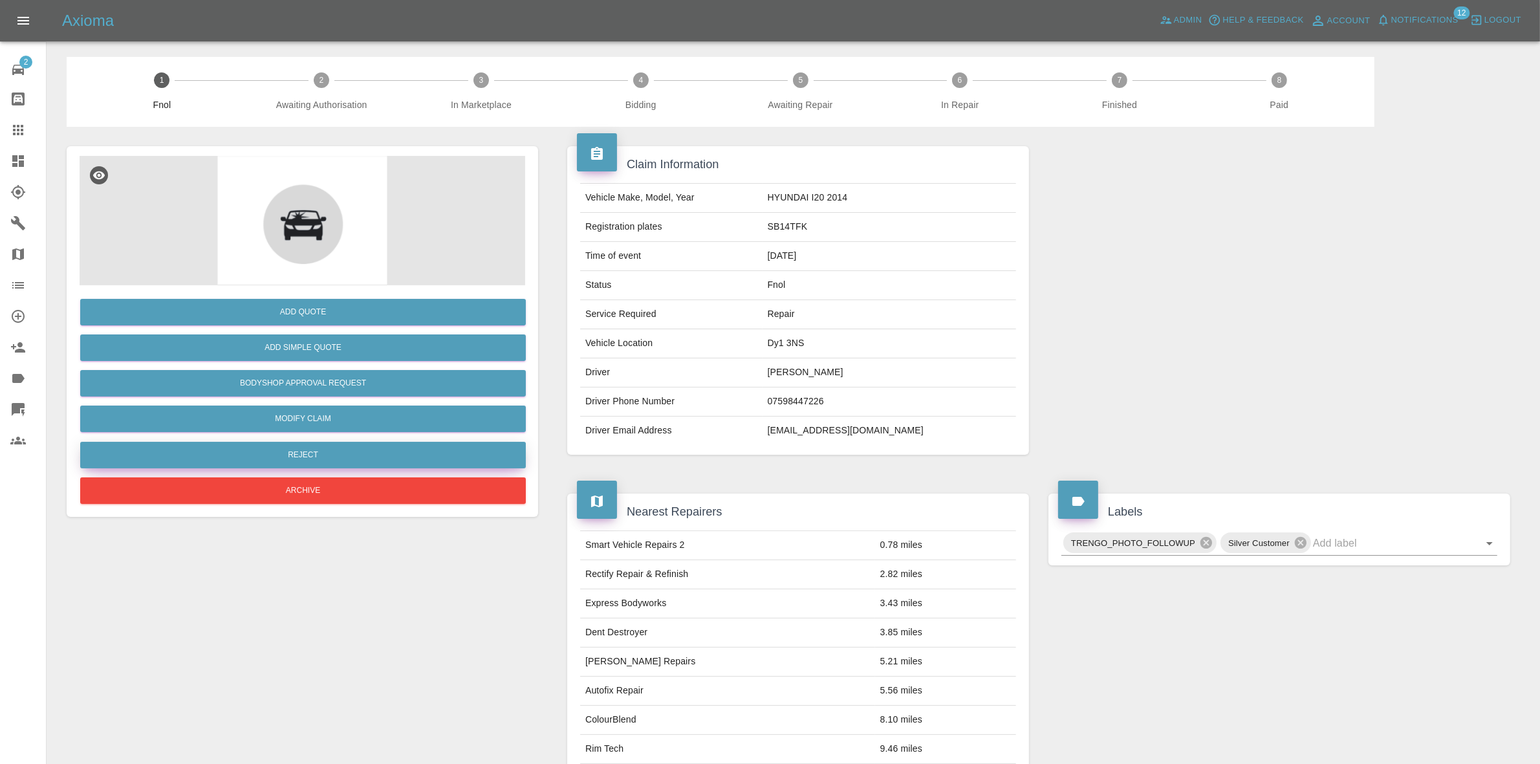
click at [320, 453] on button "Reject" at bounding box center [303, 455] width 446 height 27
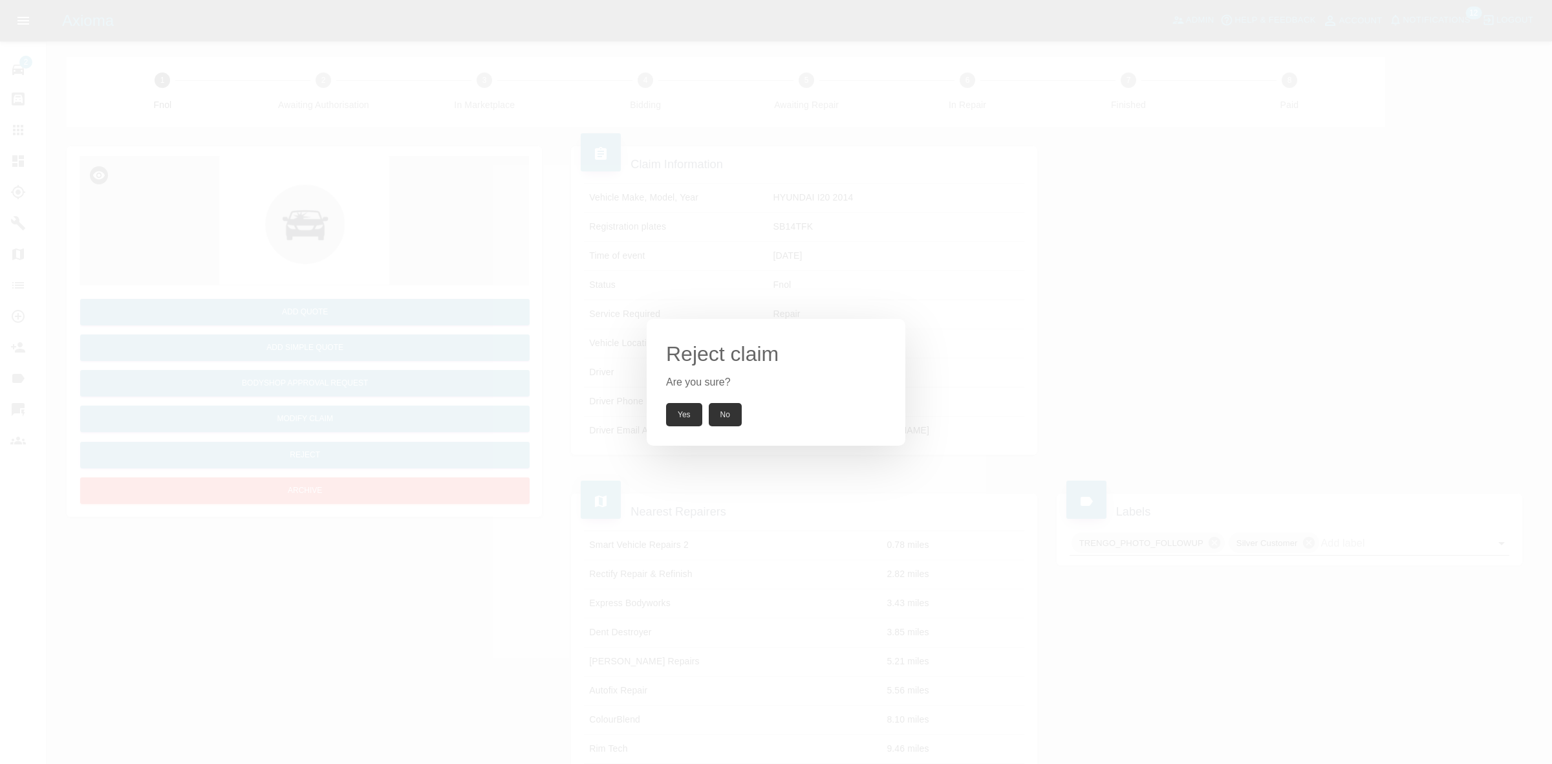
click at [677, 409] on button "Yes" at bounding box center [684, 414] width 36 height 23
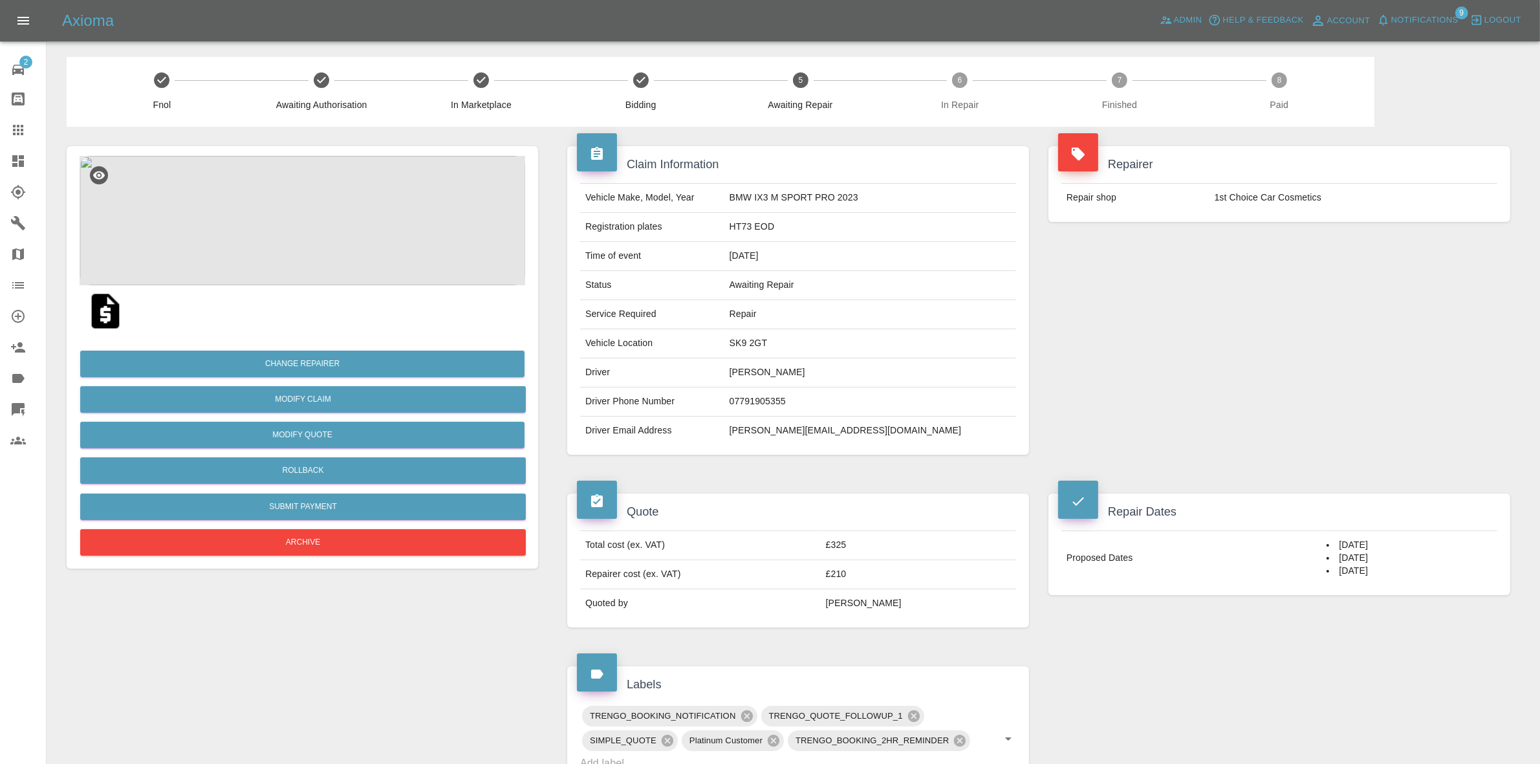
drag, startPoint x: 1334, startPoint y: 416, endPoint x: 1267, endPoint y: 408, distance: 68.4
click at [1331, 416] on div "Repairer Repair shop 1st Choice Car Cosmetics" at bounding box center [1279, 300] width 481 height 347
click at [328, 471] on button "Rollback" at bounding box center [303, 470] width 446 height 27
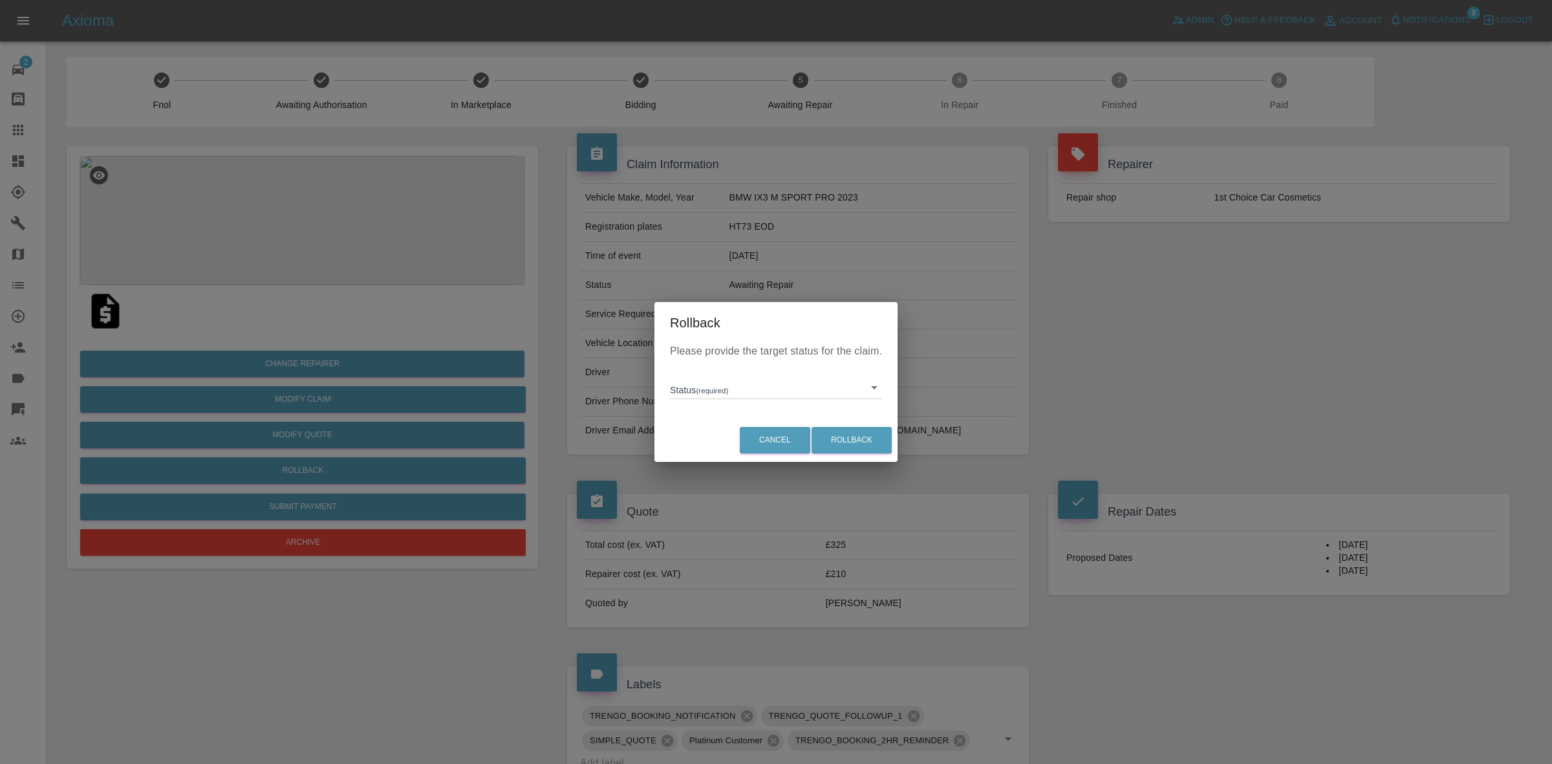
click at [713, 393] on body "Axioma Admin Help & Feedback Account Notifications 9 Logout 2 Repair home Bodys…" at bounding box center [776, 681] width 1552 height 1363
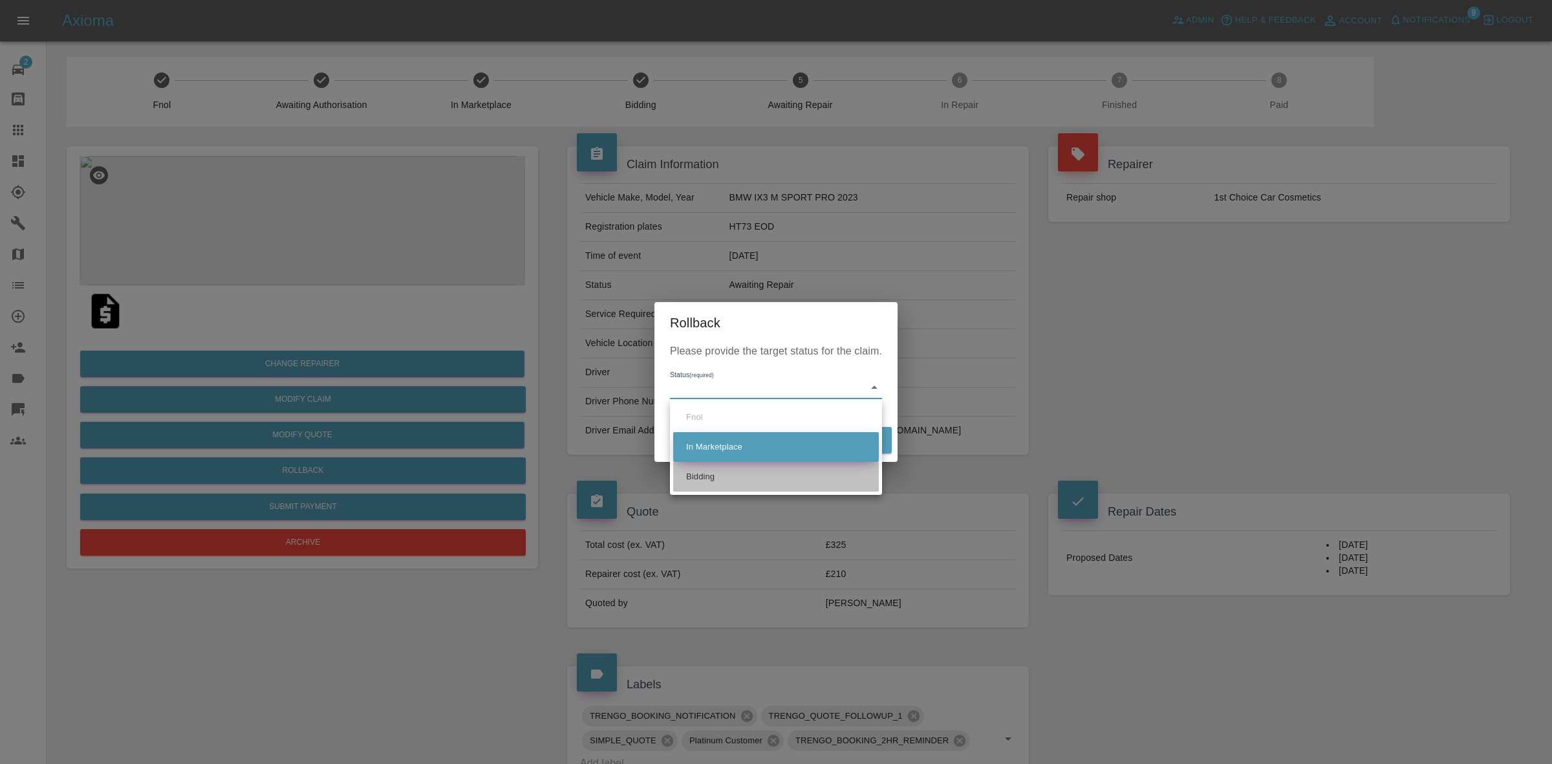
drag, startPoint x: 743, startPoint y: 471, endPoint x: 864, endPoint y: 444, distance: 124.0
click at [745, 471] on li "Bidding" at bounding box center [776, 477] width 206 height 30
type input "bidding"
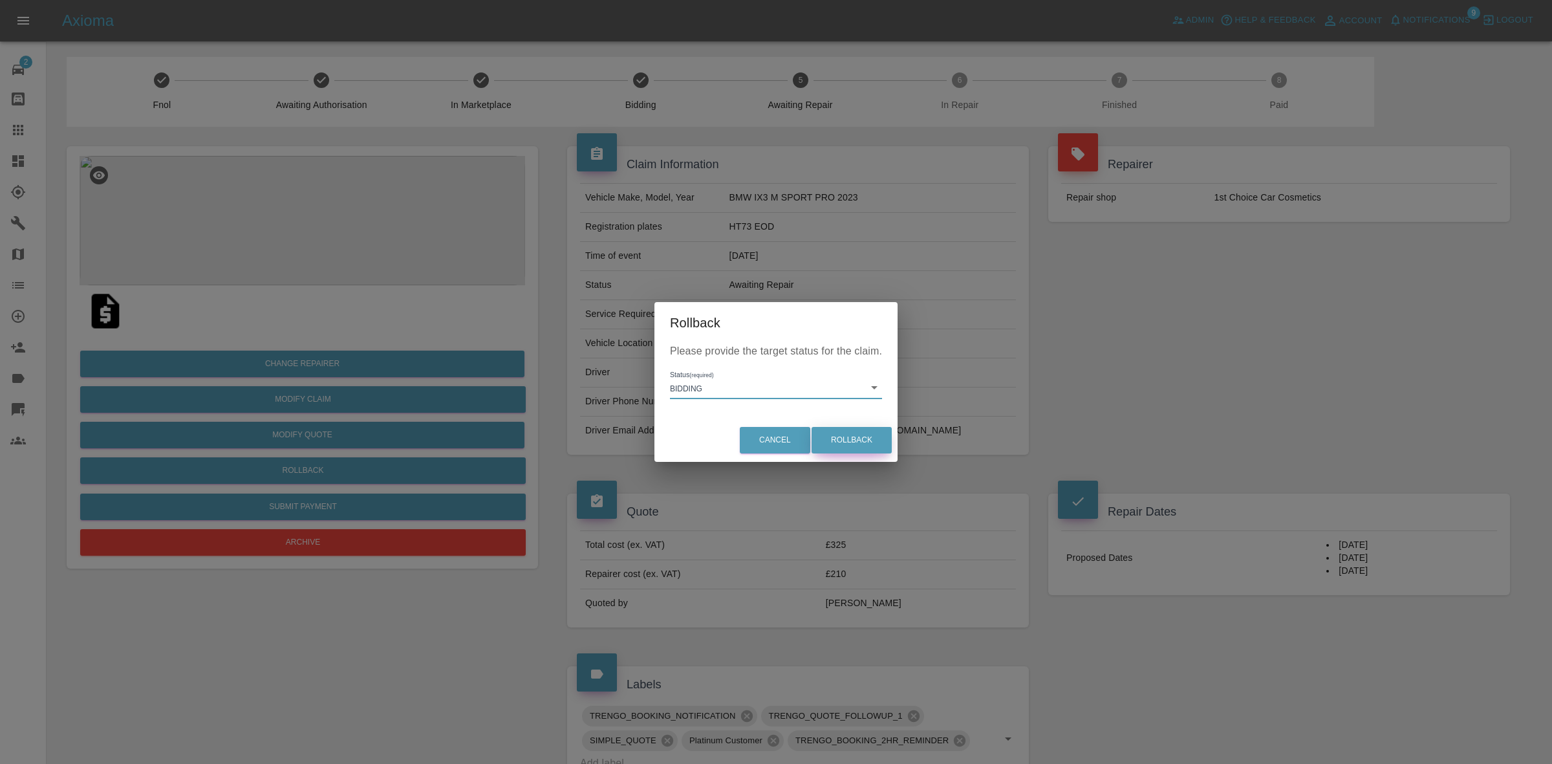
click at [869, 441] on button "Rollback" at bounding box center [852, 440] width 80 height 27
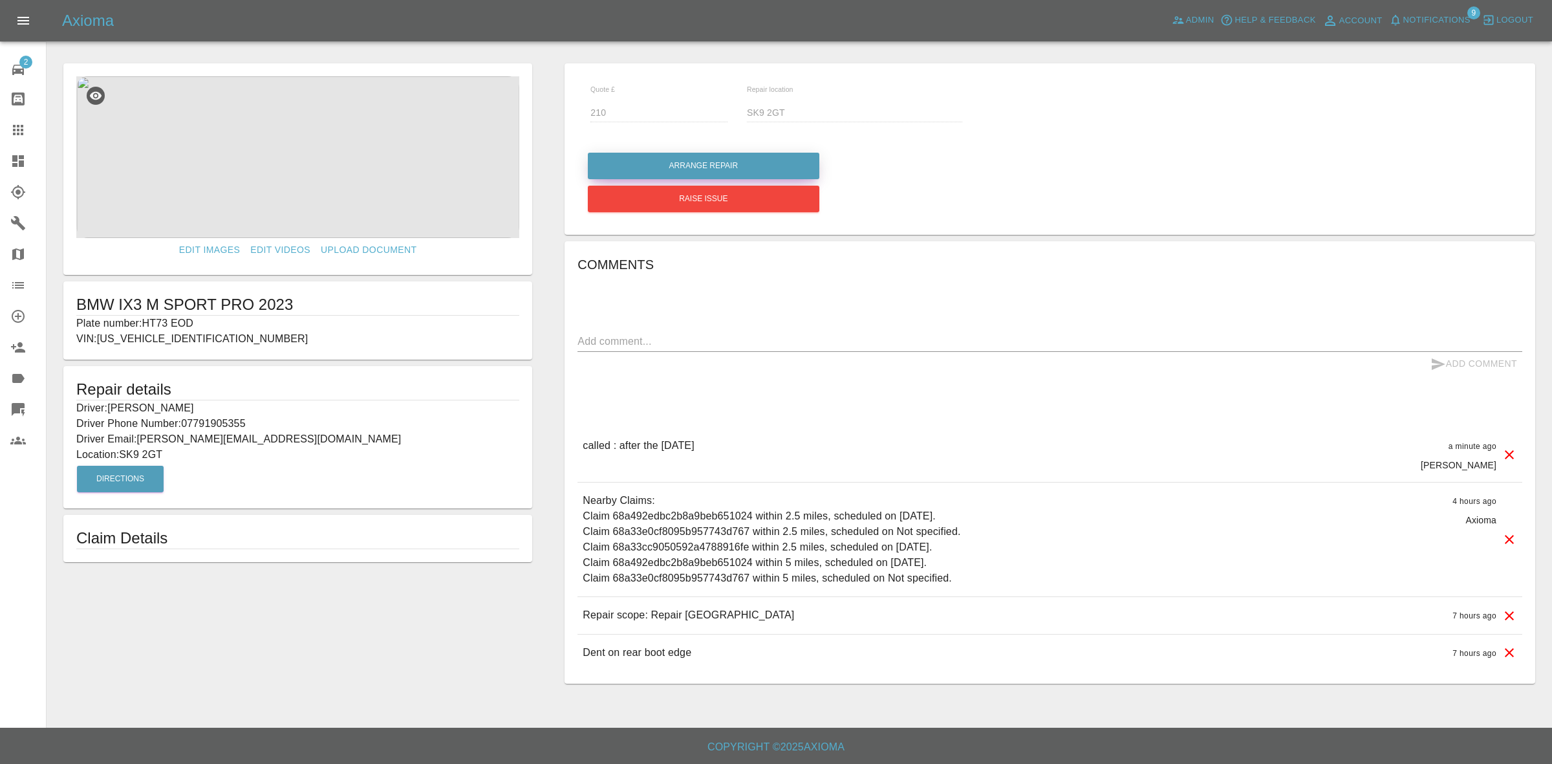
click at [725, 169] on button "Arrange Repair" at bounding box center [704, 166] width 232 height 27
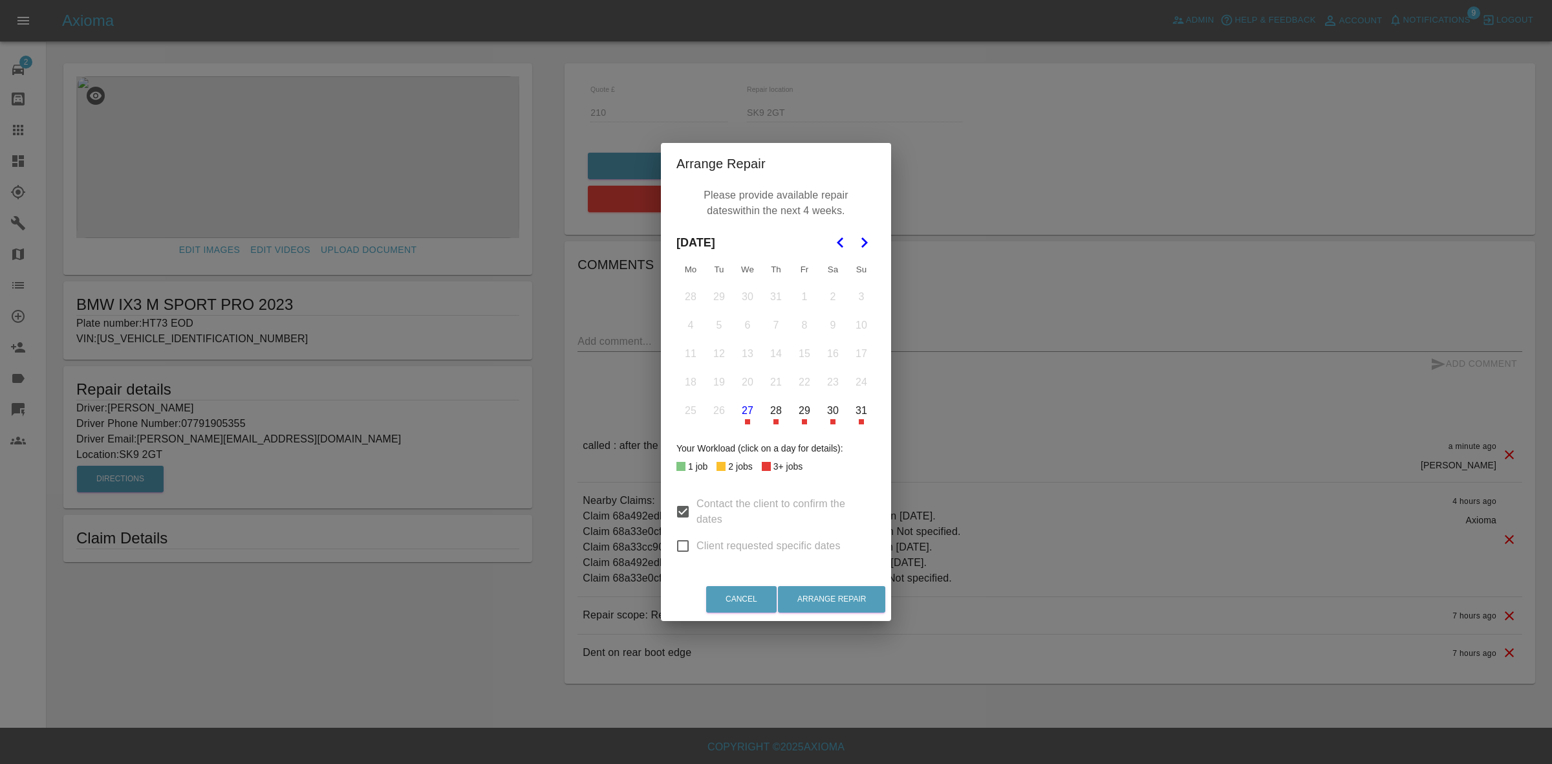
click at [681, 545] on input "Client requested specific dates" at bounding box center [683, 545] width 27 height 27
checkbox input "true"
click at [867, 234] on button "Go to the Next Month" at bounding box center [864, 242] width 23 height 23
click at [717, 353] on button "16" at bounding box center [719, 353] width 27 height 27
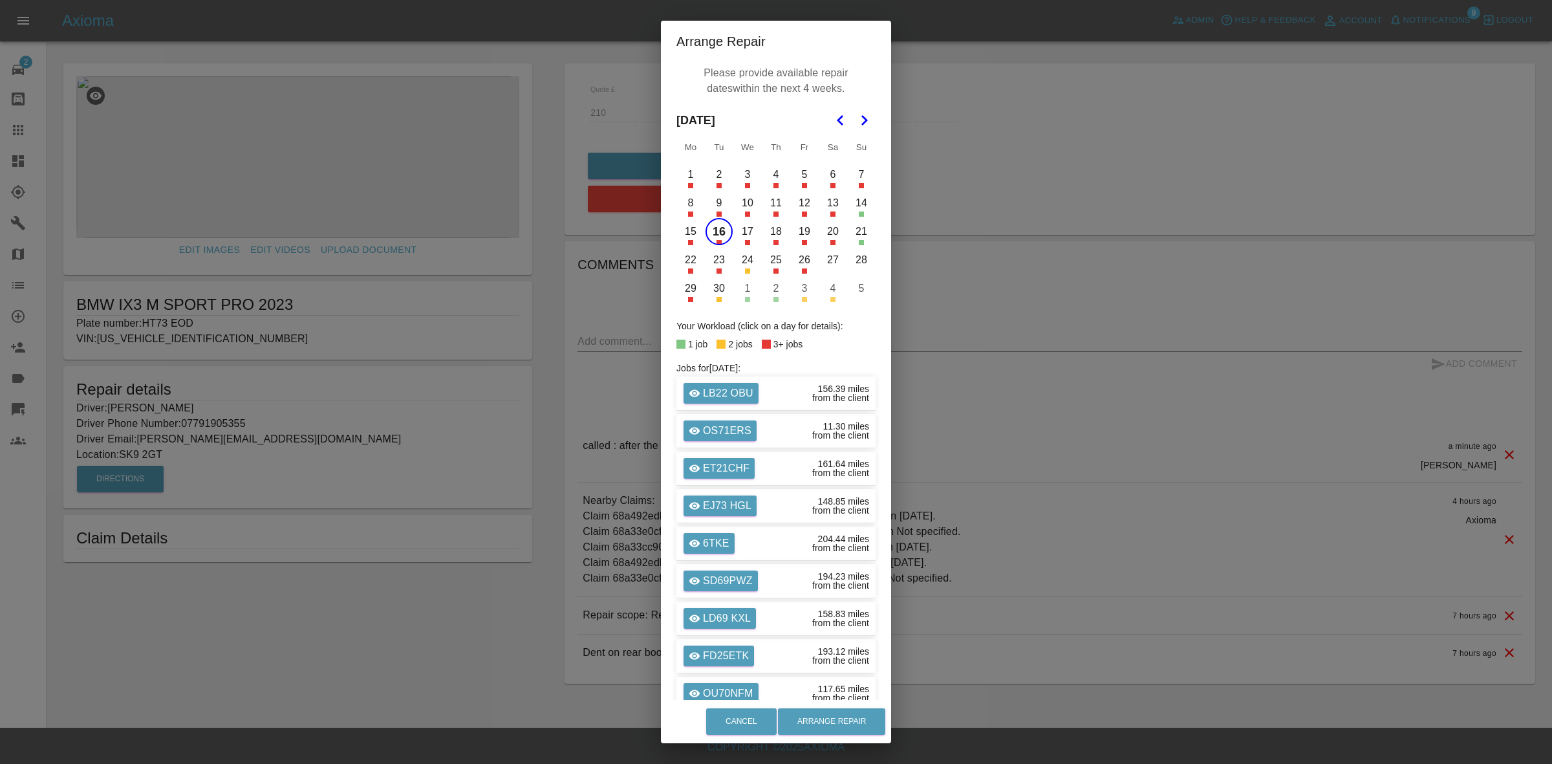
click at [738, 228] on button "17" at bounding box center [747, 231] width 27 height 27
click at [771, 230] on button "18" at bounding box center [776, 231] width 27 height 27
click at [849, 710] on button "Arrange Repair" at bounding box center [831, 721] width 107 height 27
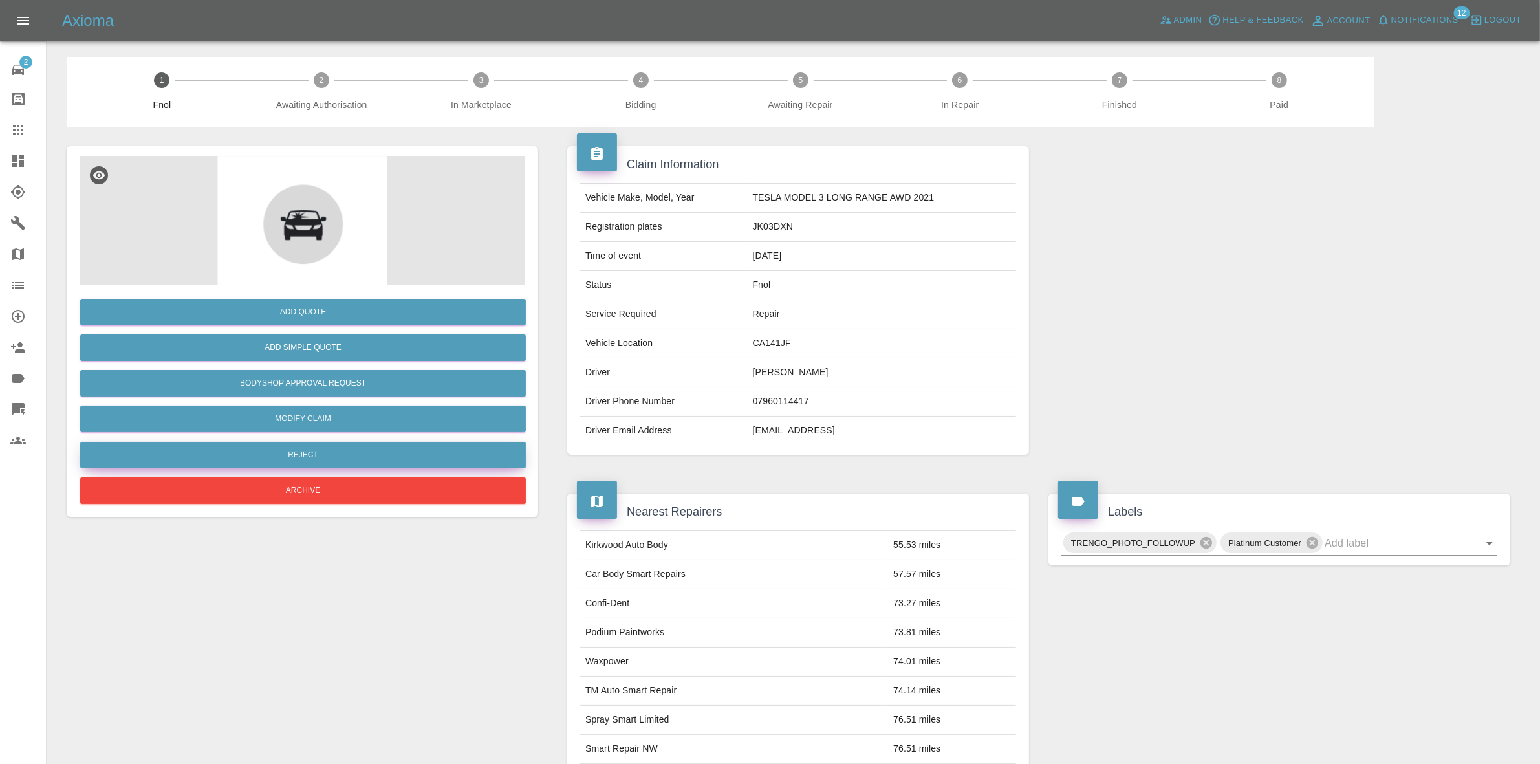
click at [330, 456] on button "Reject" at bounding box center [303, 455] width 446 height 27
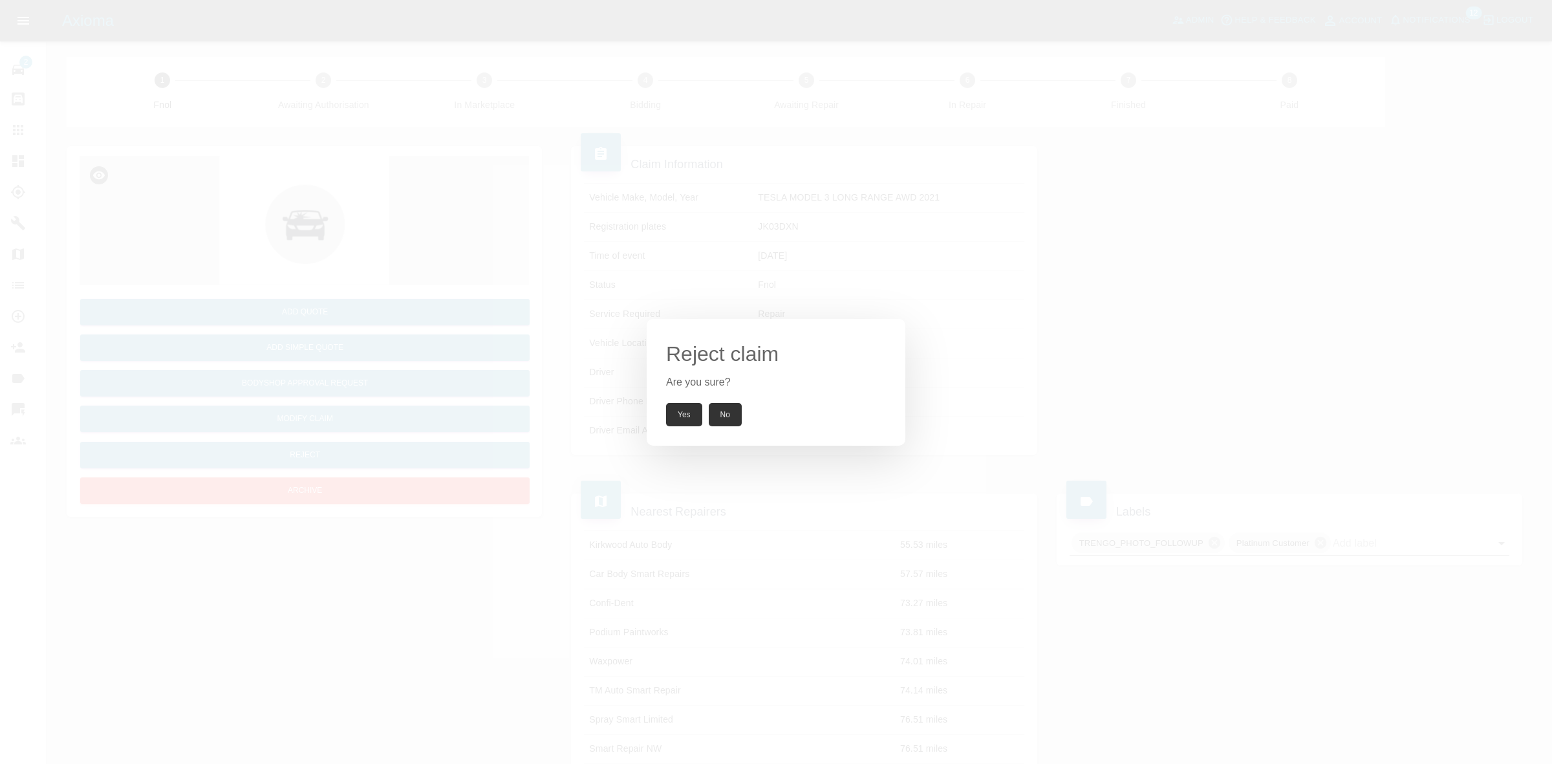
click at [684, 408] on button "Yes" at bounding box center [684, 414] width 36 height 23
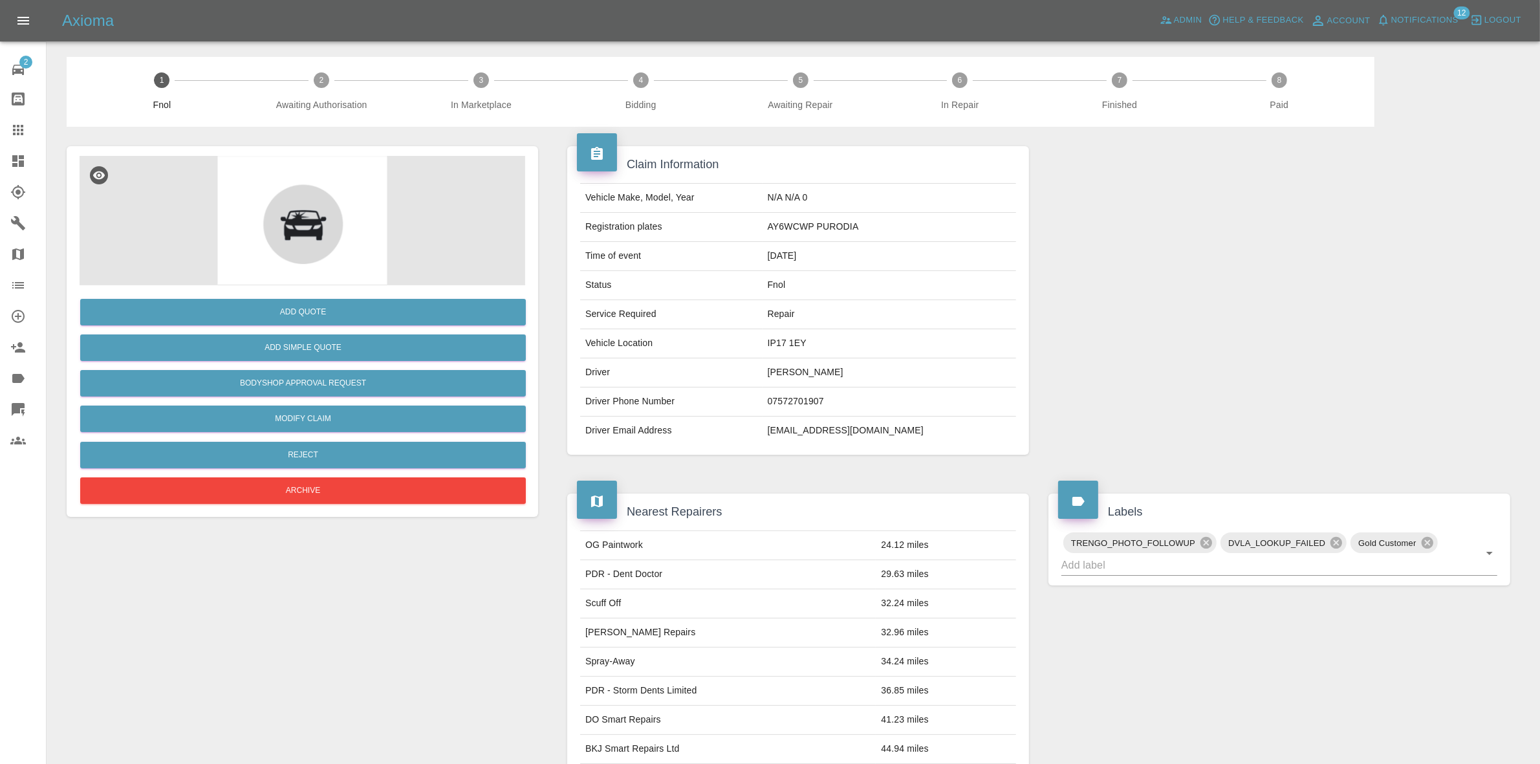
click at [1420, 18] on span "Notifications" at bounding box center [1424, 20] width 67 height 15
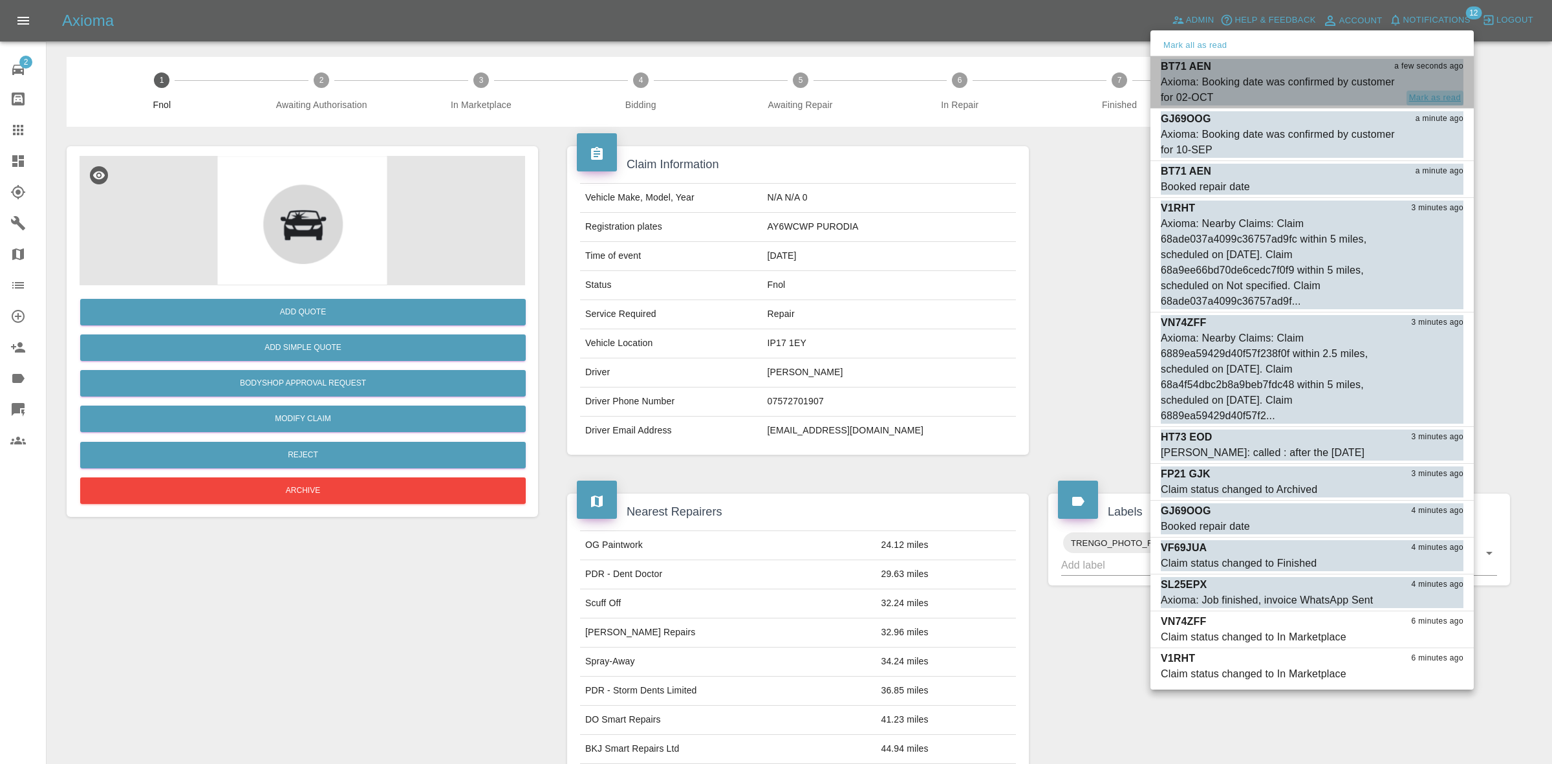
click at [1430, 95] on button "Mark as read" at bounding box center [1435, 98] width 57 height 15
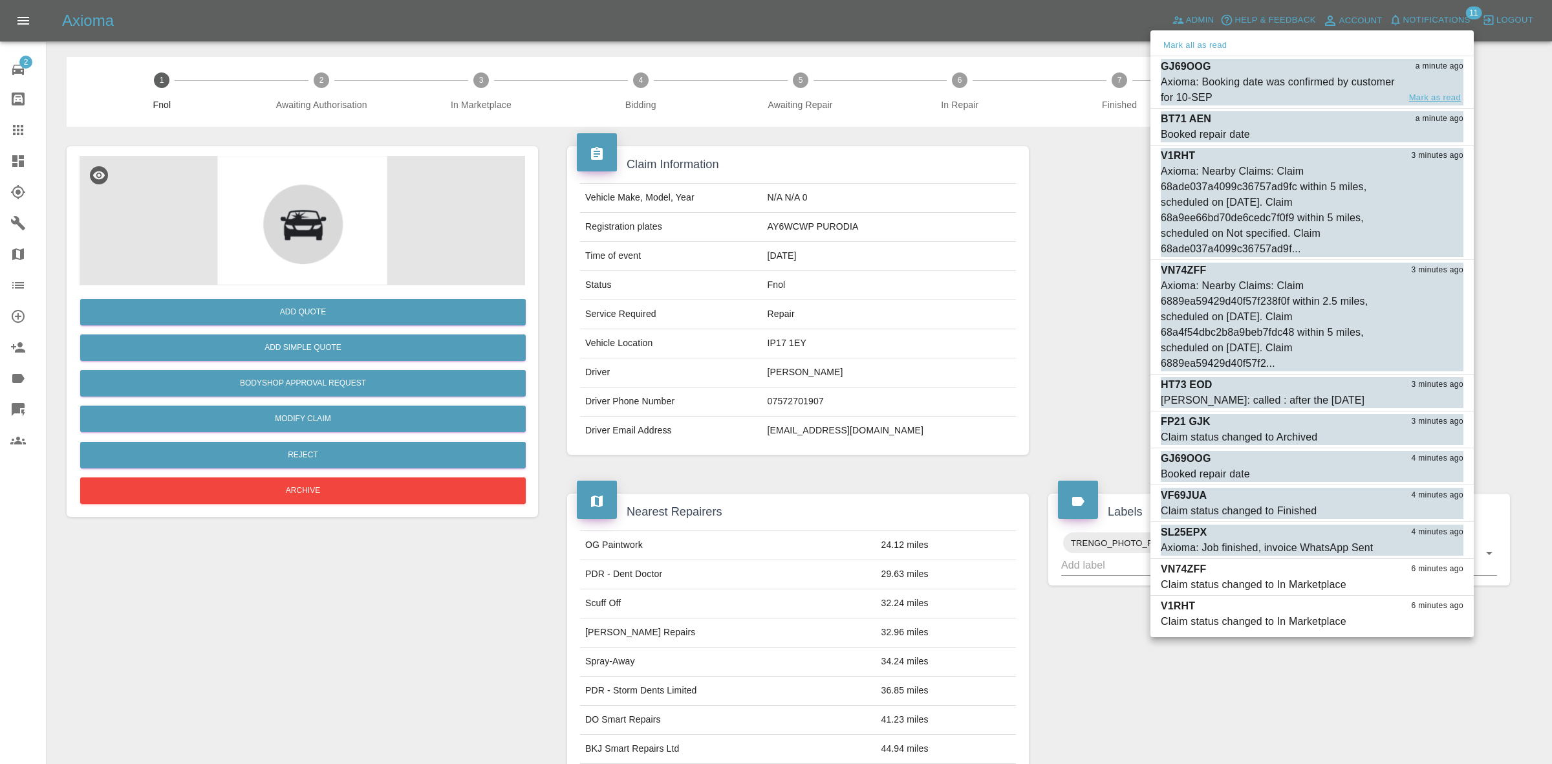
click at [1430, 98] on button "Mark as read" at bounding box center [1435, 98] width 57 height 15
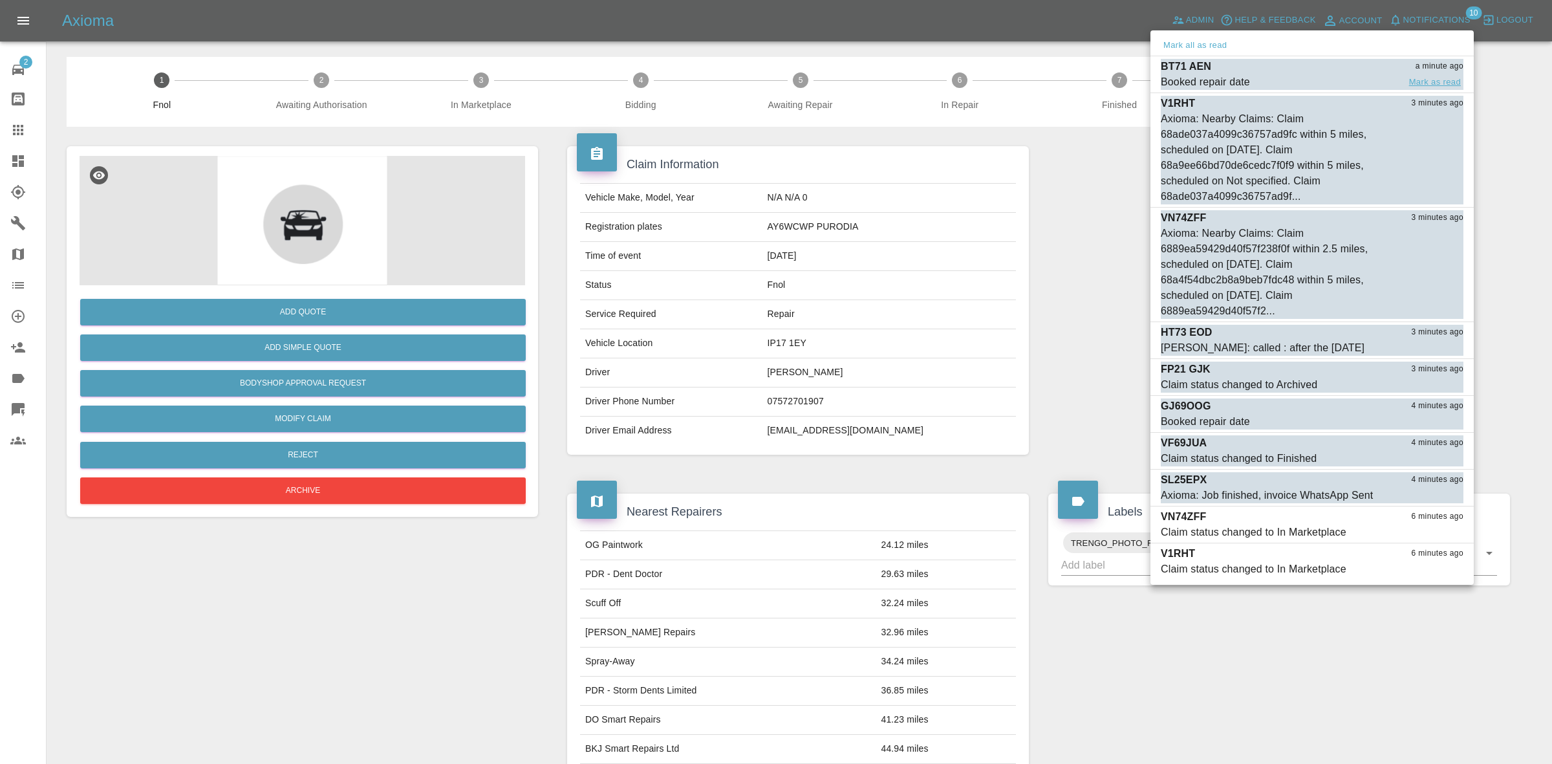
click at [1425, 84] on button "Mark as read" at bounding box center [1435, 82] width 57 height 15
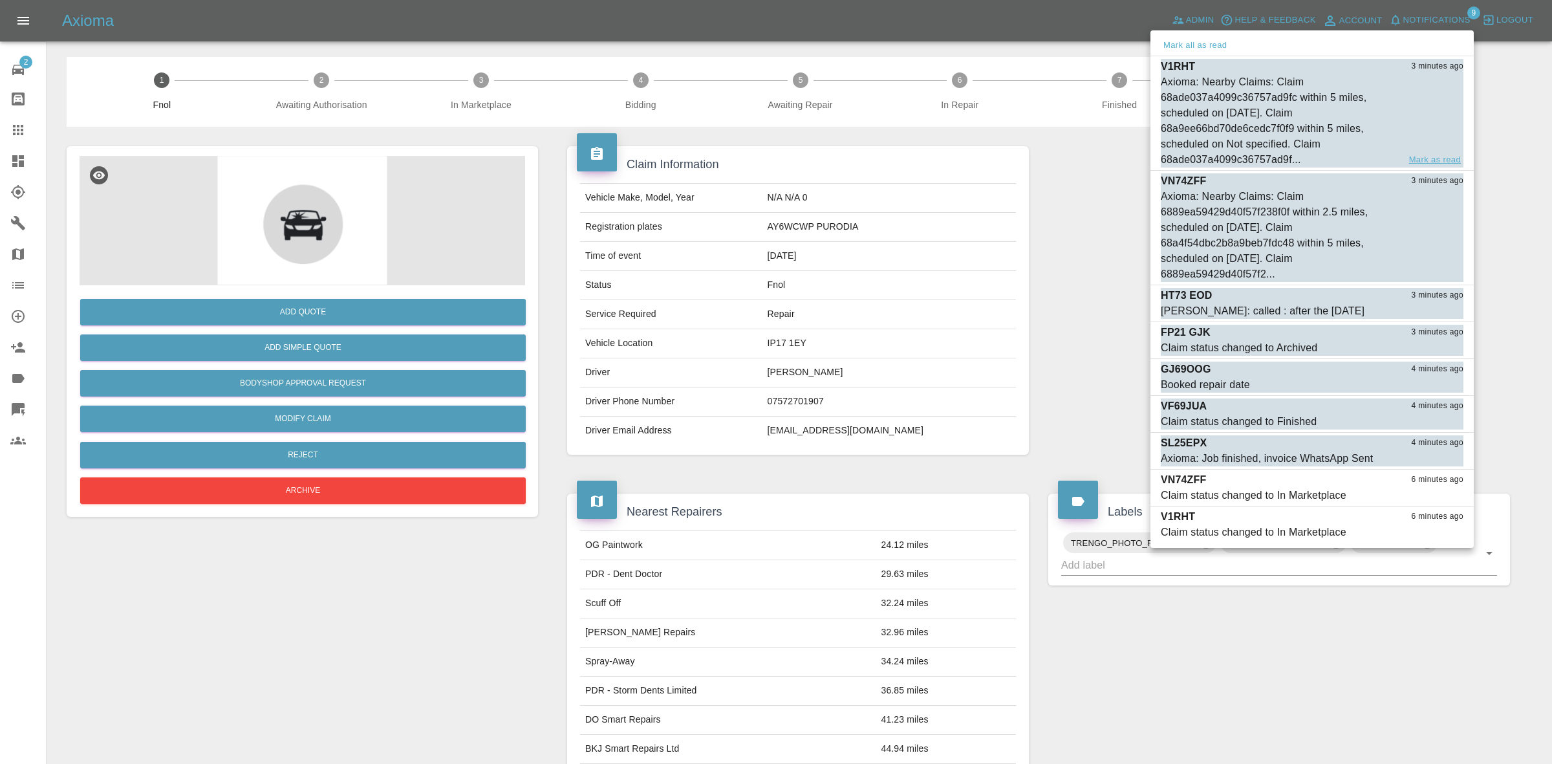
click at [1423, 156] on button "Mark as read" at bounding box center [1435, 160] width 57 height 15
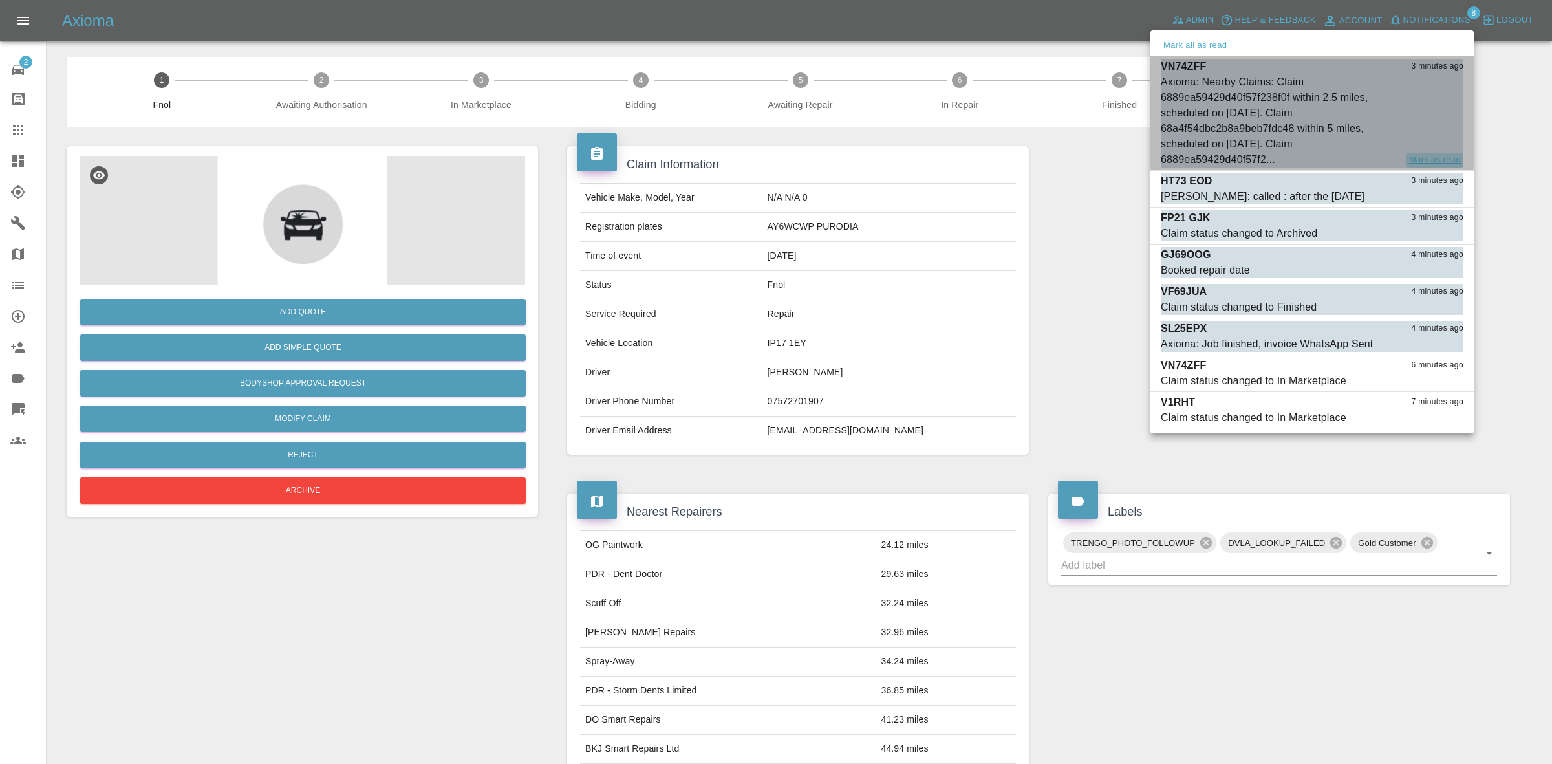
click at [1419, 154] on button "Mark as read" at bounding box center [1435, 160] width 57 height 15
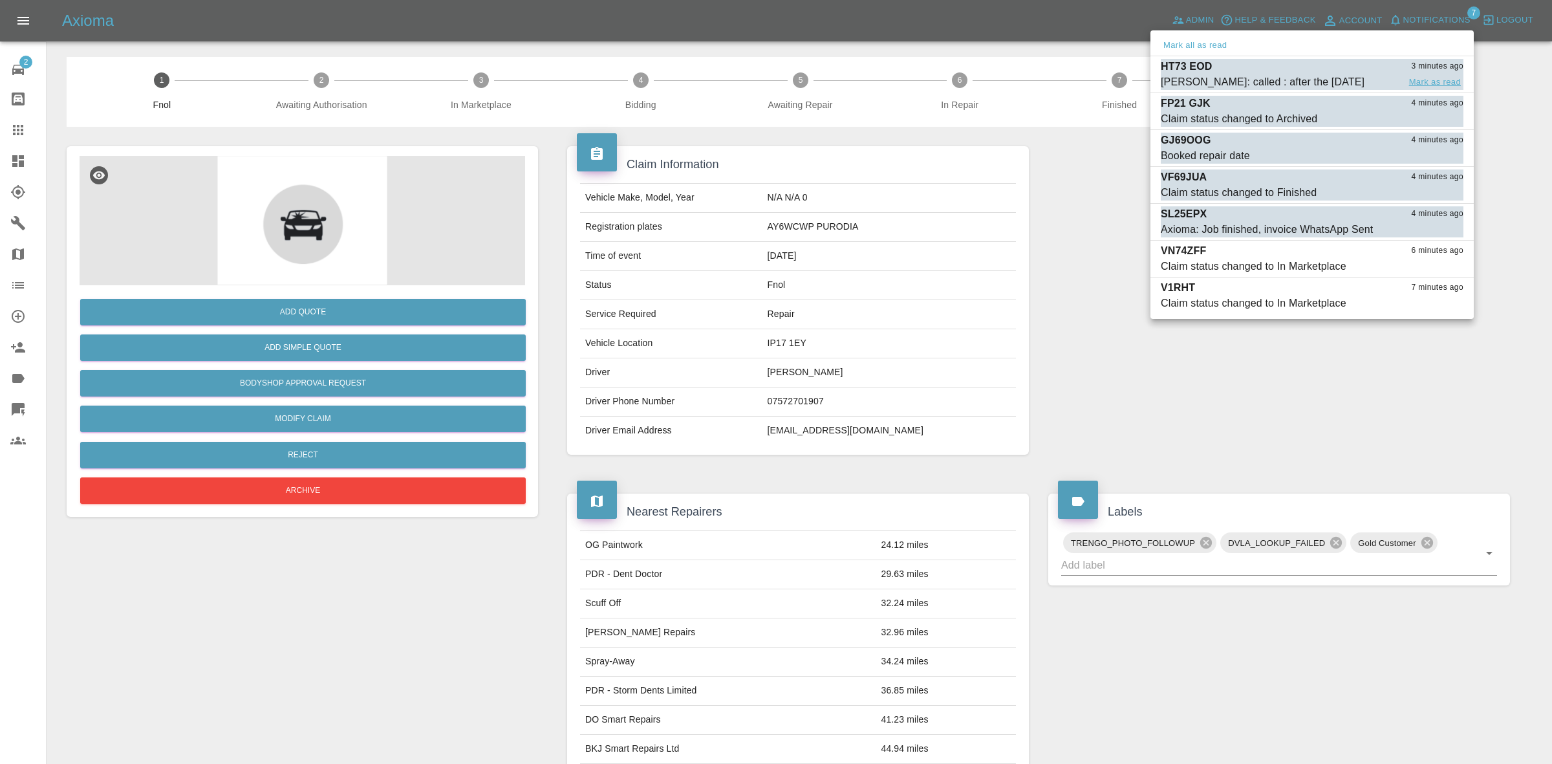
click at [1437, 83] on button "Mark as read" at bounding box center [1435, 82] width 57 height 15
click at [1437, 112] on button "Mark as read" at bounding box center [1435, 119] width 57 height 15
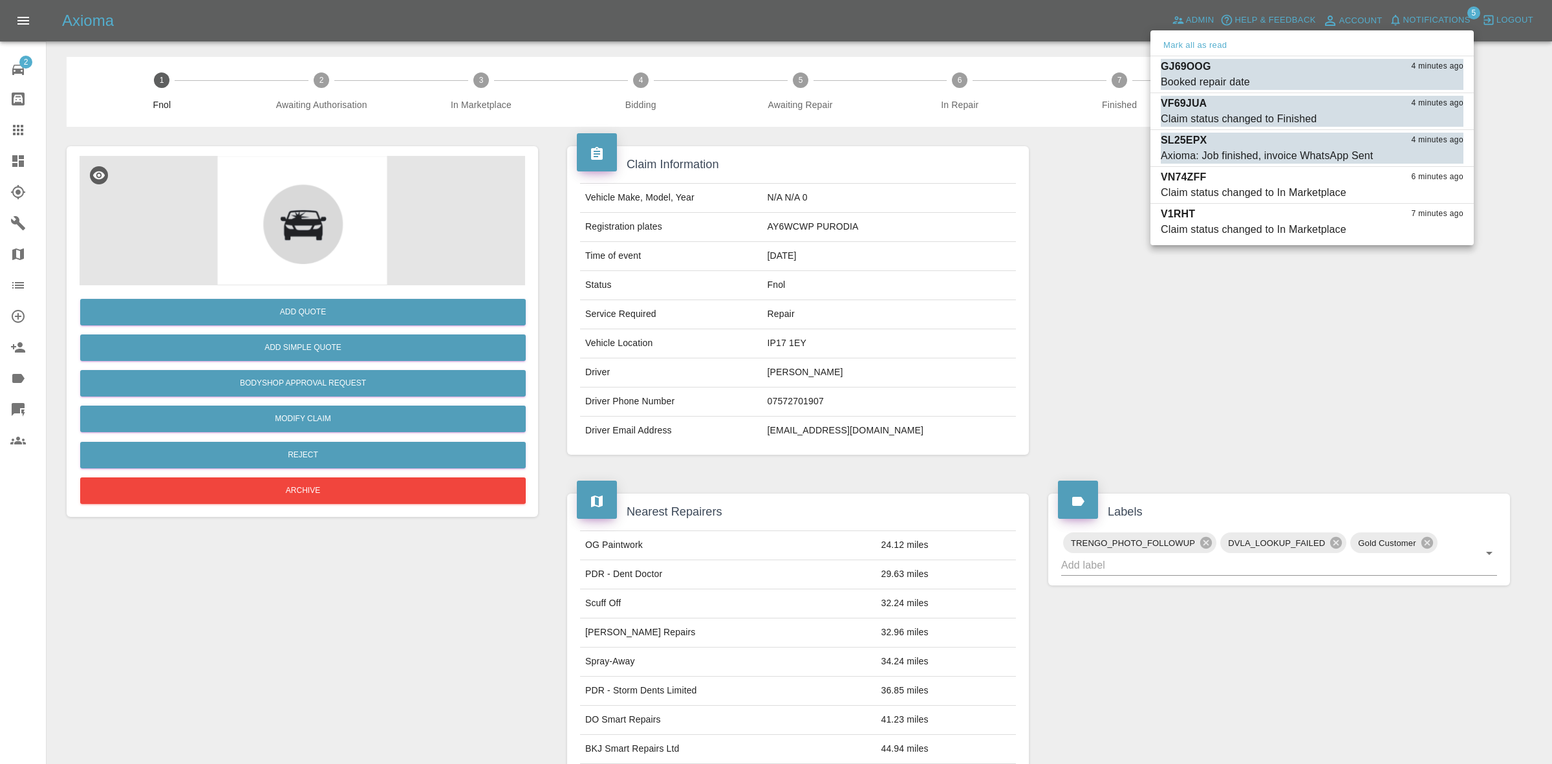
click at [1437, 83] on button "Mark as read" at bounding box center [1435, 82] width 57 height 15
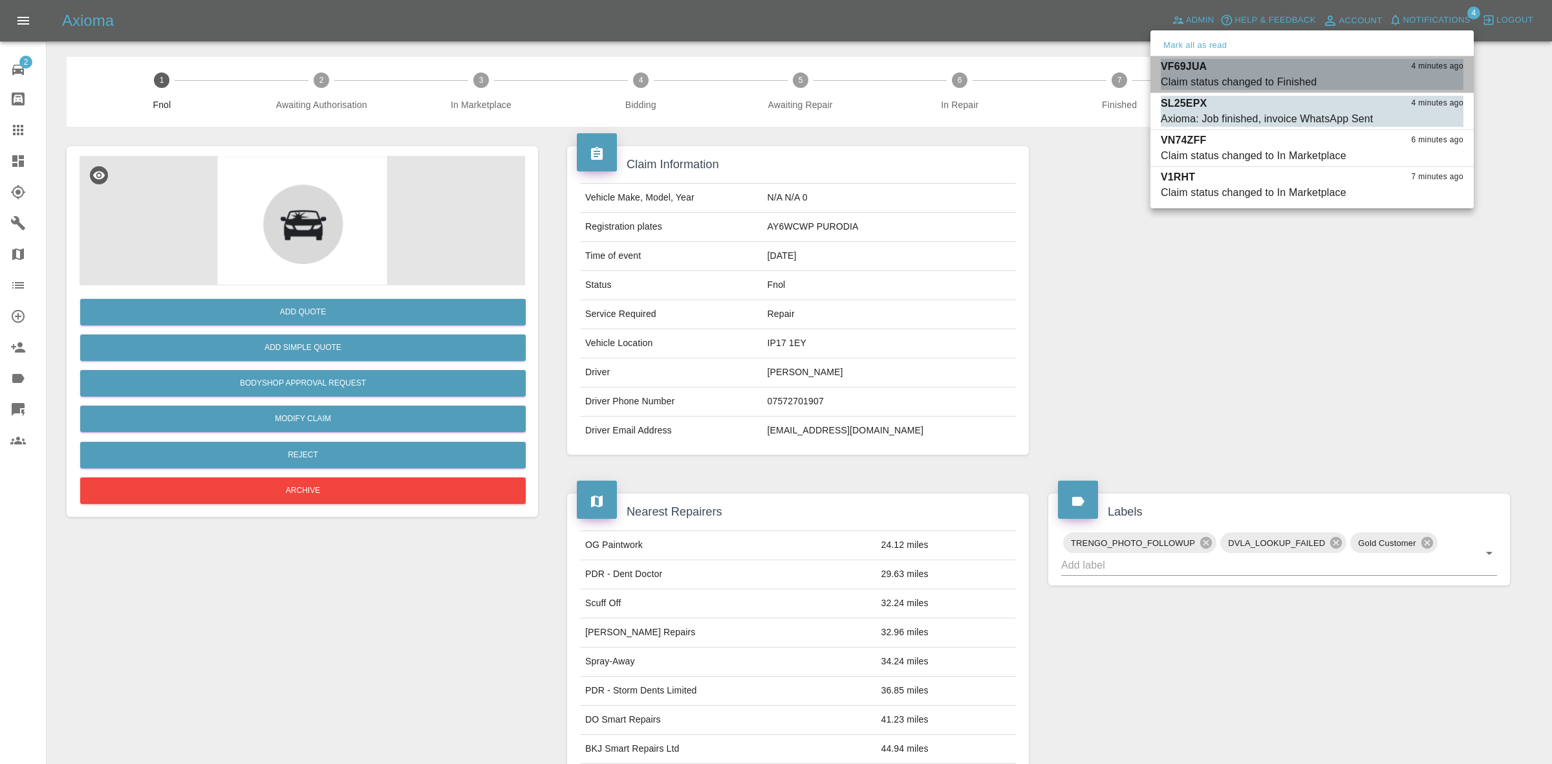
click at [1437, 83] on button "Mark as read" at bounding box center [1435, 82] width 57 height 15
click at [1437, 112] on button "Mark as read" at bounding box center [1435, 119] width 57 height 15
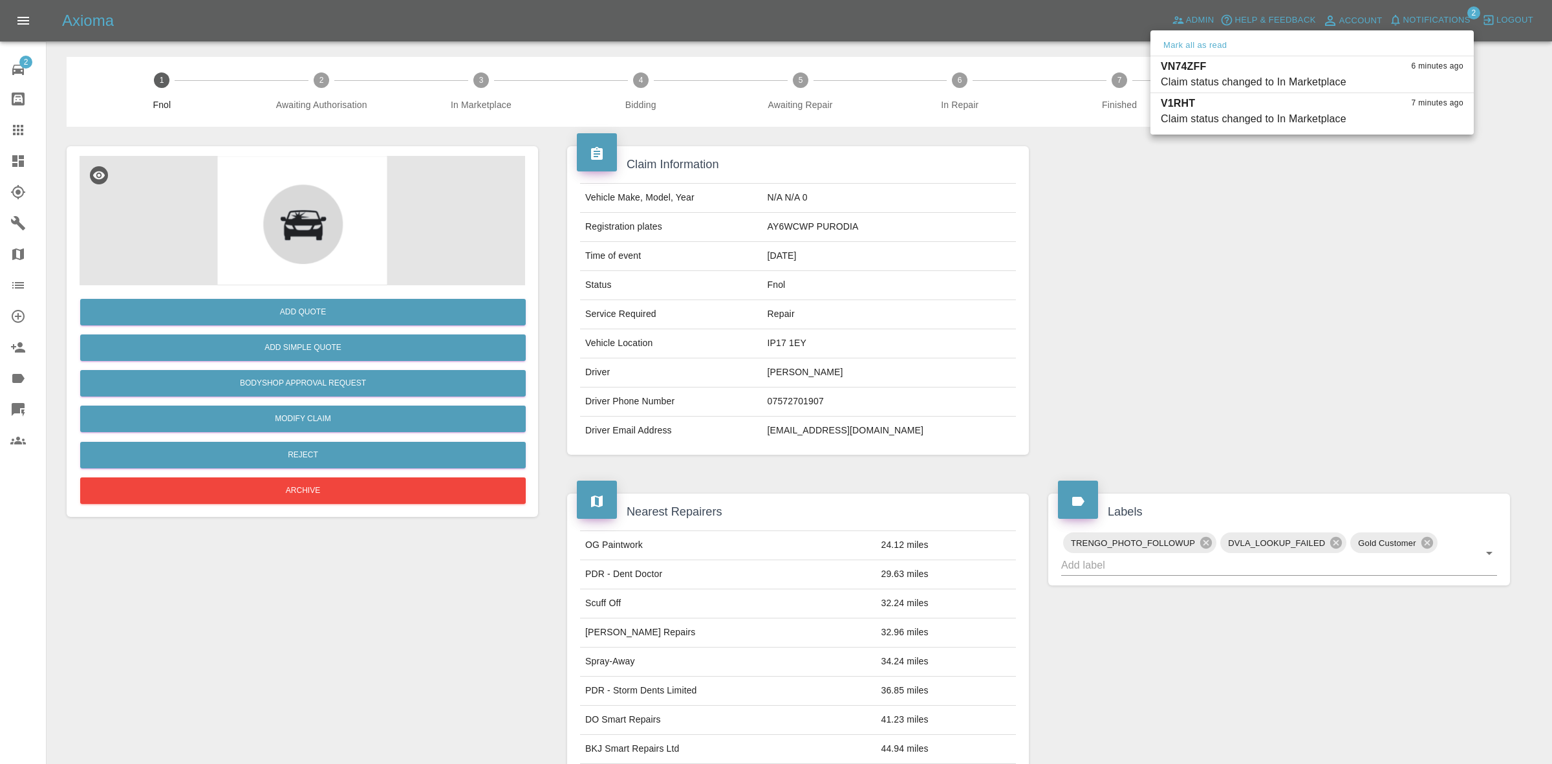
click at [1376, 370] on div at bounding box center [776, 382] width 1552 height 764
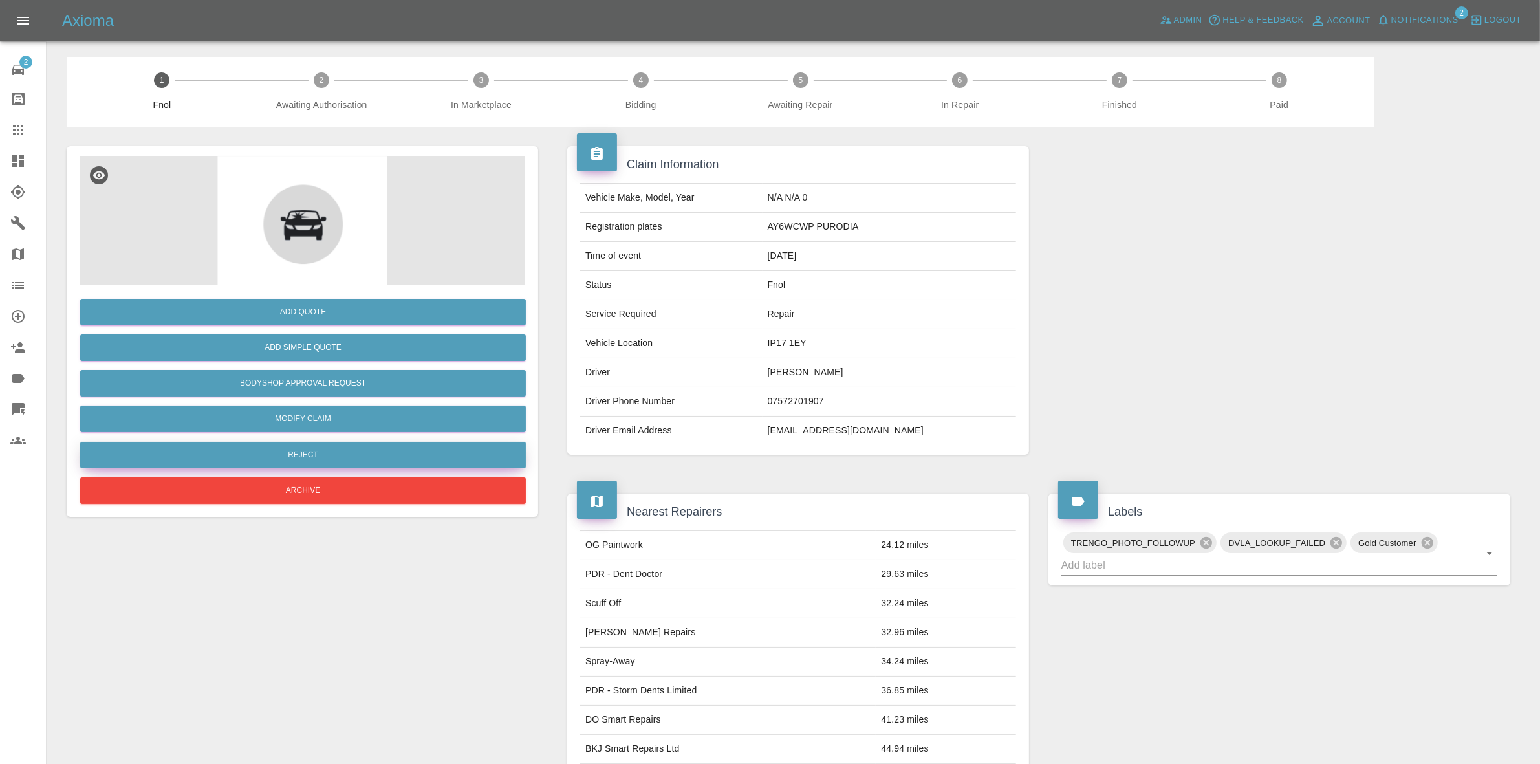
click at [301, 458] on button "Reject" at bounding box center [303, 455] width 446 height 27
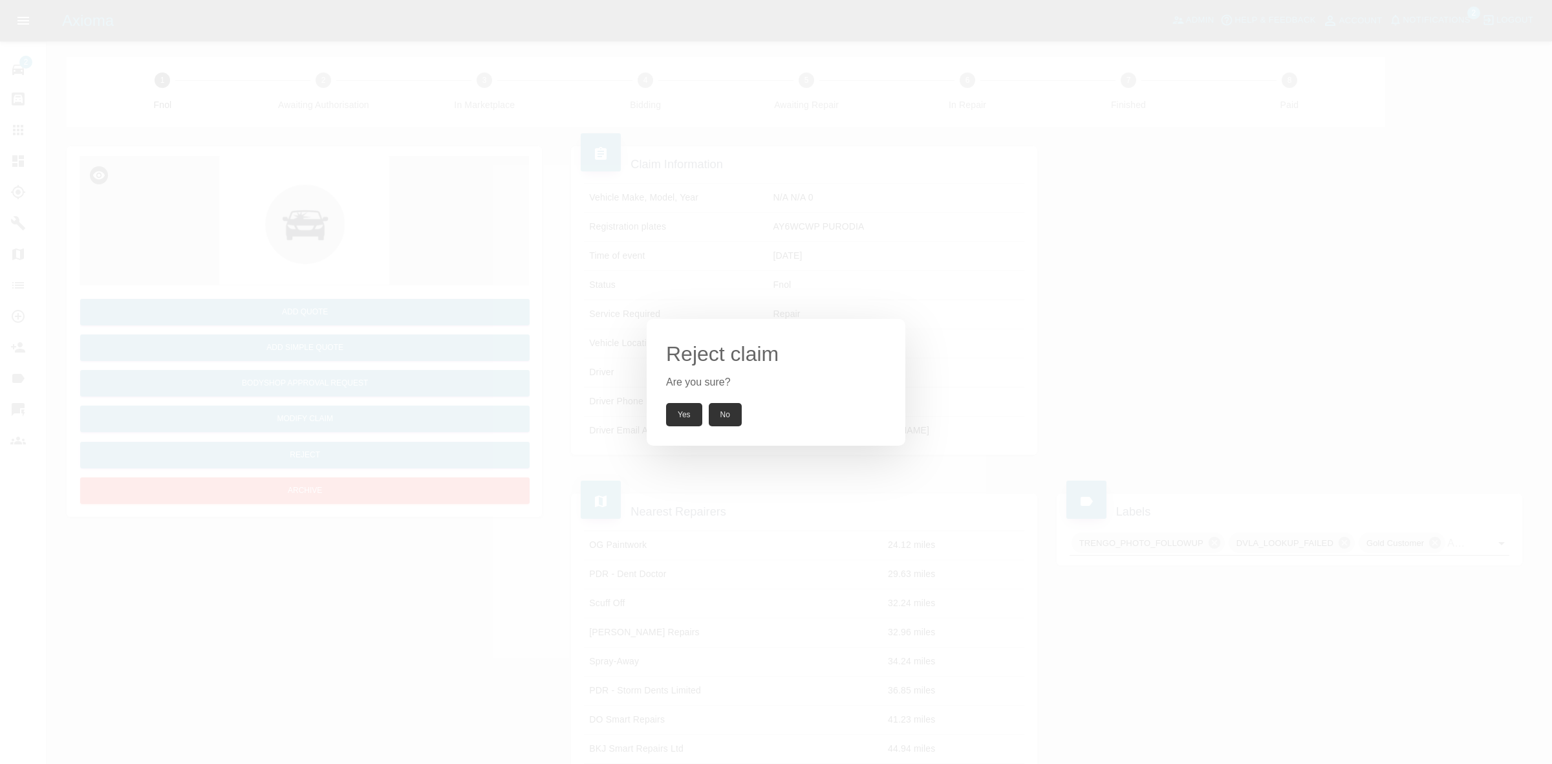
click at [689, 419] on button "Yes" at bounding box center [684, 414] width 36 height 23
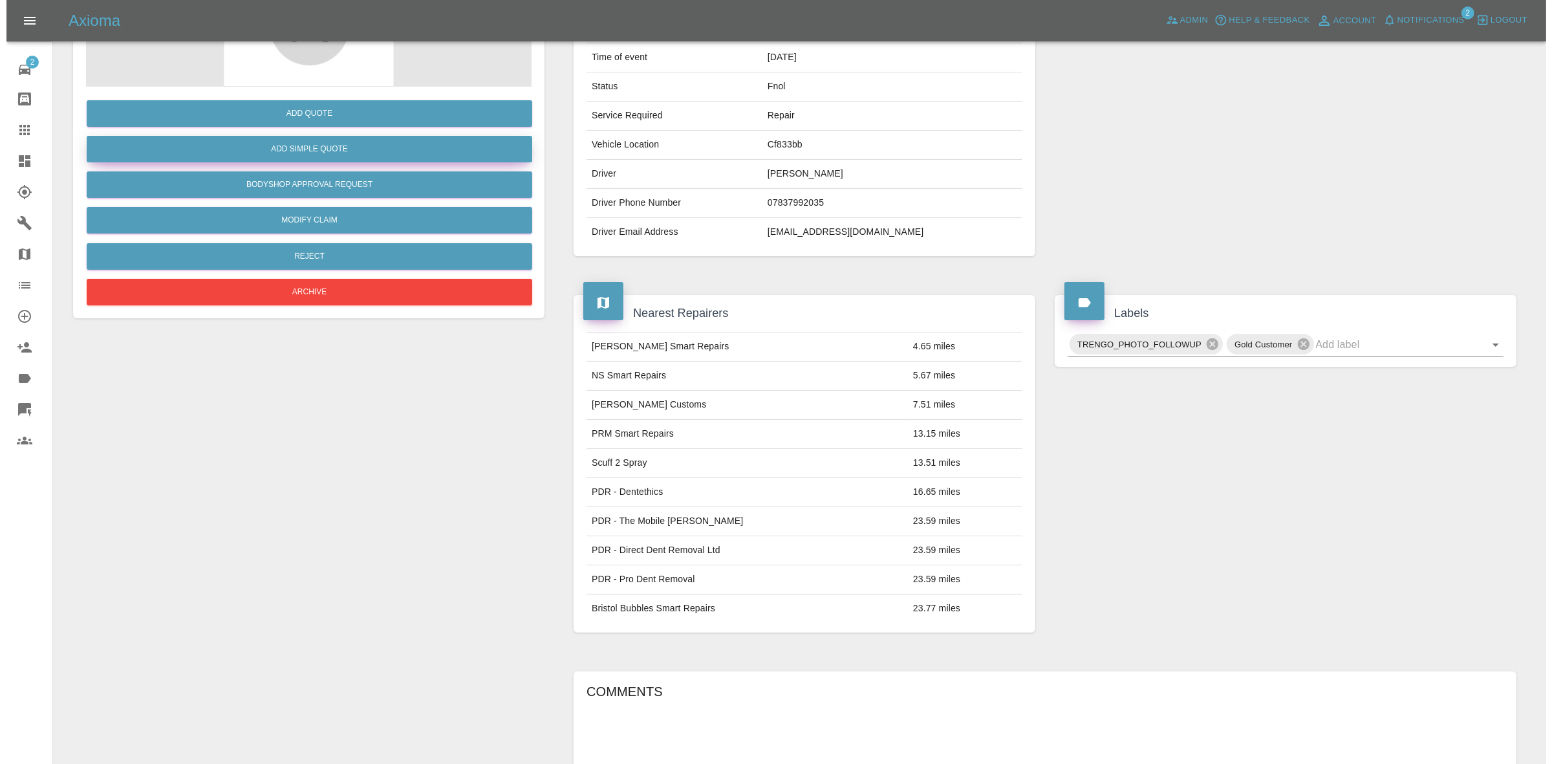
scroll to position [39, 0]
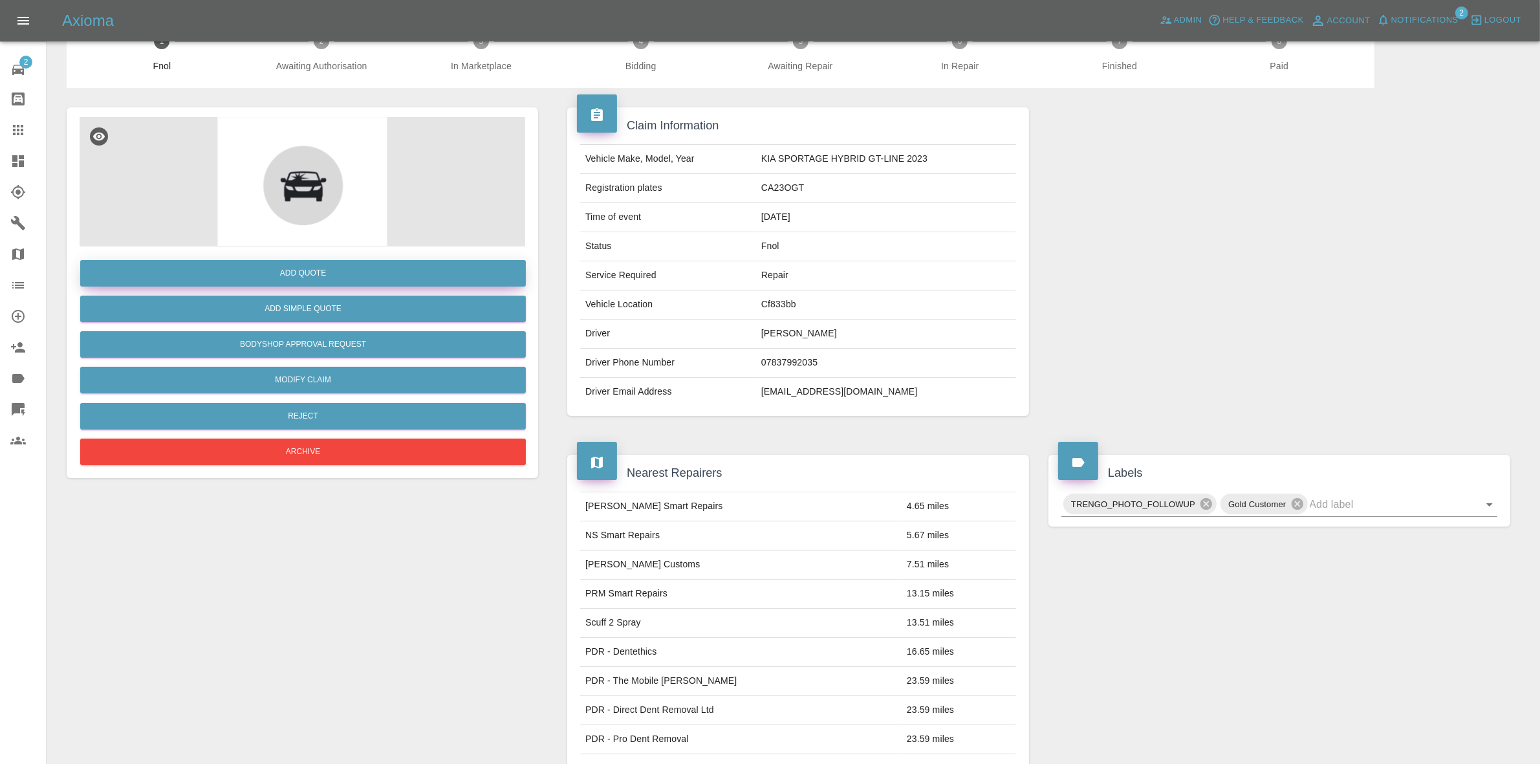
click at [283, 272] on button "Add Quote" at bounding box center [303, 273] width 446 height 27
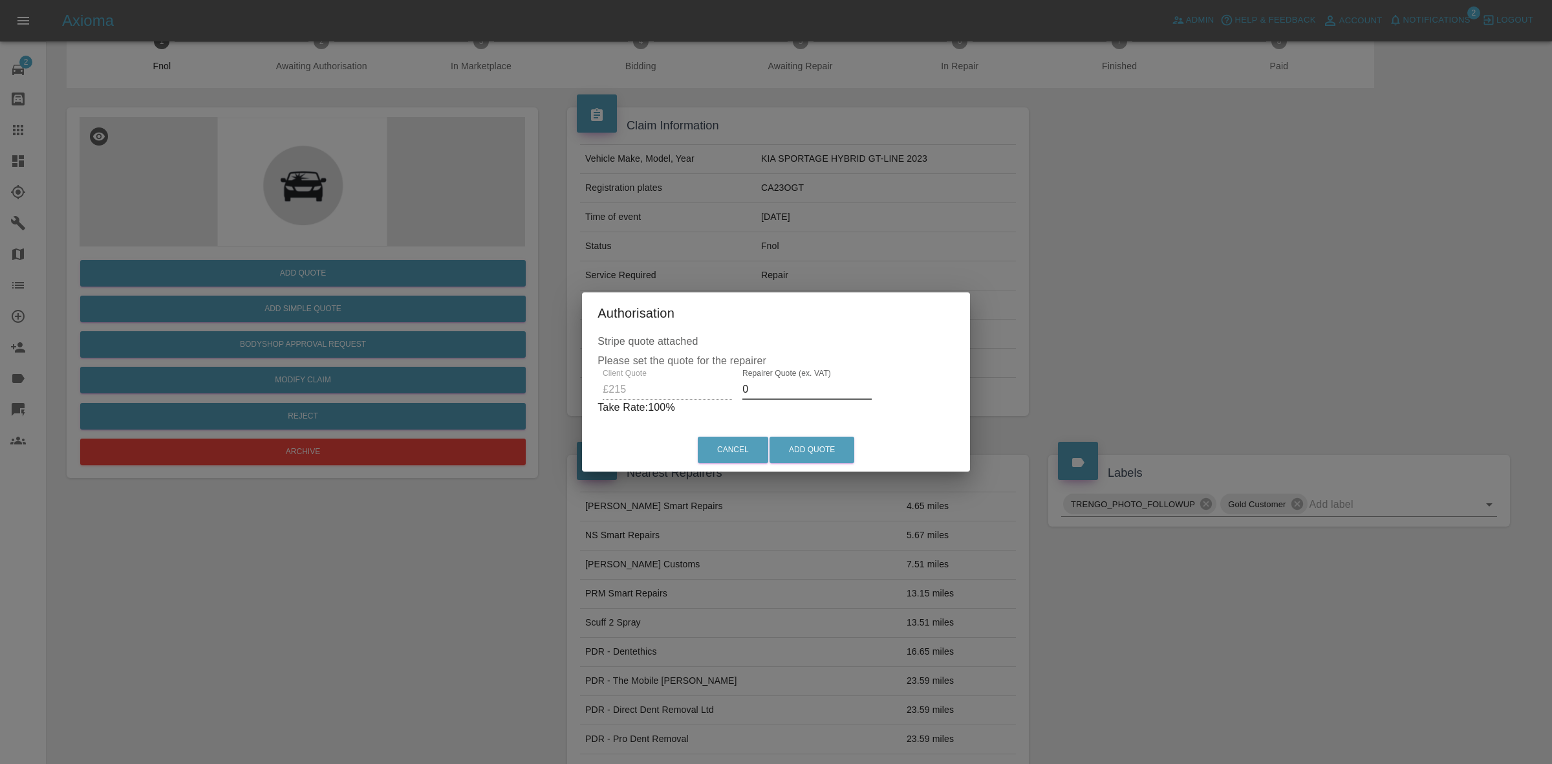
click at [787, 395] on input "0" at bounding box center [807, 389] width 129 height 21
type input "140"
click at [810, 464] on div "Cancel Add Quote" at bounding box center [776, 449] width 382 height 43
click at [812, 443] on button "Add Quote" at bounding box center [812, 450] width 85 height 27
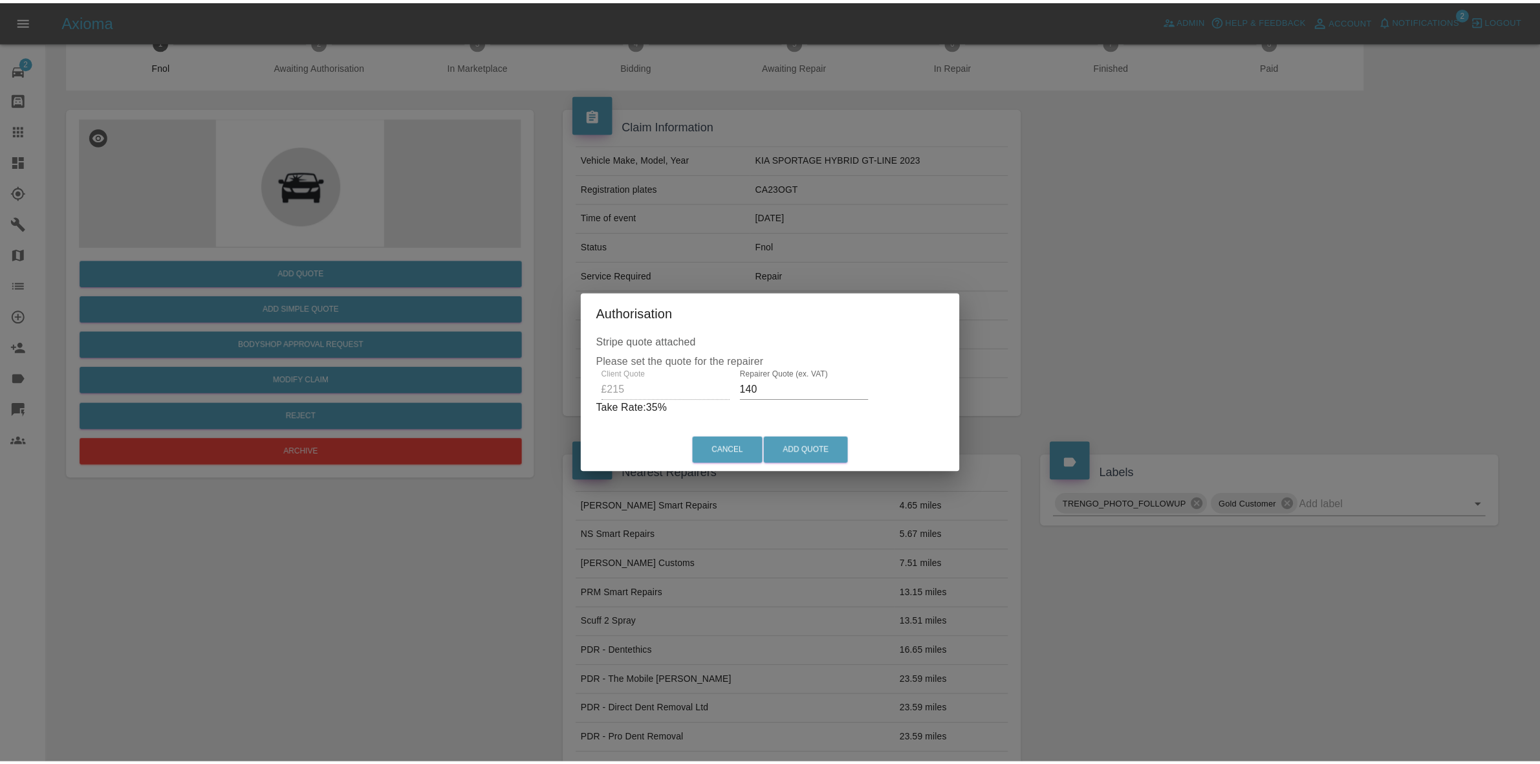
scroll to position [0, 0]
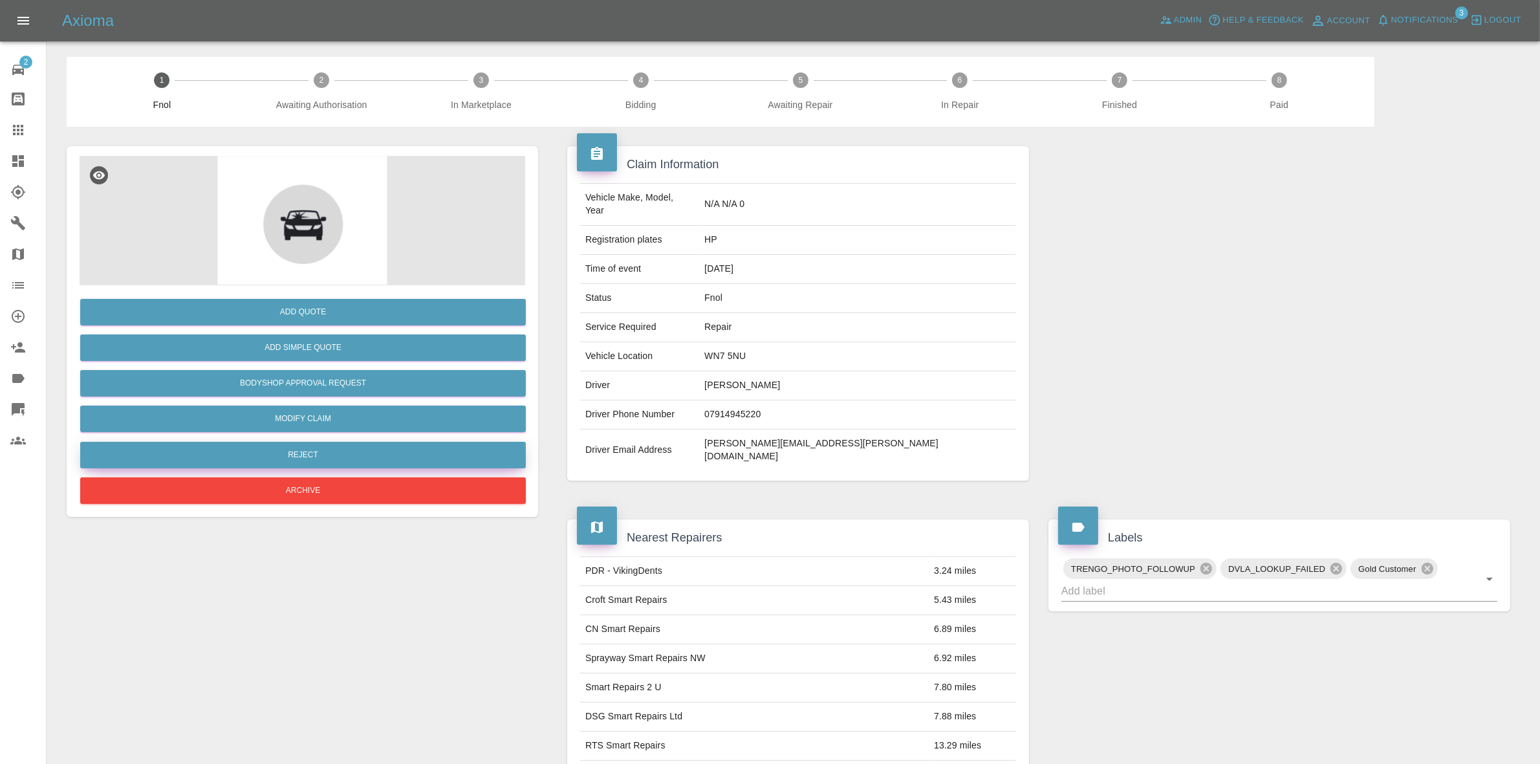
click at [338, 450] on button "Reject" at bounding box center [303, 455] width 446 height 27
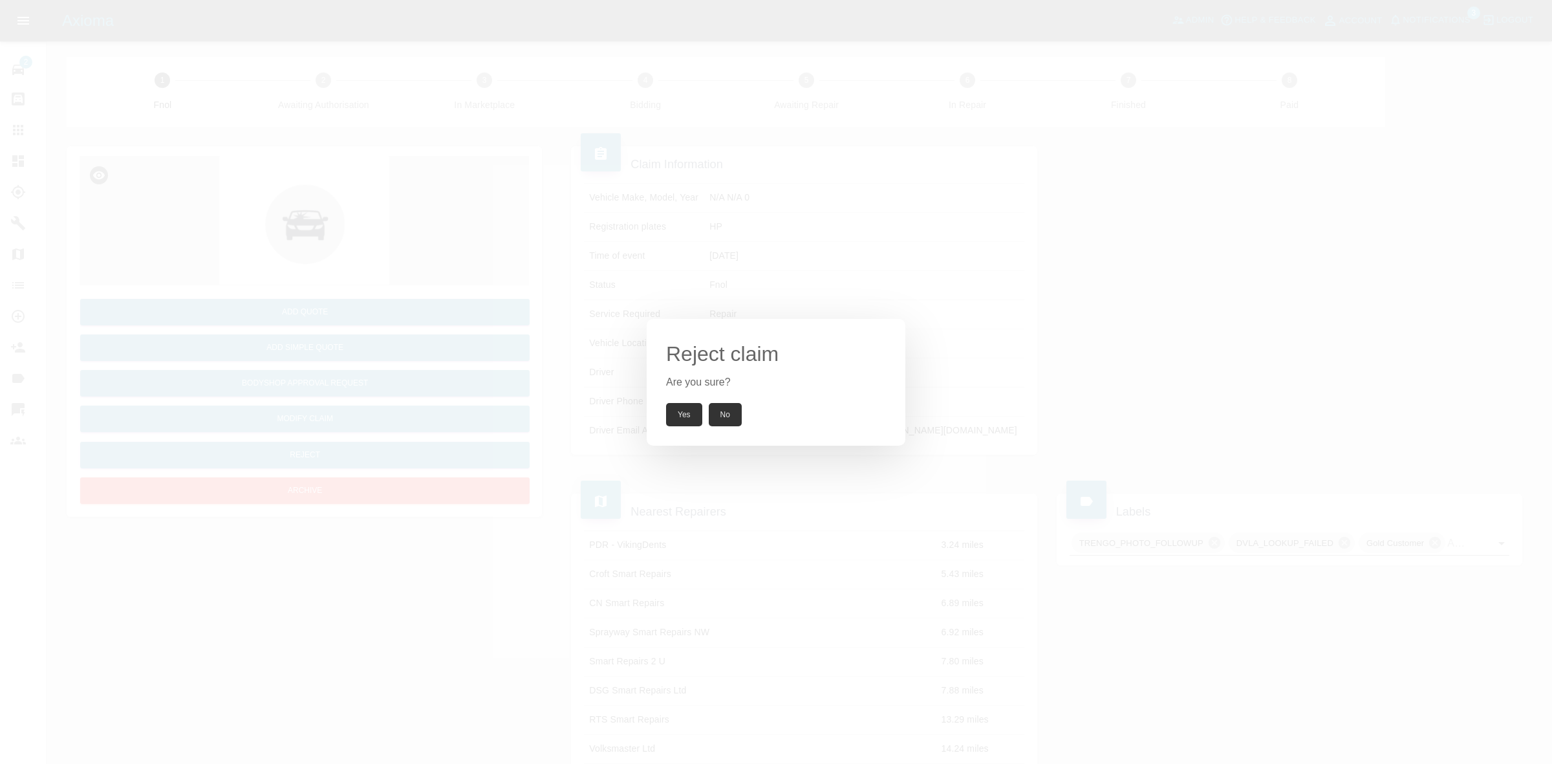
click at [677, 406] on button "Yes" at bounding box center [684, 414] width 36 height 23
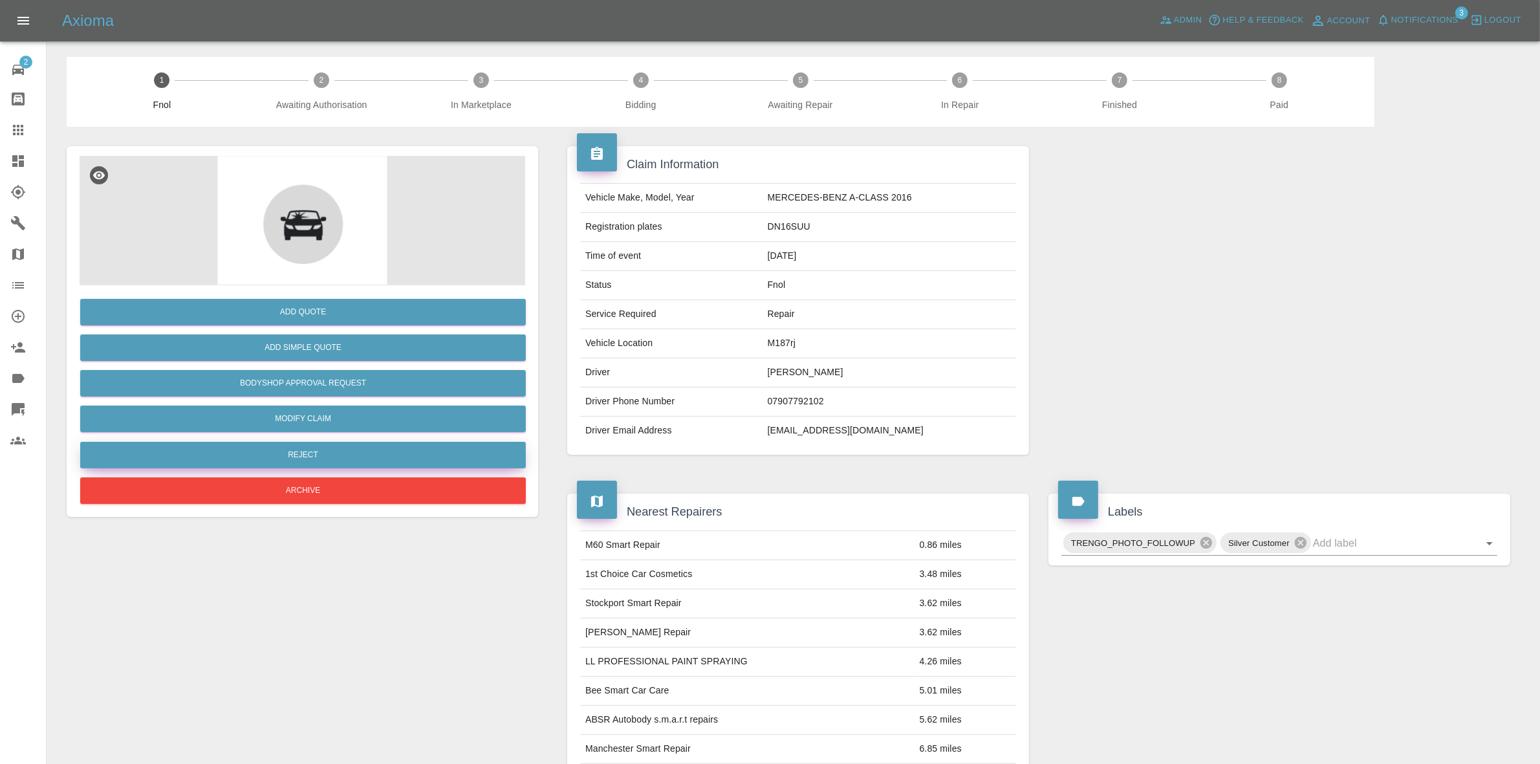
click at [338, 451] on button "Reject" at bounding box center [303, 455] width 446 height 27
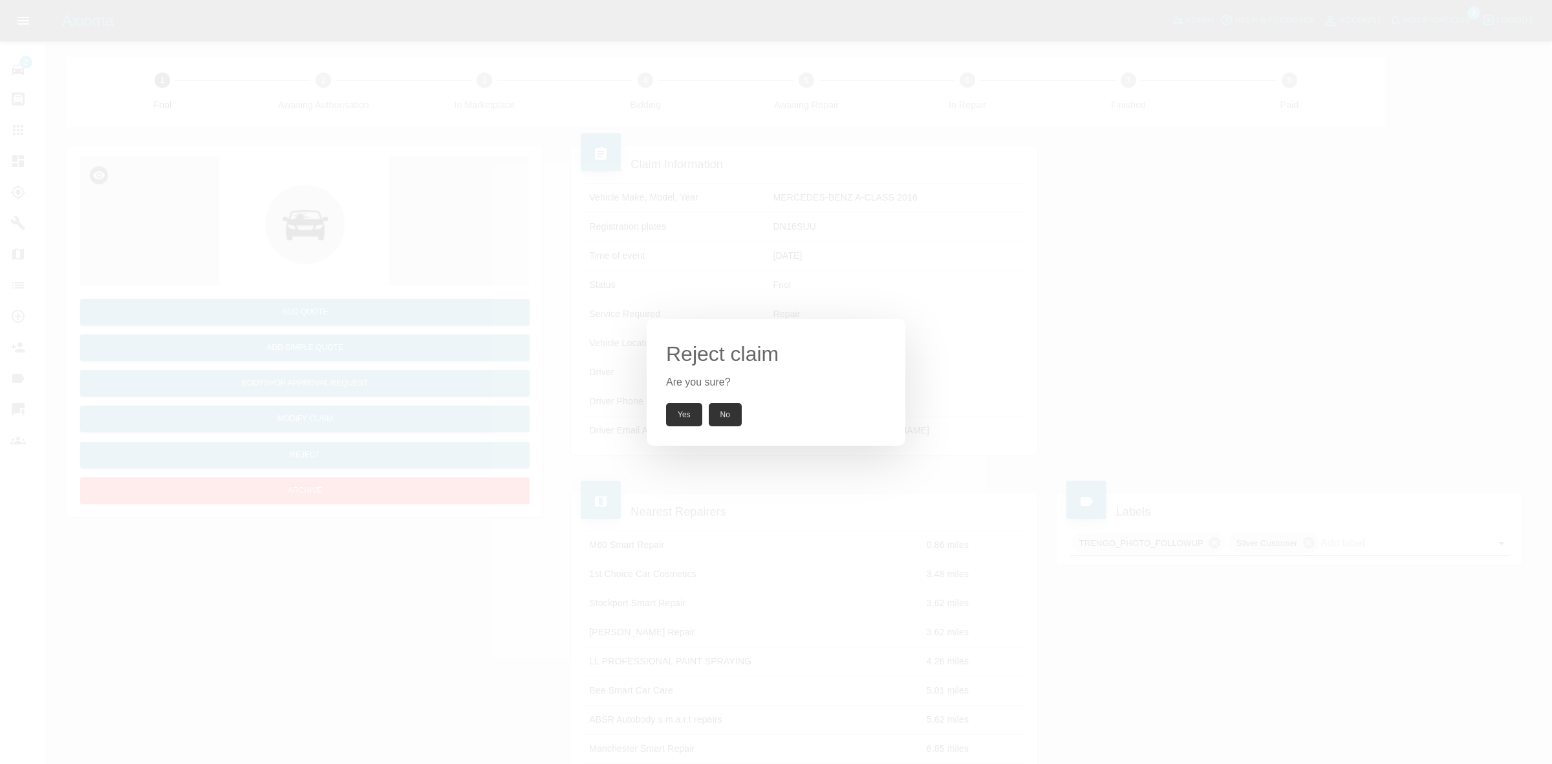
click at [686, 405] on button "Yes" at bounding box center [684, 414] width 36 height 23
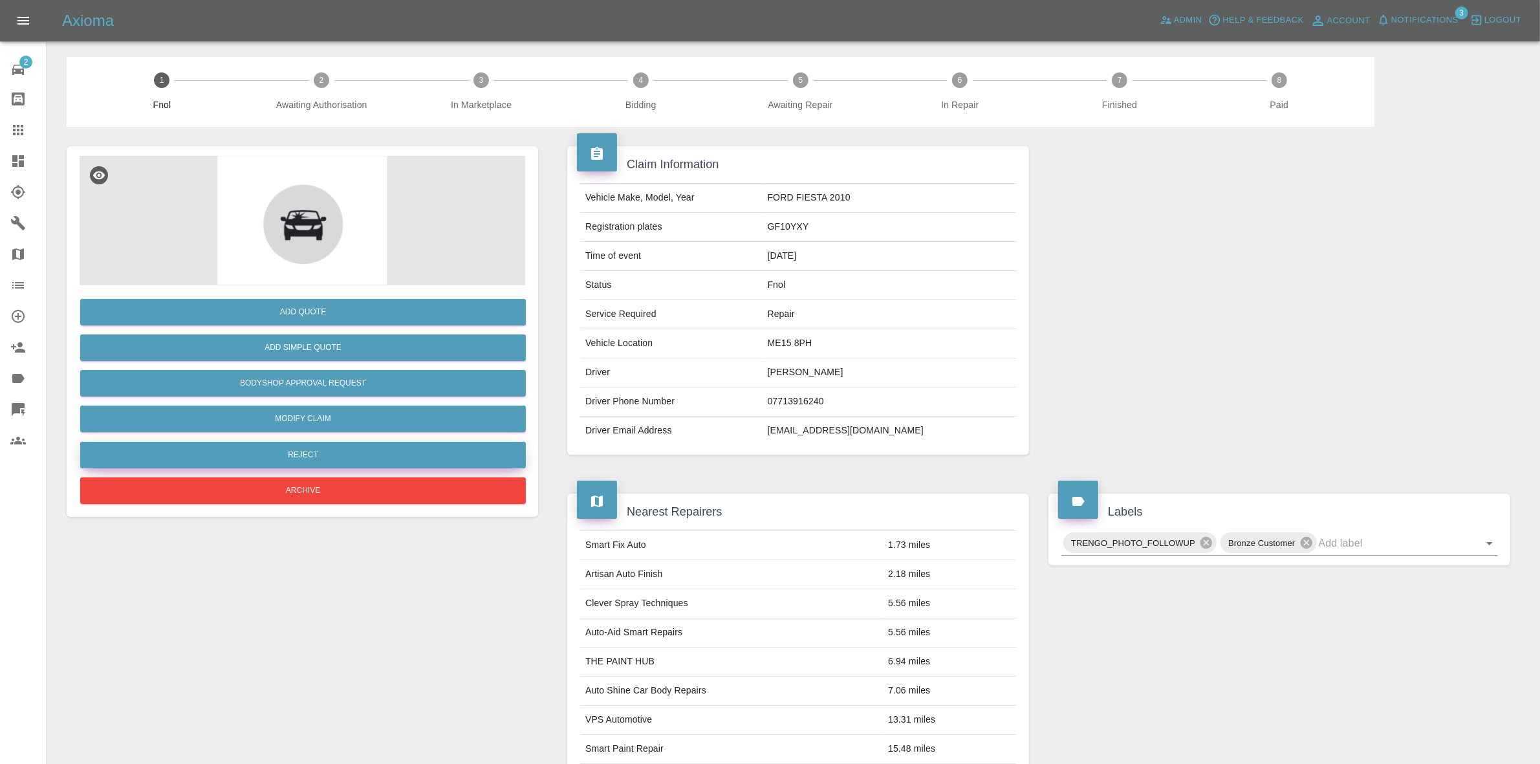
click at [305, 448] on button "Reject" at bounding box center [303, 455] width 446 height 27
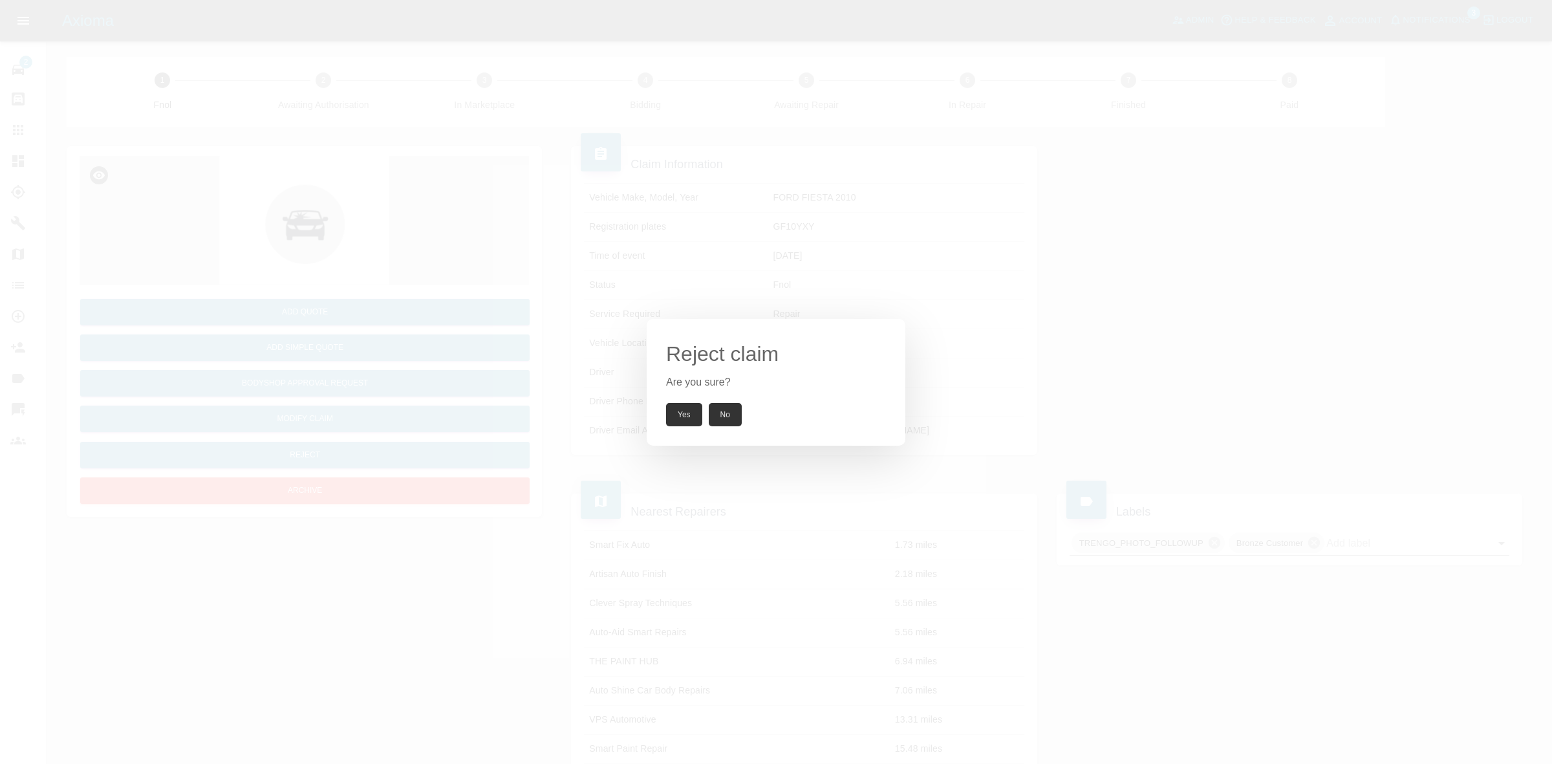
click at [693, 409] on button "Yes" at bounding box center [684, 414] width 36 height 23
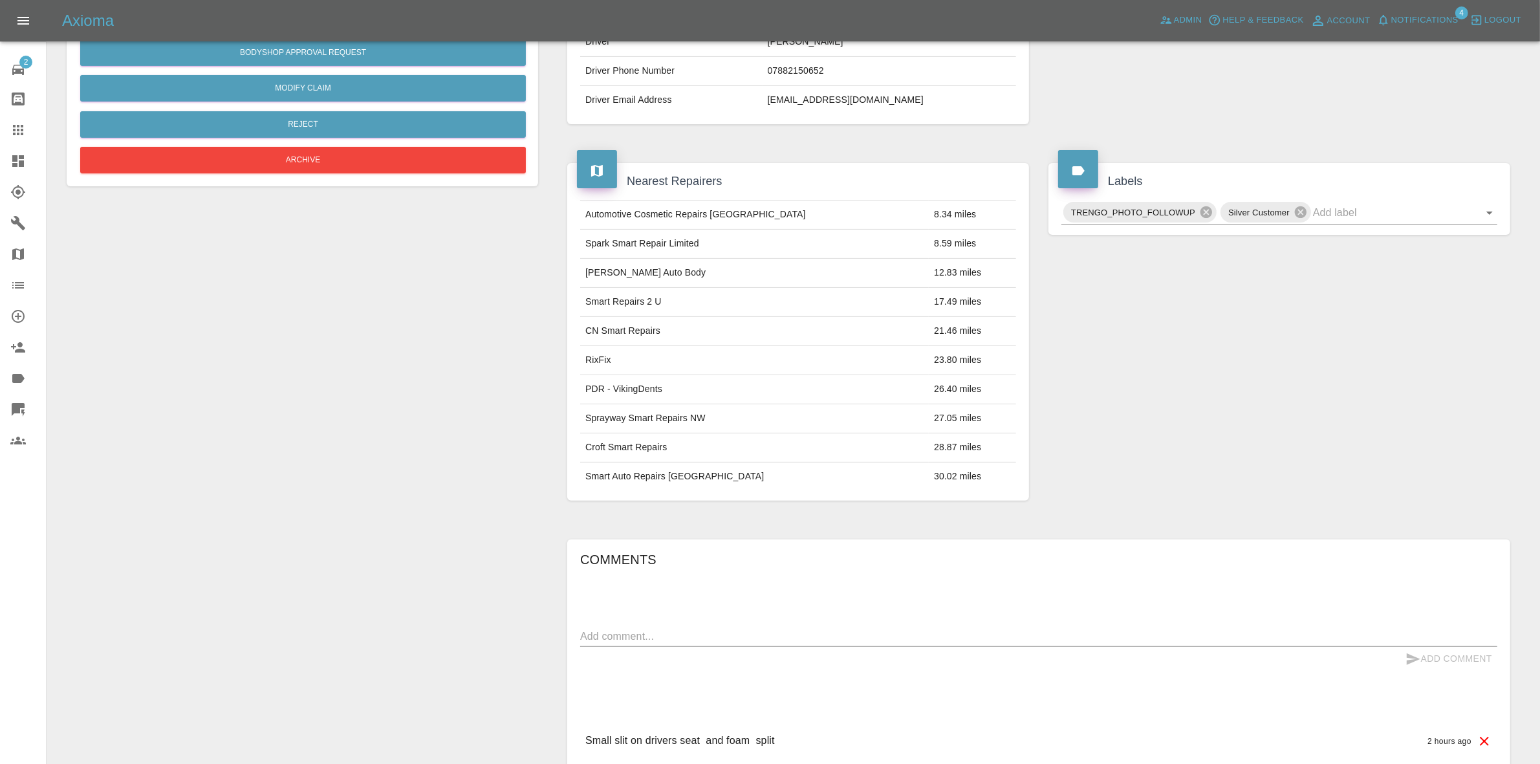
scroll to position [443, 0]
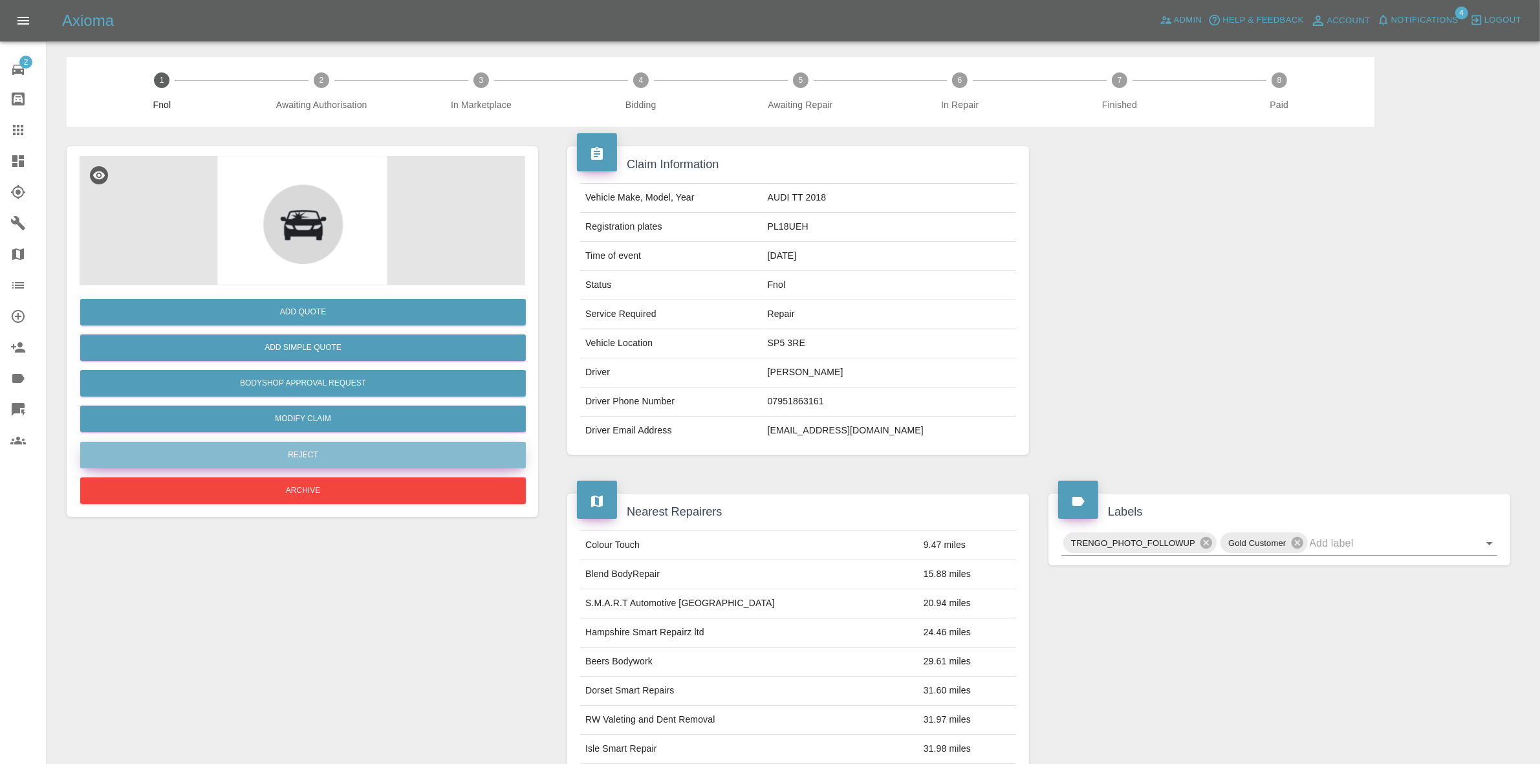
click at [318, 461] on button "Reject" at bounding box center [303, 455] width 446 height 27
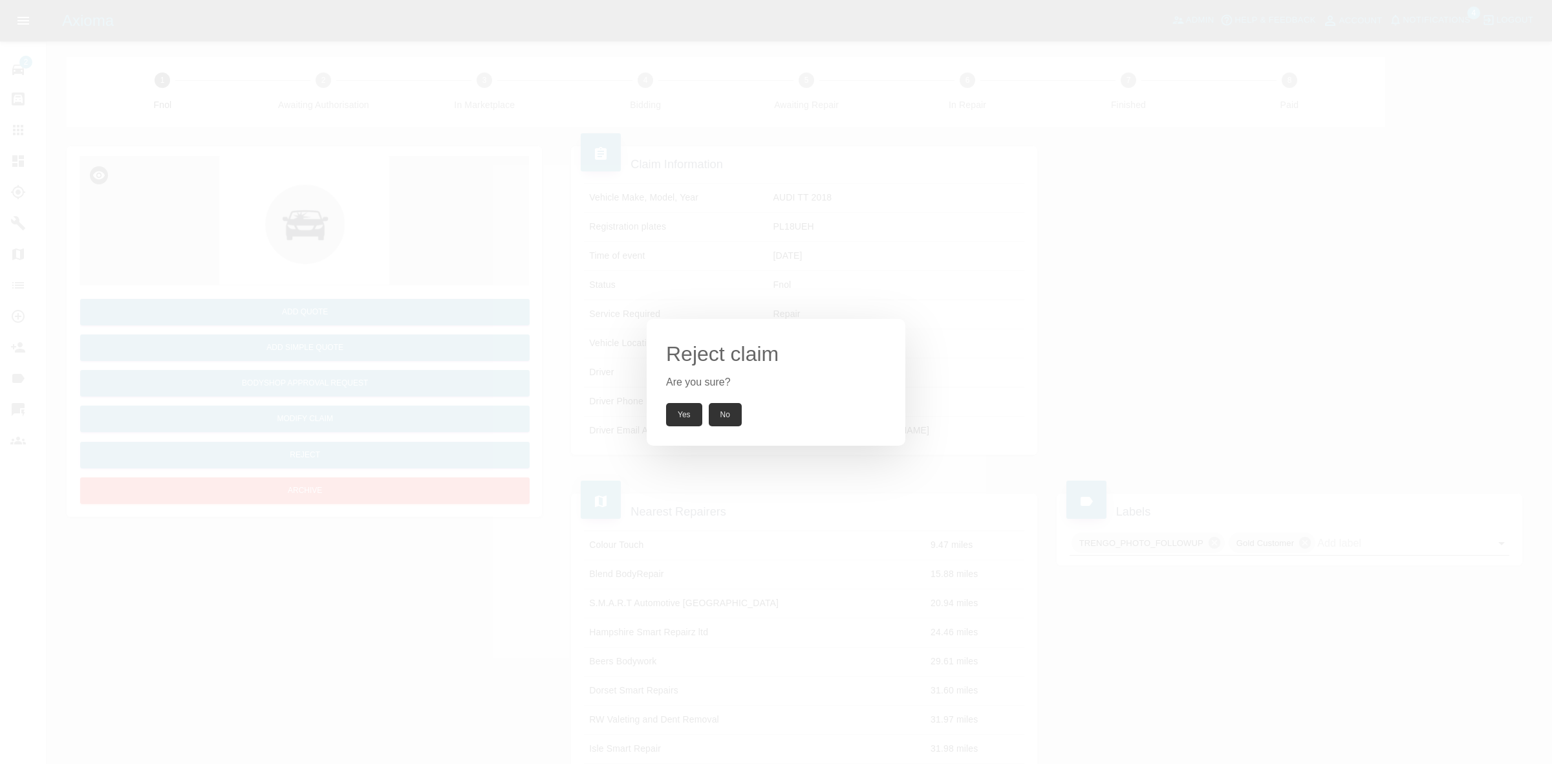
drag, startPoint x: 670, startPoint y: 415, endPoint x: 686, endPoint y: 356, distance: 61.2
click at [670, 415] on button "Yes" at bounding box center [684, 414] width 36 height 23
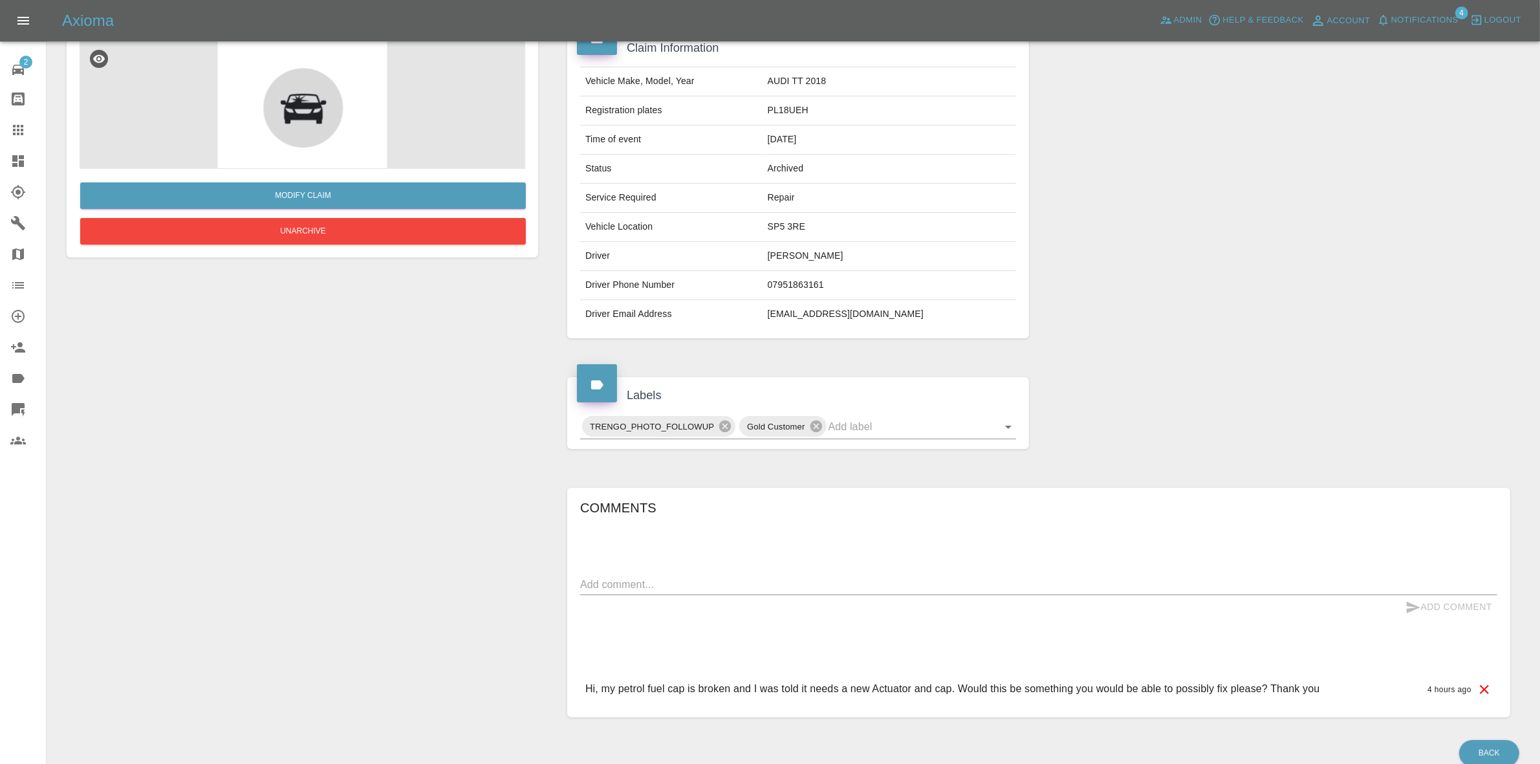
scroll to position [176, 0]
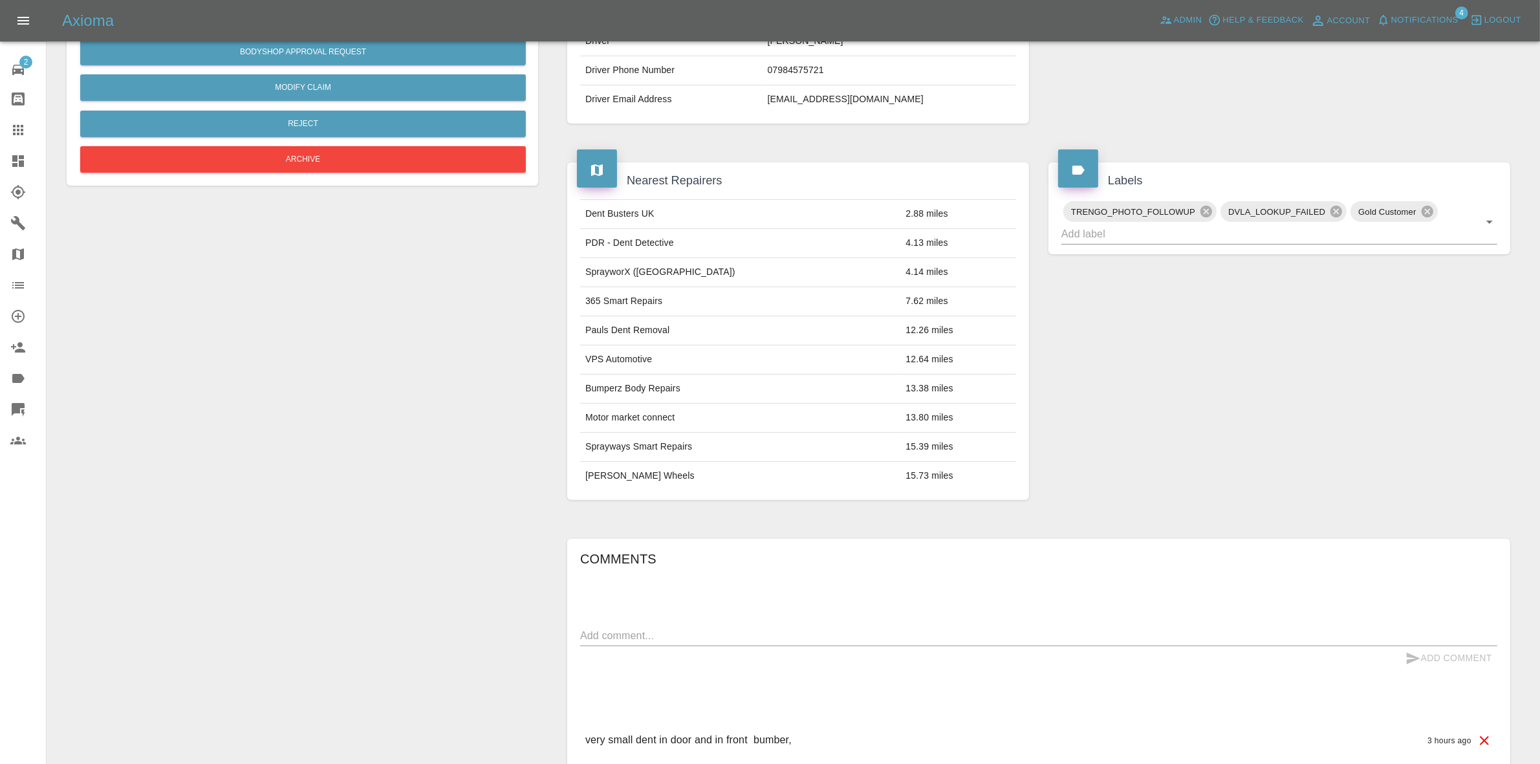
scroll to position [443, 0]
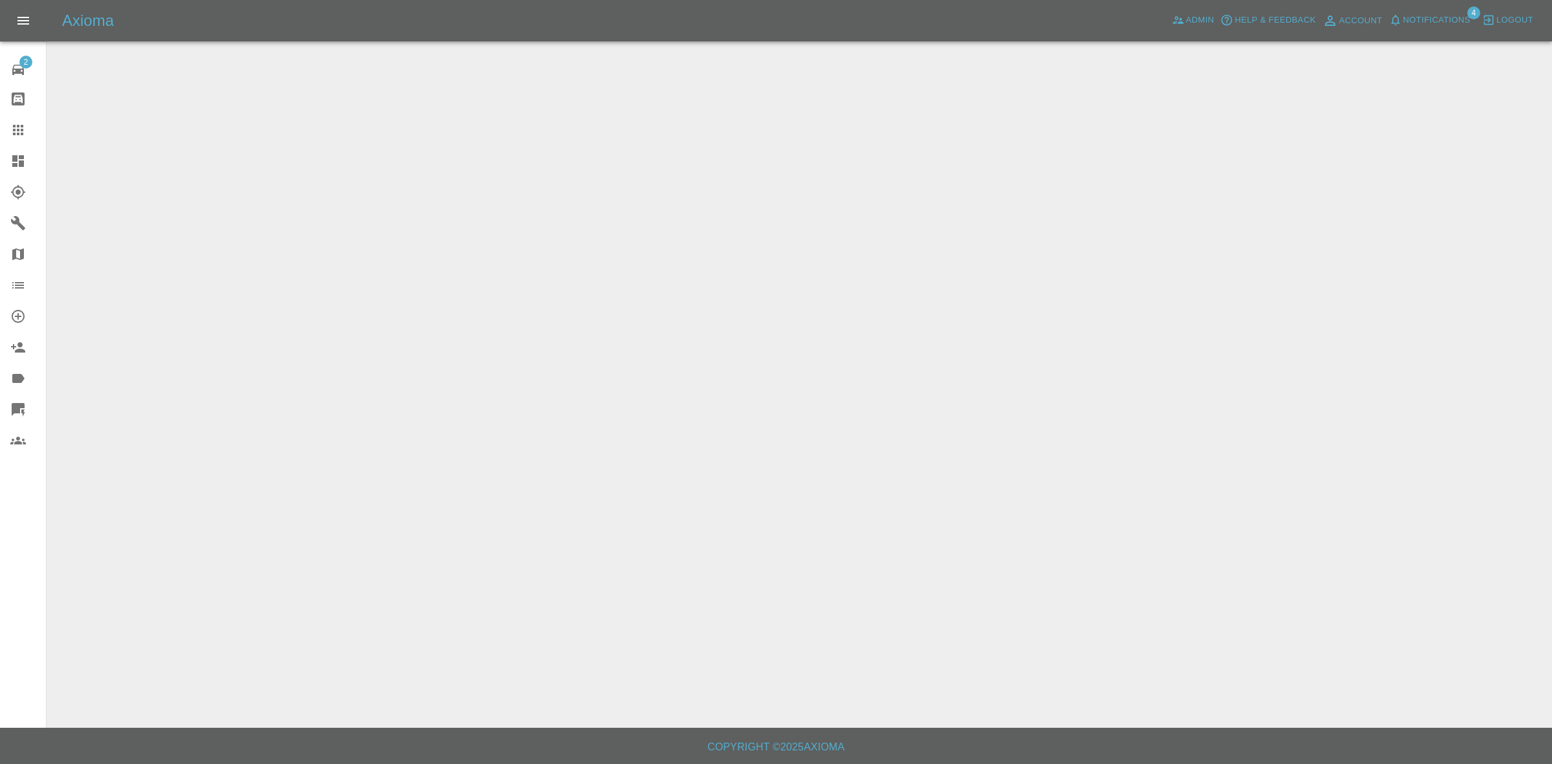
click at [1430, 15] on span "Notifications" at bounding box center [1437, 20] width 67 height 15
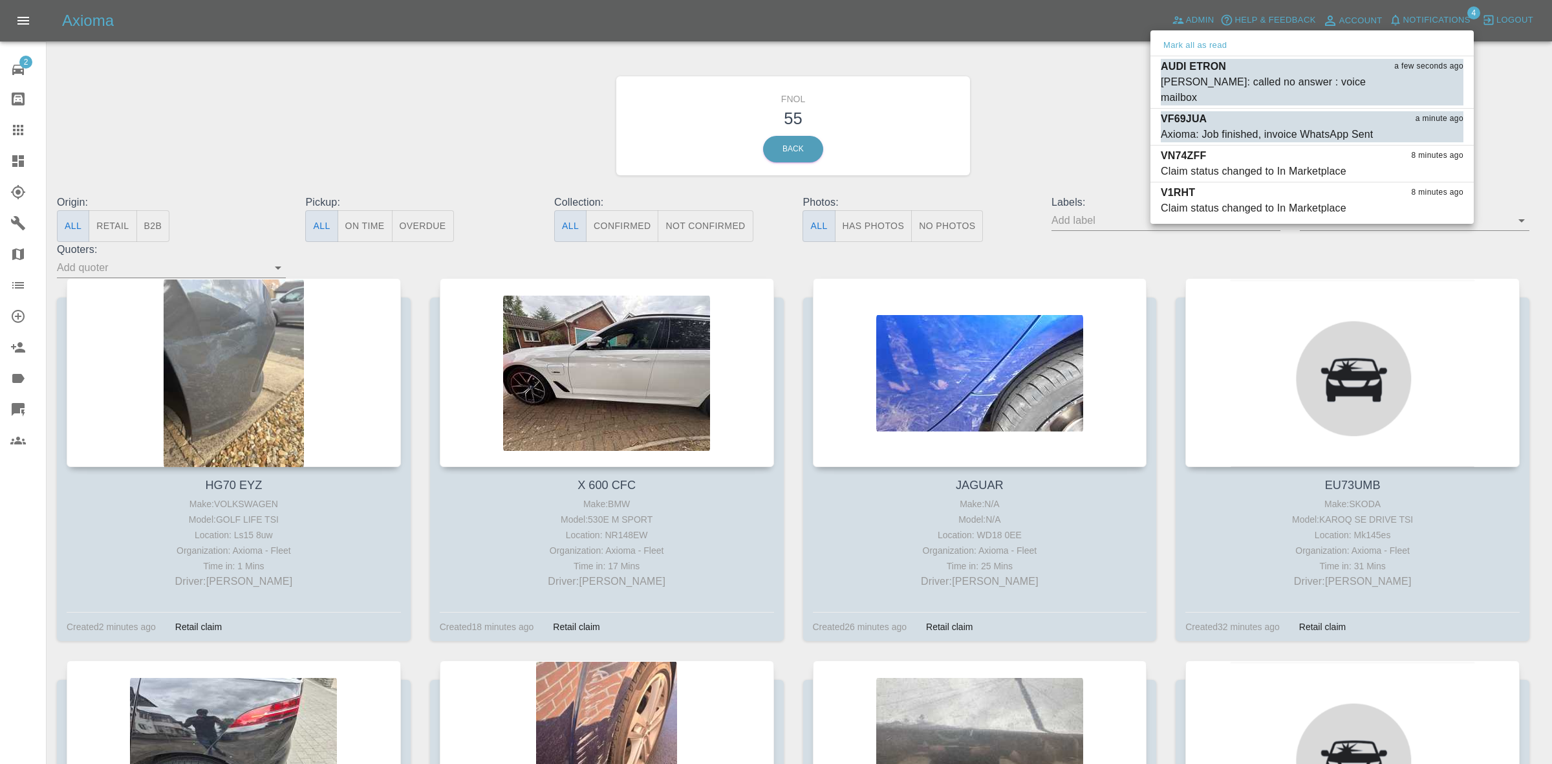
click at [988, 149] on div at bounding box center [776, 382] width 1552 height 764
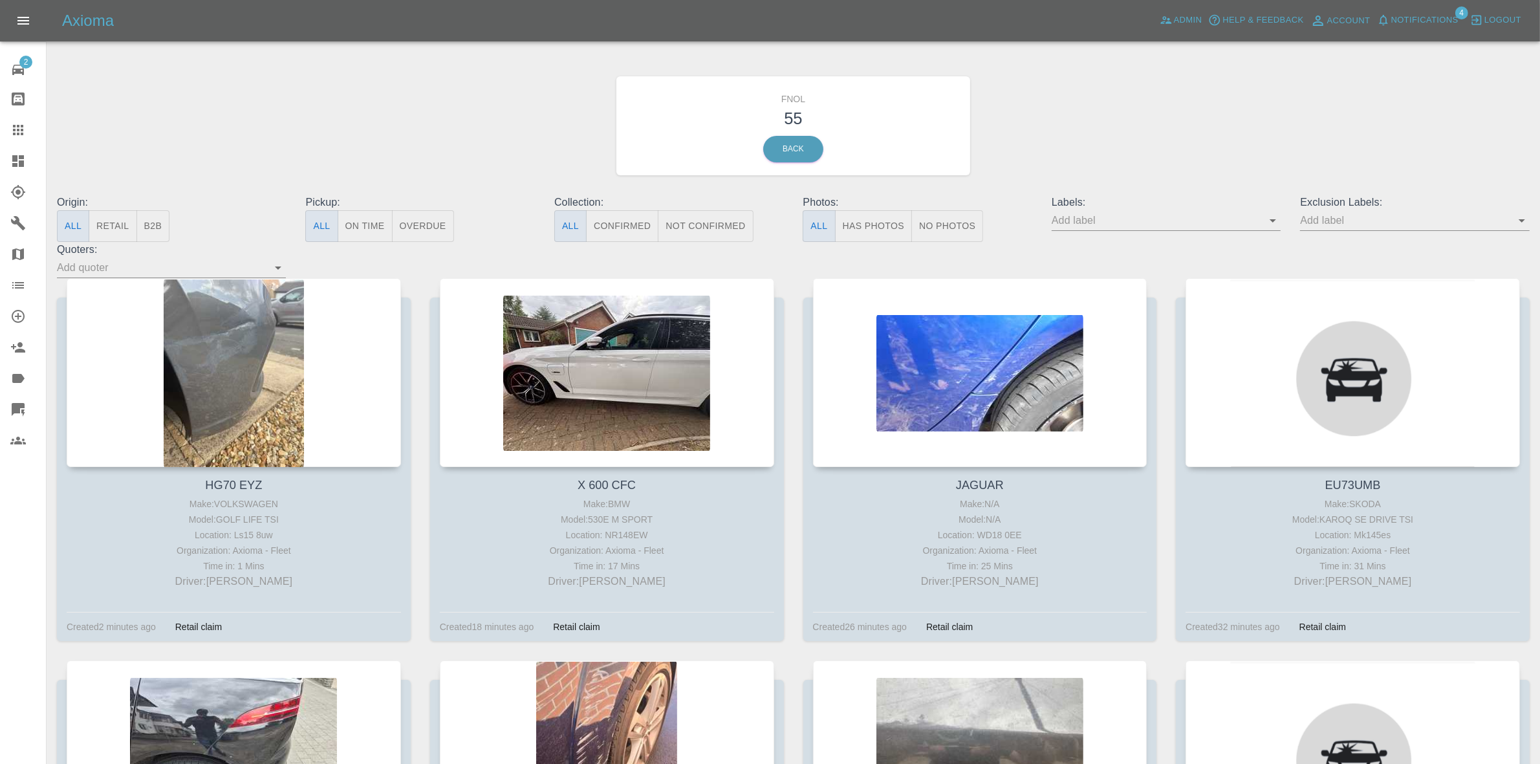
click at [943, 230] on button "No Photos" at bounding box center [947, 226] width 72 height 32
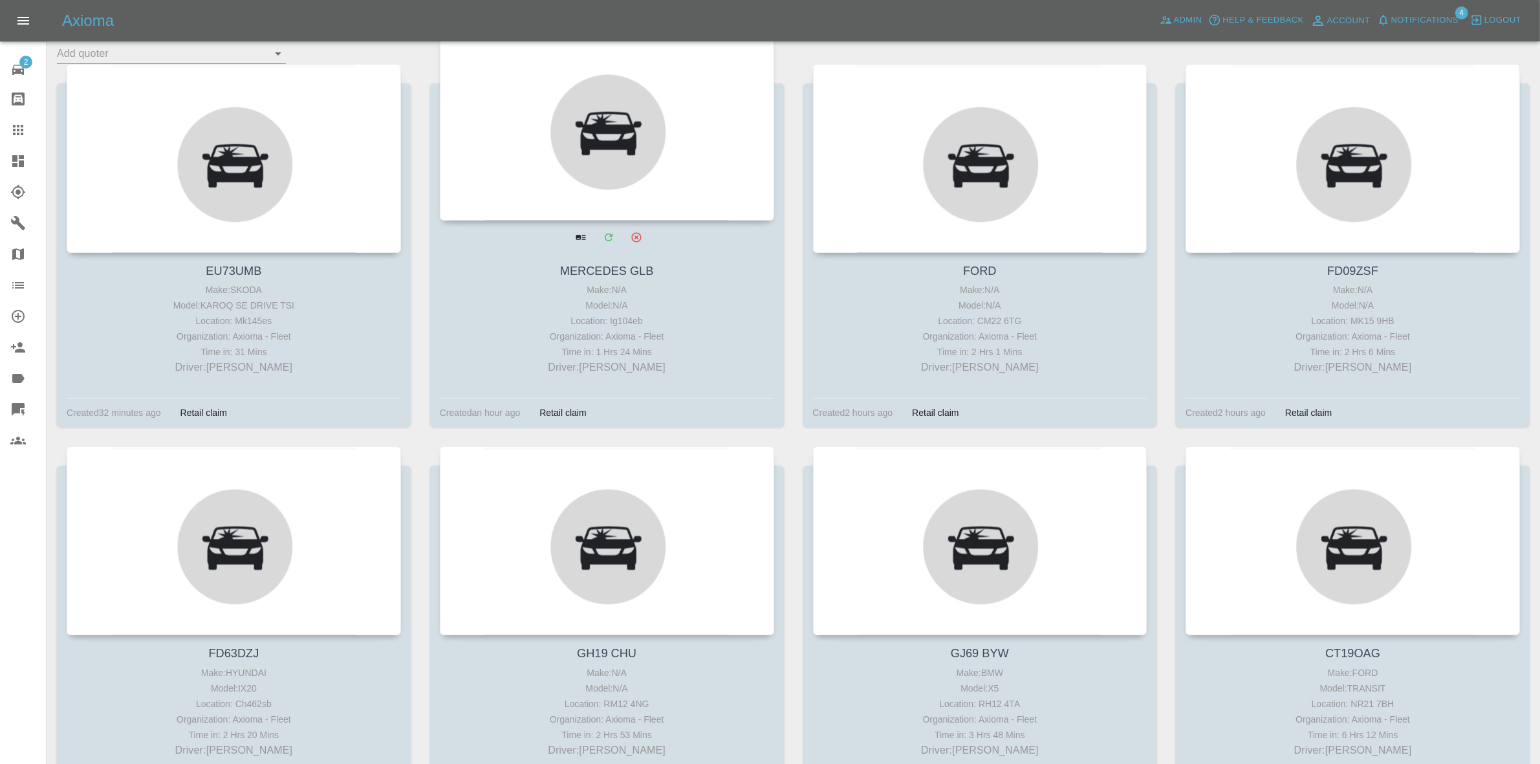
scroll to position [45, 0]
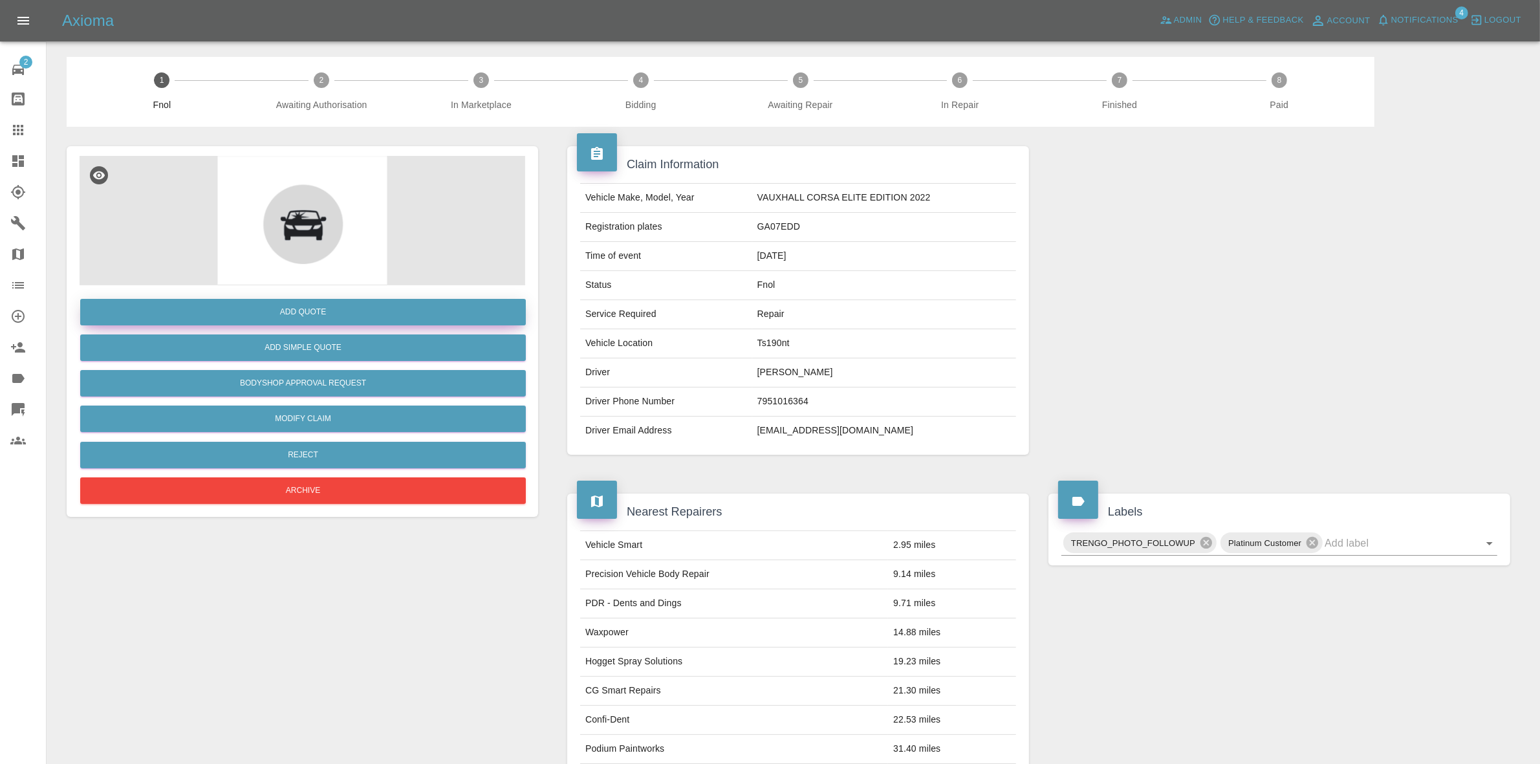
click at [278, 306] on button "Add Quote" at bounding box center [303, 312] width 446 height 27
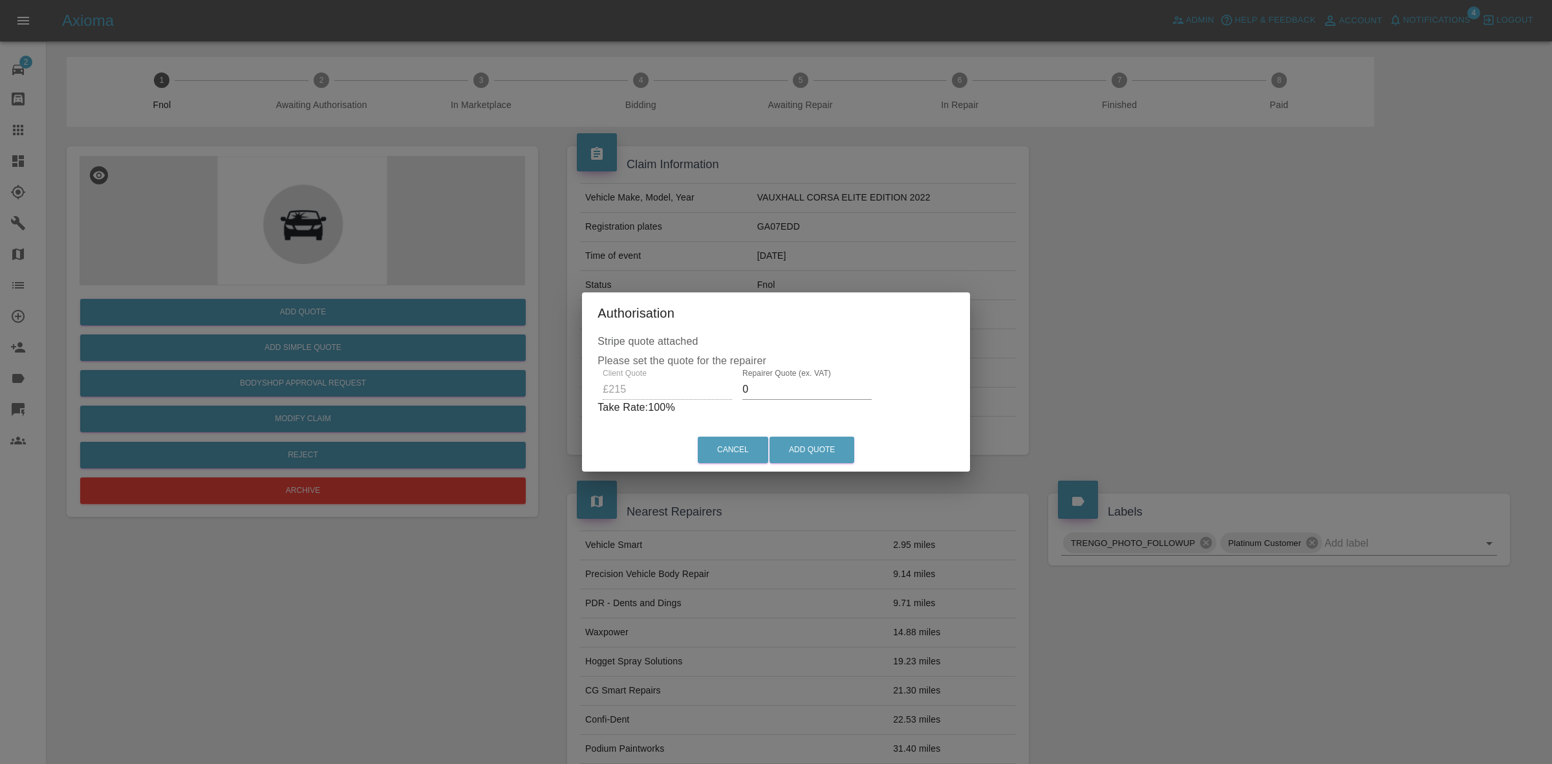
click at [796, 392] on input "0" at bounding box center [807, 389] width 129 height 21
type input "140"
click at [806, 457] on button "Add Quote" at bounding box center [812, 450] width 85 height 27
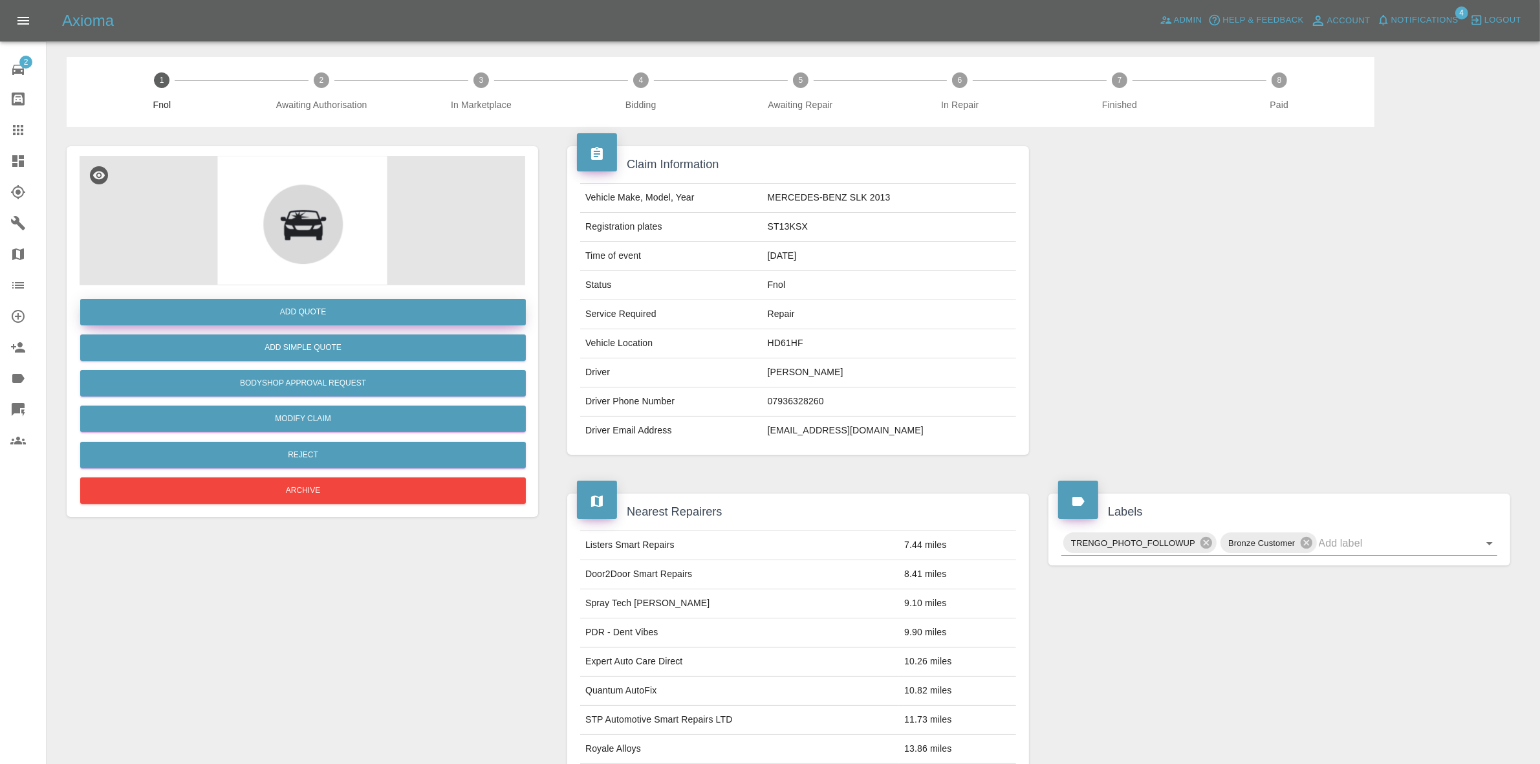
click at [293, 307] on button "Add Quote" at bounding box center [303, 312] width 446 height 27
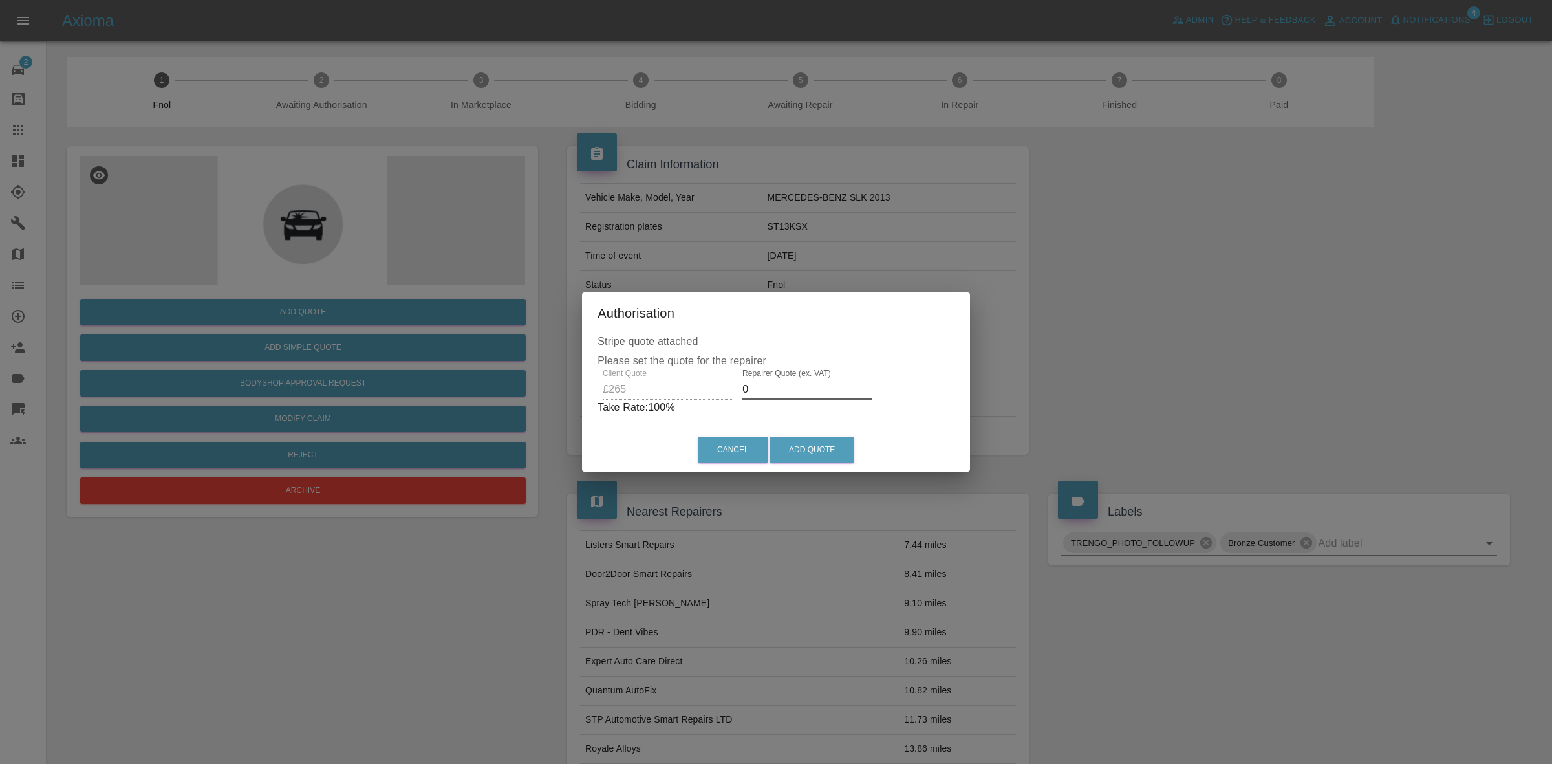
click at [784, 389] on input "0" at bounding box center [807, 389] width 129 height 21
type input "175"
click at [812, 439] on button "Add Quote" at bounding box center [812, 450] width 85 height 27
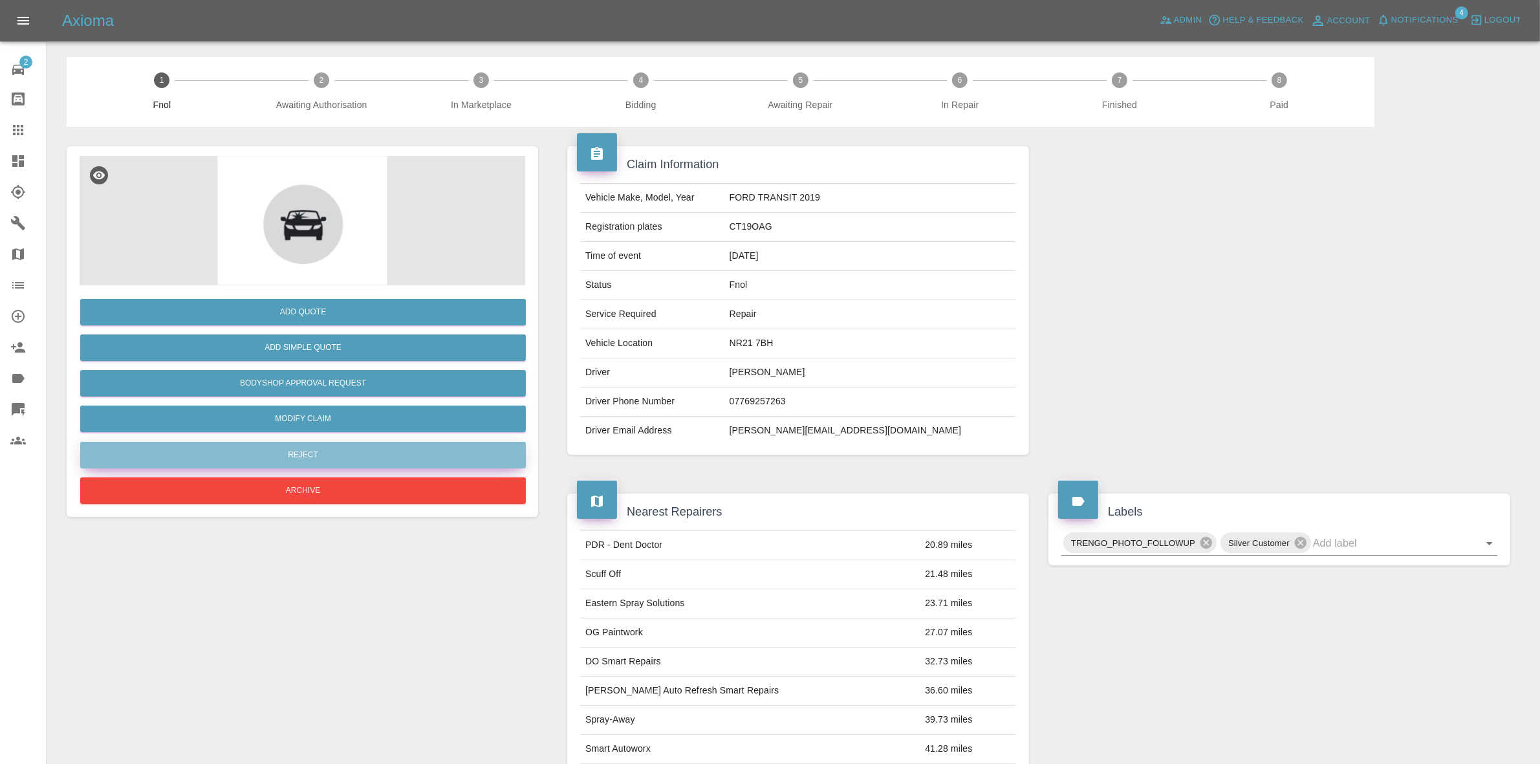
click at [292, 452] on button "Reject" at bounding box center [303, 455] width 446 height 27
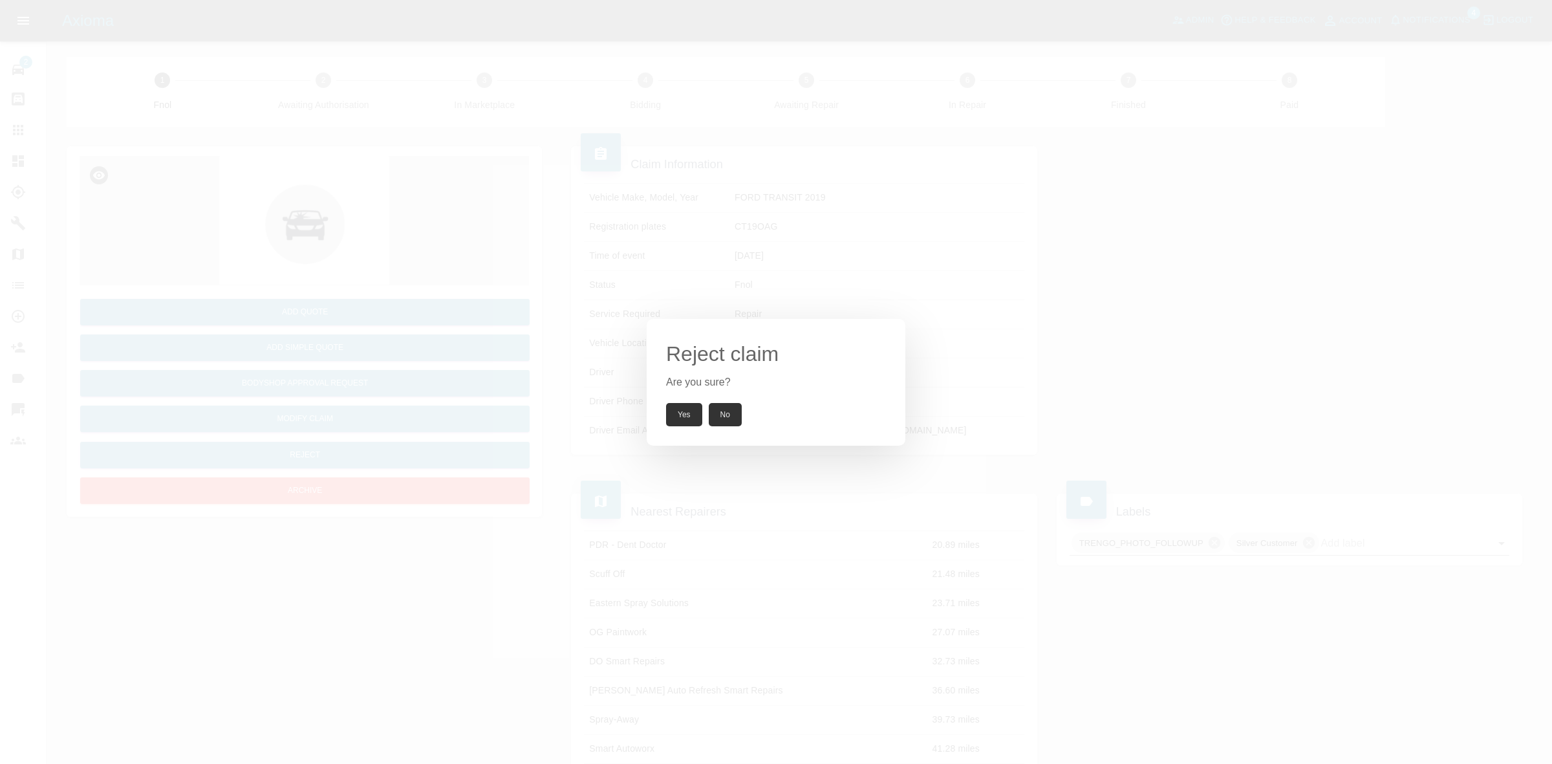
click at [682, 415] on button "Yes" at bounding box center [684, 414] width 36 height 23
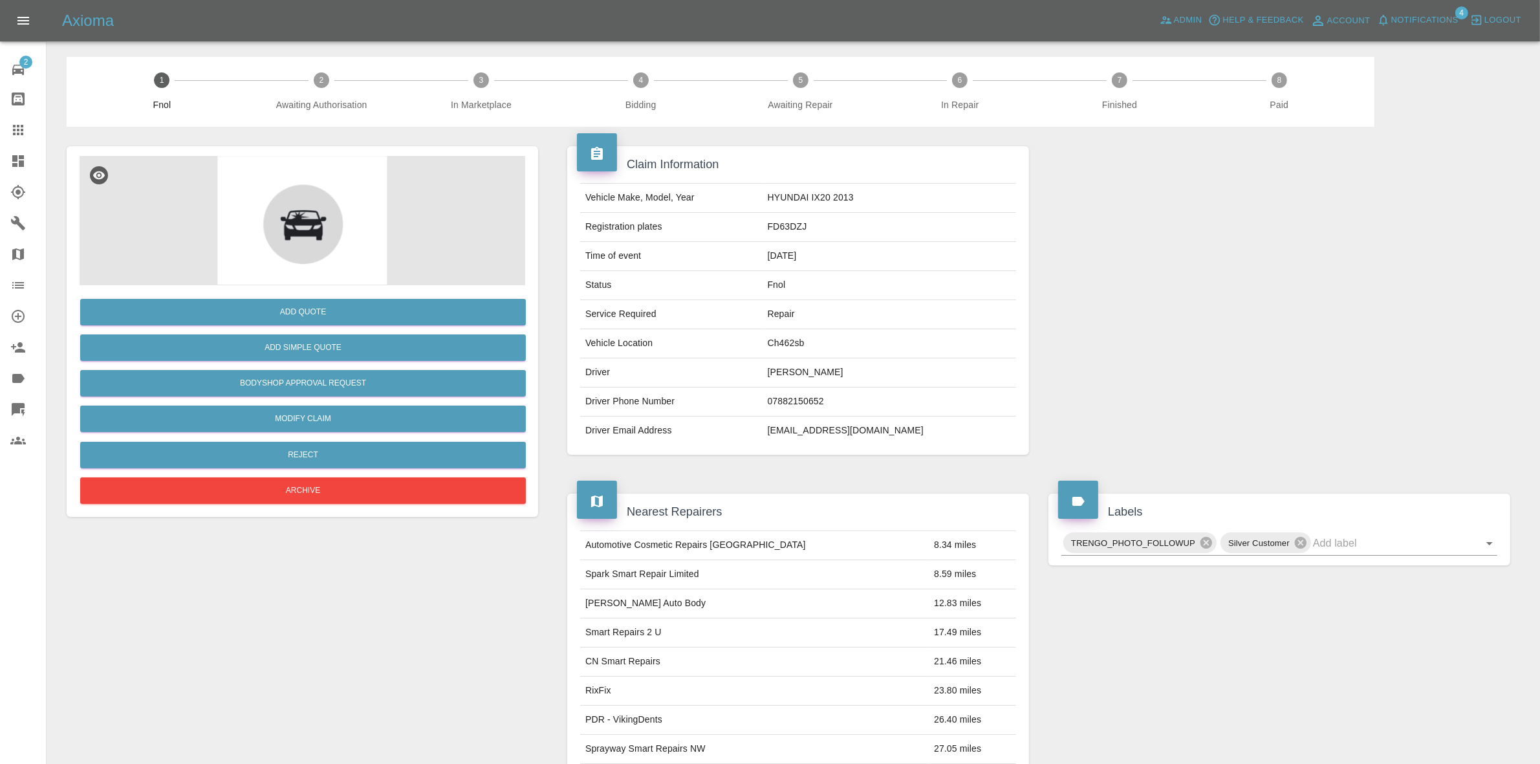
click at [298, 468] on div "Add Quote Add Simple Quote Bodyshop Approval Request Modify Claim Reject Archive" at bounding box center [303, 396] width 446 height 222
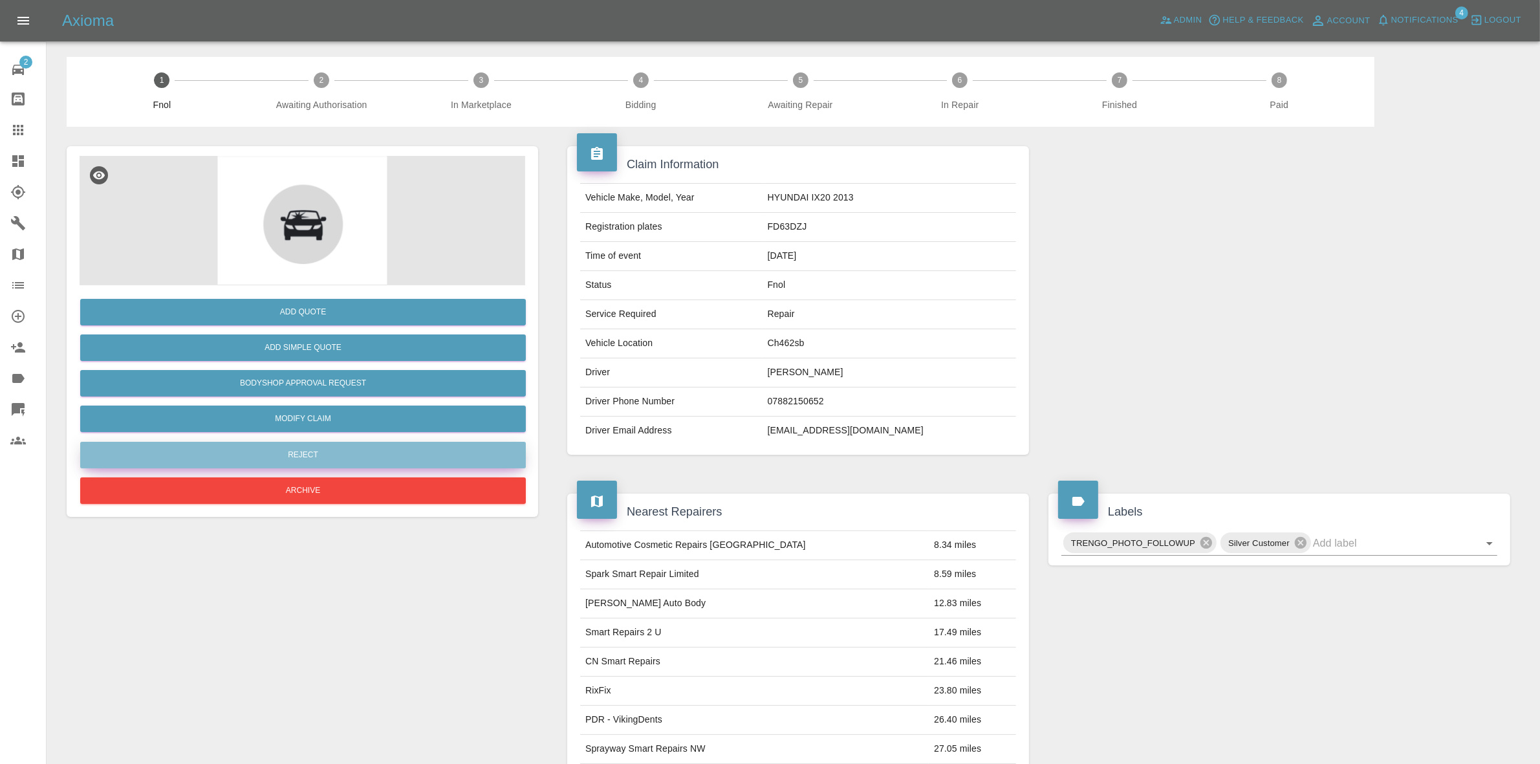
click at [379, 453] on button "Reject" at bounding box center [303, 455] width 446 height 27
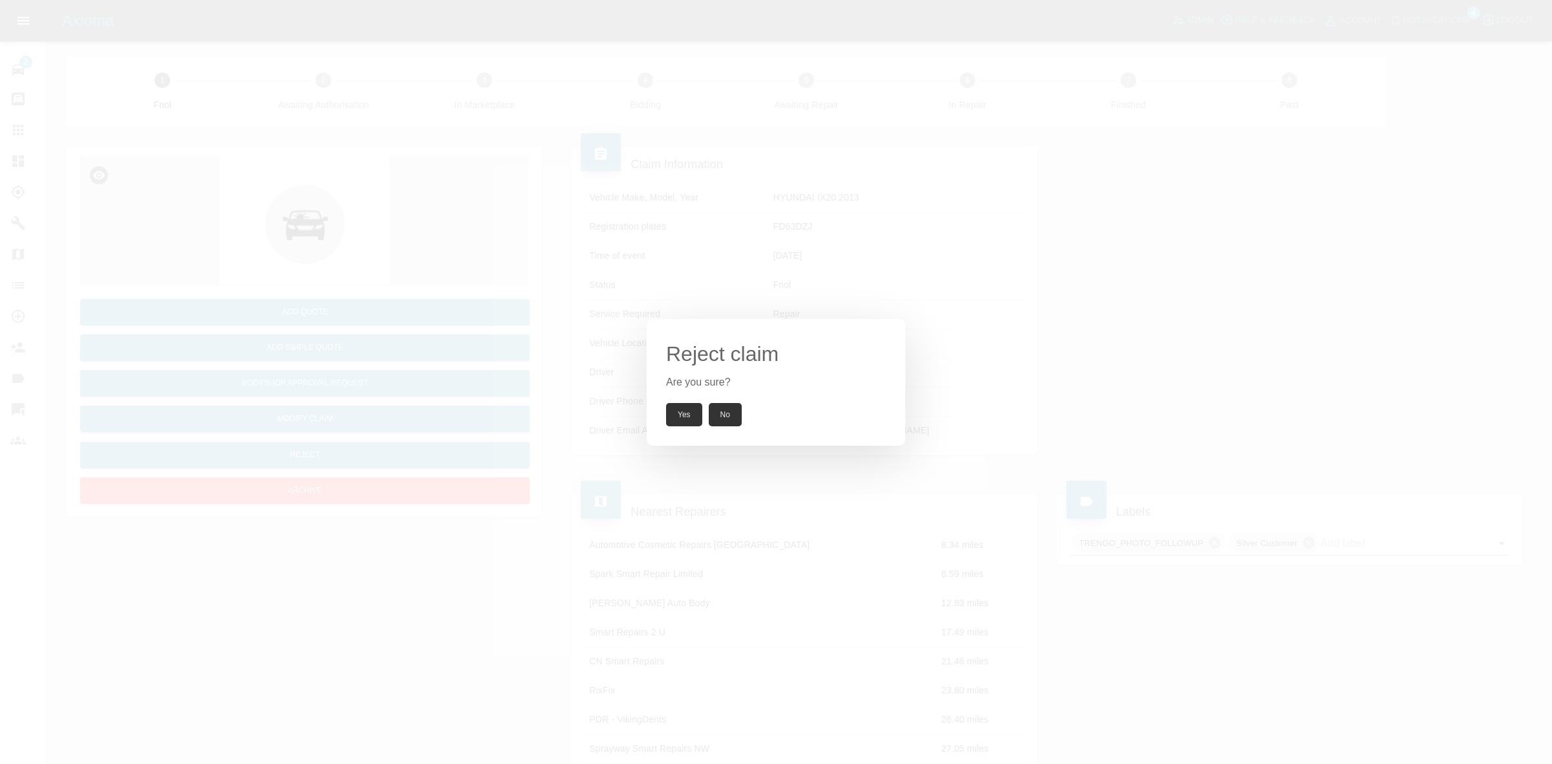
click at [684, 415] on button "Yes" at bounding box center [684, 414] width 36 height 23
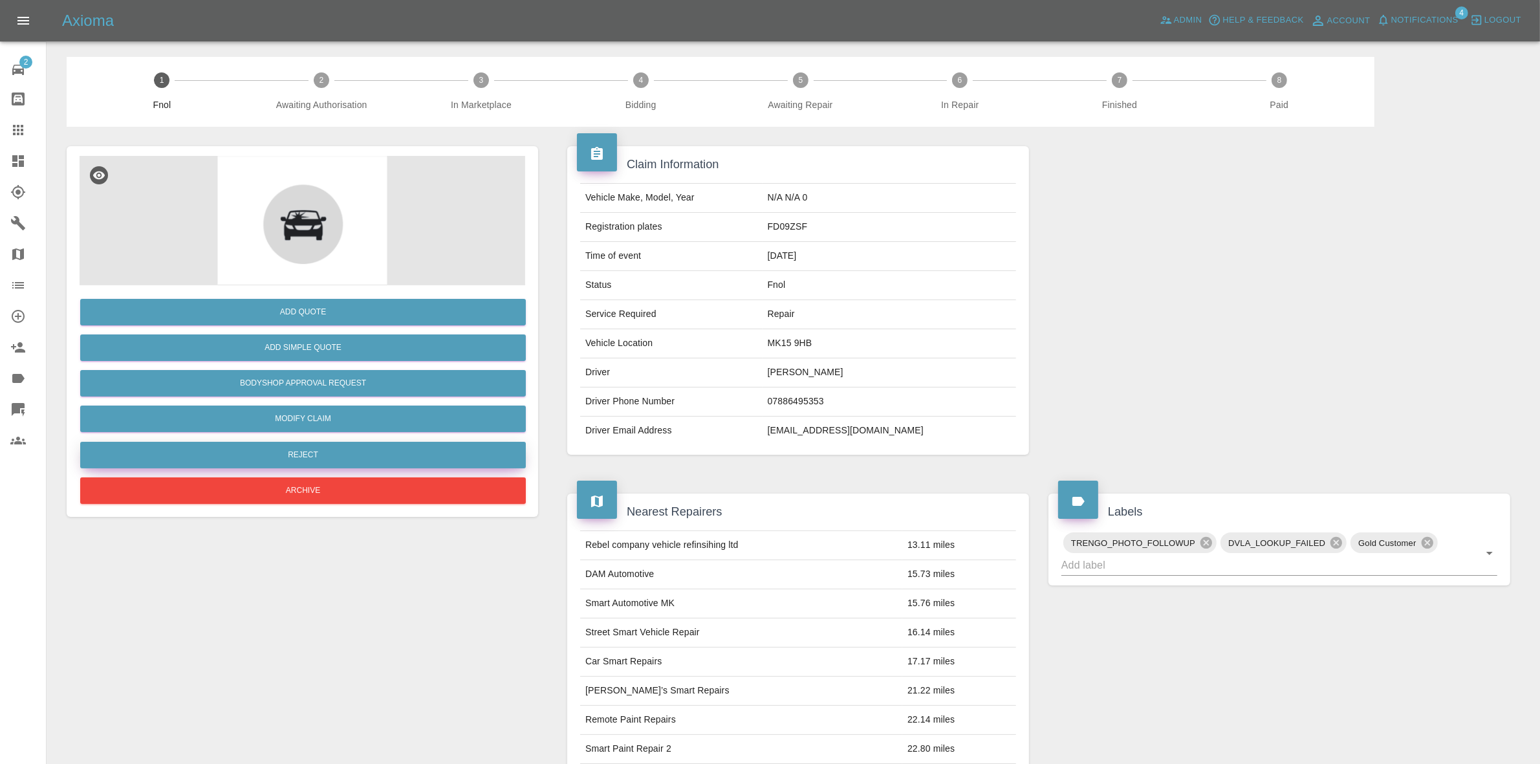
click at [268, 447] on button "Reject" at bounding box center [303, 455] width 446 height 27
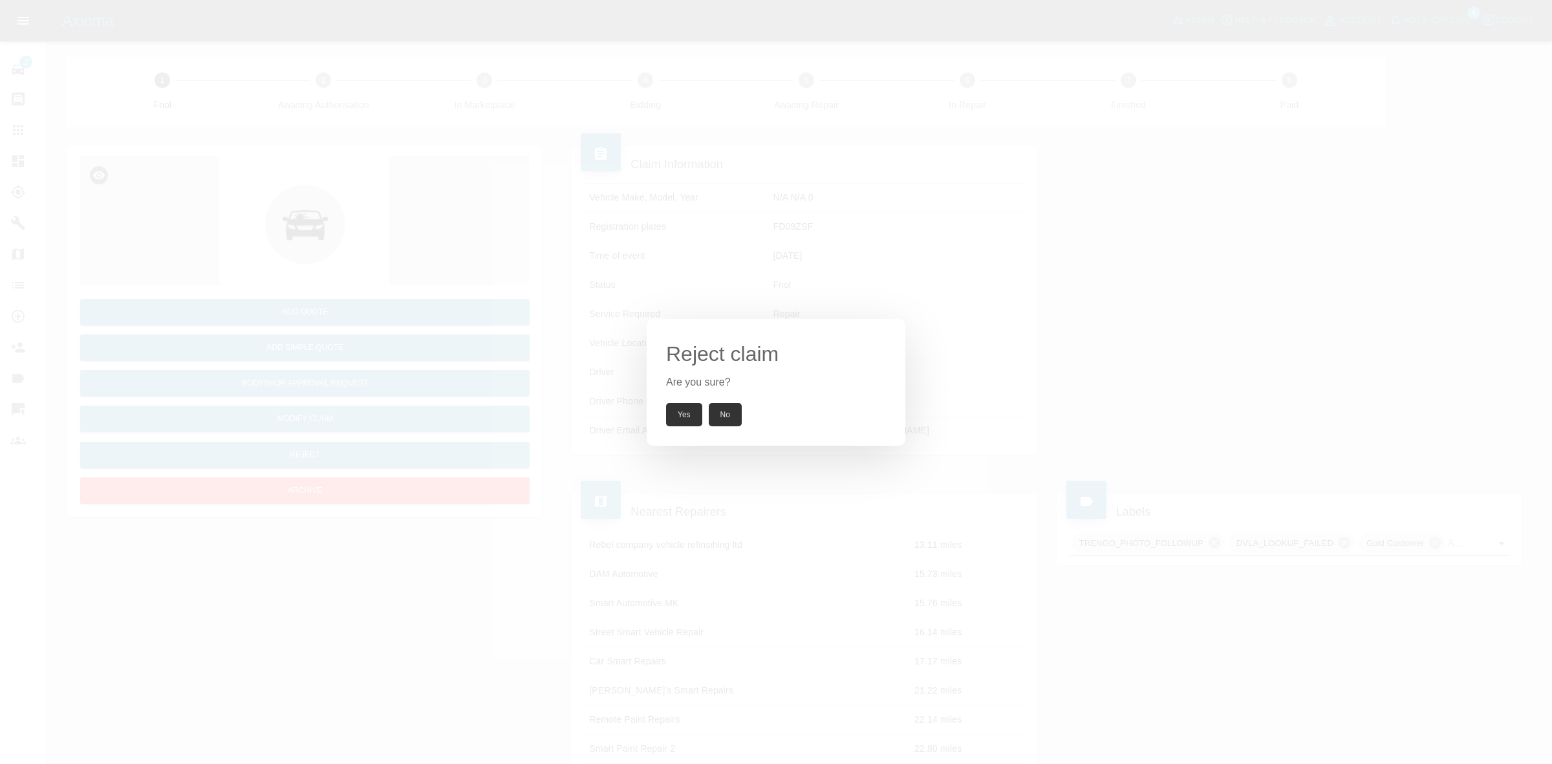
drag, startPoint x: 684, startPoint y: 424, endPoint x: 910, endPoint y: 33, distance: 451.2
click at [684, 422] on button "Yes" at bounding box center [684, 414] width 36 height 23
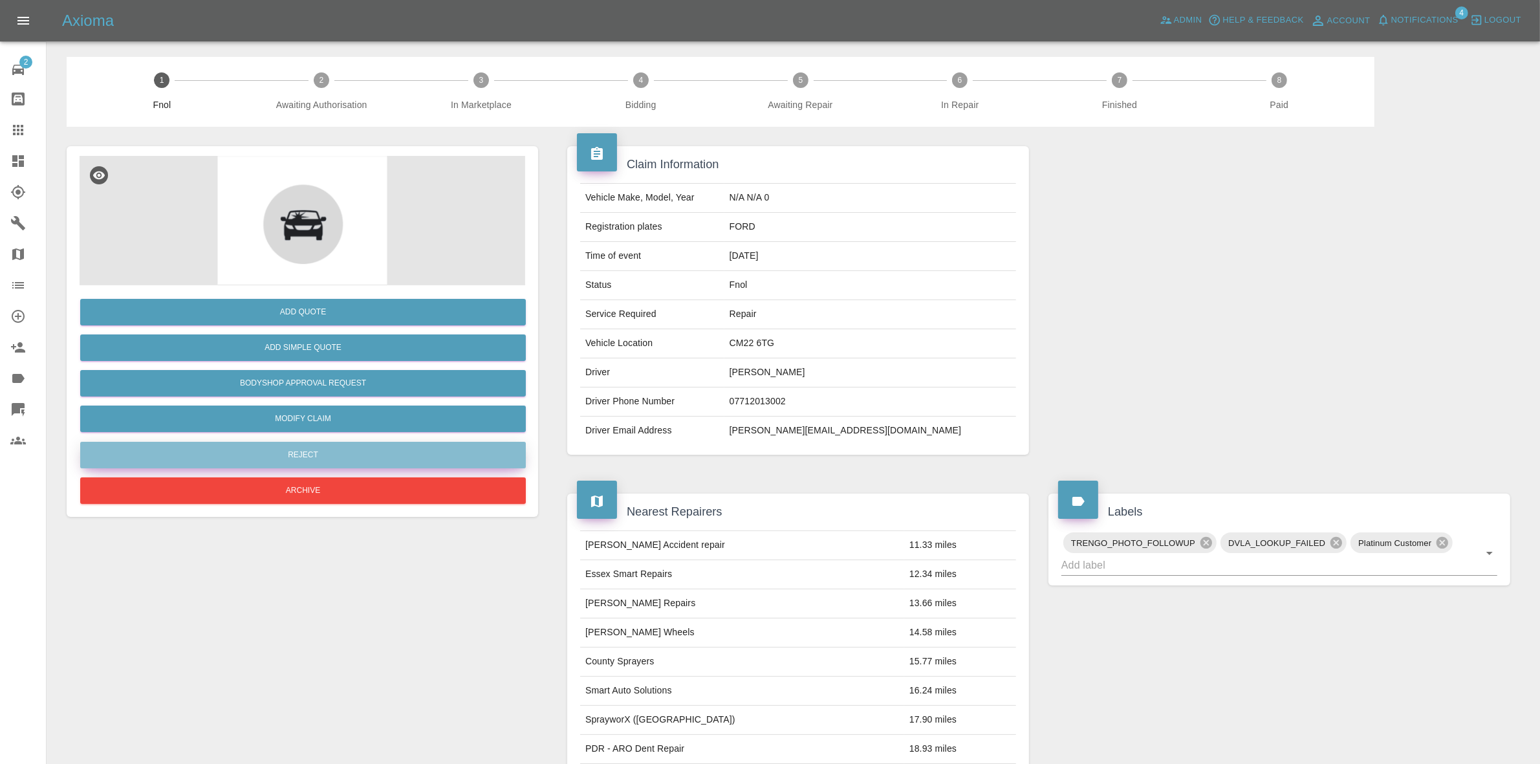
click at [281, 448] on button "Reject" at bounding box center [303, 455] width 446 height 27
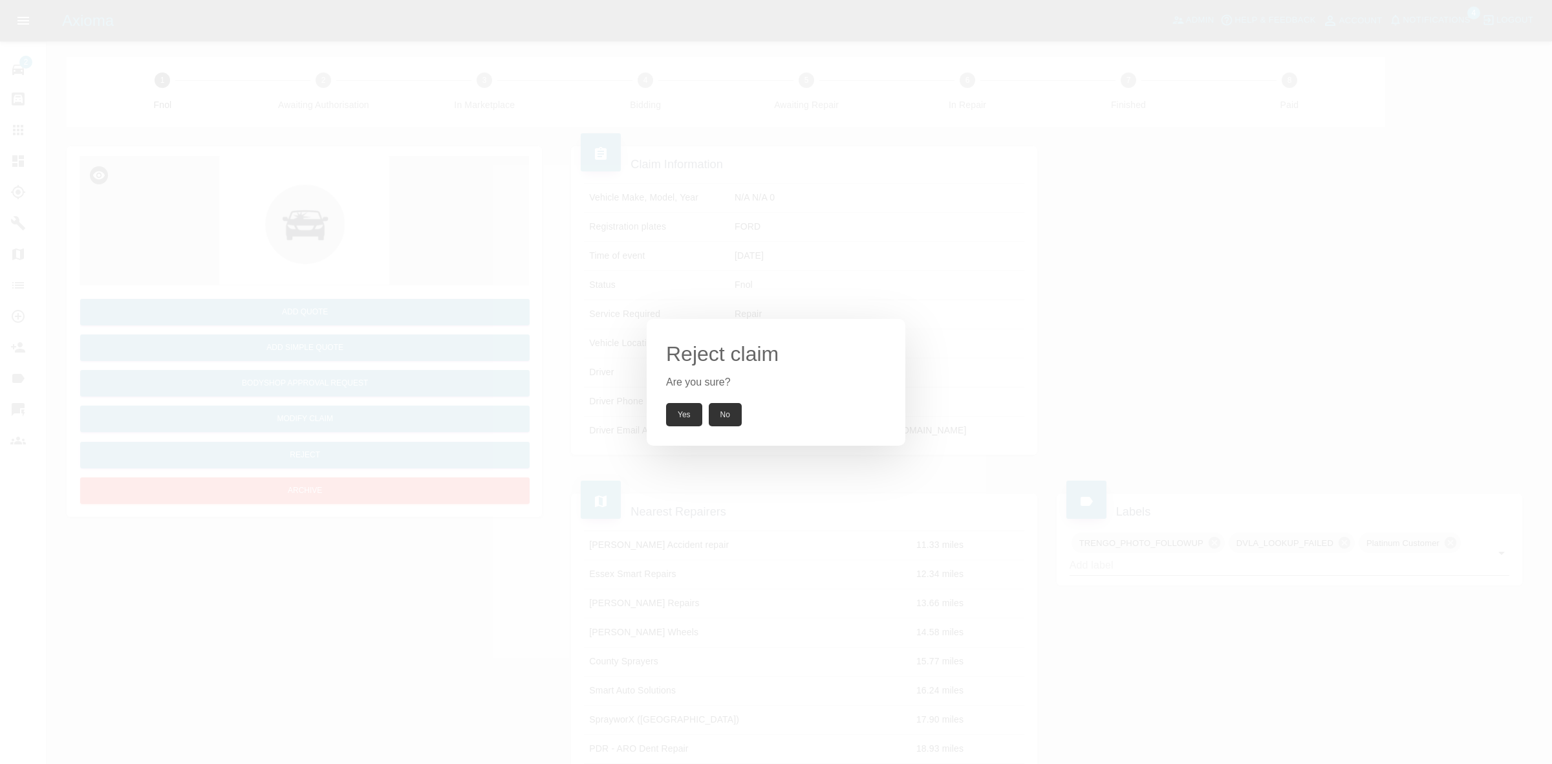
click at [684, 415] on button "Yes" at bounding box center [684, 414] width 36 height 23
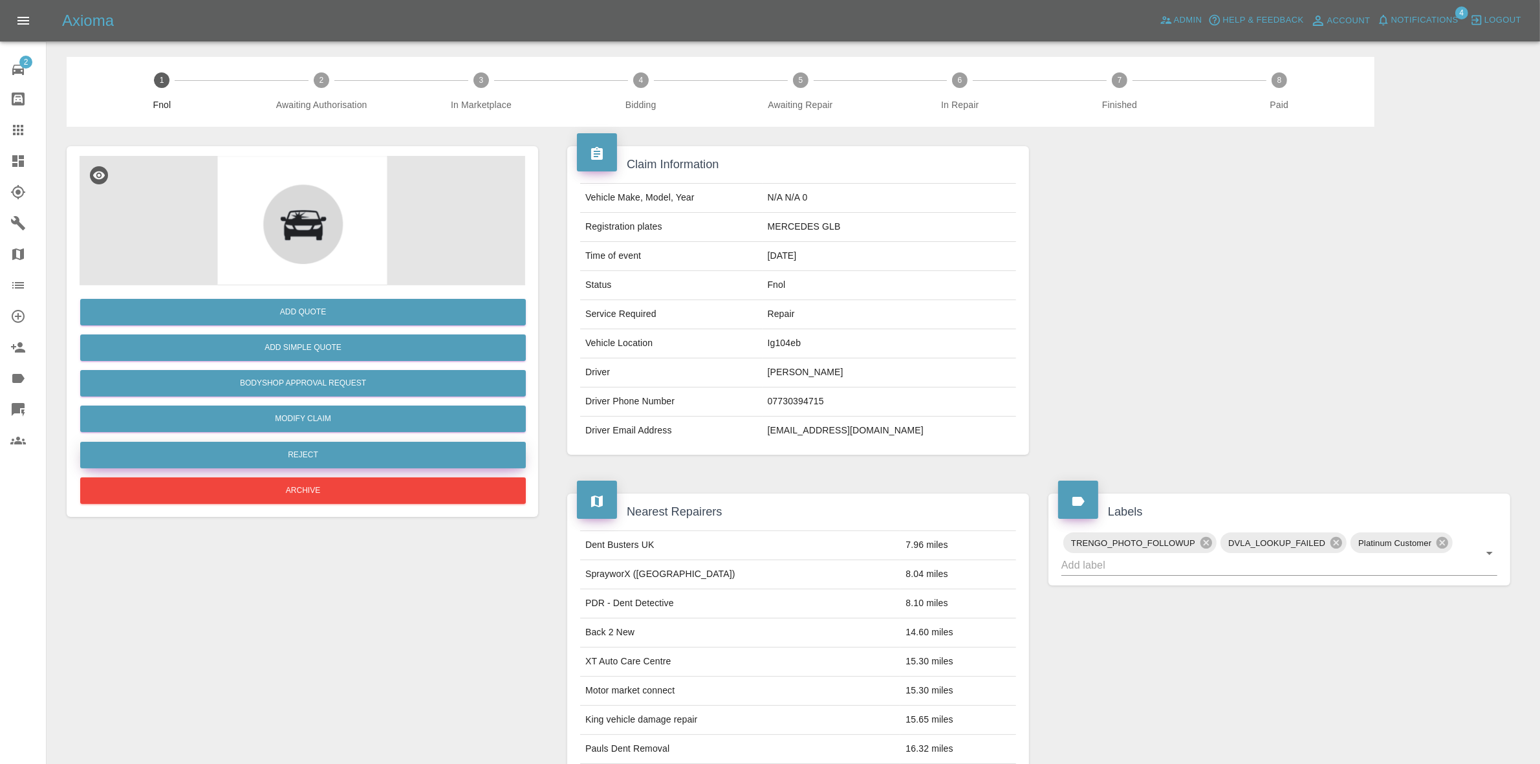
click at [305, 463] on button "Reject" at bounding box center [303, 455] width 446 height 27
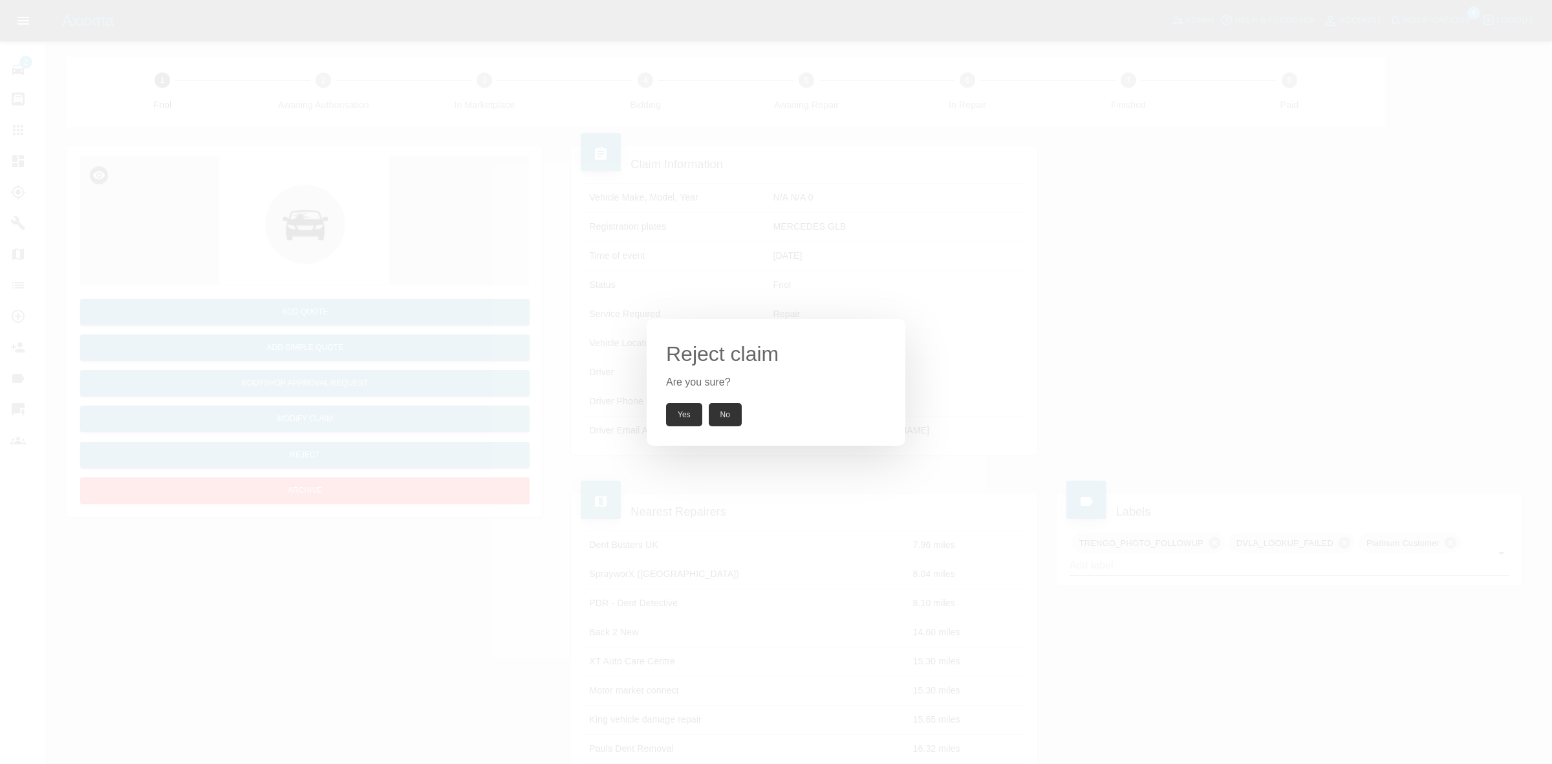
click at [702, 409] on button "Yes" at bounding box center [684, 414] width 36 height 23
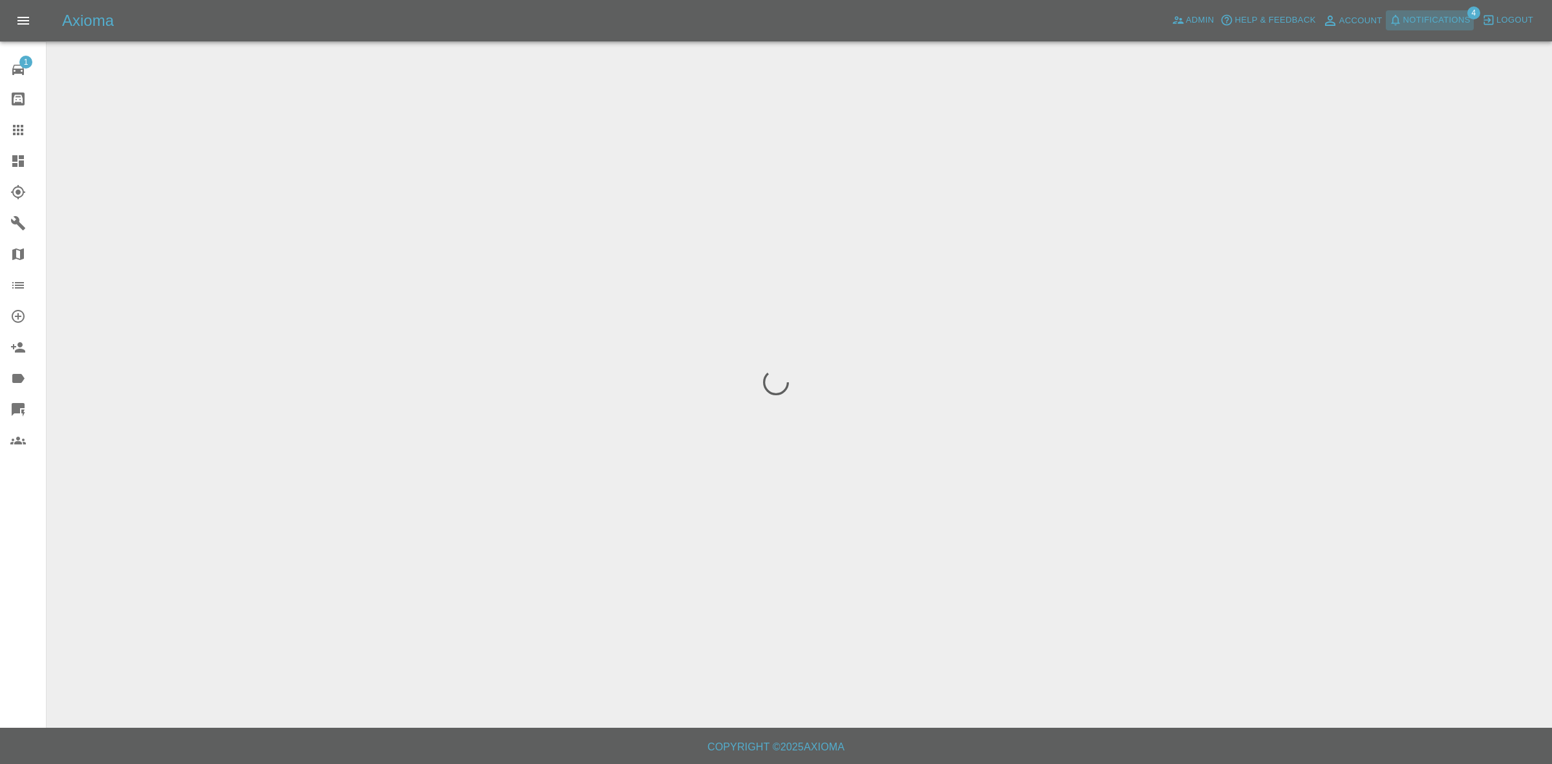
click at [1427, 17] on span "Notifications" at bounding box center [1437, 20] width 67 height 15
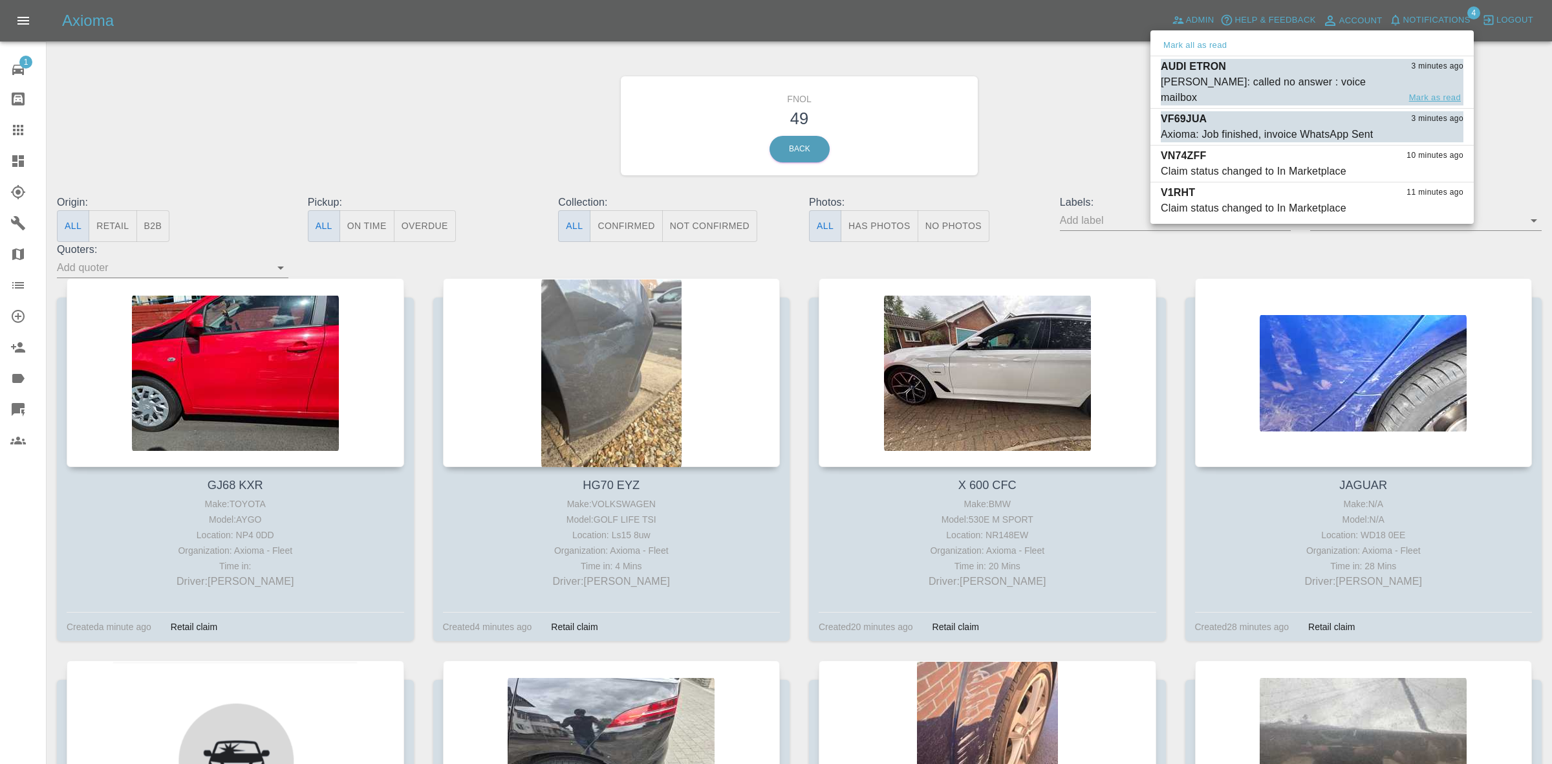
click at [1444, 91] on button "Mark as read" at bounding box center [1435, 98] width 57 height 15
click at [1444, 127] on button "Mark as read" at bounding box center [1435, 134] width 57 height 15
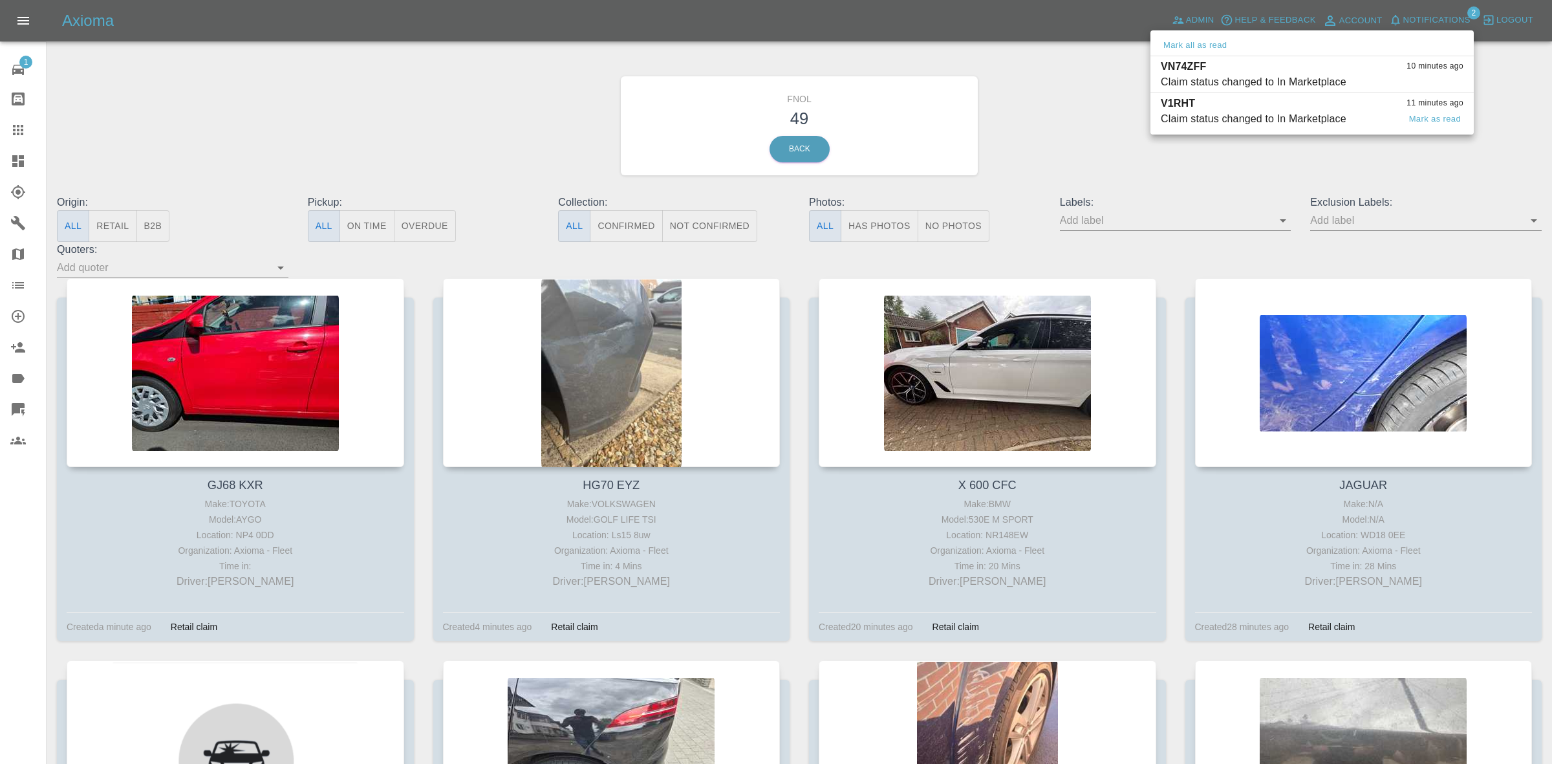
click at [1285, 111] on div "Claim status changed to In Marketplace" at bounding box center [1254, 119] width 186 height 16
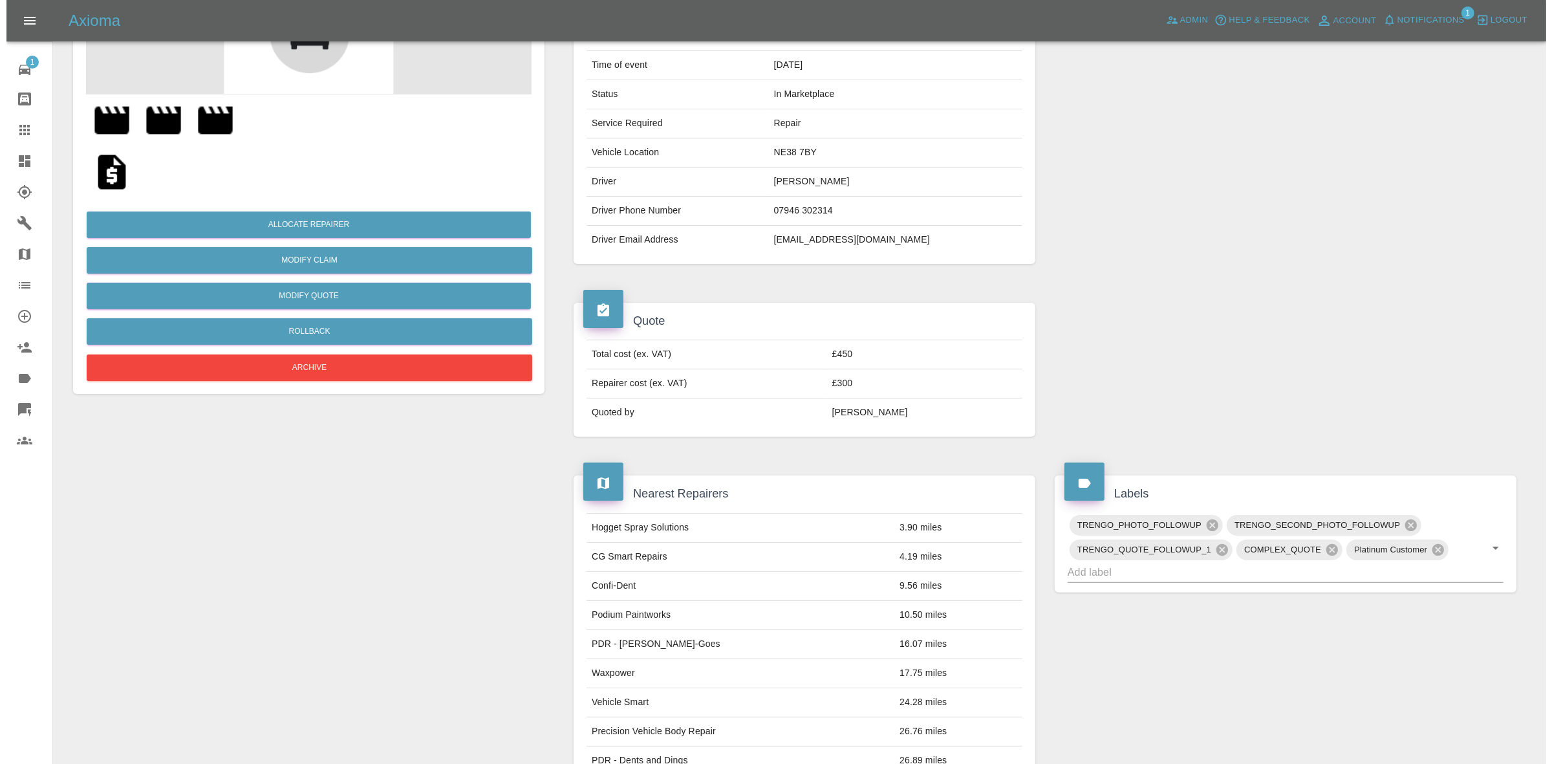
scroll to position [37, 0]
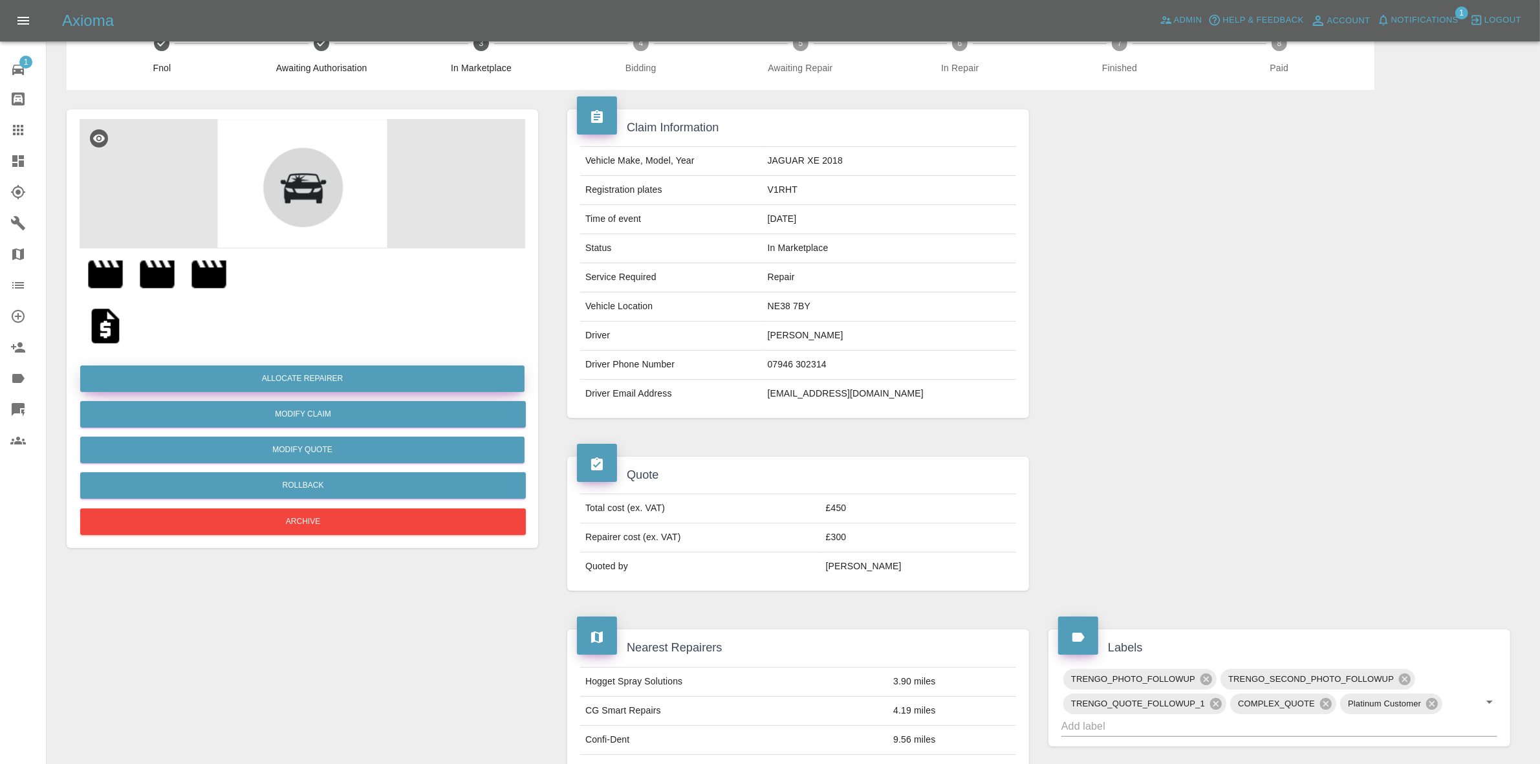
click at [290, 377] on button "Allocate Repairer" at bounding box center [302, 378] width 444 height 27
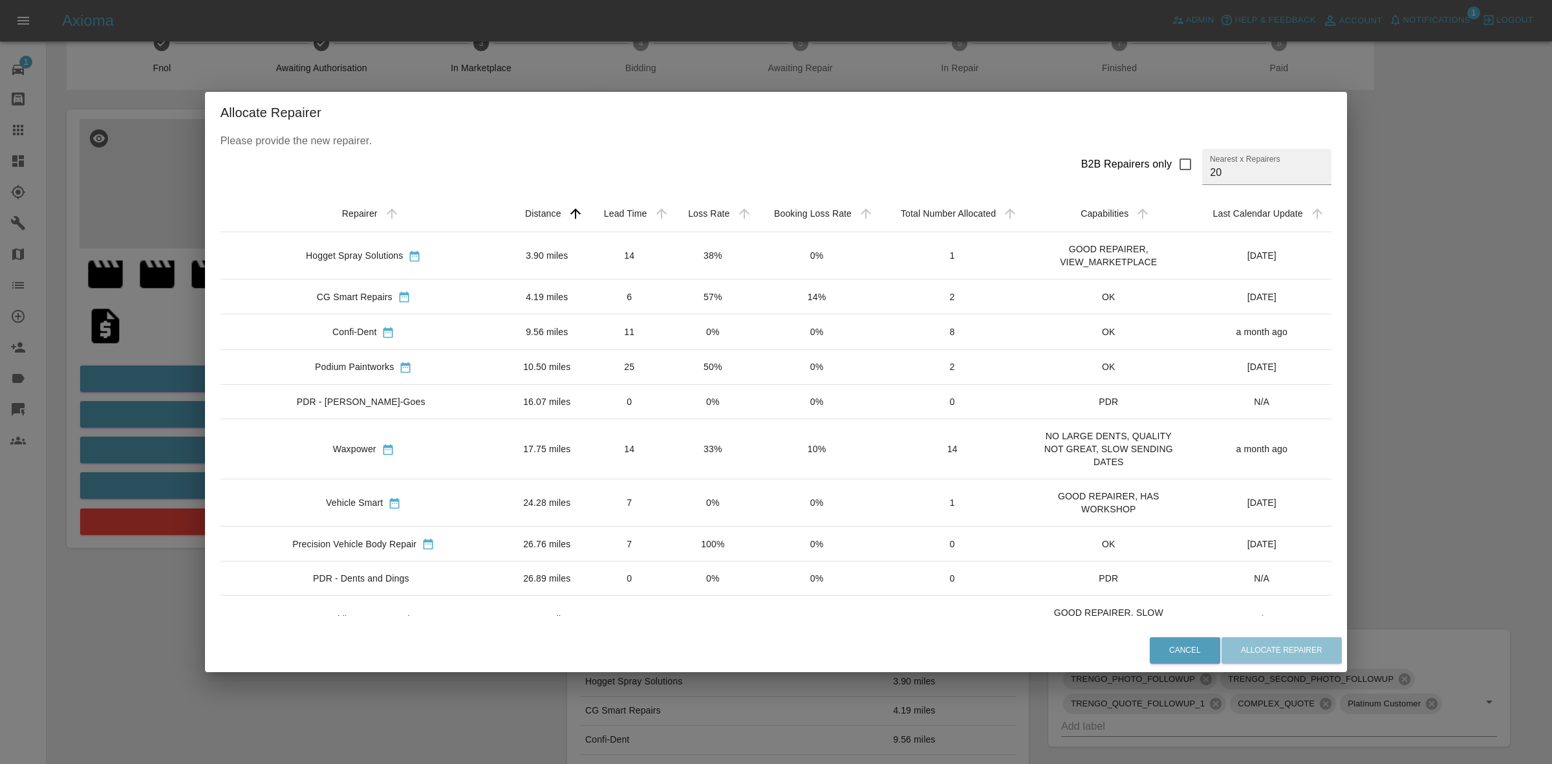
click at [671, 335] on td "0%" at bounding box center [712, 331] width 83 height 35
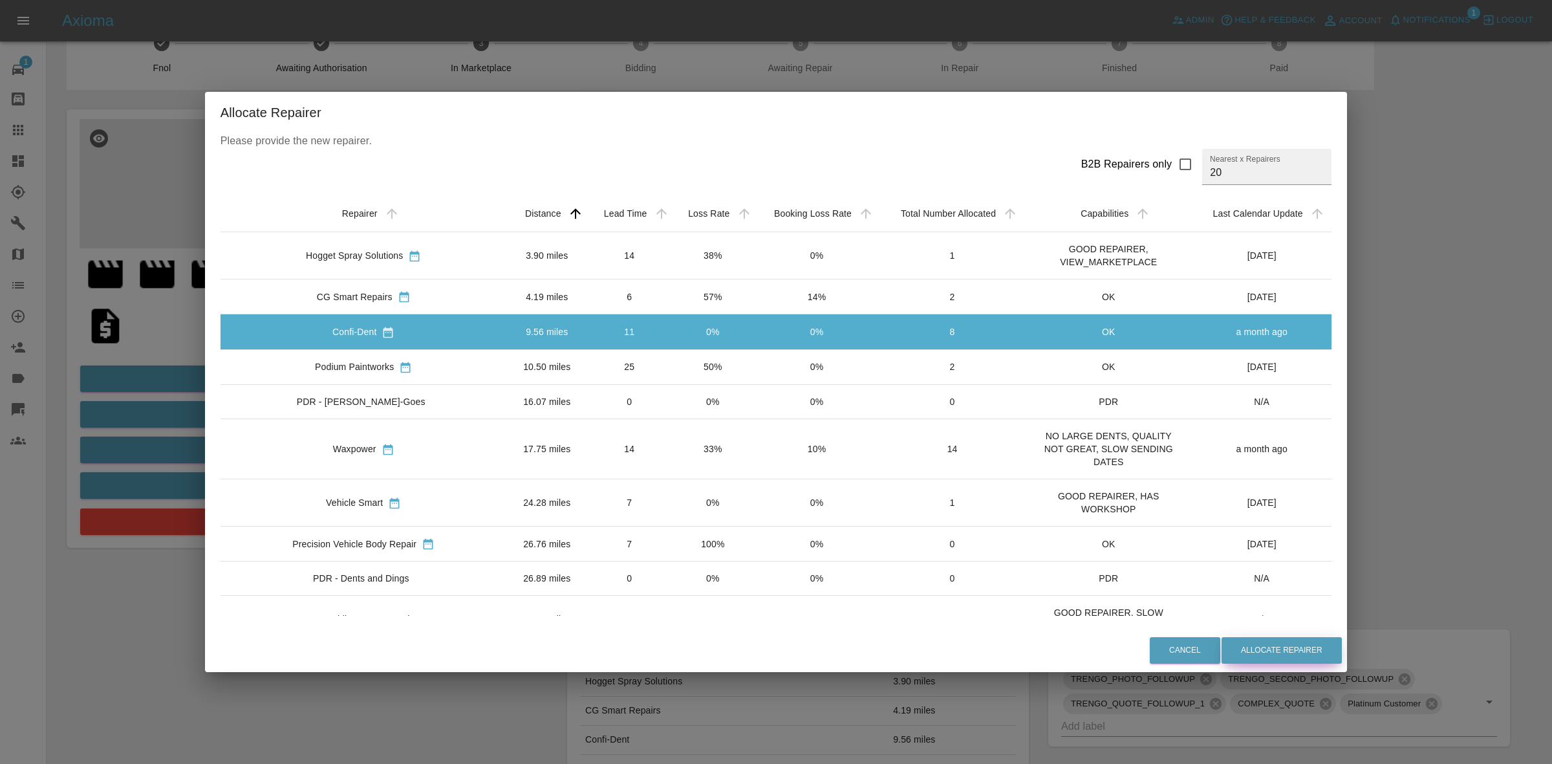
click at [1270, 648] on button "Allocate Repairer" at bounding box center [1282, 650] width 120 height 27
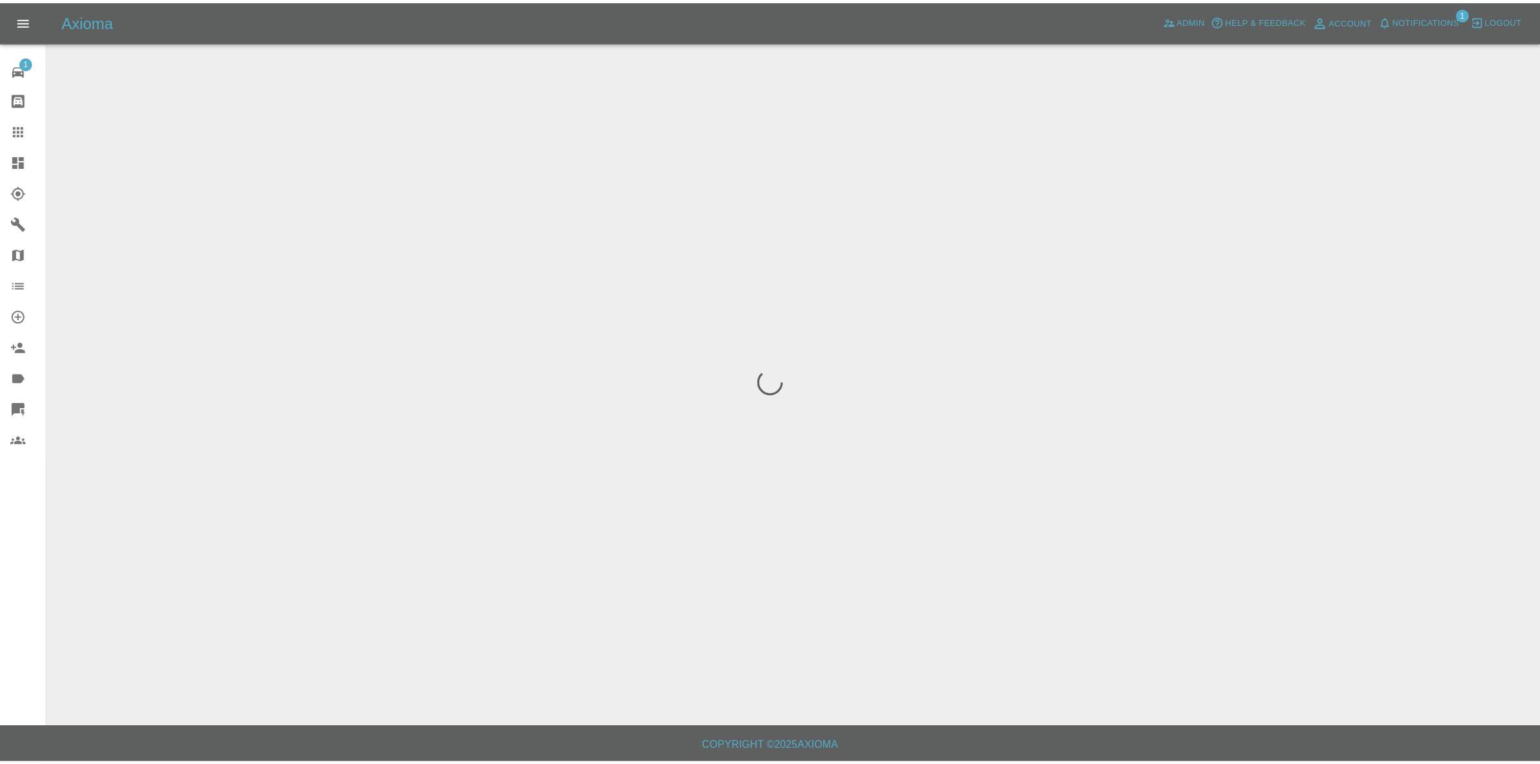
scroll to position [0, 0]
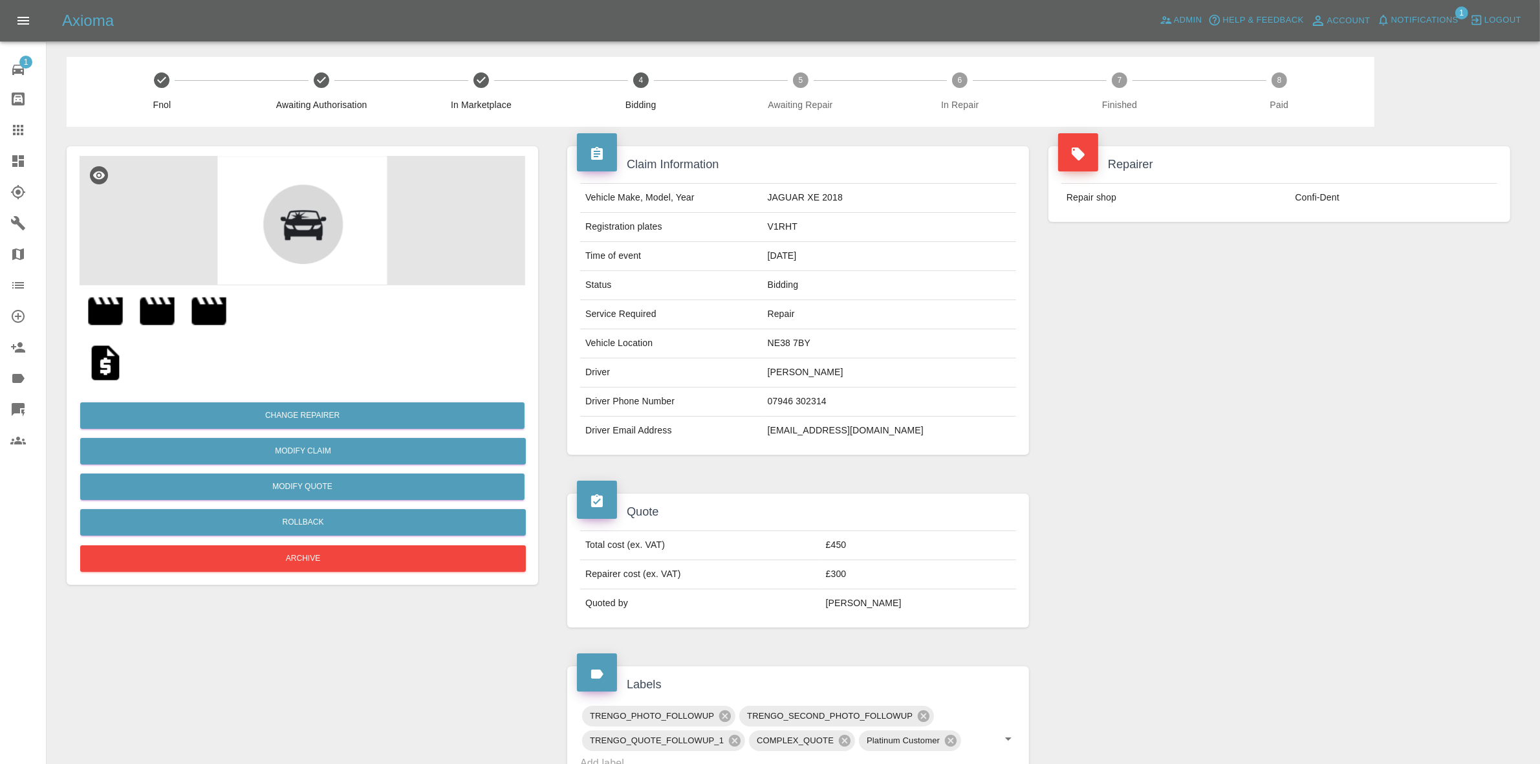
click at [1362, 185] on td "Confi-Dent" at bounding box center [1393, 198] width 207 height 28
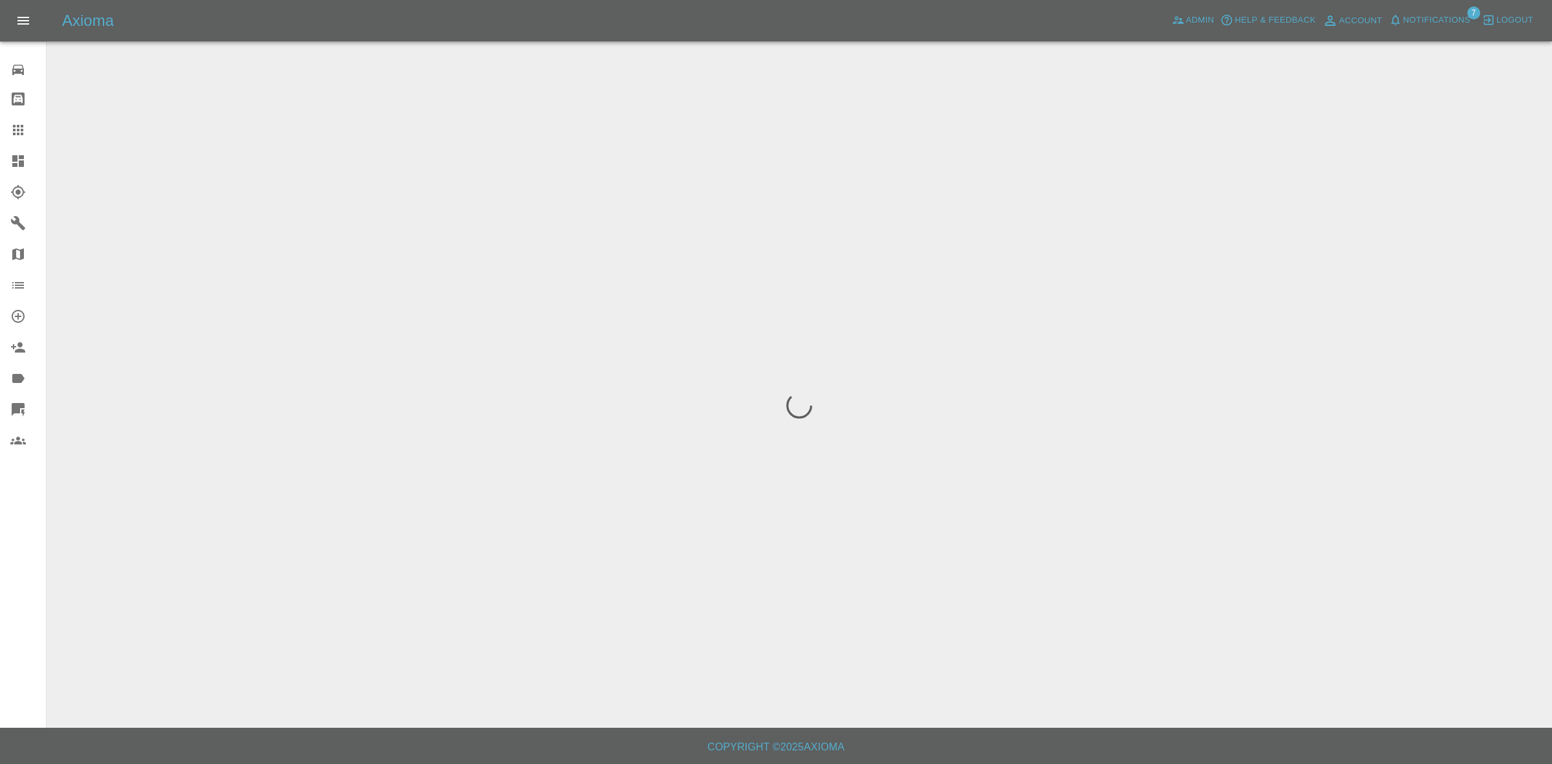
click at [1421, 21] on span "Notifications" at bounding box center [1437, 20] width 67 height 15
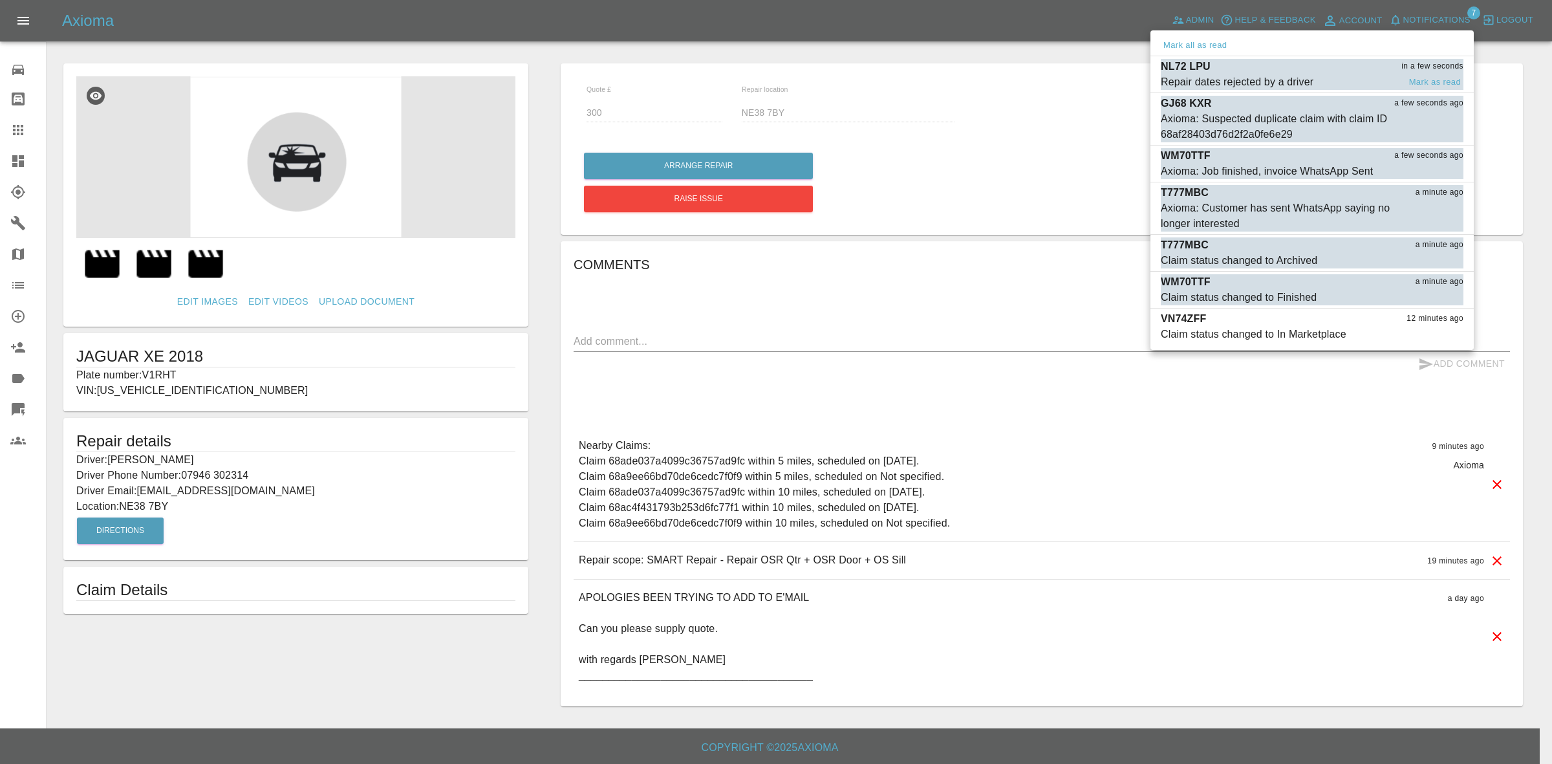
click at [1276, 76] on div "Repair dates rejected by a driver" at bounding box center [1237, 82] width 153 height 16
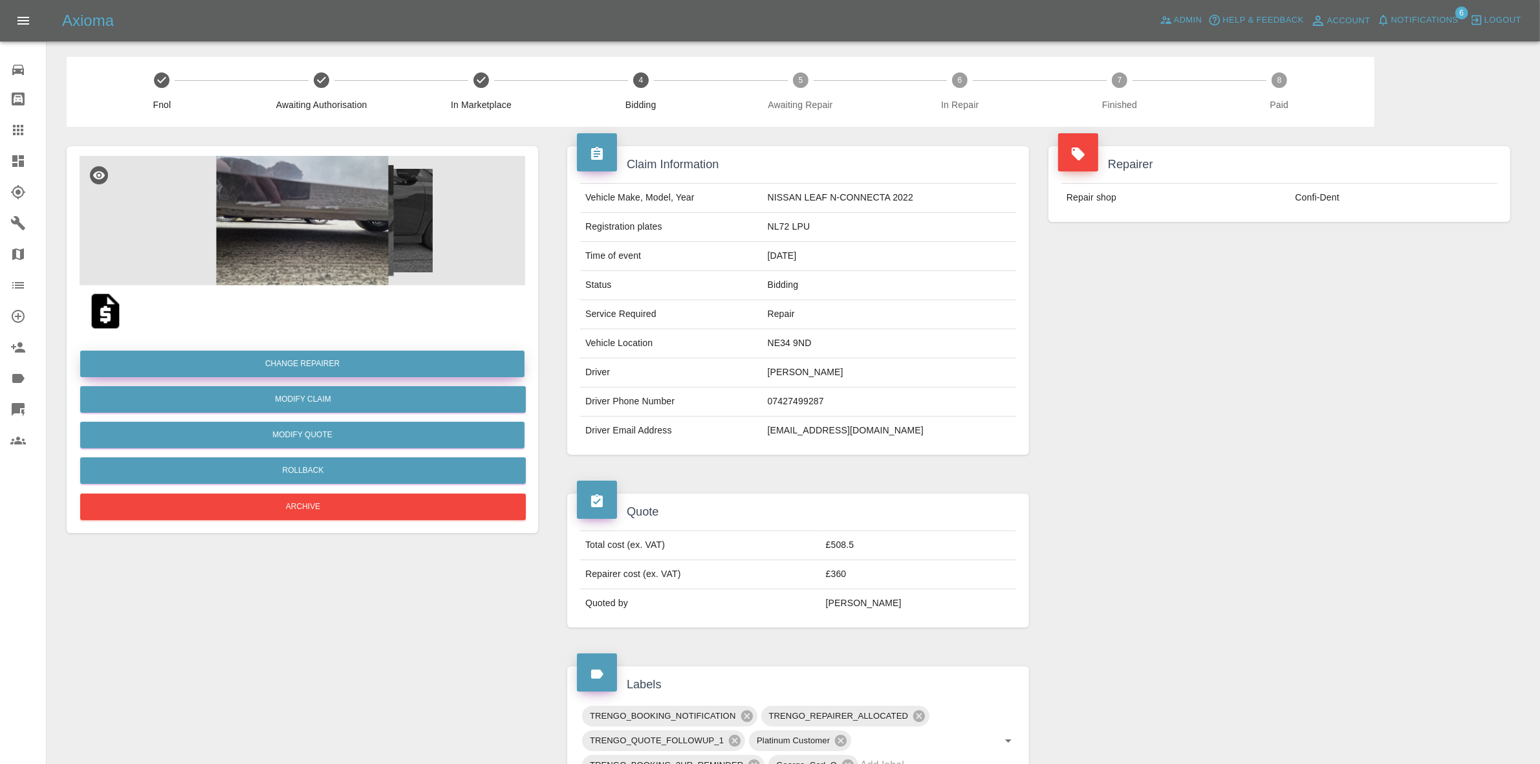
click at [274, 364] on button "Change Repairer" at bounding box center [302, 364] width 444 height 27
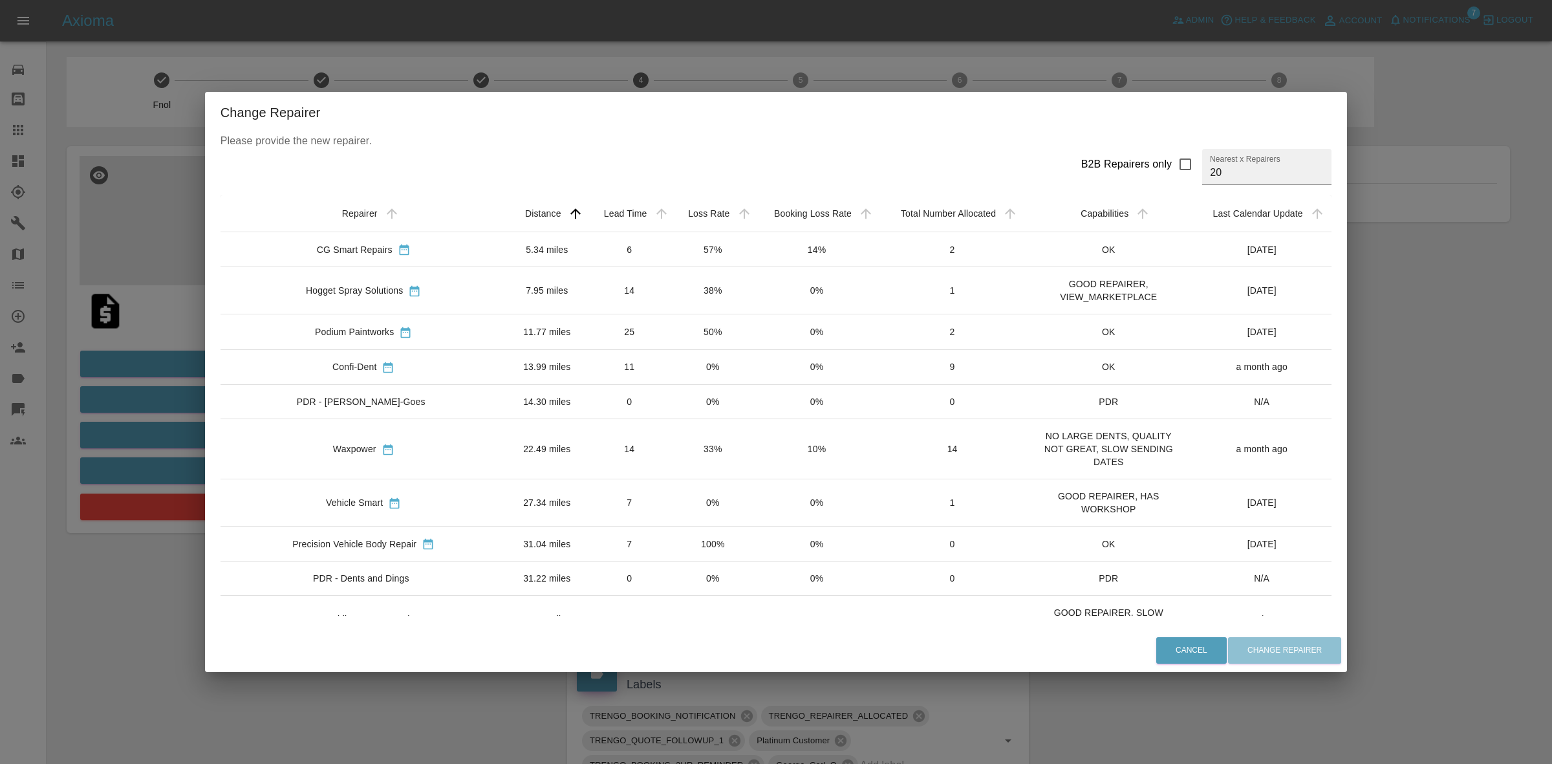
click at [1483, 340] on div "Change Repairer Please provide the new repairer. B2B Repairers only Nearest x R…" at bounding box center [776, 382] width 1552 height 764
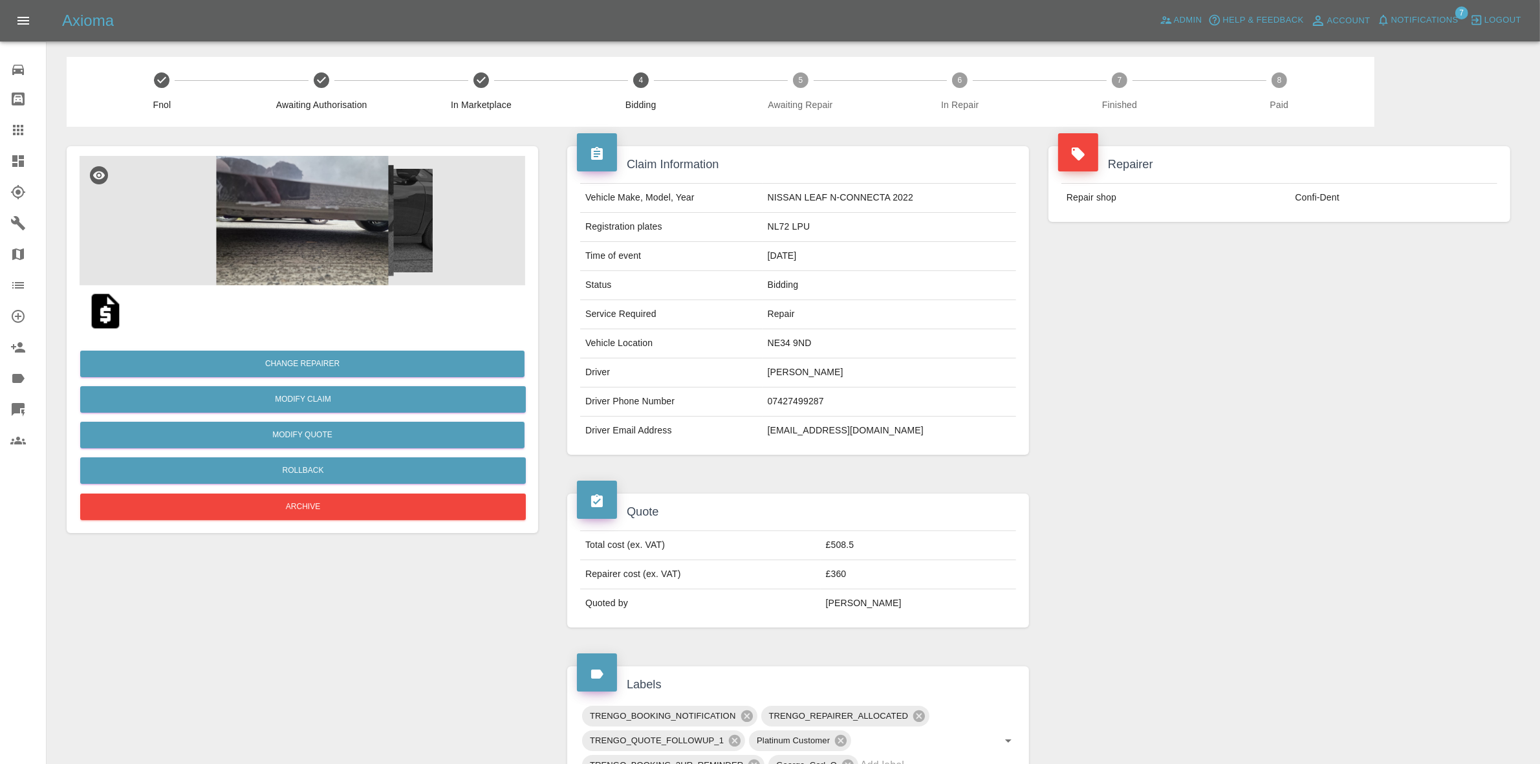
drag, startPoint x: 1466, startPoint y: 308, endPoint x: 1120, endPoint y: 202, distance: 361.8
click at [1466, 308] on div "Repairer Repair shop Confi-Dent" at bounding box center [1279, 300] width 481 height 347
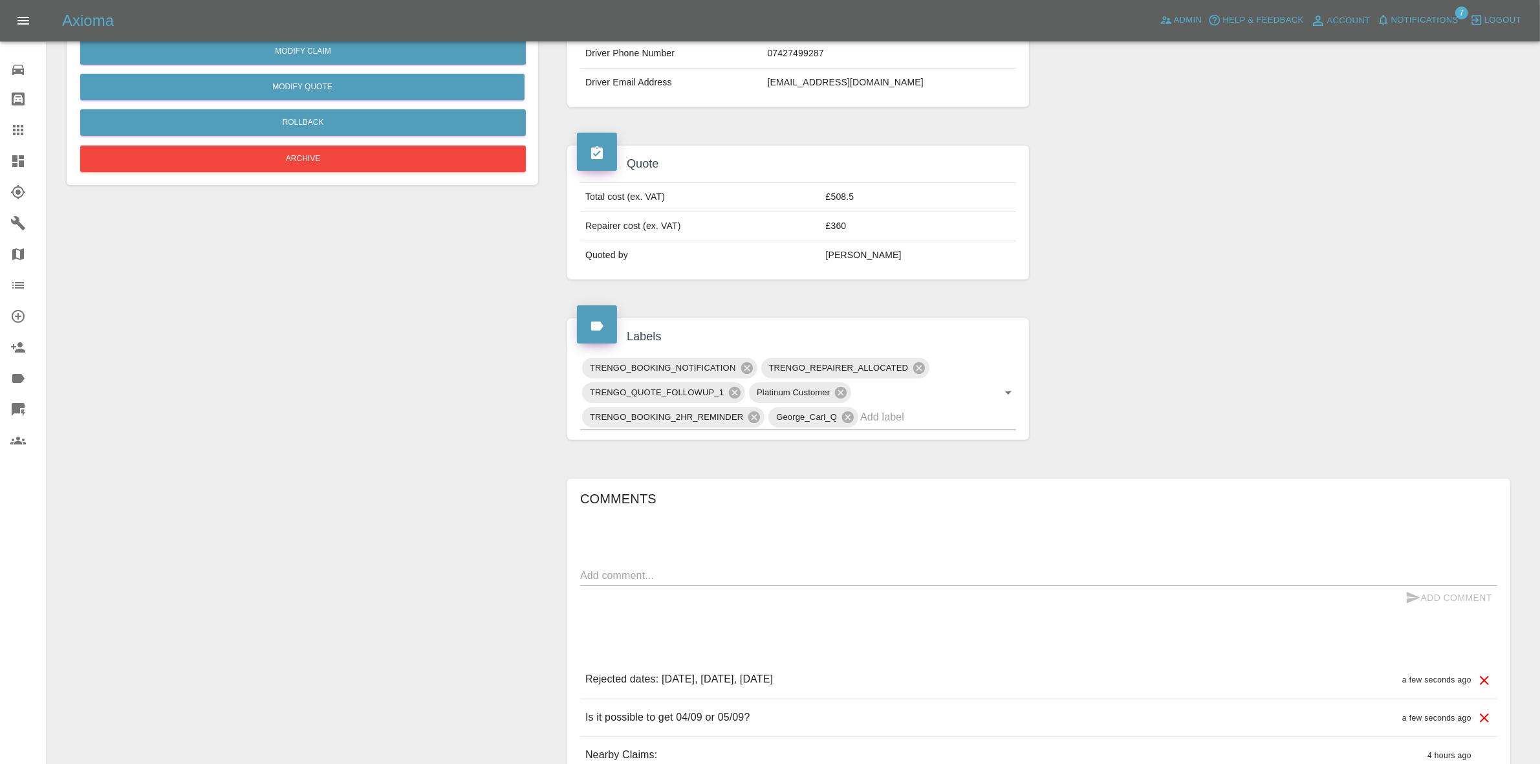
scroll to position [404, 0]
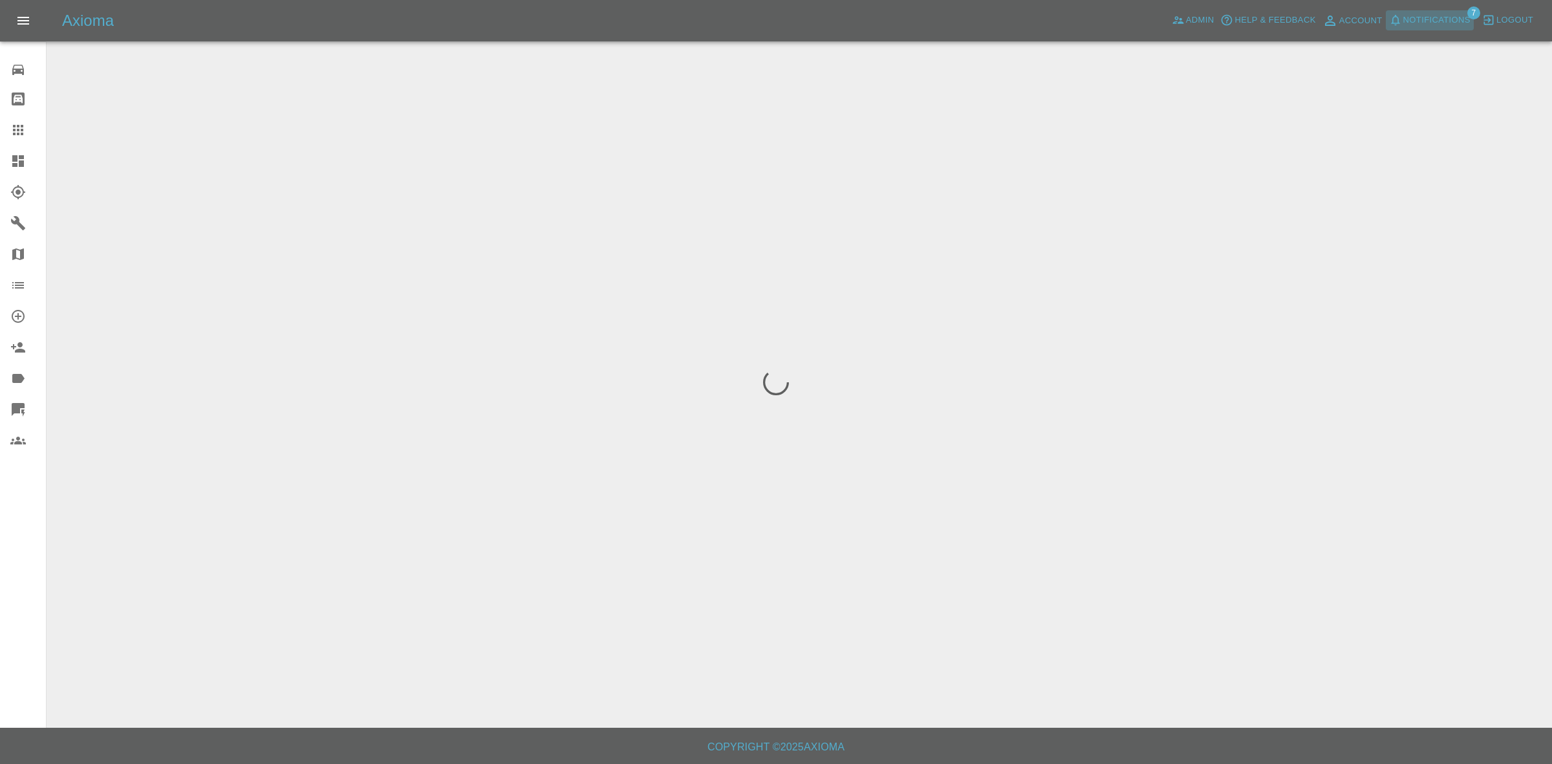
click at [1424, 14] on span "Notifications" at bounding box center [1437, 20] width 67 height 15
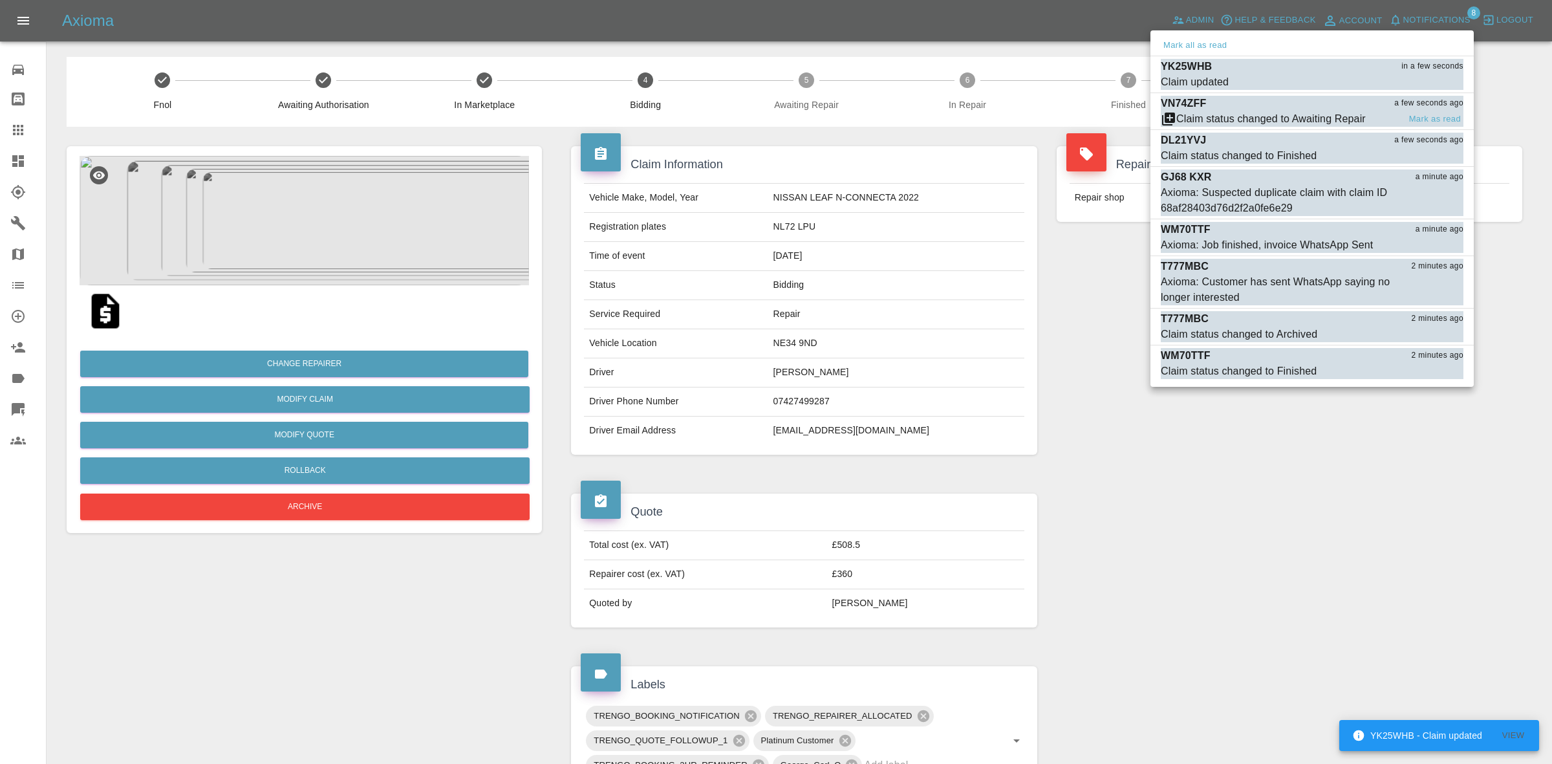
click at [1285, 105] on div "VN74ZFF a few seconds ago" at bounding box center [1312, 104] width 303 height 16
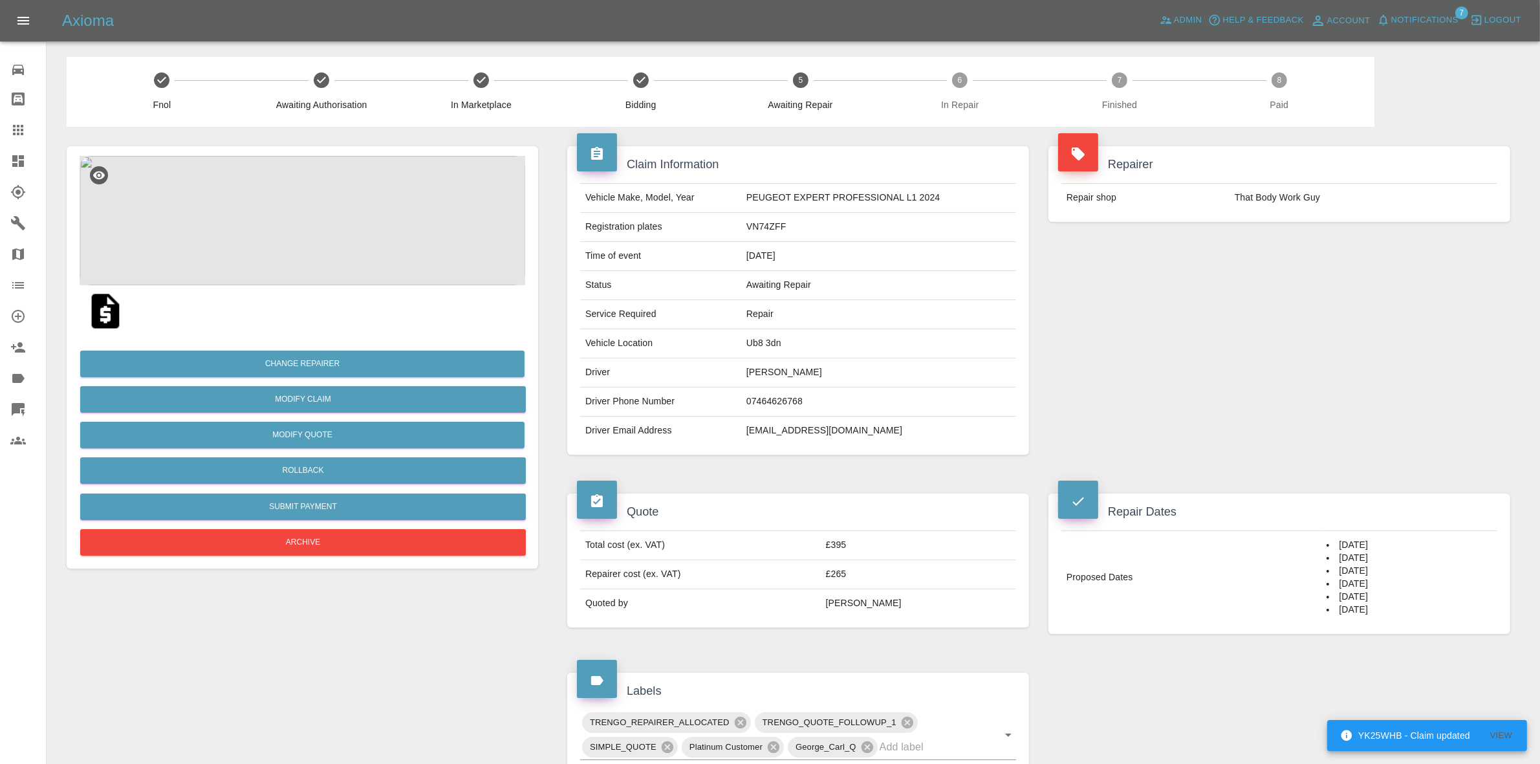
click at [1410, 21] on span "Notifications" at bounding box center [1424, 20] width 67 height 15
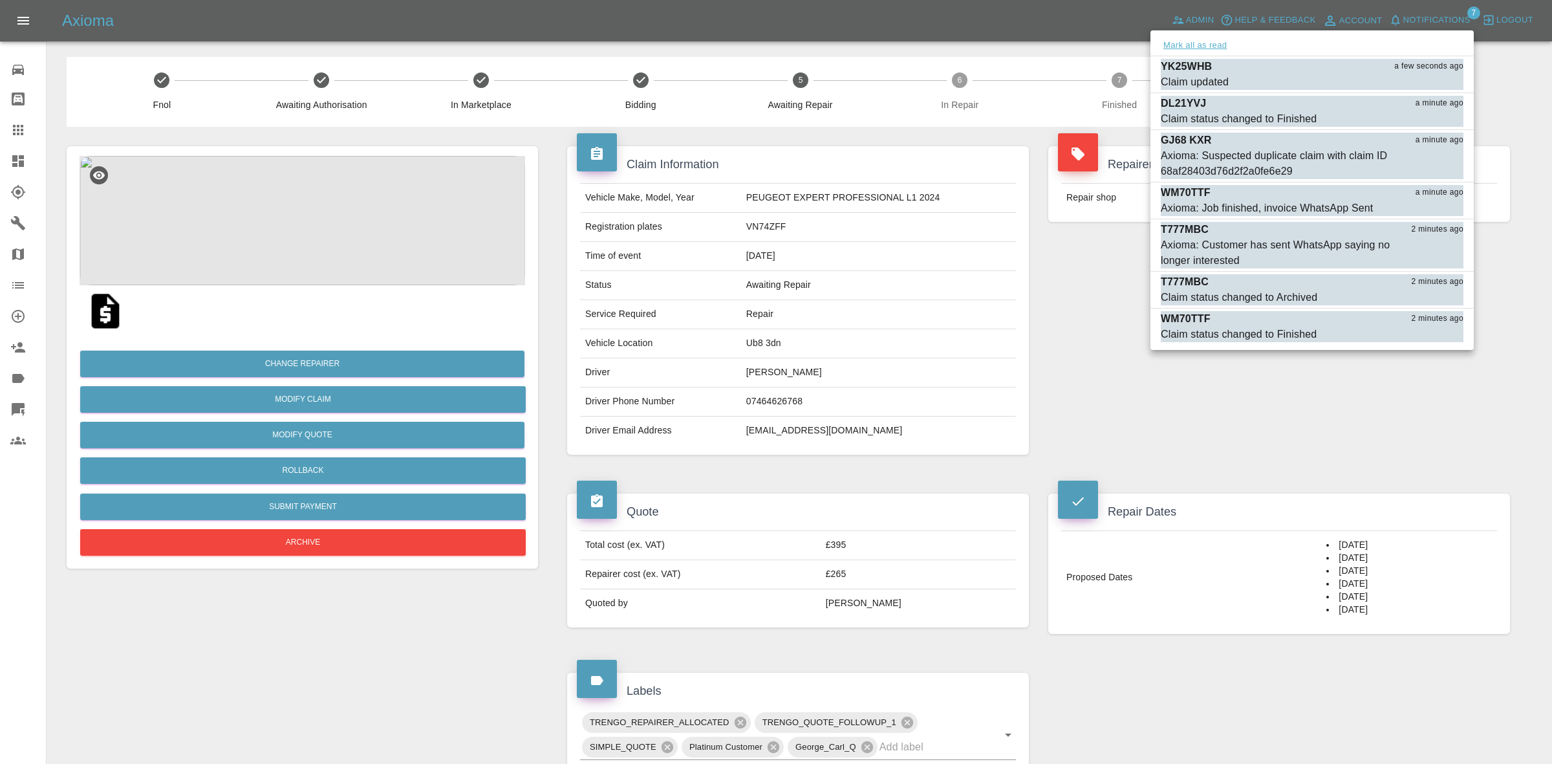
click at [1195, 50] on button "Mark all as read" at bounding box center [1195, 45] width 69 height 15
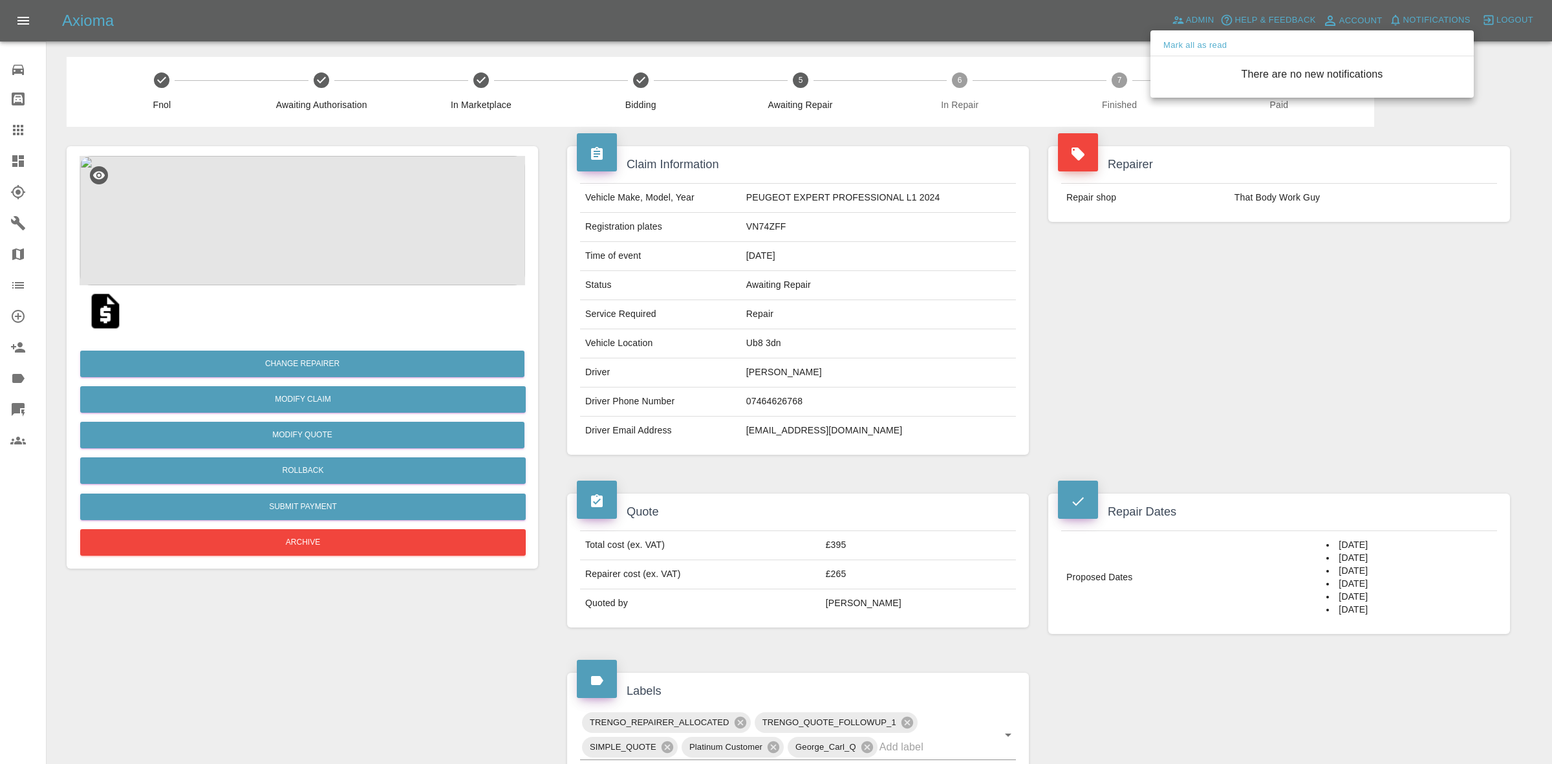
click at [1159, 415] on div at bounding box center [776, 382] width 1552 height 764
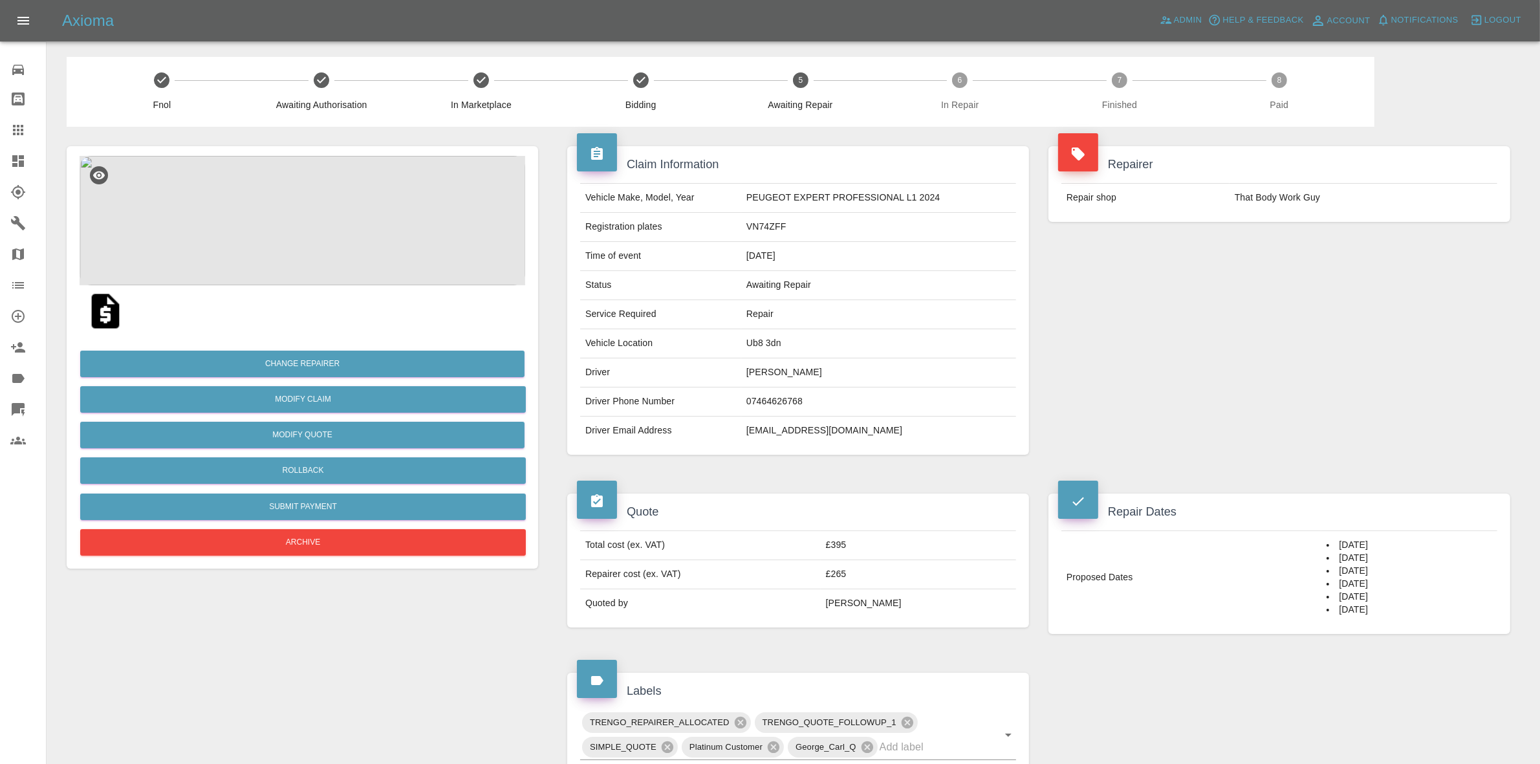
click at [234, 160] on img at bounding box center [303, 220] width 446 height 129
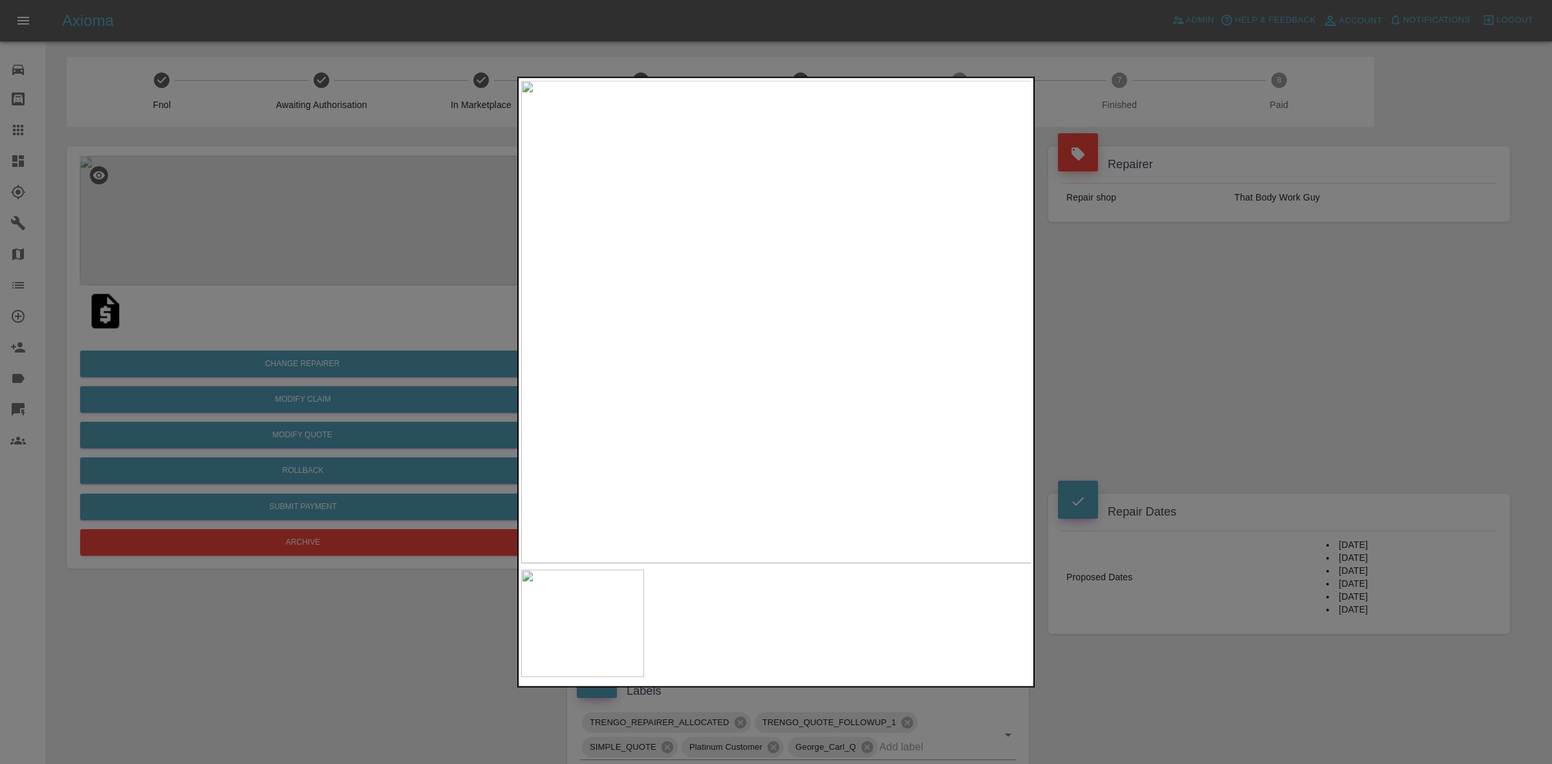
click at [1162, 318] on div at bounding box center [776, 382] width 1552 height 764
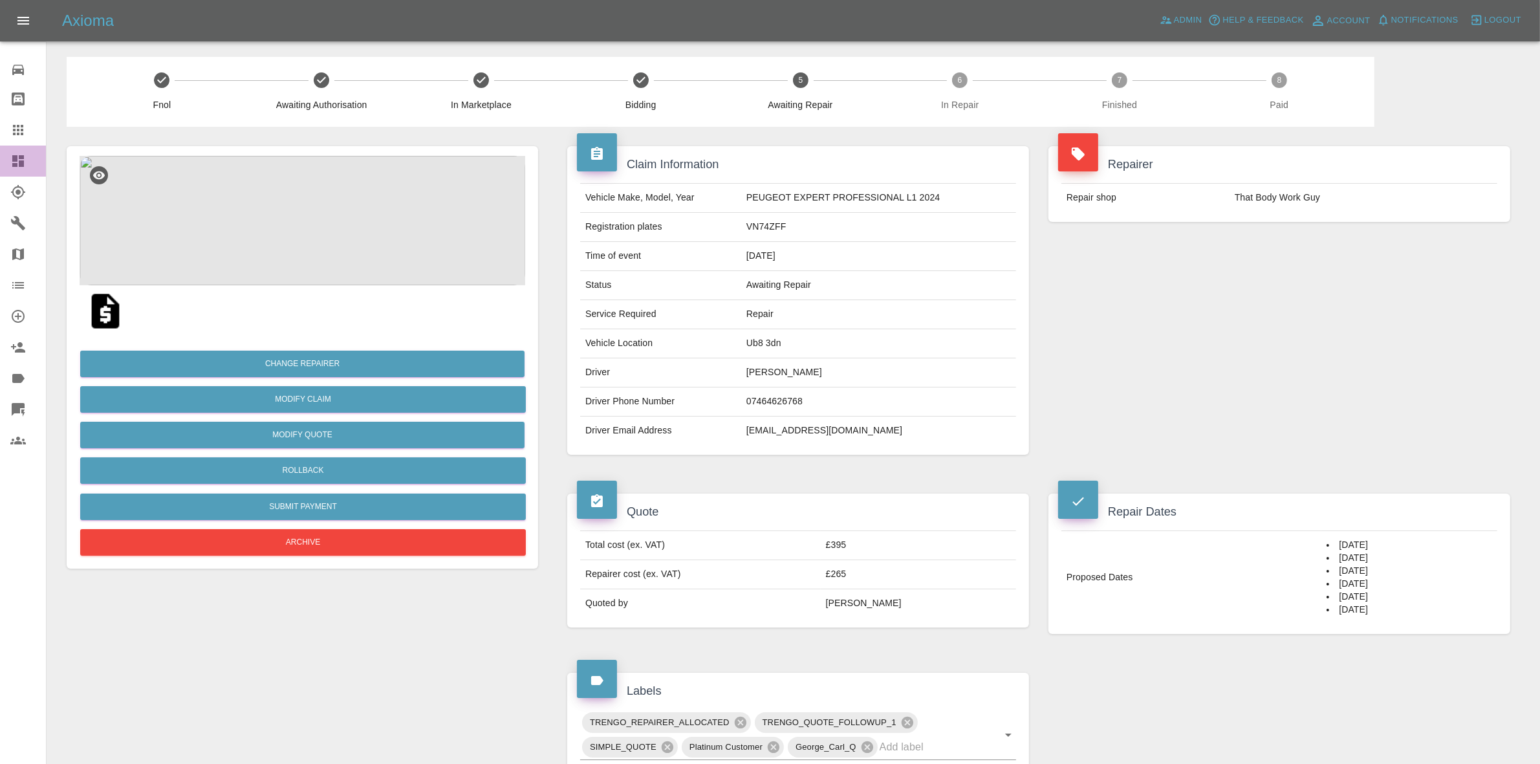
click at [0, 155] on link "Dashboard" at bounding box center [23, 161] width 46 height 31
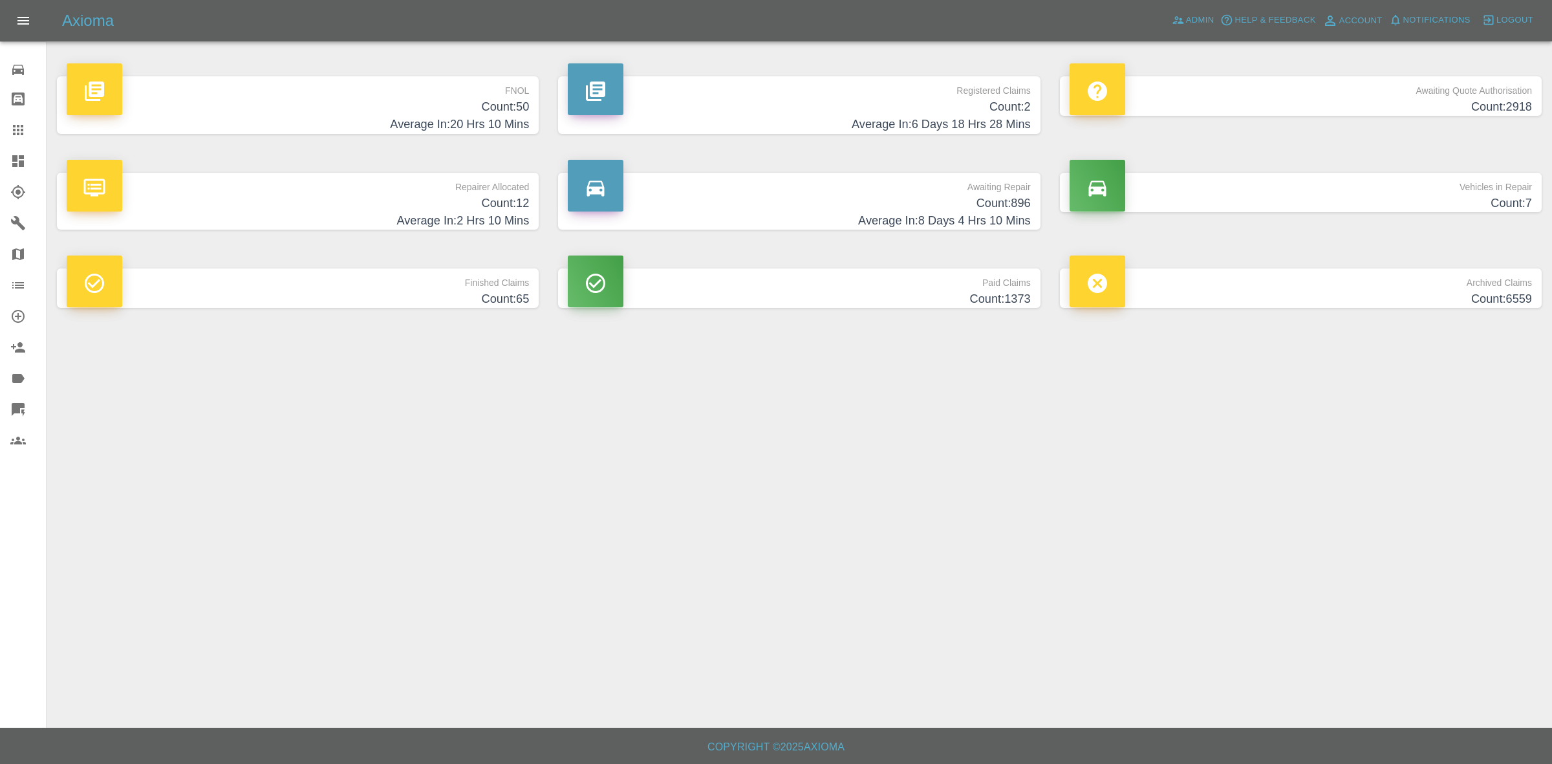
click at [376, 212] on h4 "Average In: 2 Hrs 10 Mins" at bounding box center [298, 220] width 463 height 17
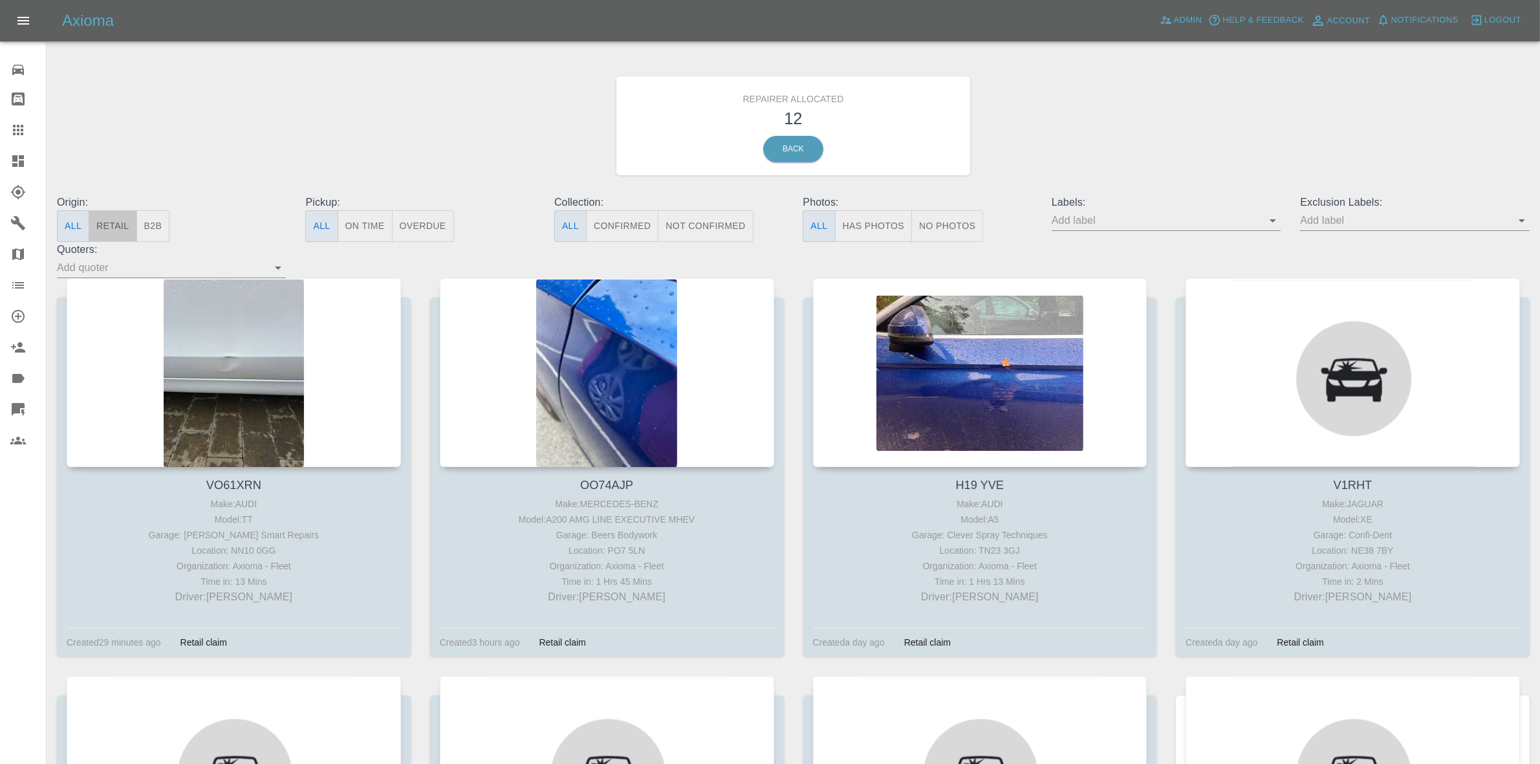
click at [105, 232] on button "Retail" at bounding box center [113, 226] width 48 height 32
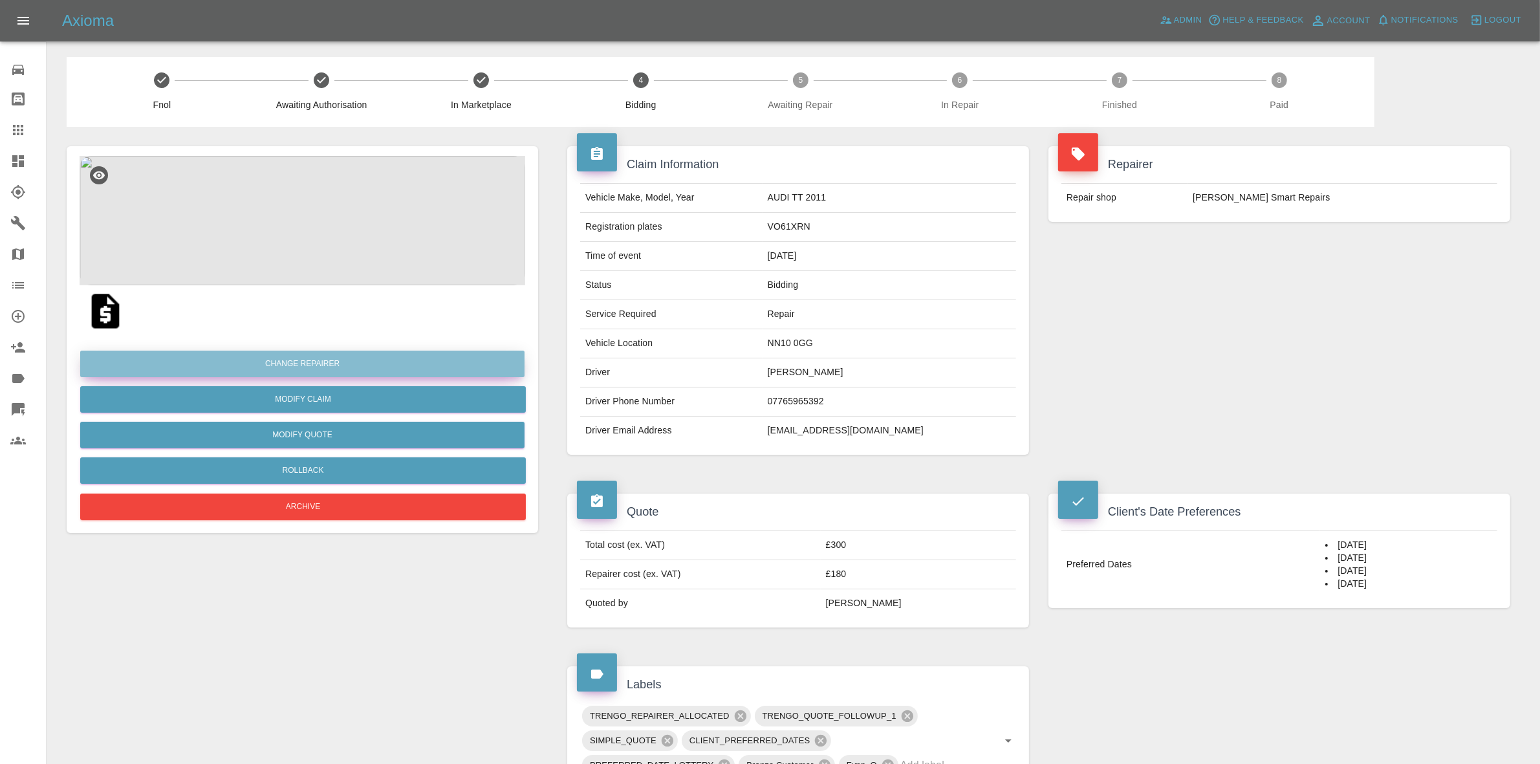
click at [285, 365] on button "Change Repairer" at bounding box center [302, 364] width 444 height 27
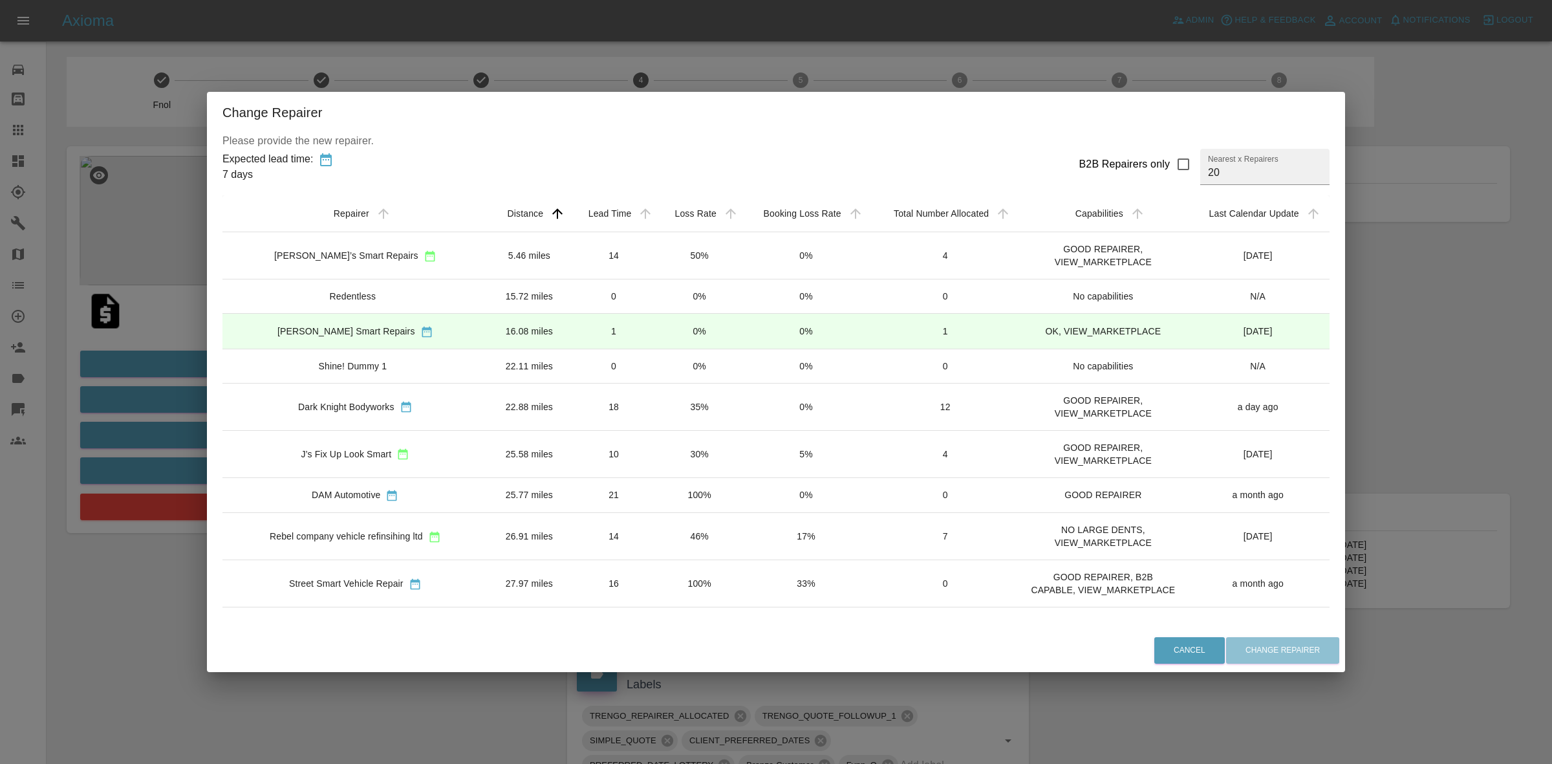
click at [683, 453] on td "30%" at bounding box center [699, 453] width 85 height 47
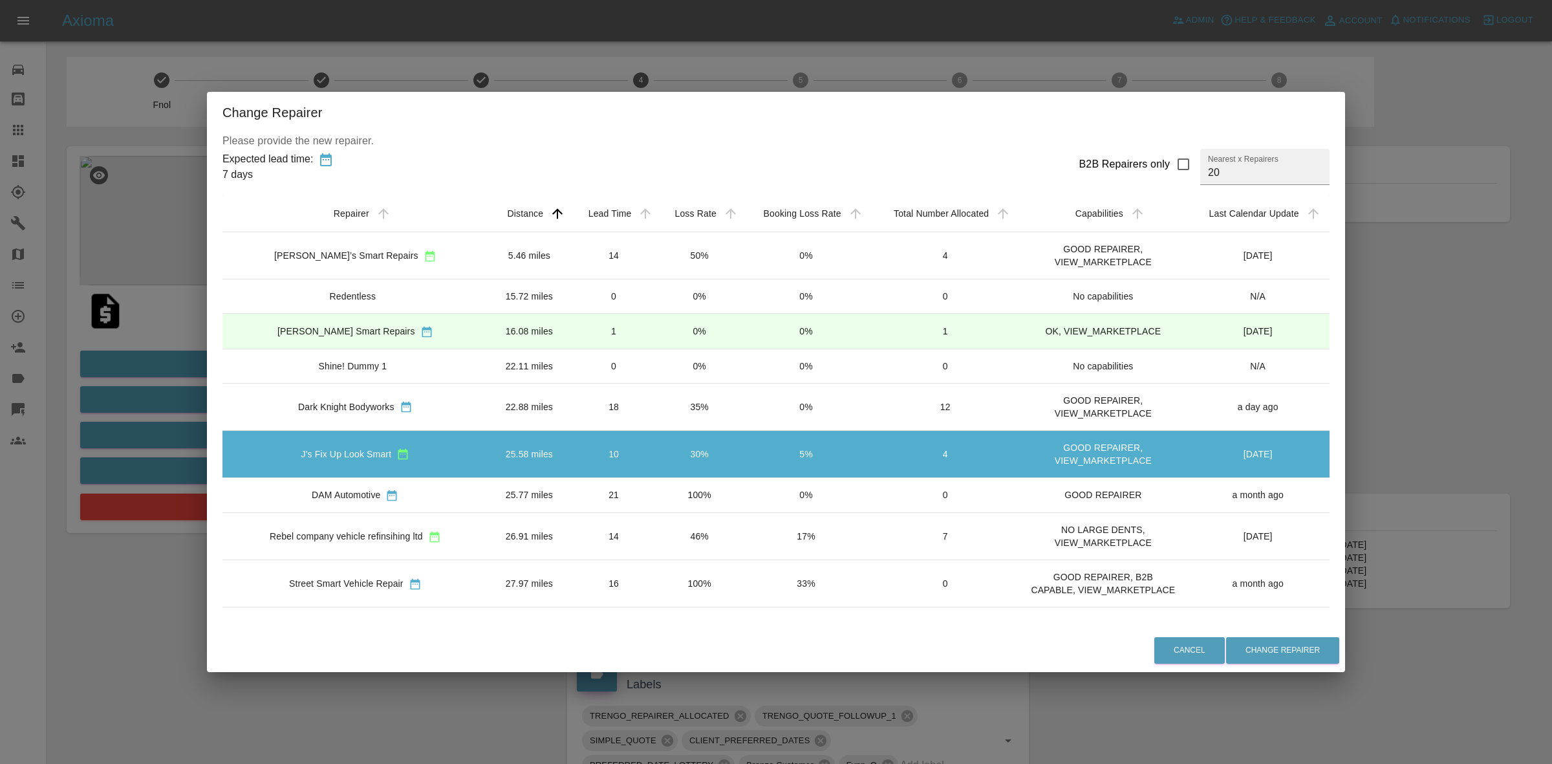
drag, startPoint x: 1541, startPoint y: 435, endPoint x: 1029, endPoint y: 444, distance: 512.4
click at [1543, 435] on div "Change Repairer Please provide the new repairer. Expected lead time: 7 days B2B…" at bounding box center [776, 382] width 1552 height 764
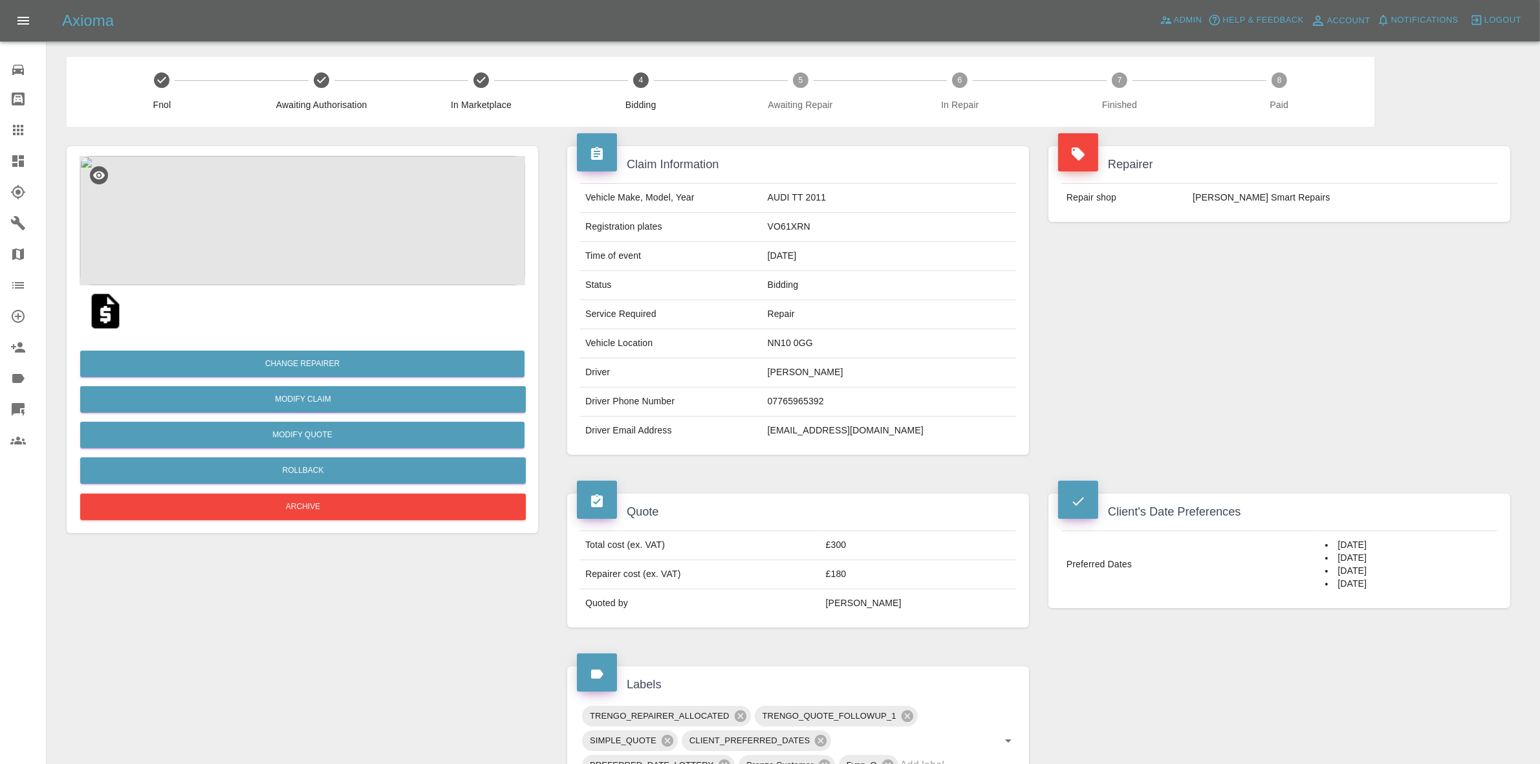
click at [763, 354] on td "Vehicle Location" at bounding box center [671, 343] width 182 height 29
click at [833, 347] on td "NN10 0GG" at bounding box center [890, 343] width 254 height 29
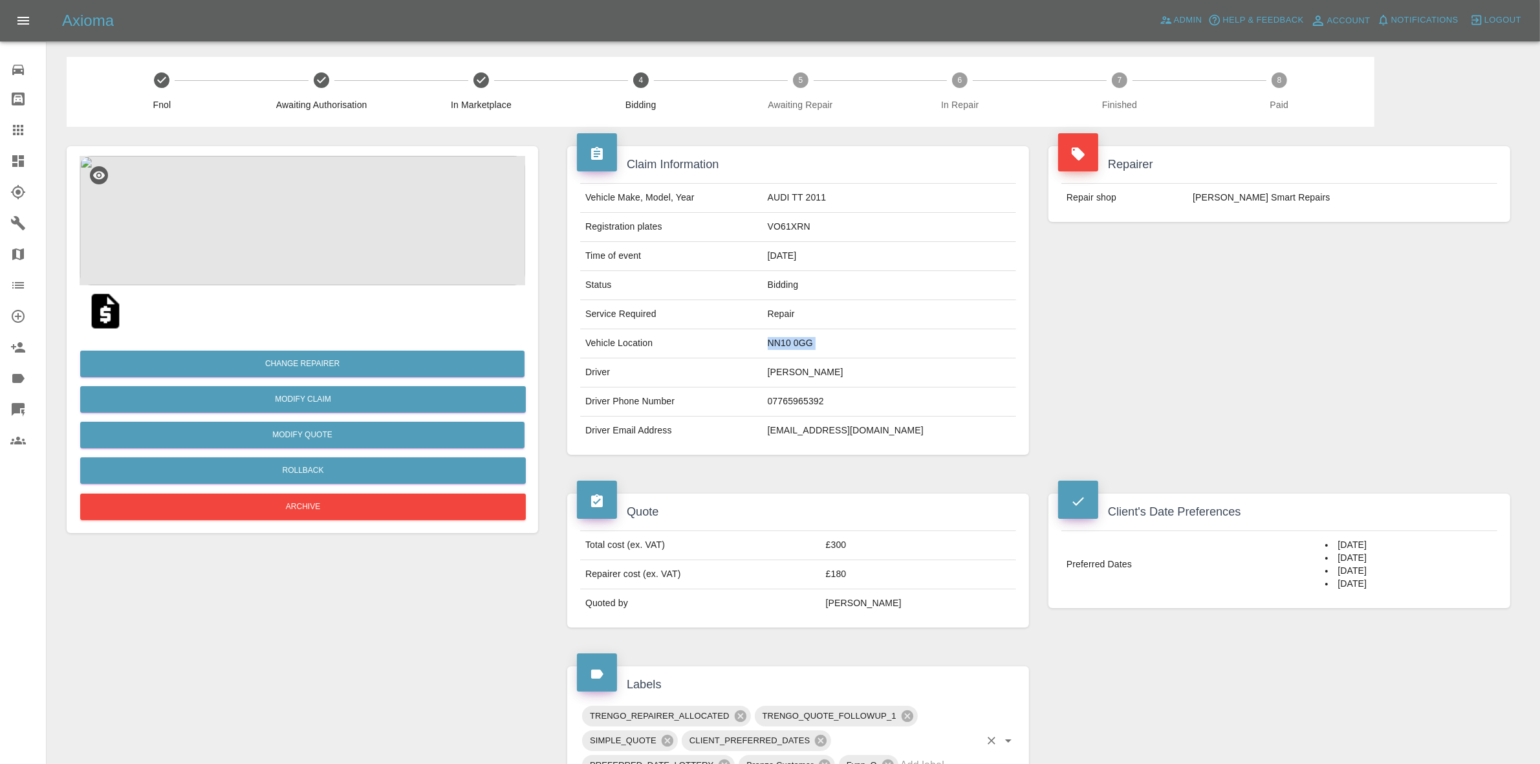
copy td "NN10 0GG"
click at [304, 356] on button "Change Repairer" at bounding box center [302, 364] width 444 height 27
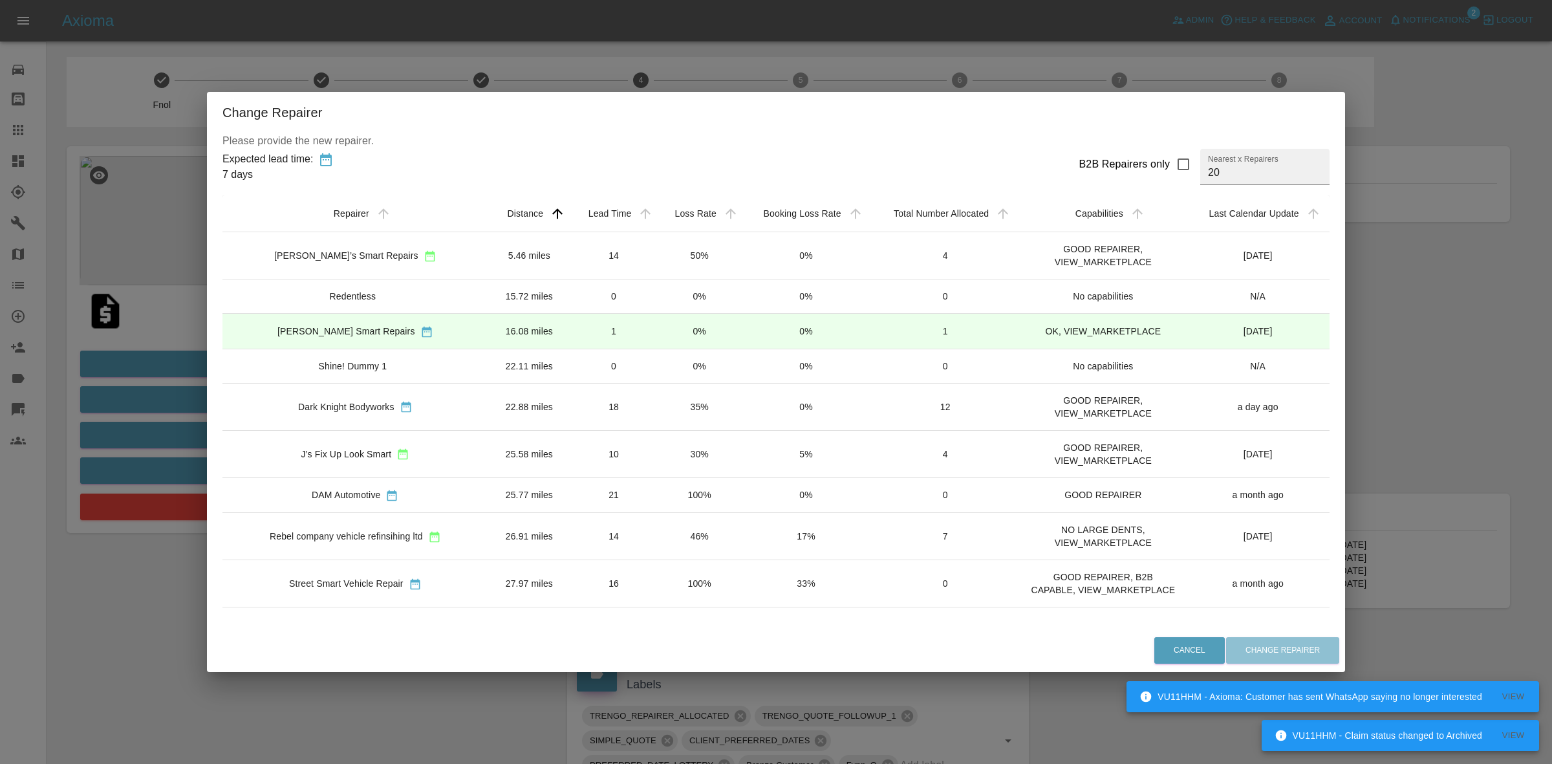
click at [1388, 382] on div "Change Repairer Please provide the new repairer. Expected lead time: 7 days B2B…" at bounding box center [776, 382] width 1552 height 764
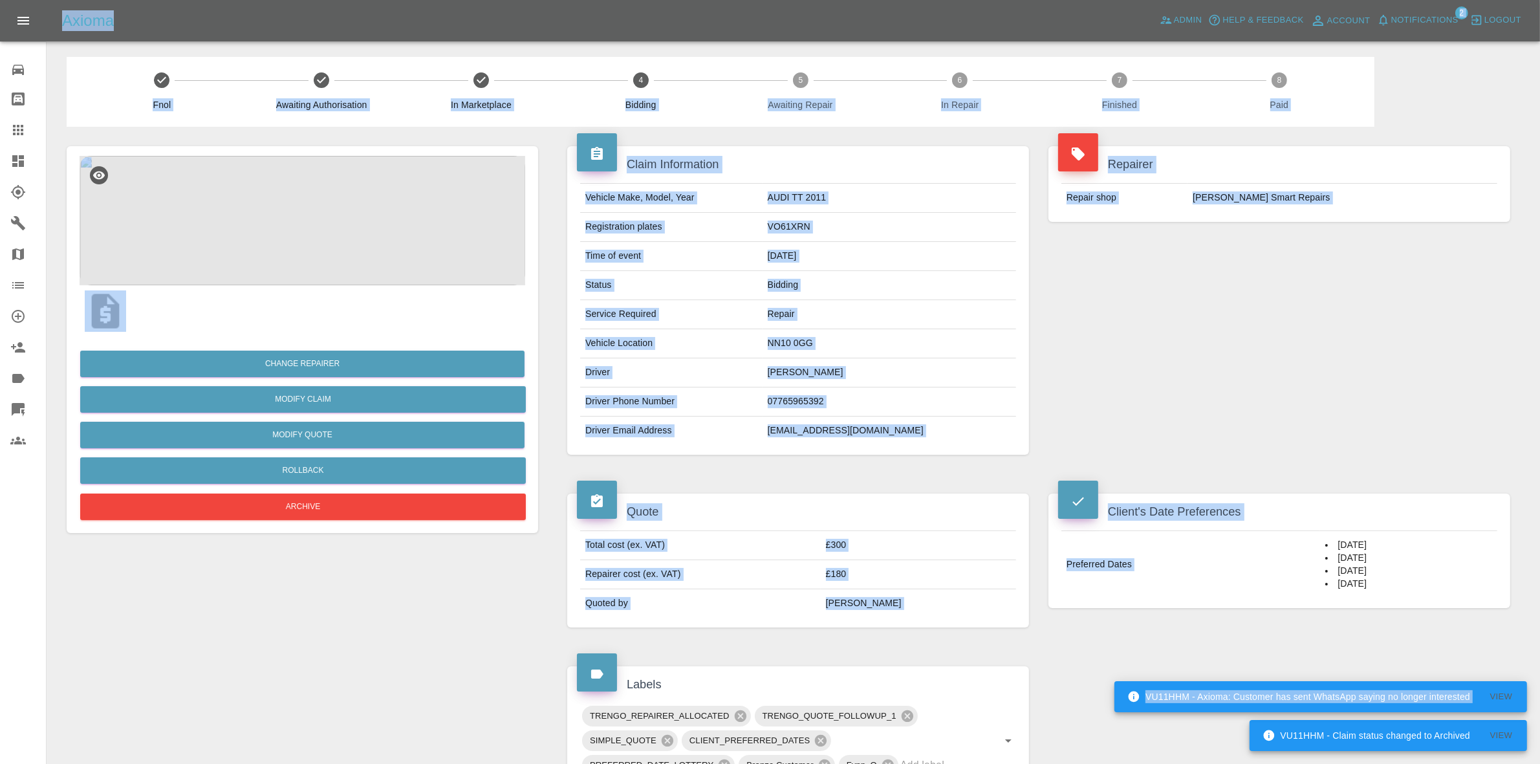
drag, startPoint x: 1308, startPoint y: 543, endPoint x: 1368, endPoint y: 676, distance: 145.6
click at [1402, 681] on div "VU11HHM - Claim status changed to Archived View VU11HHM - Axioma: Customer has …" at bounding box center [770, 633] width 1540 height 1266
click at [1276, 560] on td "Preferred Dates" at bounding box center [1191, 564] width 259 height 67
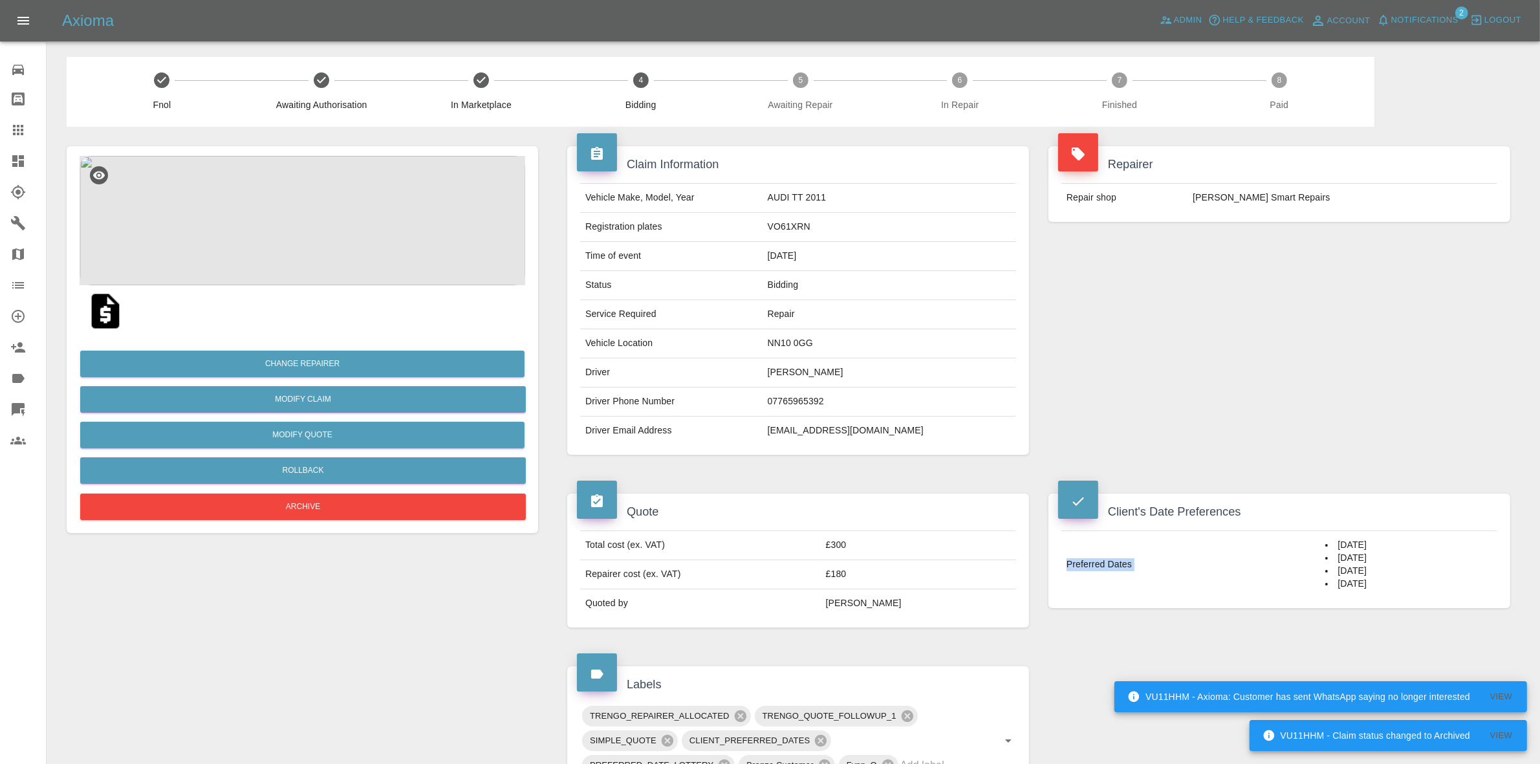
drag, startPoint x: 1304, startPoint y: 545, endPoint x: 1381, endPoint y: 655, distance: 133.7
click at [1381, 655] on div "Claim Information Vehicle Make, Model, Year AUDI TT 2011 Registration plates VO…" at bounding box center [1039, 654] width 963 height 1054
copy tbody "Preferred Dates"
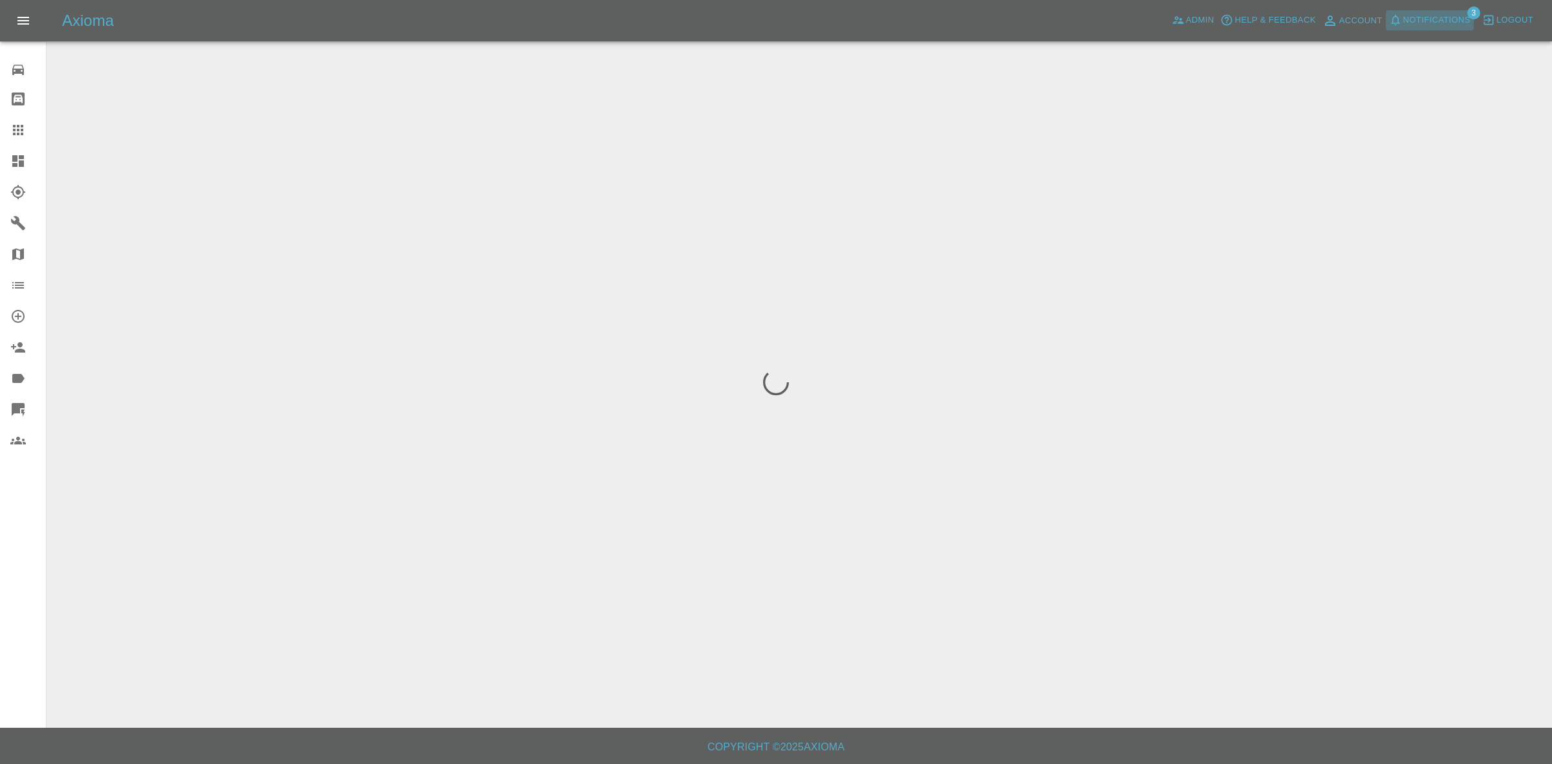
click at [1438, 13] on span "Notifications" at bounding box center [1437, 20] width 67 height 15
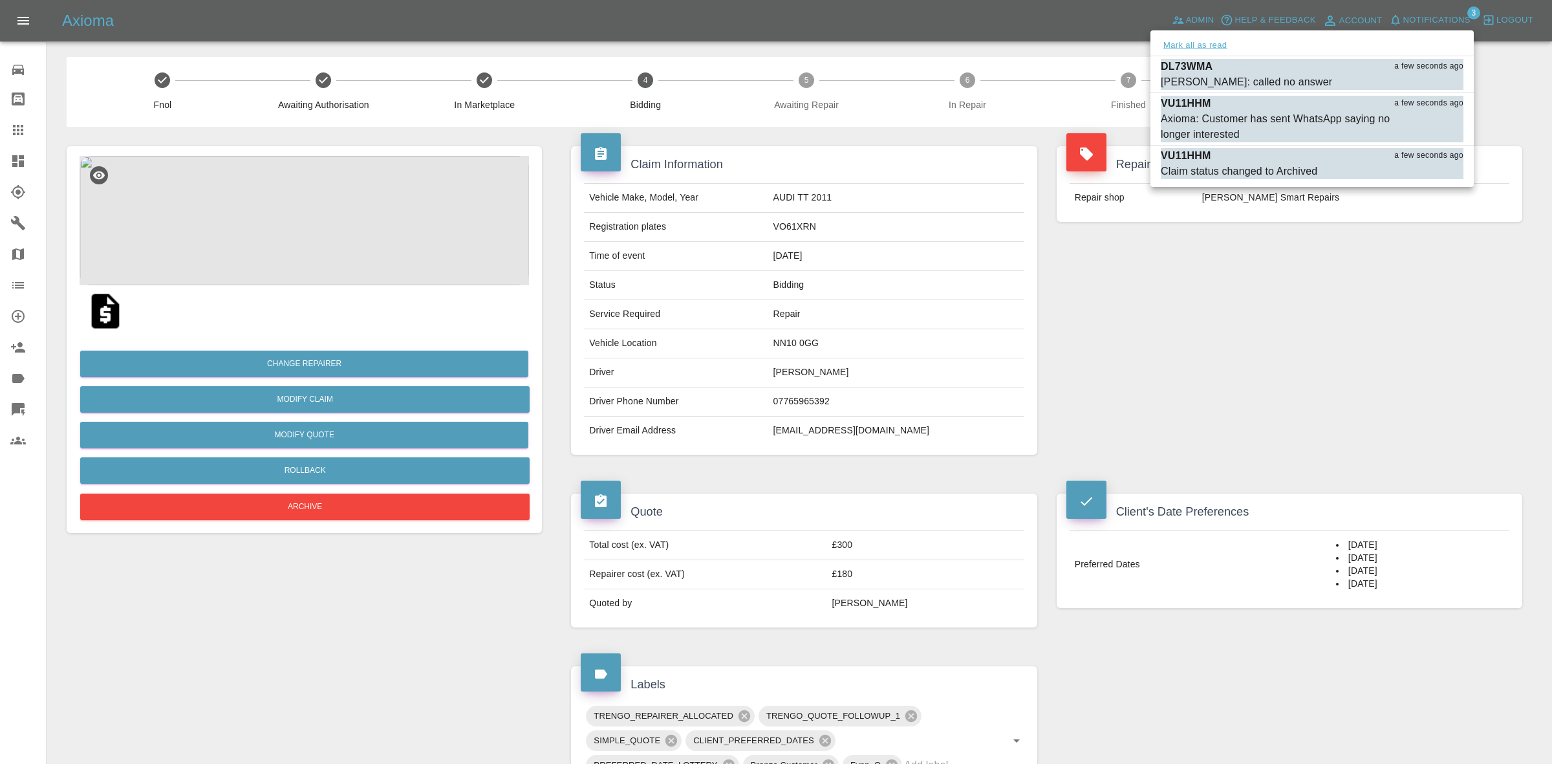
click at [1207, 49] on button "Mark all as read" at bounding box center [1195, 45] width 69 height 15
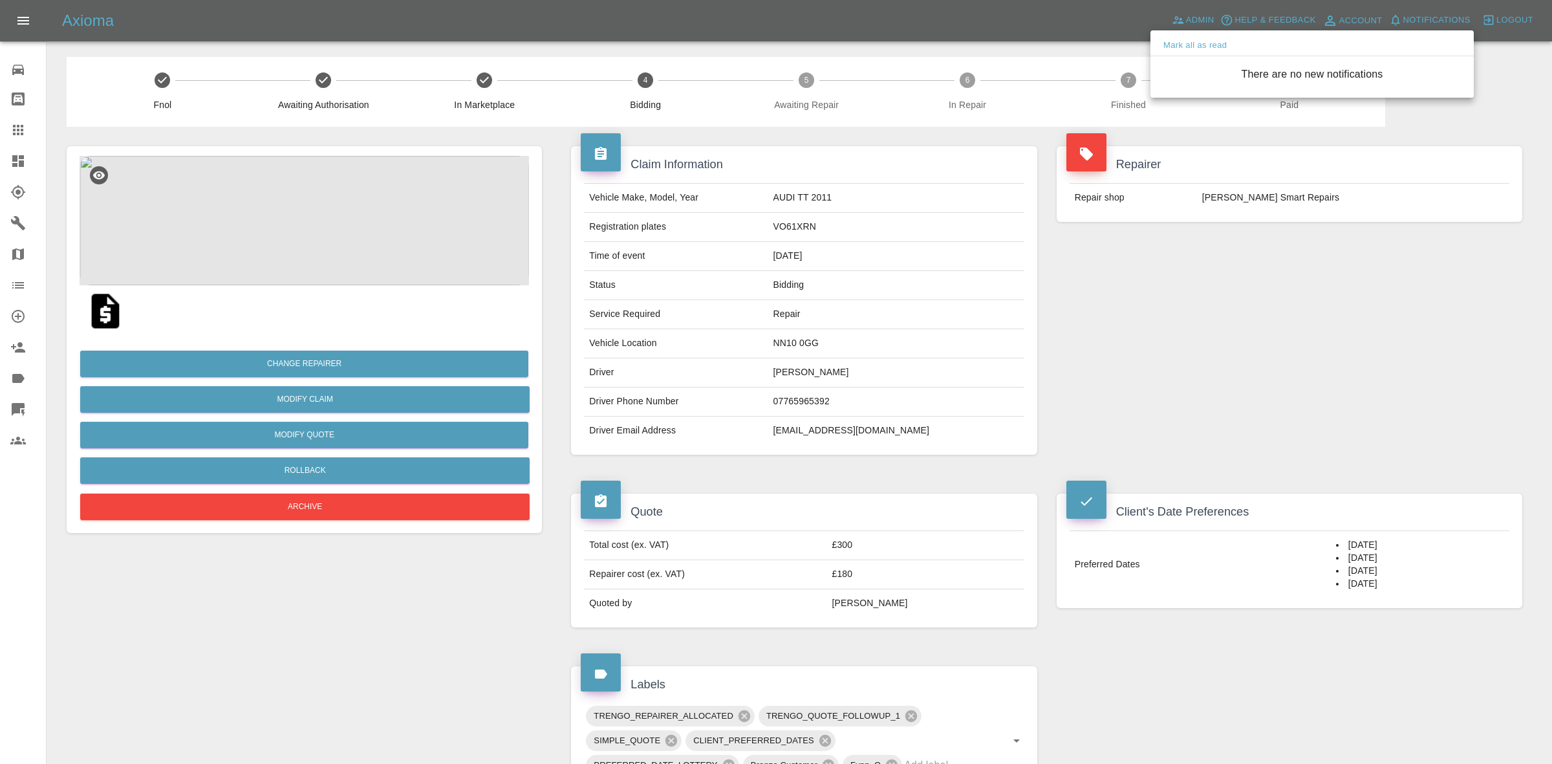
drag, startPoint x: 1381, startPoint y: 285, endPoint x: 1376, endPoint y: 292, distance: 8.8
click at [1382, 288] on div at bounding box center [776, 382] width 1552 height 764
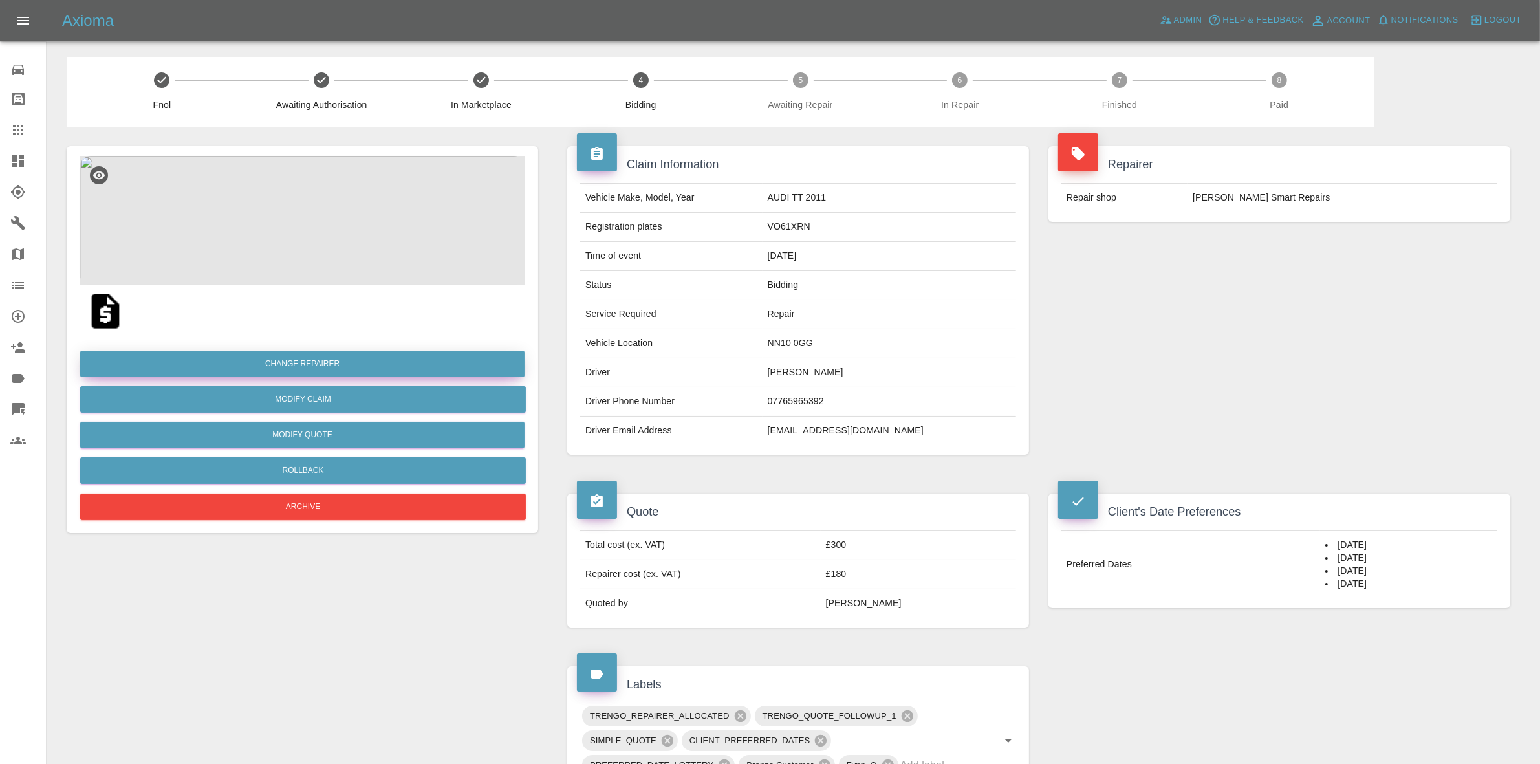
drag, startPoint x: 277, startPoint y: 349, endPoint x: 314, endPoint y: 366, distance: 41.1
click at [277, 348] on div "Change Repairer Modify Claim Modify Quote Rollback Archive" at bounding box center [303, 430] width 446 height 186
click at [270, 343] on div "Change Repairer Modify Claim Modify Quote Rollback Archive" at bounding box center [303, 430] width 446 height 186
click at [294, 364] on button "Change Repairer" at bounding box center [302, 364] width 444 height 27
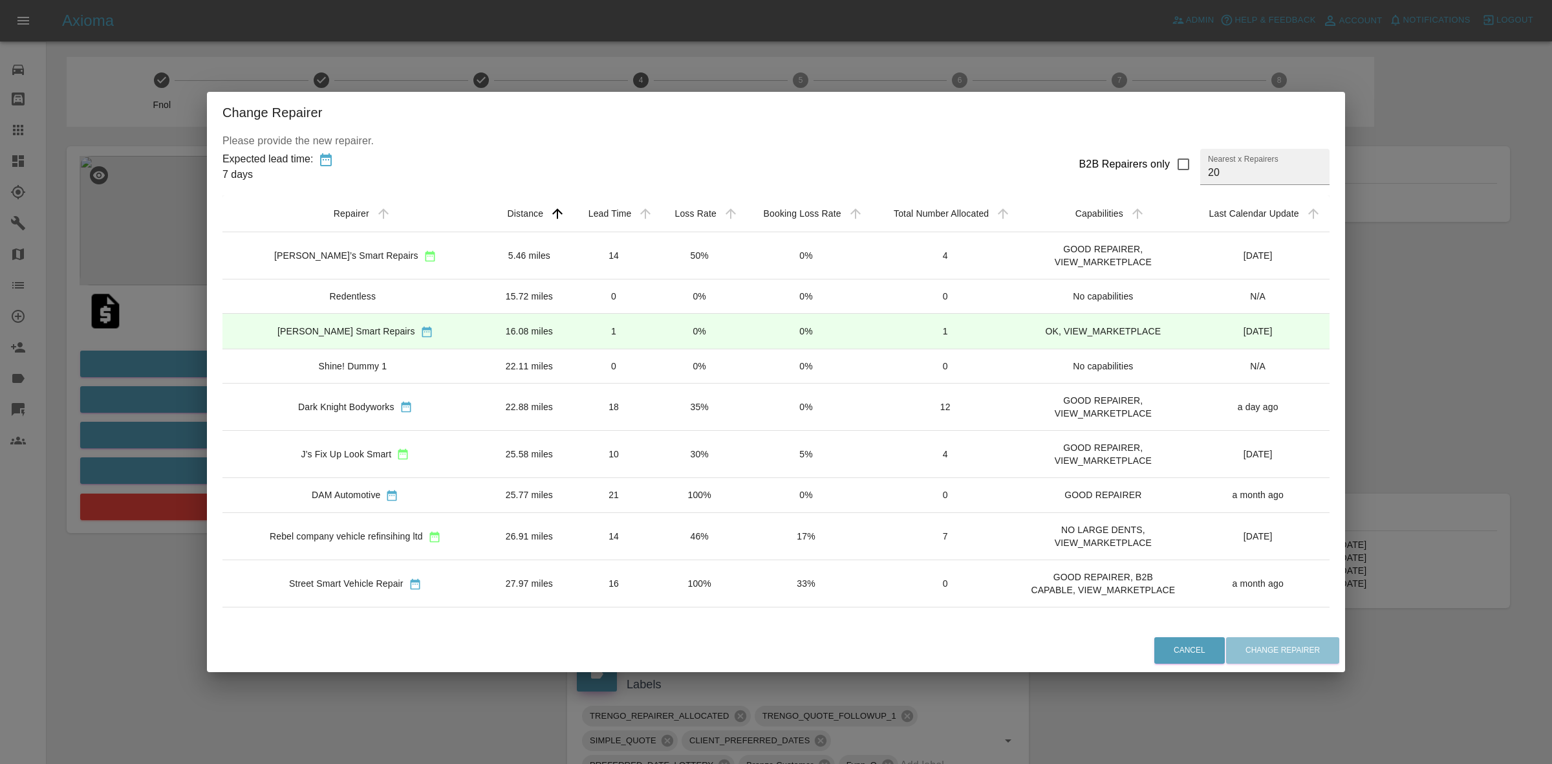
drag, startPoint x: 638, startPoint y: 260, endPoint x: 689, endPoint y: 338, distance: 93.1
click at [657, 260] on td "50%" at bounding box center [699, 255] width 85 height 47
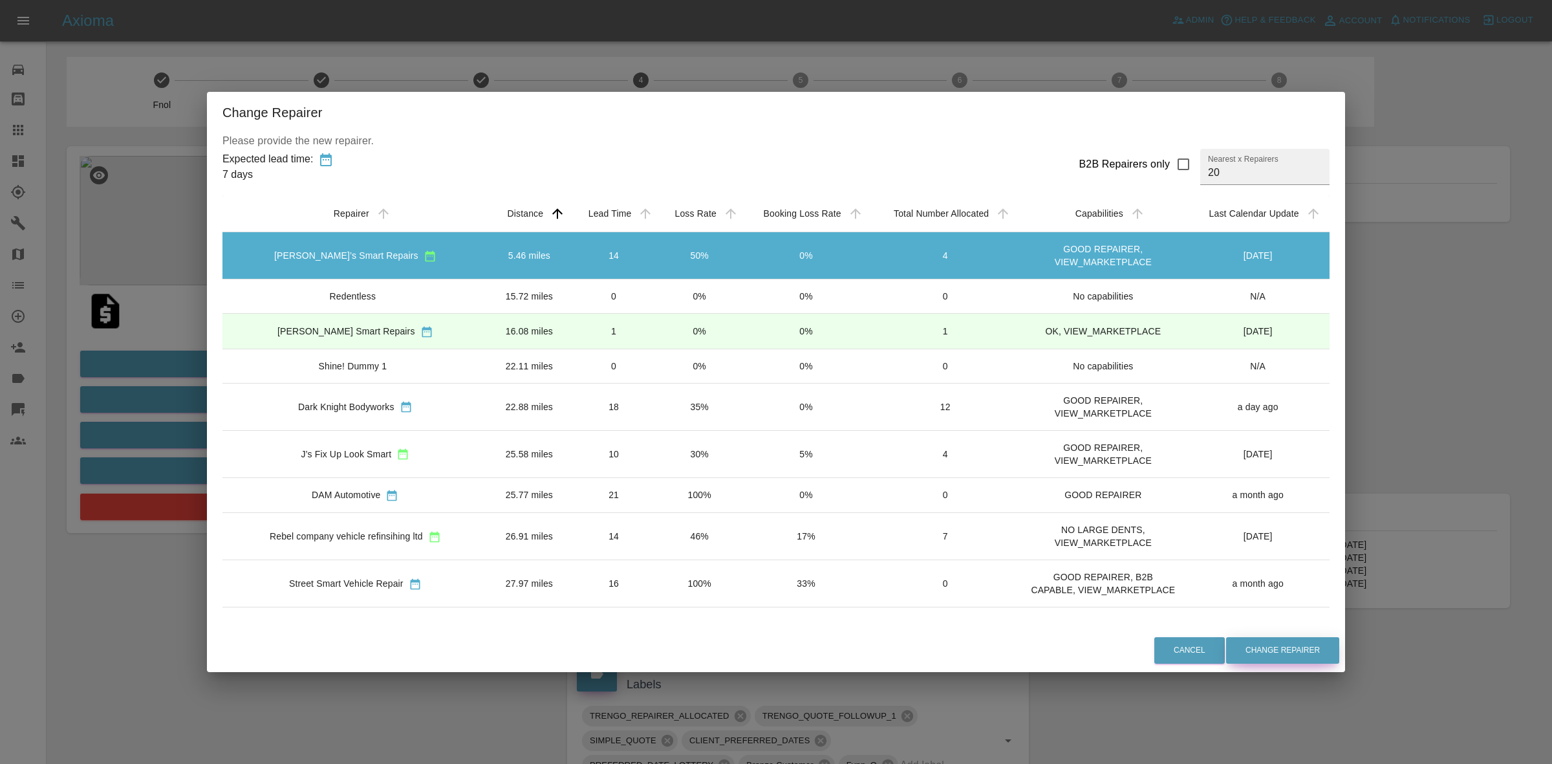
click at [1298, 644] on button "Change Repairer" at bounding box center [1282, 650] width 113 height 27
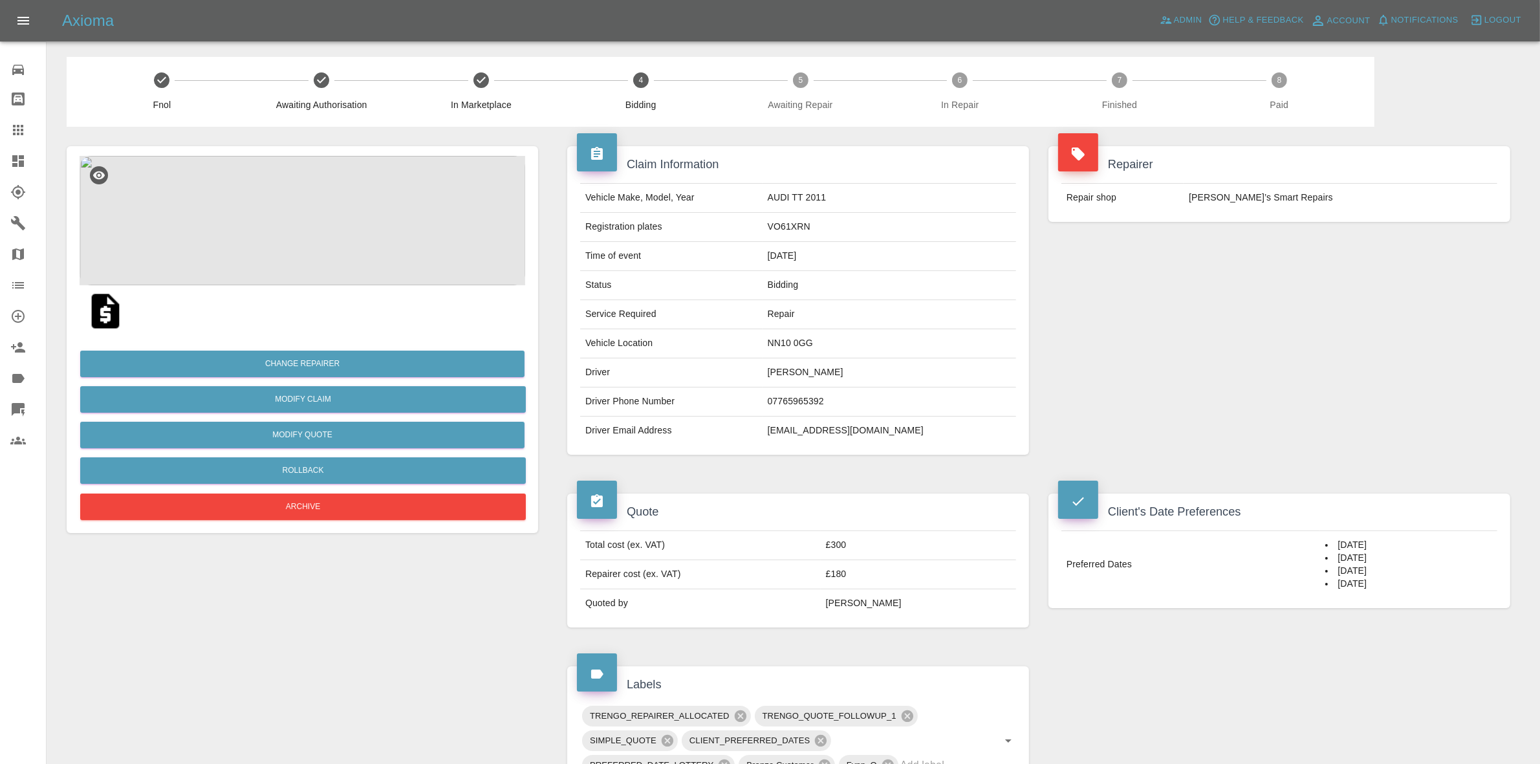
click at [1382, 243] on div "Repairer Repair shop Freddie’s Smart Repairs" at bounding box center [1279, 300] width 481 height 347
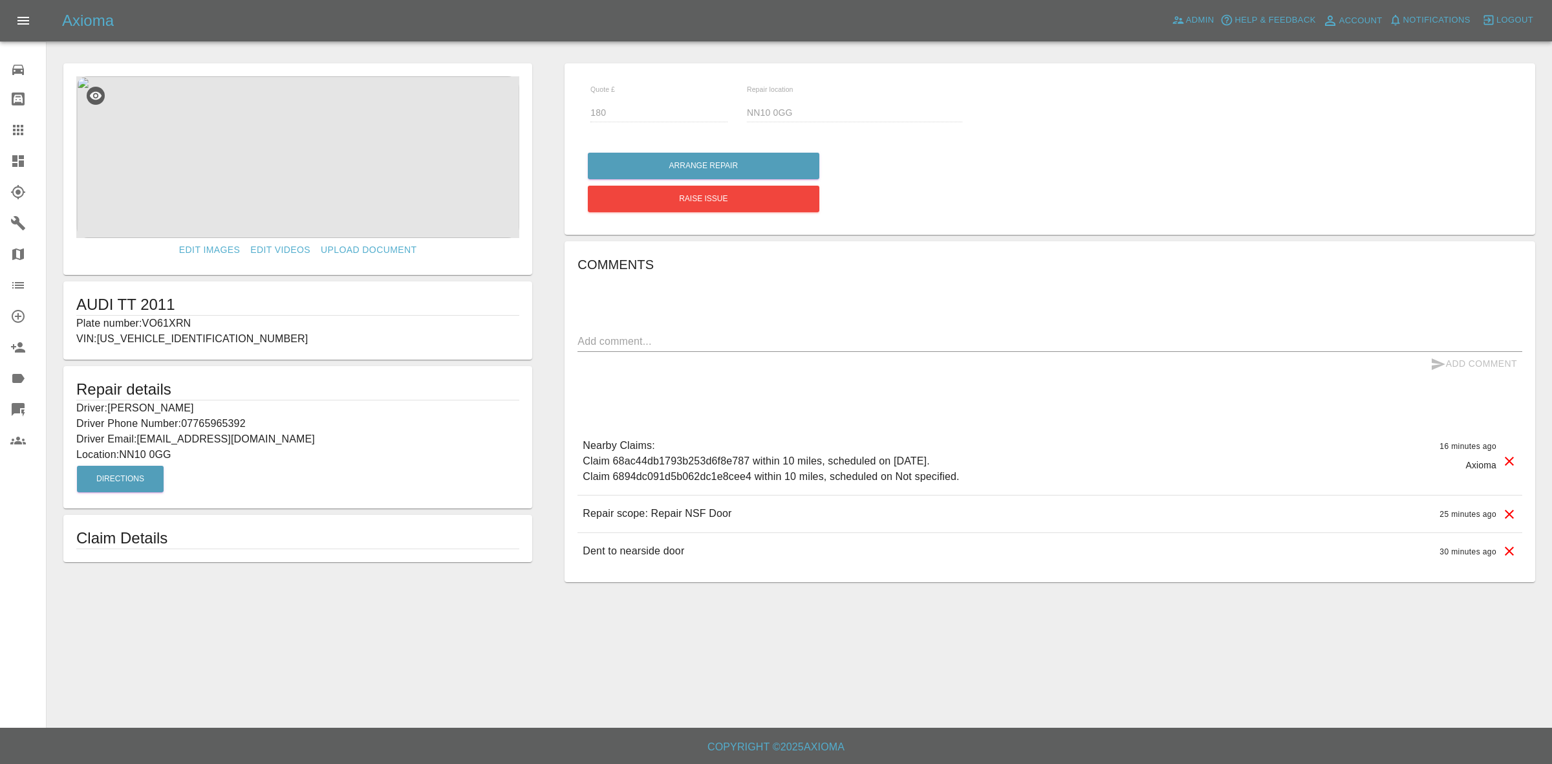
drag, startPoint x: 0, startPoint y: 162, endPoint x: 40, endPoint y: 65, distance: 104.4
click at [0, 162] on link "Dashboard" at bounding box center [23, 161] width 46 height 31
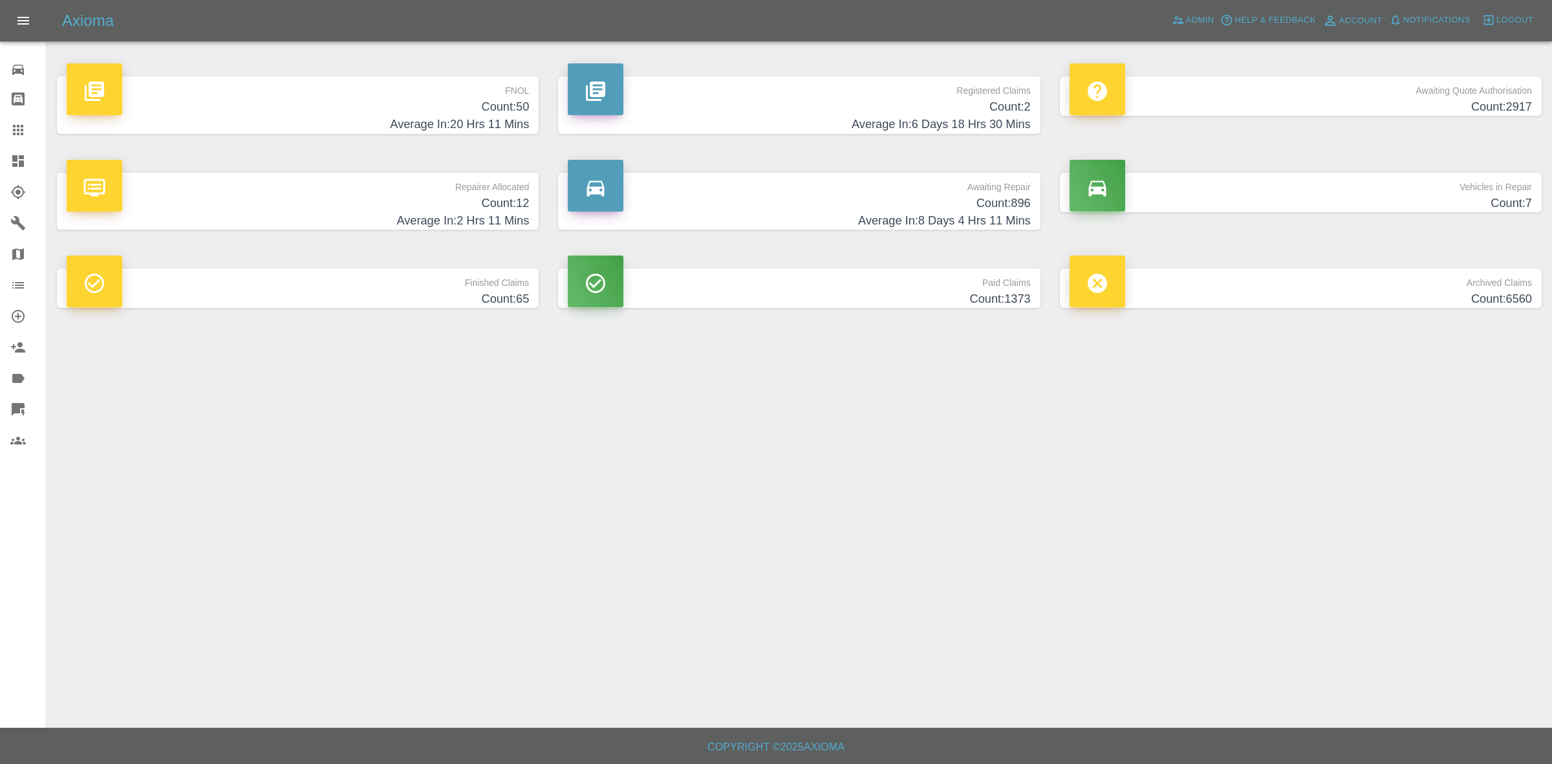
click at [415, 204] on h4 "Count: 12" at bounding box center [298, 203] width 463 height 17
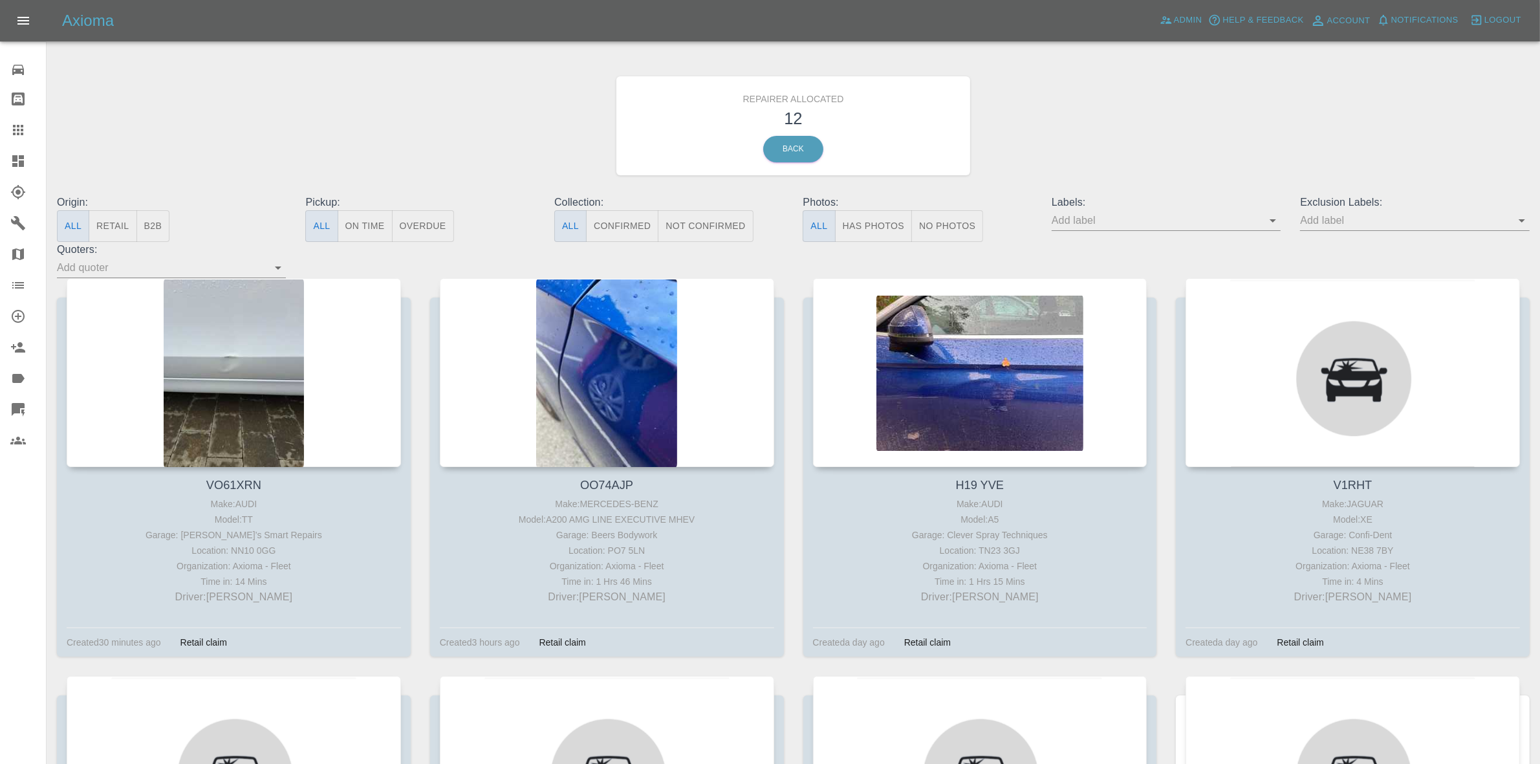
click at [111, 228] on button "Retail" at bounding box center [113, 226] width 48 height 32
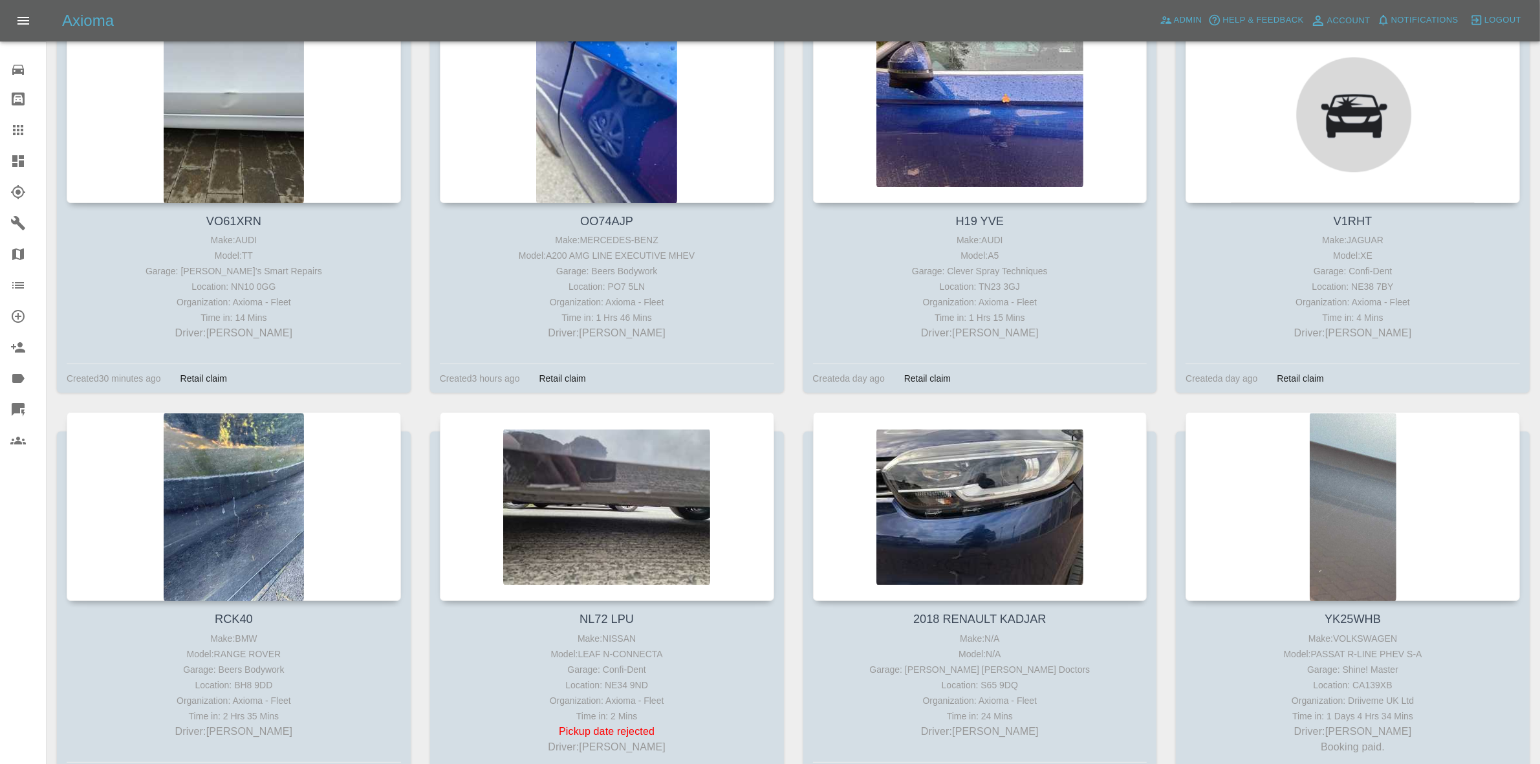
scroll to position [377, 0]
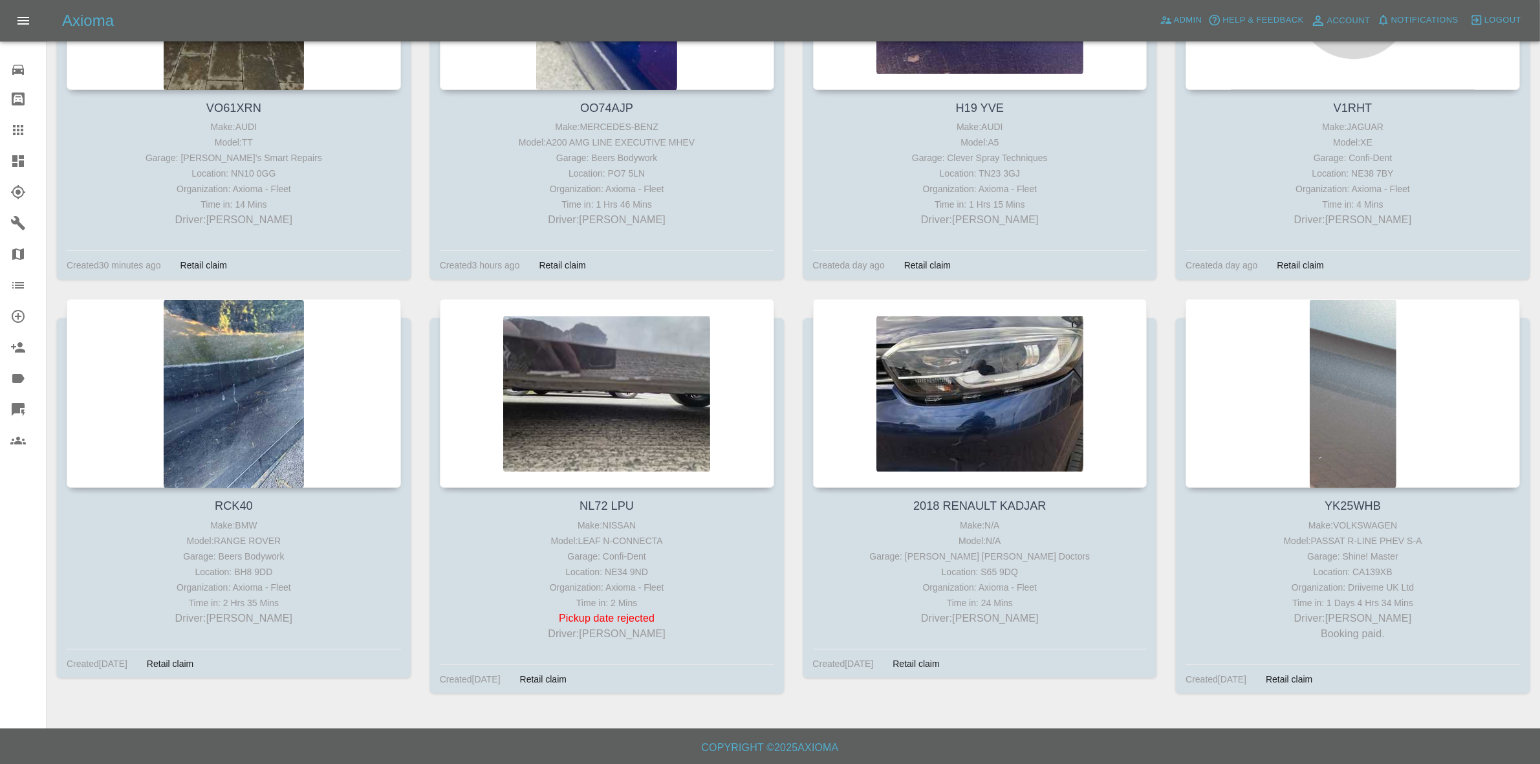
click at [16, 172] on link "Dashboard" at bounding box center [23, 161] width 46 height 31
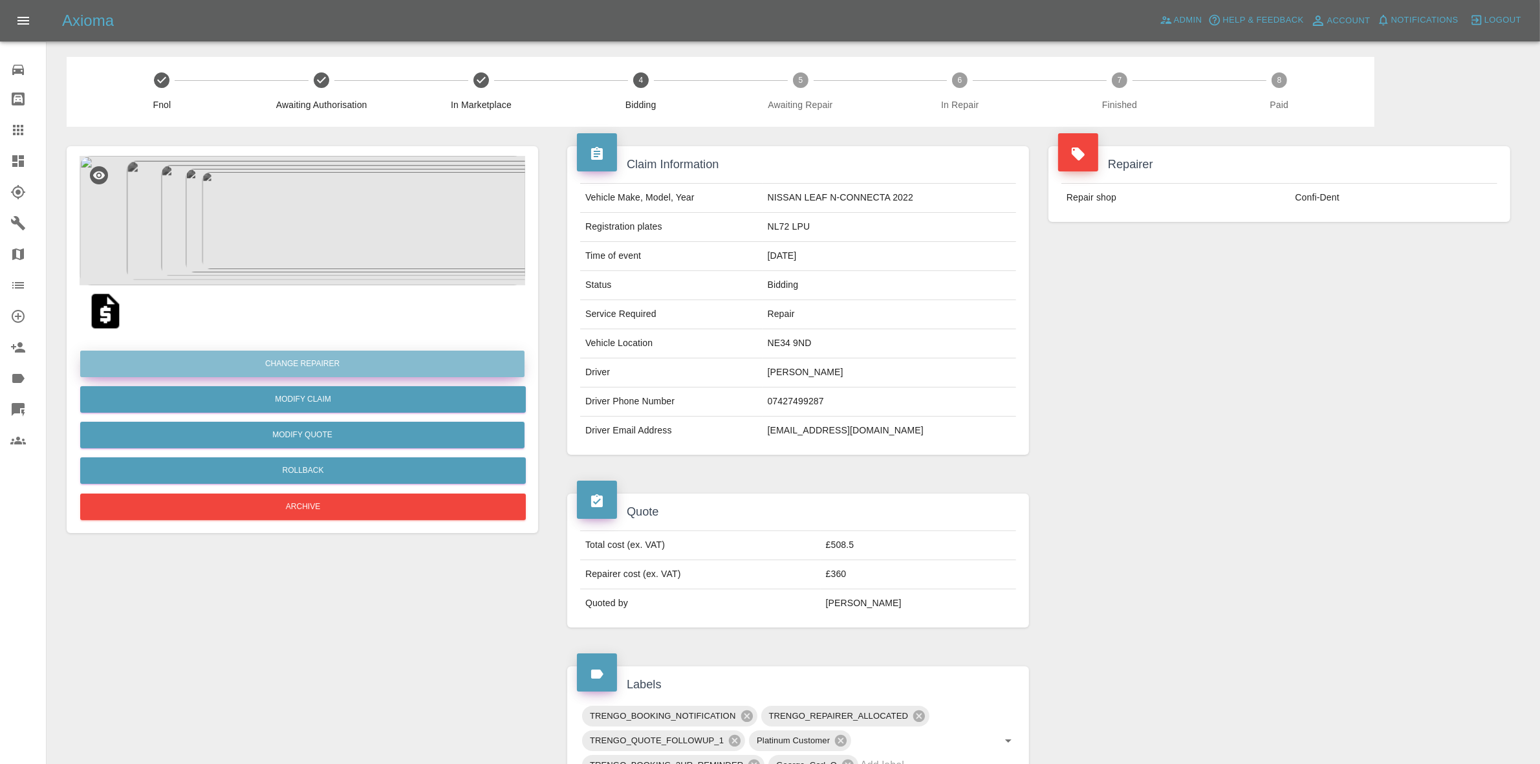
click at [301, 367] on button "Change Repairer" at bounding box center [302, 364] width 444 height 27
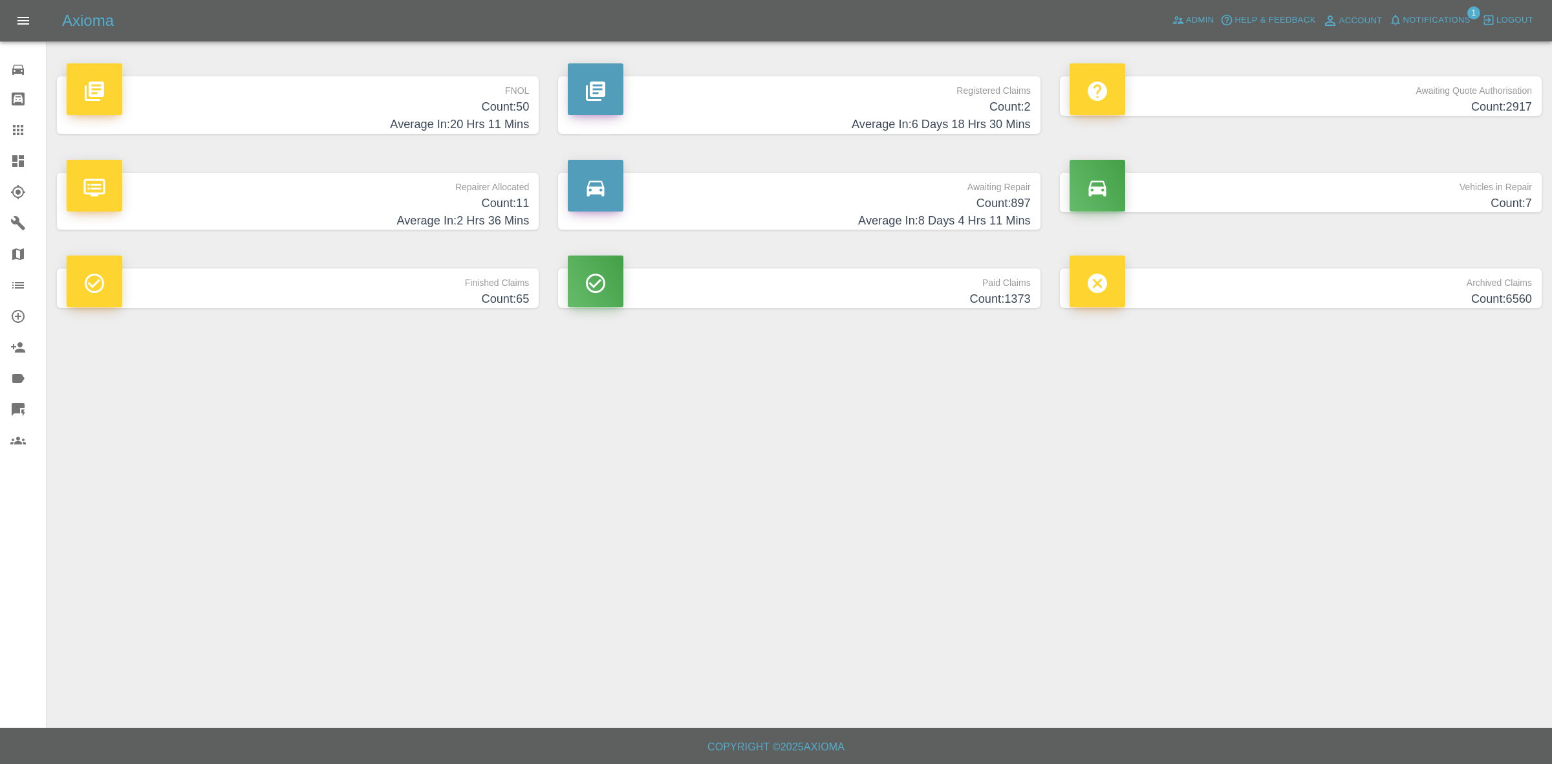
click at [501, 211] on h4 "Count: 11" at bounding box center [298, 203] width 463 height 17
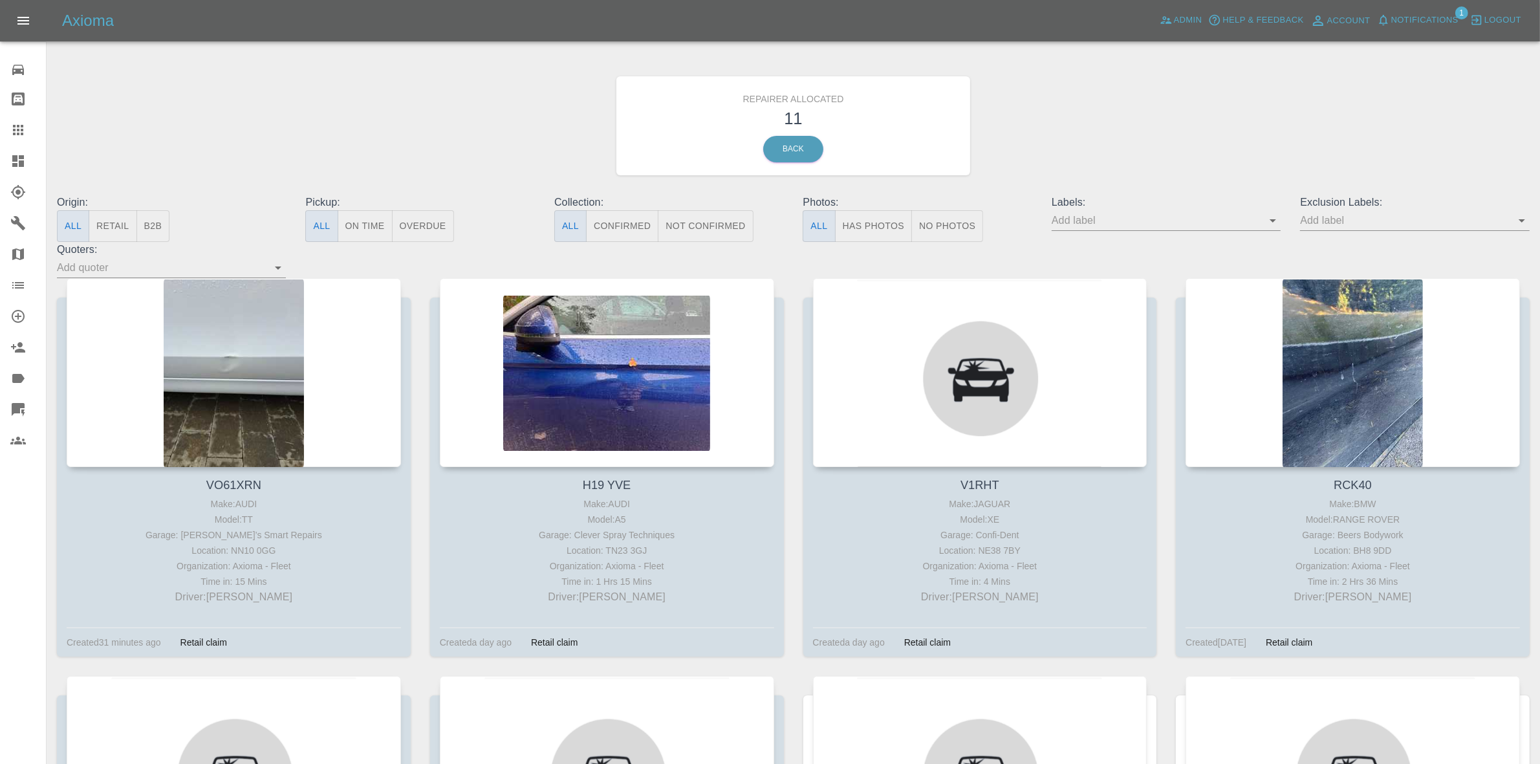
click at [1437, 20] on span "Notifications" at bounding box center [1424, 20] width 67 height 15
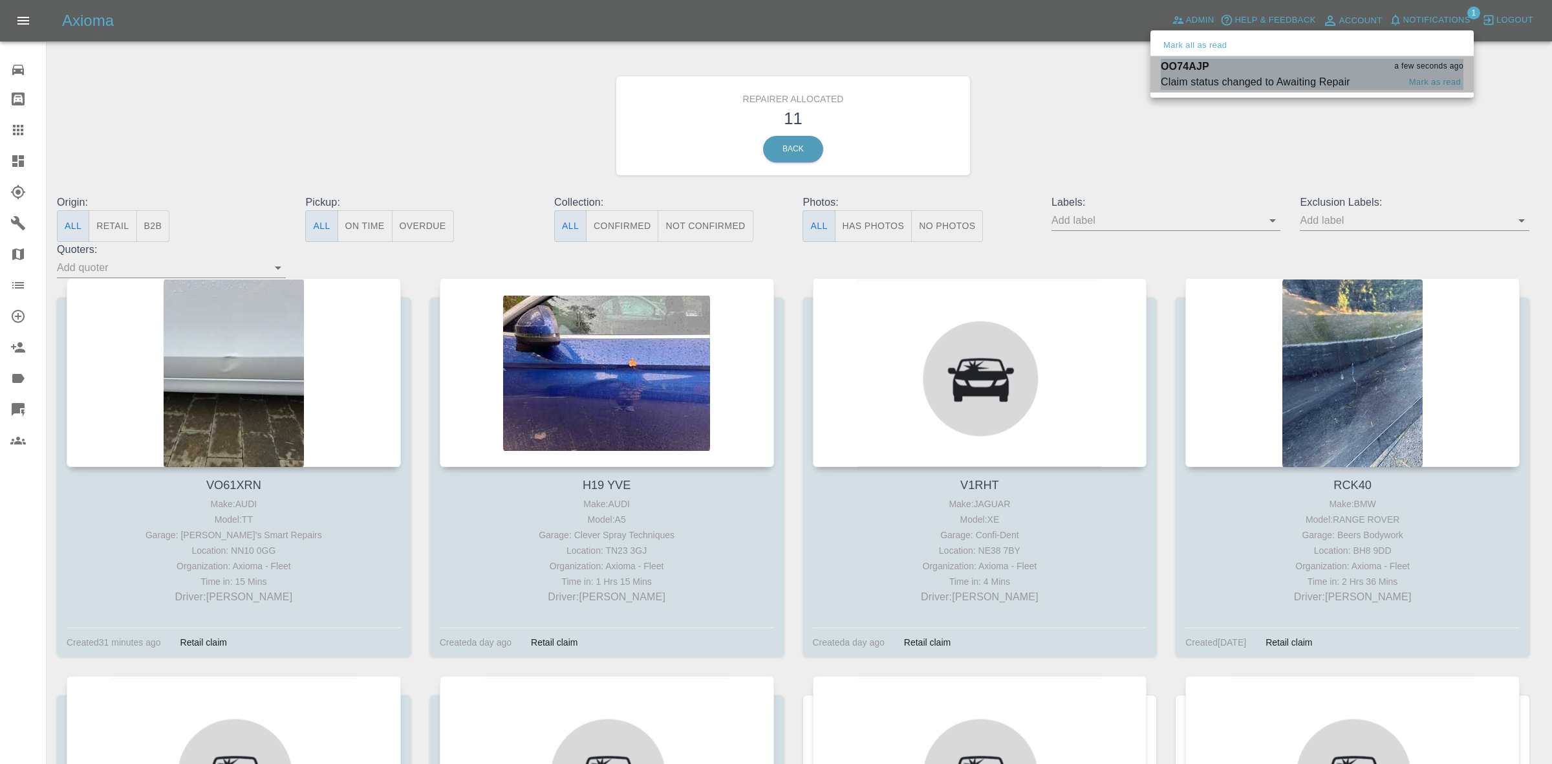
click at [1273, 65] on div "OO74AJP a few seconds ago" at bounding box center [1312, 67] width 303 height 16
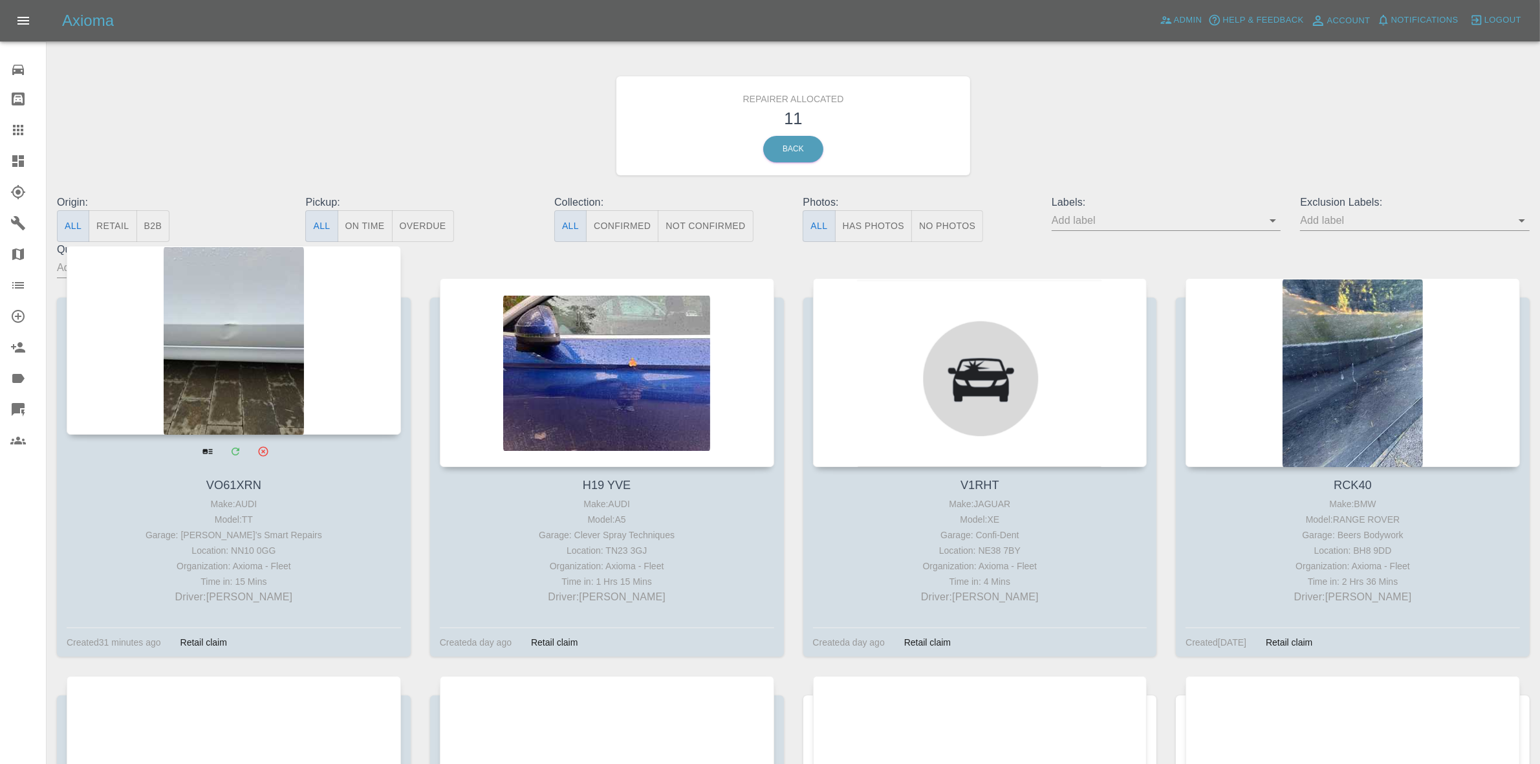
click at [227, 325] on div at bounding box center [234, 340] width 334 height 189
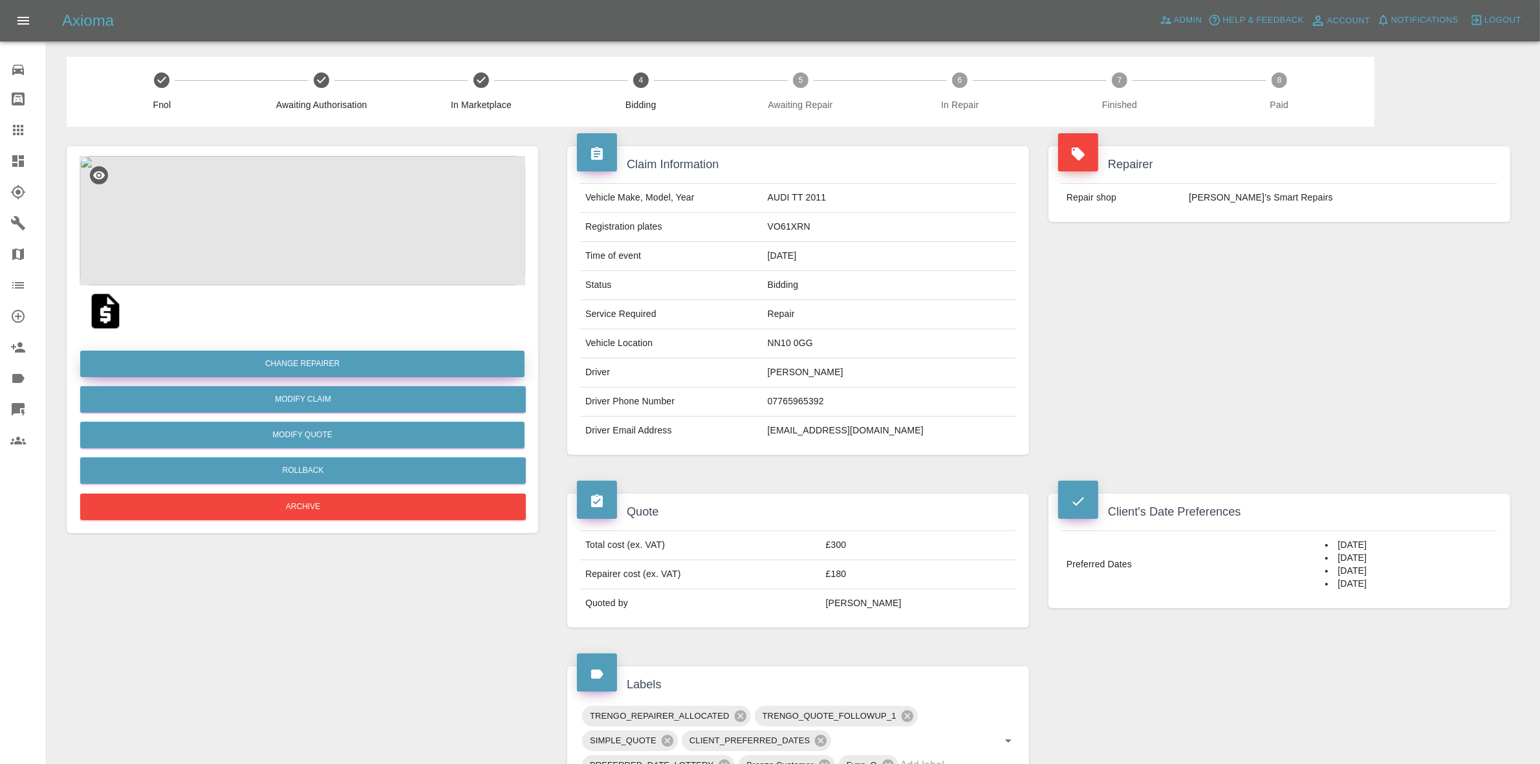
click at [312, 351] on button "Change Repairer" at bounding box center [302, 364] width 444 height 27
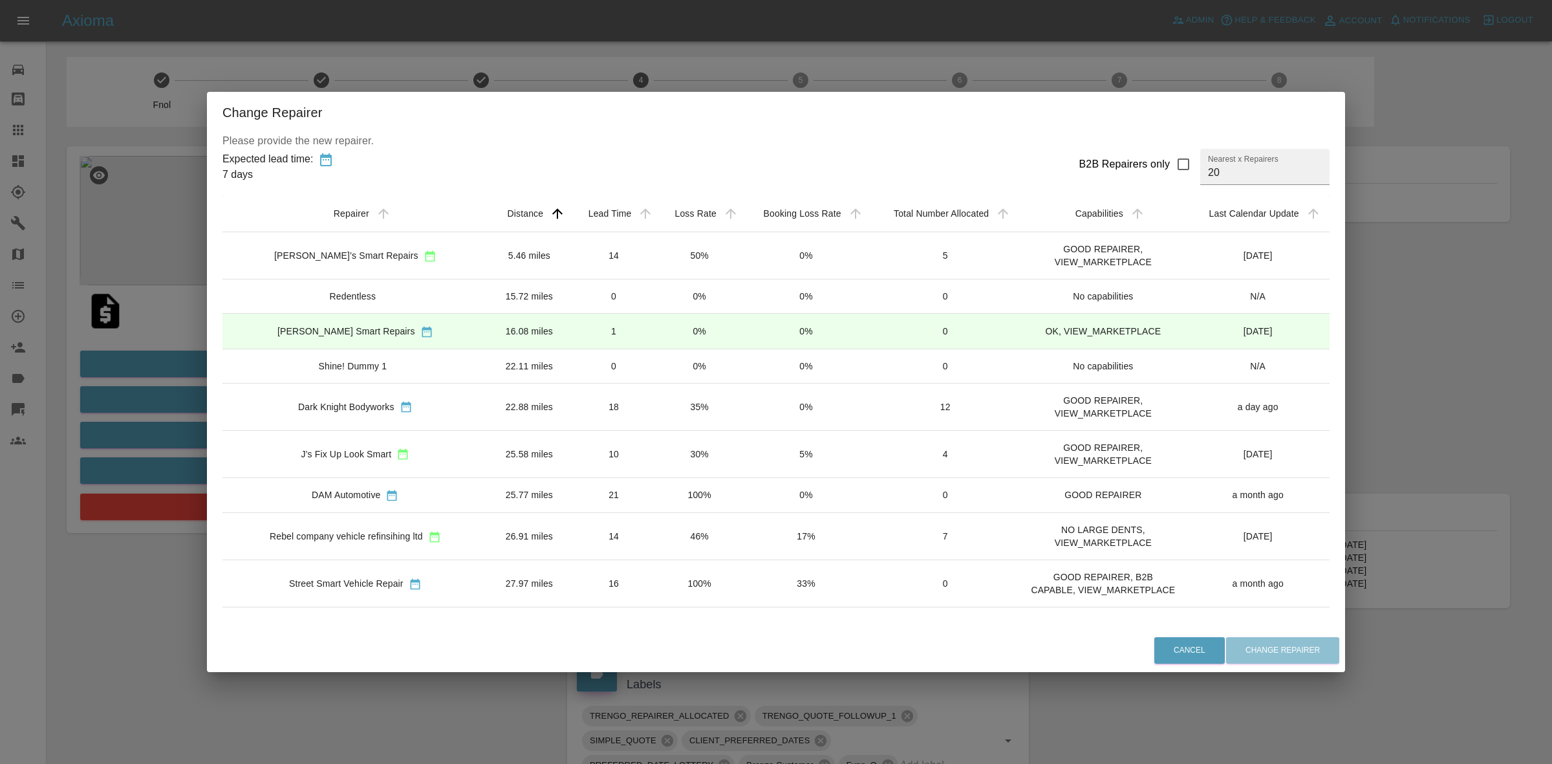
click at [657, 469] on td "30%" at bounding box center [699, 453] width 85 height 47
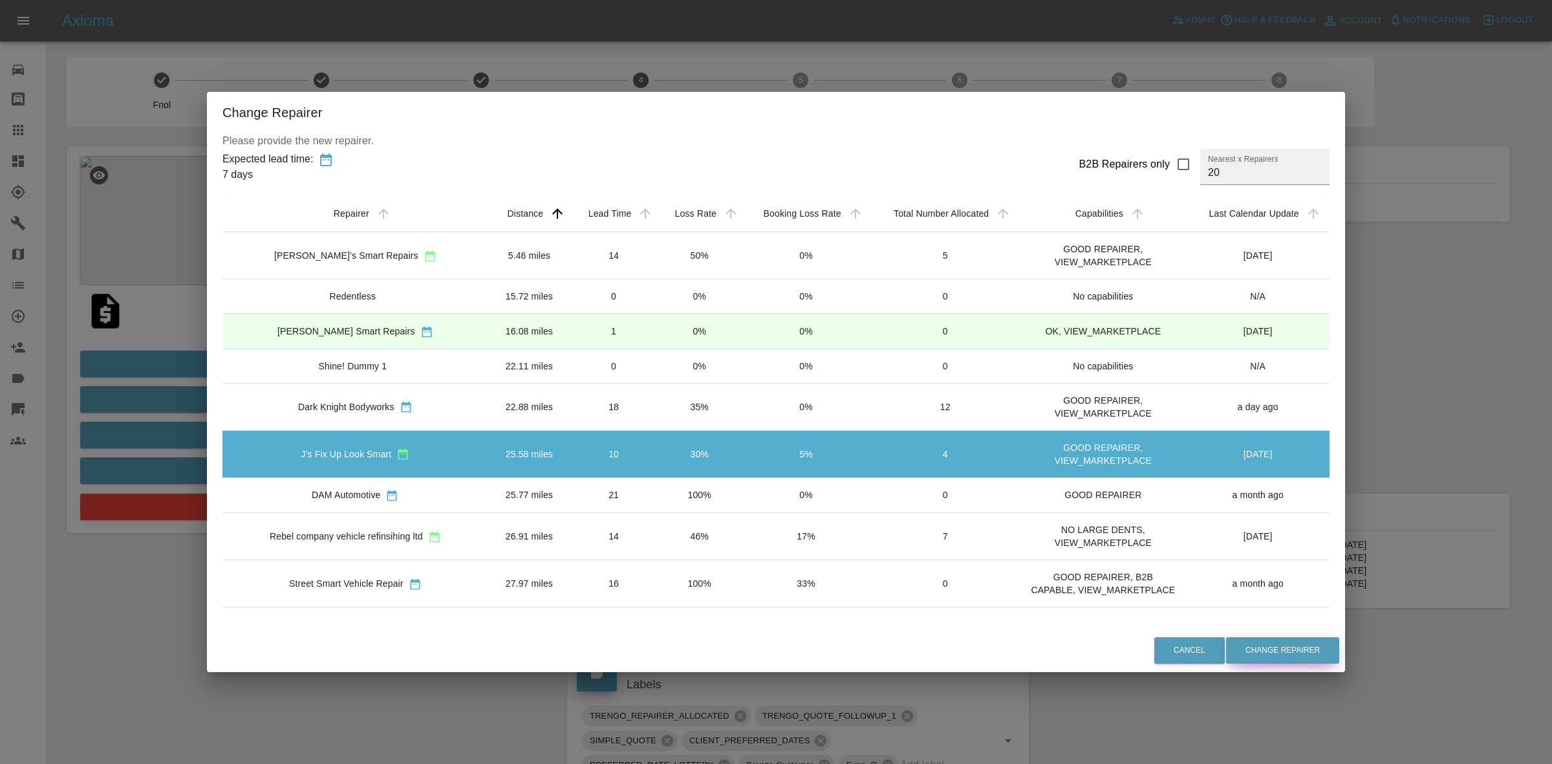
click at [1253, 653] on button "Change Repairer" at bounding box center [1282, 650] width 113 height 27
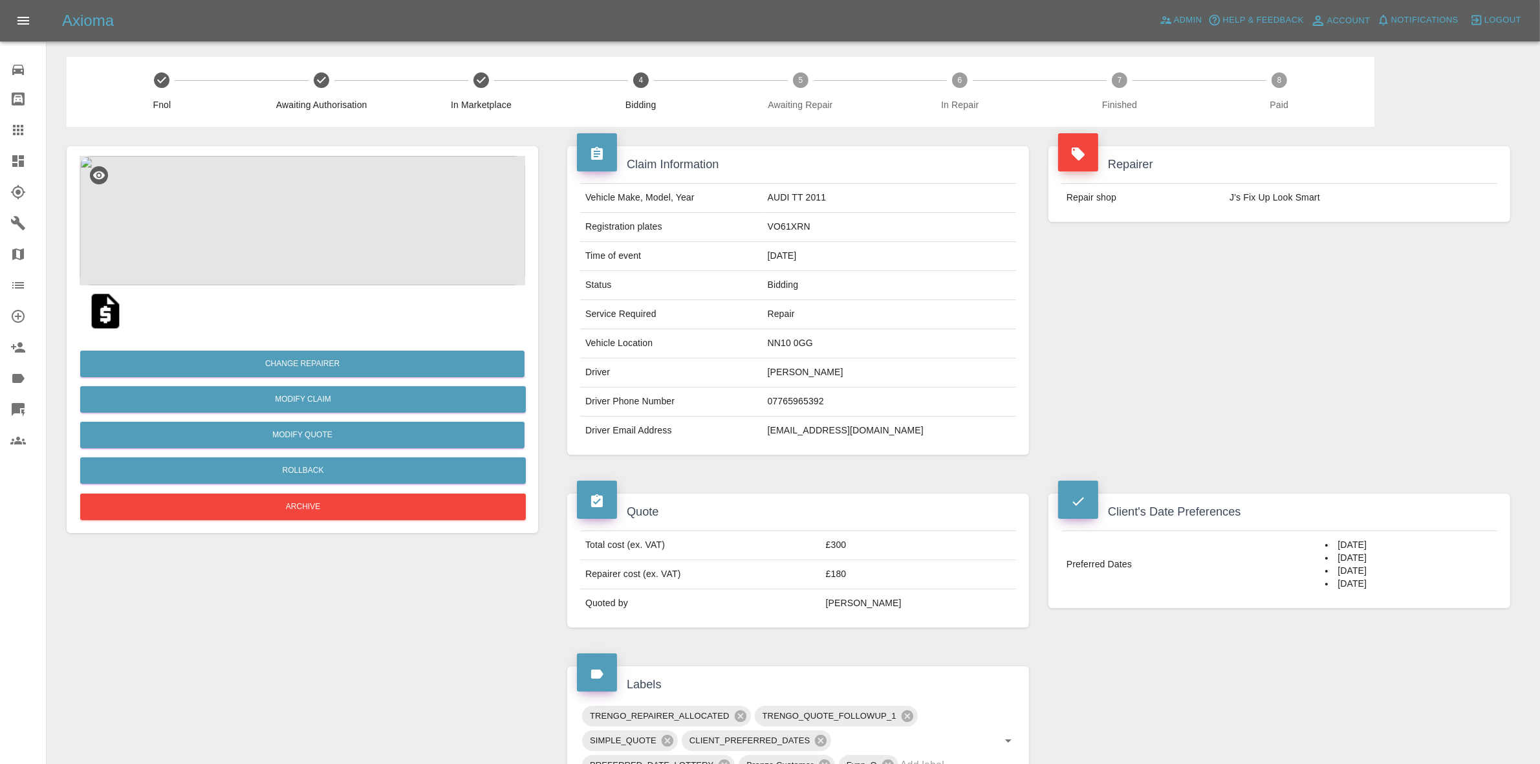
drag, startPoint x: 1275, startPoint y: 227, endPoint x: 1256, endPoint y: 223, distance: 19.8
click at [1272, 227] on div "Repairer Repair shop J’s Fix Up Look Smart" at bounding box center [1279, 184] width 481 height 114
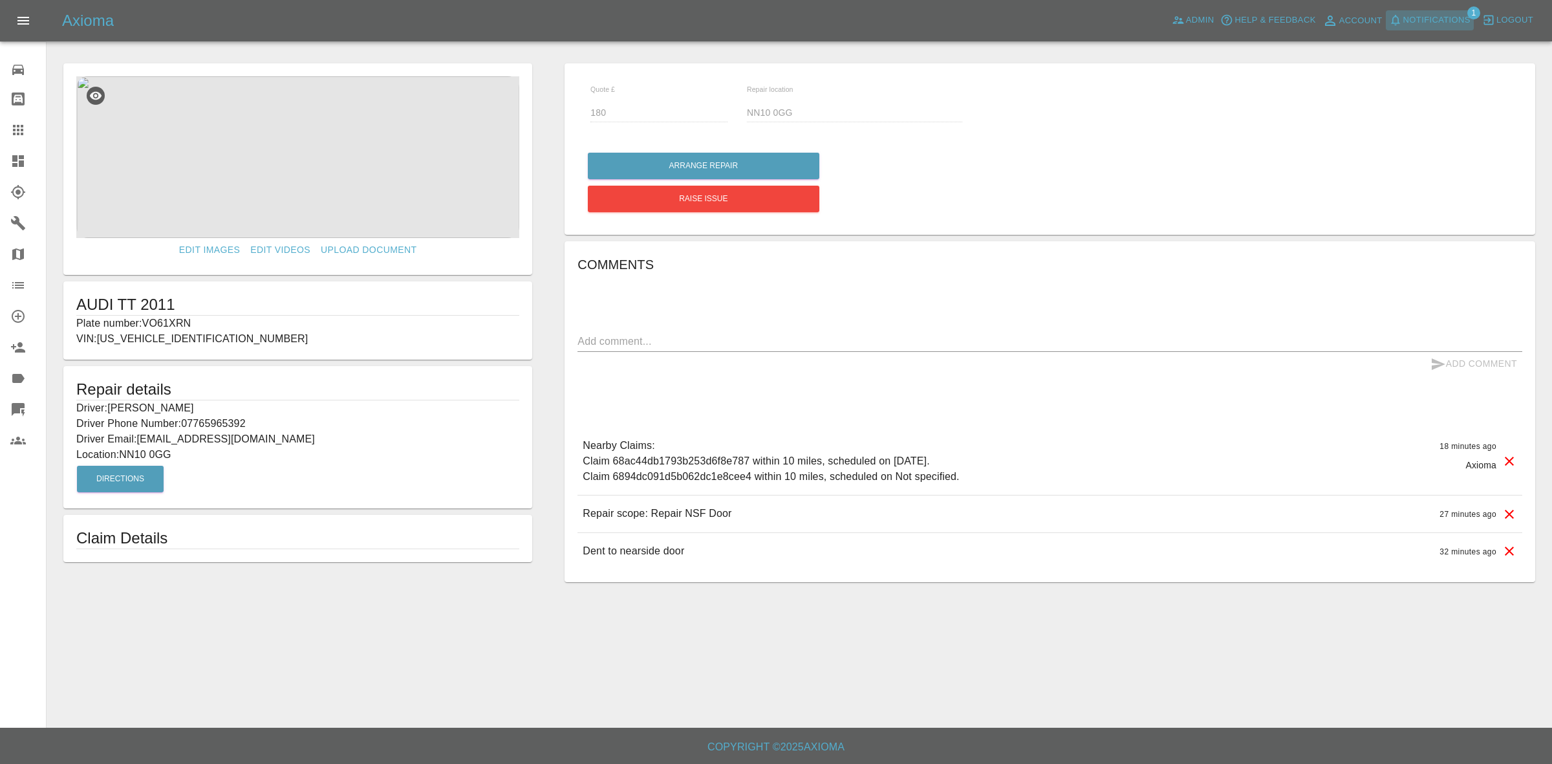
click at [1428, 17] on span "Notifications" at bounding box center [1437, 20] width 67 height 15
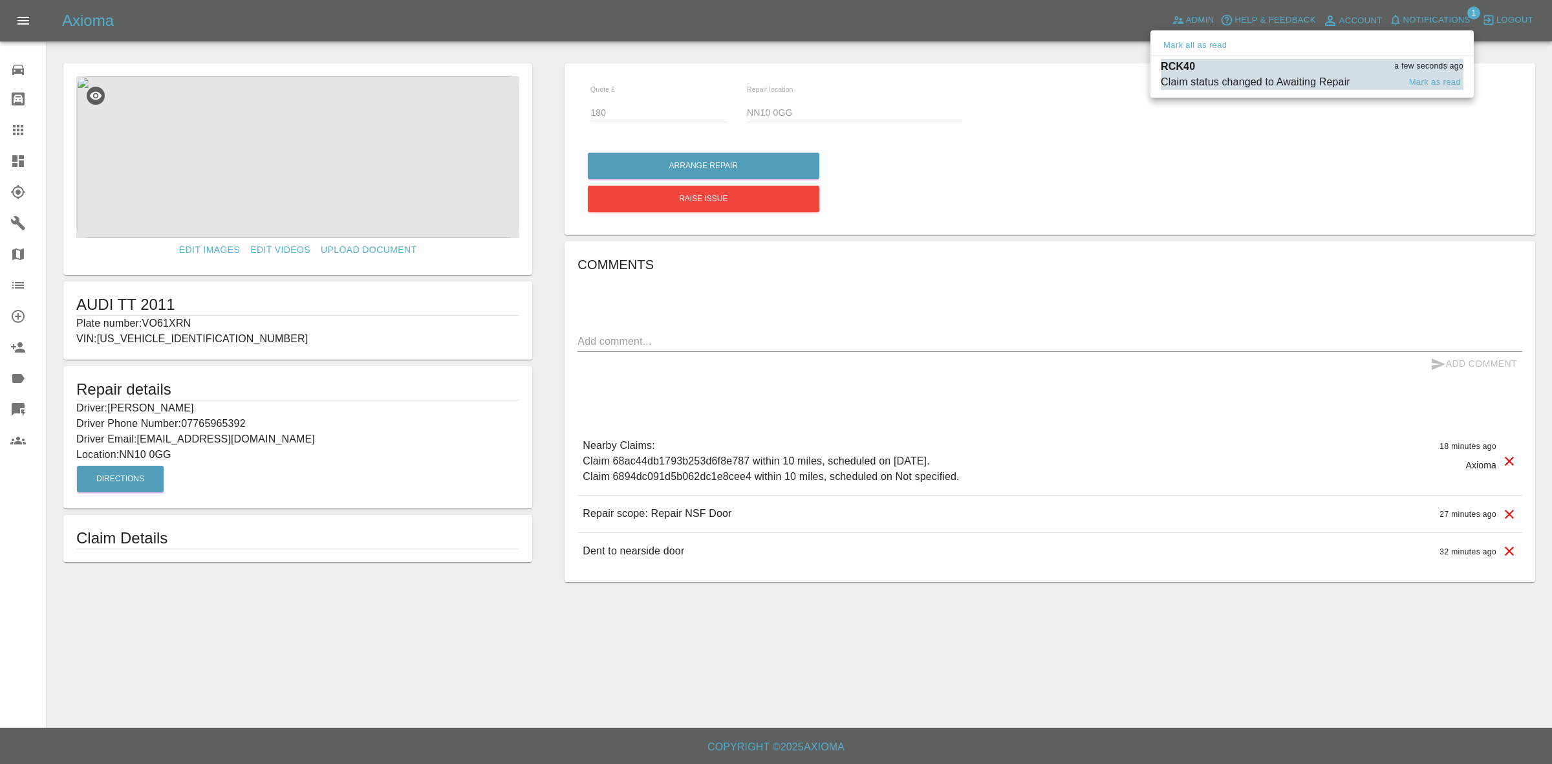
click at [1308, 91] on li "RCK40 a few seconds ago Claim status changed to Awaiting Repair Mark as read" at bounding box center [1312, 74] width 323 height 36
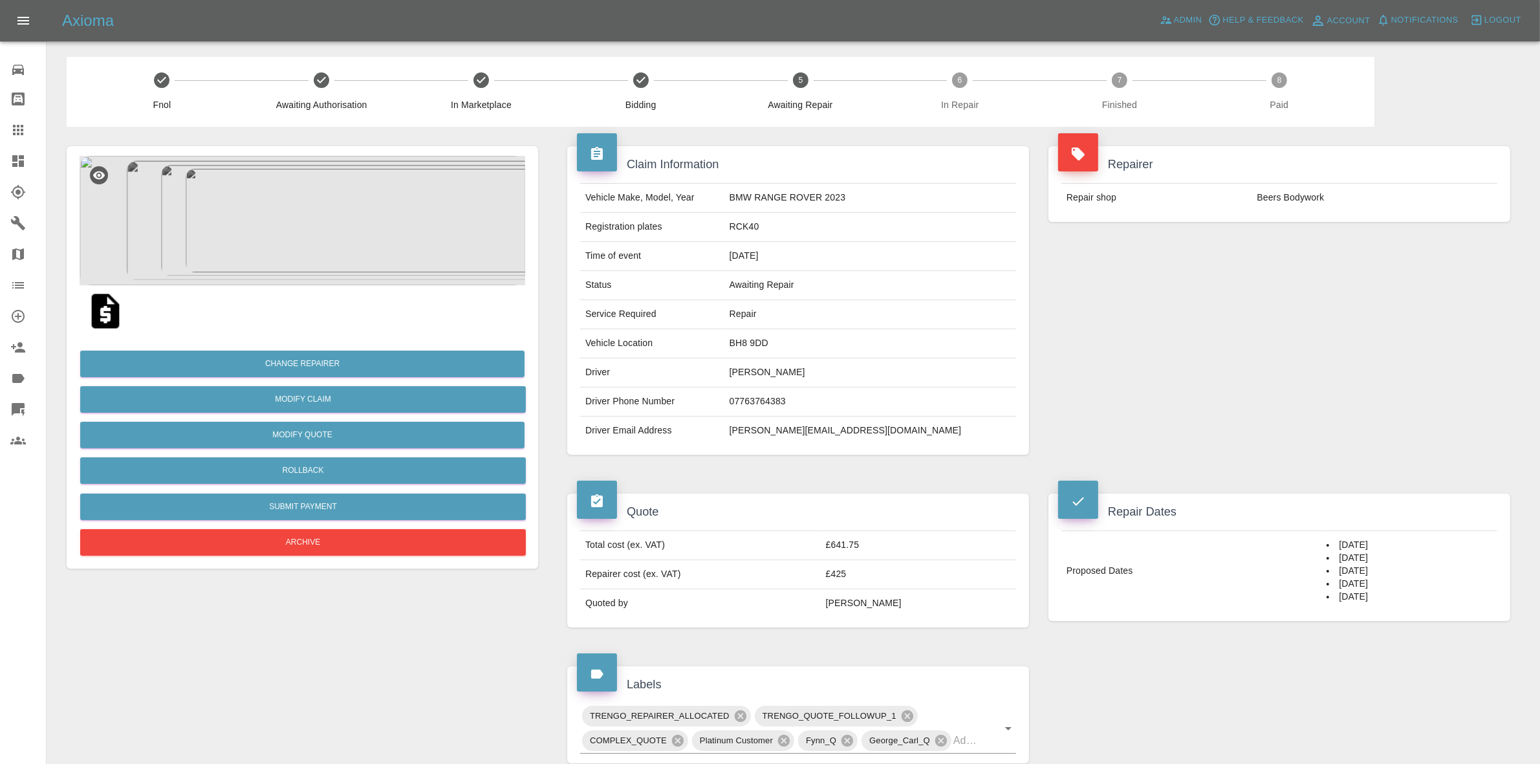
click at [0, 152] on link "Dashboard" at bounding box center [23, 161] width 46 height 31
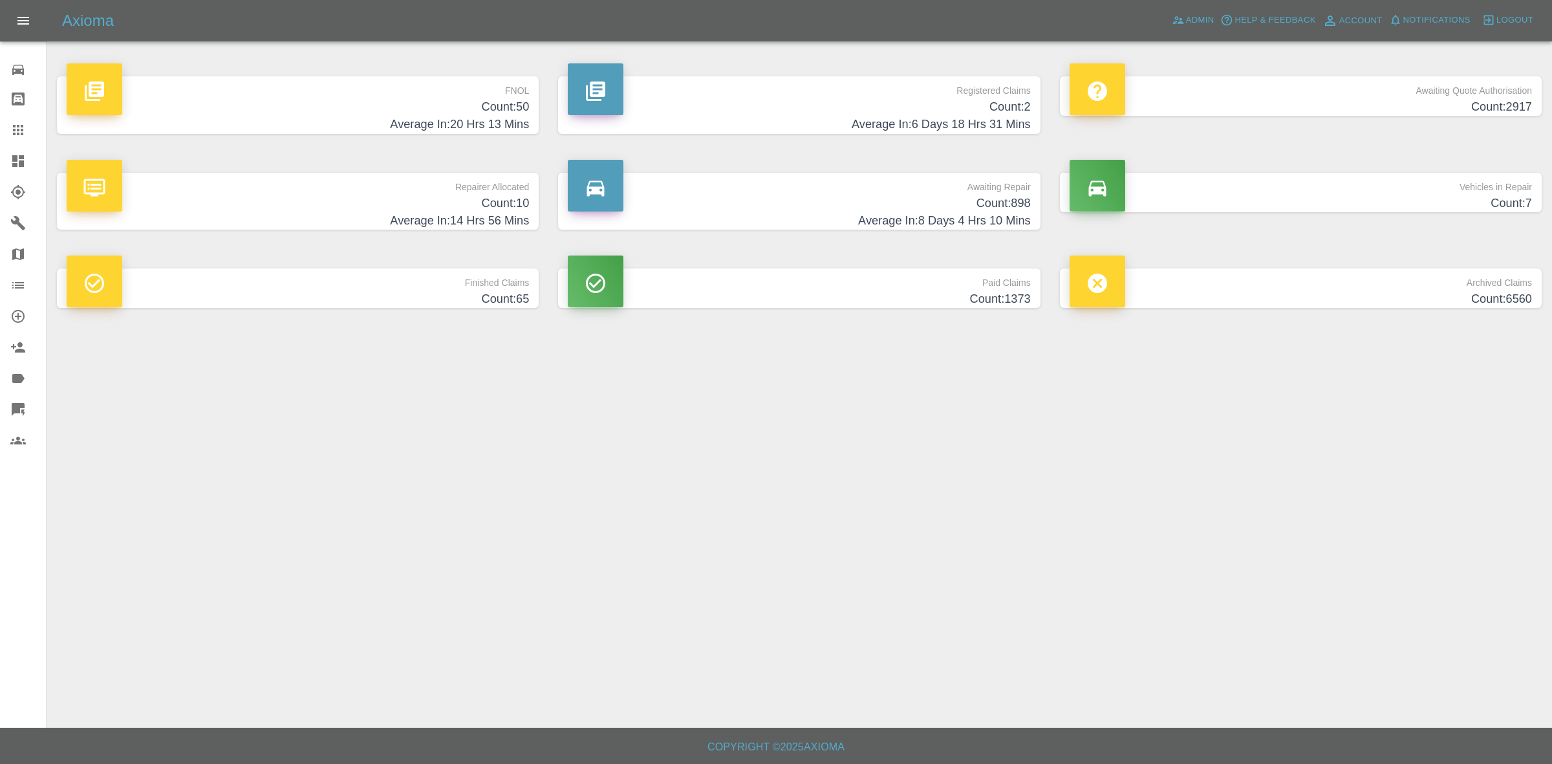
click at [411, 220] on h4 "Average In: 14 Hrs 56 Mins" at bounding box center [298, 220] width 463 height 17
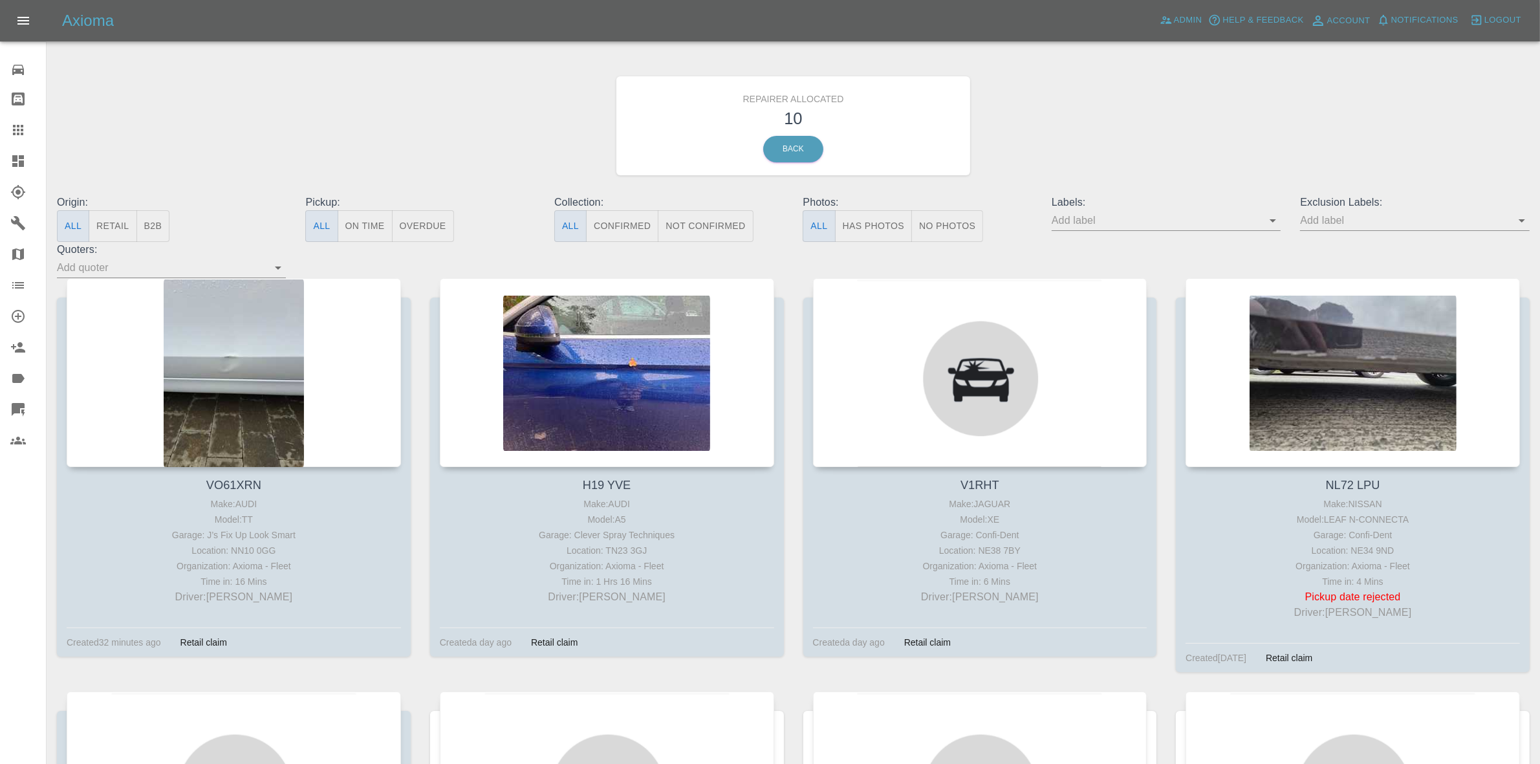
click at [118, 226] on button "Retail" at bounding box center [113, 226] width 48 height 32
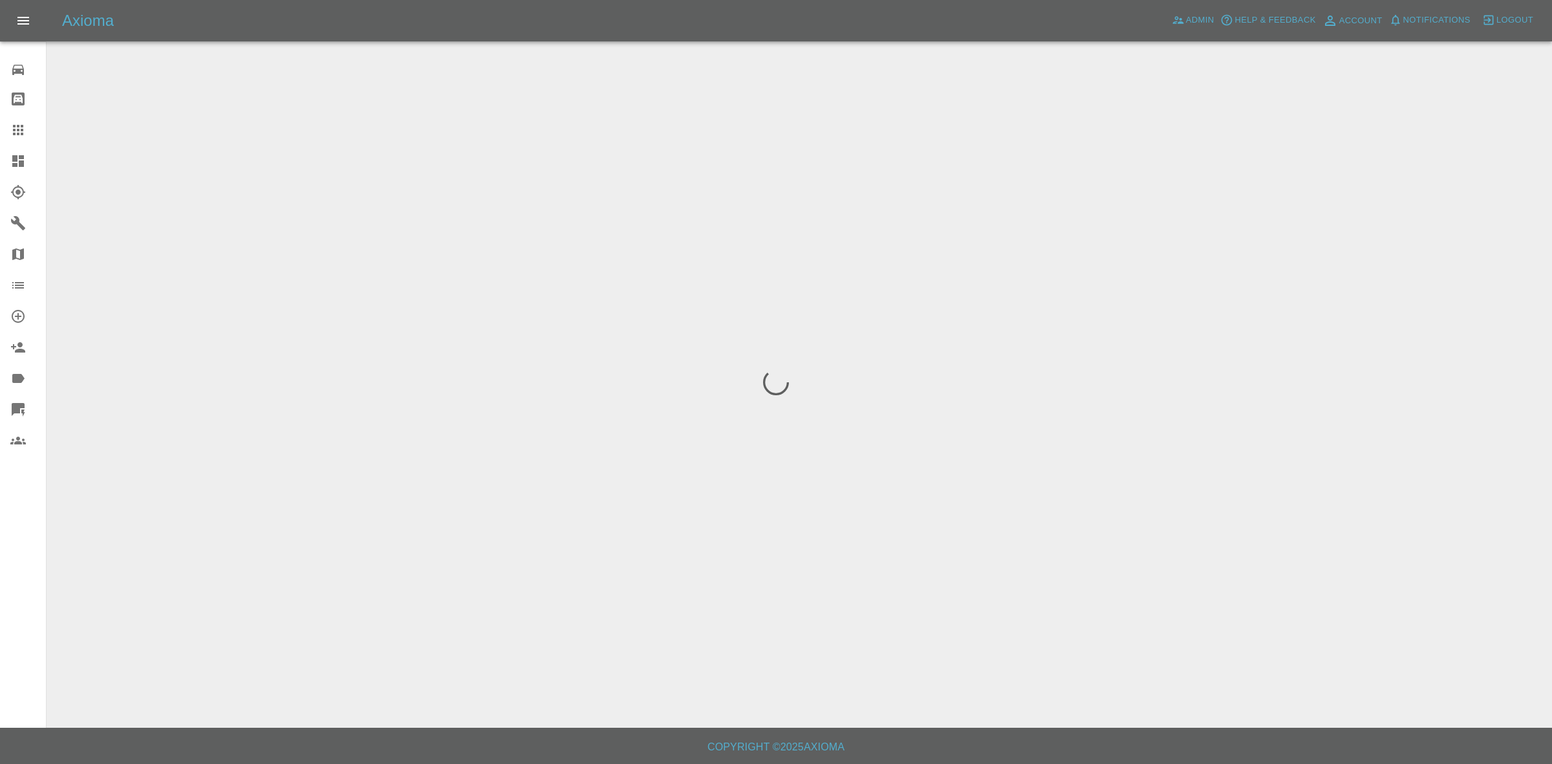
click at [1430, 30] on button "Notifications" at bounding box center [1430, 20] width 88 height 20
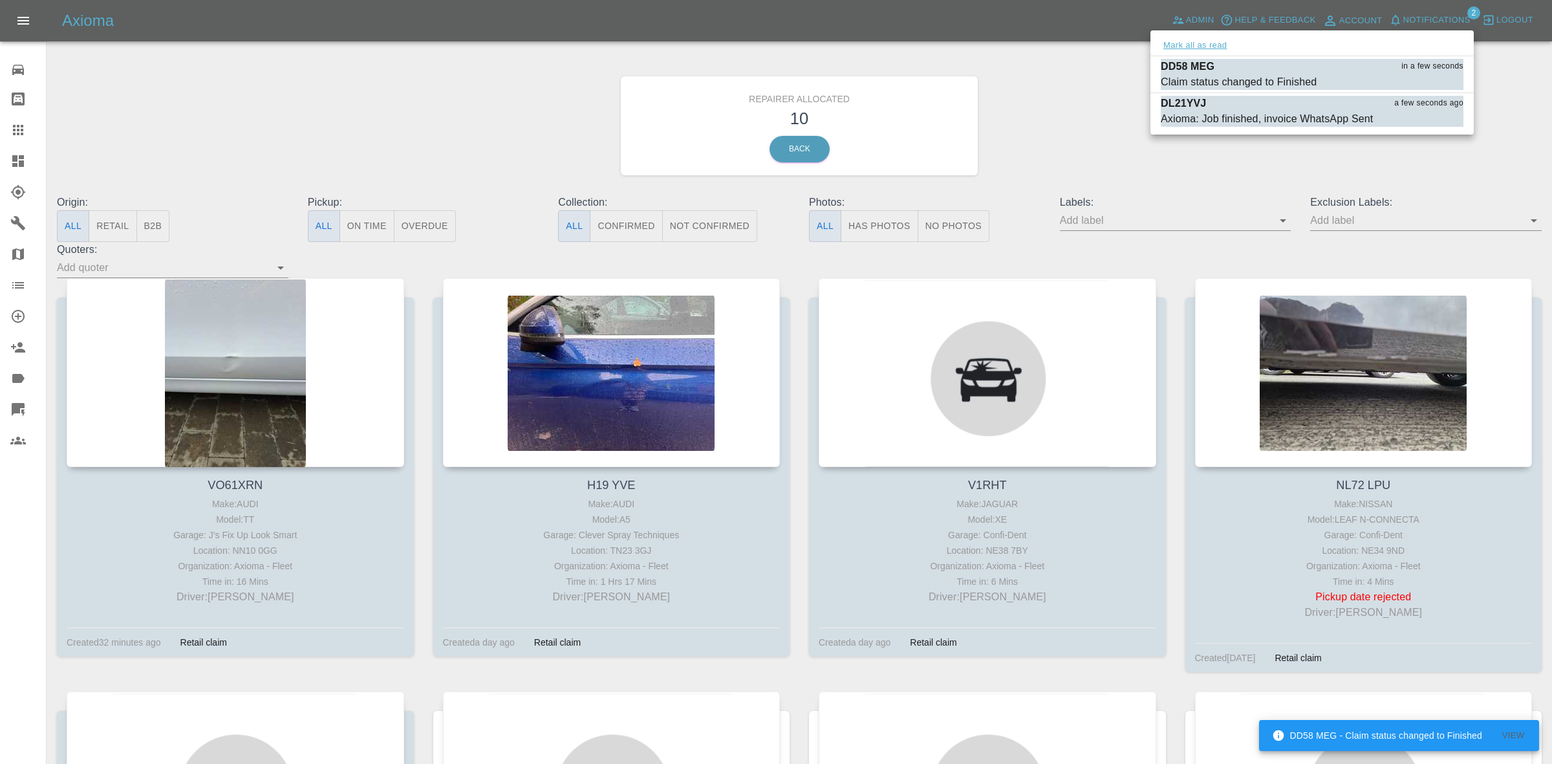
click at [1186, 50] on button "Mark all as read" at bounding box center [1195, 45] width 69 height 15
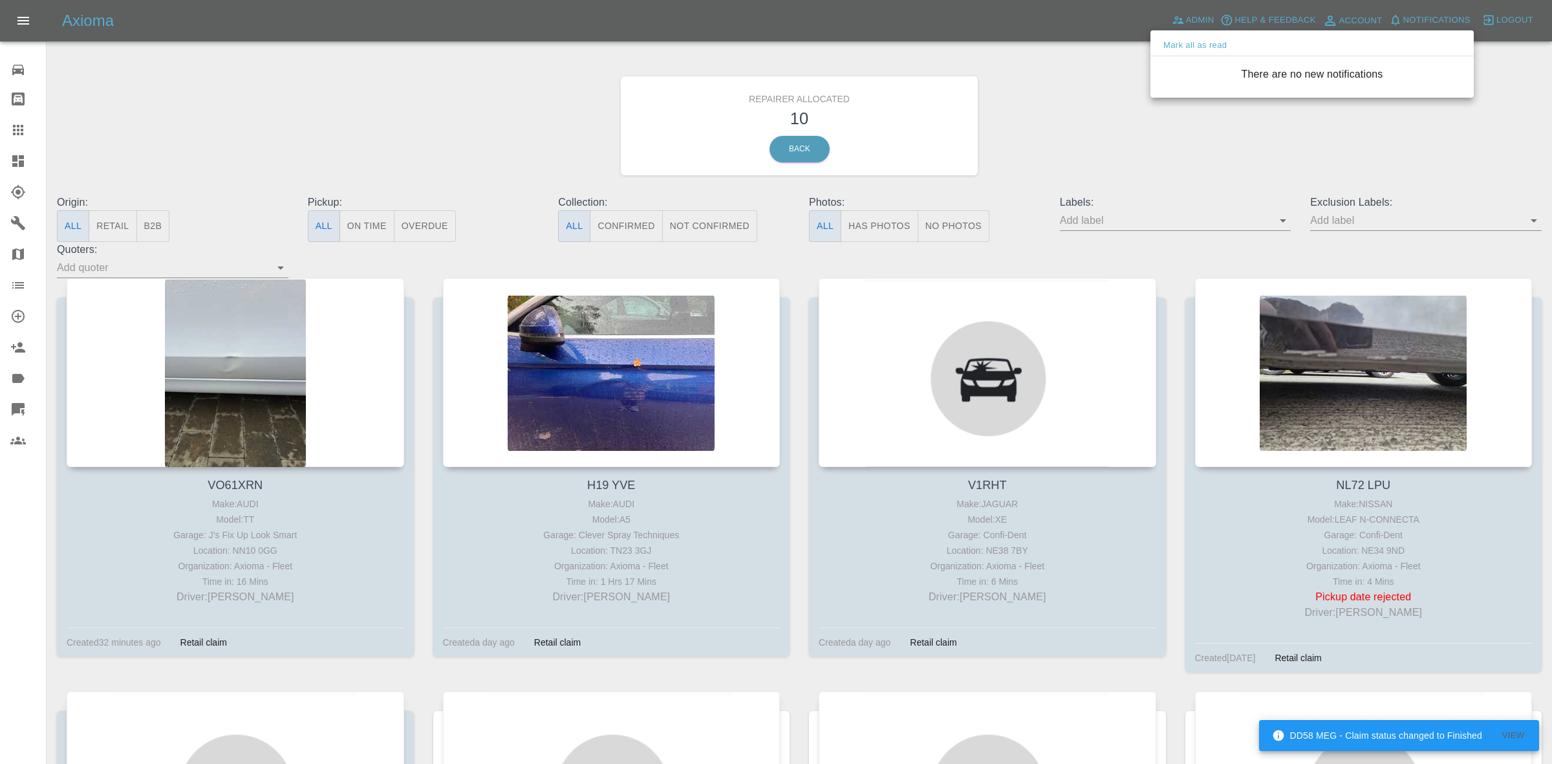
click at [1104, 146] on div at bounding box center [776, 382] width 1552 height 764
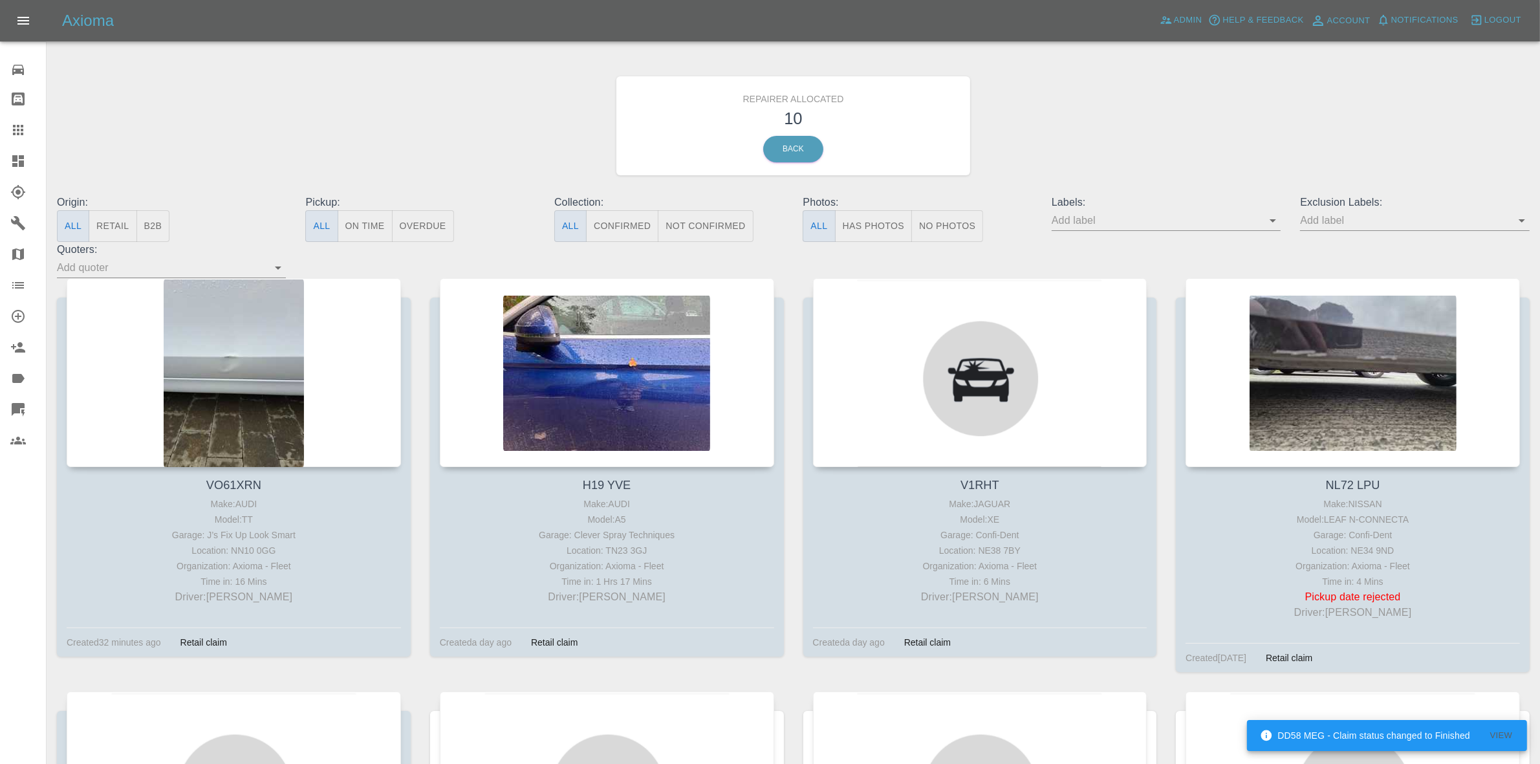
click at [108, 217] on button "Retail" at bounding box center [113, 226] width 48 height 32
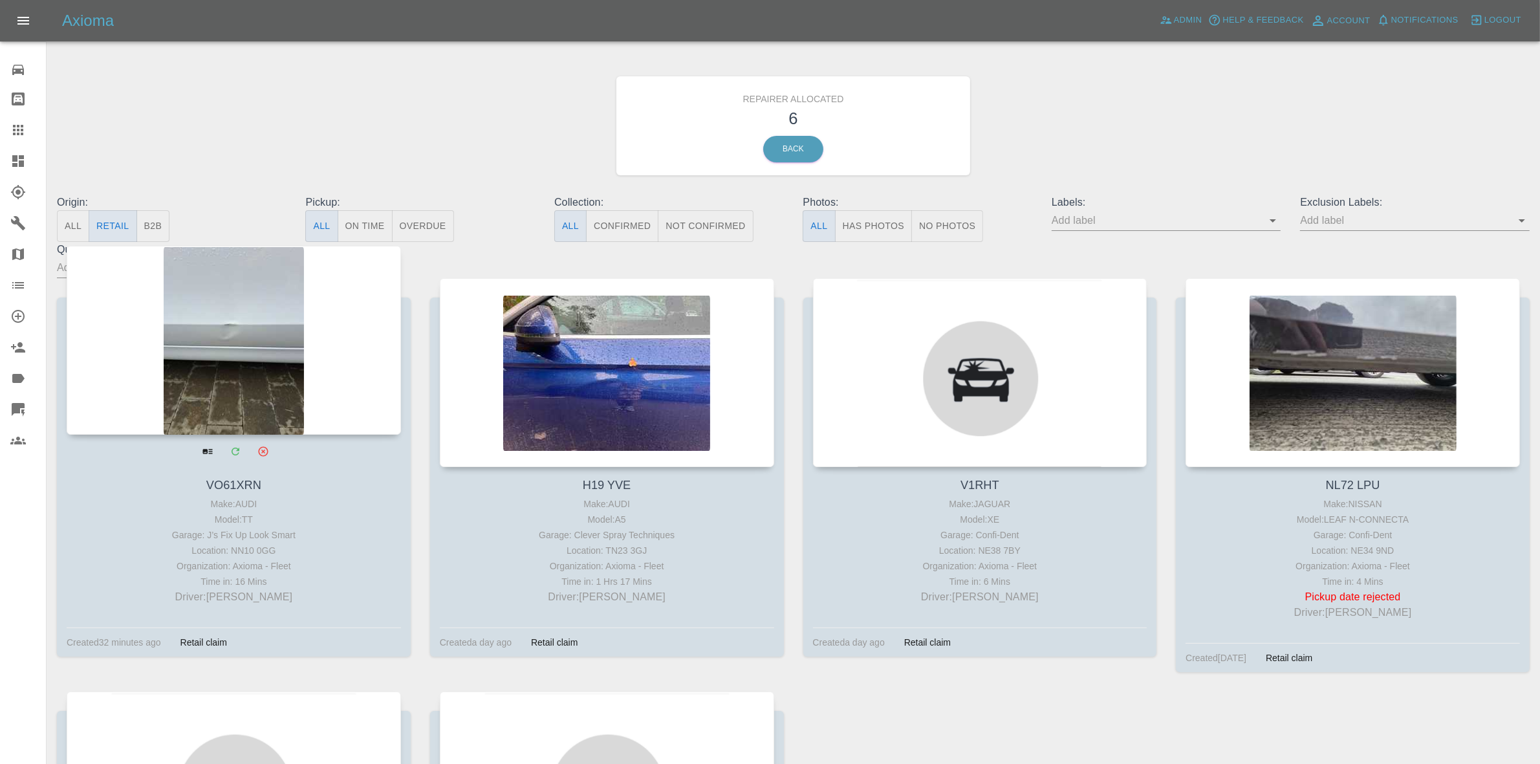
scroll to position [393, 0]
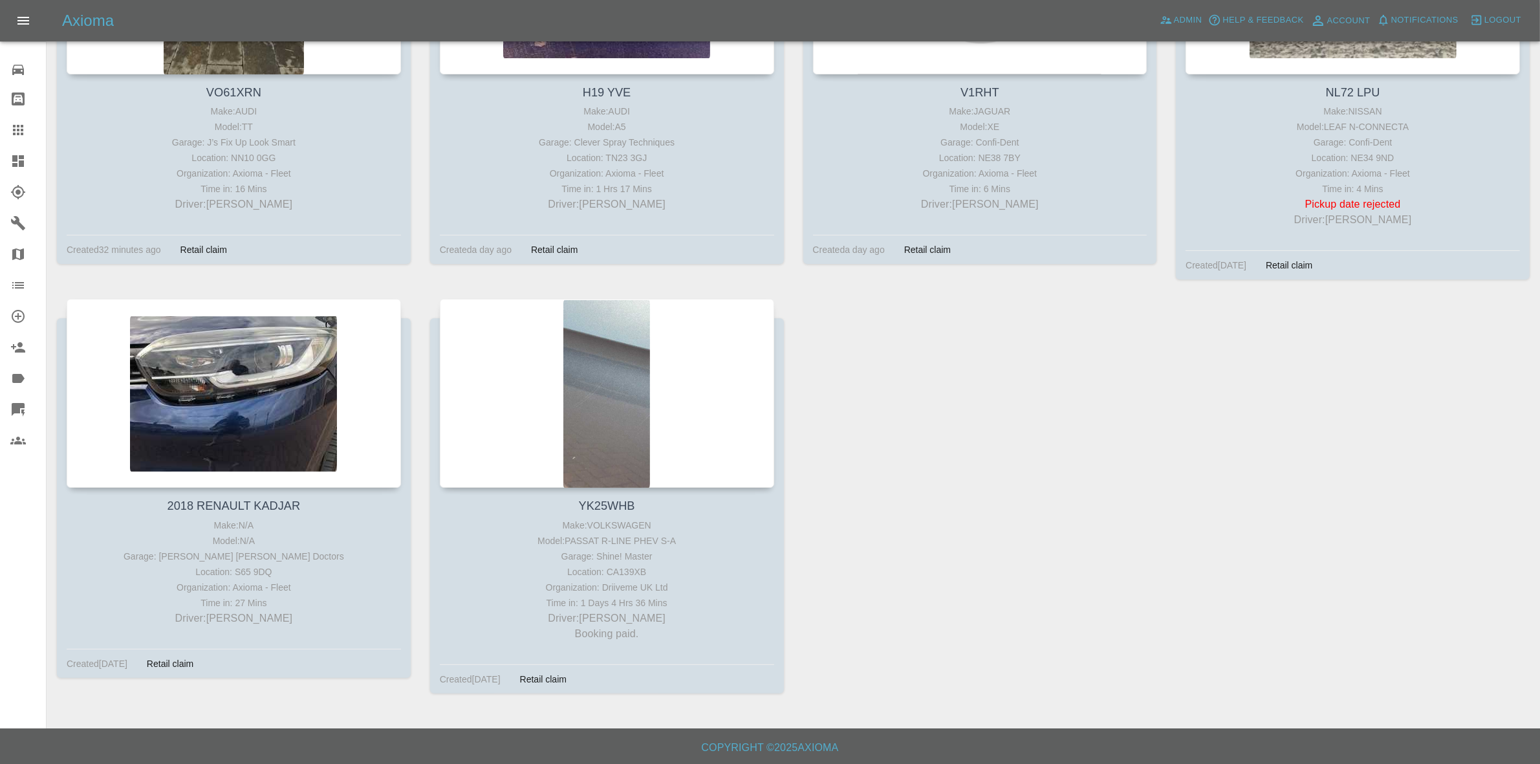
click at [1133, 393] on div "VO61XRN Make: AUDI Model: TT Garage: J’s Fix Up Look Smart Location: NN10 0GG O…" at bounding box center [793, 299] width 1492 height 827
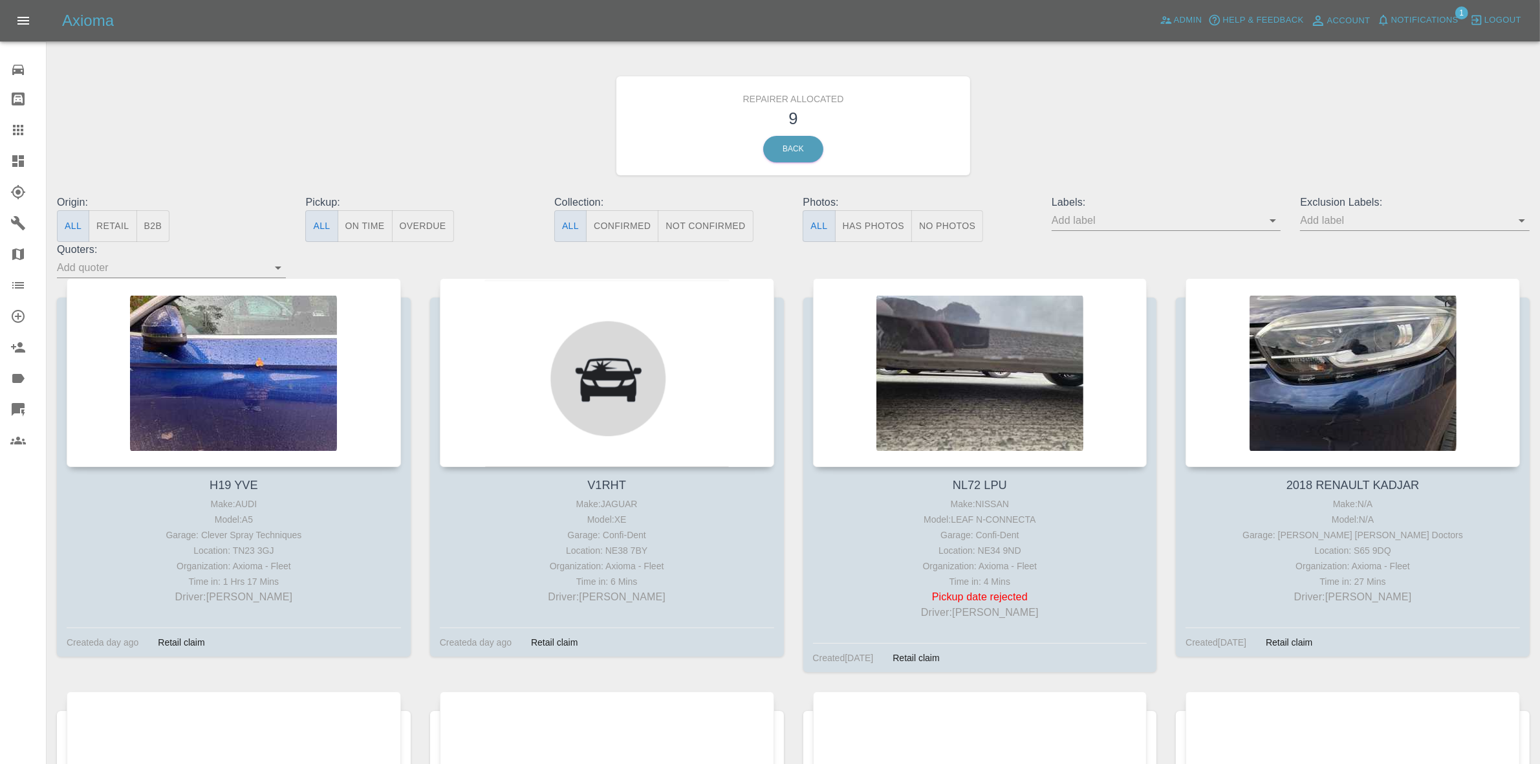
click at [1389, 17] on icon "button" at bounding box center [1383, 20] width 13 height 13
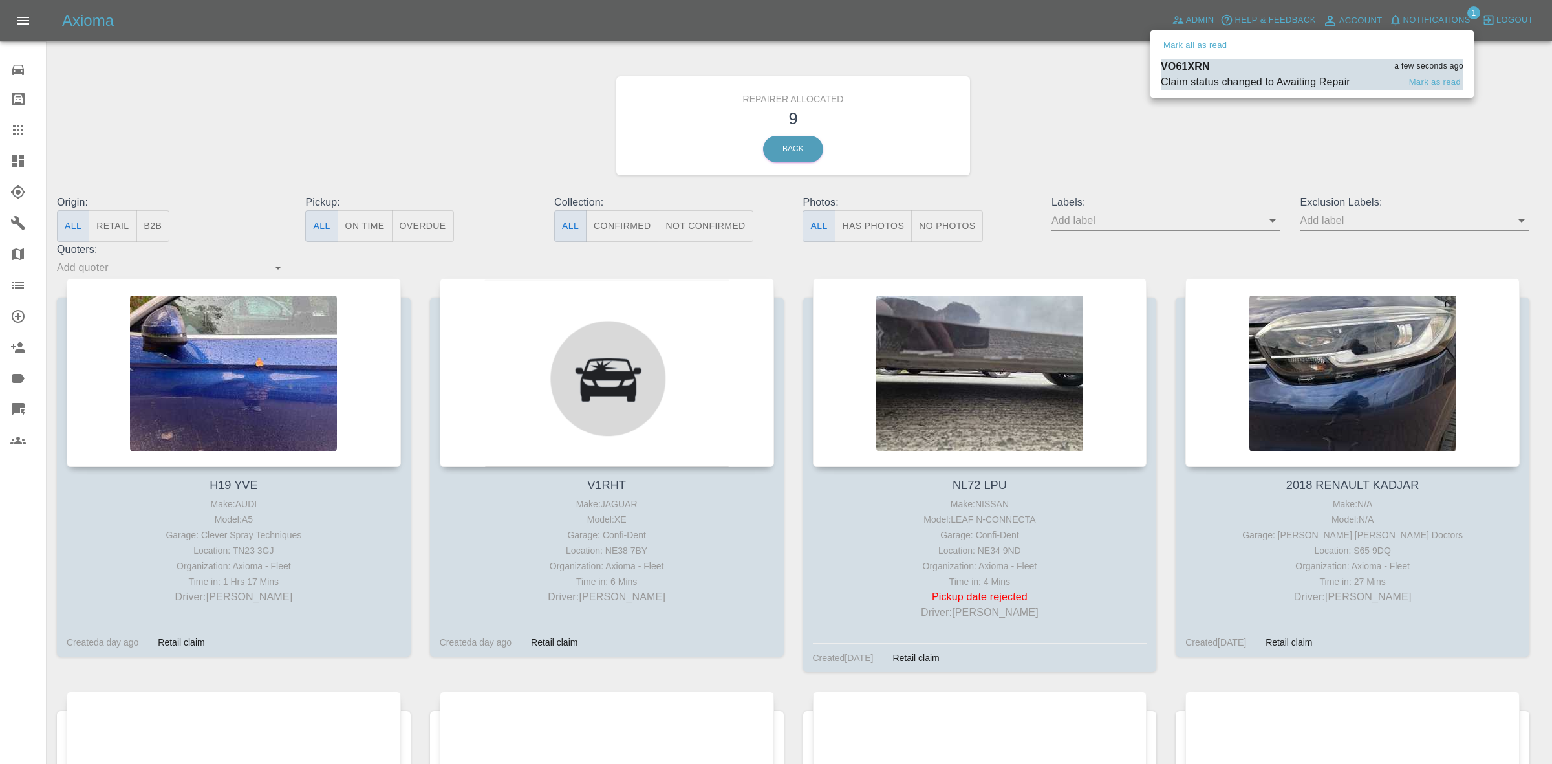
click at [1243, 85] on div "Claim status changed to Awaiting Repair" at bounding box center [1256, 82] width 190 height 16
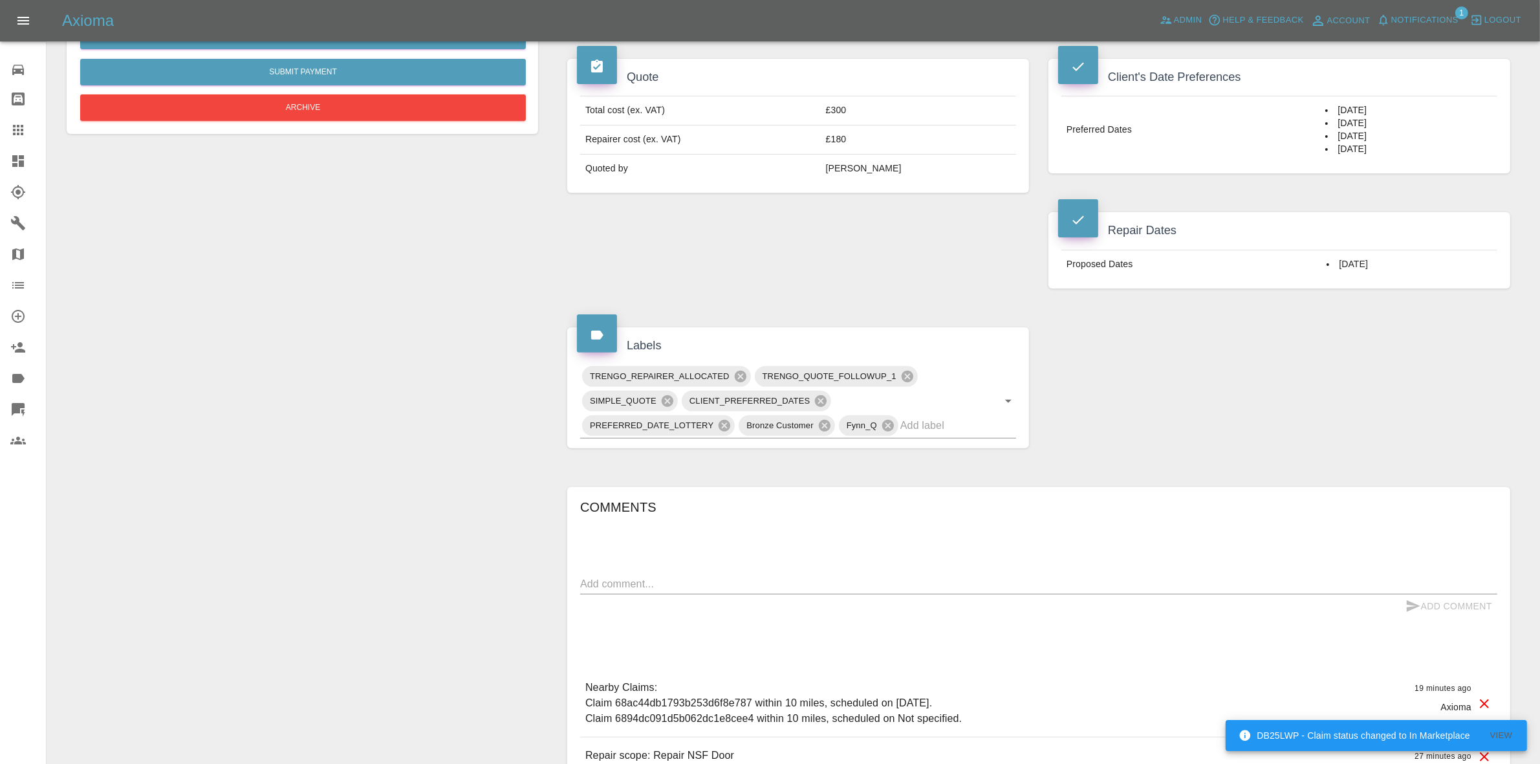
scroll to position [81, 0]
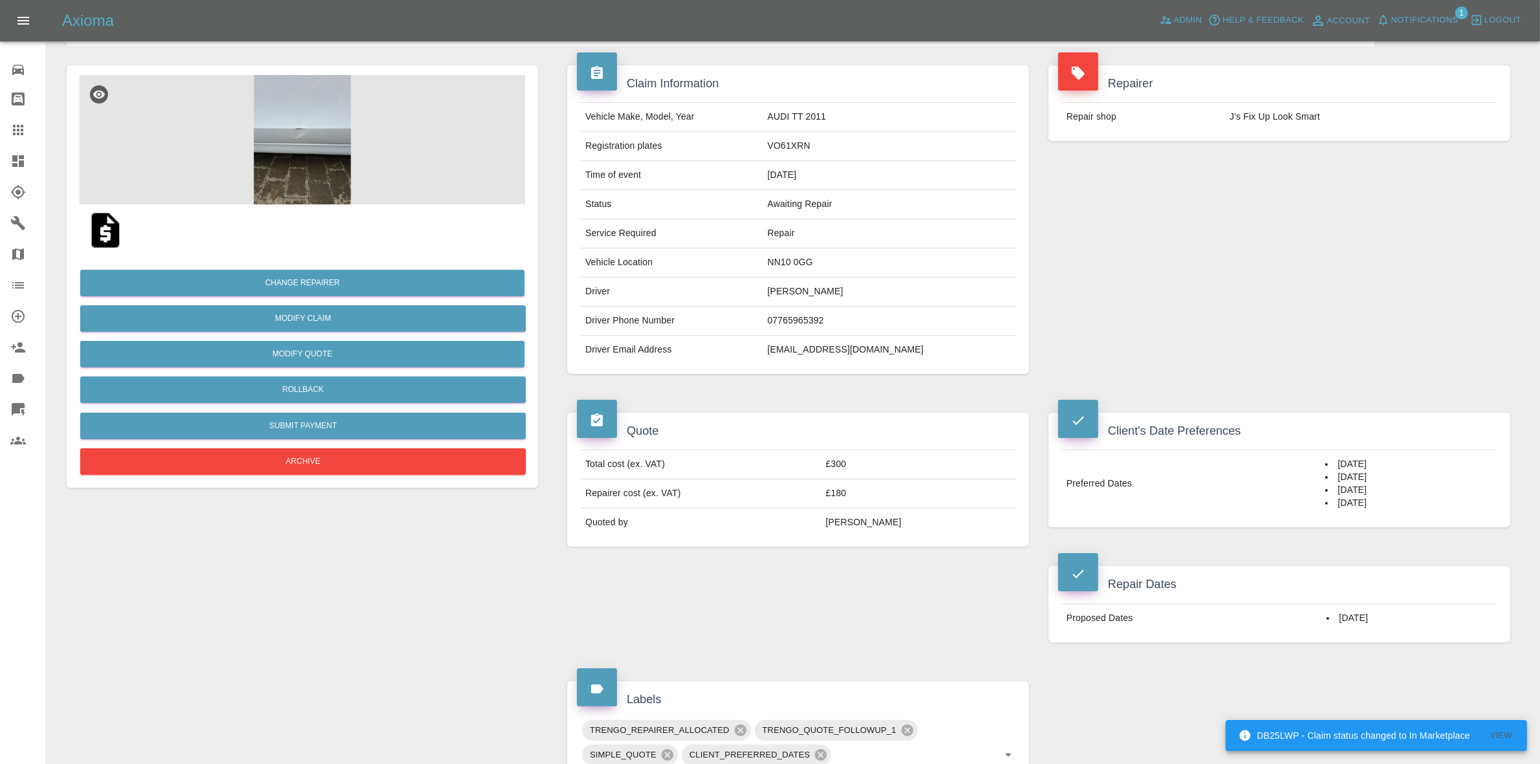
click at [0, 162] on link "Dashboard" at bounding box center [23, 161] width 46 height 31
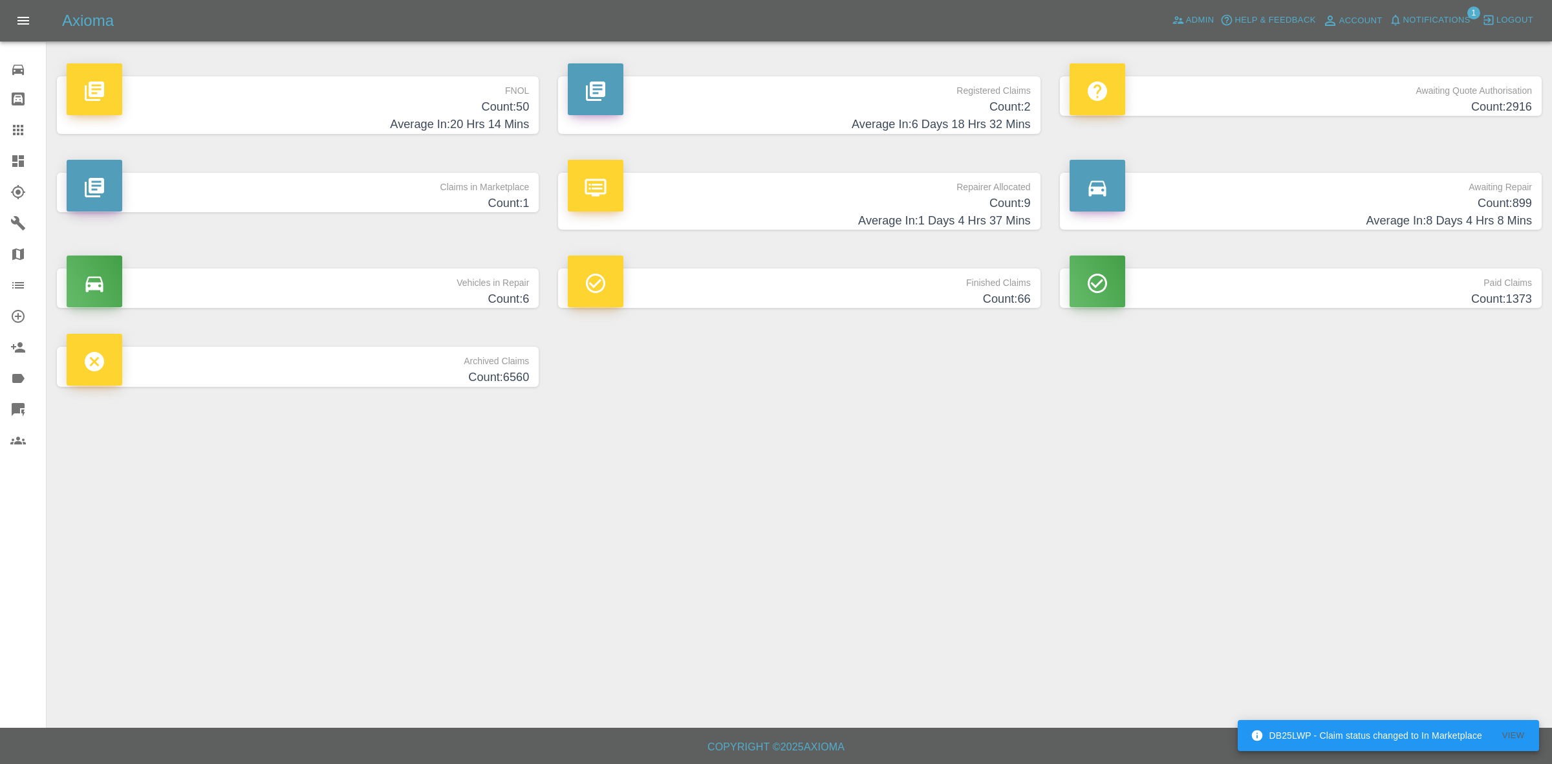
click at [1444, 14] on span "Notifications" at bounding box center [1437, 20] width 67 height 15
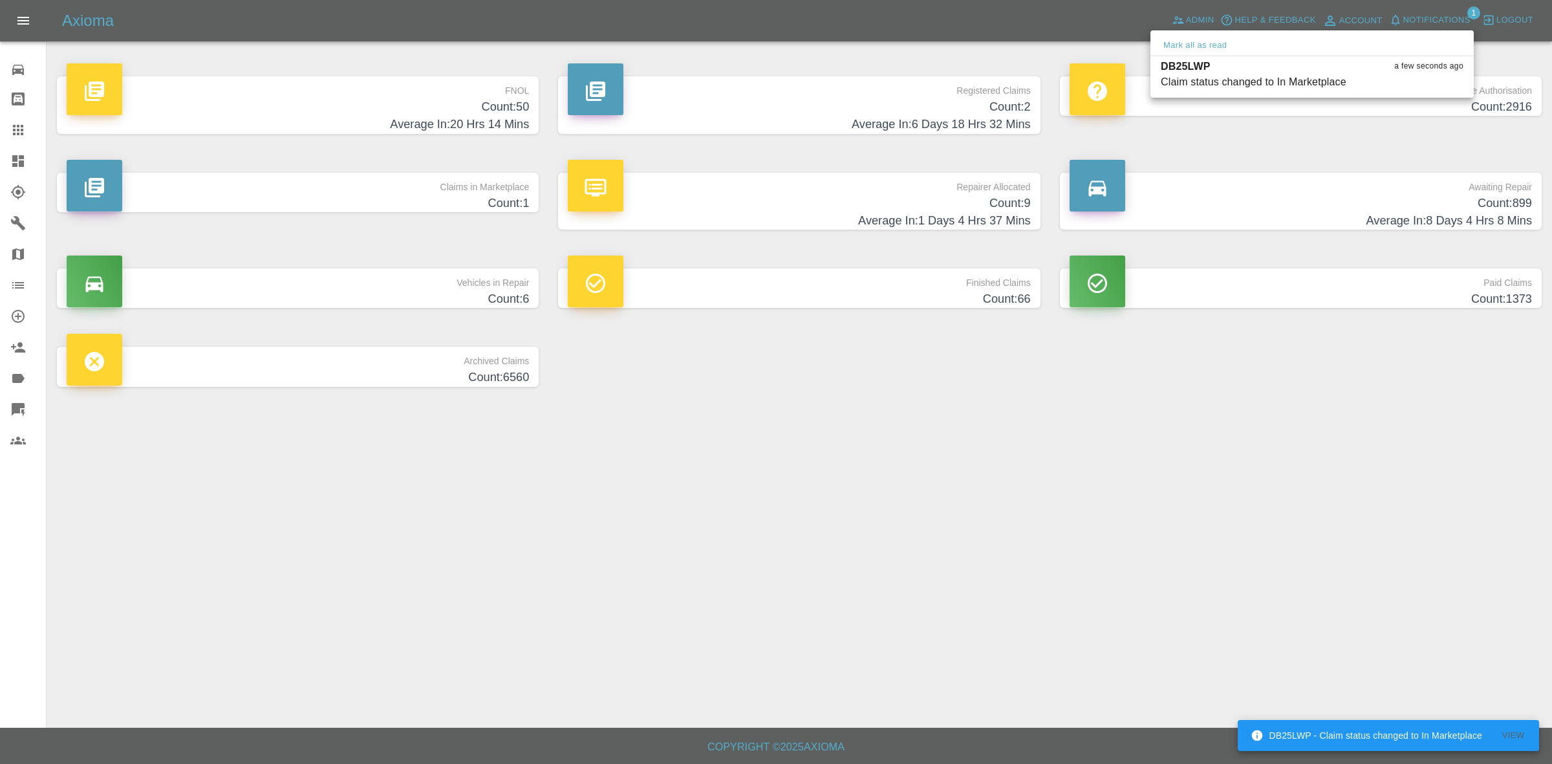
drag, startPoint x: 1124, startPoint y: 512, endPoint x: 1119, endPoint y: 532, distance: 21.3
click at [1126, 512] on div at bounding box center [776, 382] width 1552 height 764
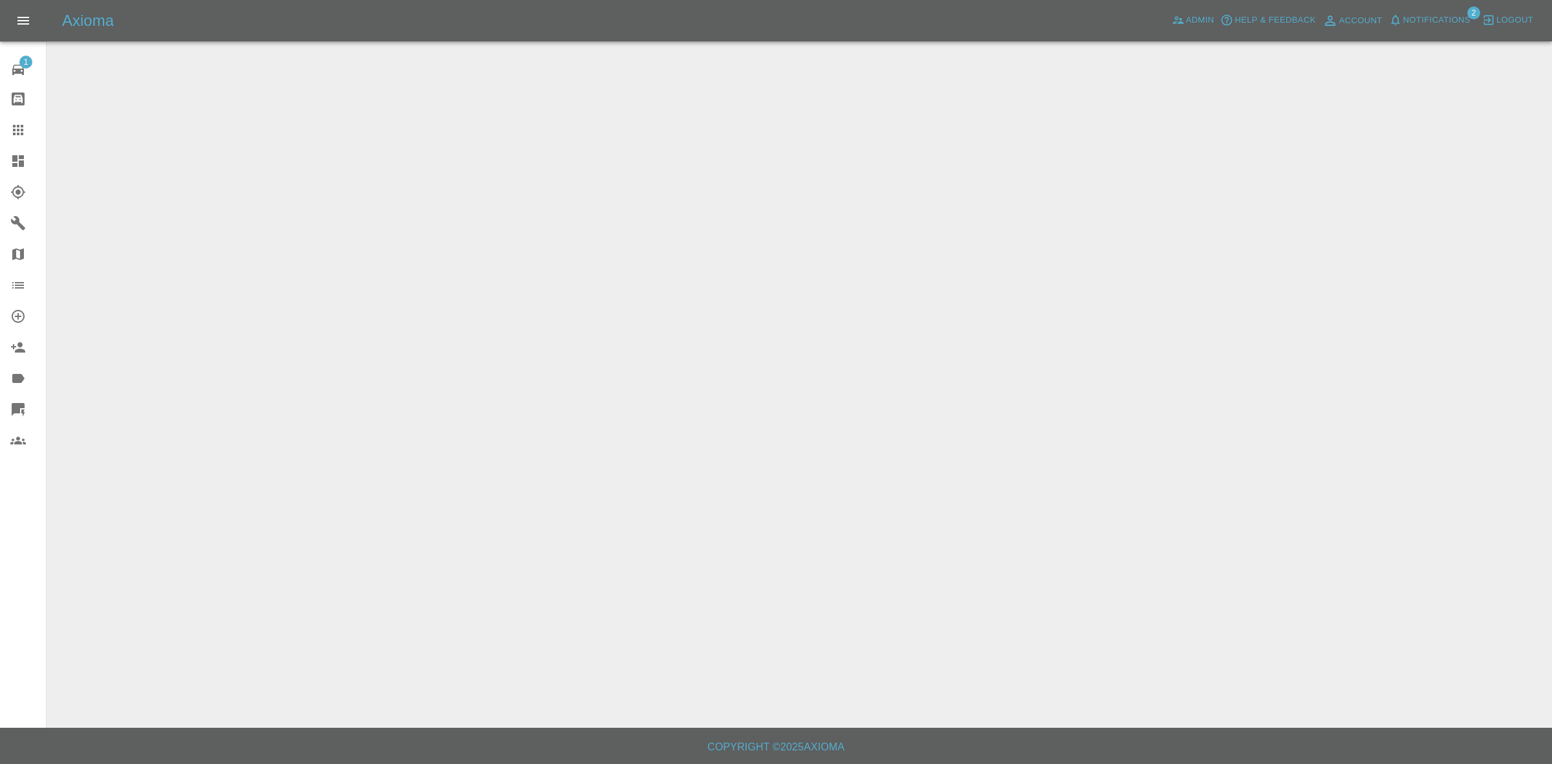
click at [1432, 17] on span "Notifications" at bounding box center [1437, 20] width 67 height 15
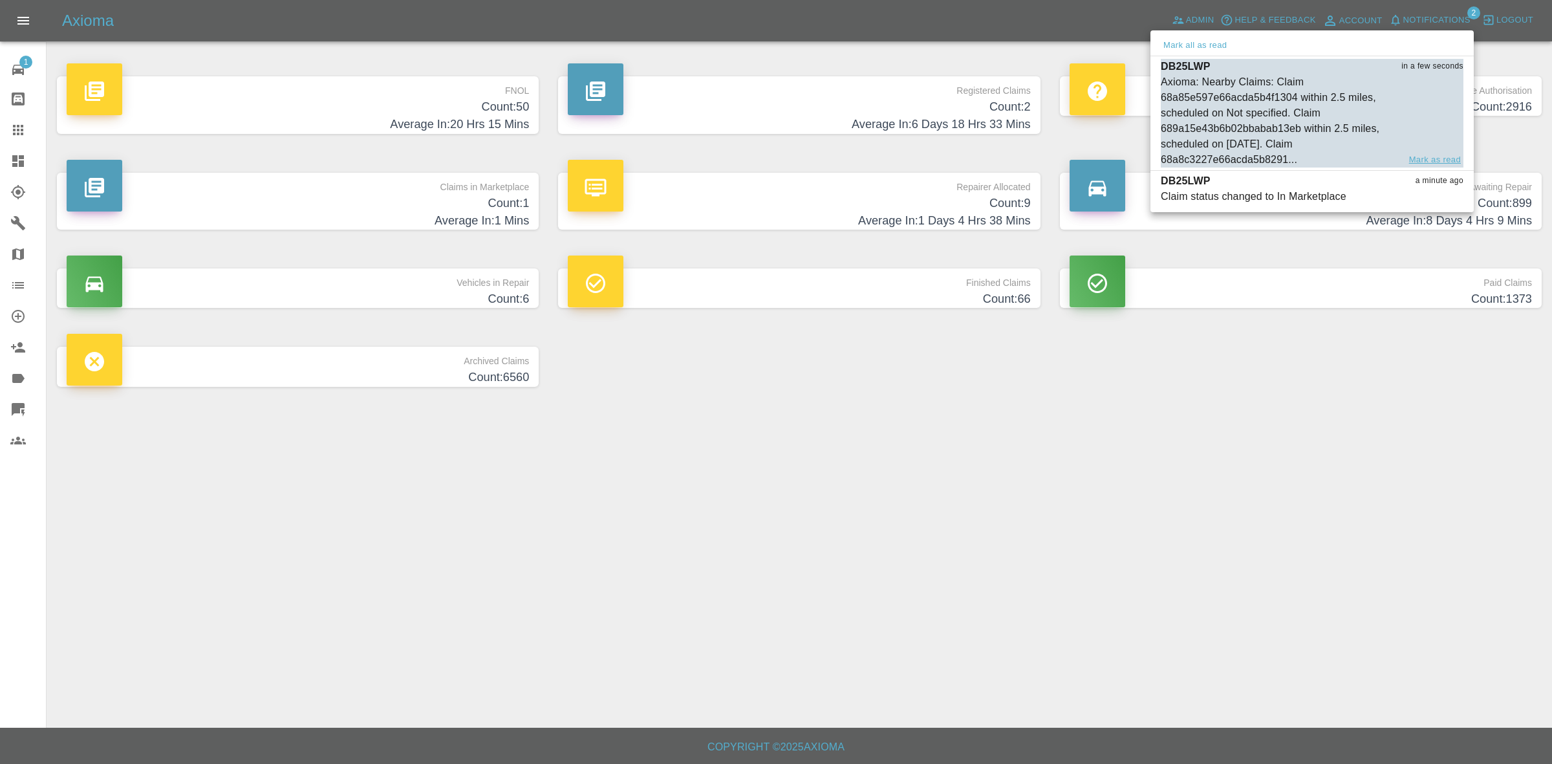
click at [1424, 160] on button "Mark as read" at bounding box center [1435, 160] width 57 height 15
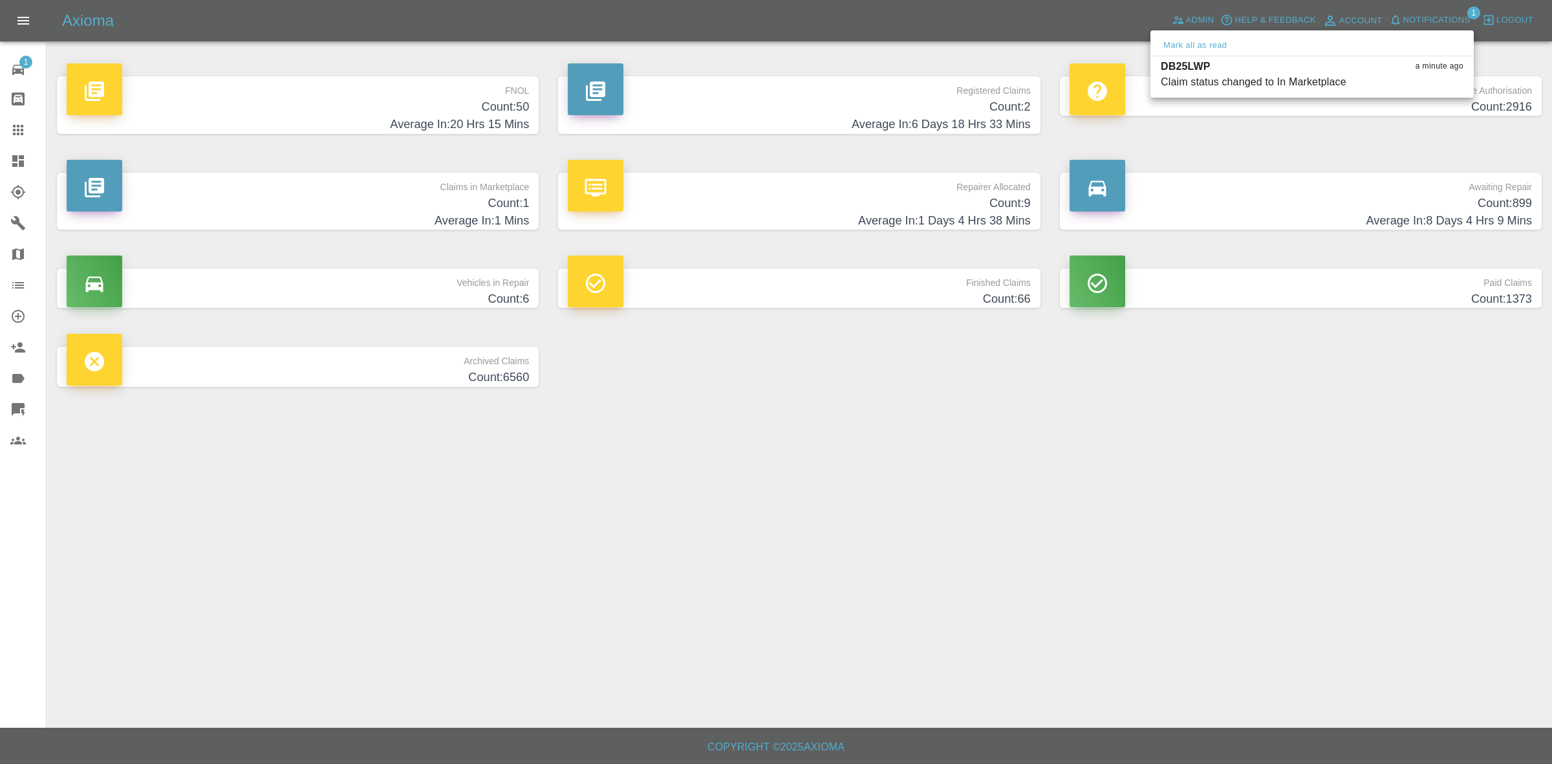
drag, startPoint x: 1418, startPoint y: 365, endPoint x: 1378, endPoint y: 328, distance: 54.4
click at [1418, 367] on div at bounding box center [776, 382] width 1552 height 764
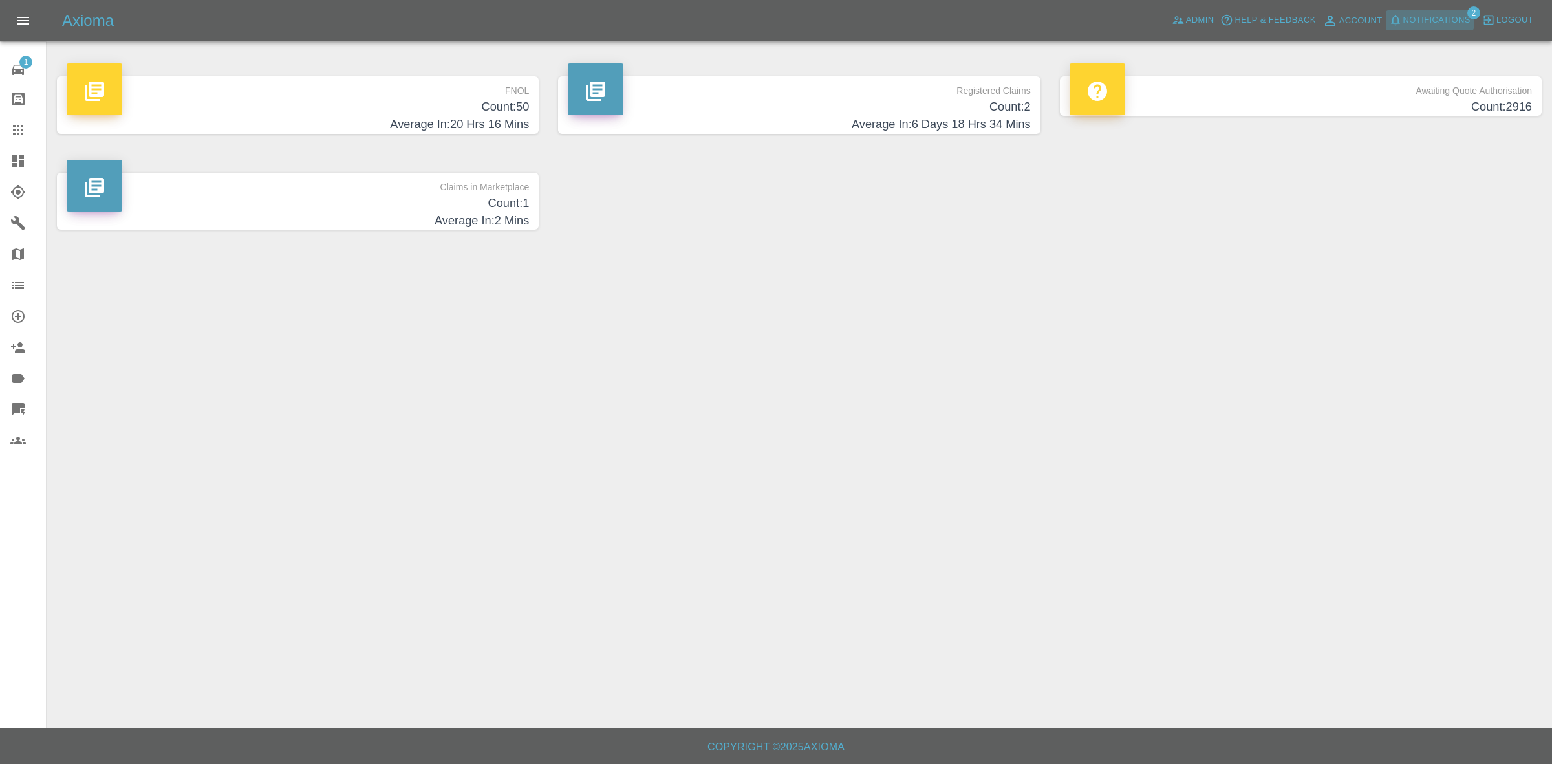
click at [1430, 24] on span "Notifications" at bounding box center [1437, 20] width 67 height 15
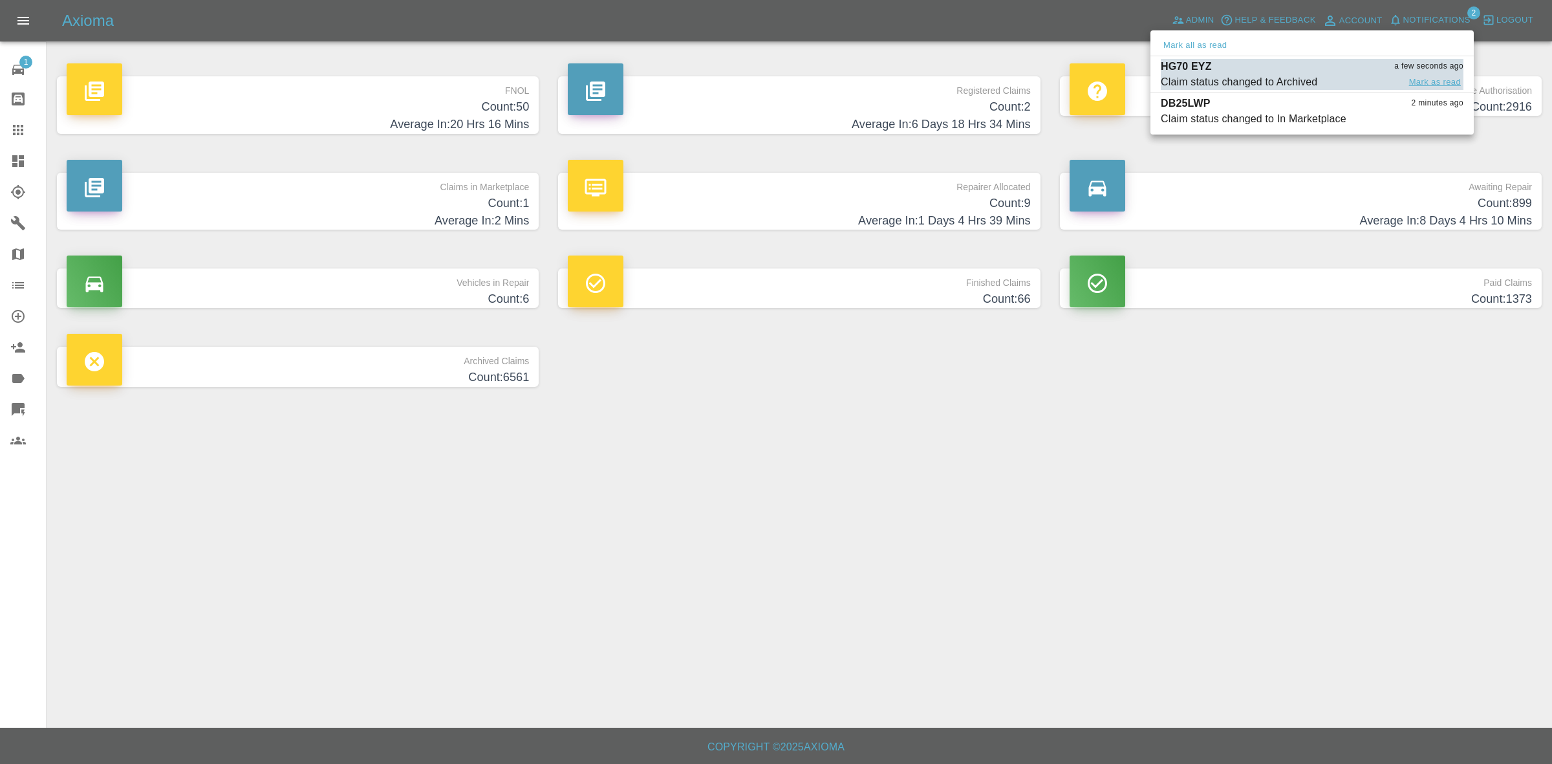
click at [1421, 82] on button "Mark as read" at bounding box center [1435, 82] width 57 height 15
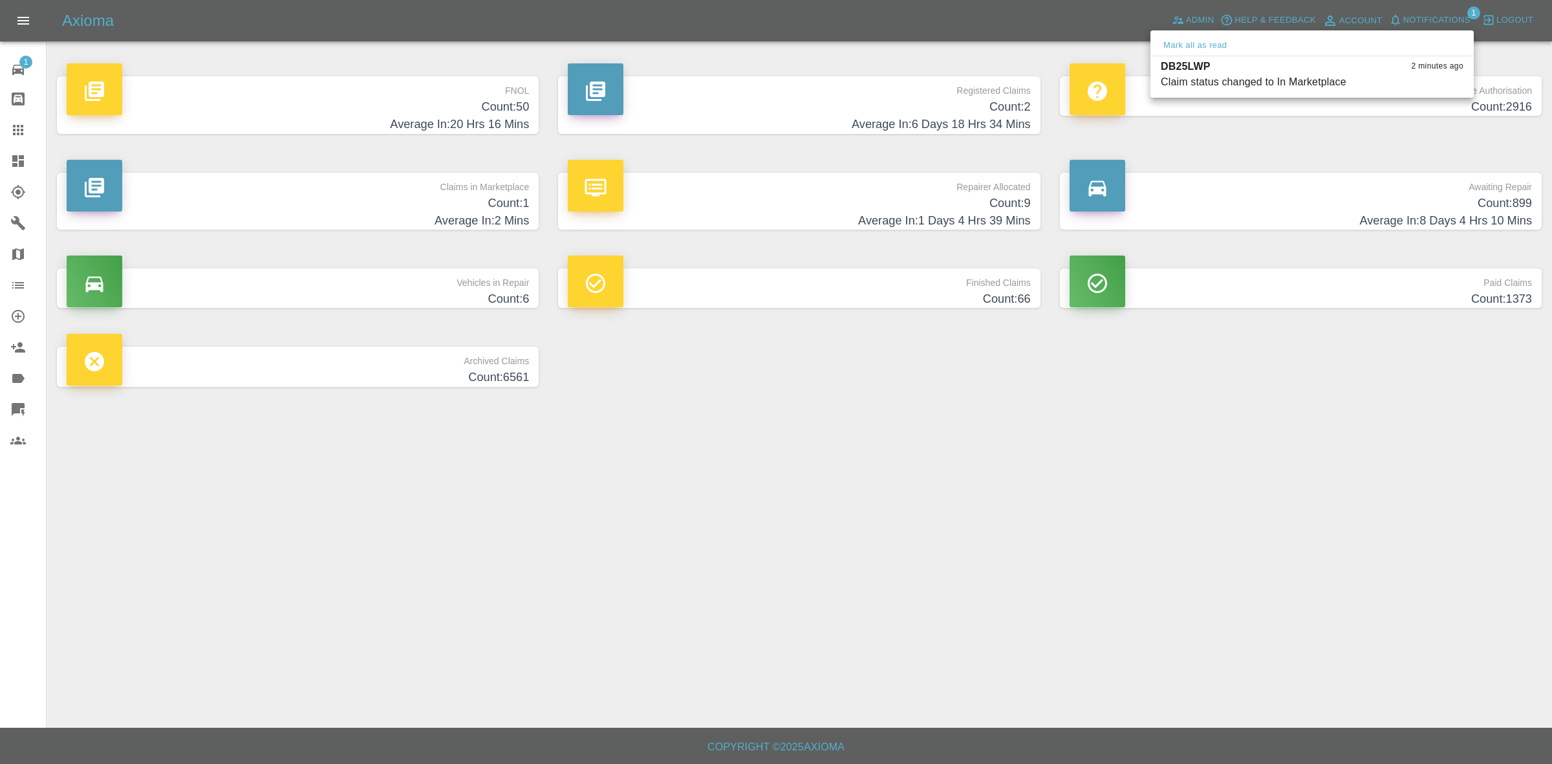
click at [1546, 483] on div at bounding box center [776, 382] width 1552 height 764
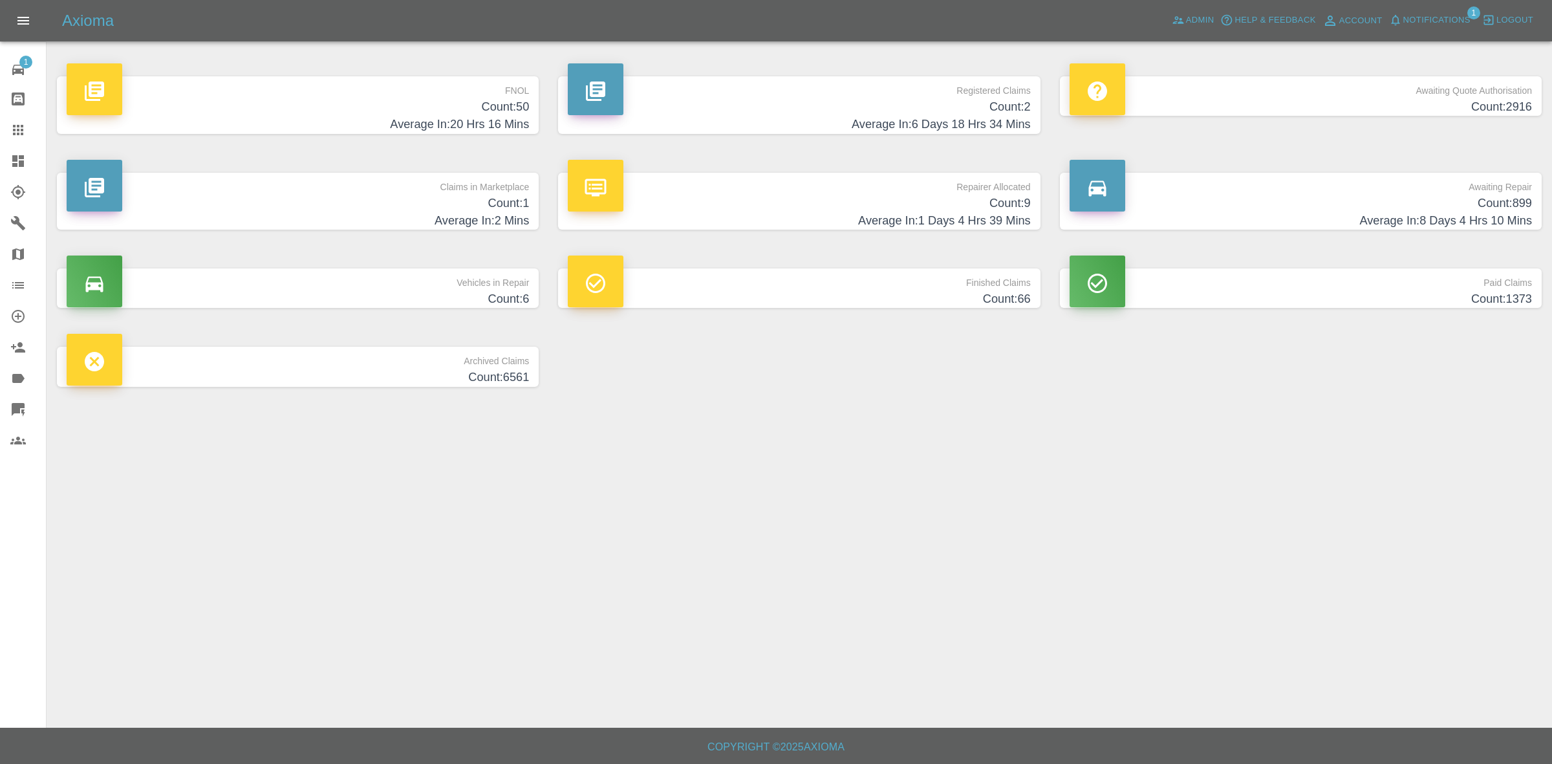
click at [858, 195] on h4 "Count: 9" at bounding box center [799, 203] width 463 height 17
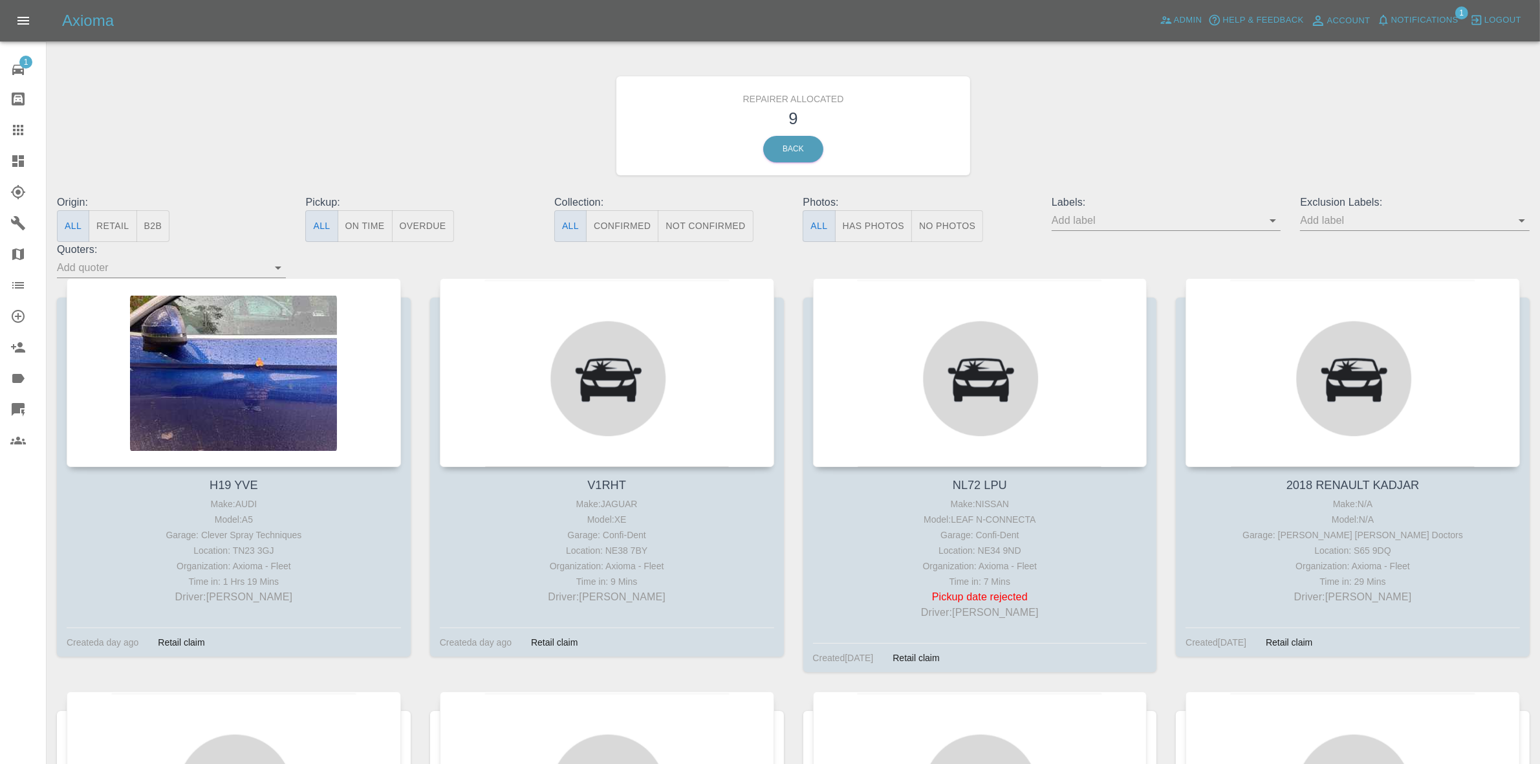
click at [138, 222] on button "B2B" at bounding box center [153, 226] width 34 height 32
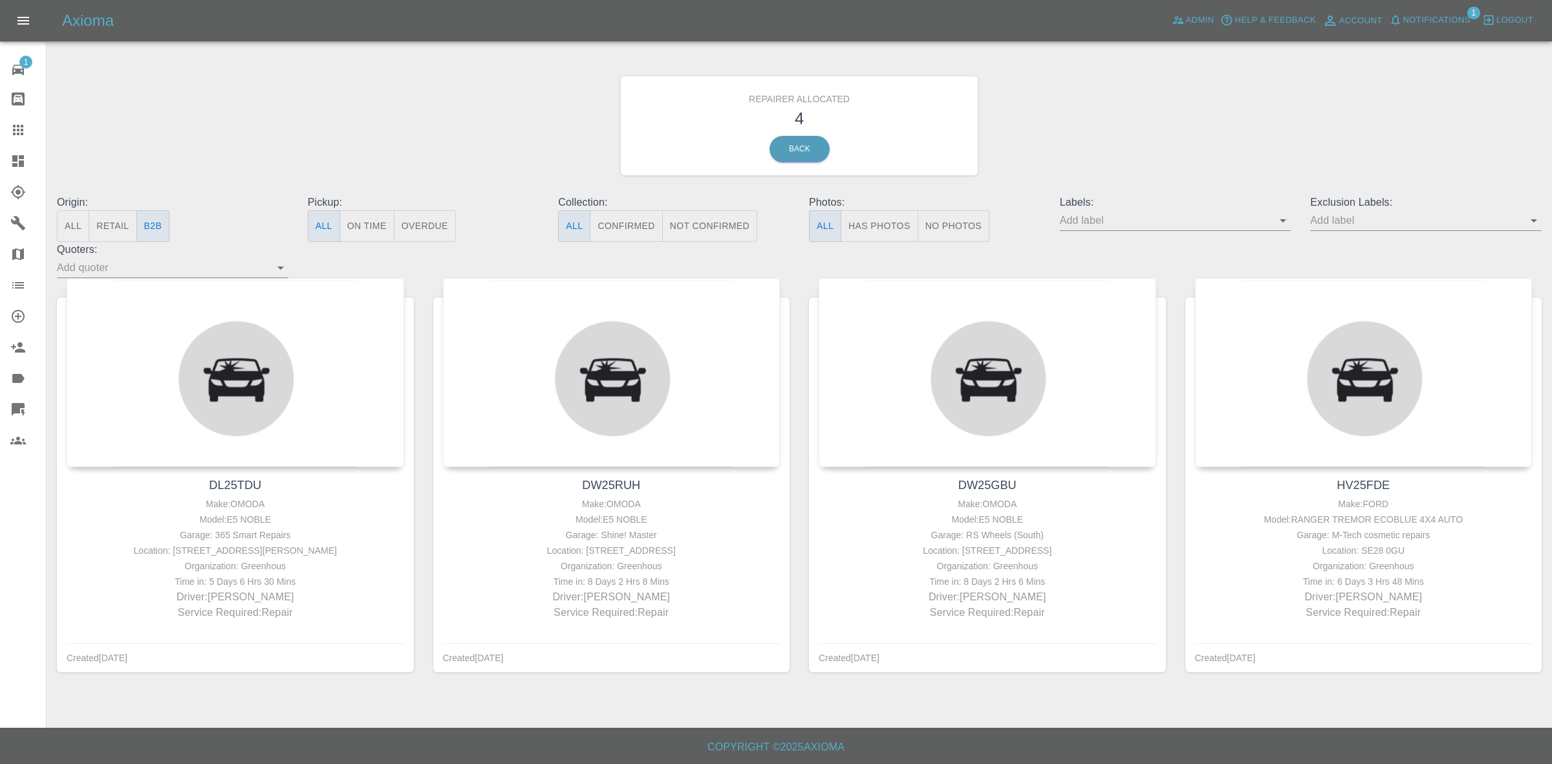
click at [122, 224] on button "Retail" at bounding box center [113, 226] width 48 height 32
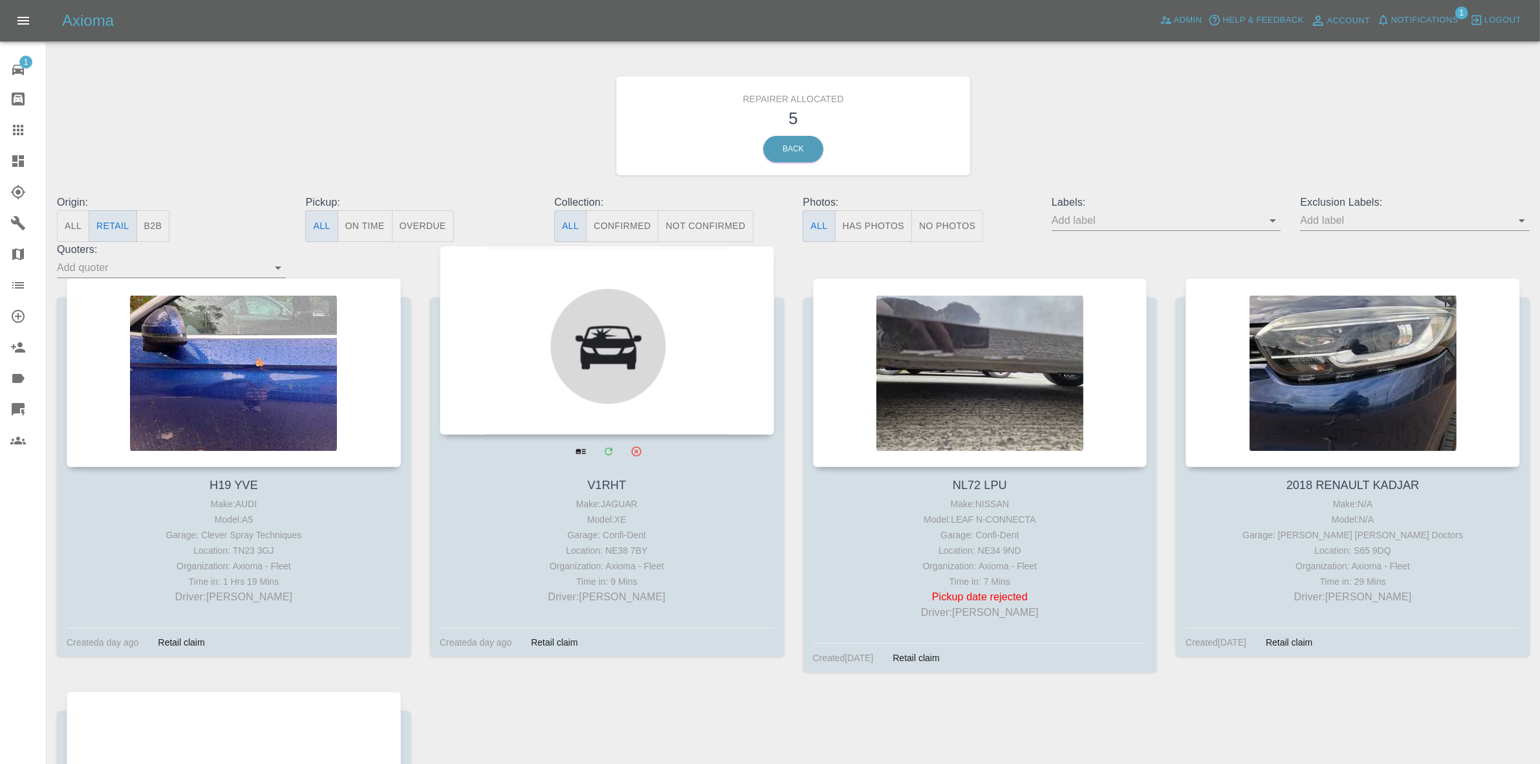
scroll to position [393, 0]
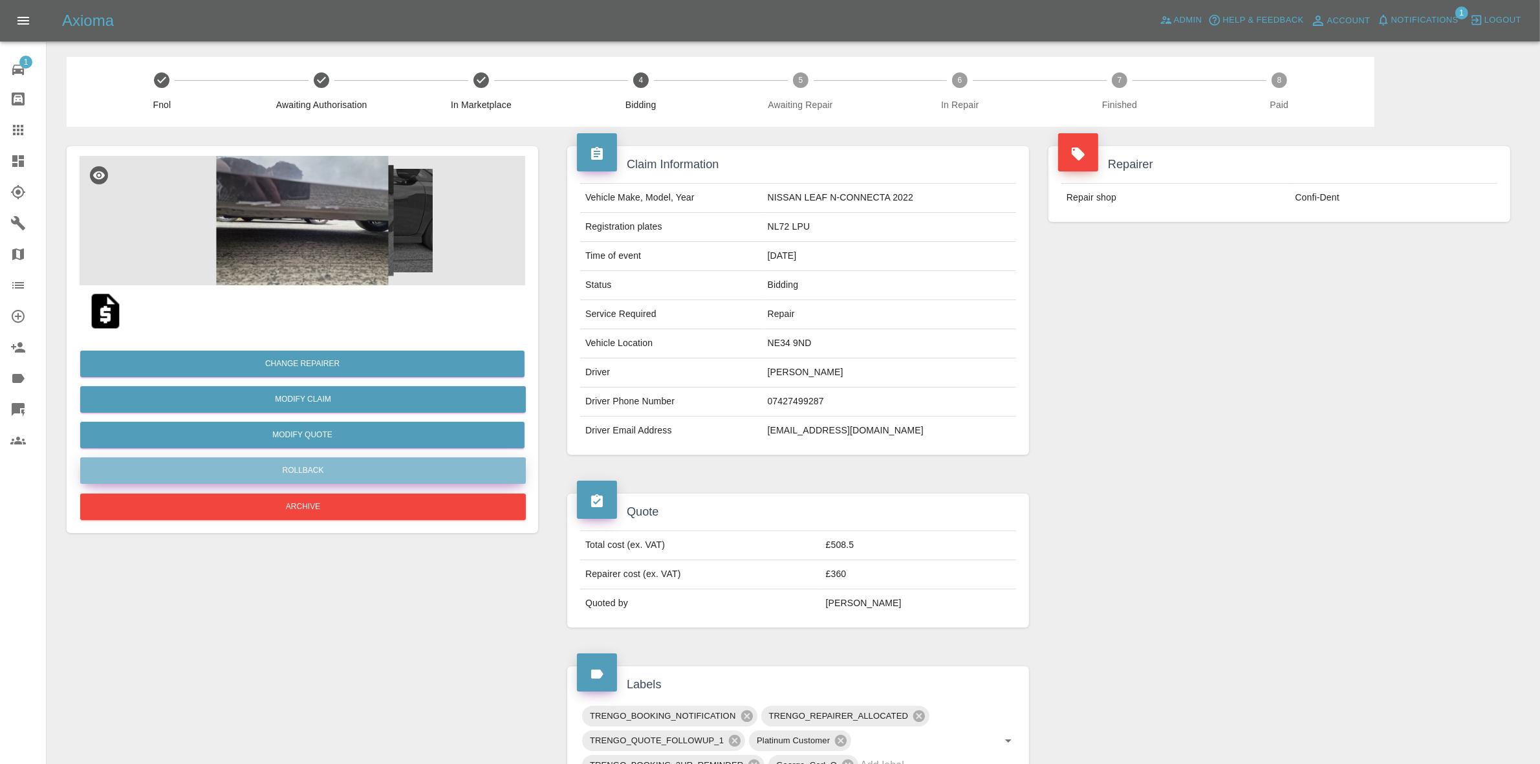
click at [288, 463] on button "Rollback" at bounding box center [303, 470] width 446 height 27
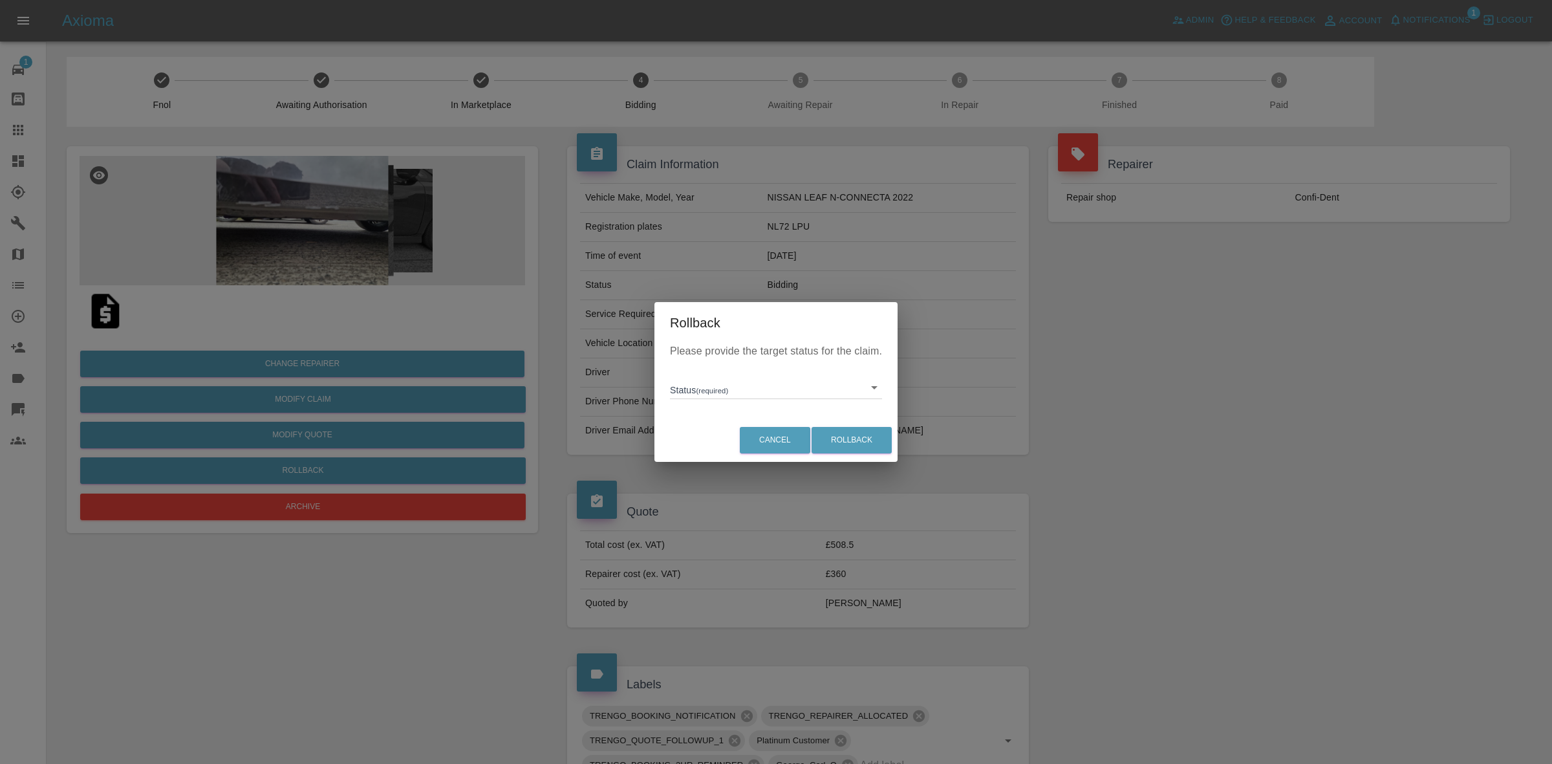
click at [699, 400] on div "Please provide the target status for the claim. Status (required) ​" at bounding box center [776, 380] width 243 height 75
click at [718, 392] on body "Axioma Admin Help & Feedback Account Notifications 1 Logout 1 Repair home Bodys…" at bounding box center [776, 716] width 1552 height 1433
click at [732, 453] on li "In Marketplace" at bounding box center [776, 447] width 206 height 30
type input "in-marketplace"
click at [848, 431] on button "Rollback" at bounding box center [852, 440] width 80 height 27
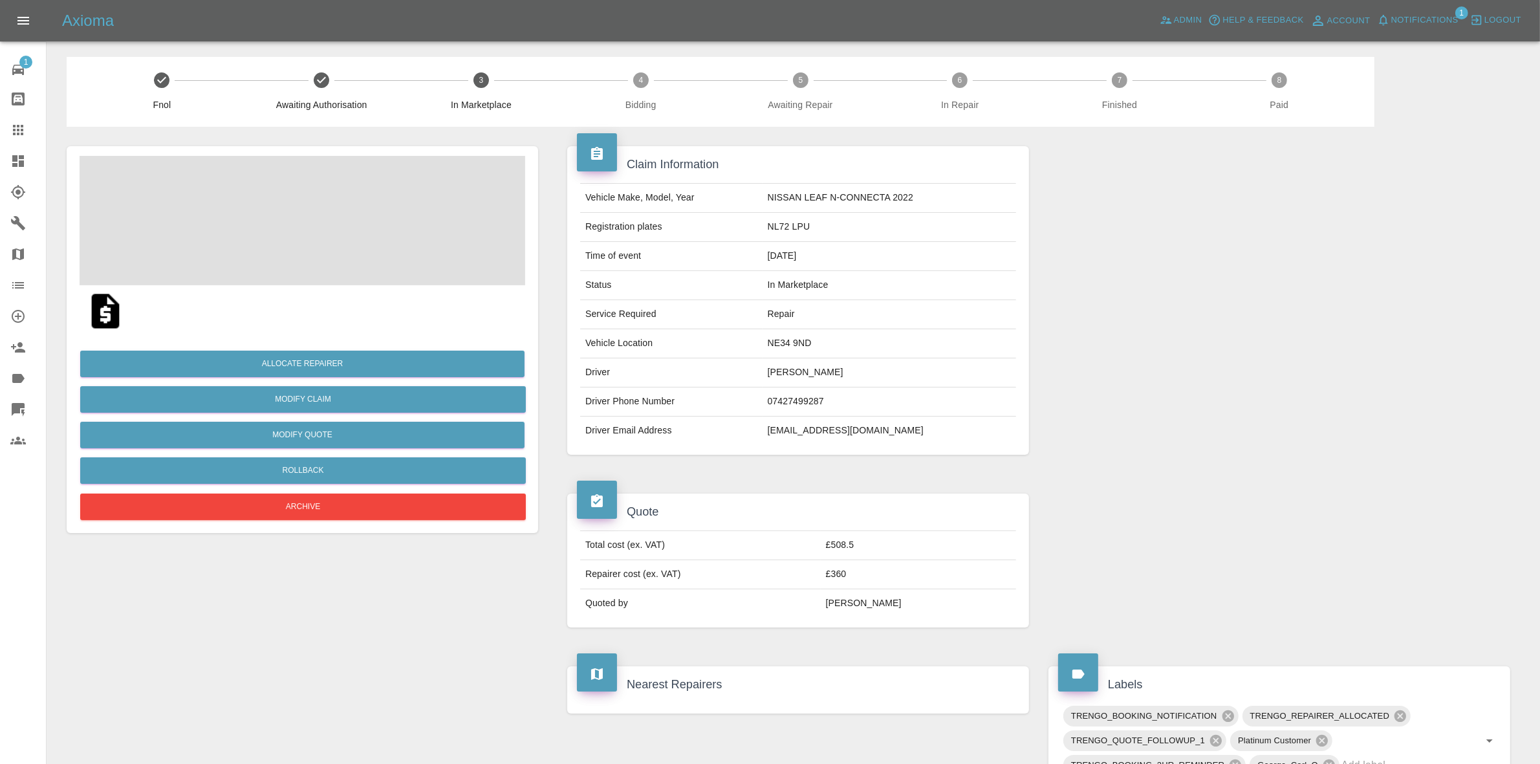
click at [307, 350] on div "Allocate Repairer Modify Claim Modify Quote Rollback Archive" at bounding box center [303, 430] width 446 height 186
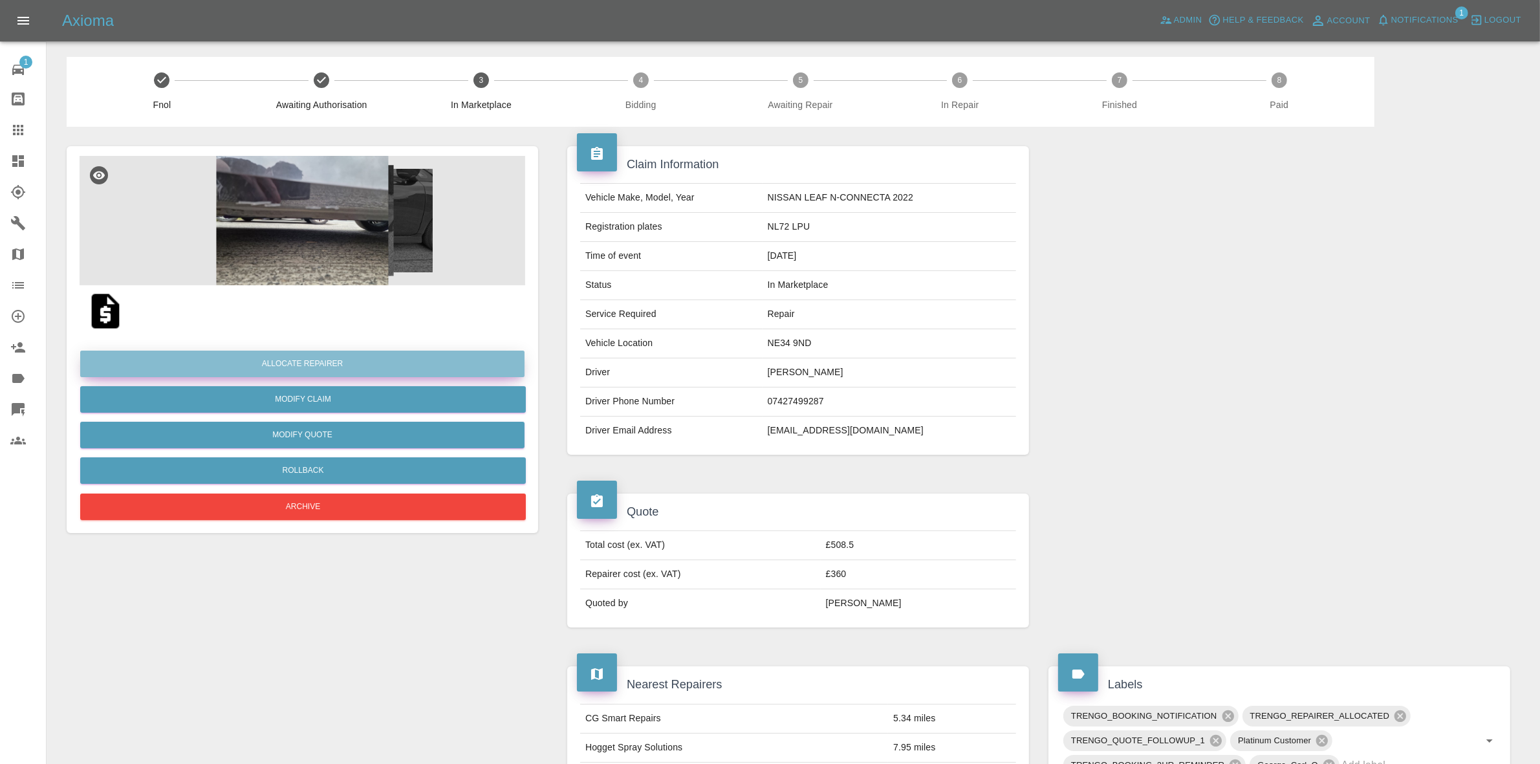
click at [301, 361] on button "Allocate Repairer" at bounding box center [302, 364] width 444 height 27
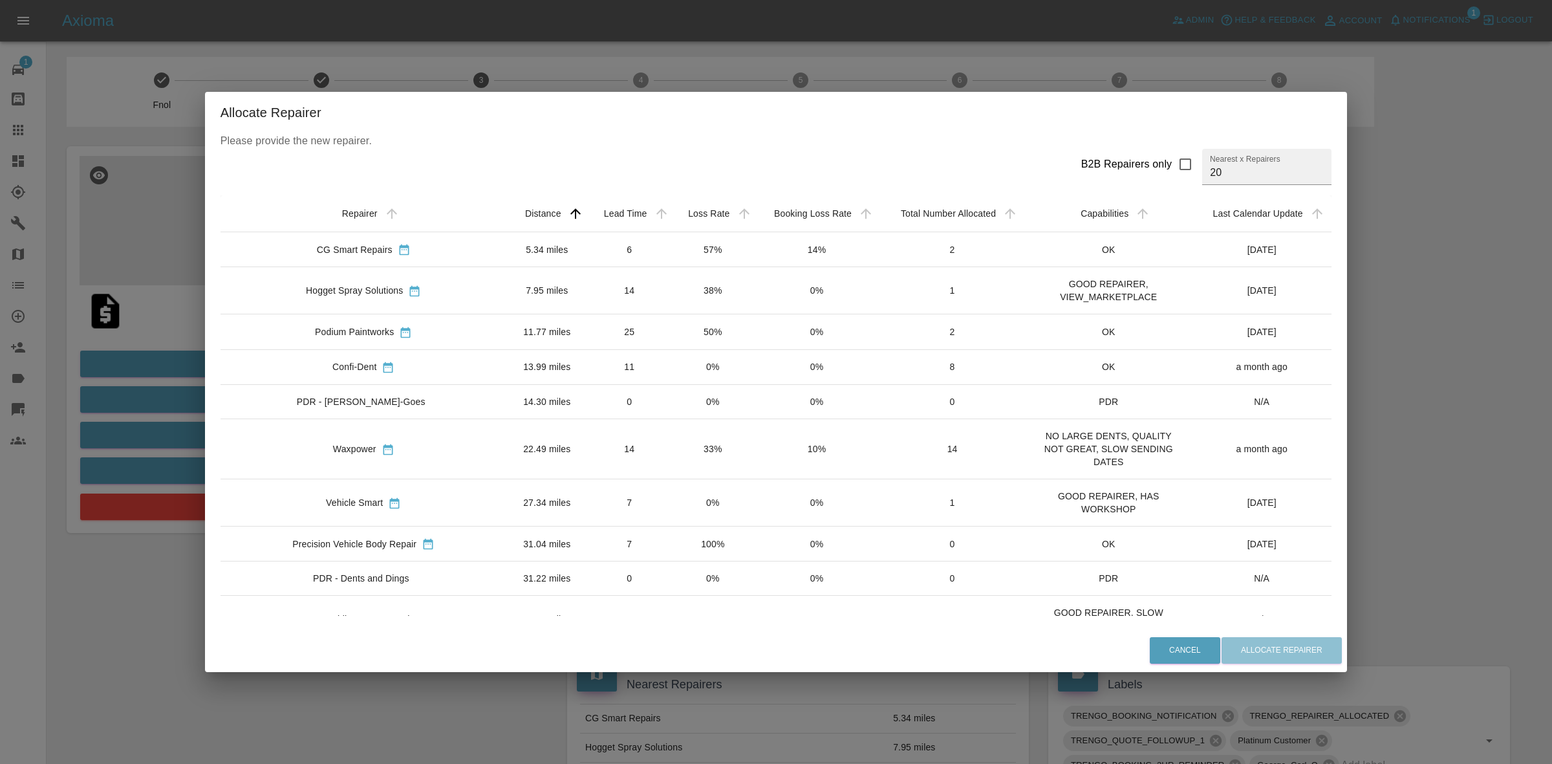
click at [678, 245] on td "57%" at bounding box center [712, 249] width 83 height 35
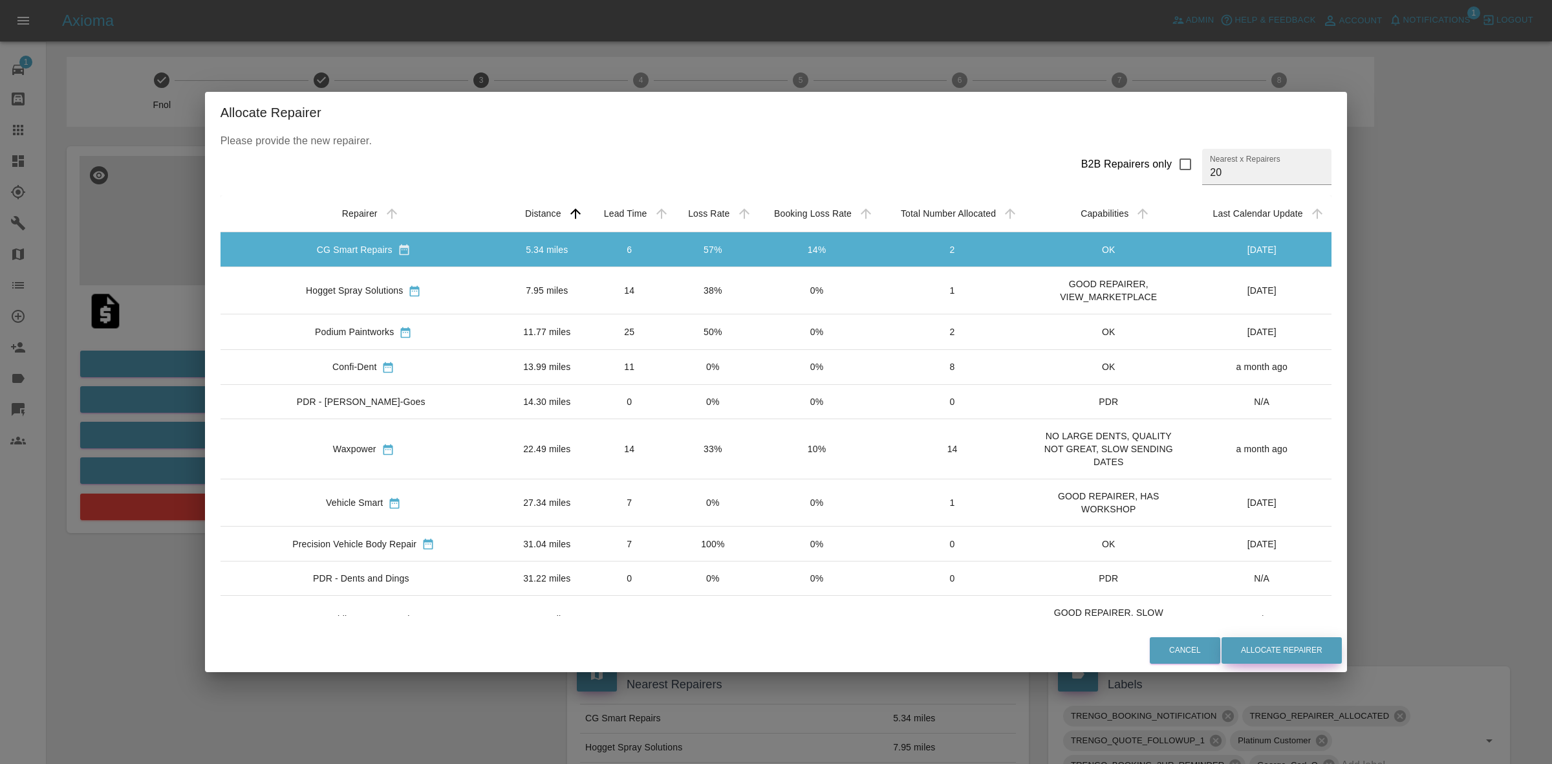
click at [1243, 652] on button "Allocate Repairer" at bounding box center [1282, 650] width 120 height 27
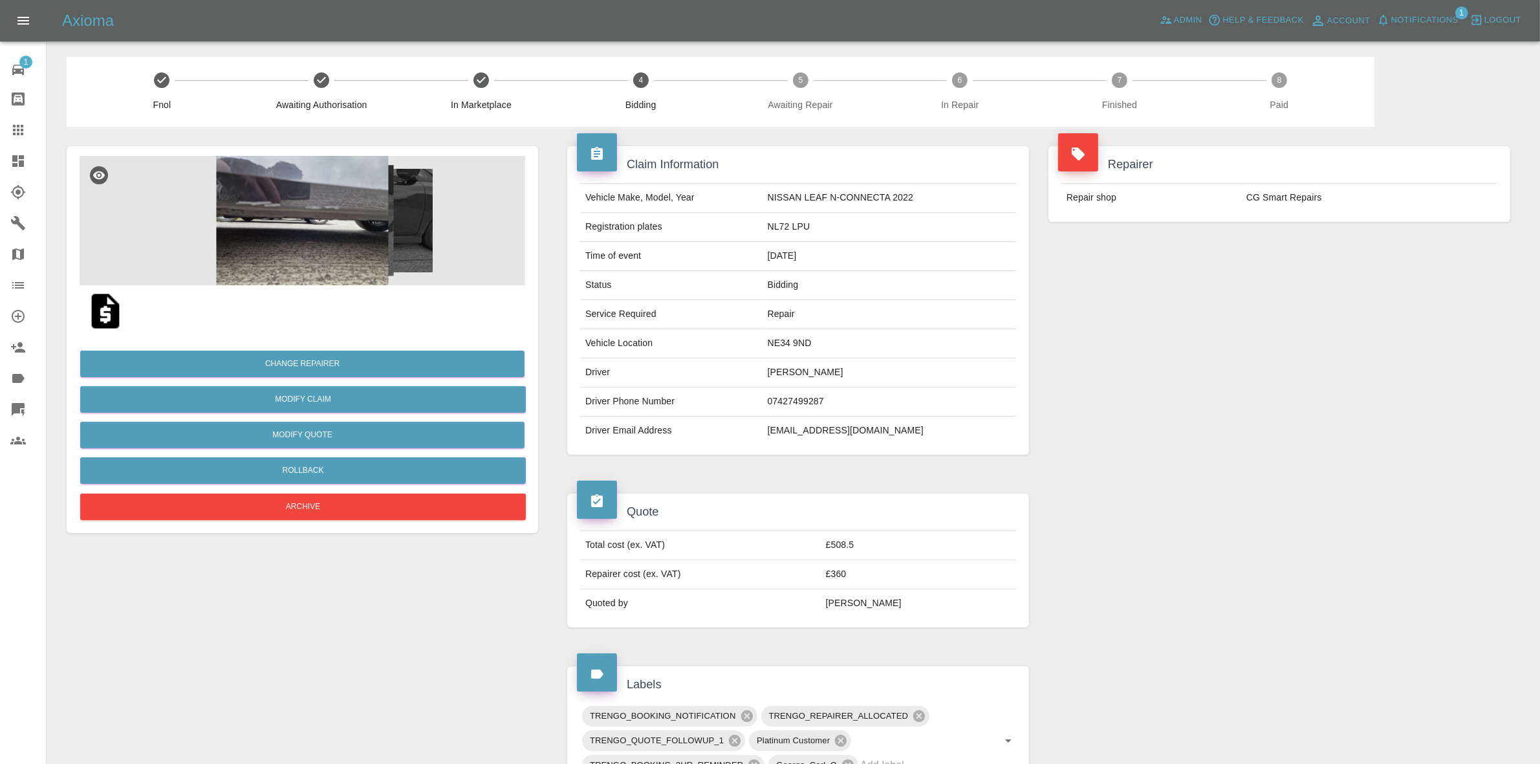
scroll to position [1, 0]
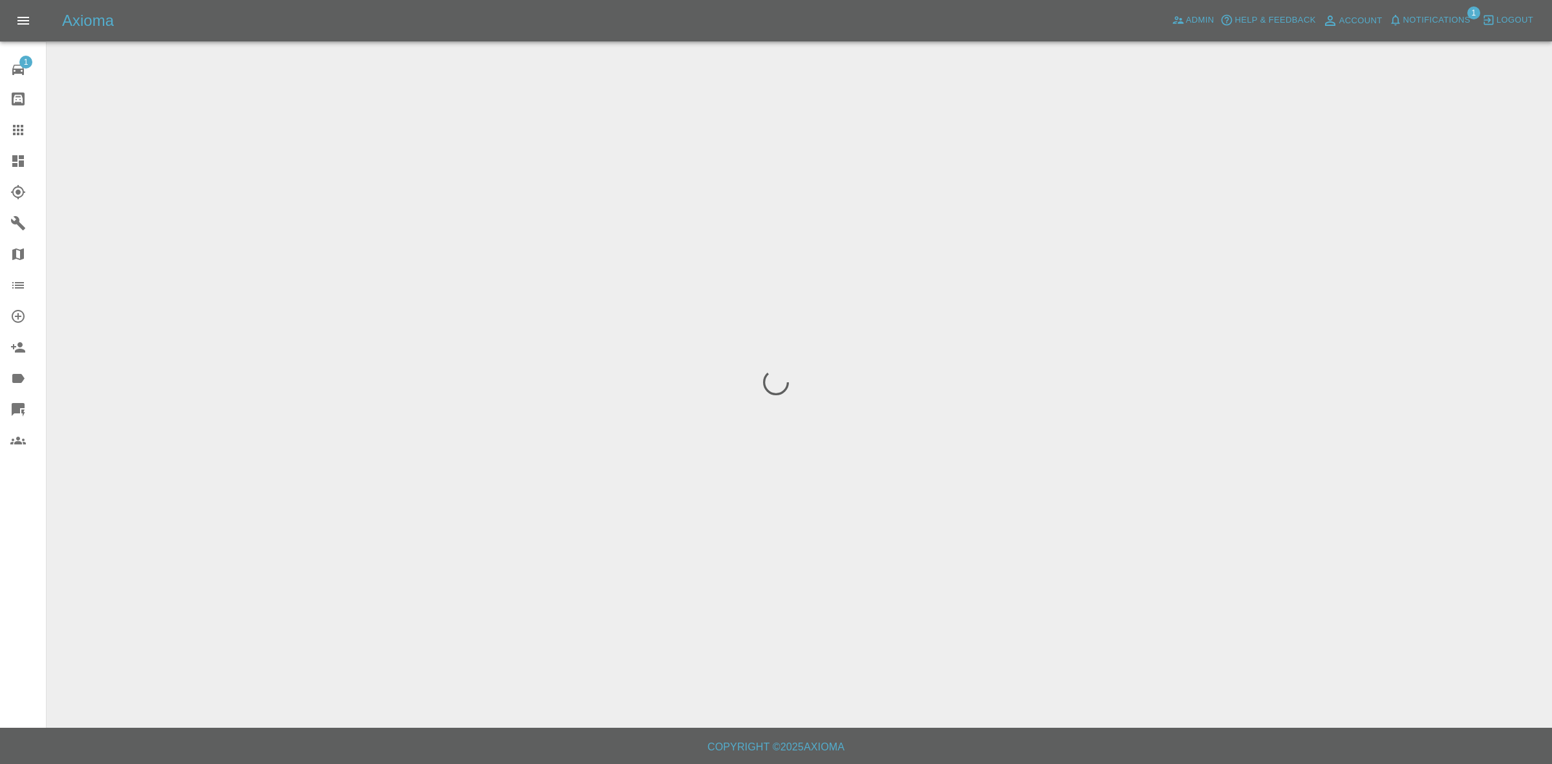
click at [1443, 23] on span "Notifications" at bounding box center [1437, 20] width 67 height 15
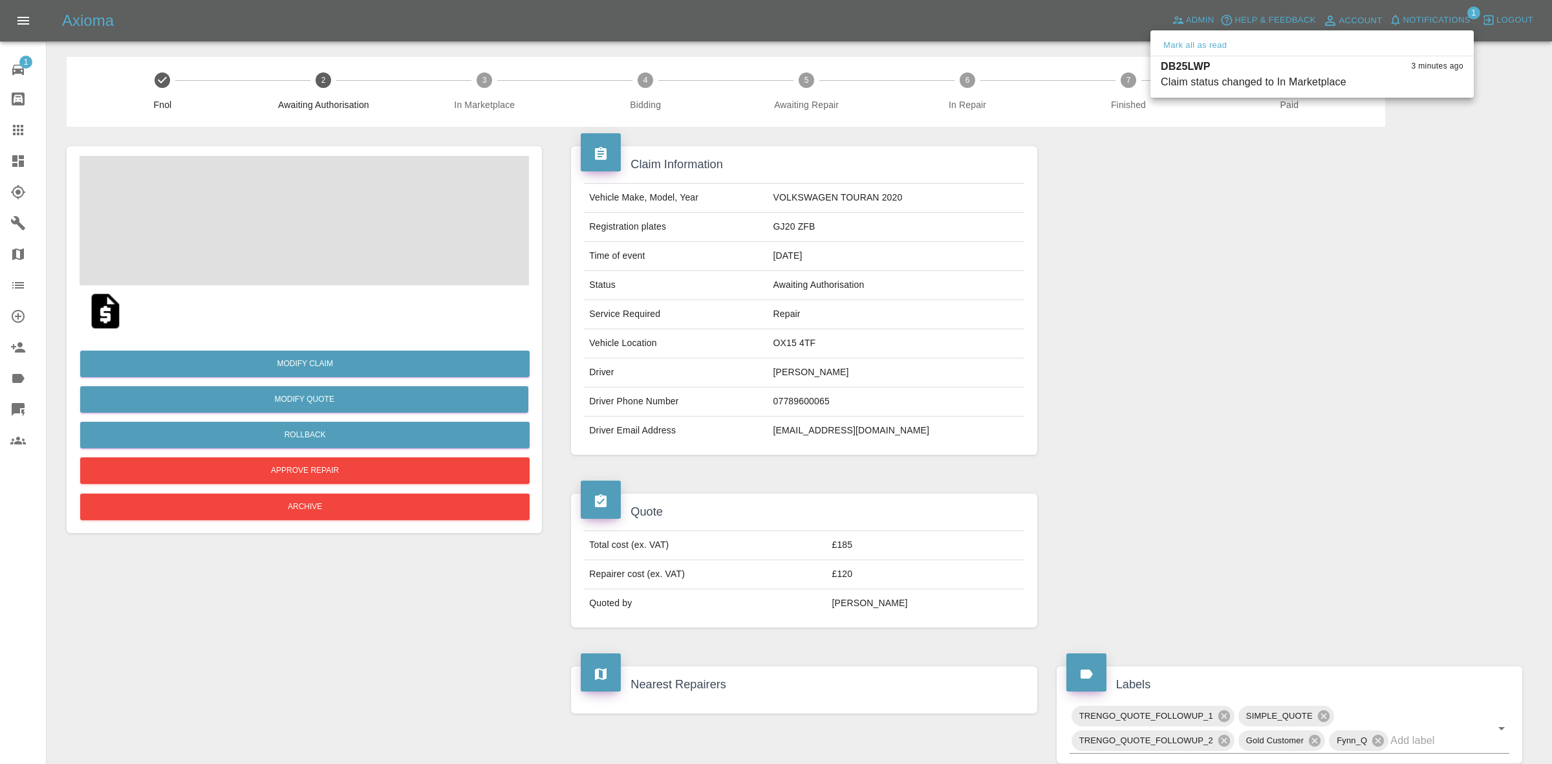
click at [1201, 333] on div at bounding box center [776, 382] width 1552 height 764
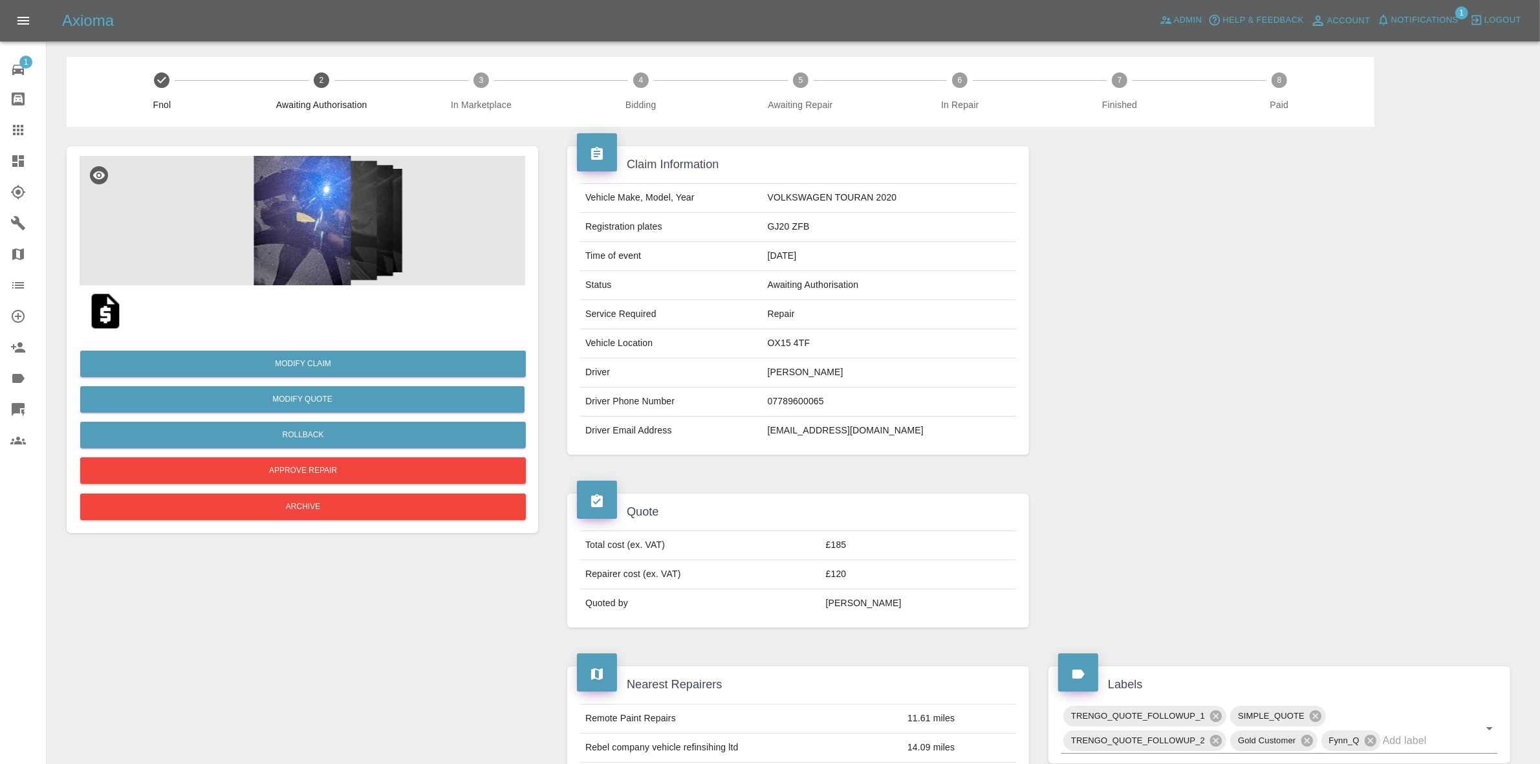
click at [351, 208] on img at bounding box center [303, 220] width 446 height 129
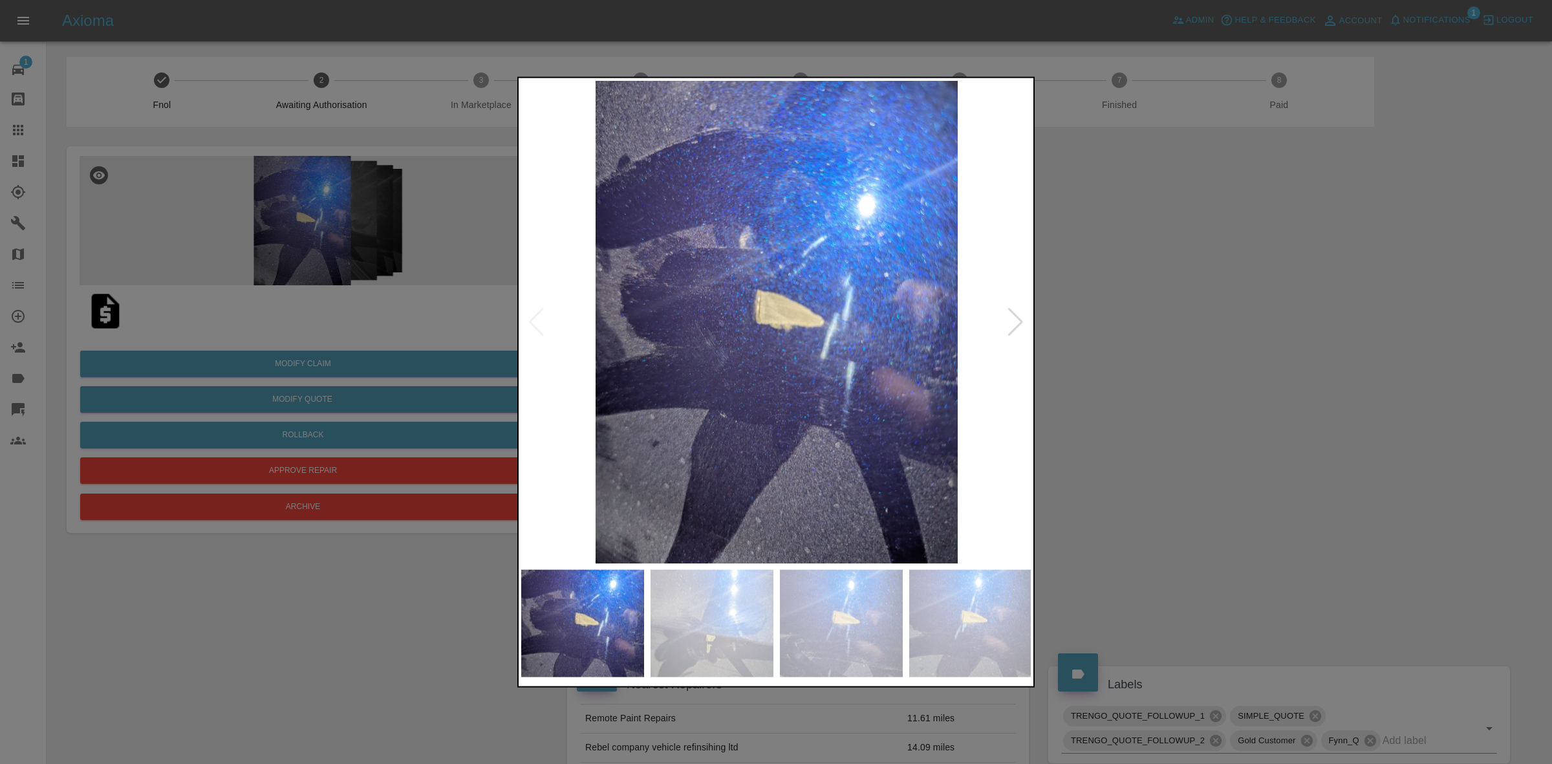
click at [1024, 316] on div at bounding box center [1015, 321] width 17 height 28
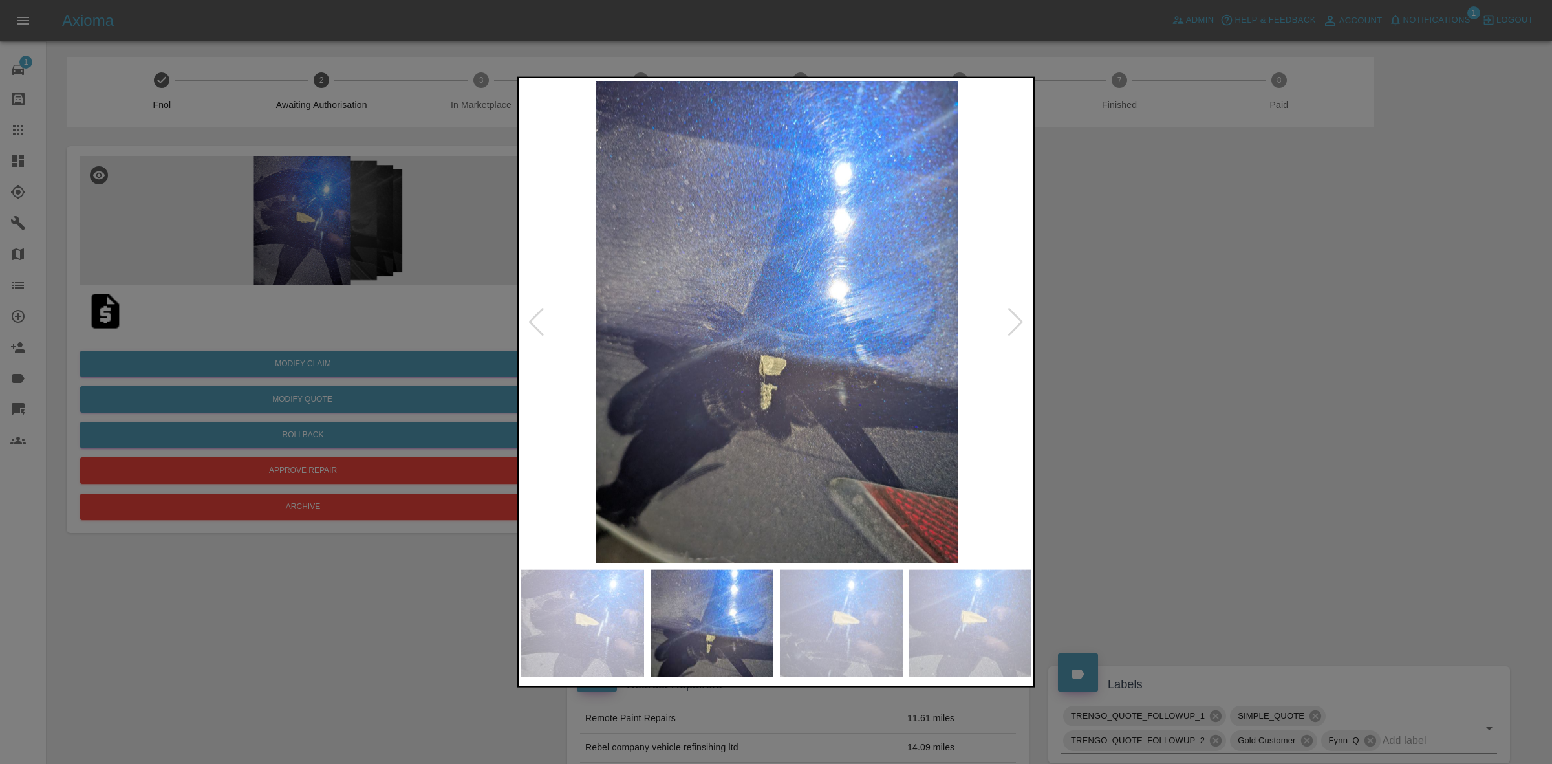
click at [1024, 316] on div at bounding box center [1015, 321] width 17 height 28
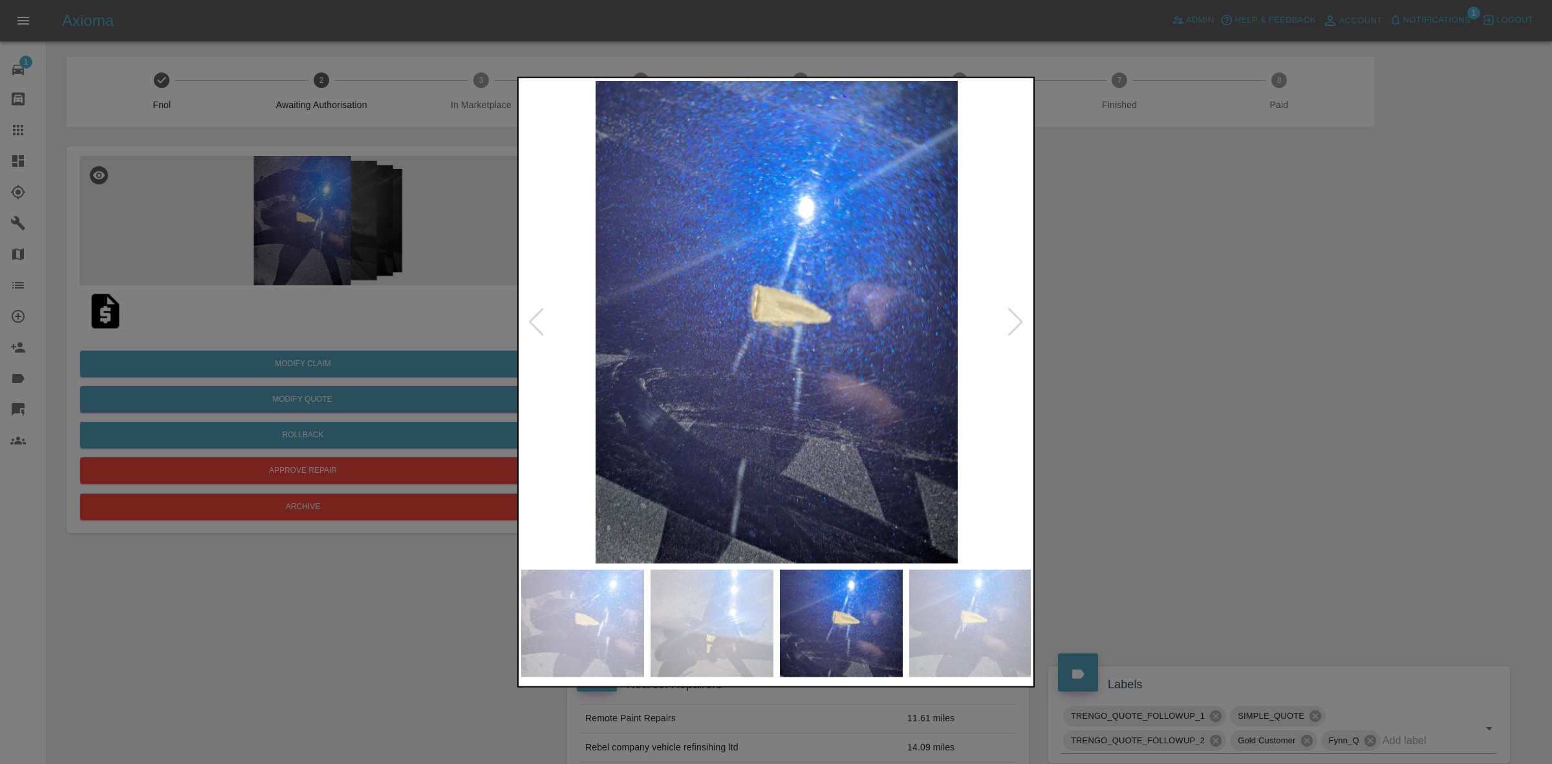
click at [1024, 316] on div at bounding box center [1015, 321] width 17 height 28
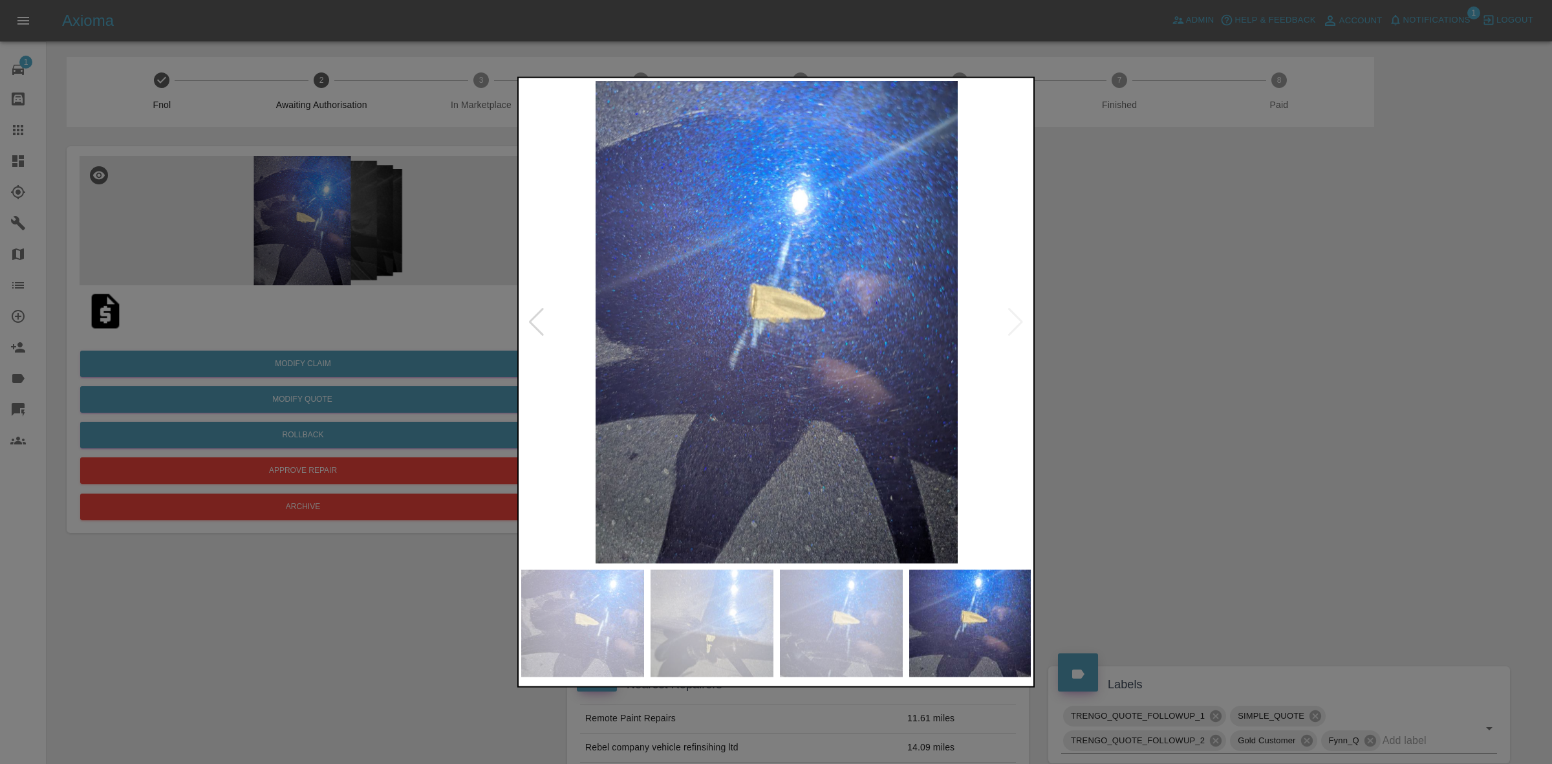
click at [1024, 316] on img at bounding box center [776, 321] width 511 height 483
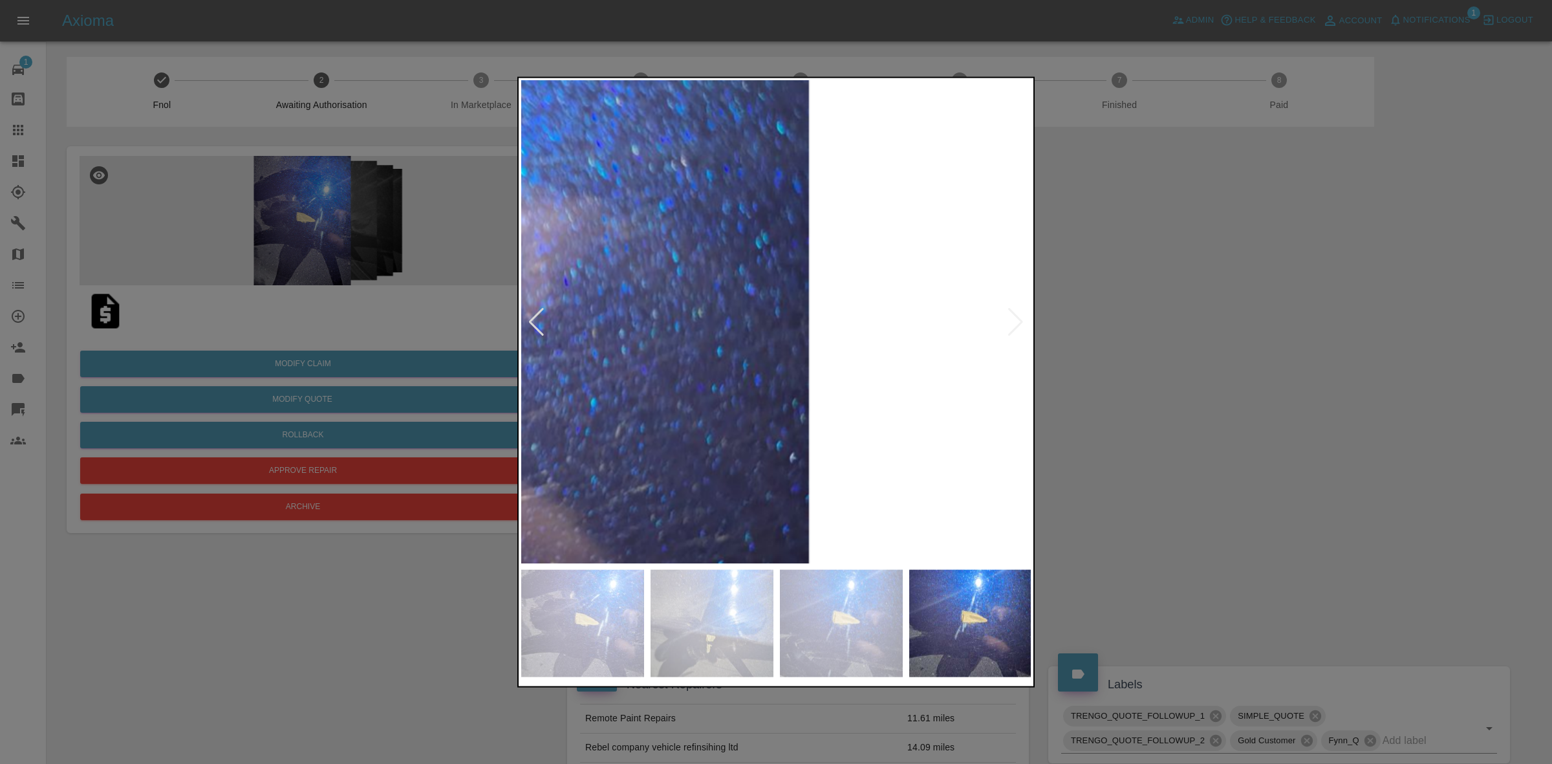
click at [1159, 356] on div at bounding box center [776, 382] width 1552 height 764
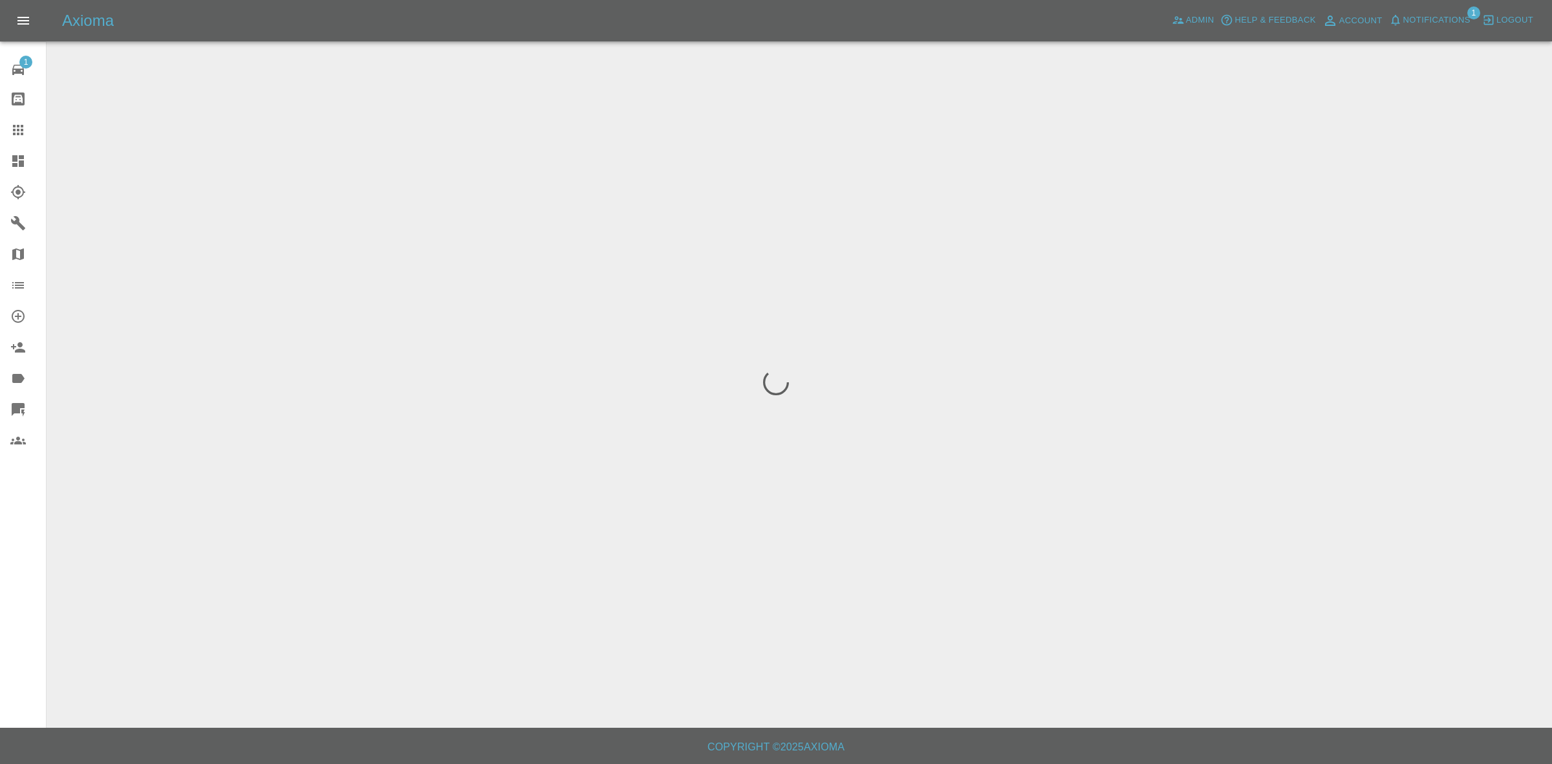
click at [1441, 6] on div "Axioma Admin Help & Feedback Account Notifications 1 Logout" at bounding box center [776, 20] width 1552 height 41
click at [1439, 15] on span "Notifications" at bounding box center [1437, 20] width 67 height 15
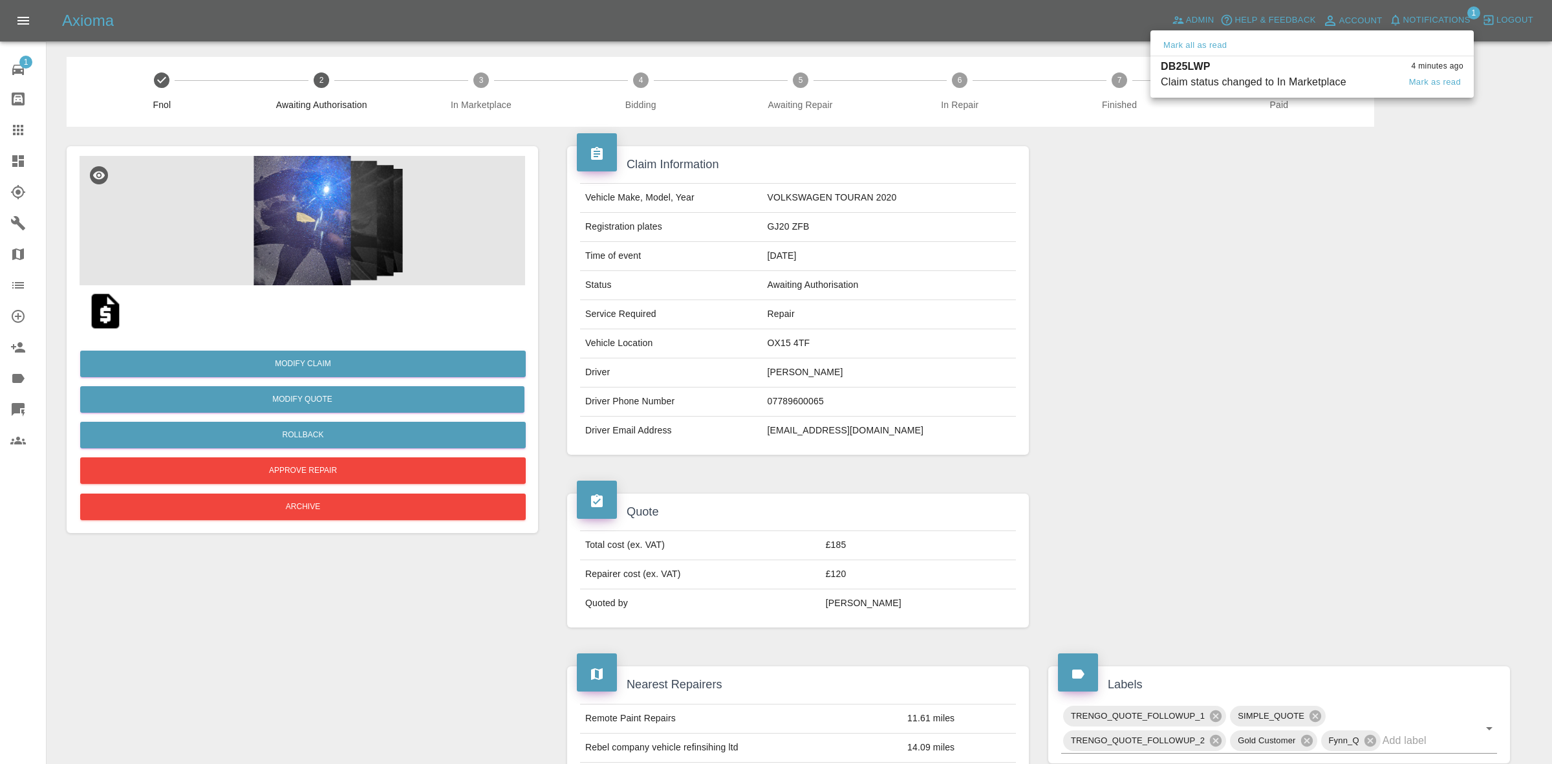
click at [1240, 65] on div "DB25LWP 4 minutes ago" at bounding box center [1312, 67] width 303 height 16
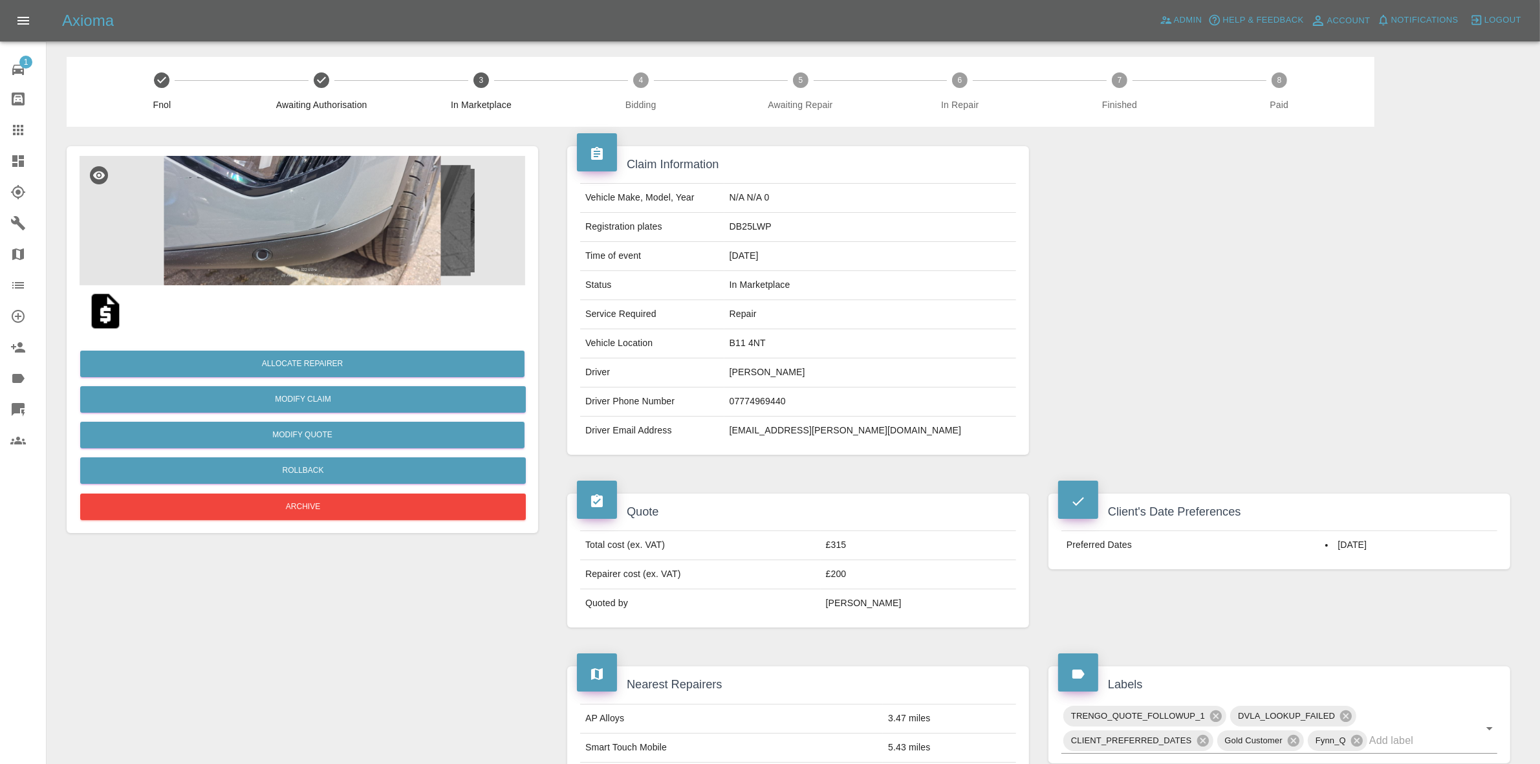
click at [321, 178] on img at bounding box center [303, 220] width 446 height 129
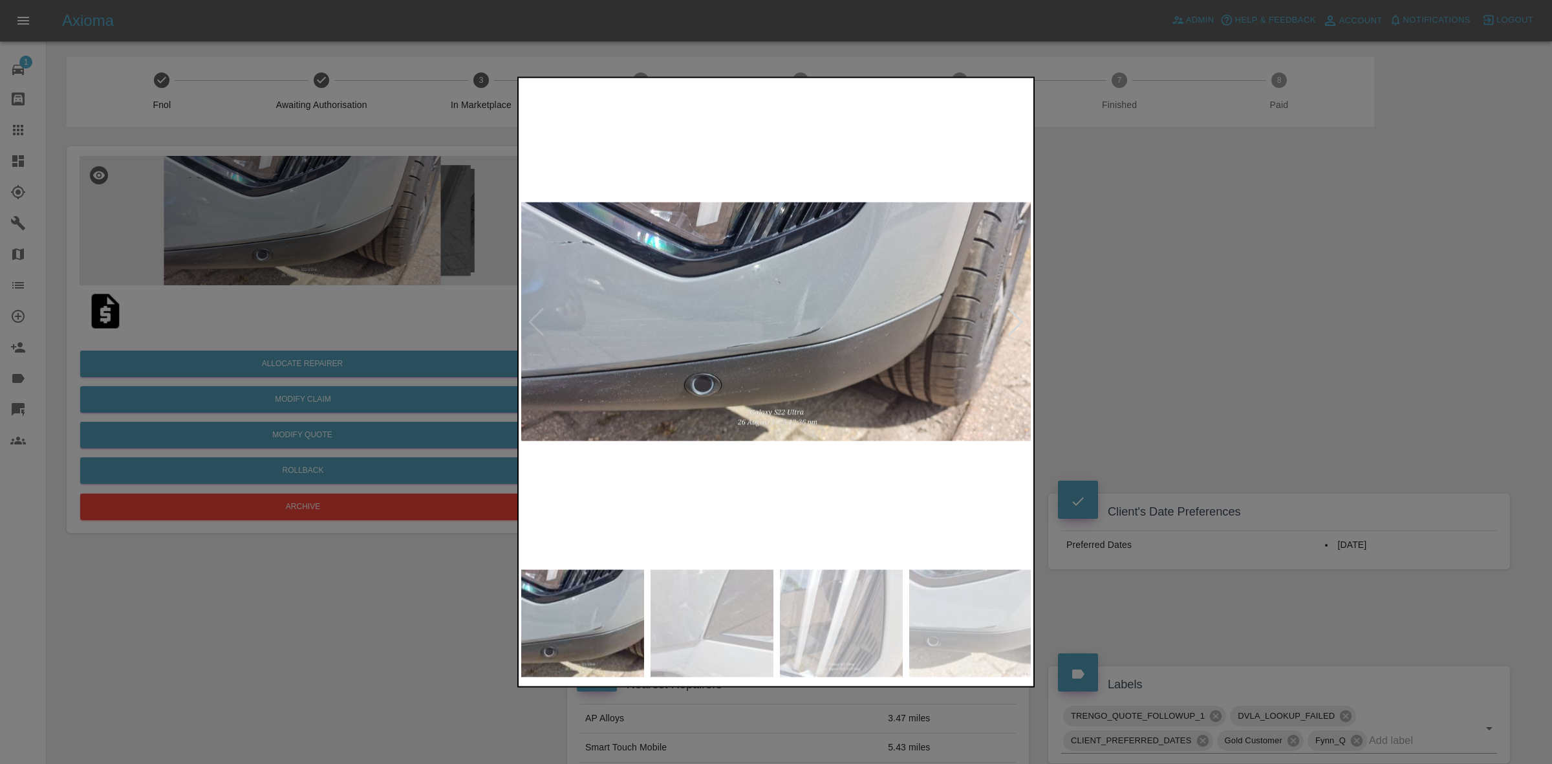
click at [1013, 321] on div at bounding box center [1015, 321] width 17 height 28
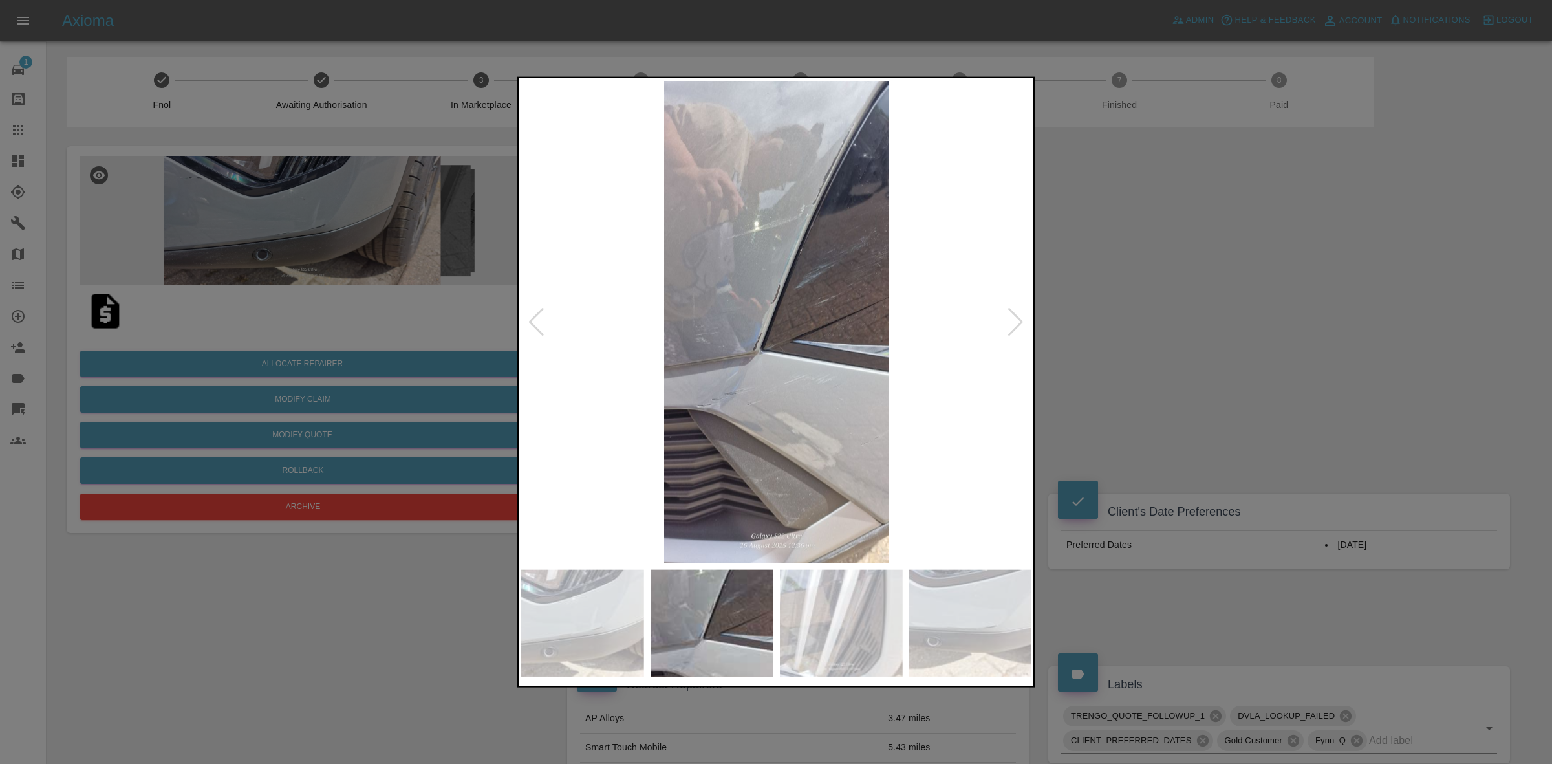
click at [1013, 321] on div at bounding box center [1015, 321] width 17 height 28
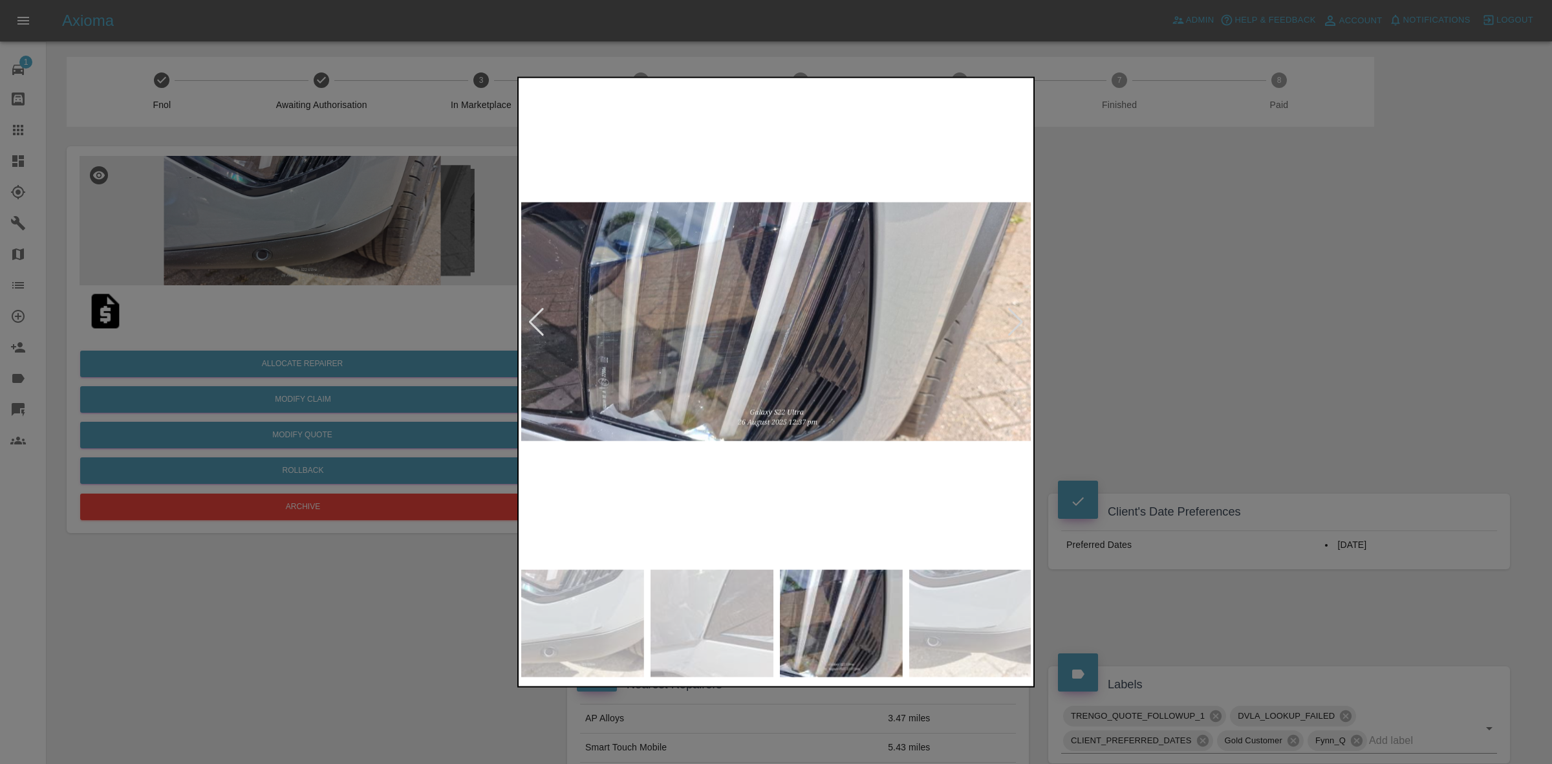
click at [1013, 321] on div at bounding box center [1015, 321] width 17 height 28
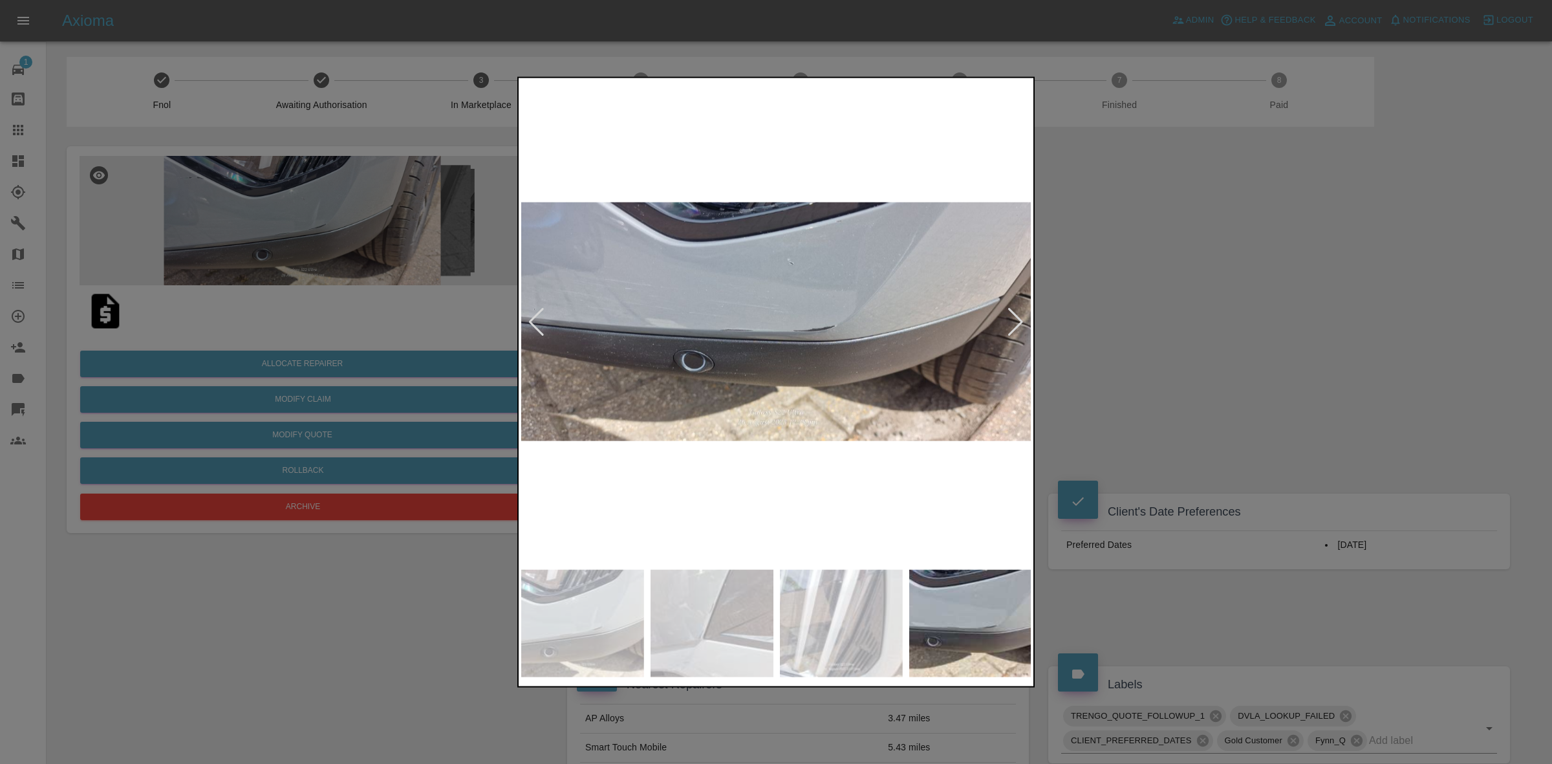
click at [1013, 321] on div at bounding box center [1015, 321] width 17 height 28
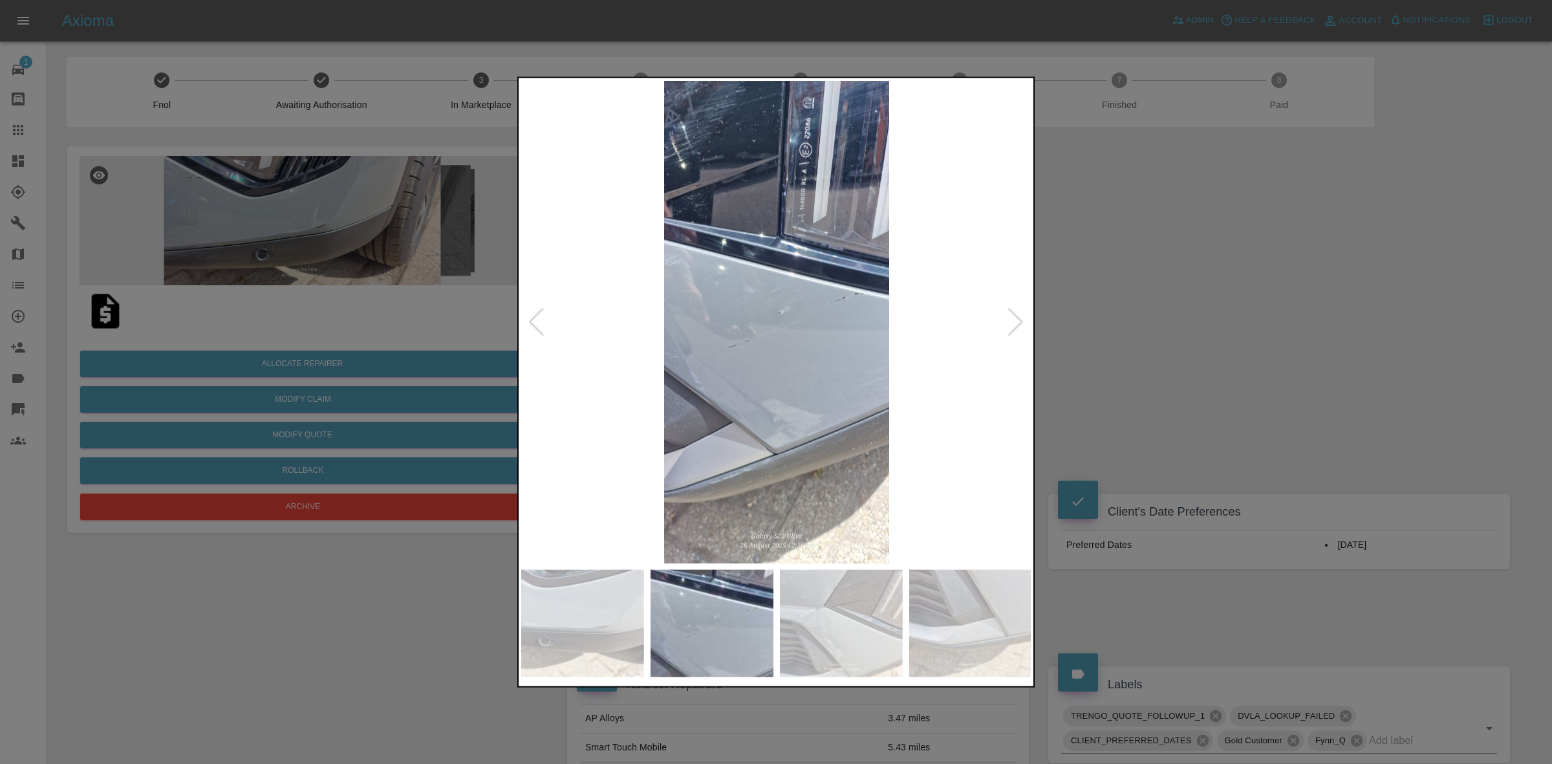
click at [1013, 321] on div at bounding box center [1015, 321] width 17 height 28
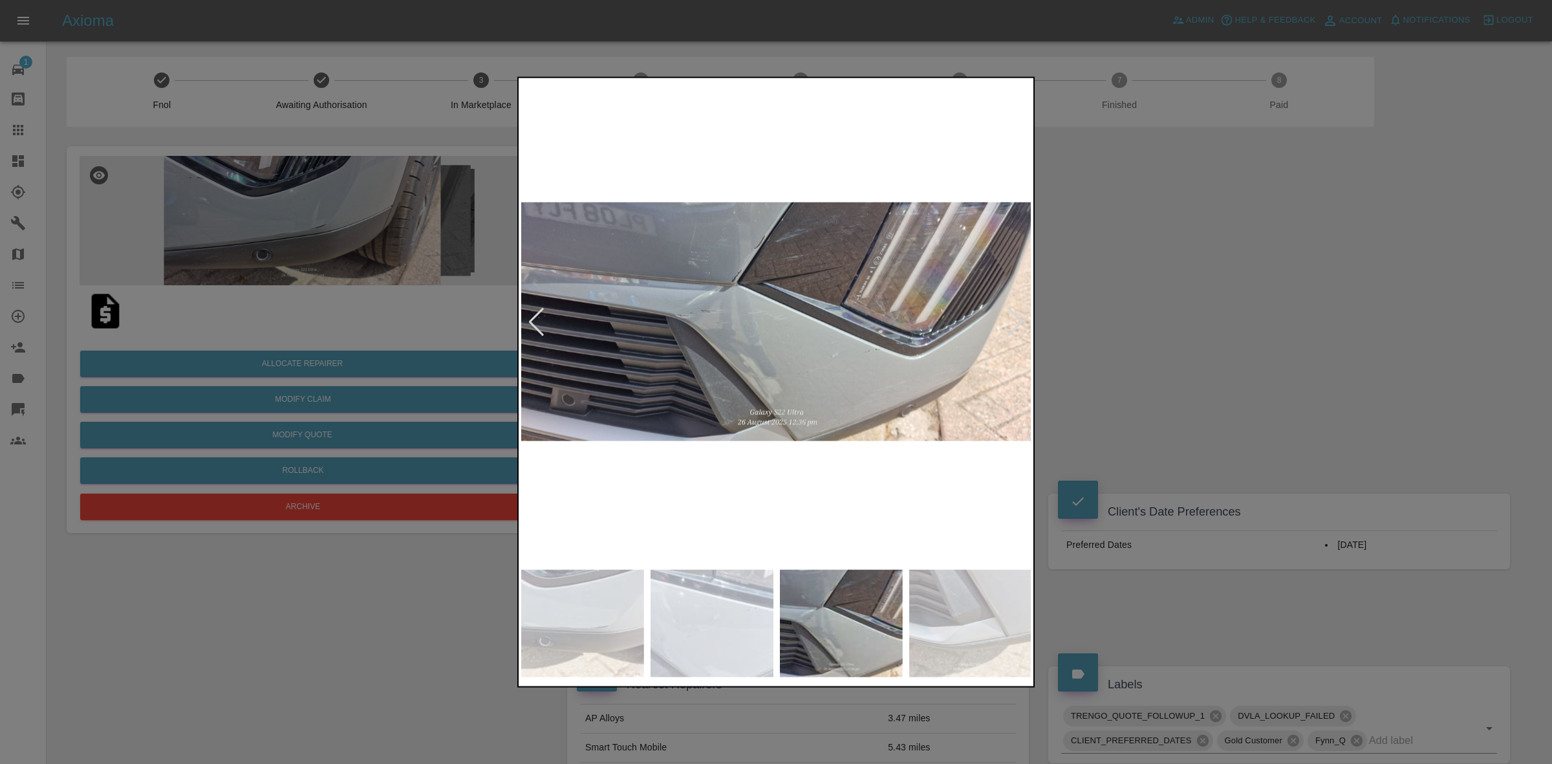
click at [1013, 321] on div at bounding box center [1015, 321] width 17 height 28
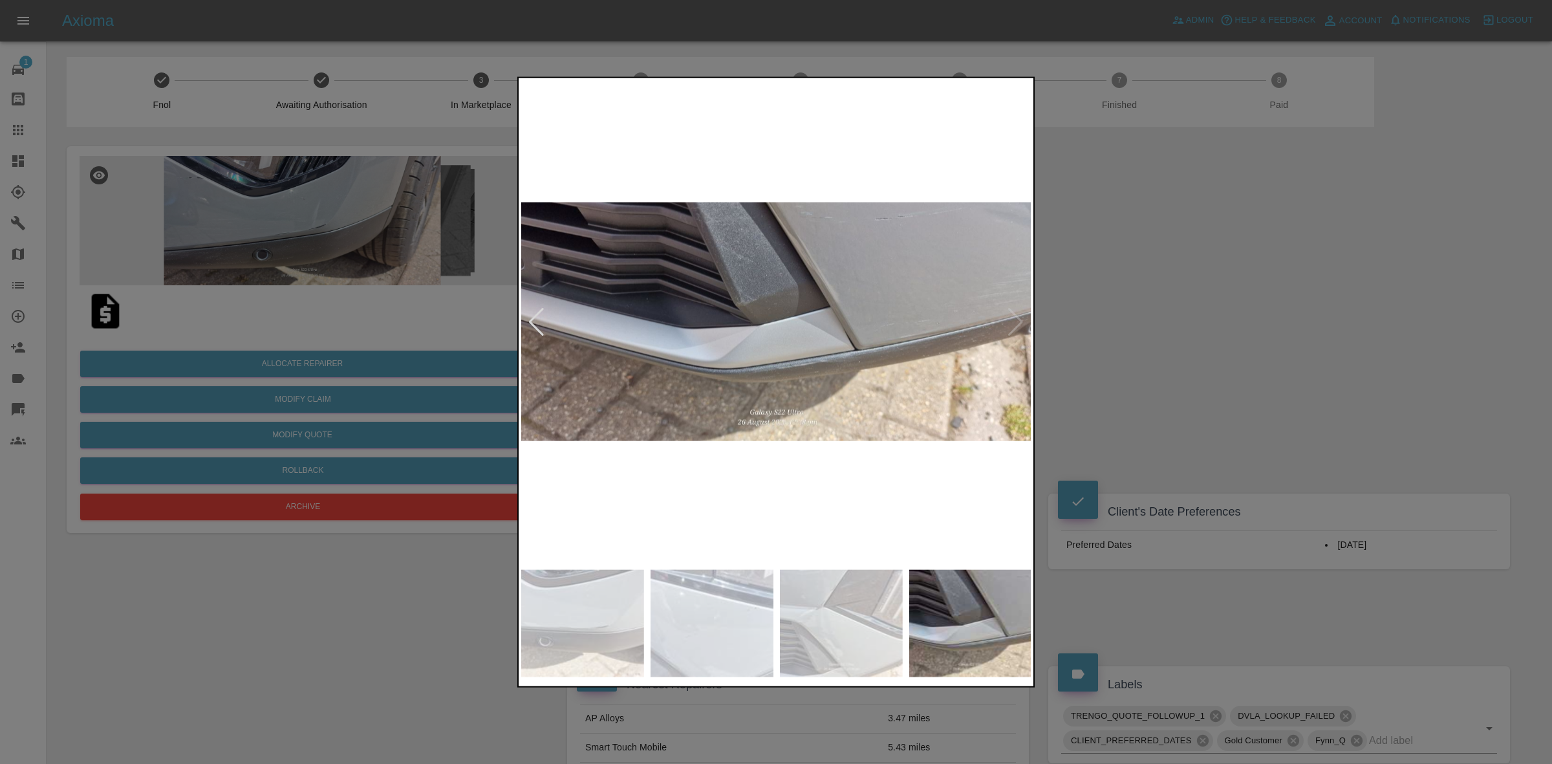
click at [1013, 321] on img at bounding box center [776, 321] width 511 height 483
click at [822, 396] on img at bounding box center [776, 321] width 511 height 483
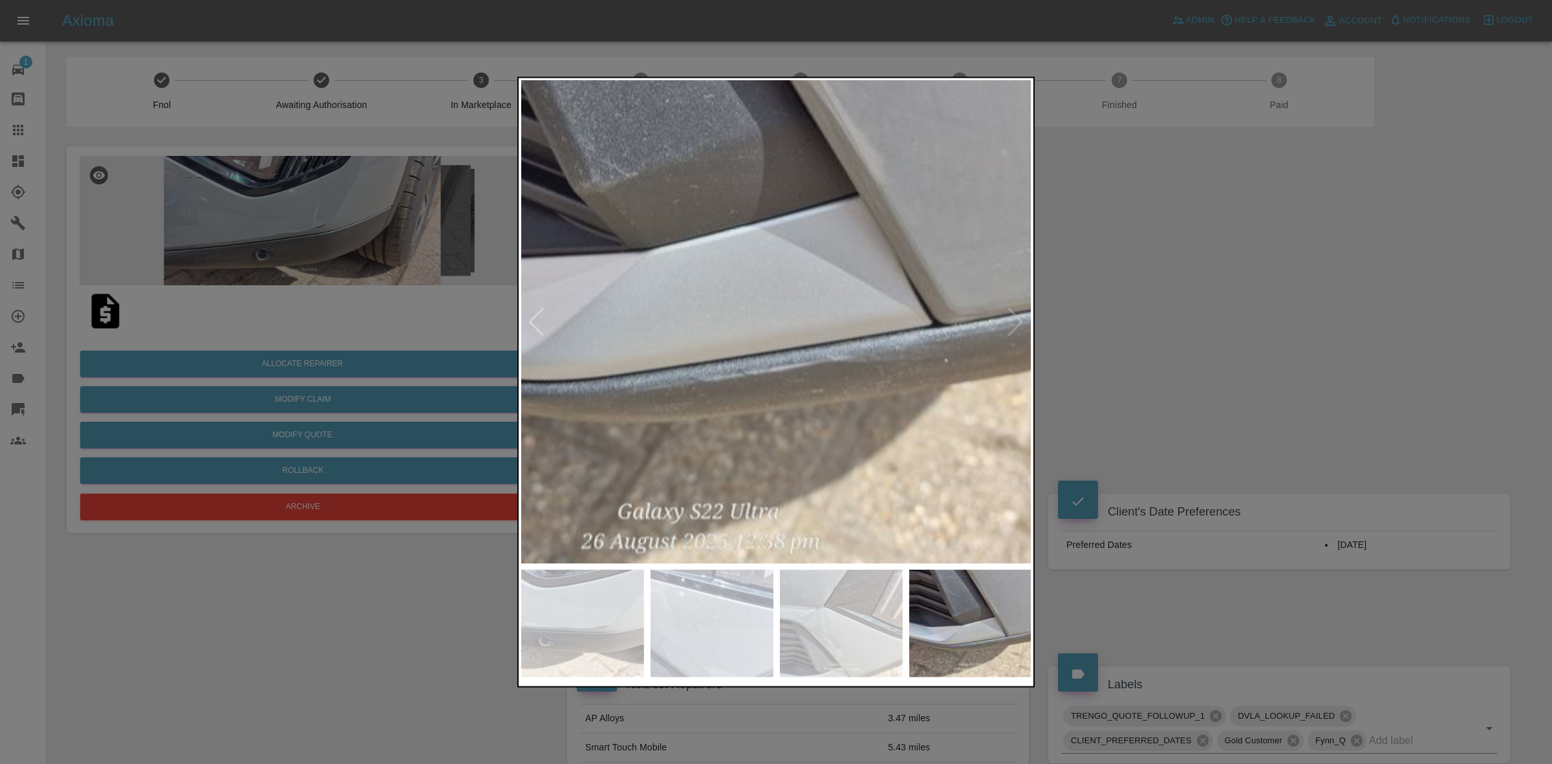
click at [854, 440] on img at bounding box center [697, 239] width 1533 height 1448
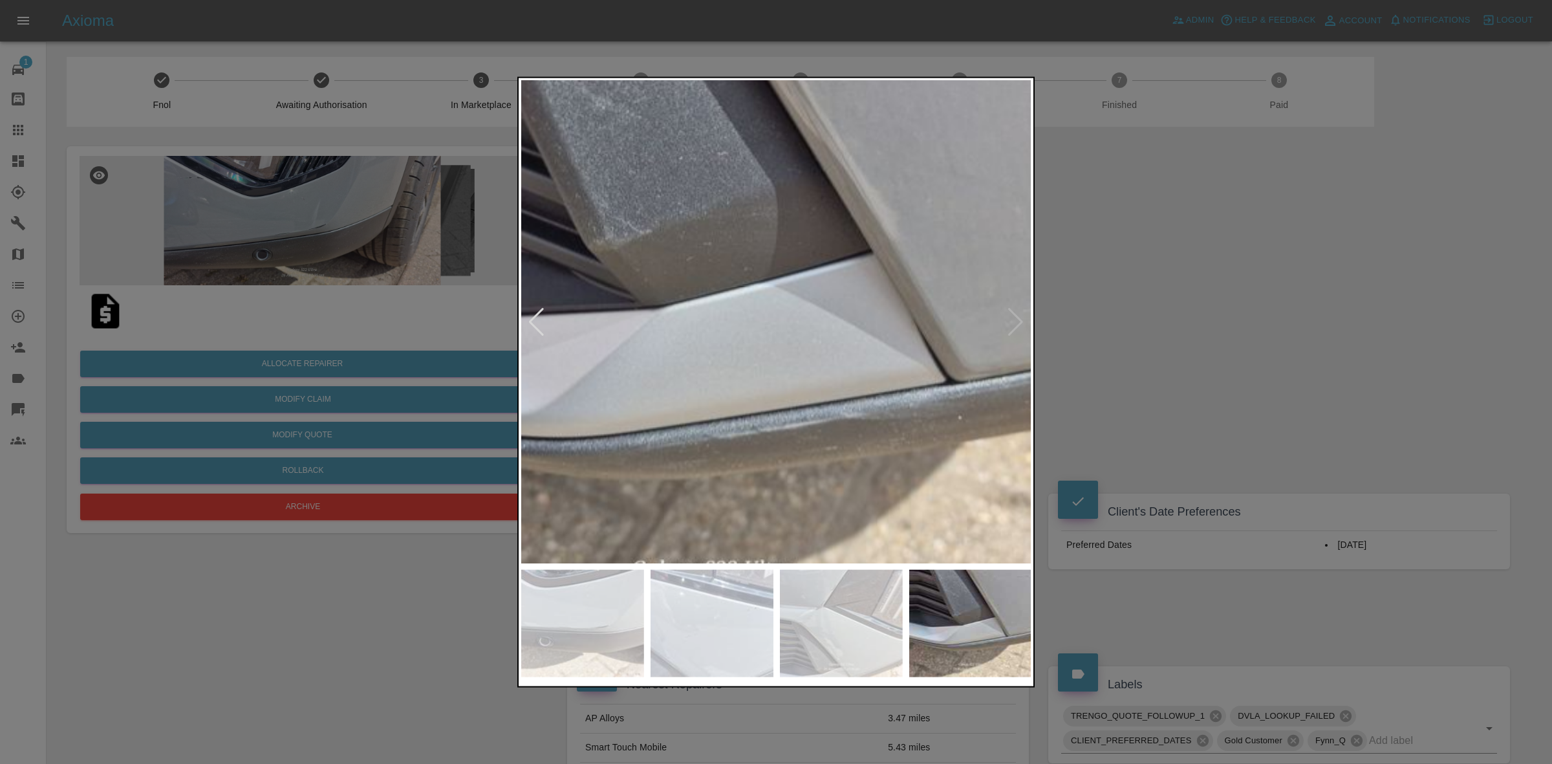
click at [818, 406] on img at bounding box center [711, 296] width 1533 height 1448
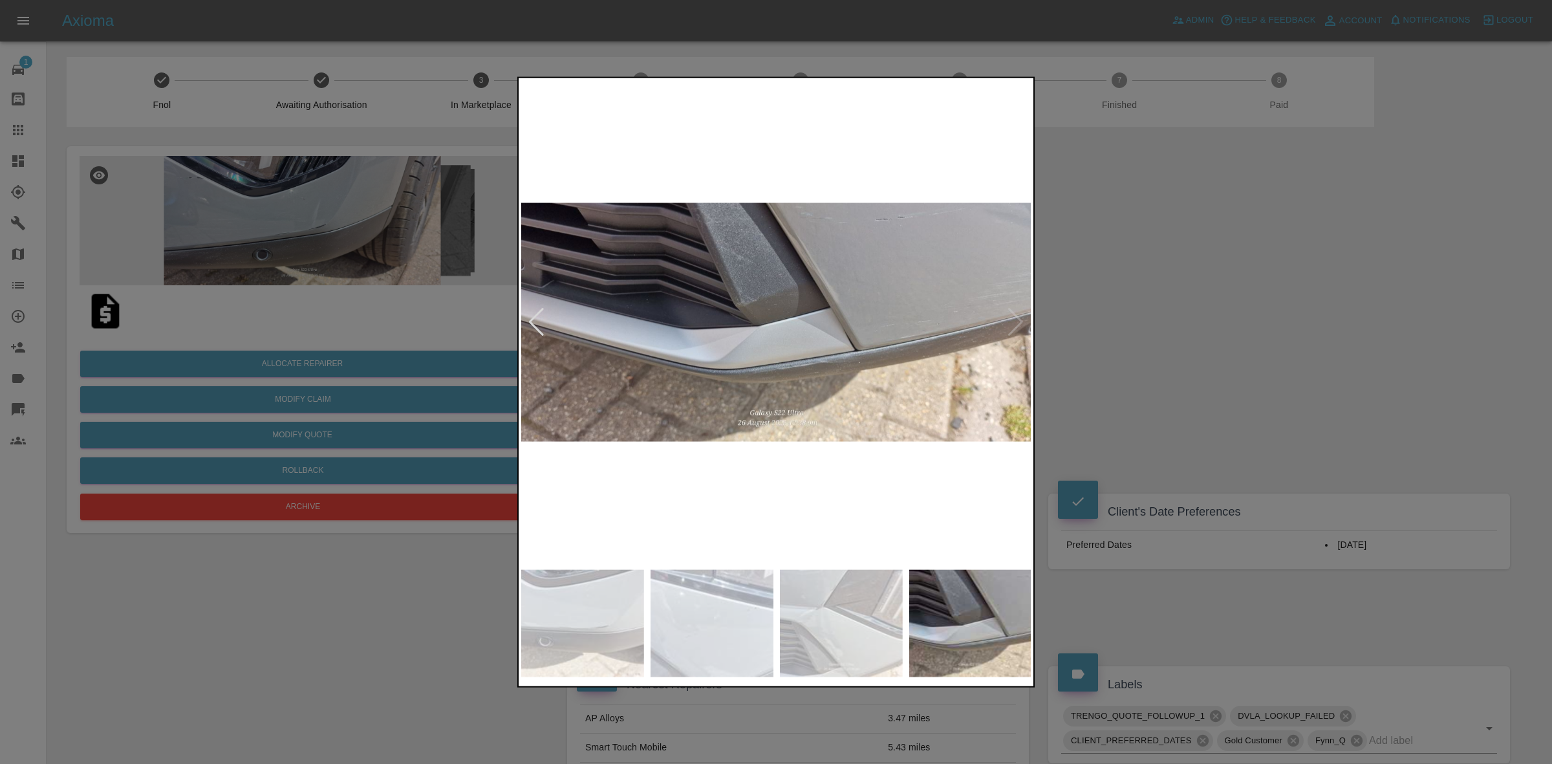
click at [534, 321] on div at bounding box center [536, 321] width 17 height 28
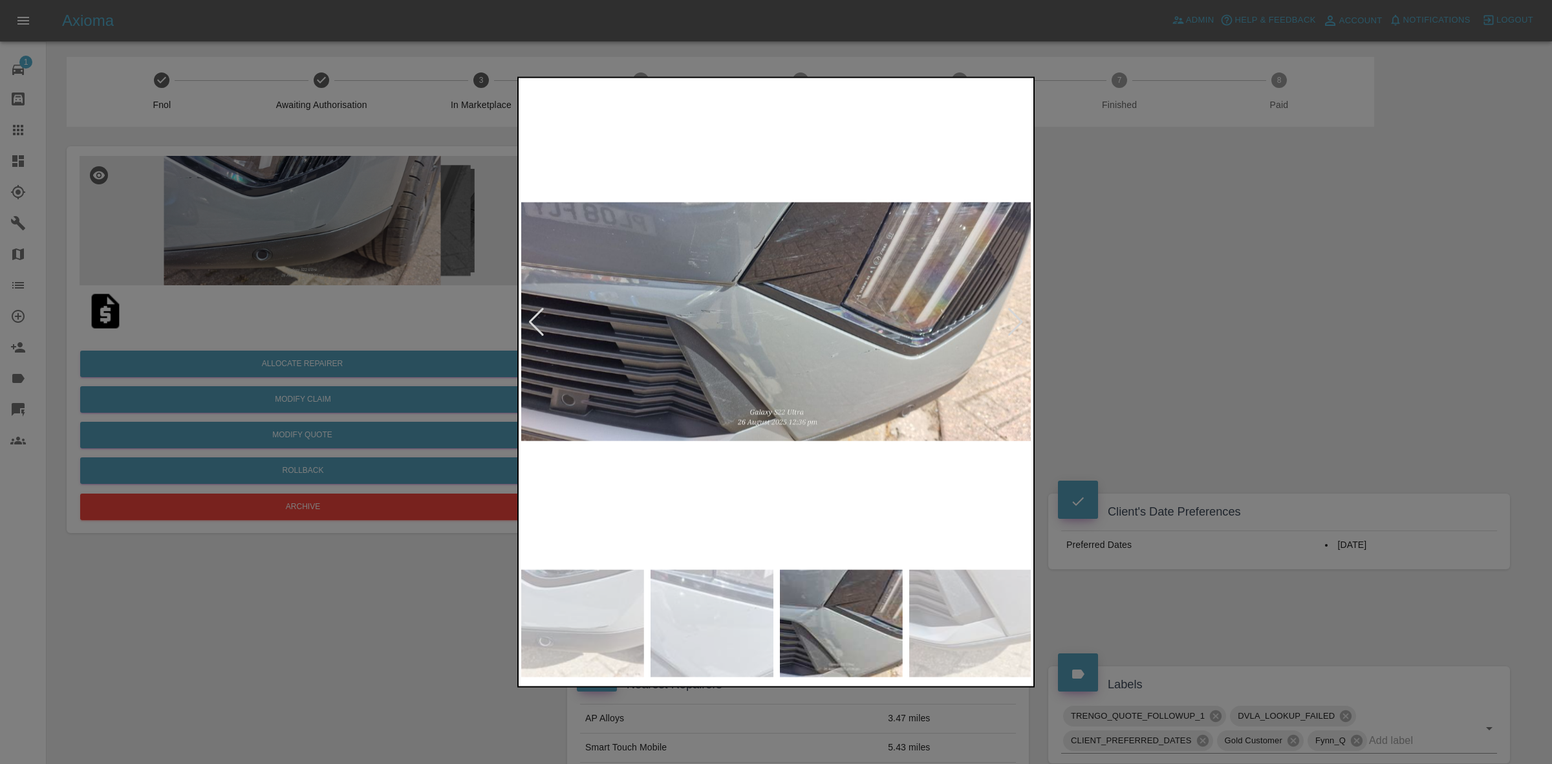
click at [534, 321] on div at bounding box center [536, 321] width 17 height 28
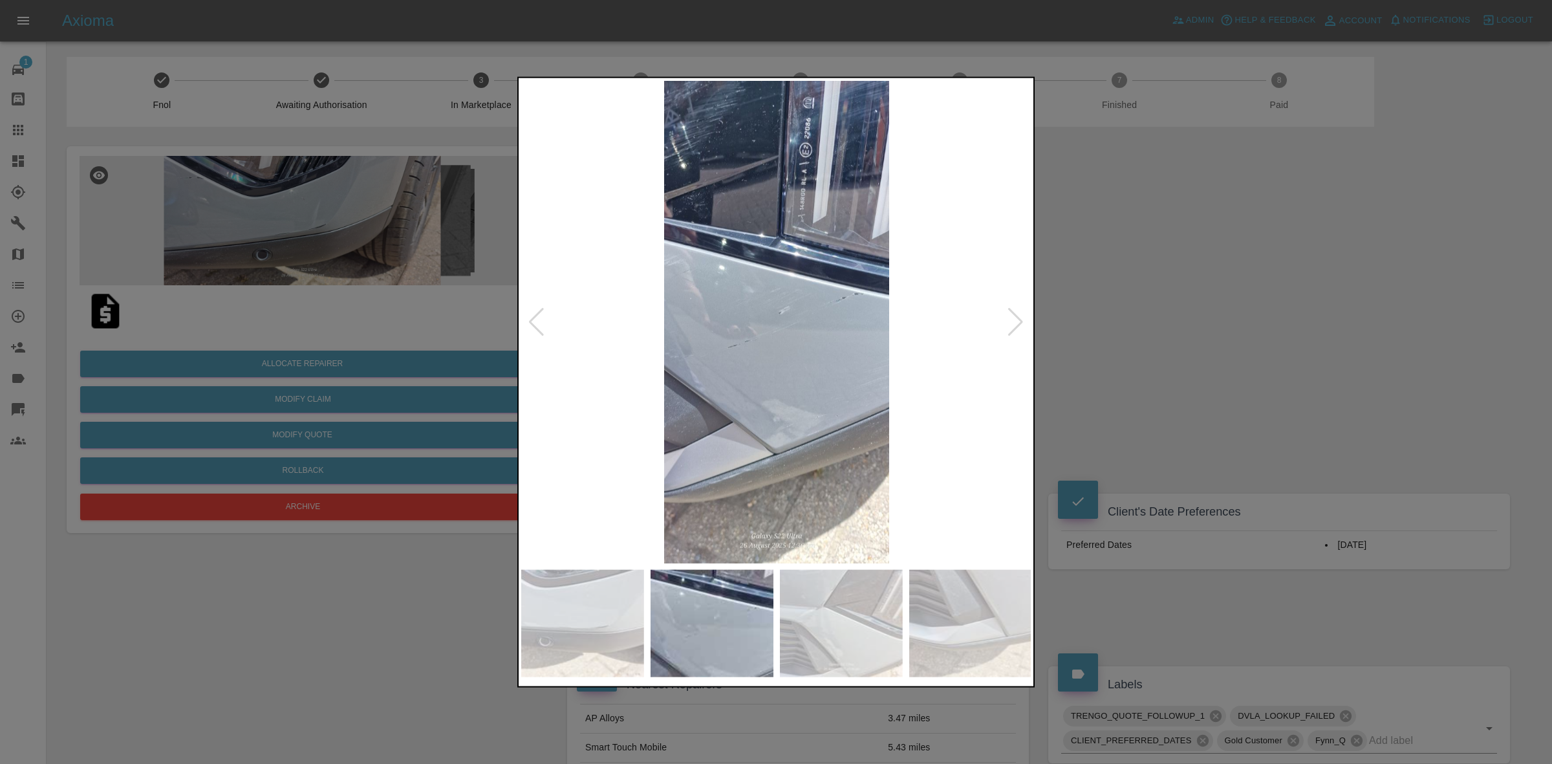
click at [534, 321] on div at bounding box center [536, 321] width 17 height 28
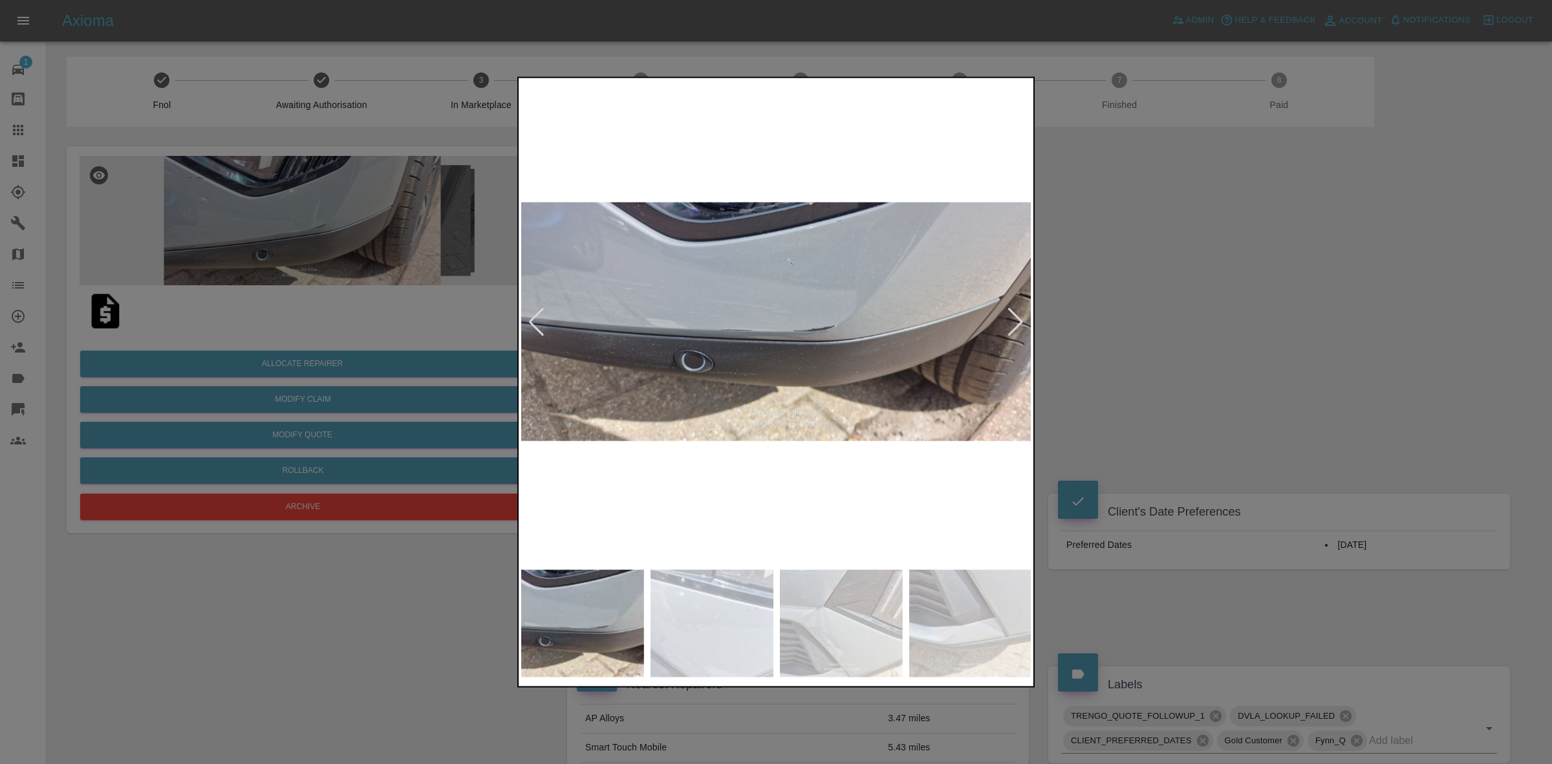
click at [534, 321] on div at bounding box center [536, 321] width 17 height 28
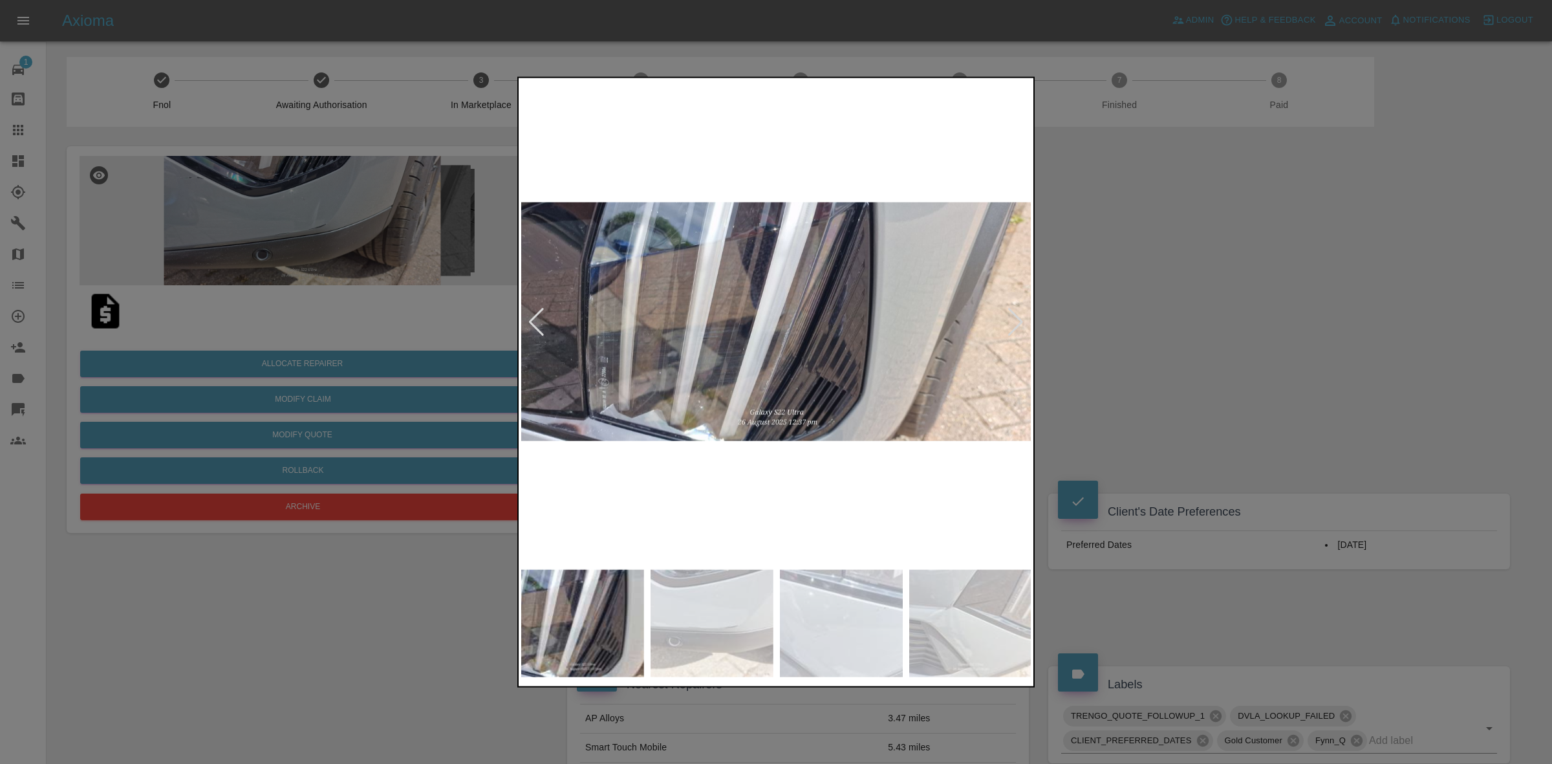
click at [534, 321] on div at bounding box center [536, 321] width 17 height 28
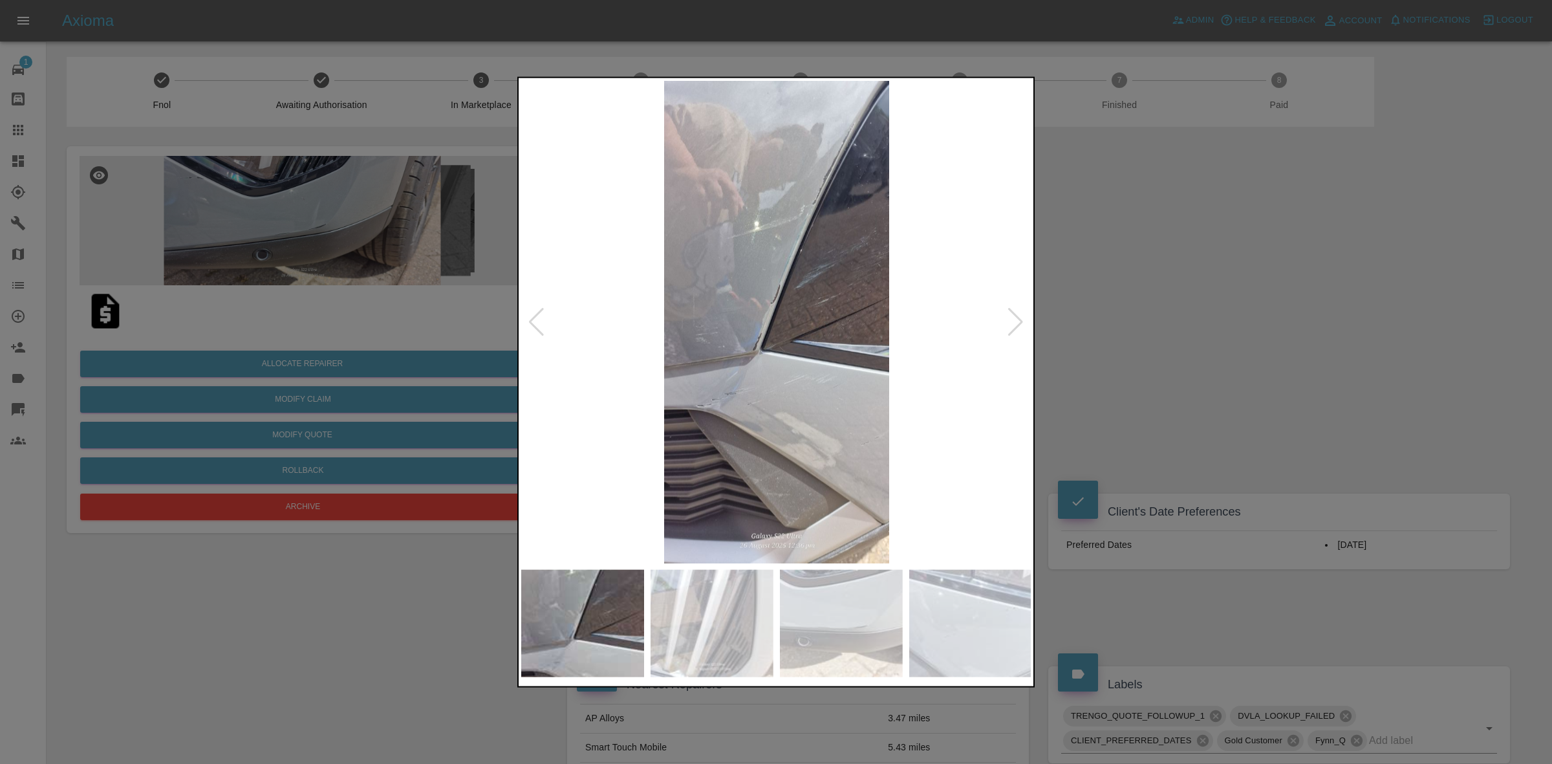
click at [1356, 338] on div at bounding box center [776, 382] width 1552 height 764
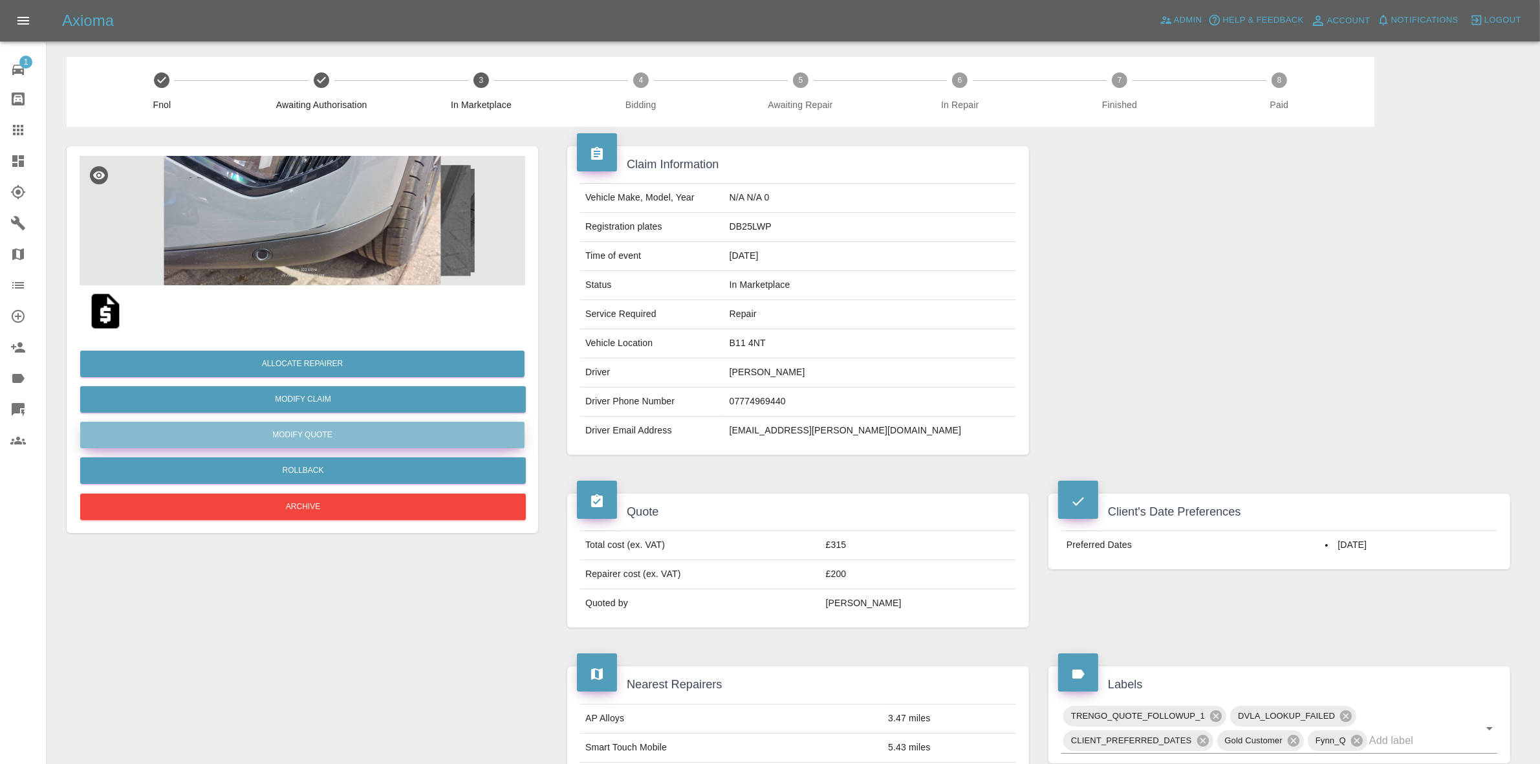
click at [340, 431] on button "Modify Quote" at bounding box center [302, 435] width 444 height 27
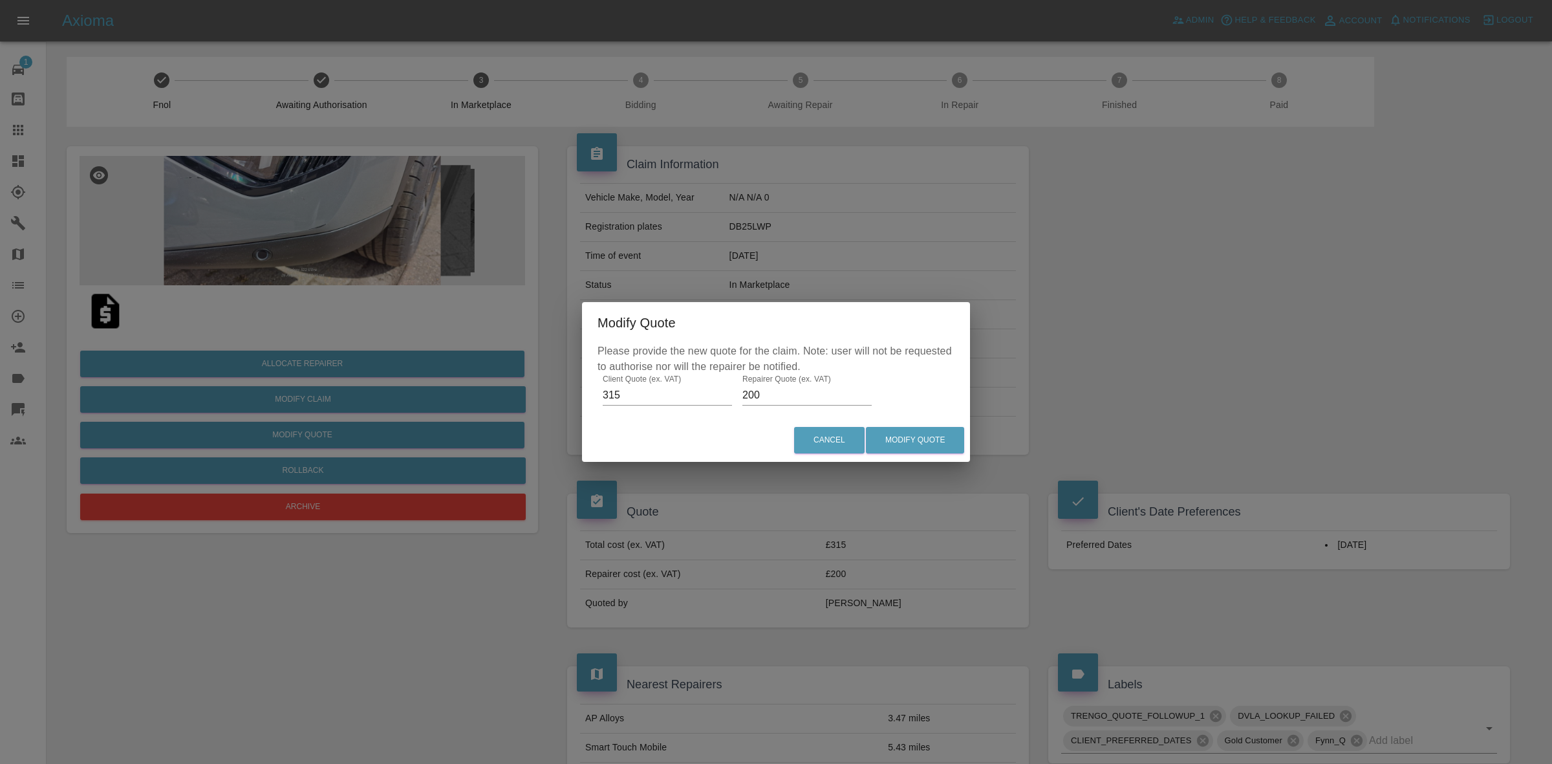
click at [767, 393] on input "200" at bounding box center [807, 395] width 129 height 21
type input "160"
click at [943, 450] on button "Modify Quote" at bounding box center [915, 440] width 98 height 27
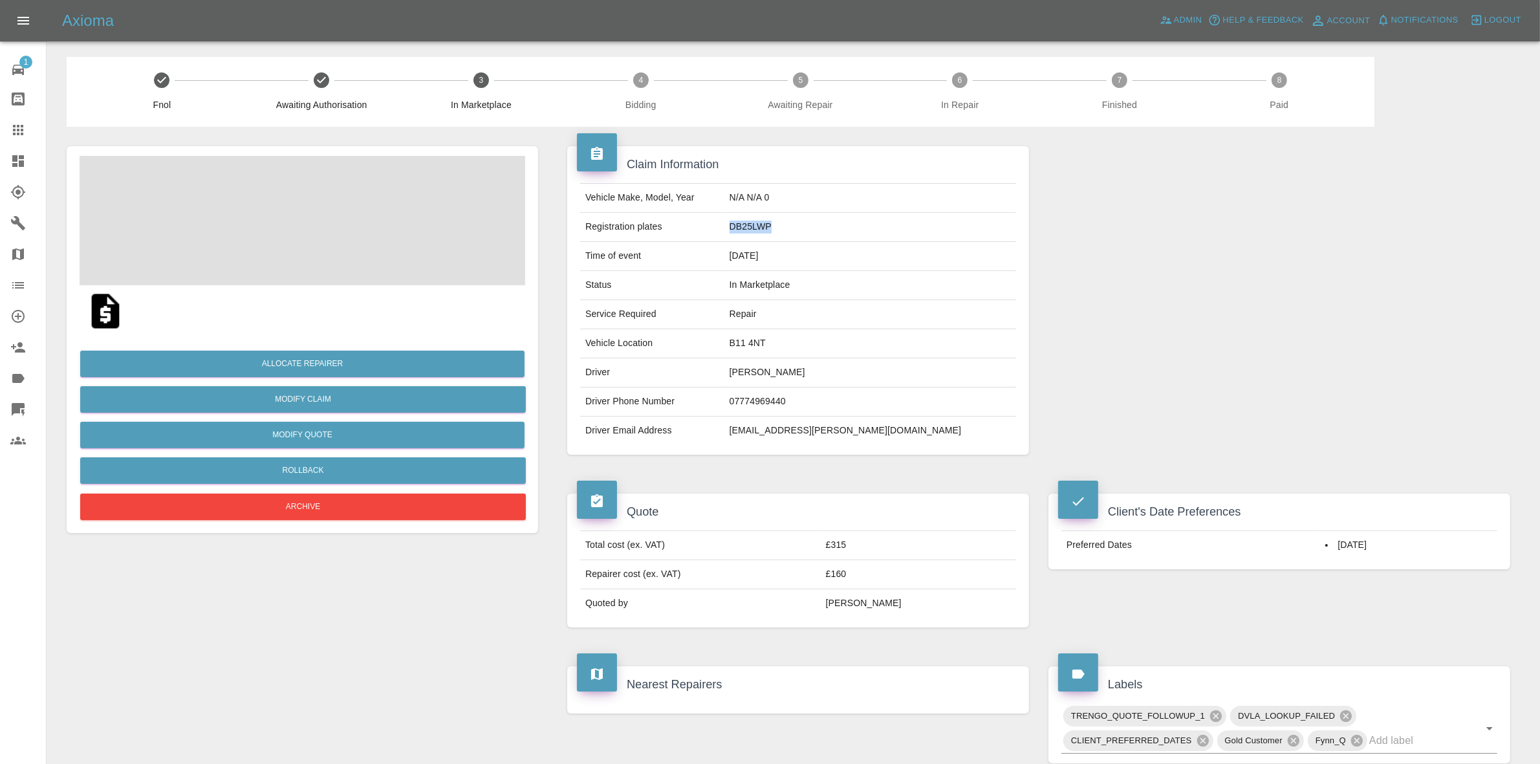
click at [828, 221] on td "DB25LWP" at bounding box center [870, 227] width 292 height 29
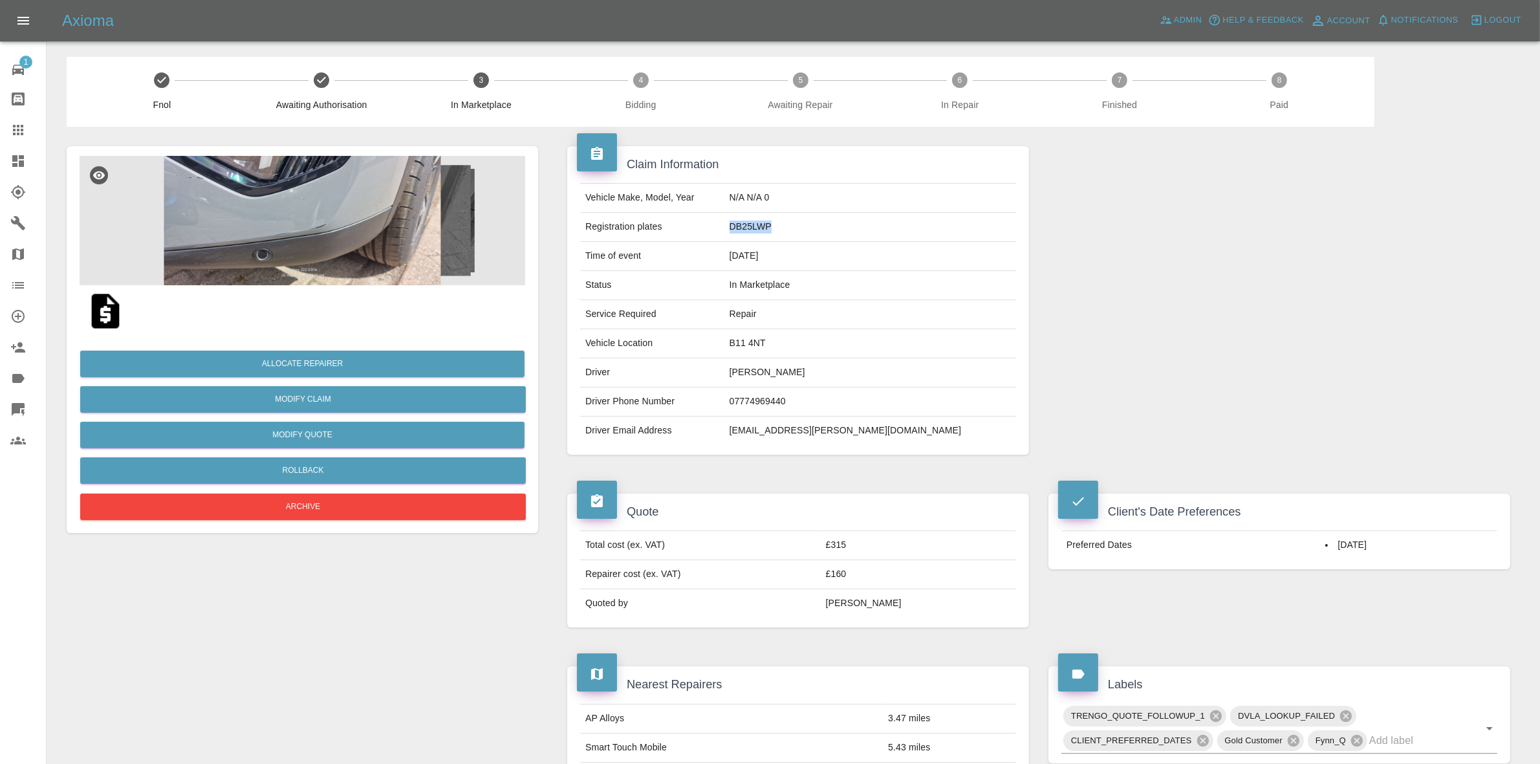
copy td "DB25LWP"
drag, startPoint x: 1338, startPoint y: 254, endPoint x: 1239, endPoint y: 272, distance: 100.5
click at [1338, 254] on div at bounding box center [1279, 300] width 481 height 347
click at [285, 356] on button "Allocate Repairer" at bounding box center [302, 364] width 444 height 27
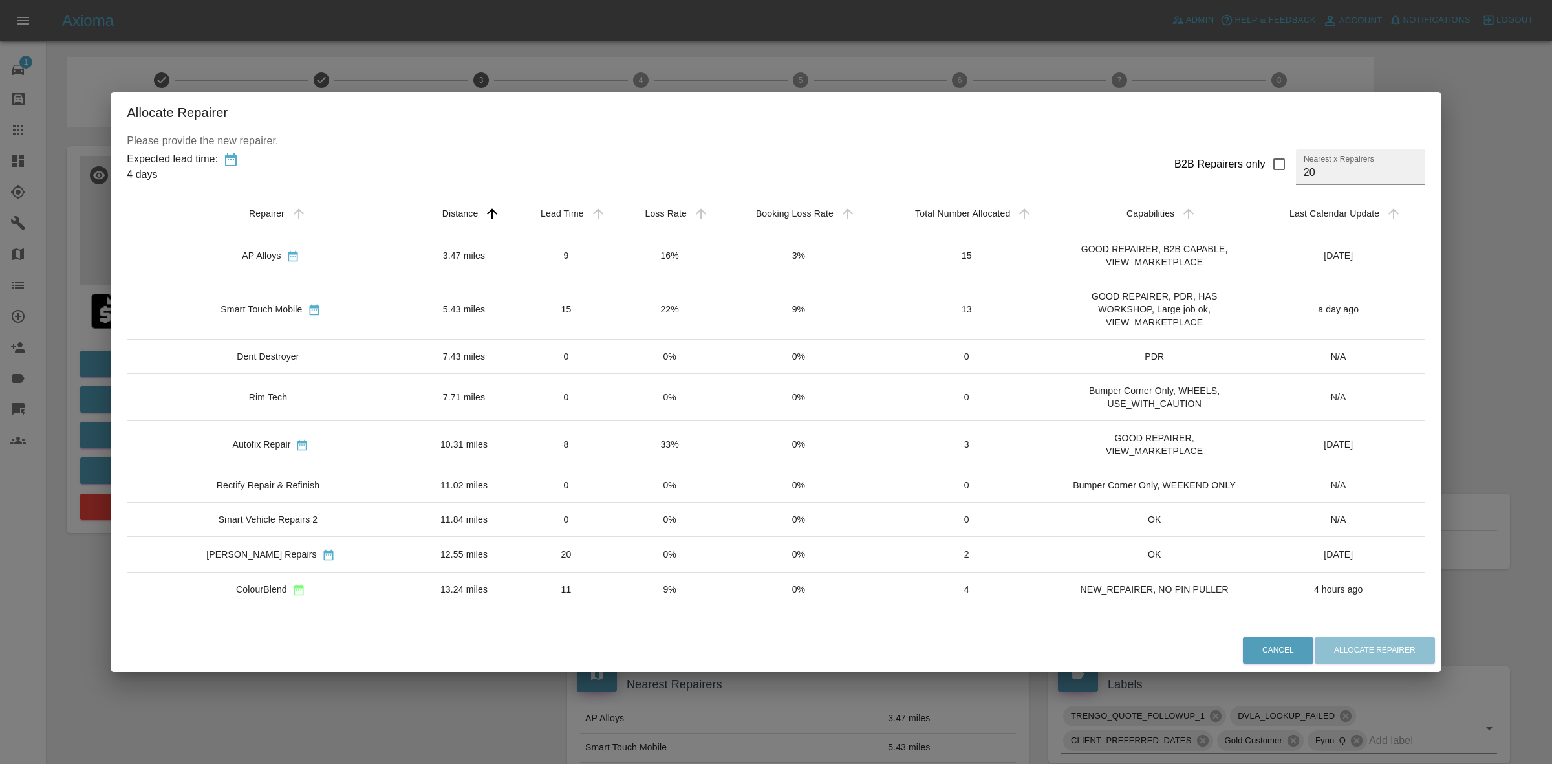
click at [721, 241] on td "3%" at bounding box center [798, 255] width 155 height 47
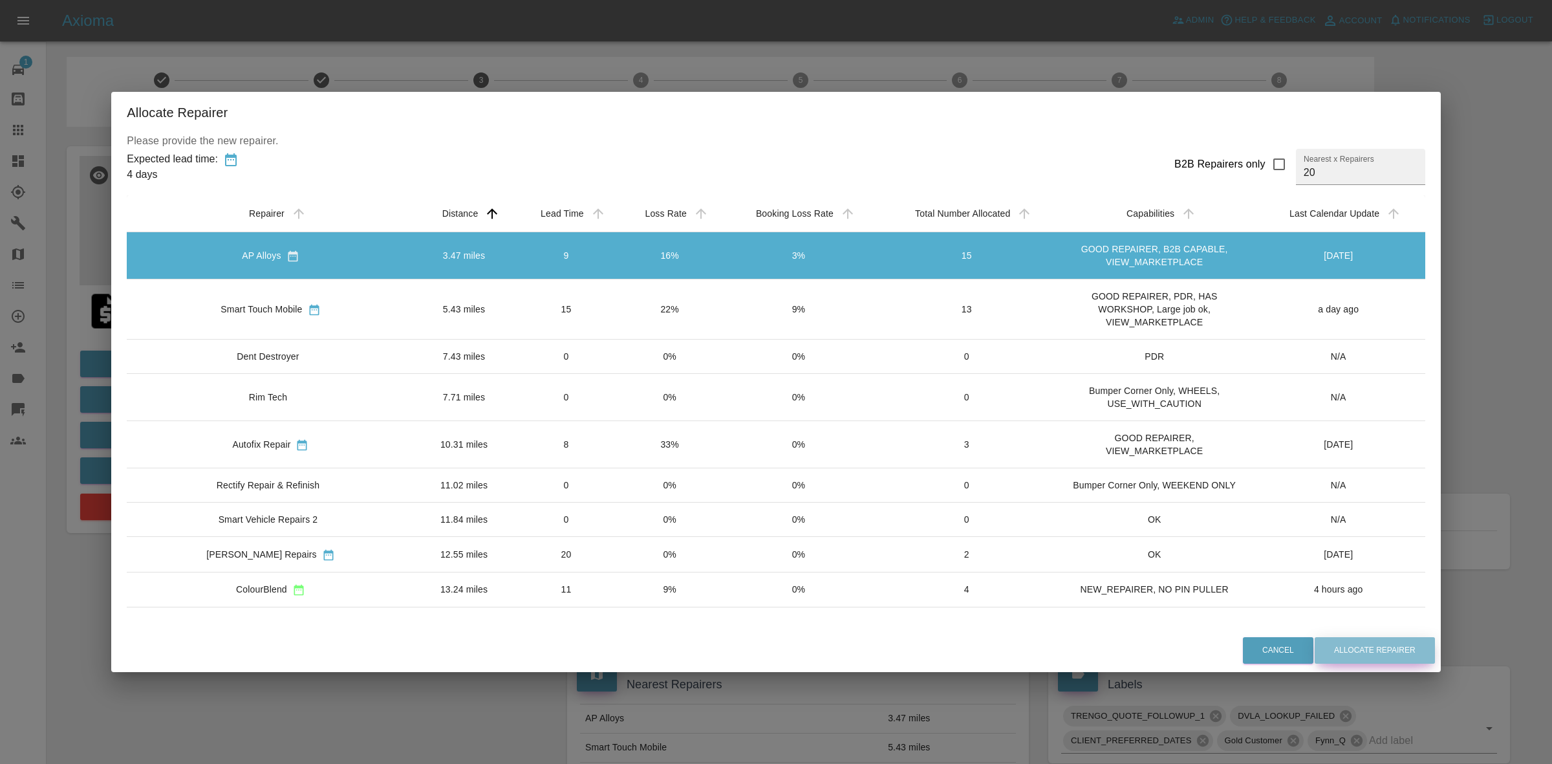
click at [1343, 644] on button "Allocate Repairer" at bounding box center [1375, 650] width 120 height 27
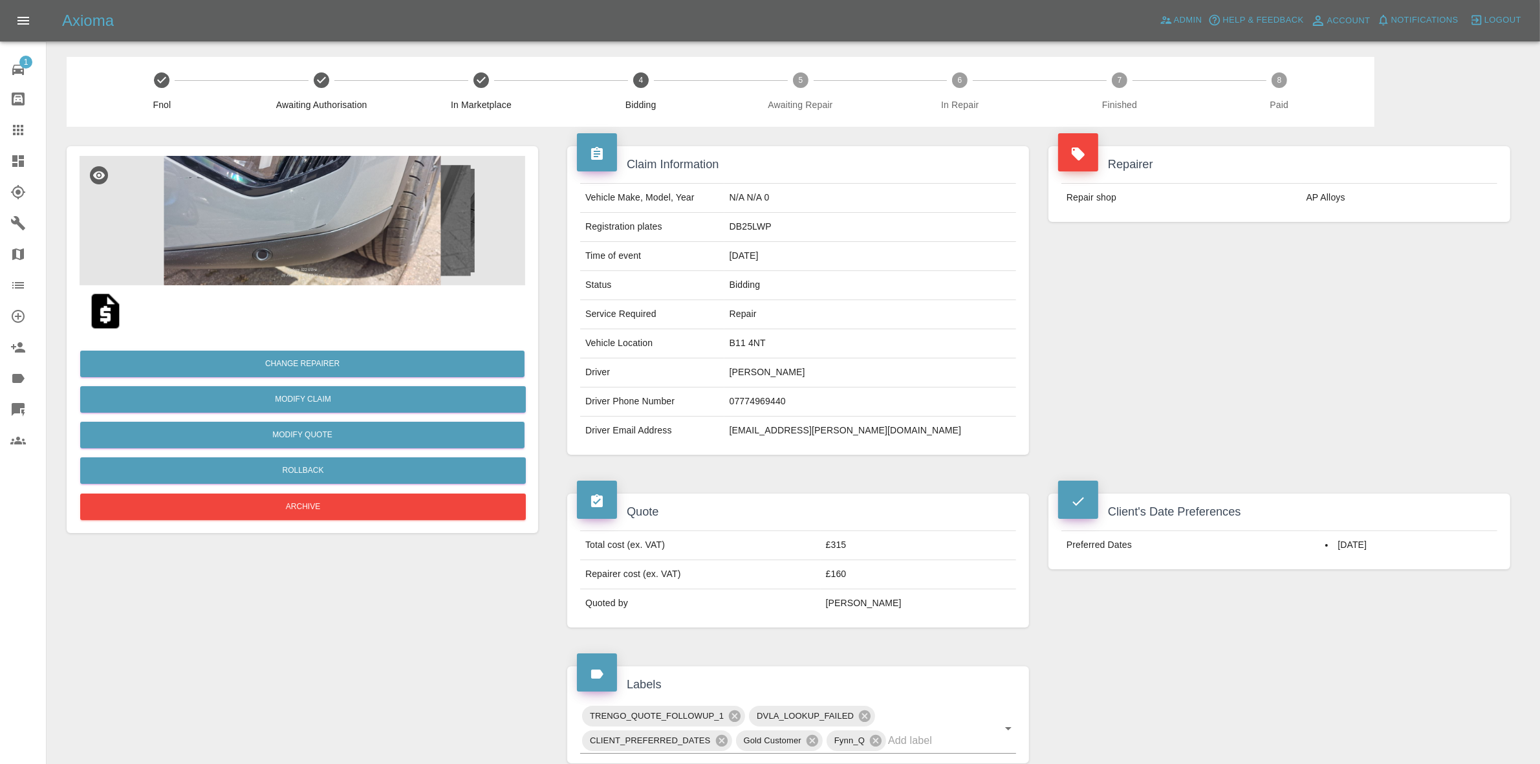
click at [1364, 178] on div "Repair shop AP Alloys" at bounding box center [1280, 197] width 462 height 49
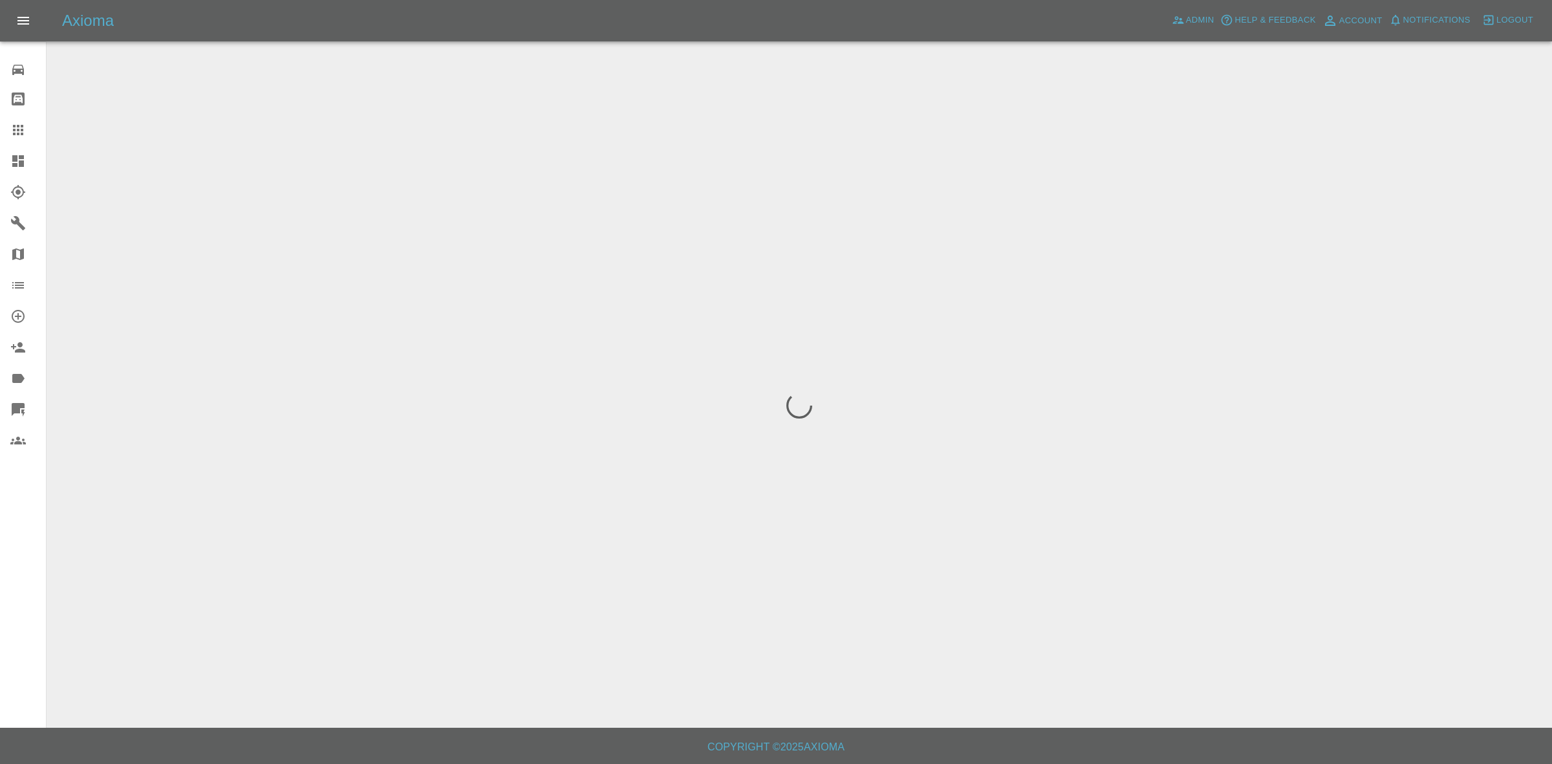
drag, startPoint x: 0, startPoint y: 162, endPoint x: 40, endPoint y: 62, distance: 107.4
click at [0, 162] on link "Dashboard" at bounding box center [23, 161] width 46 height 31
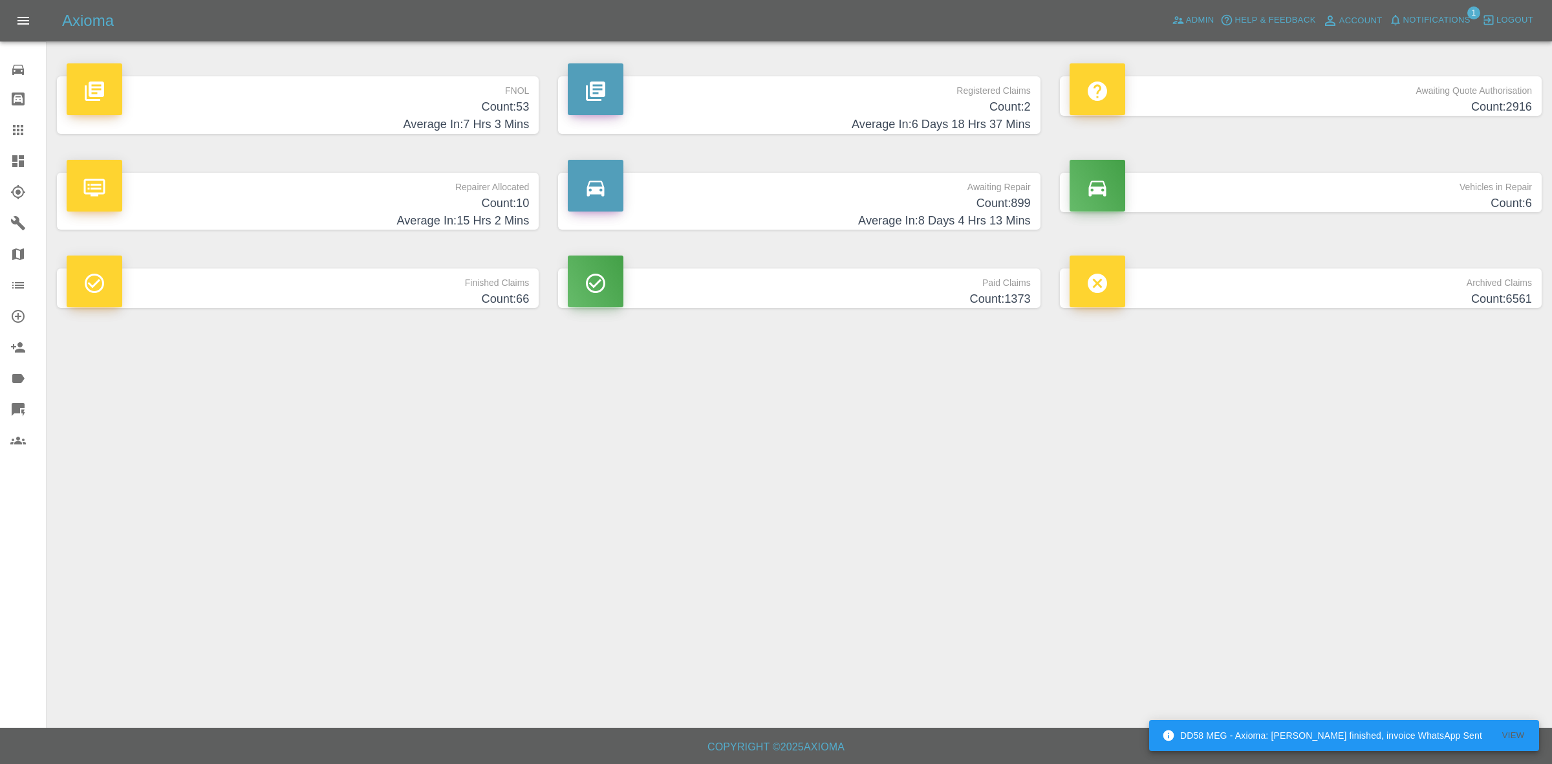
click at [1431, 16] on span "Notifications" at bounding box center [1437, 20] width 67 height 15
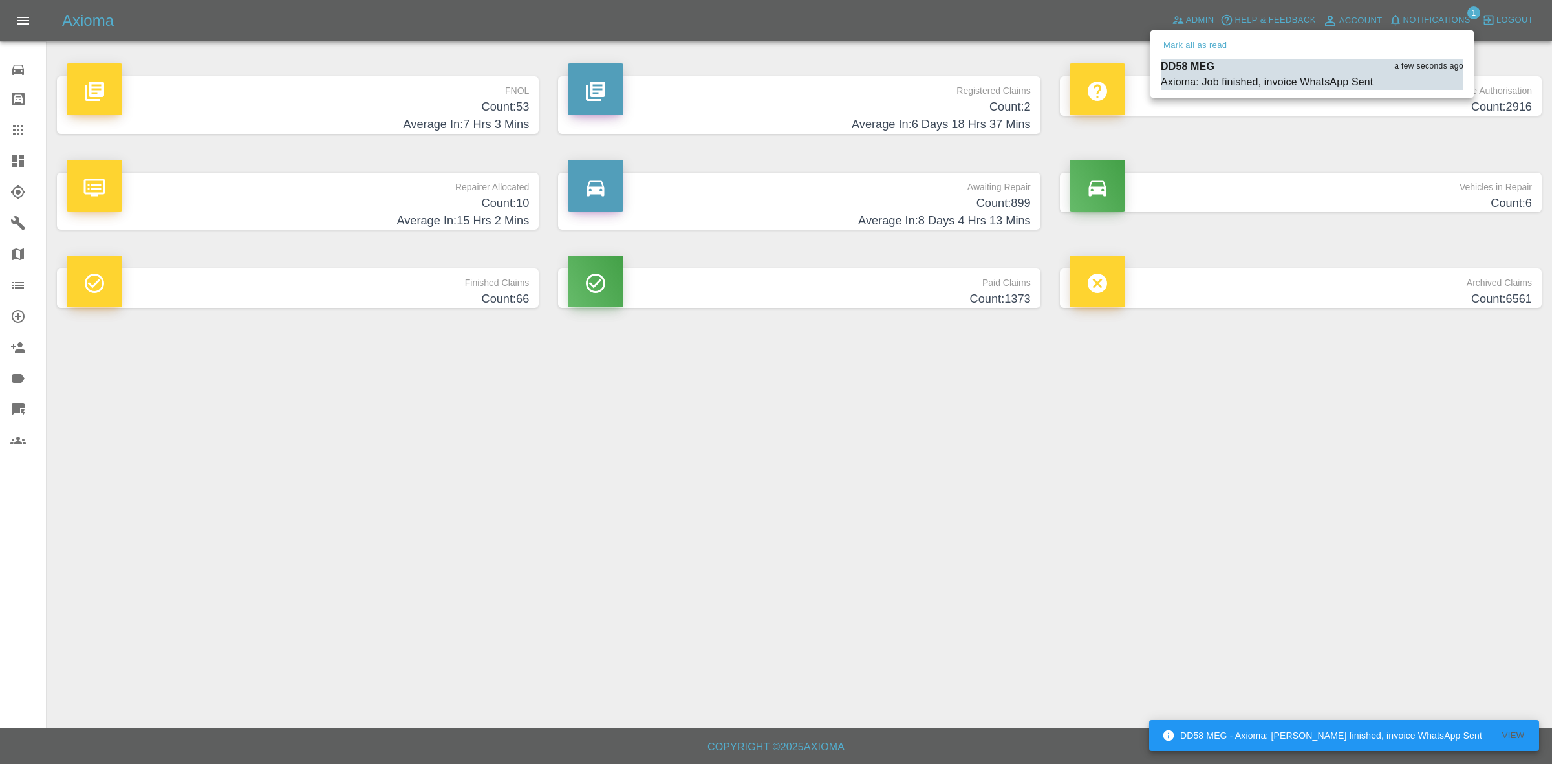
click at [1172, 50] on button "Mark all as read" at bounding box center [1195, 45] width 69 height 15
click at [1310, 594] on div at bounding box center [776, 382] width 1552 height 764
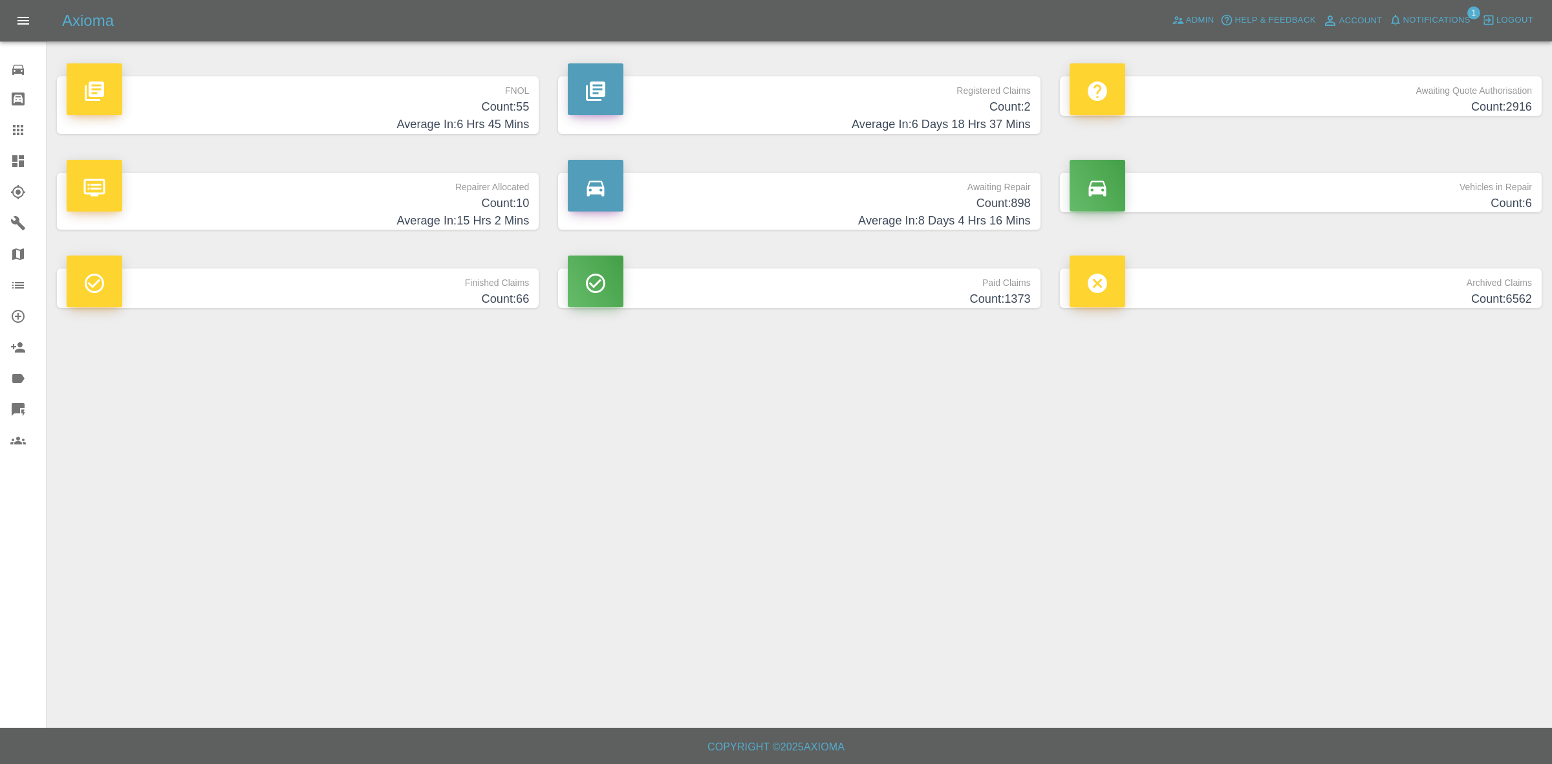
click at [1428, 19] on span "Notifications" at bounding box center [1437, 20] width 67 height 15
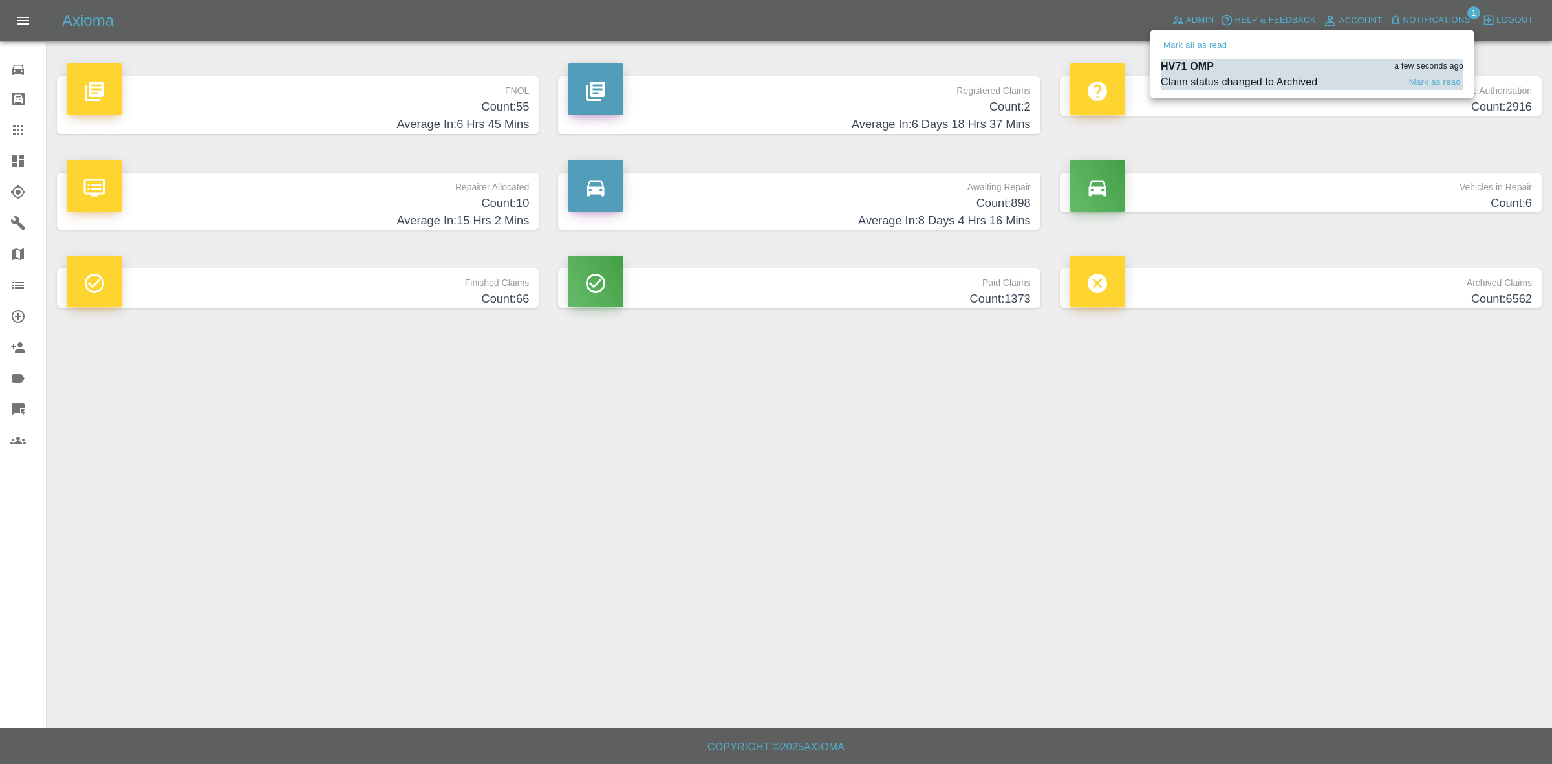
click at [1213, 47] on button "Mark all as read" at bounding box center [1195, 45] width 69 height 15
drag, startPoint x: 1296, startPoint y: 483, endPoint x: 1202, endPoint y: 602, distance: 152.0
click at [1296, 492] on div at bounding box center [776, 382] width 1552 height 764
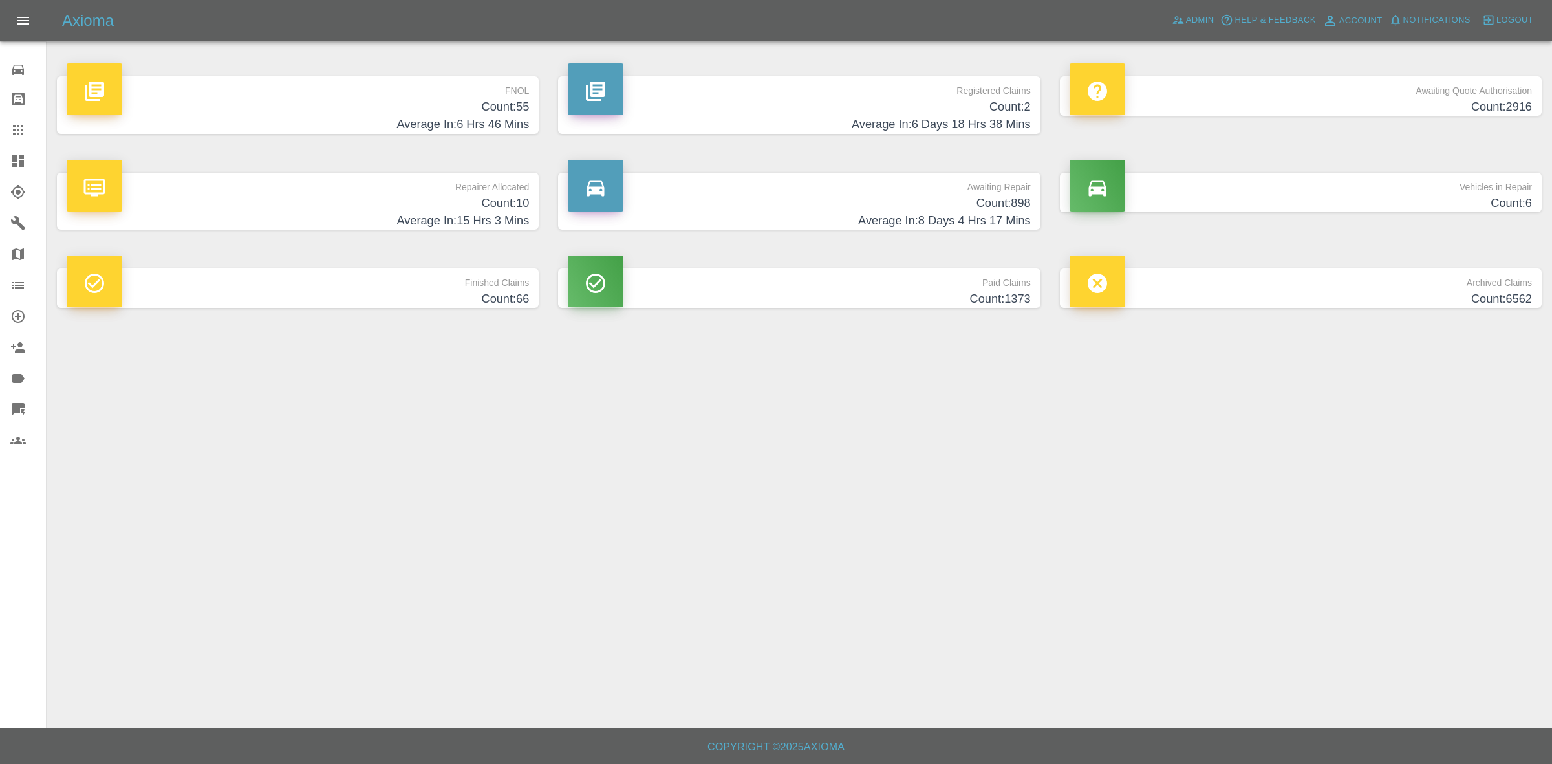
click at [1267, 479] on main "FNOL Count: 55 Average In: 6 Hrs 46 Mins Registered Claims Count: 2 Average In:…" at bounding box center [776, 364] width 1552 height 728
click at [1444, 18] on span "Notifications" at bounding box center [1437, 20] width 67 height 15
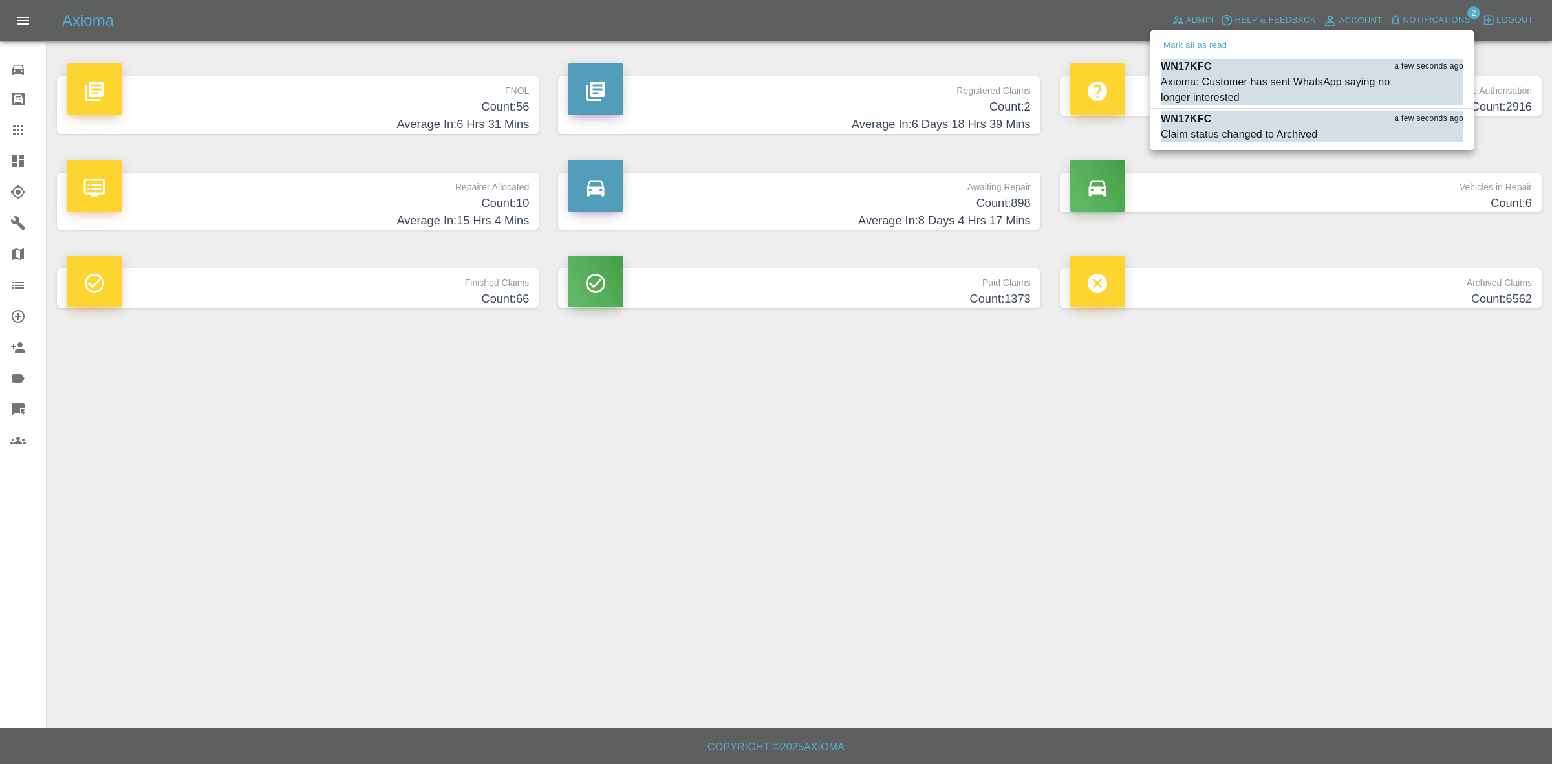
click at [1217, 42] on button "Mark all as read" at bounding box center [1195, 45] width 69 height 15
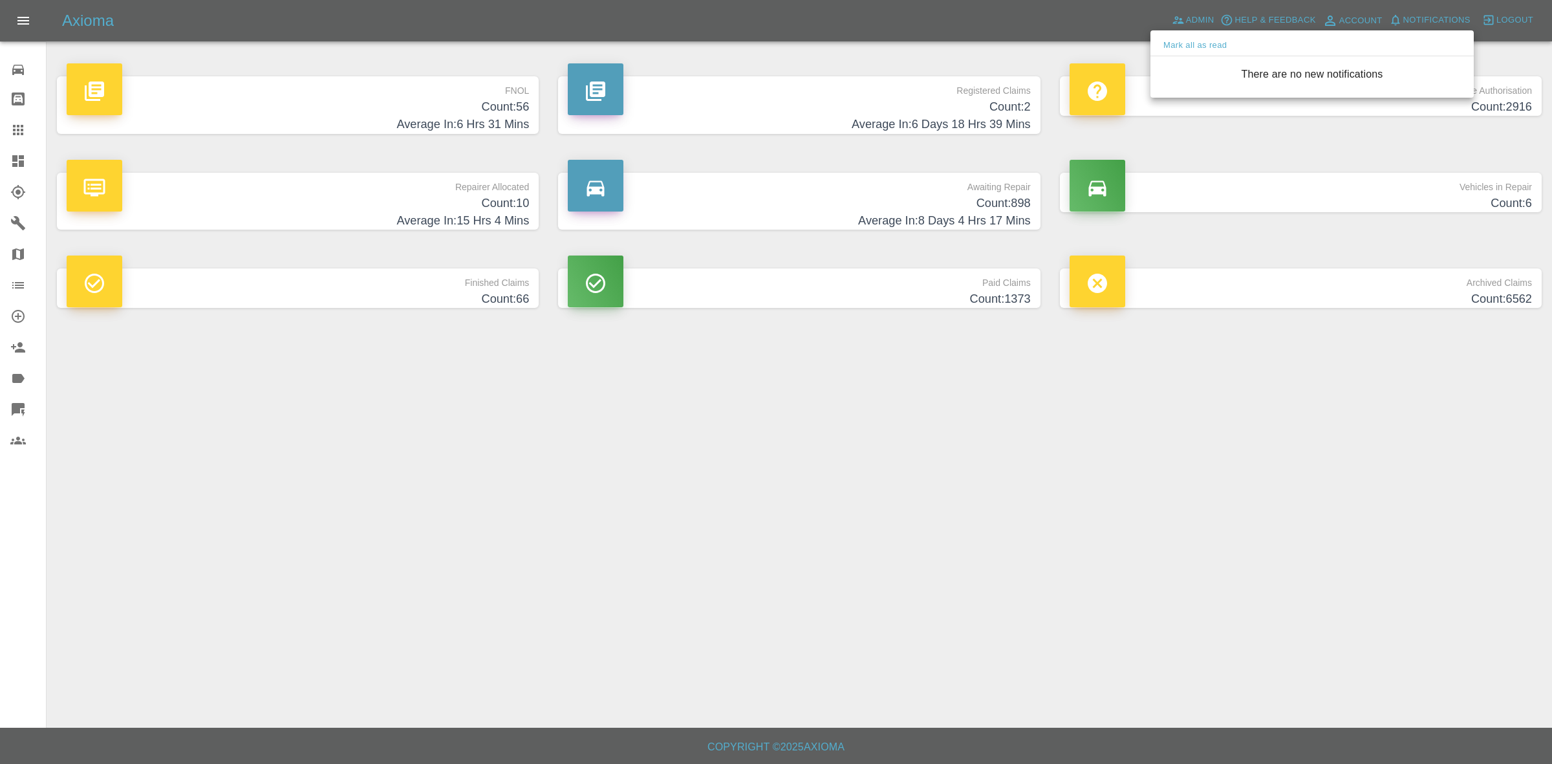
drag, startPoint x: 1263, startPoint y: 386, endPoint x: 1243, endPoint y: 448, distance: 64.6
click at [1263, 389] on div at bounding box center [776, 382] width 1552 height 764
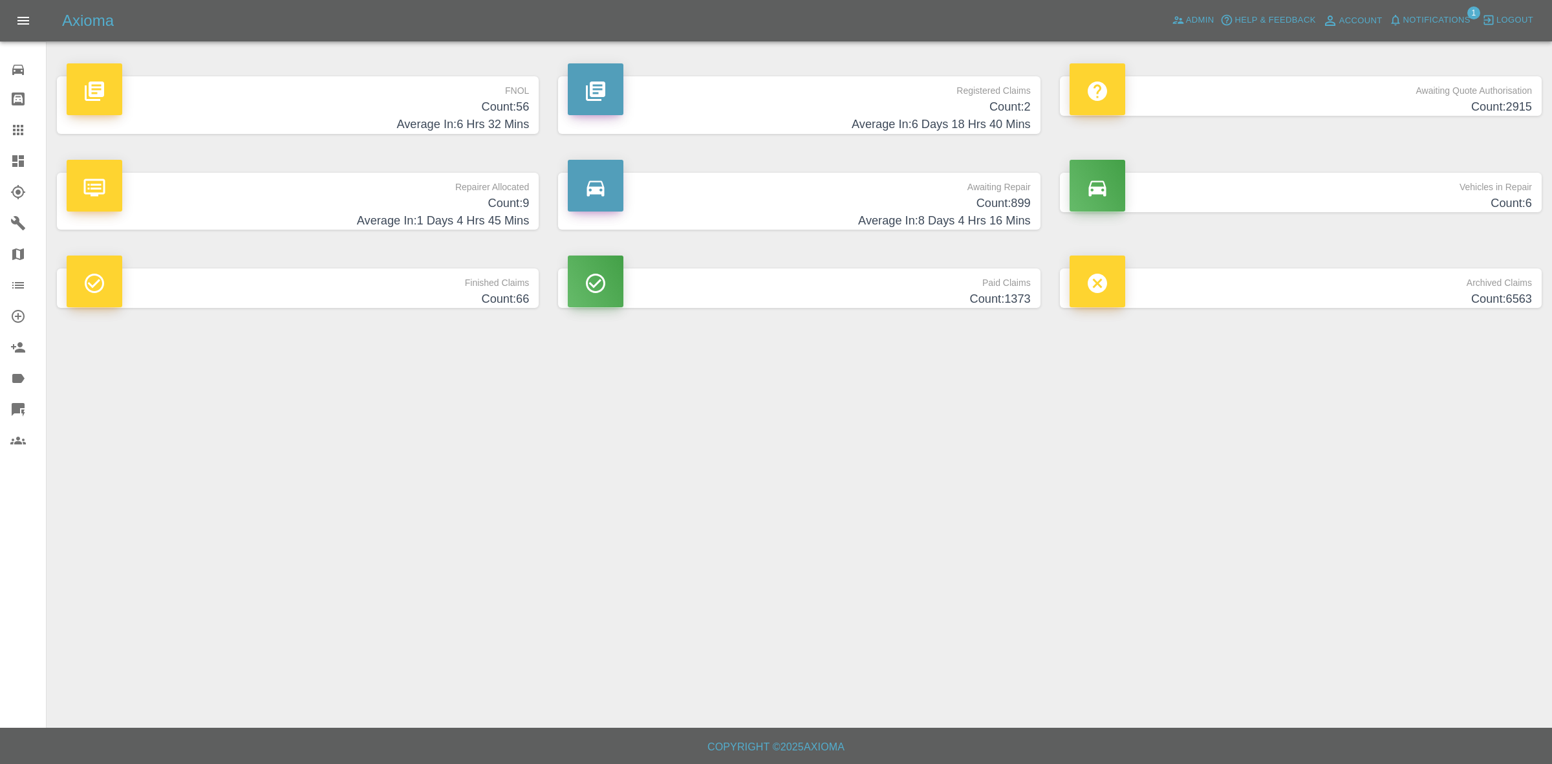
click at [1433, 14] on span "Notifications" at bounding box center [1437, 20] width 67 height 15
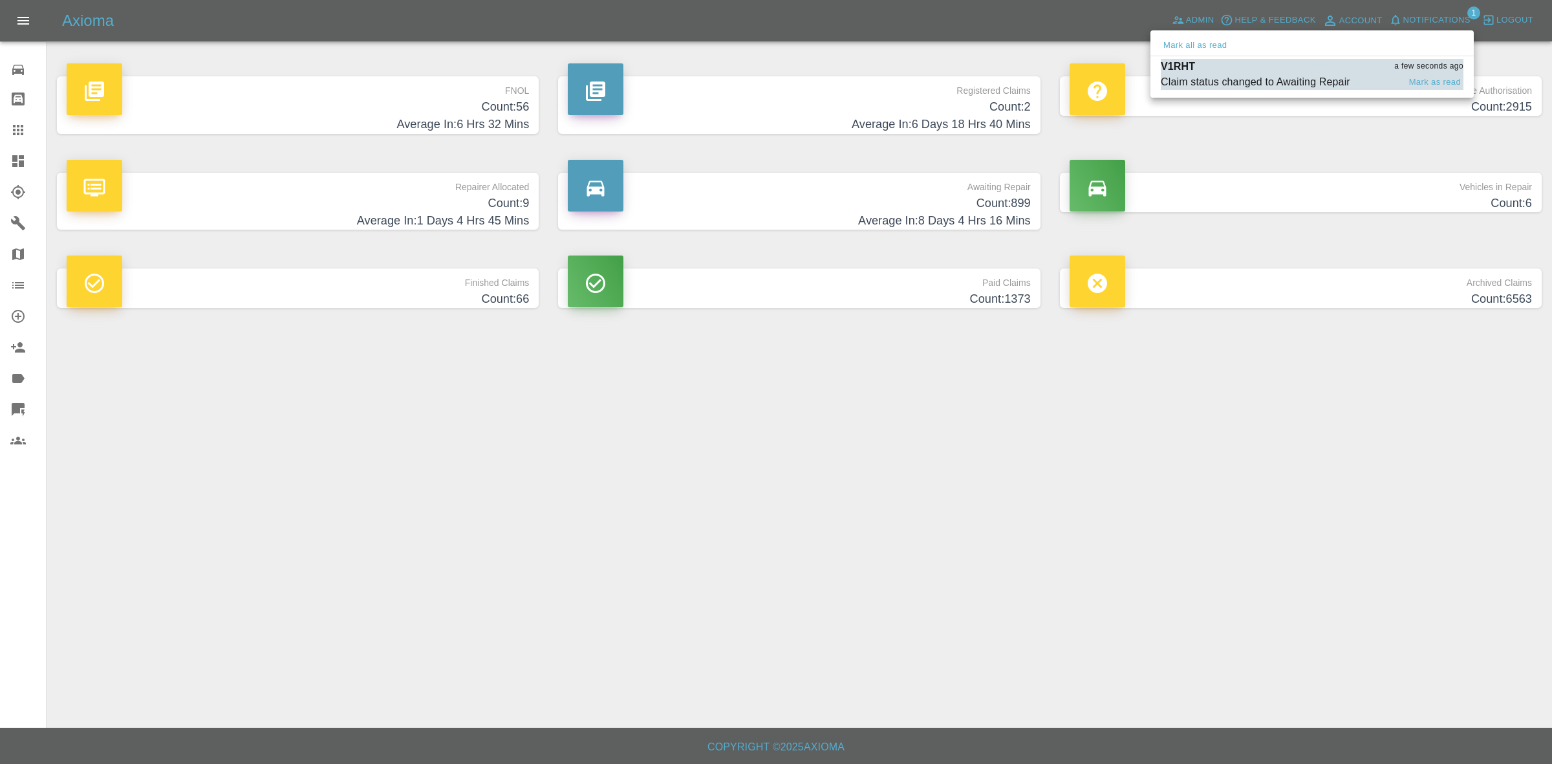
click at [1250, 56] on li "V1RHT a few seconds ago Claim status changed to Awaiting Repair Mark as read" at bounding box center [1312, 74] width 323 height 36
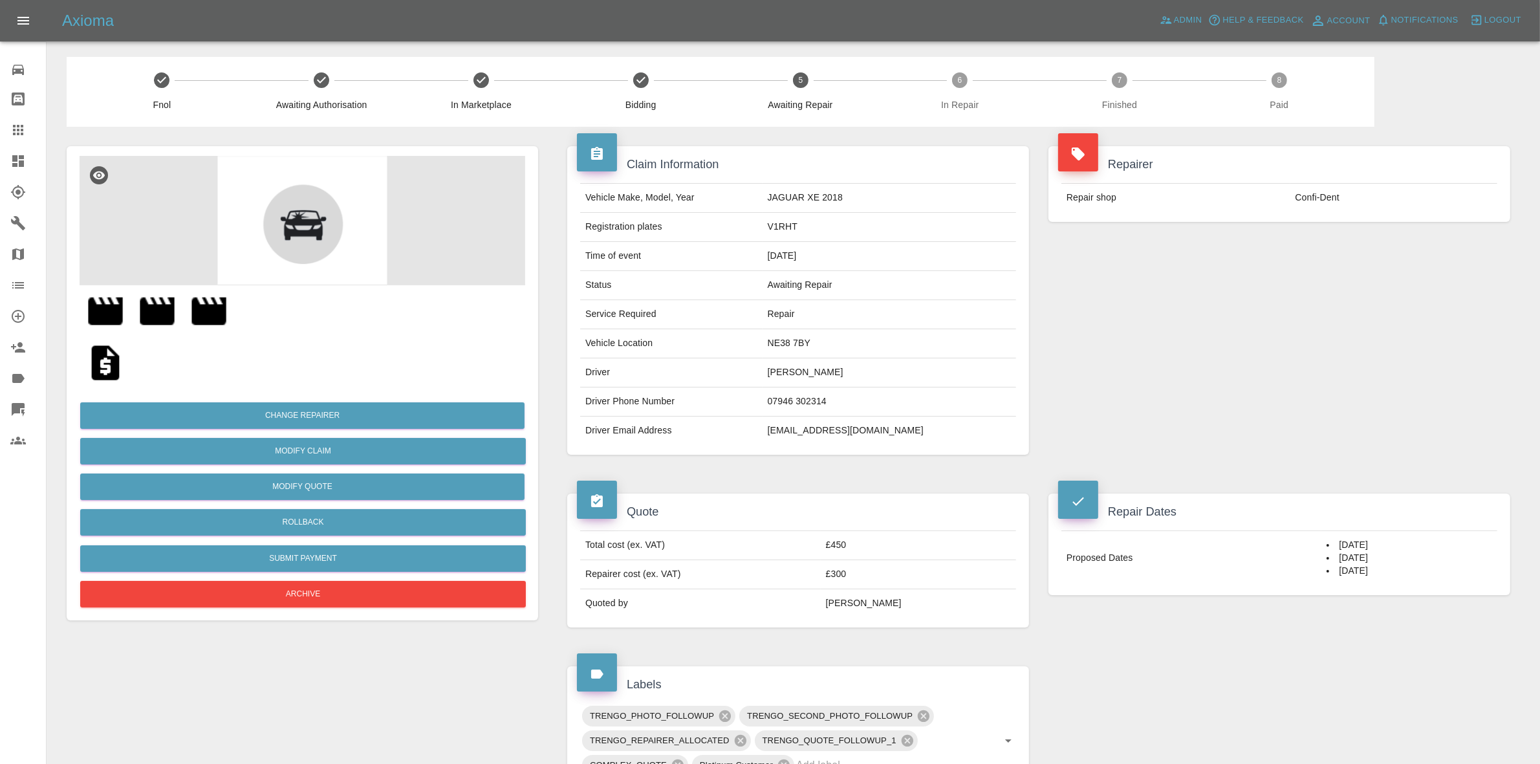
click at [0, 158] on link "Dashboard" at bounding box center [23, 161] width 46 height 31
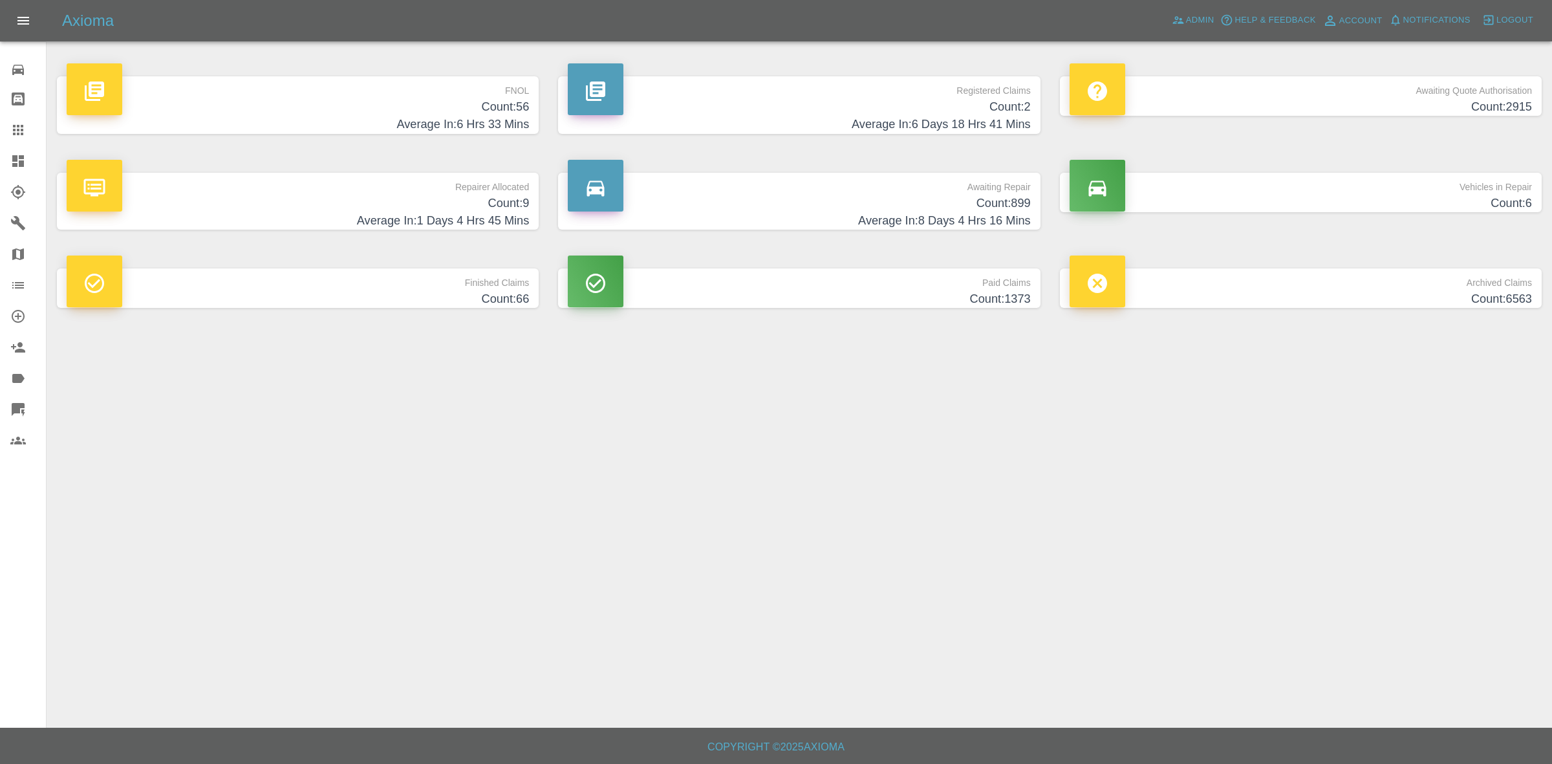
drag, startPoint x: 194, startPoint y: 14, endPoint x: 226, endPoint y: 24, distance: 34.0
drag, startPoint x: 226, startPoint y: 24, endPoint x: 917, endPoint y: 538, distance: 860.9
click at [917, 538] on main "FNOL Count: 56 Average In: 6 Hrs 33 Mins Registered Claims Count: 2 Average In:…" at bounding box center [776, 364] width 1552 height 728
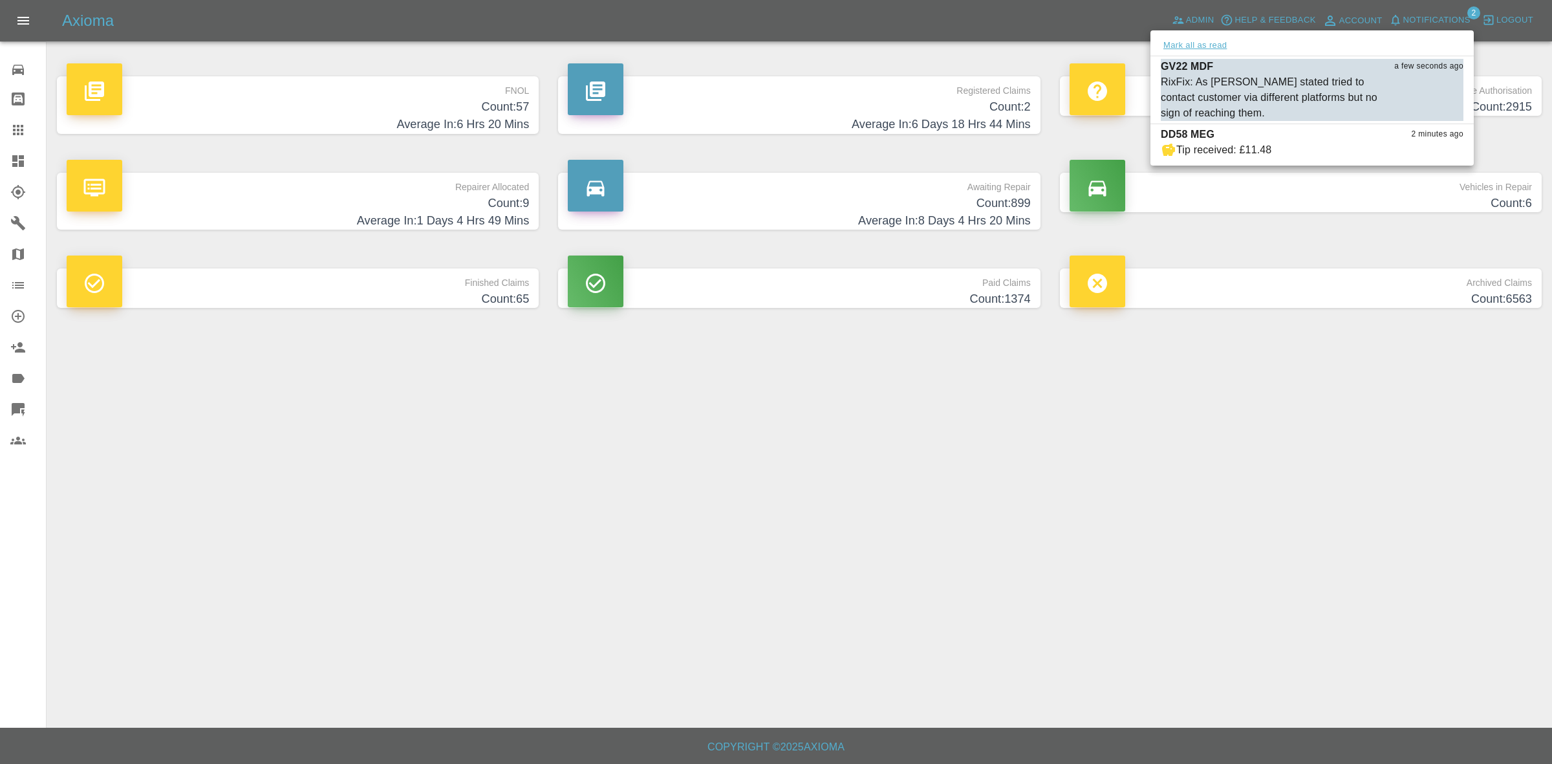
click at [1197, 47] on button "Mark all as read" at bounding box center [1195, 45] width 69 height 15
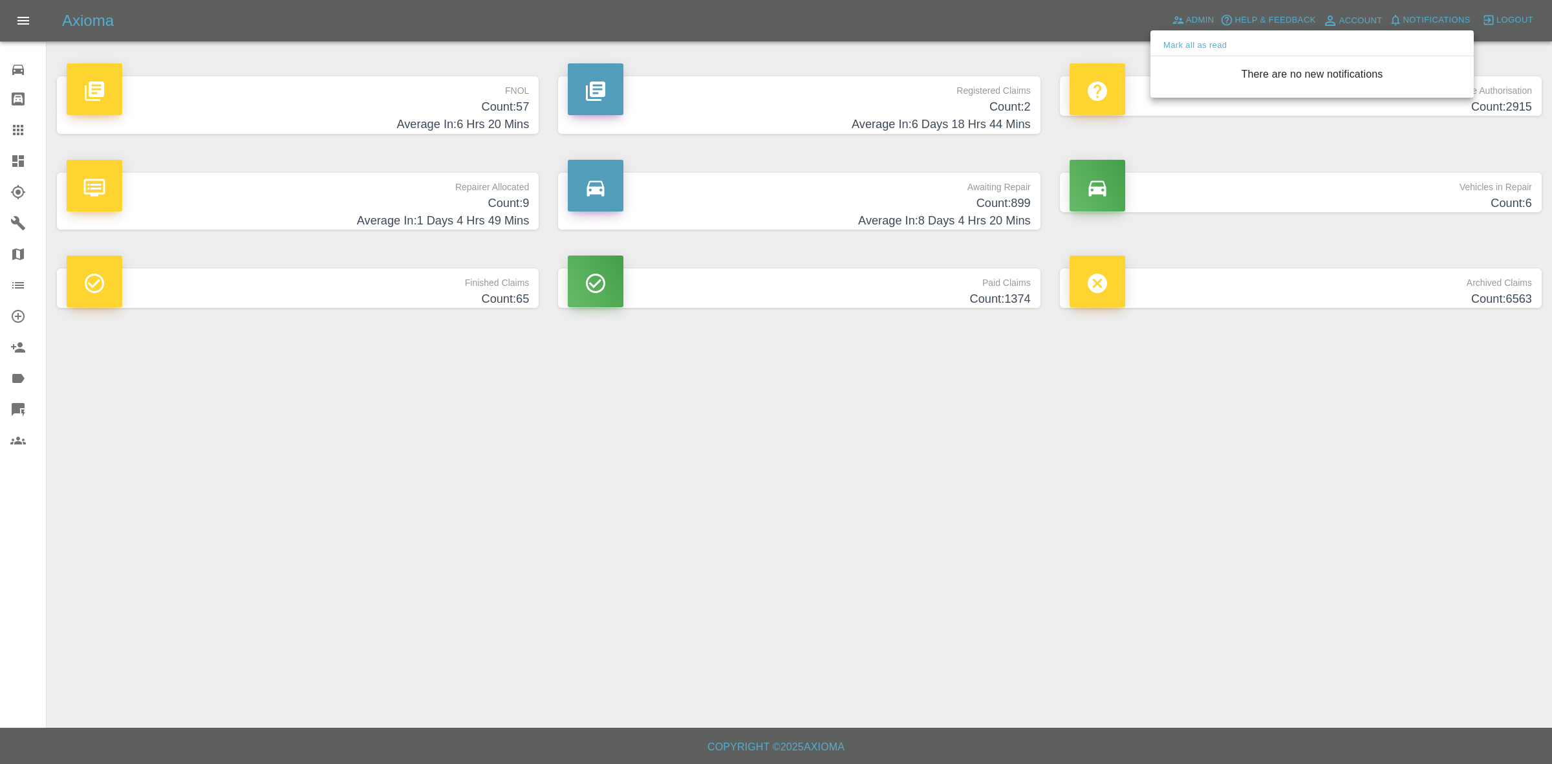
drag, startPoint x: 1207, startPoint y: 408, endPoint x: 1433, endPoint y: 665, distance: 342.8
click at [1208, 409] on div at bounding box center [776, 382] width 1552 height 764
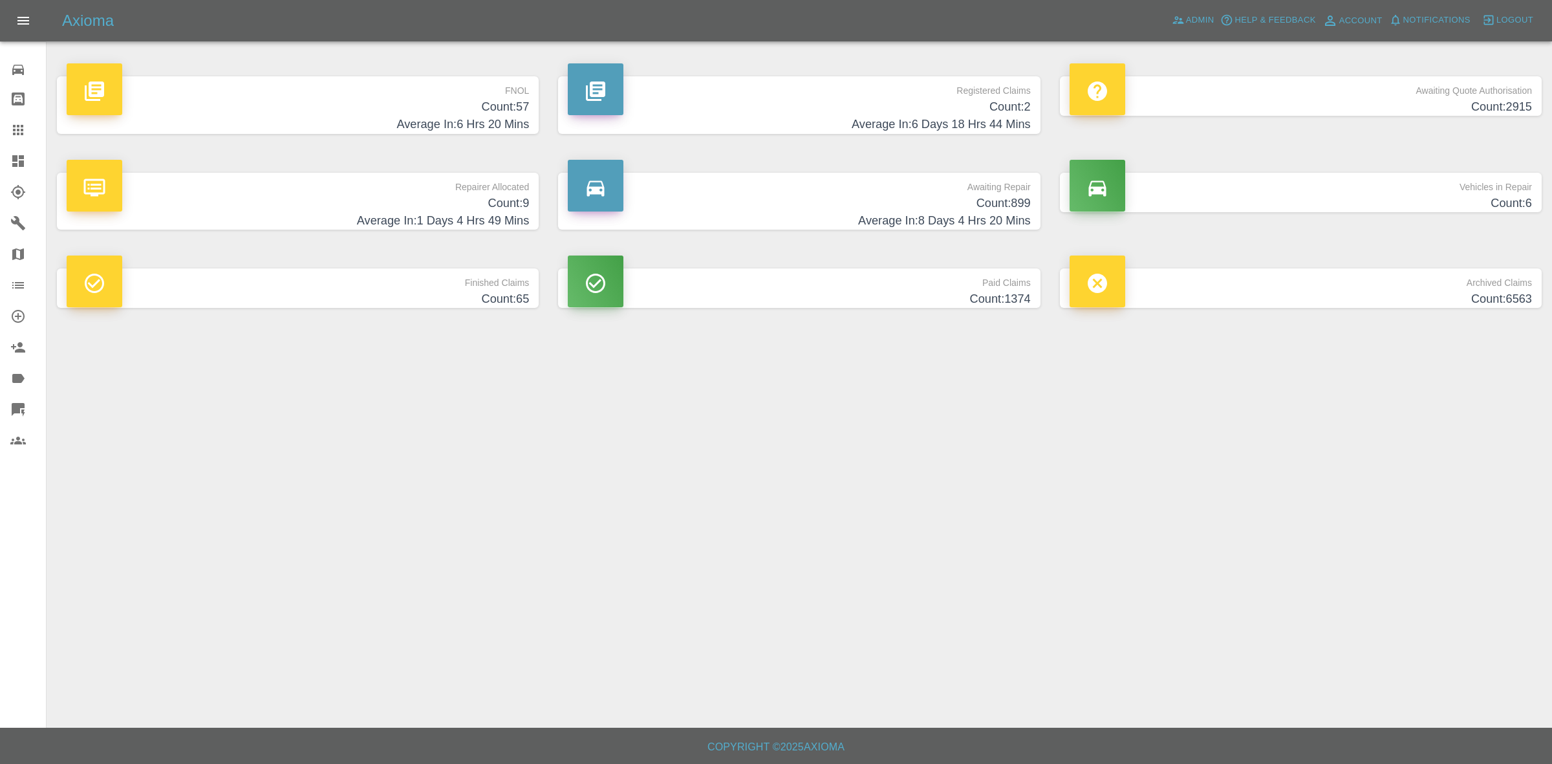
drag, startPoint x: 1091, startPoint y: 543, endPoint x: 1073, endPoint y: 593, distance: 53.0
click at [1091, 549] on main "FNOL Count: 57 Average In: 6 Hrs 20 Mins Registered Claims Count: 2 Average In:…" at bounding box center [776, 364] width 1552 height 728
